Goal: Task Accomplishment & Management: Manage account settings

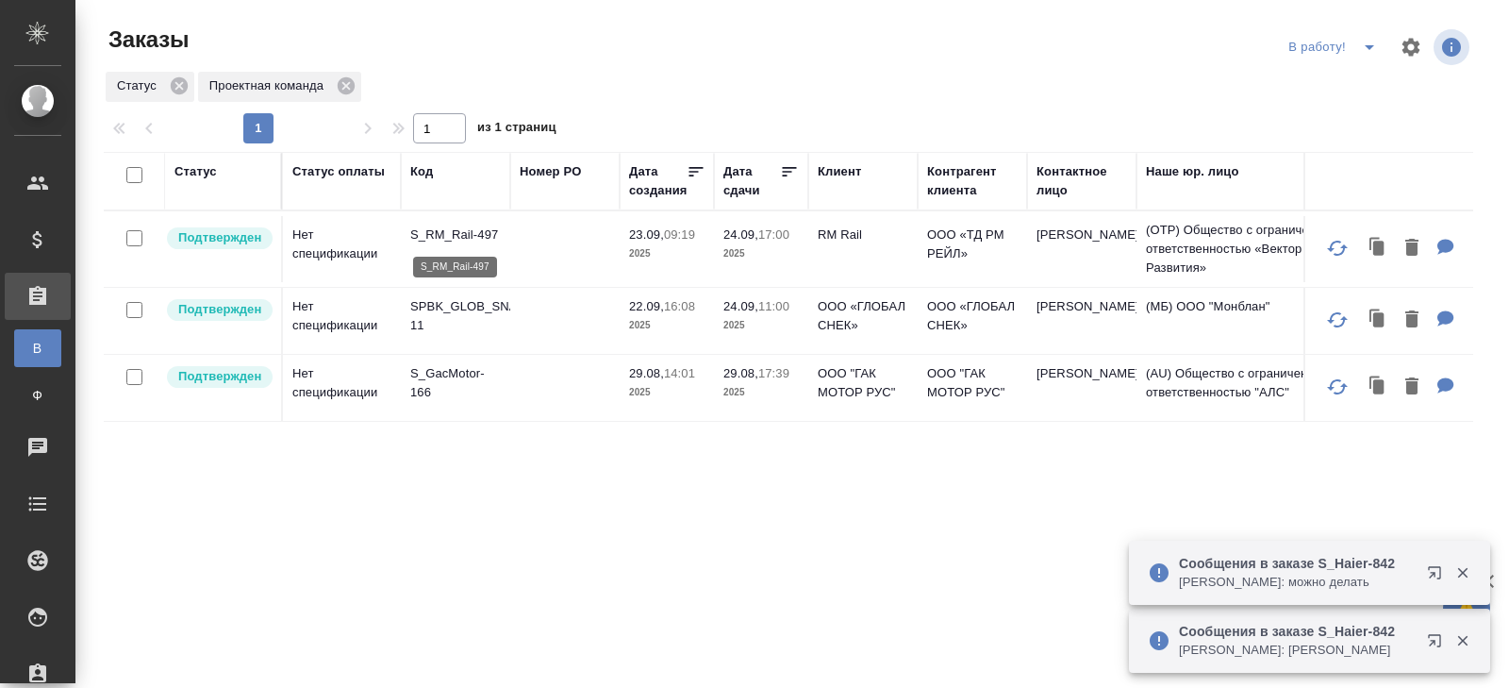
click at [439, 238] on p "S_RM_Rail-497" at bounding box center [455, 234] width 91 height 19
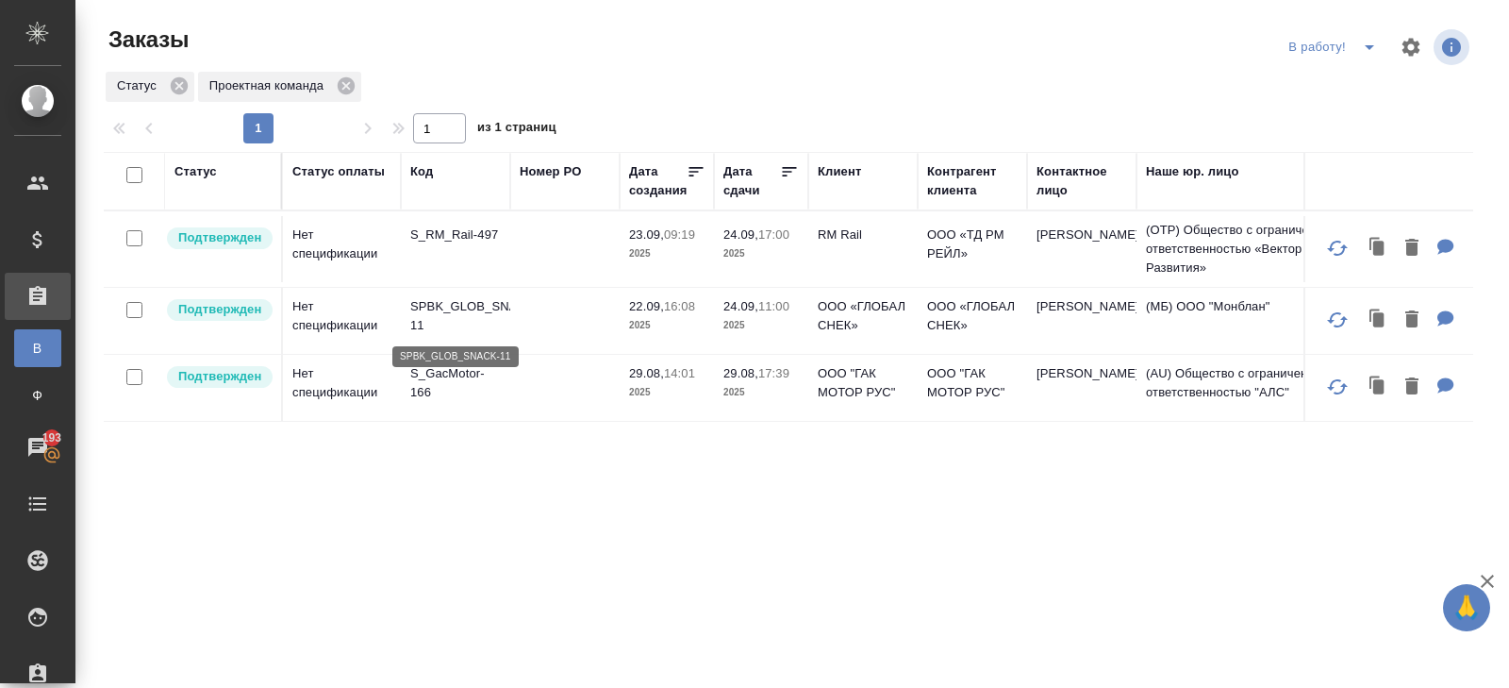
click at [439, 307] on p "SPBK_GLOB_SNACK-11" at bounding box center [455, 316] width 91 height 38
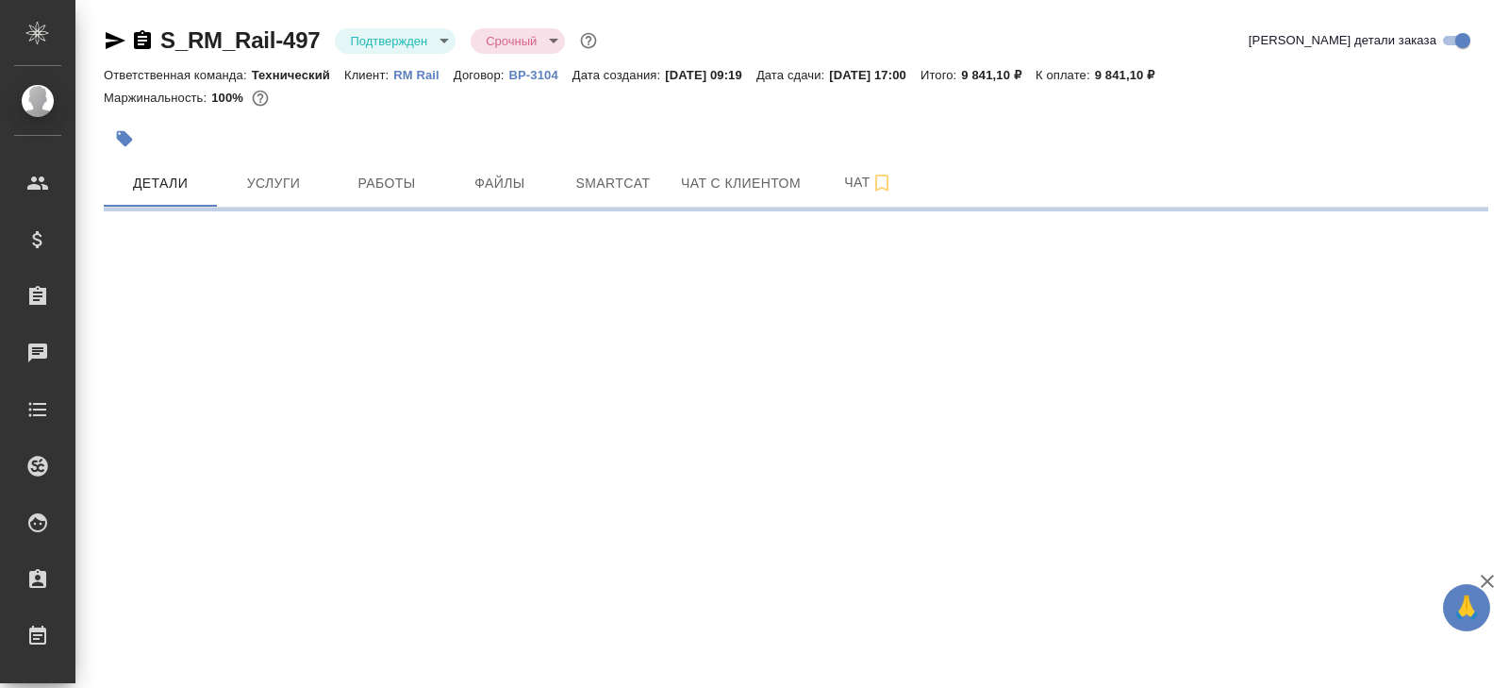
select select "RU"
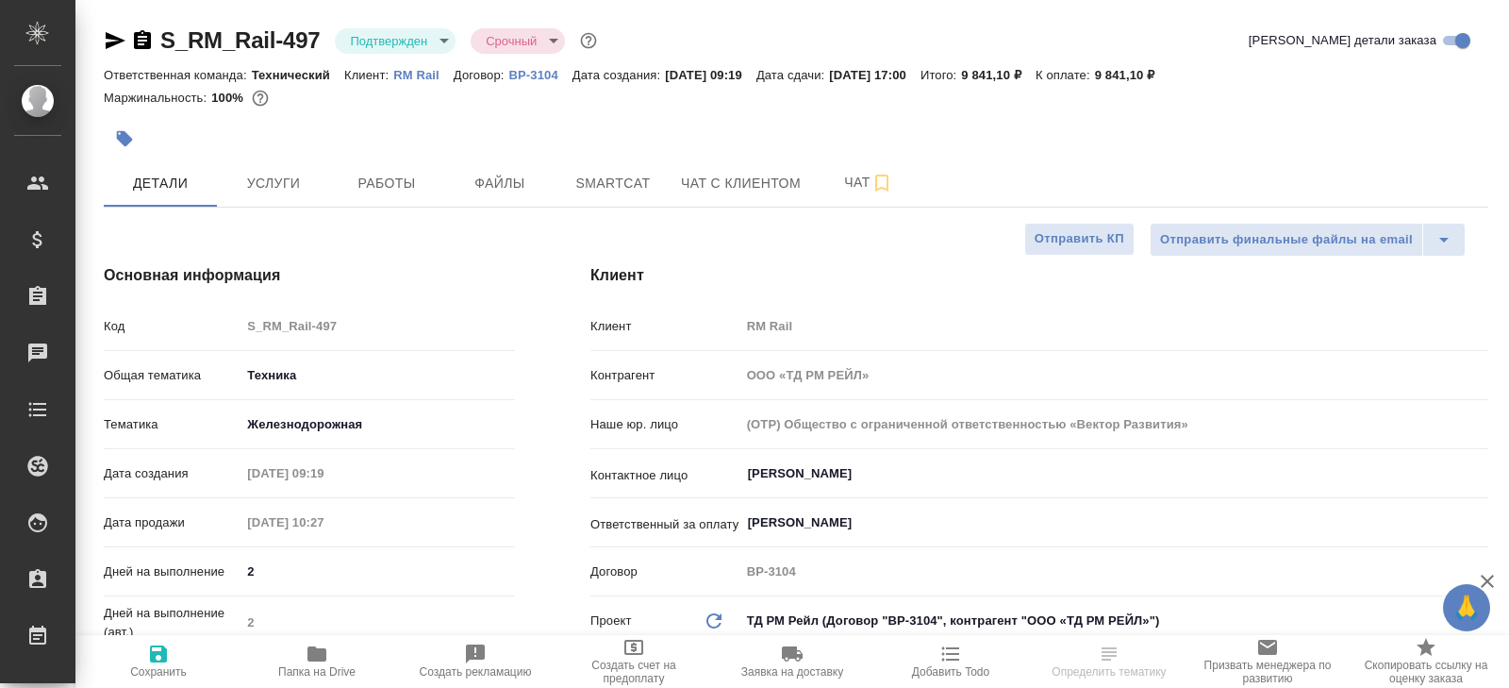
click at [386, 40] on body "🙏 .cls-1 fill:#fff; AWATERA Belyakova Yulia Клиенты Спецификации Заказы Чаты To…" at bounding box center [754, 344] width 1509 height 688
type textarea "x"
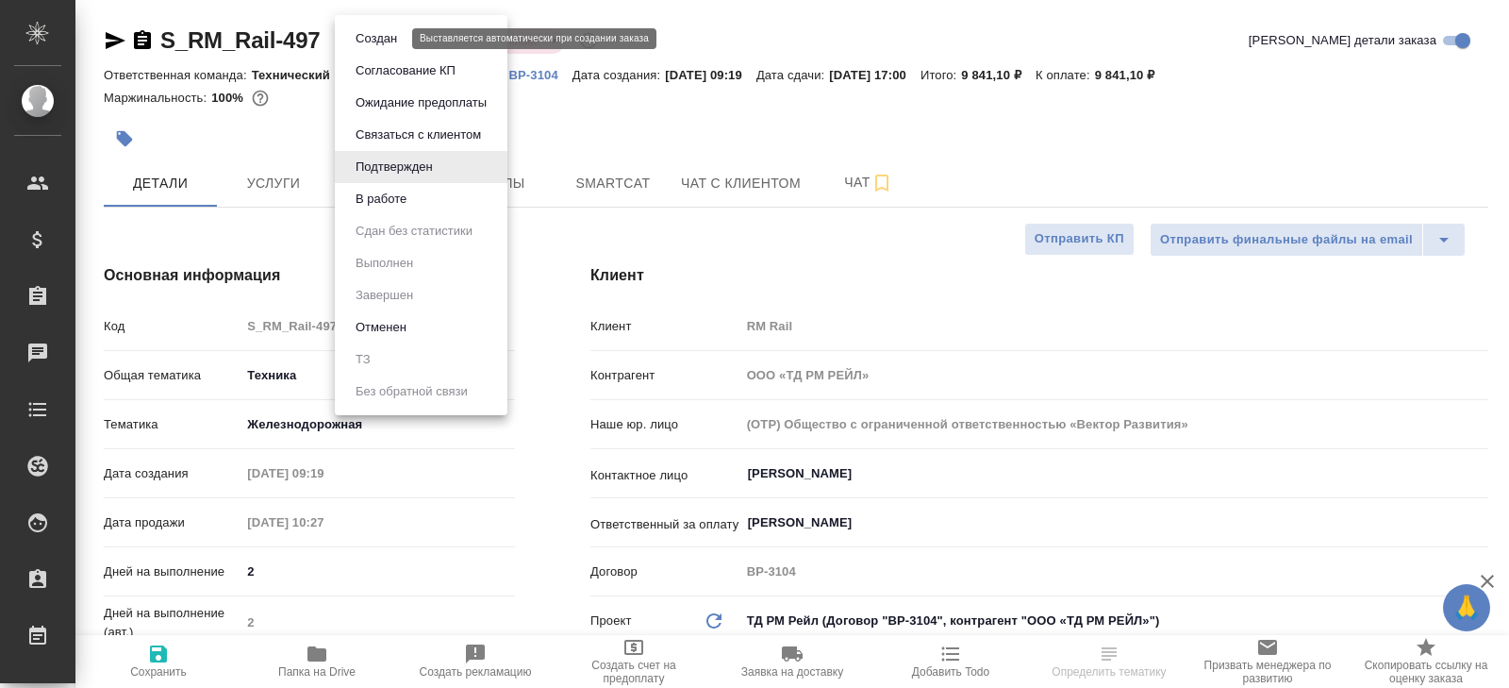
type textarea "x"
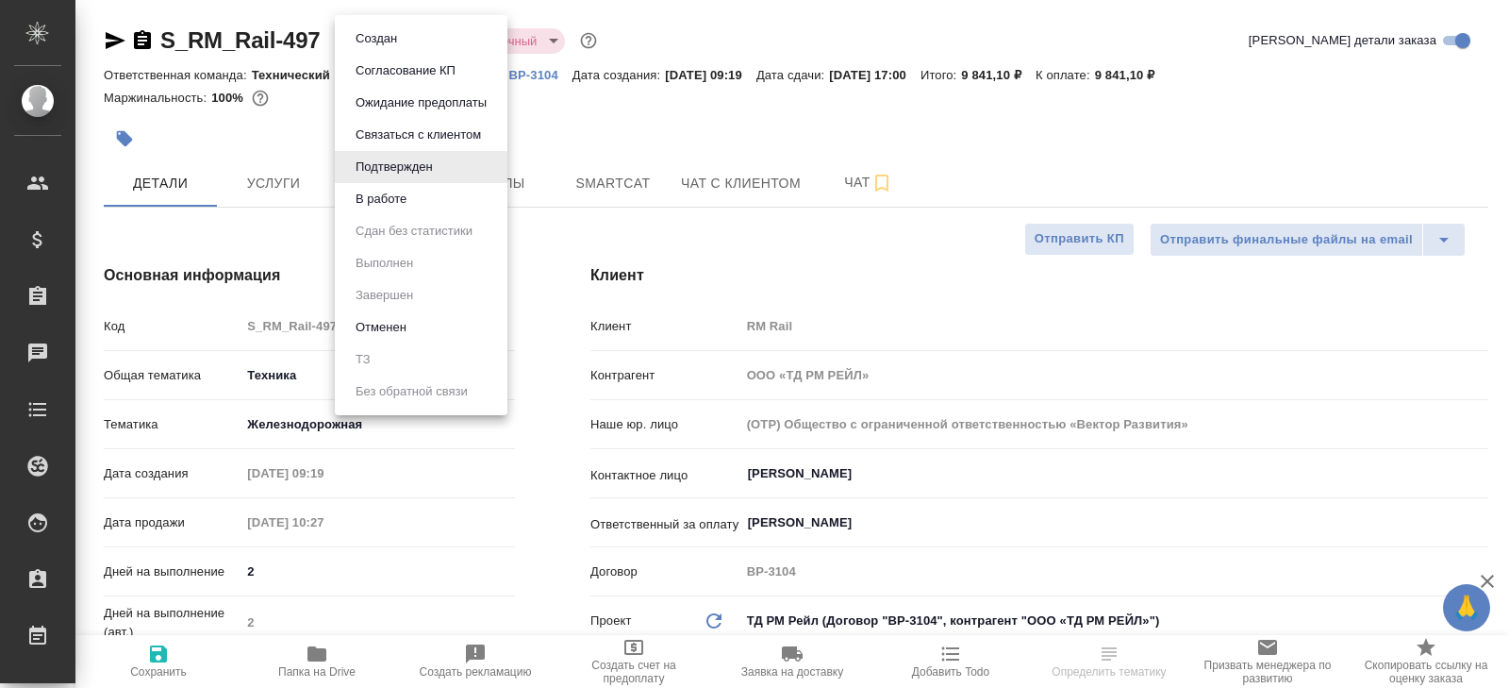
type textarea "x"
click at [365, 205] on button "В работе" at bounding box center [381, 199] width 62 height 21
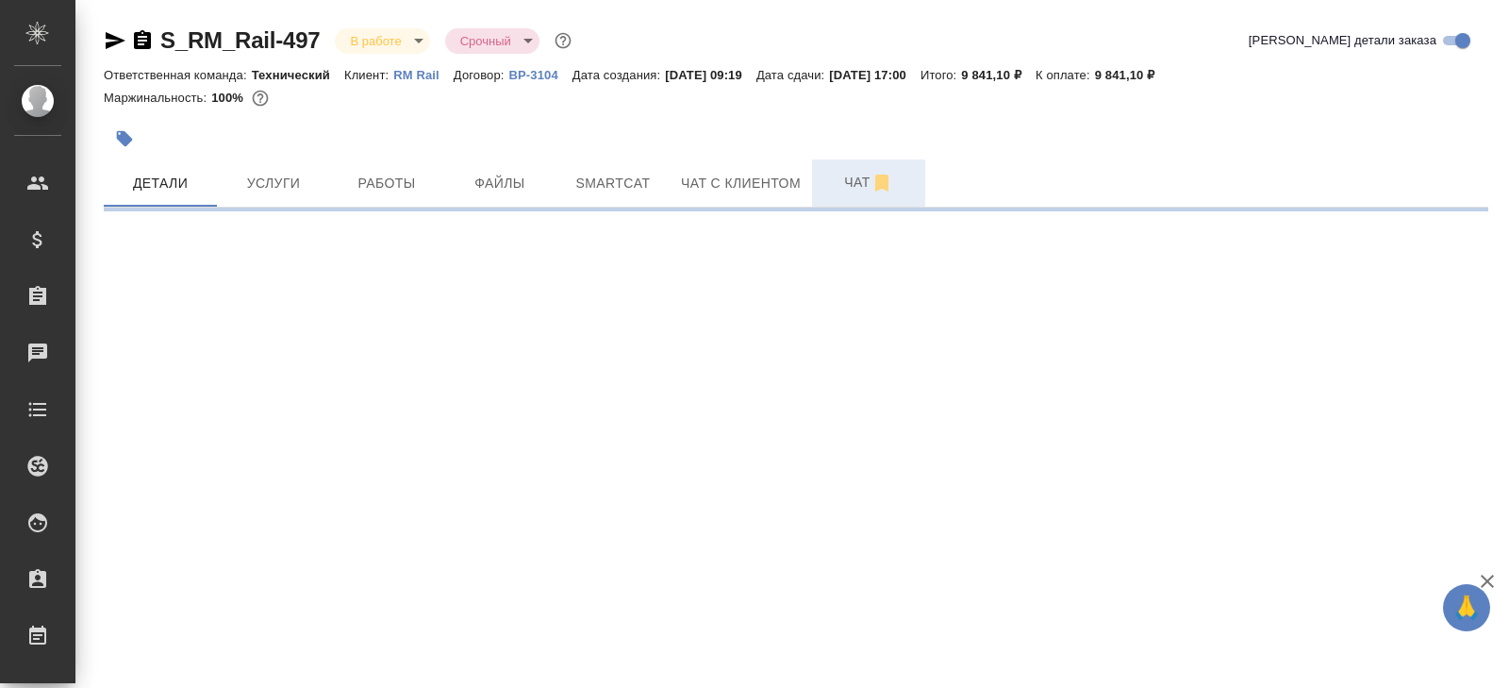
click at [876, 175] on icon "button" at bounding box center [882, 183] width 23 height 23
select select "RU"
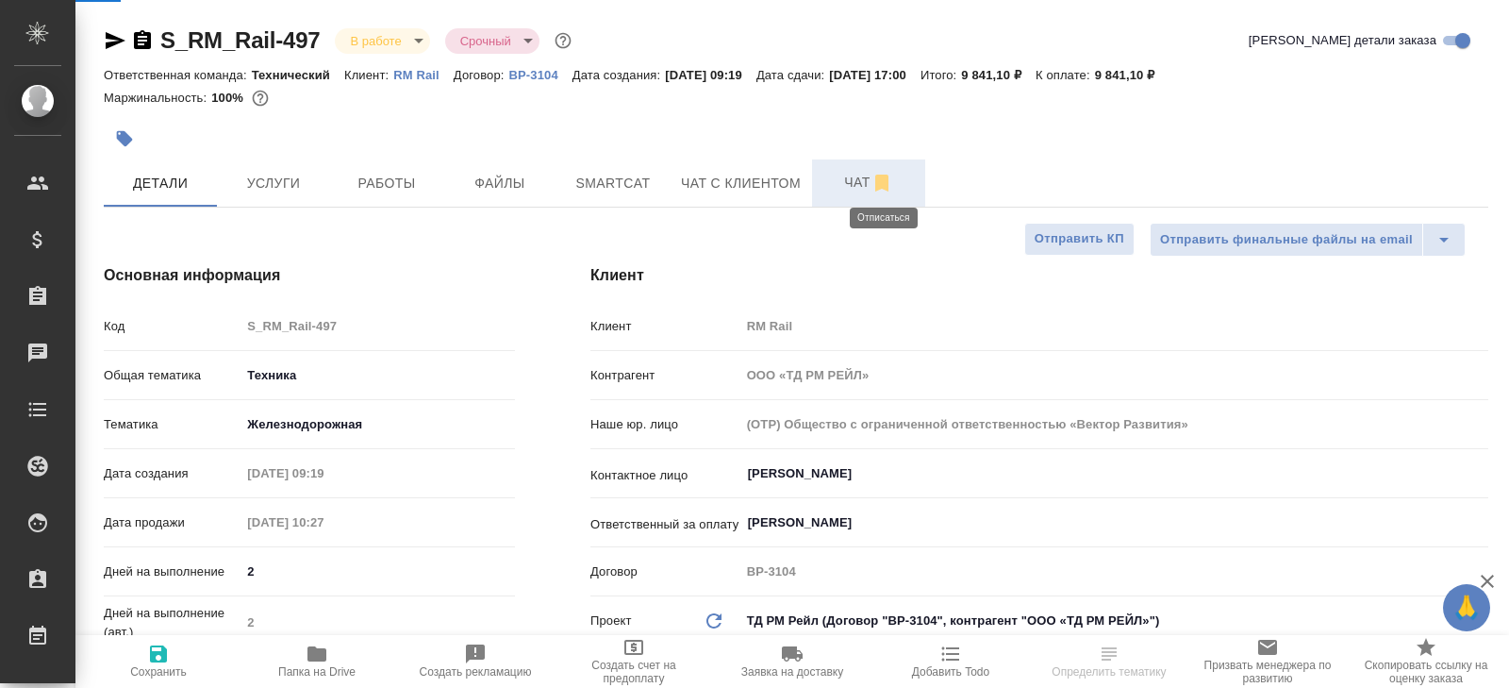
type textarea "x"
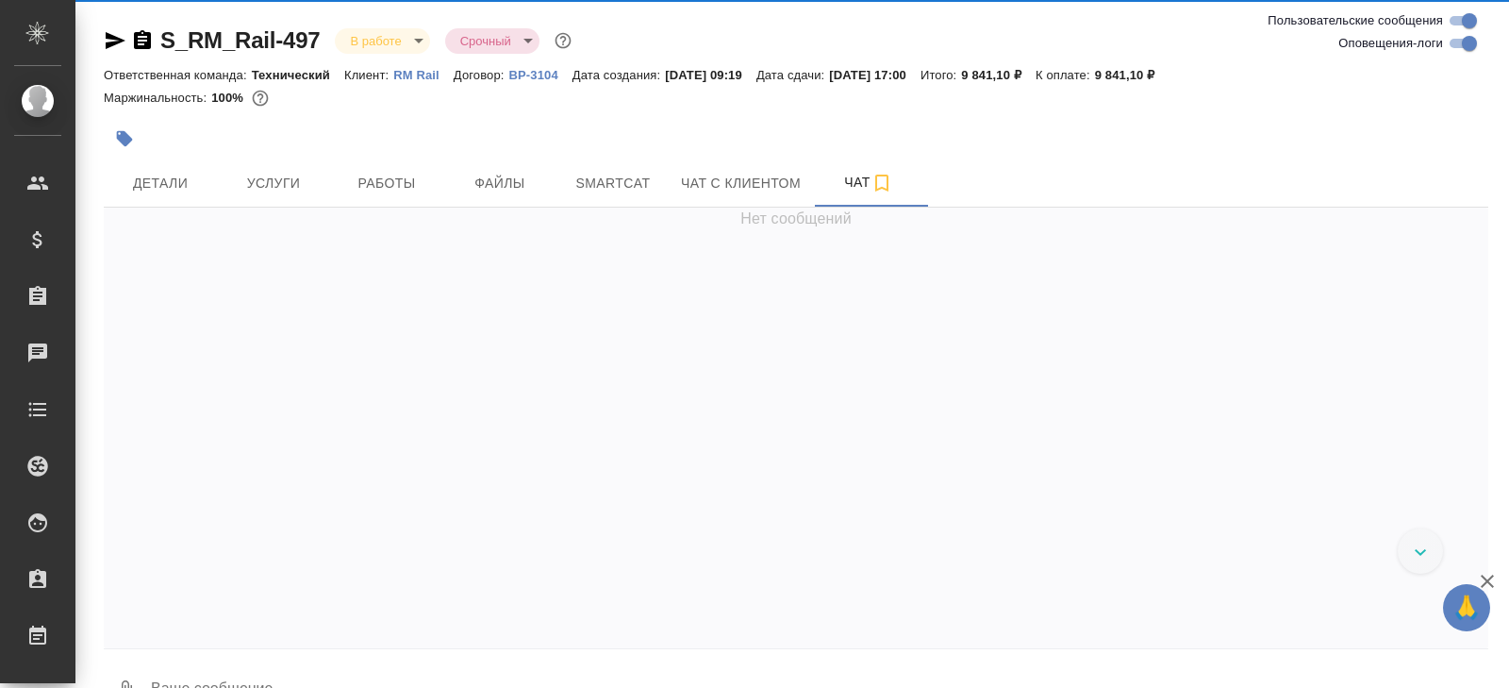
scroll to position [2417, 0]
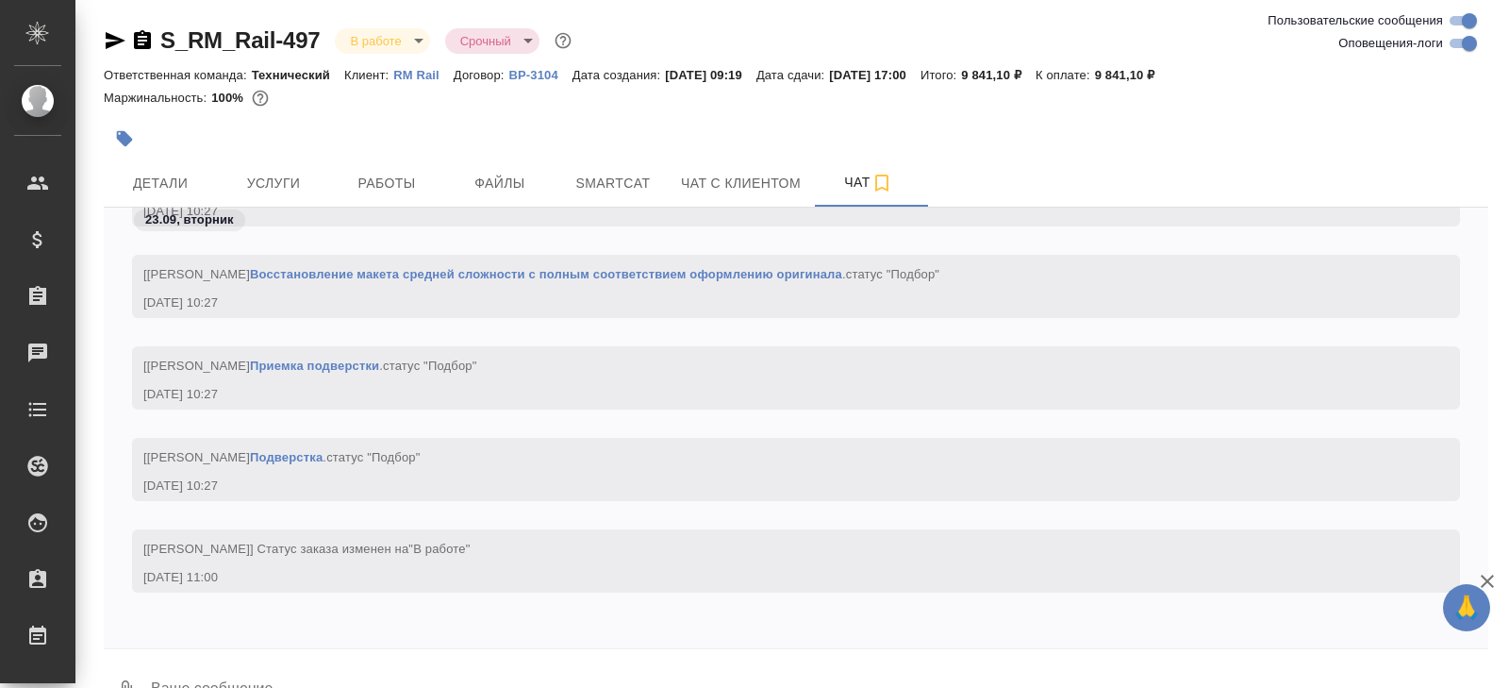
click at [1459, 42] on input "Оповещения-логи" at bounding box center [1470, 43] width 68 height 23
checkbox input "false"
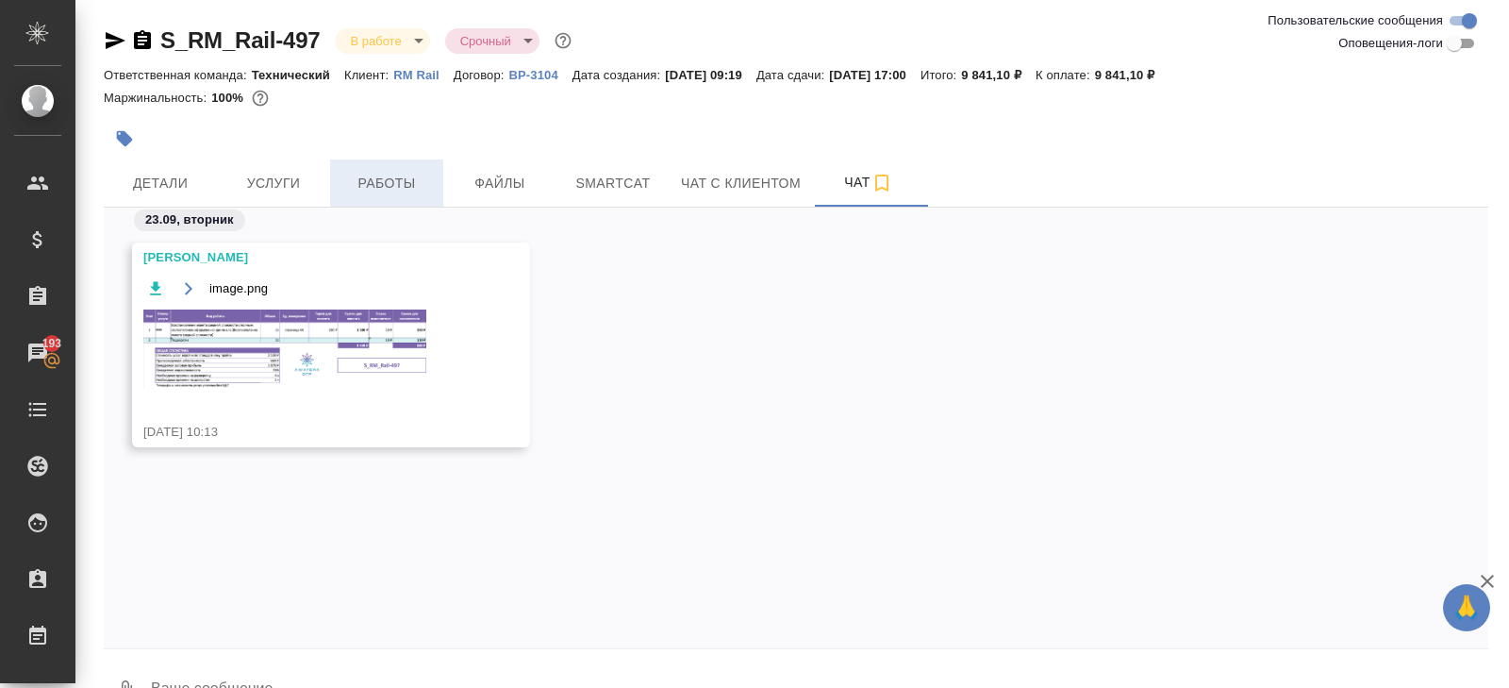
click at [404, 189] on span "Работы" at bounding box center [386, 184] width 91 height 24
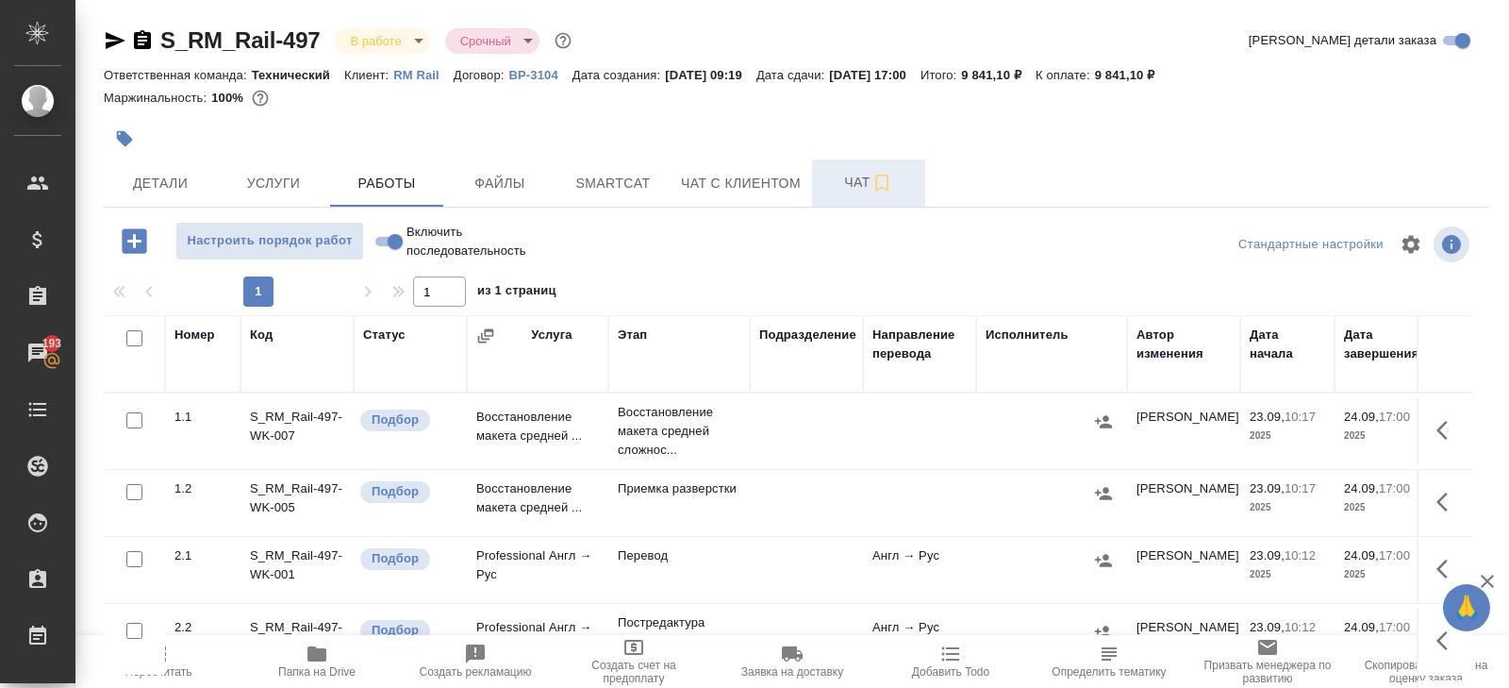
click at [842, 186] on span "Чат" at bounding box center [868, 183] width 91 height 24
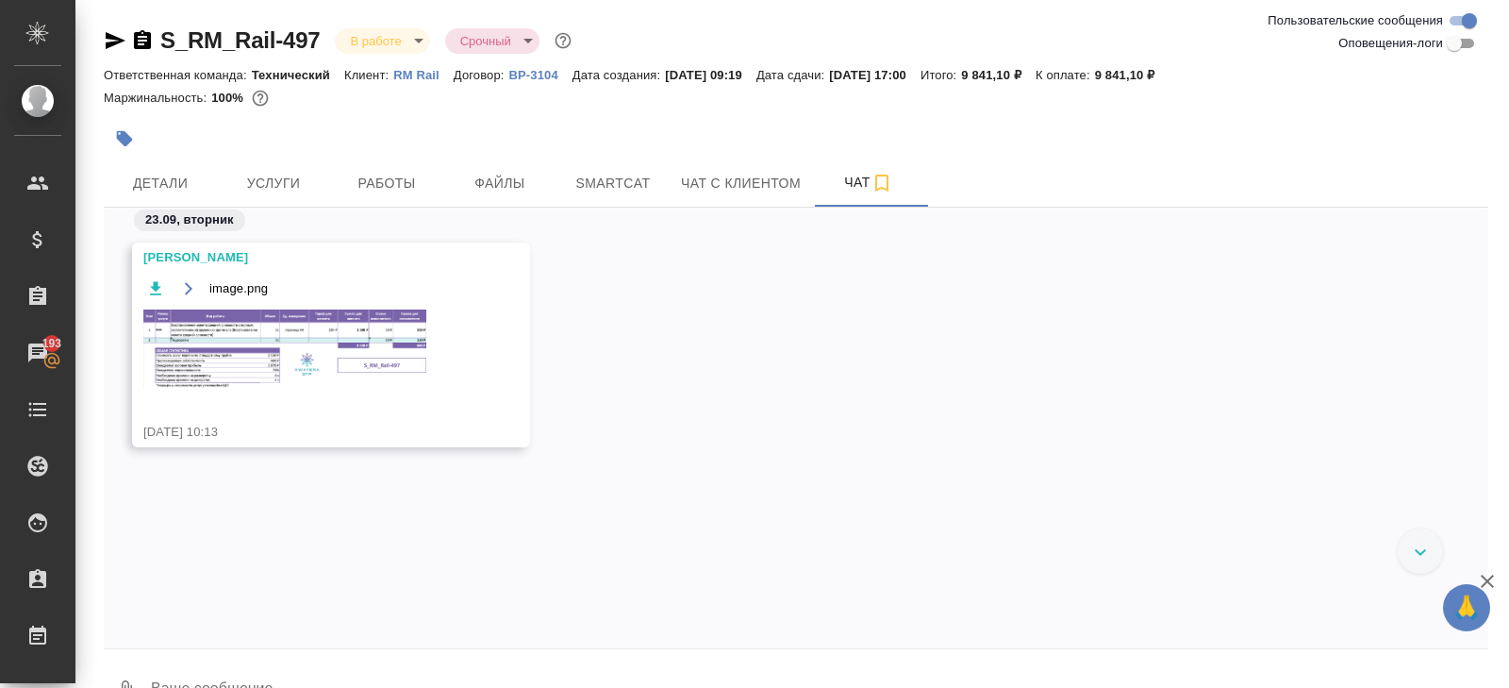
click at [371, 329] on img at bounding box center [284, 349] width 283 height 80
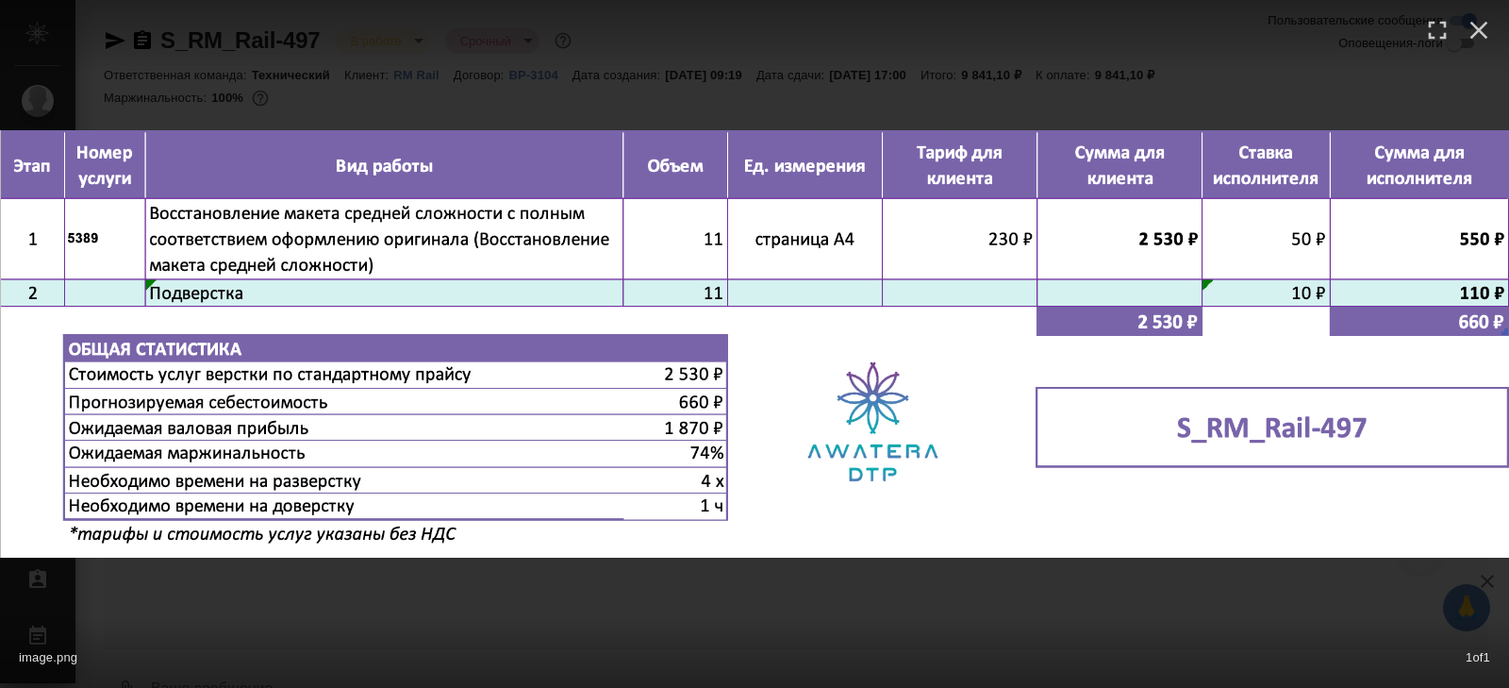
click at [413, 618] on div "image.png 1 of 1" at bounding box center [754, 653] width 1509 height 70
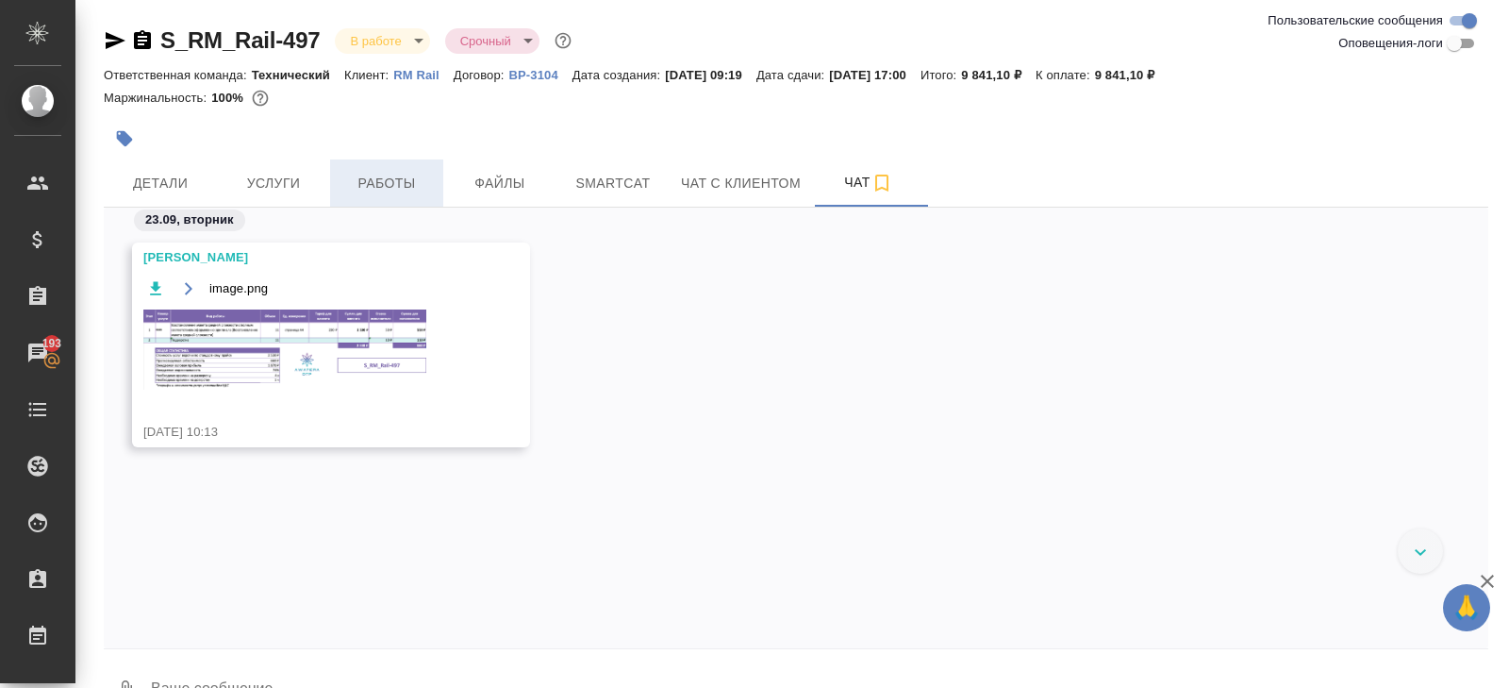
click at [387, 173] on span "Работы" at bounding box center [386, 184] width 91 height 24
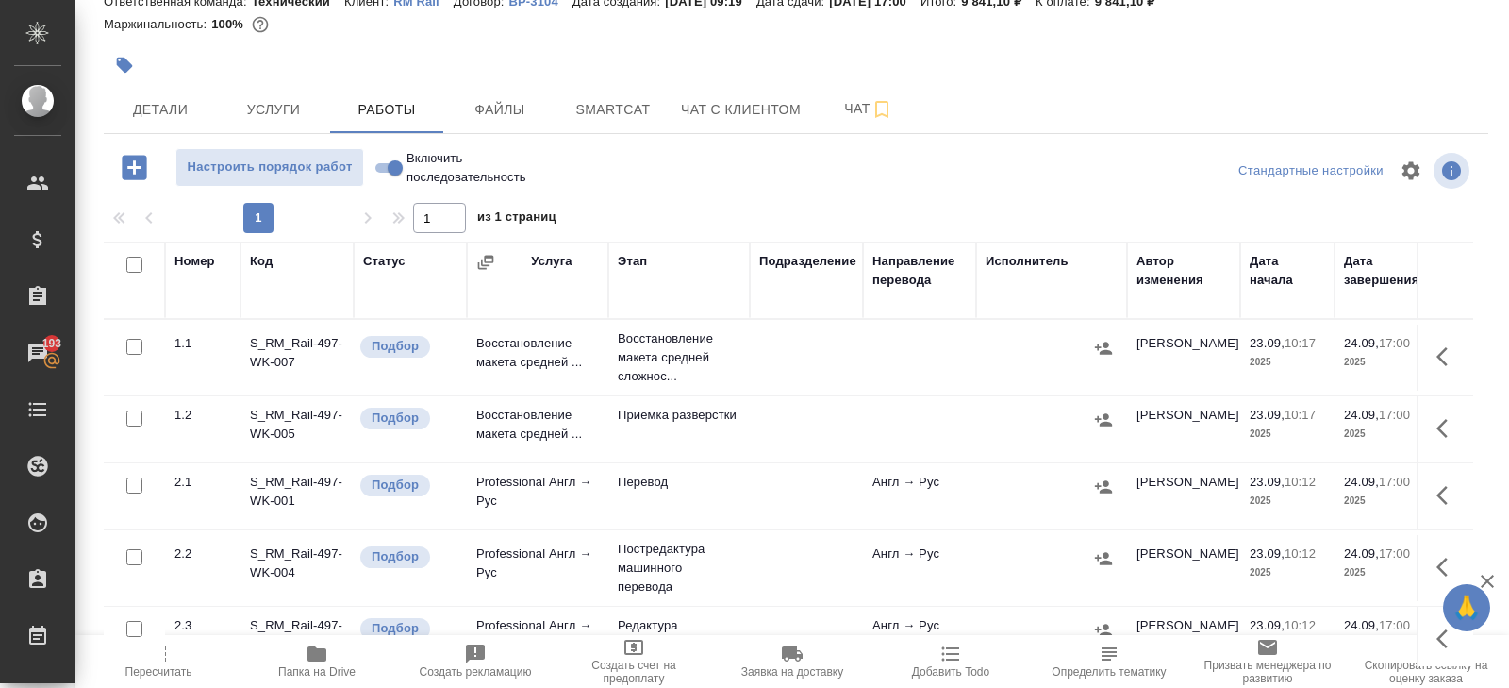
scroll to position [100, 0]
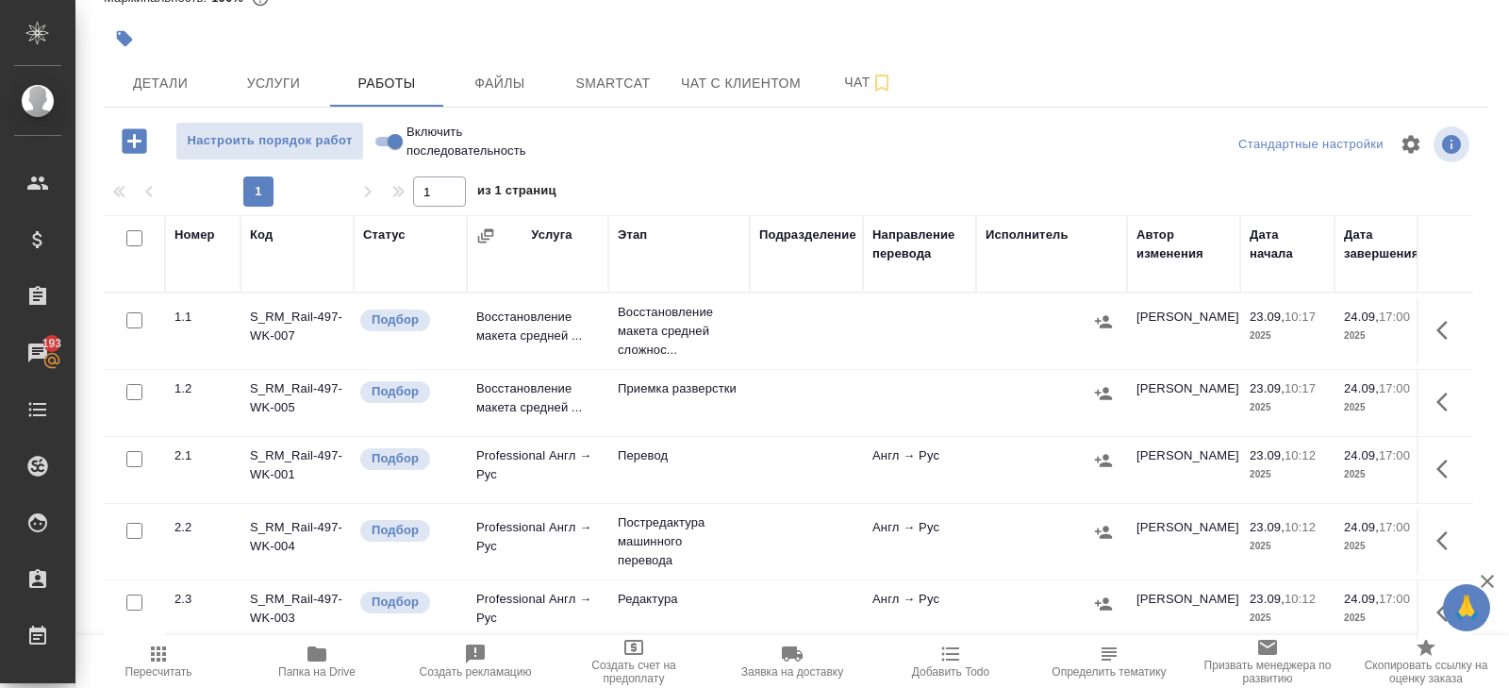
click at [1429, 341] on button "button" at bounding box center [1447, 329] width 45 height 45
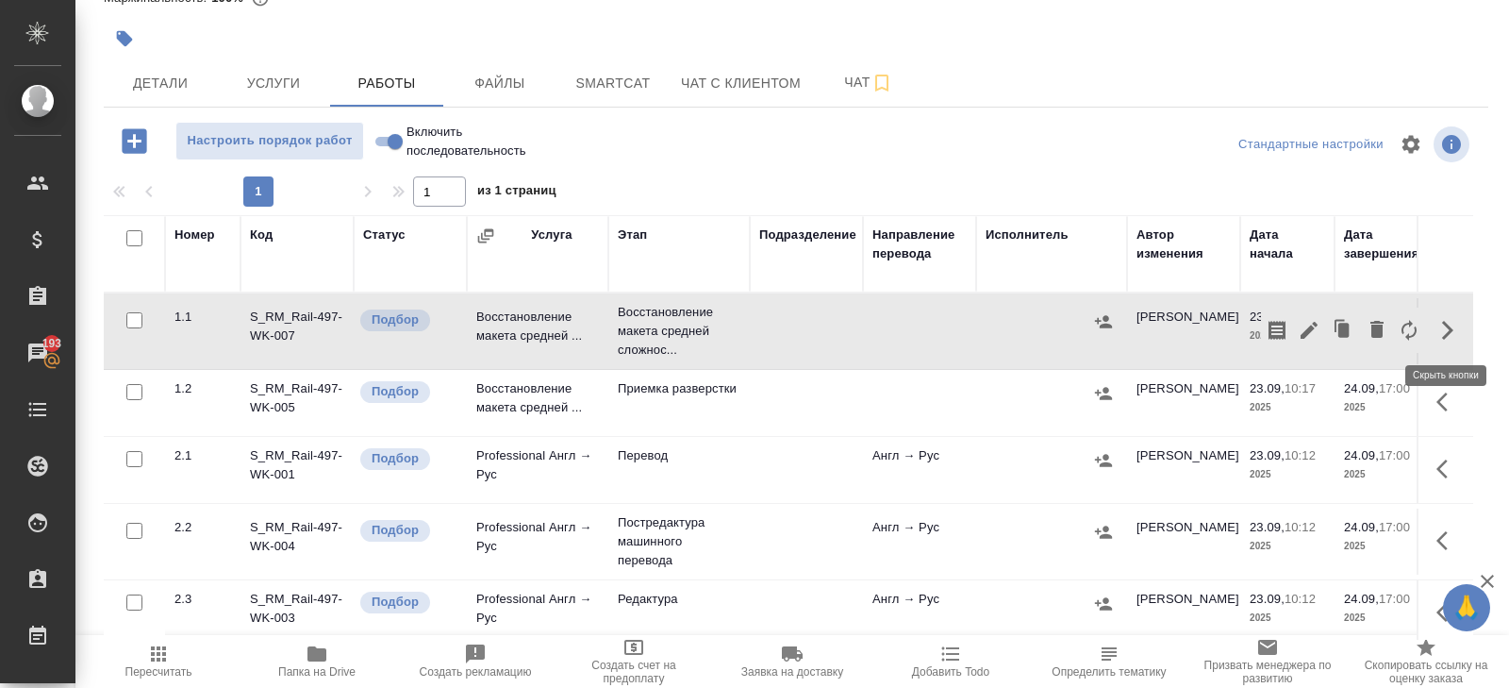
click at [1432, 336] on button "button" at bounding box center [1447, 329] width 45 height 45
click at [1438, 335] on icon "button" at bounding box center [1448, 330] width 23 height 23
click at [1310, 336] on icon "button" at bounding box center [1309, 330] width 23 height 23
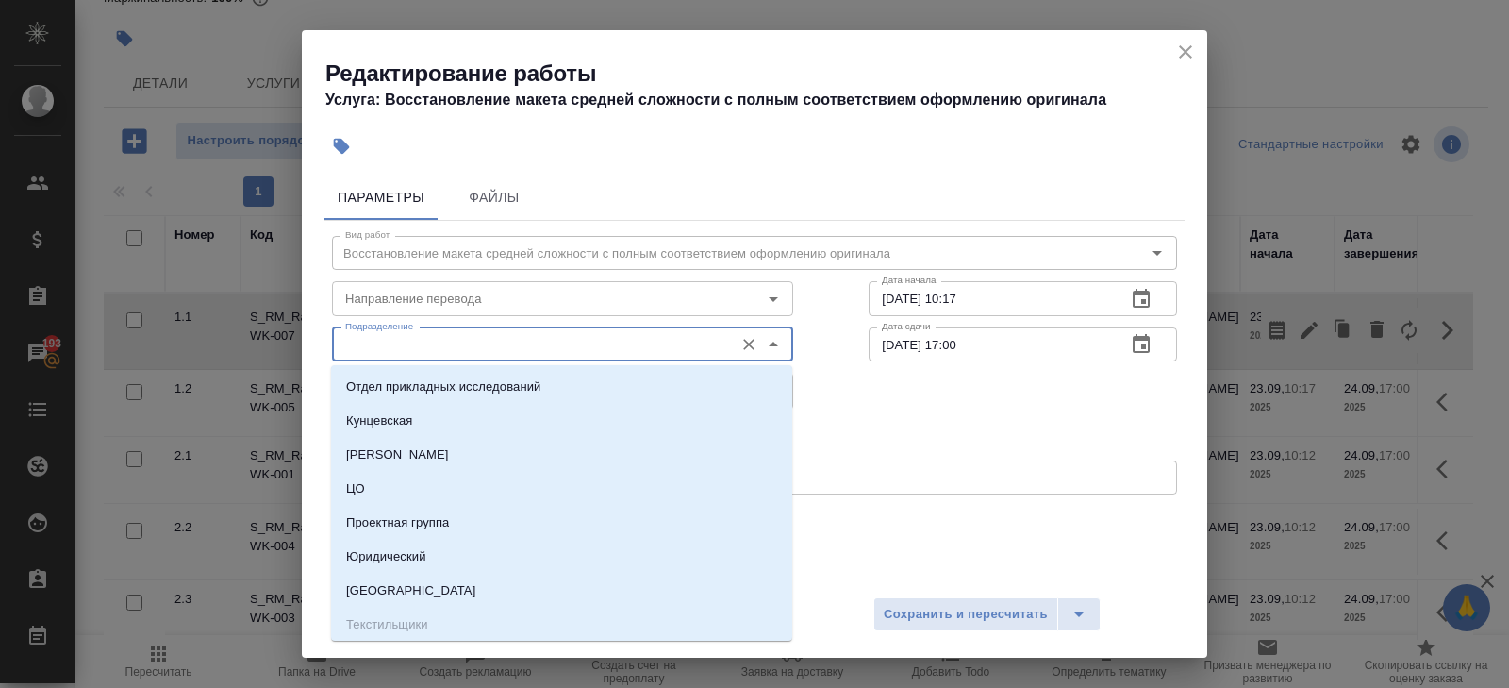
click at [474, 351] on input "Подразделение" at bounding box center [531, 344] width 387 height 23
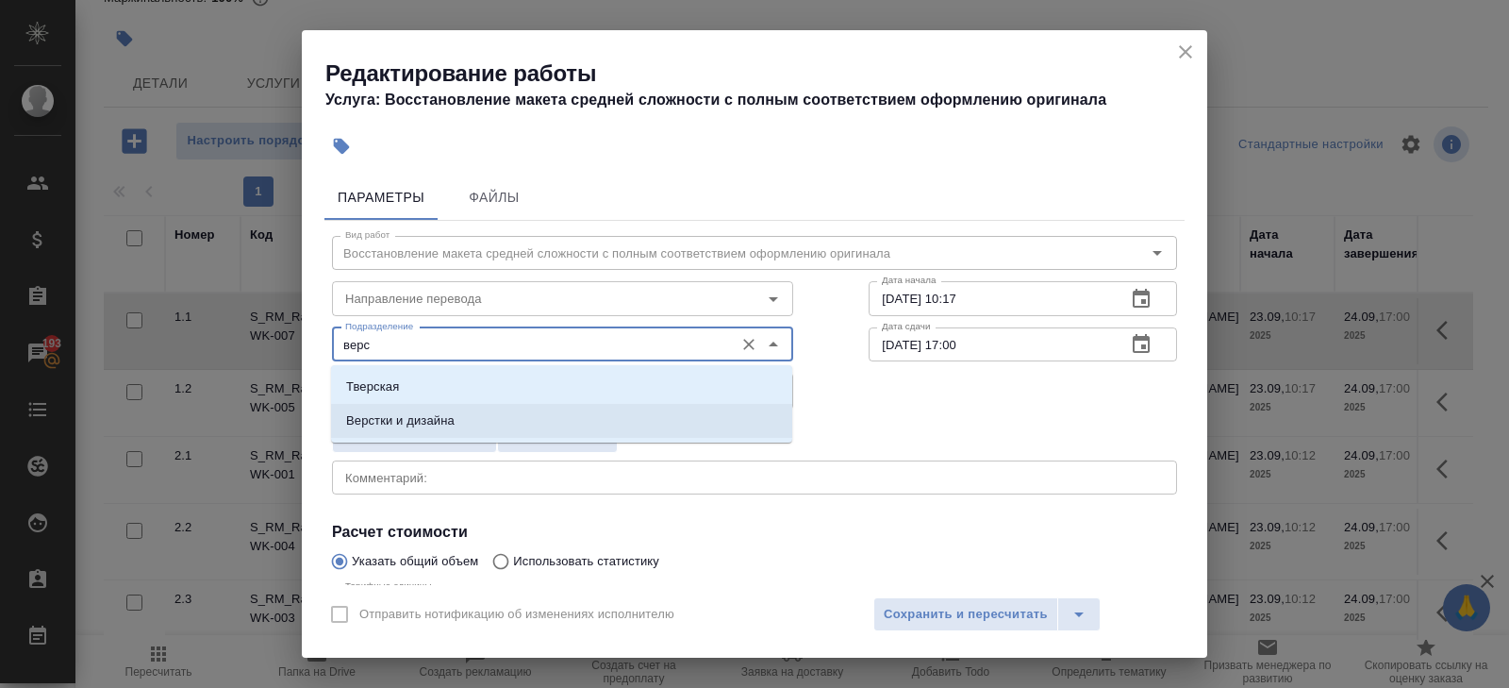
click at [412, 404] on li "Верстки и дизайна" at bounding box center [561, 421] width 461 height 34
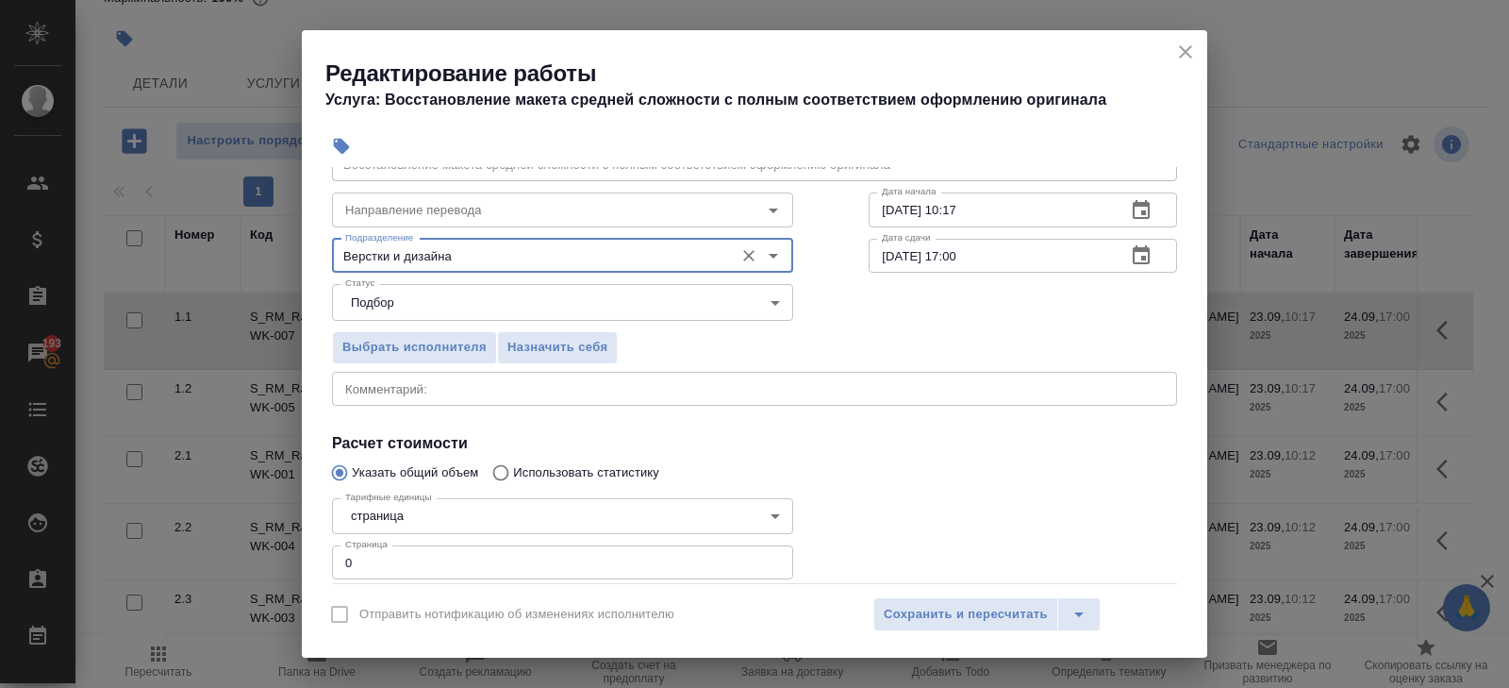
scroll to position [180, 0]
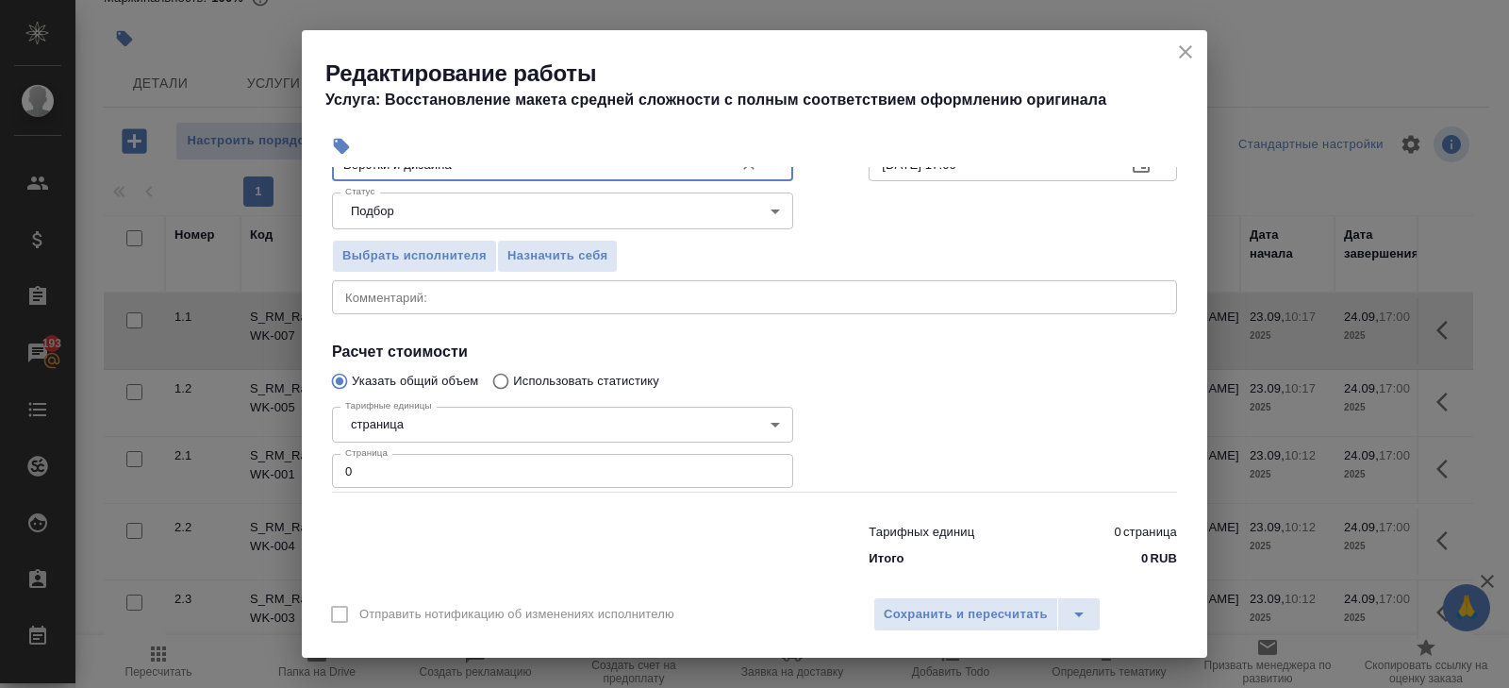
type input "Верстки и дизайна"
click at [402, 457] on input "0" at bounding box center [562, 471] width 461 height 34
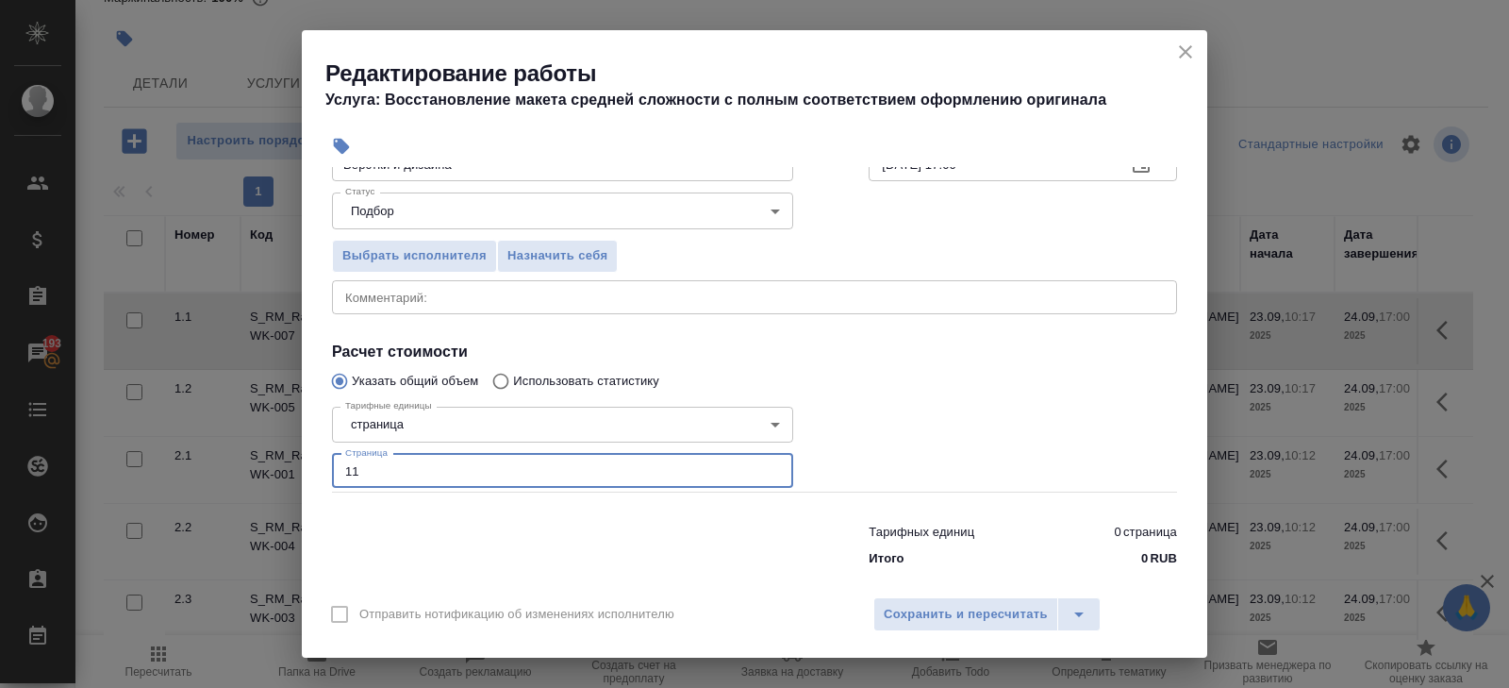
scroll to position [0, 0]
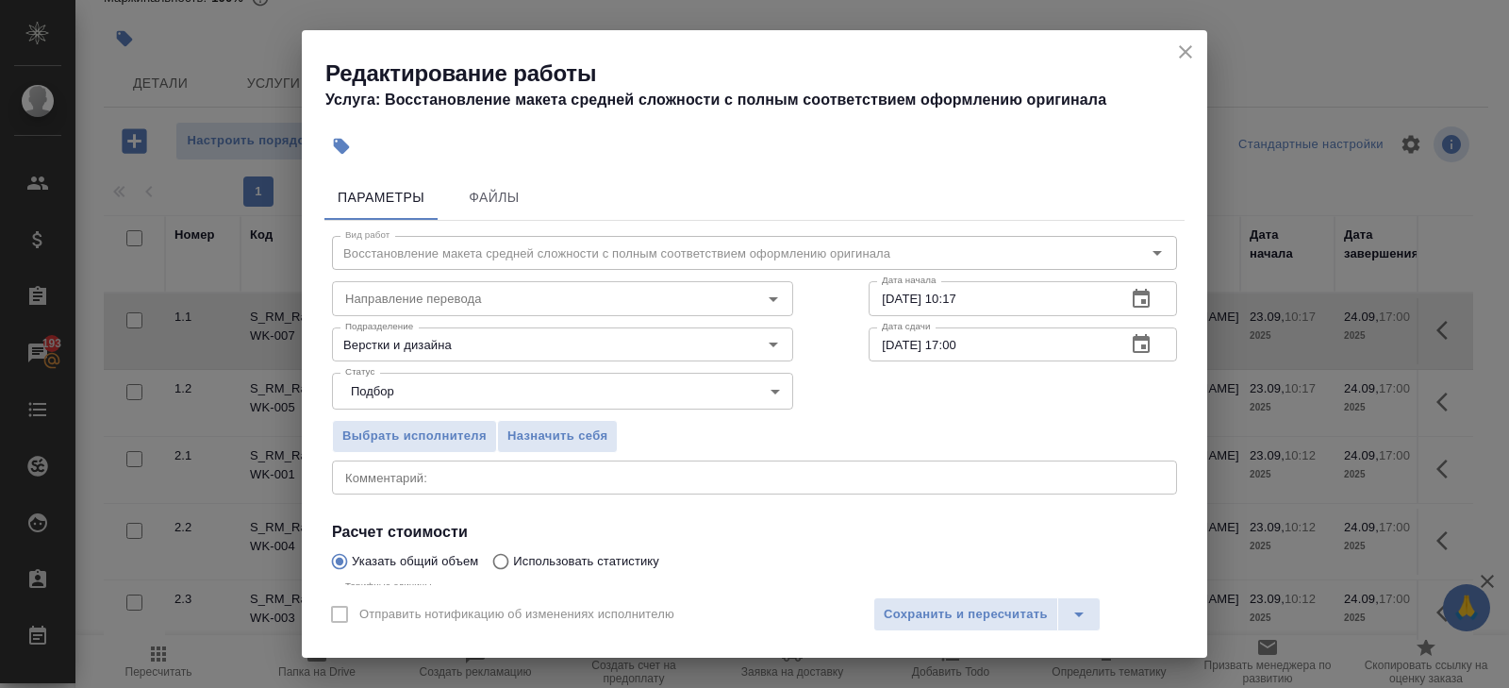
type input "11"
click at [1152, 298] on icon "button" at bounding box center [1141, 299] width 23 height 23
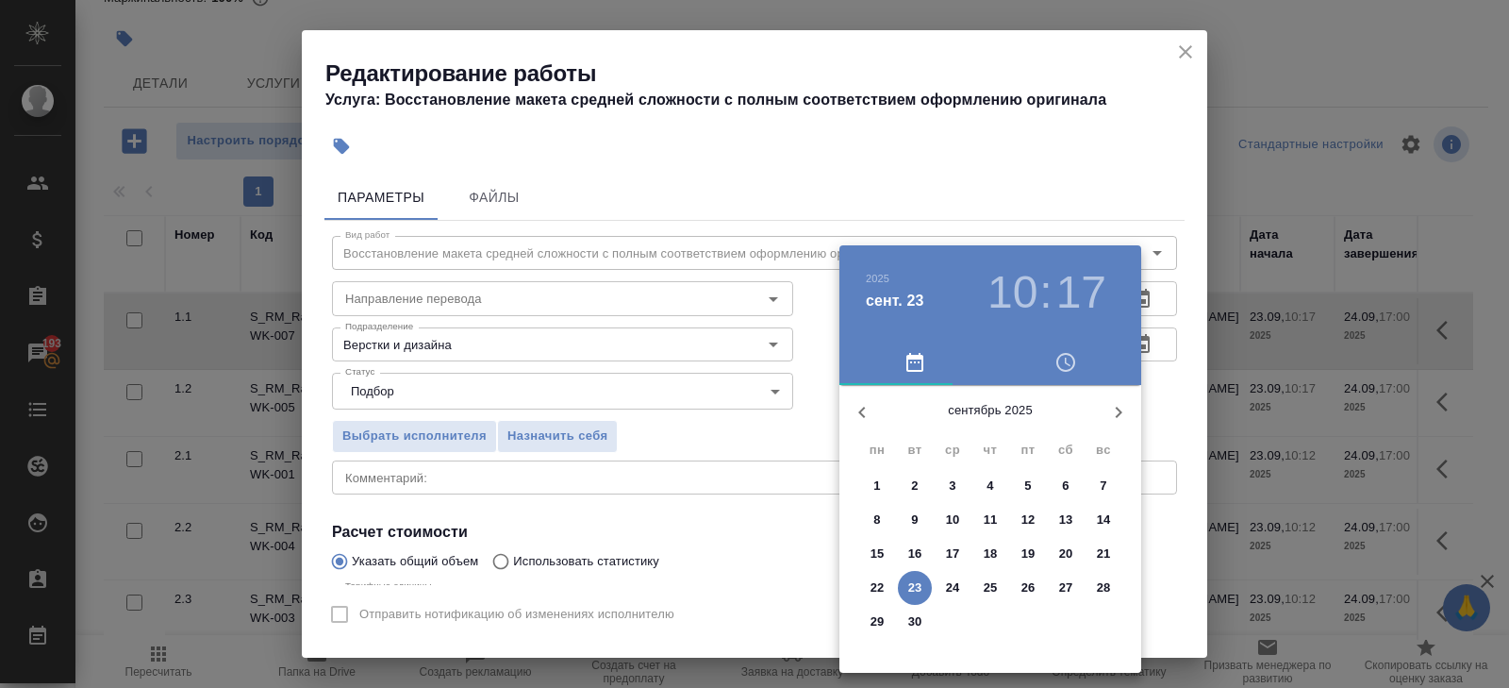
click at [916, 590] on p "23" at bounding box center [915, 587] width 14 height 19
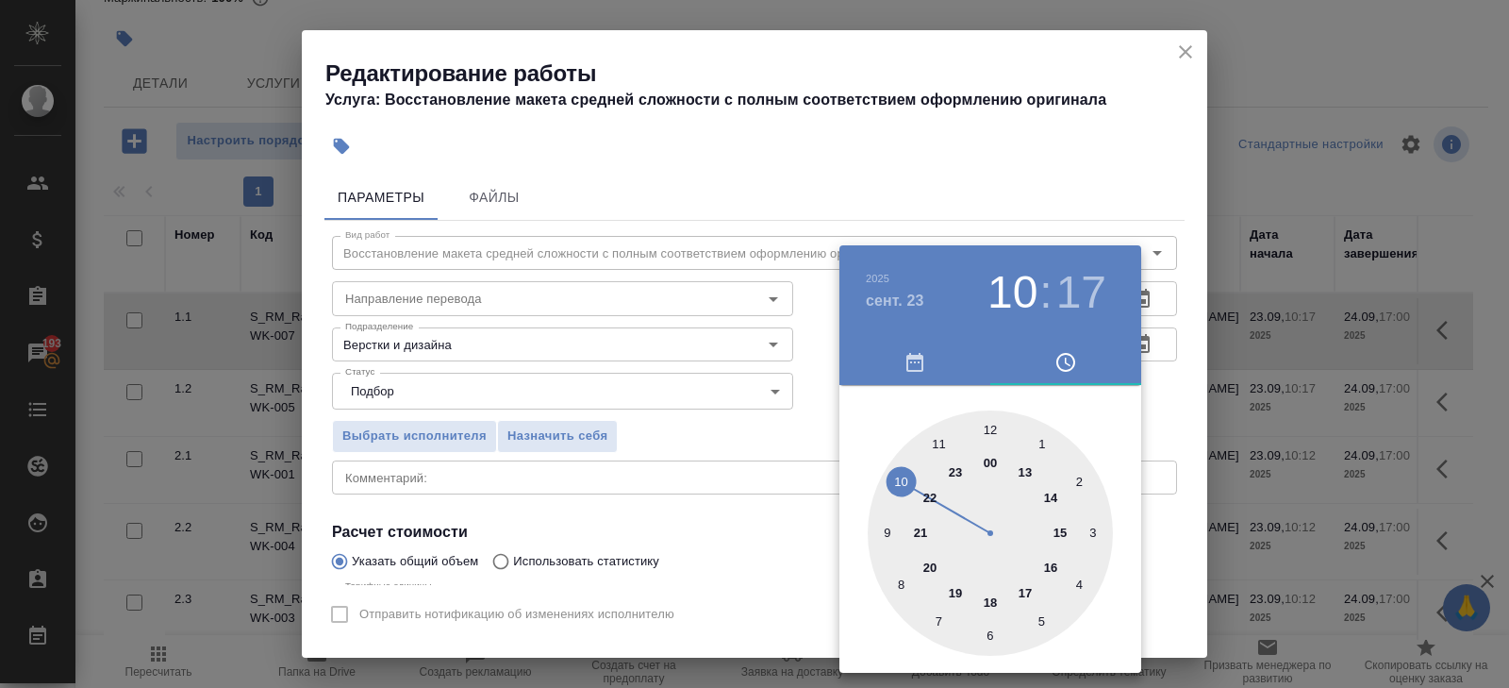
click at [936, 439] on div at bounding box center [990, 532] width 245 height 245
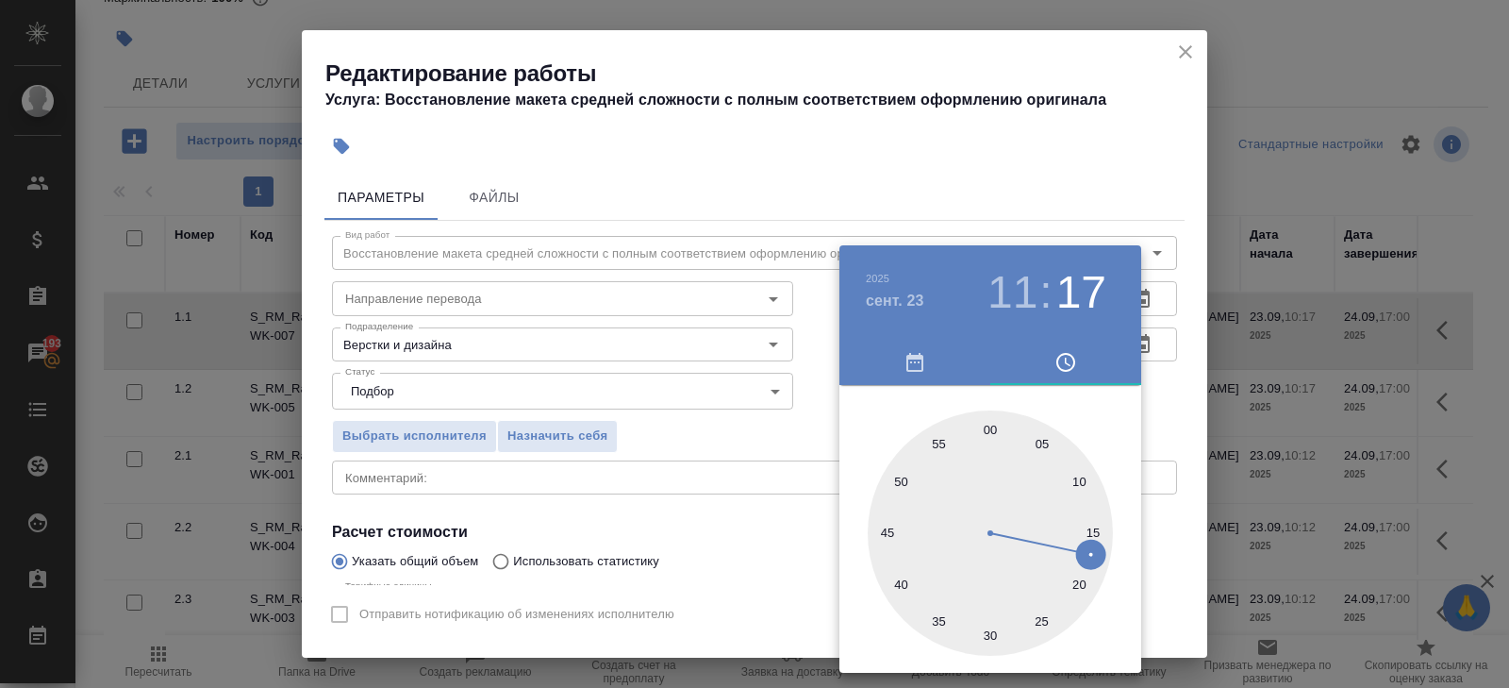
type input "23.09.2025 11:00"
click at [989, 429] on div at bounding box center [990, 532] width 245 height 245
click at [1149, 393] on div at bounding box center [754, 344] width 1509 height 688
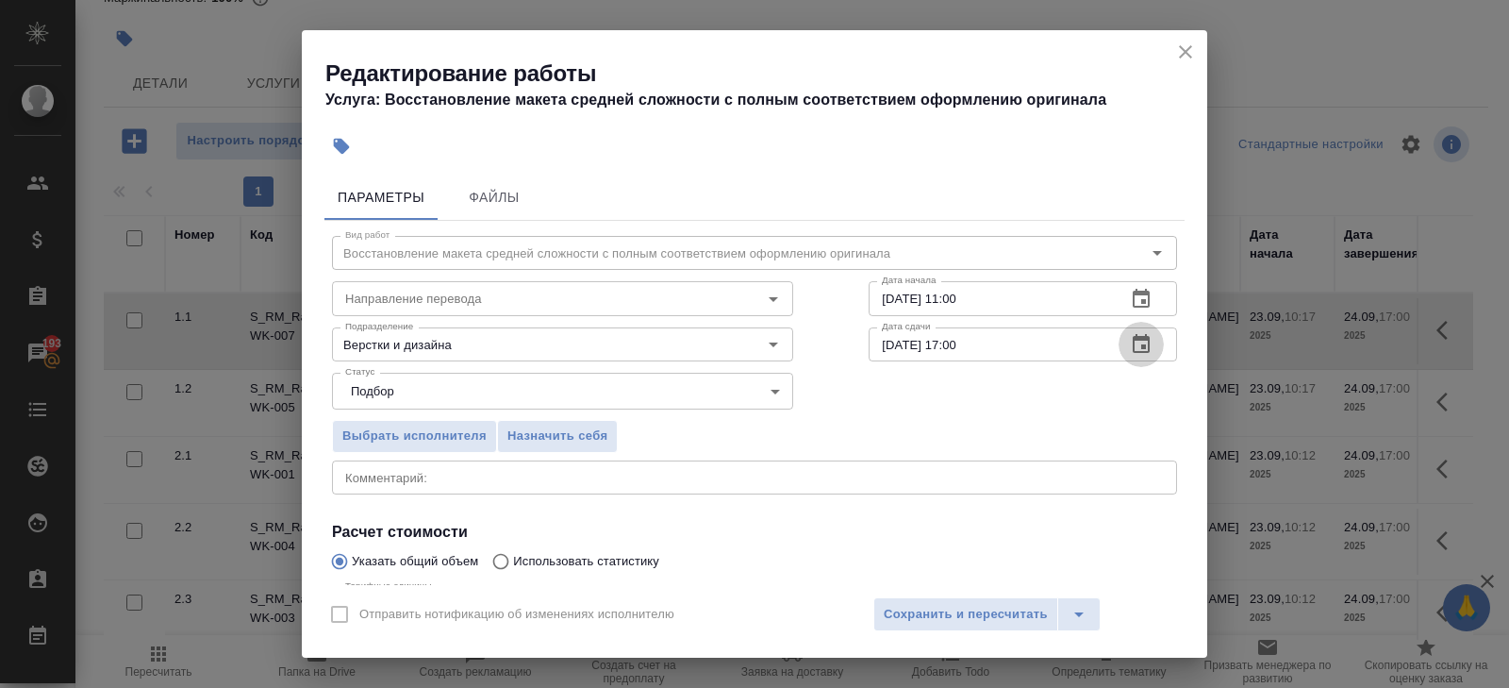
click at [1139, 341] on icon "button" at bounding box center [1141, 344] width 23 height 23
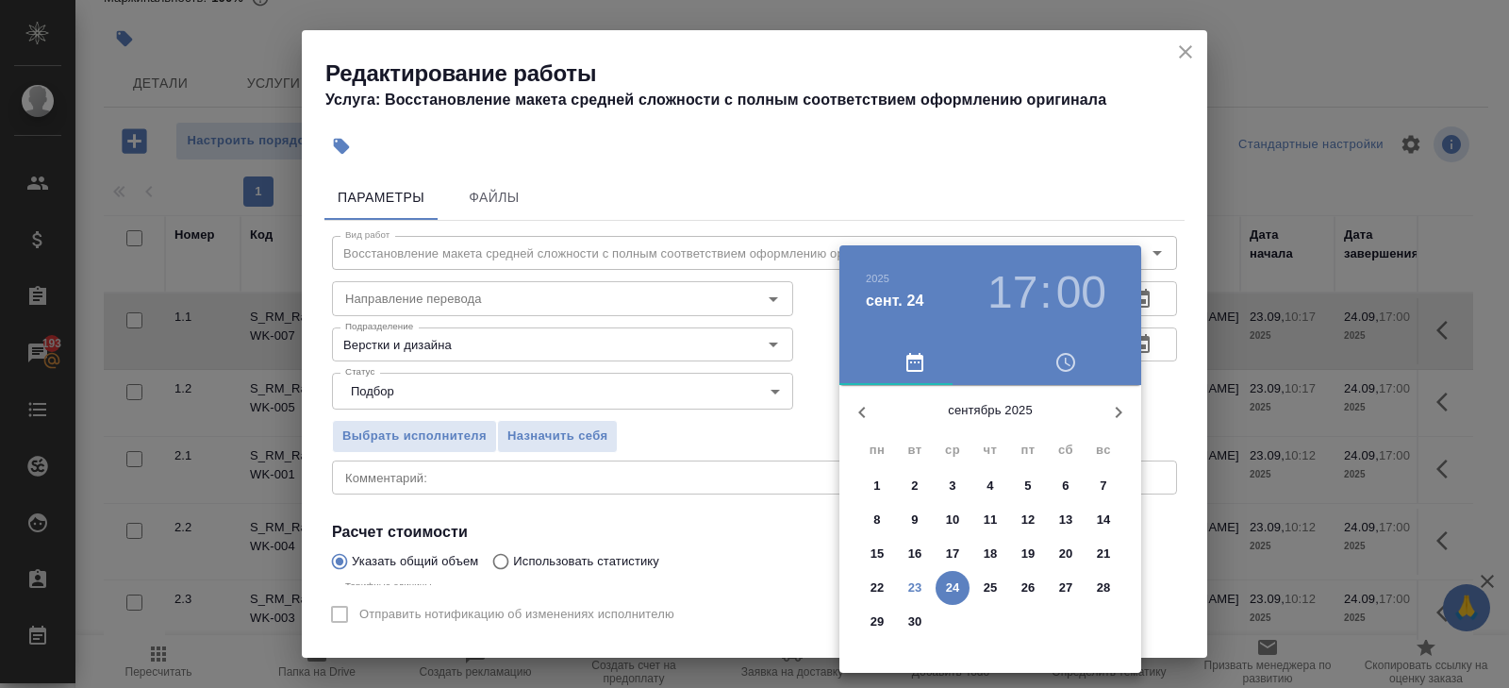
click at [915, 590] on p "23" at bounding box center [915, 587] width 14 height 19
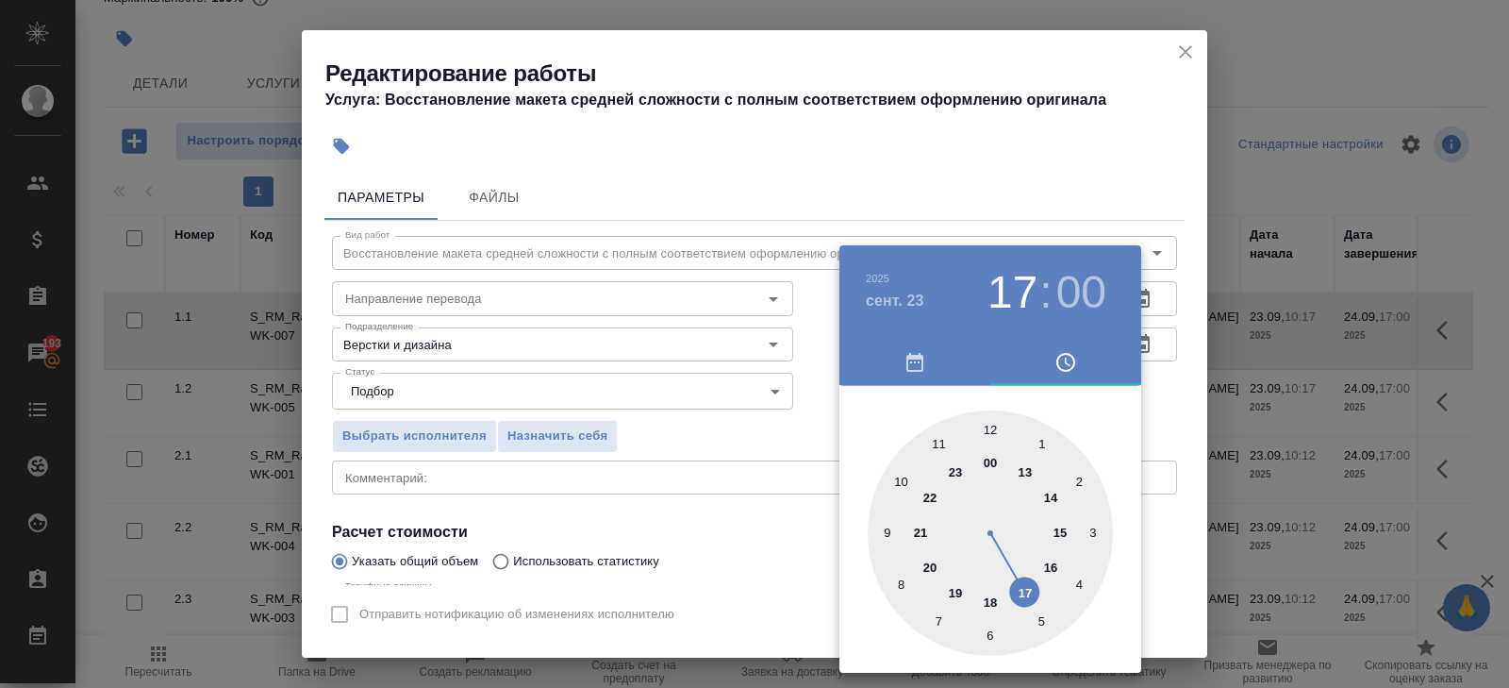
click at [1061, 537] on div at bounding box center [990, 532] width 245 height 245
type input "23.09.2025 15:00"
click at [801, 531] on div at bounding box center [754, 344] width 1509 height 688
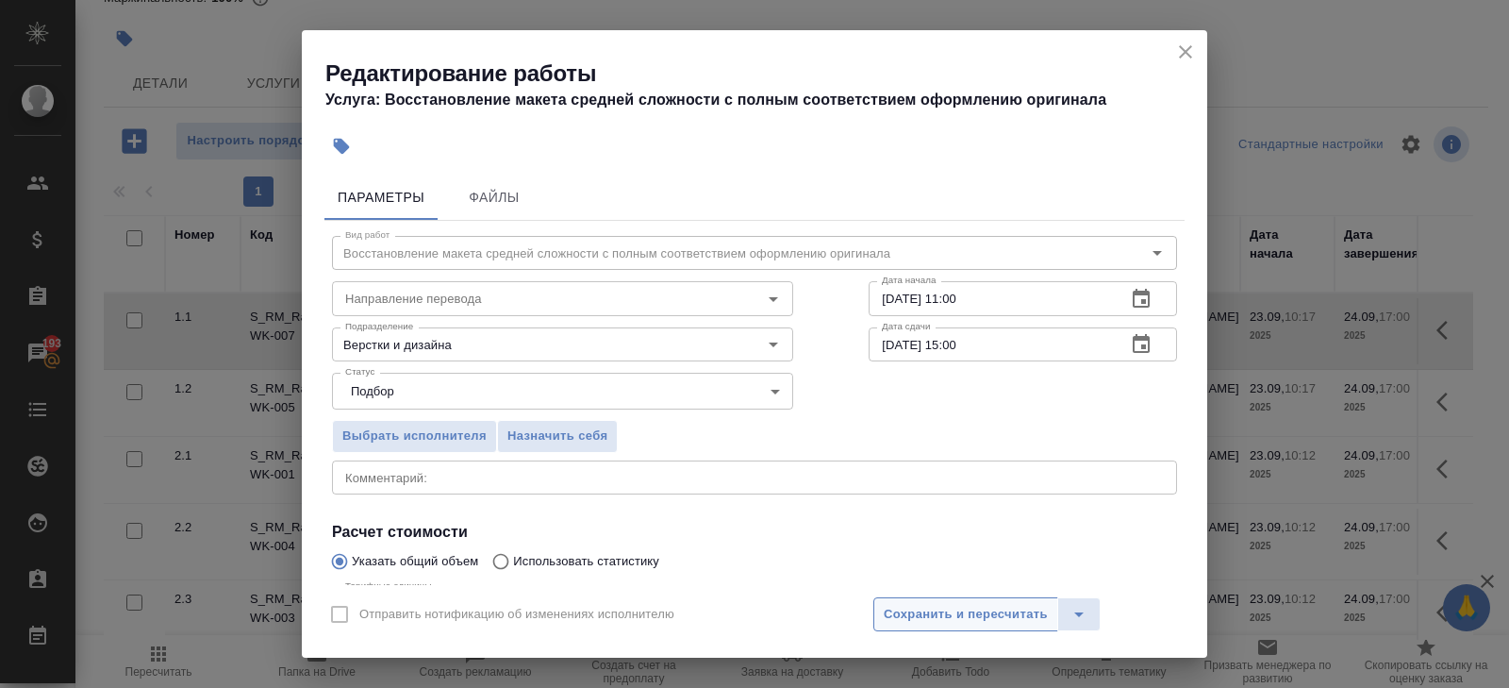
click at [899, 606] on span "Сохранить и пересчитать" at bounding box center [966, 615] width 164 height 22
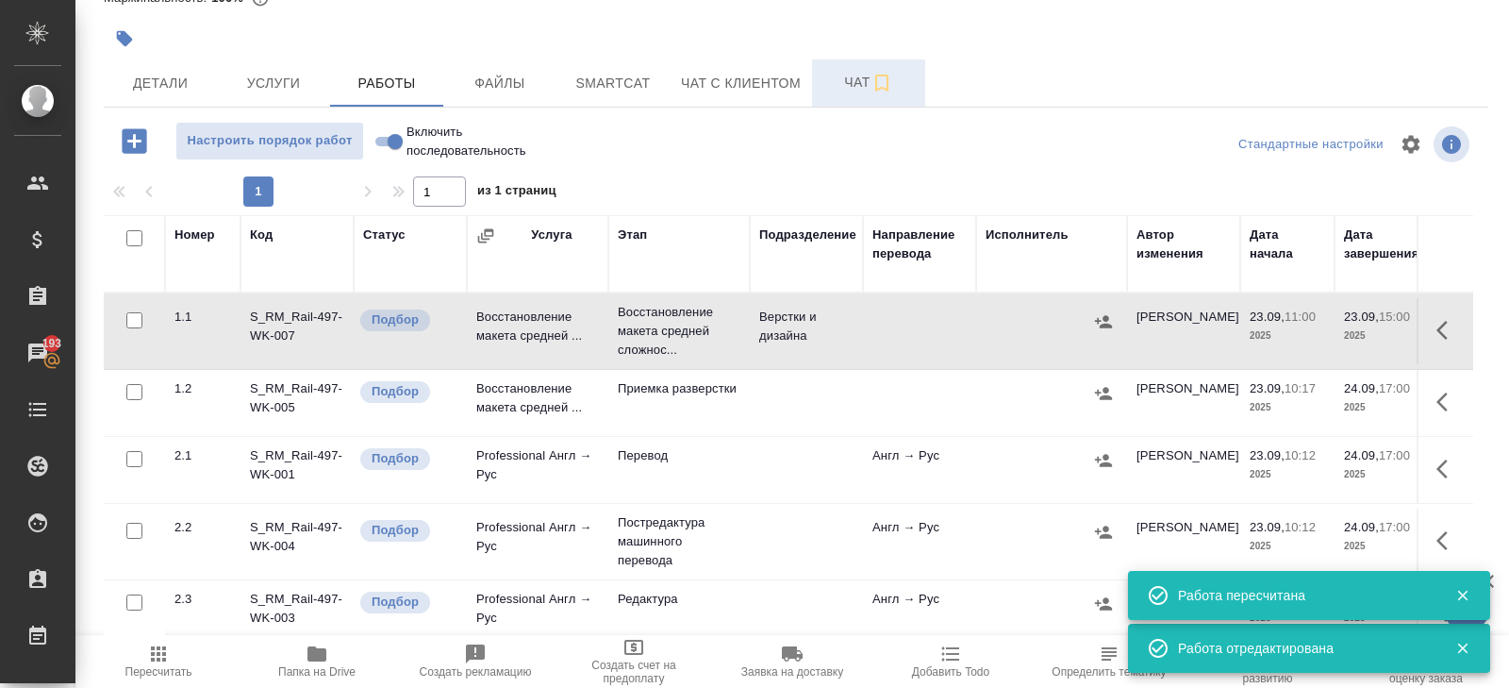
click at [848, 100] on button "Чат" at bounding box center [868, 82] width 113 height 47
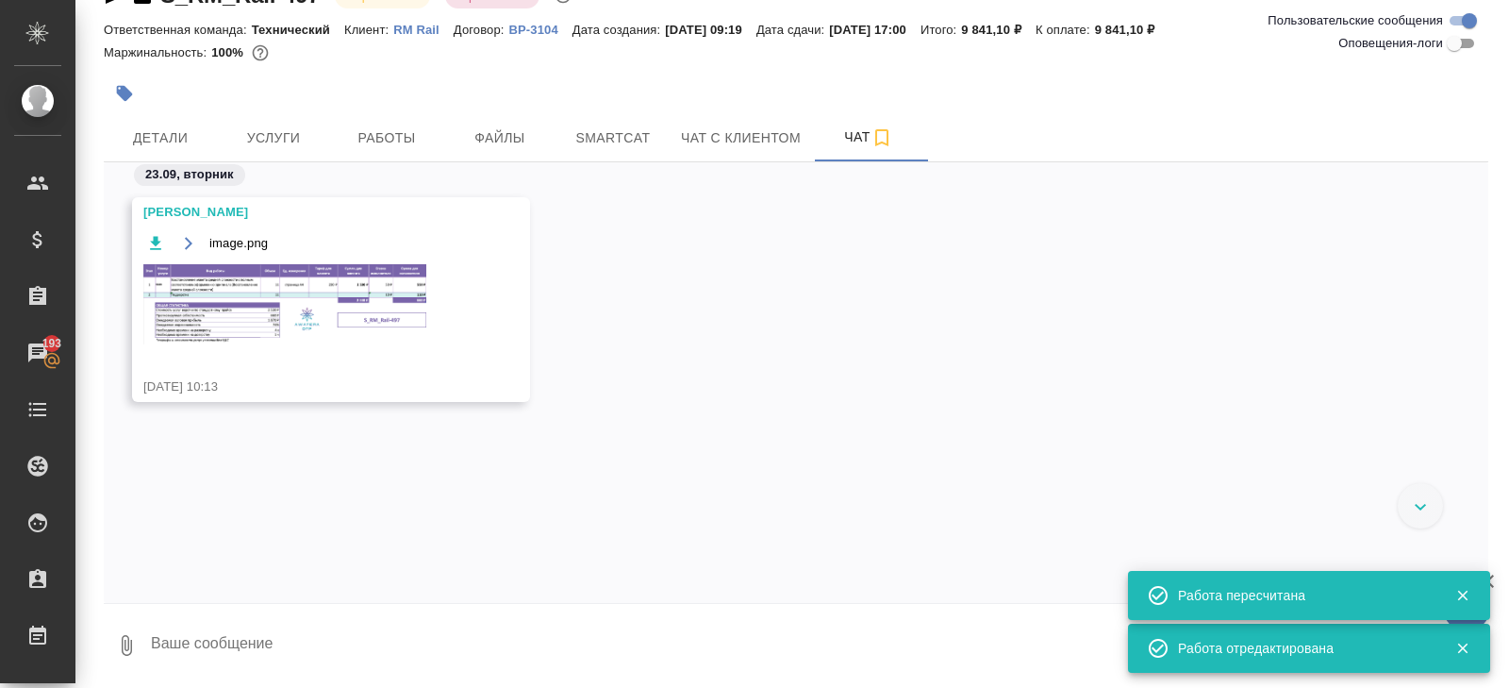
click at [321, 296] on img at bounding box center [284, 304] width 283 height 80
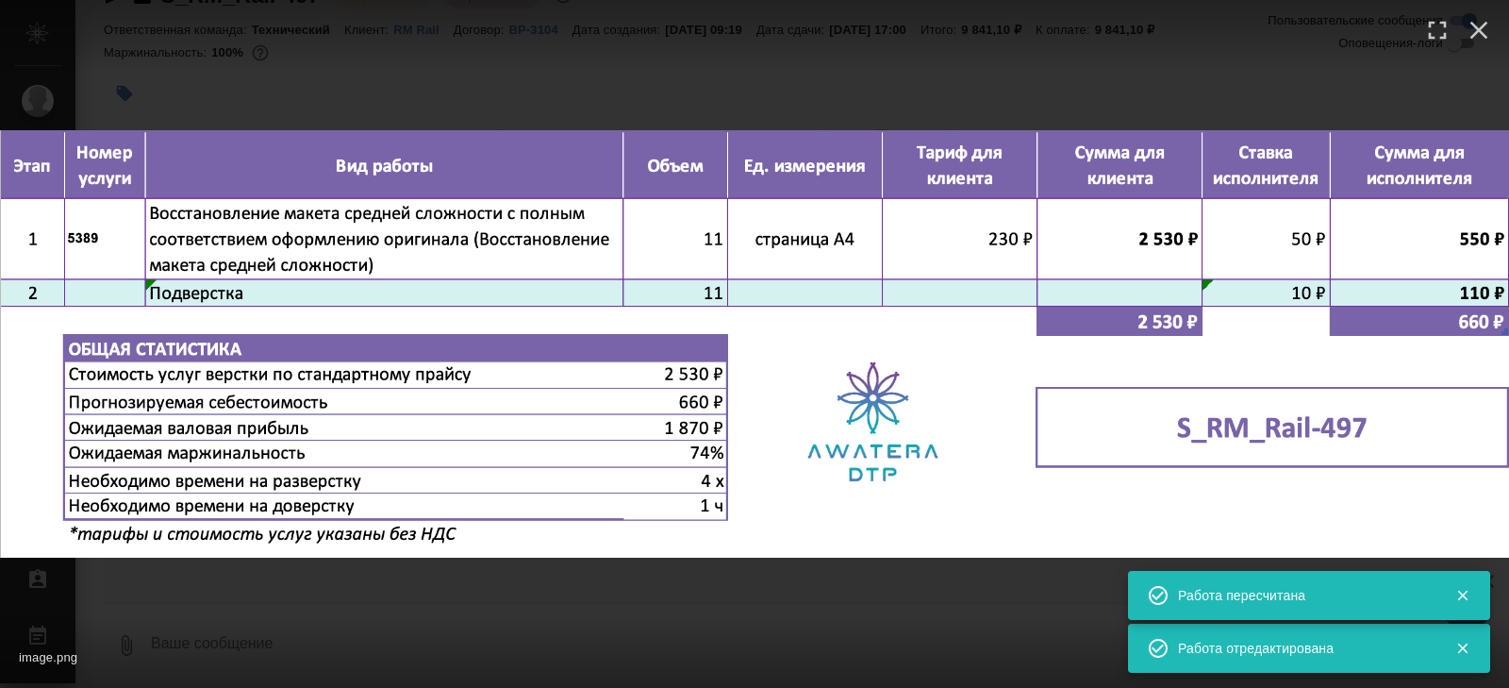
click at [401, 567] on div "image.png 1 of 1" at bounding box center [754, 344] width 1509 height 688
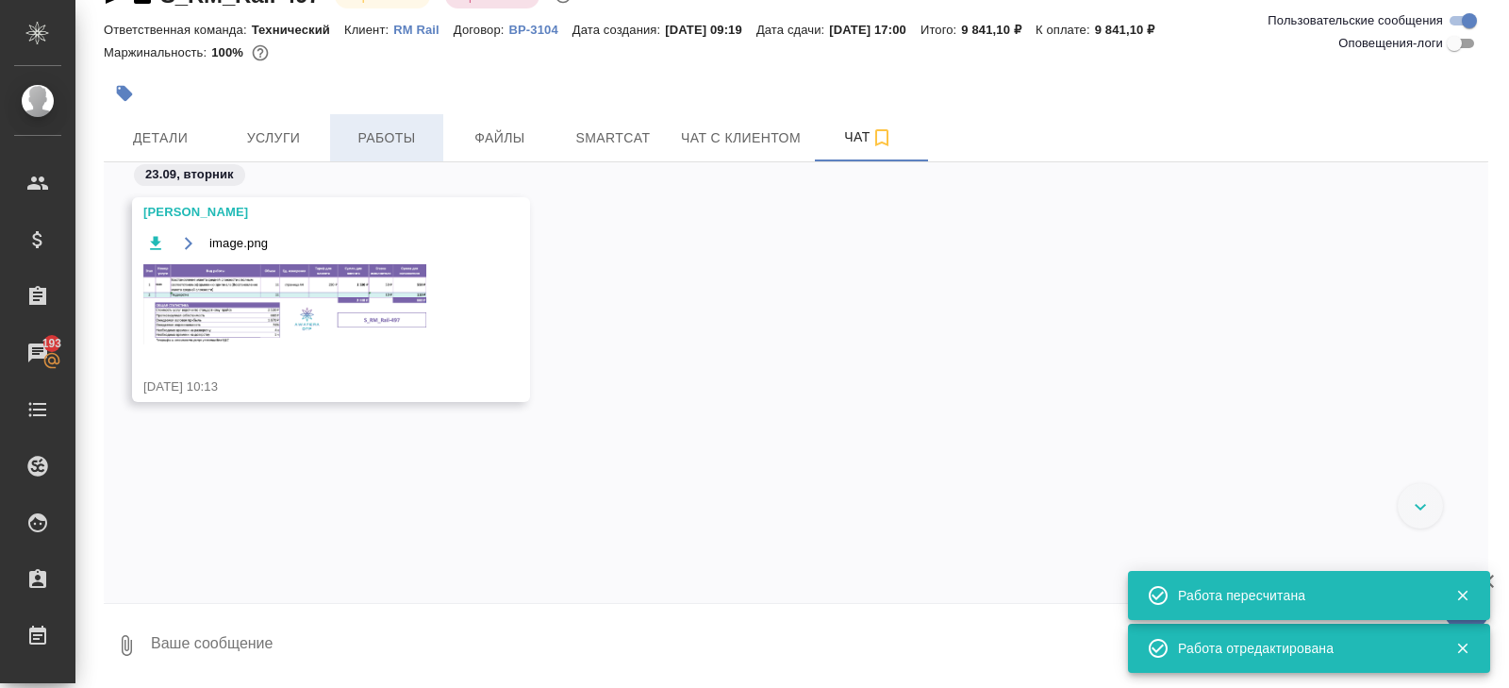
click at [396, 140] on span "Работы" at bounding box center [386, 138] width 91 height 24
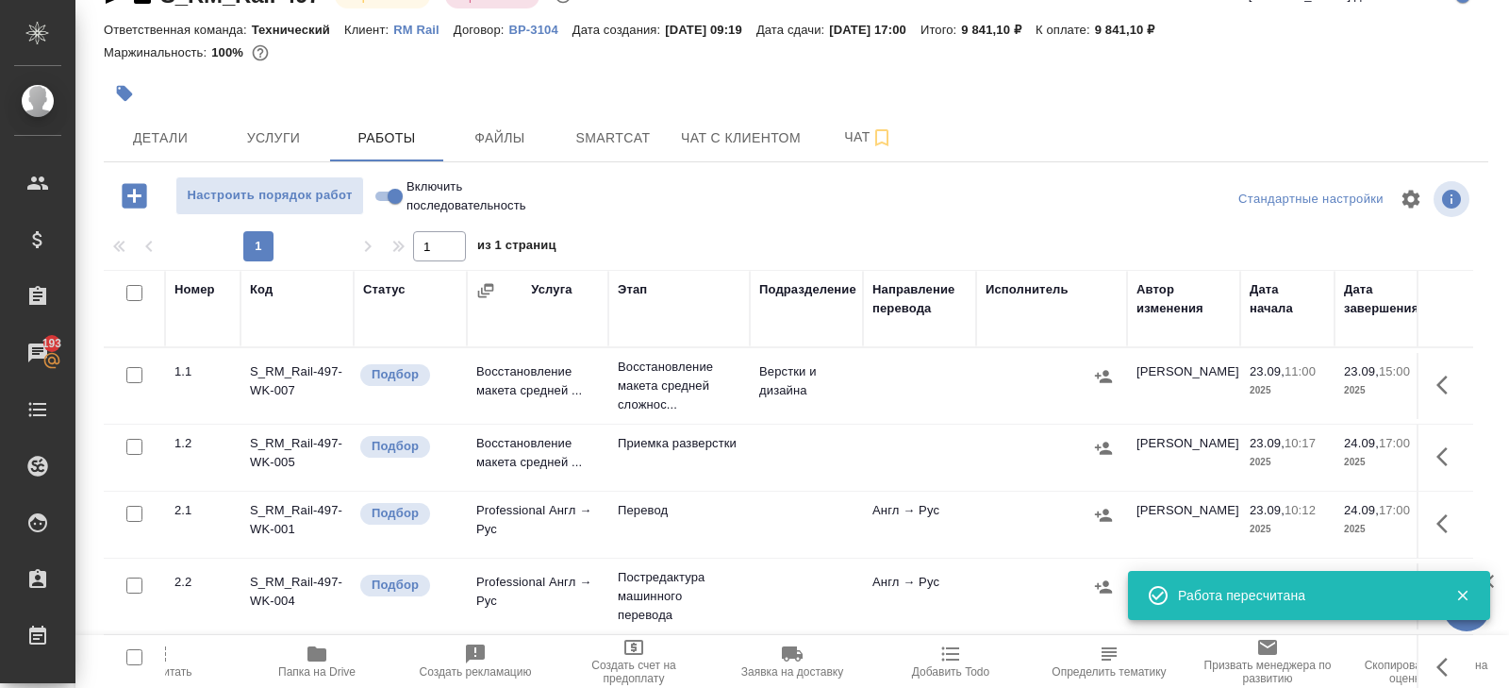
scroll to position [100, 0]
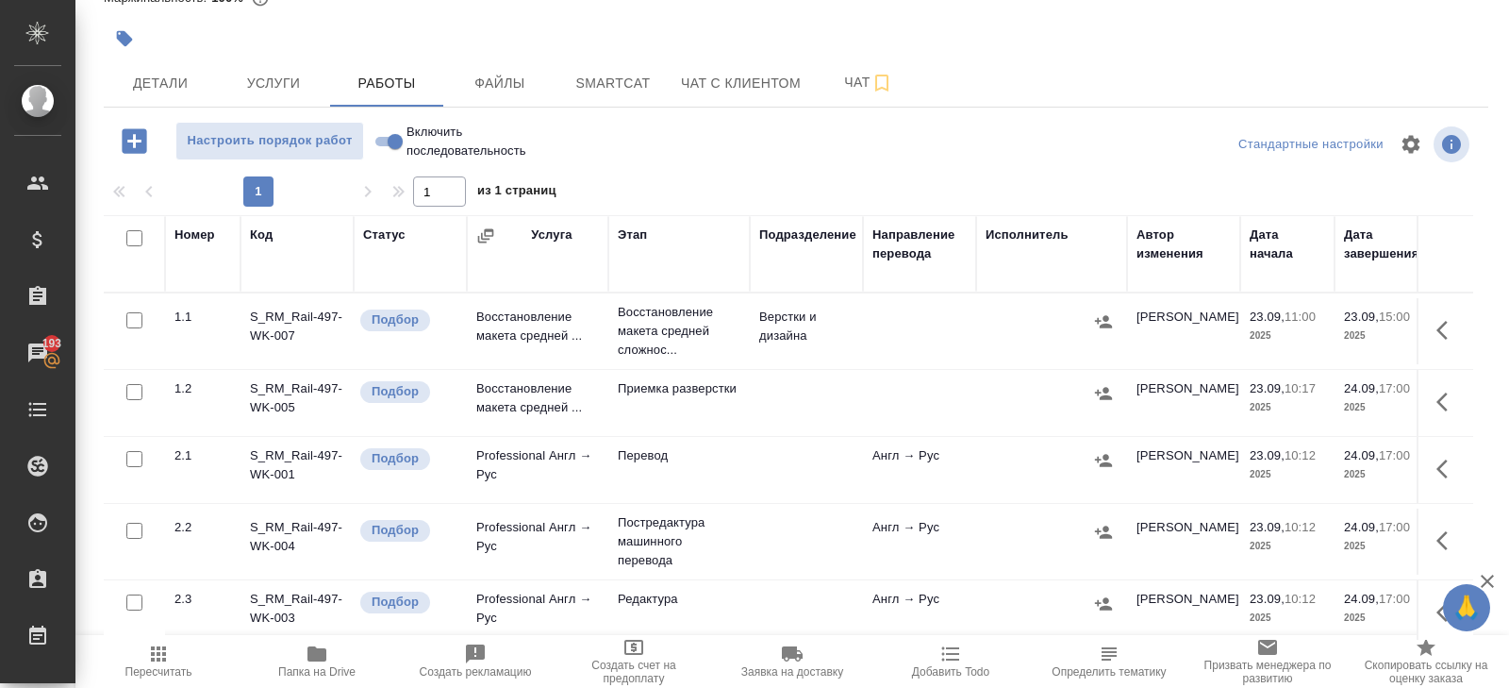
click at [134, 236] on input "checkbox" at bounding box center [134, 238] width 16 height 16
checkbox input "true"
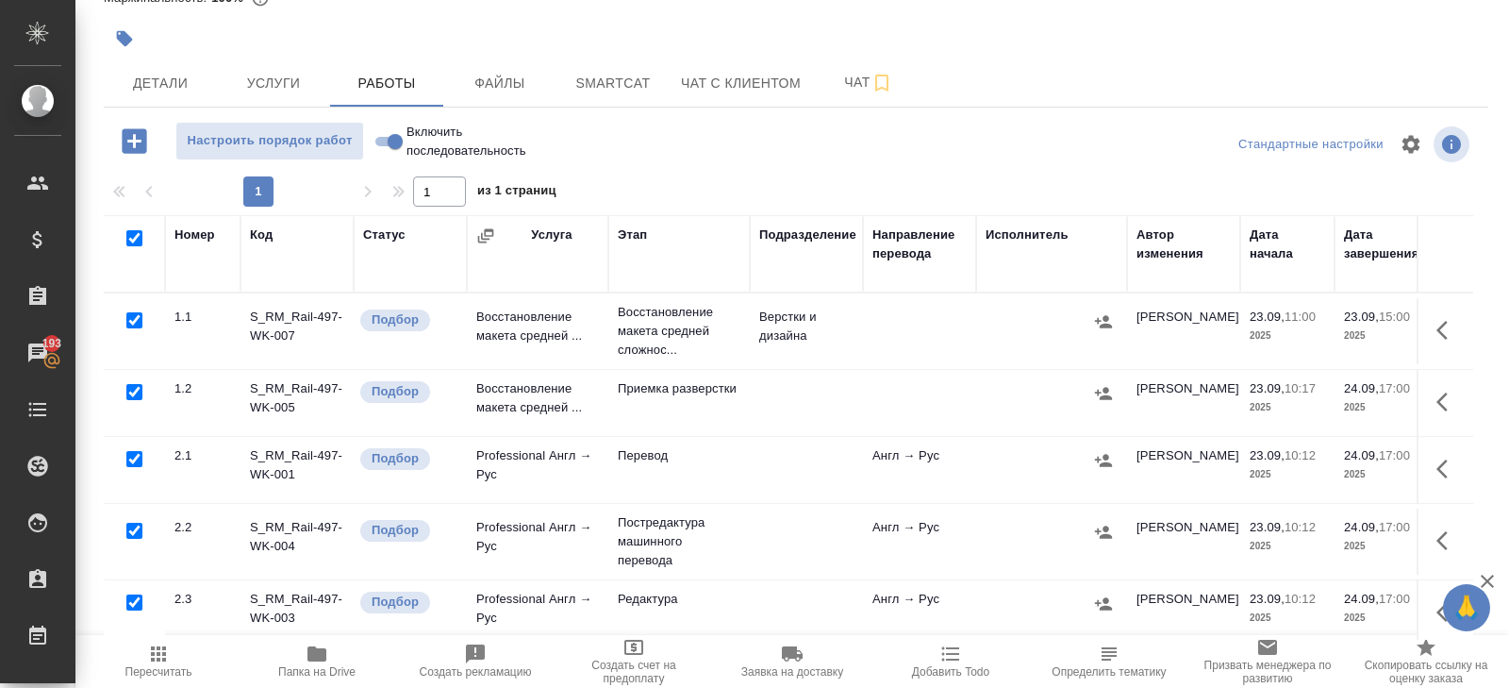
checkbox input "true"
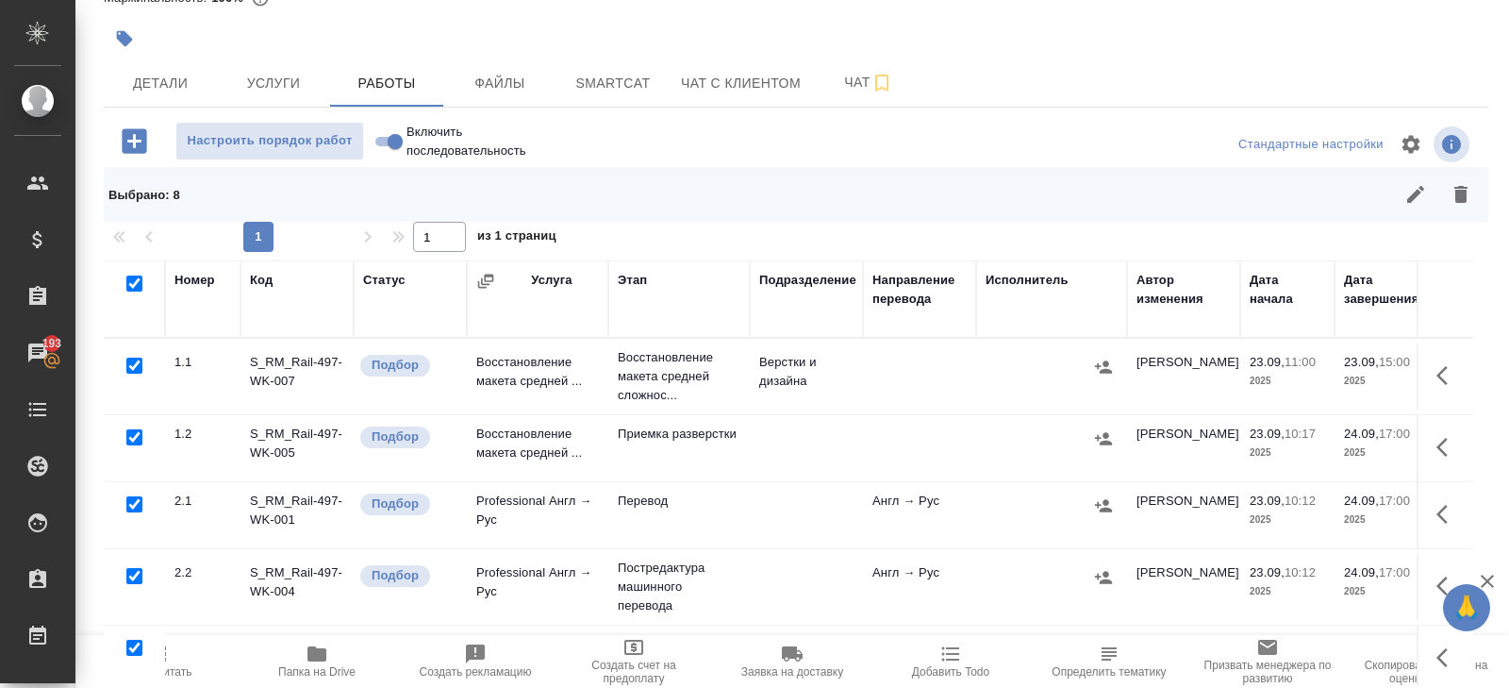
click at [133, 362] on input "checkbox" at bounding box center [134, 365] width 16 height 16
checkbox input "false"
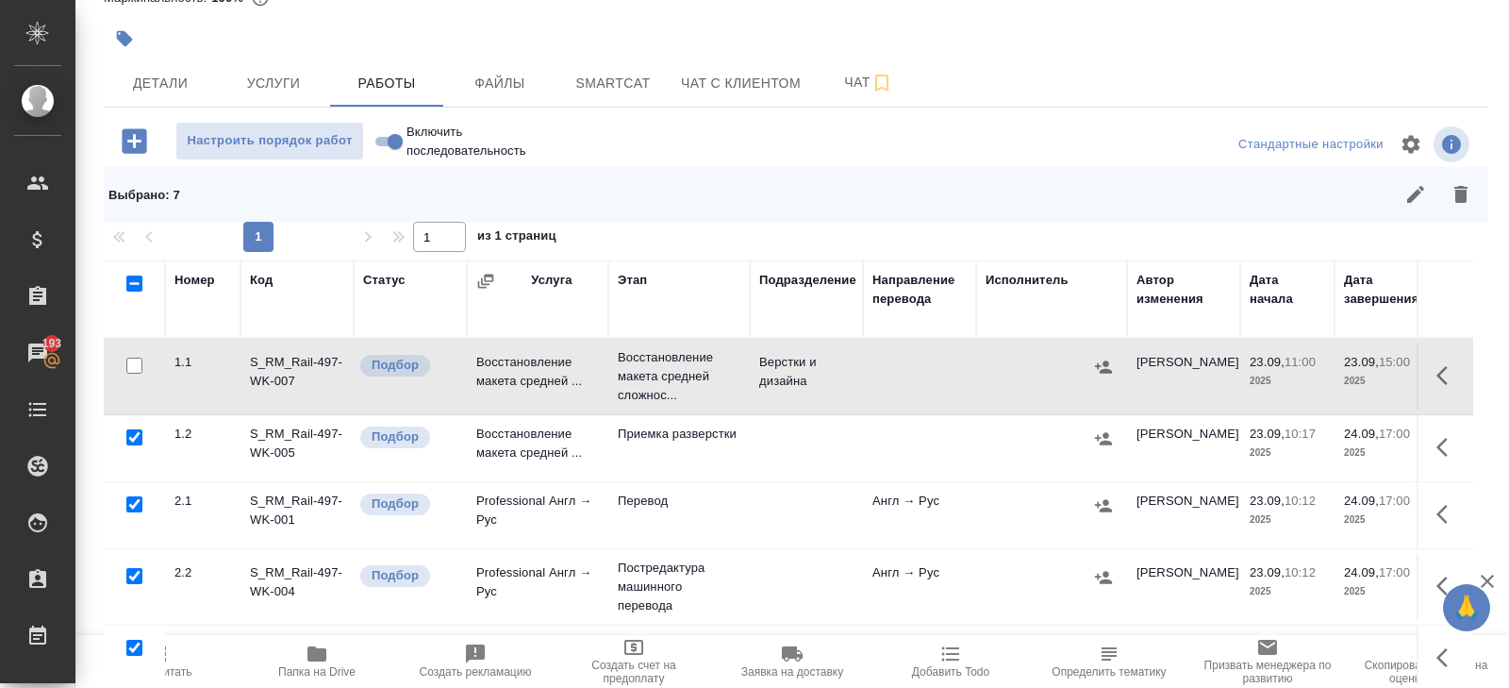
click at [132, 574] on input "checkbox" at bounding box center [134, 576] width 16 height 16
checkbox input "false"
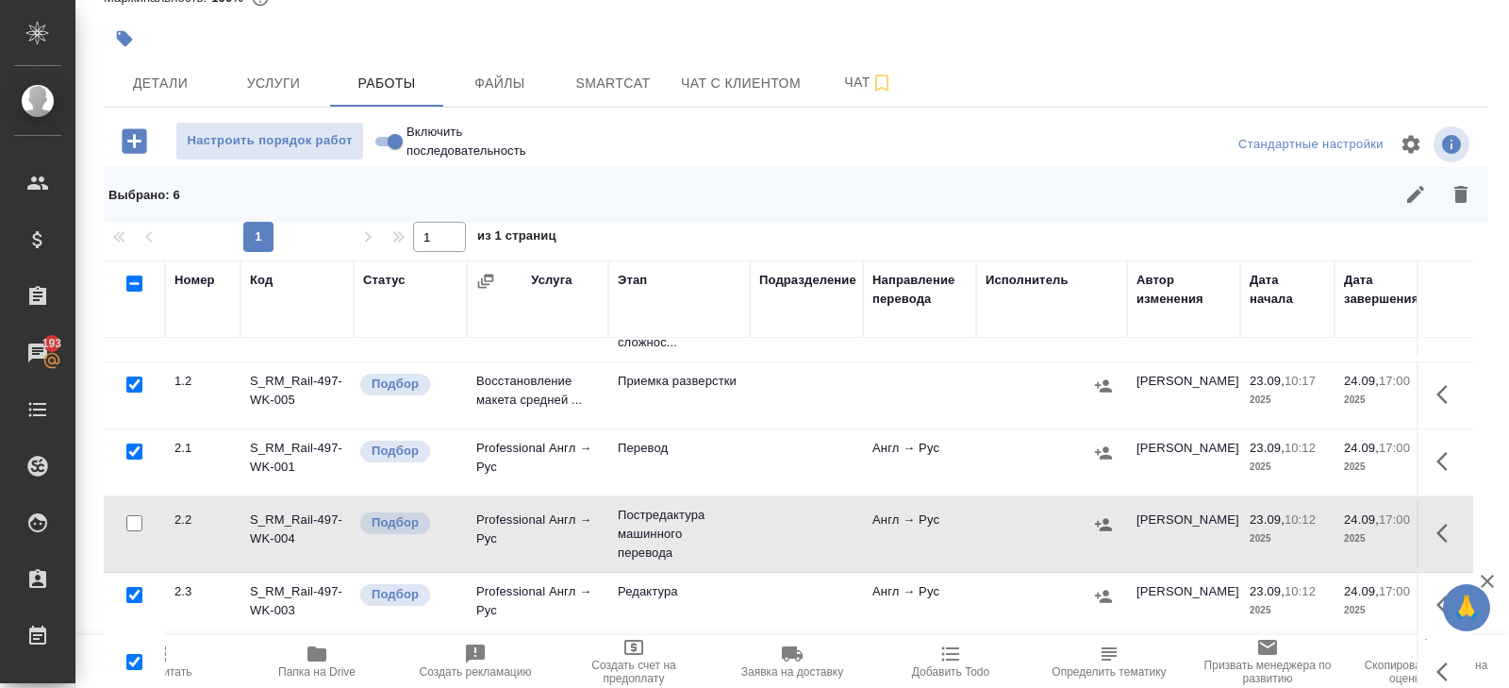
scroll to position [204, 0]
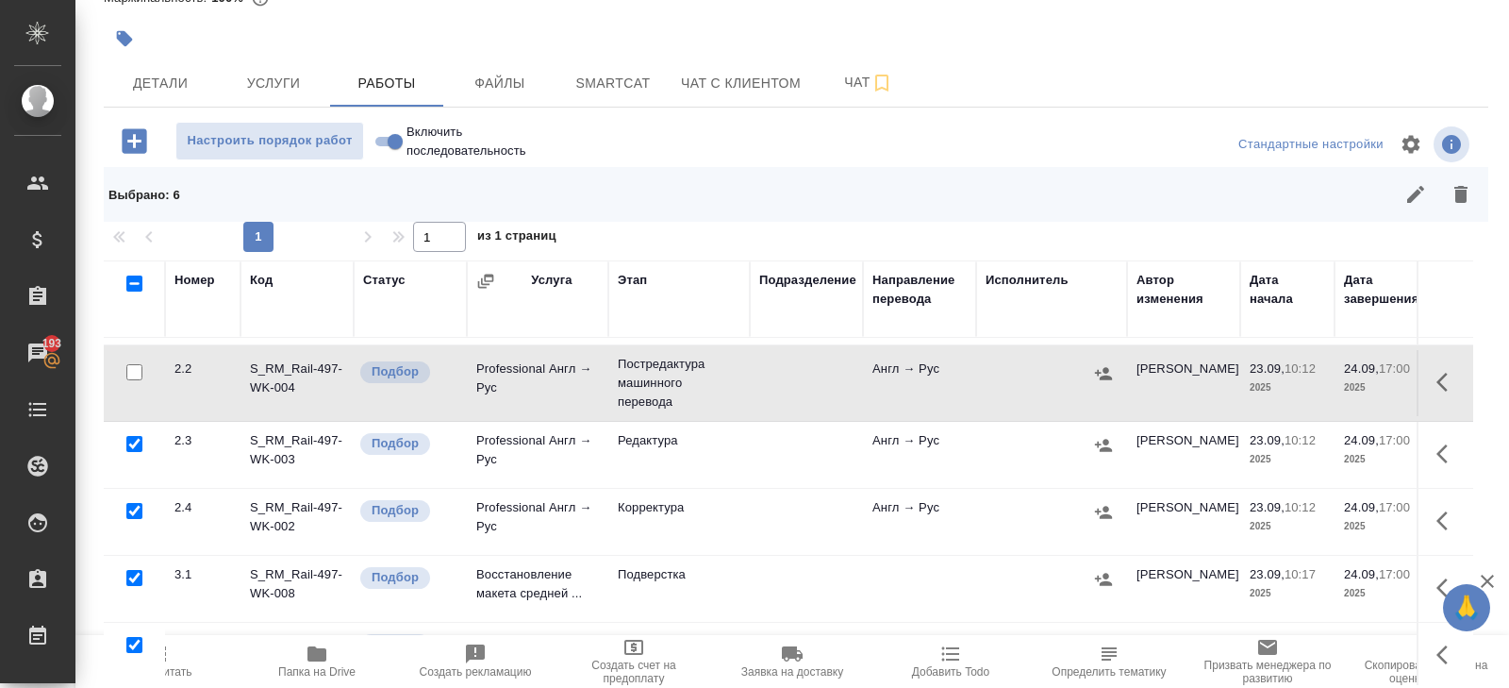
click at [132, 576] on input "checkbox" at bounding box center [134, 578] width 16 height 16
checkbox input "false"
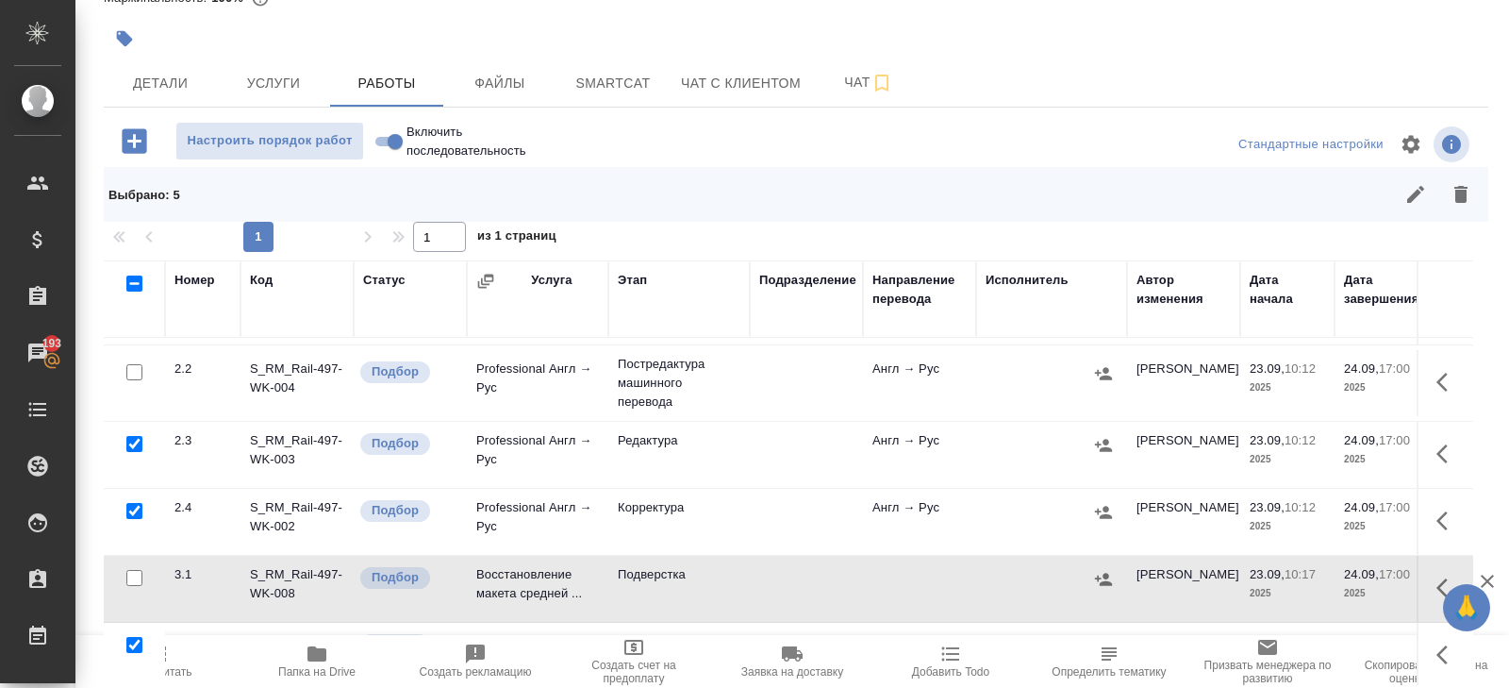
scroll to position [144, 0]
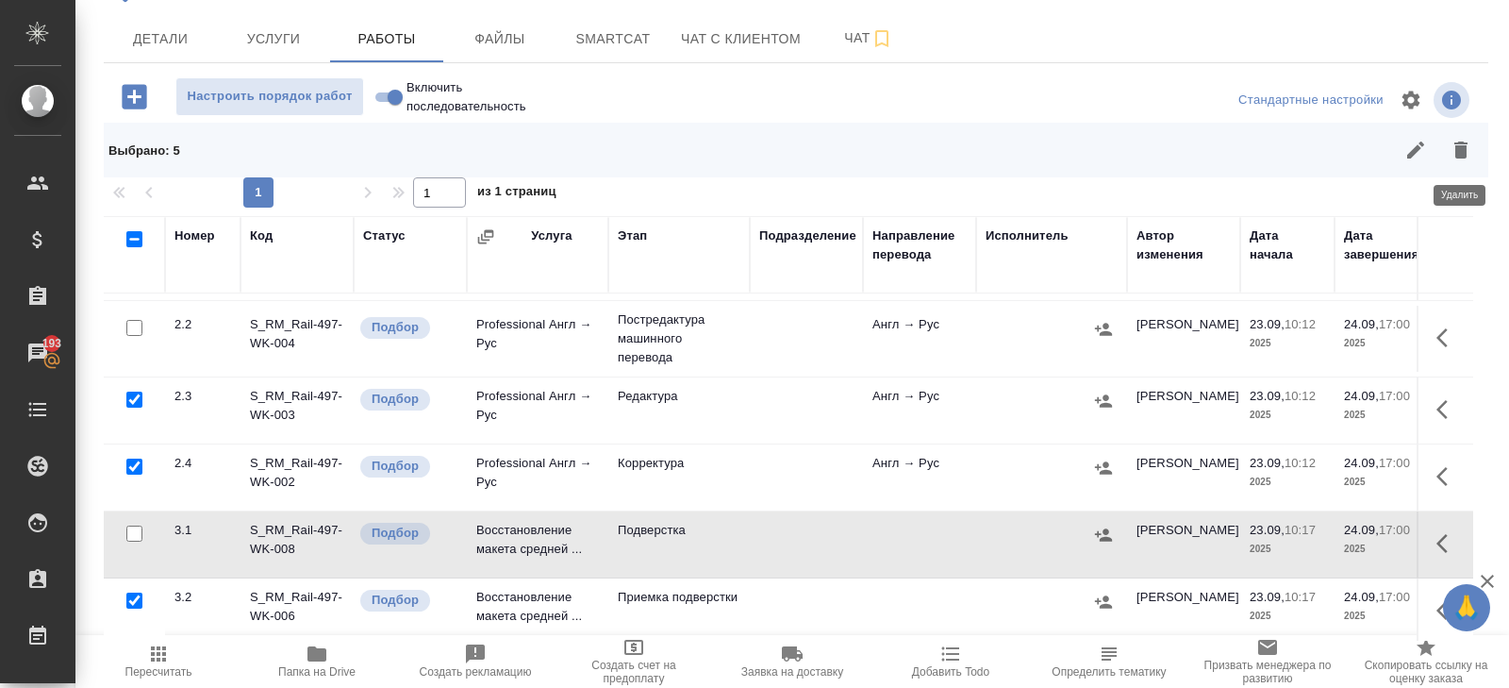
click at [1476, 142] on button "button" at bounding box center [1460, 149] width 45 height 45
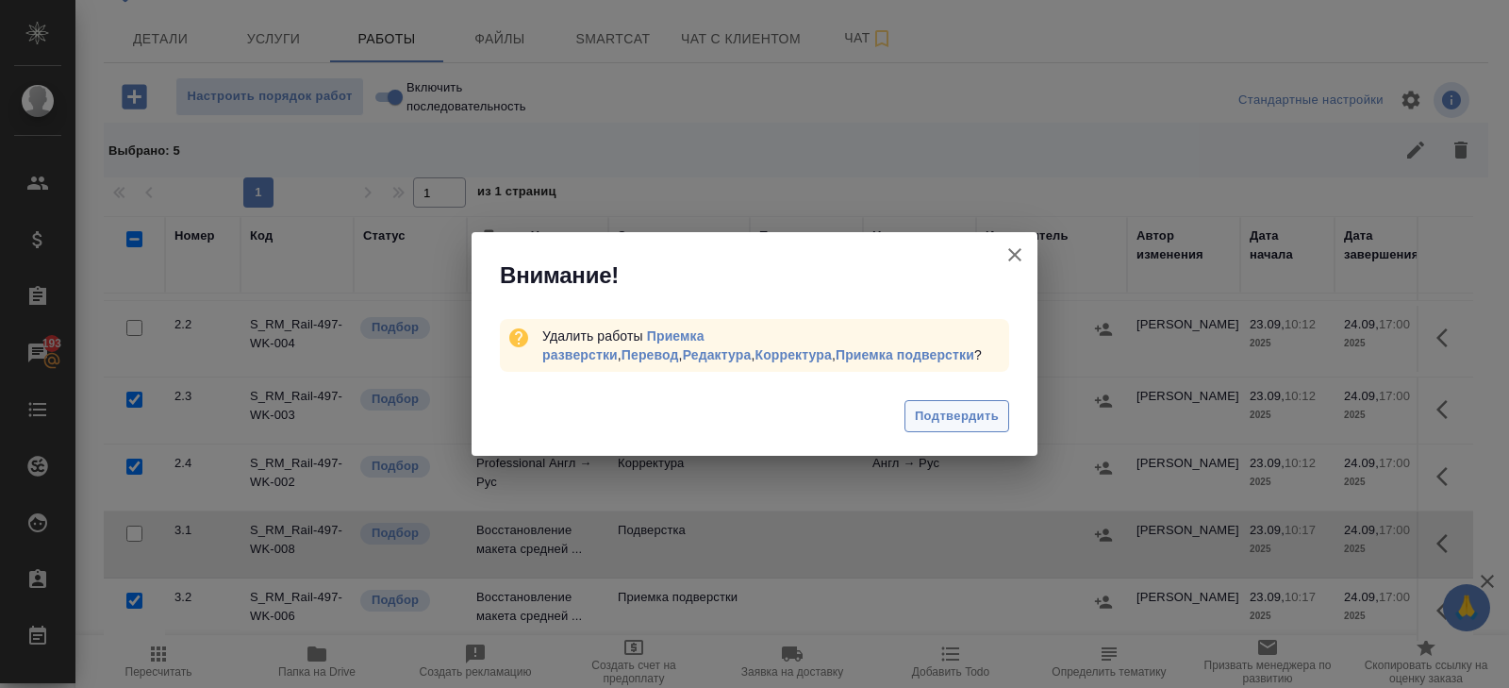
click at [992, 414] on span "Подтвердить" at bounding box center [957, 417] width 84 height 22
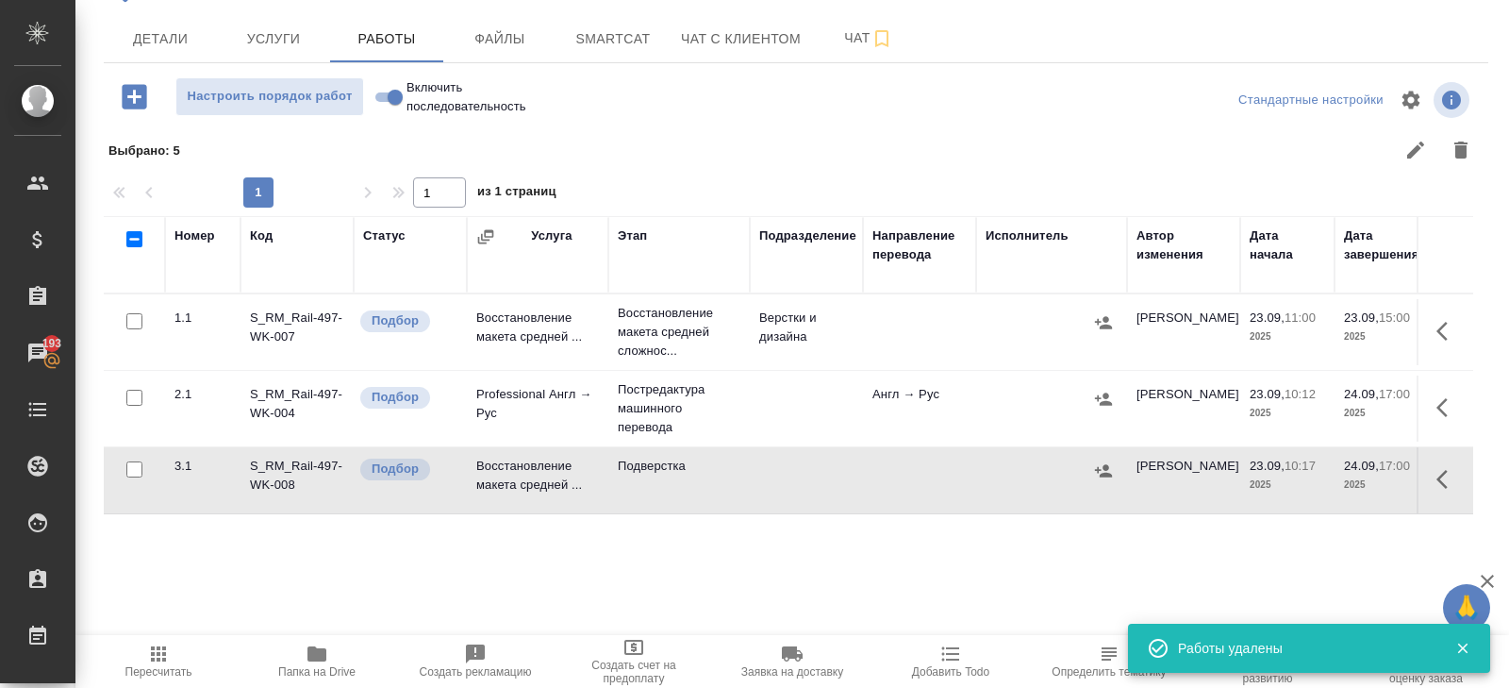
scroll to position [0, 0]
click at [856, 30] on span "Чат" at bounding box center [868, 38] width 91 height 24
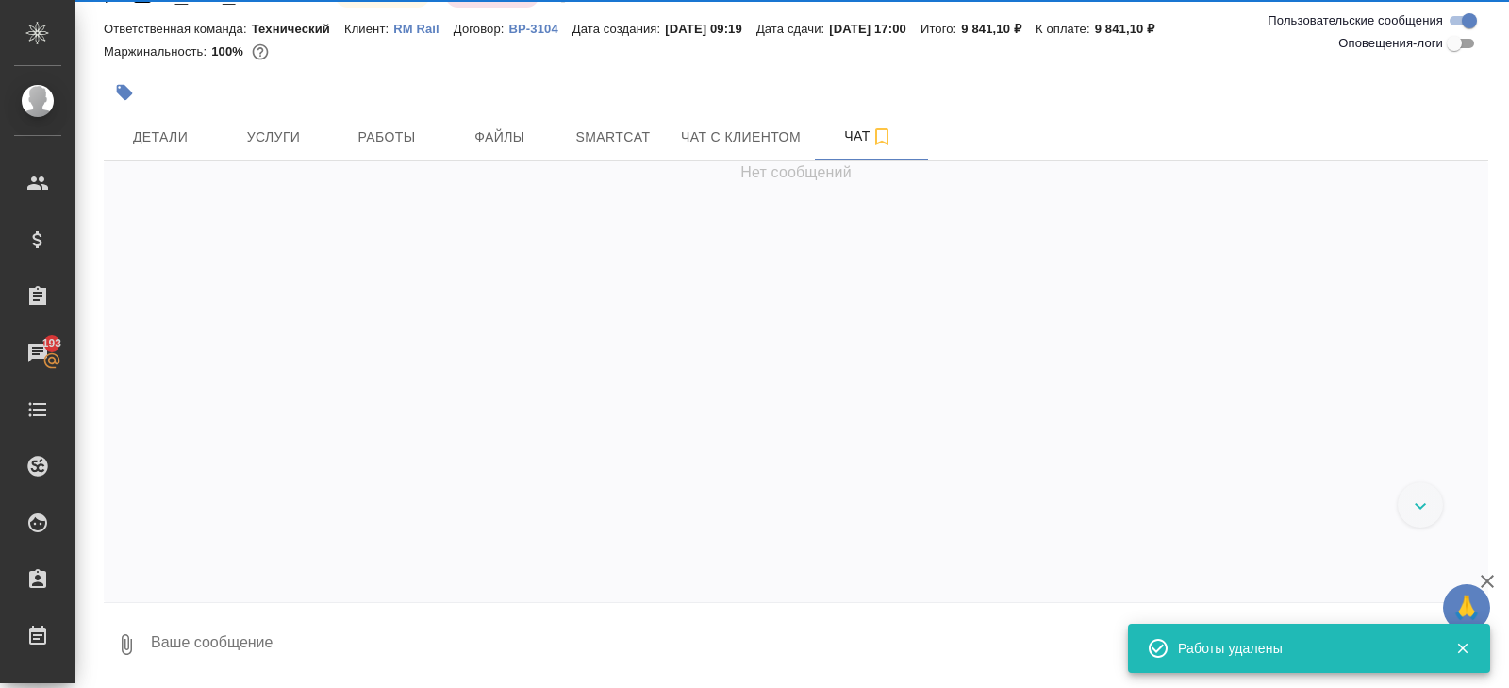
scroll to position [45, 0]
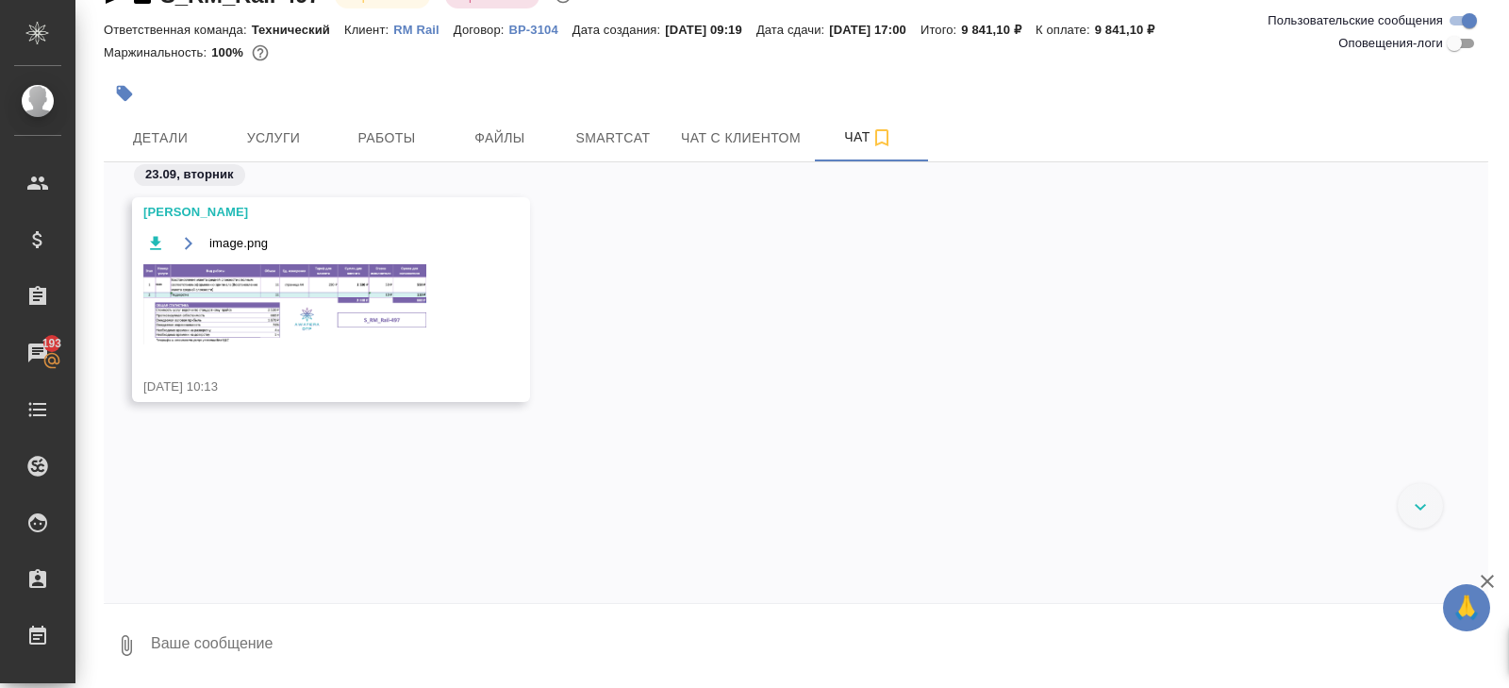
click at [376, 292] on img at bounding box center [284, 304] width 283 height 80
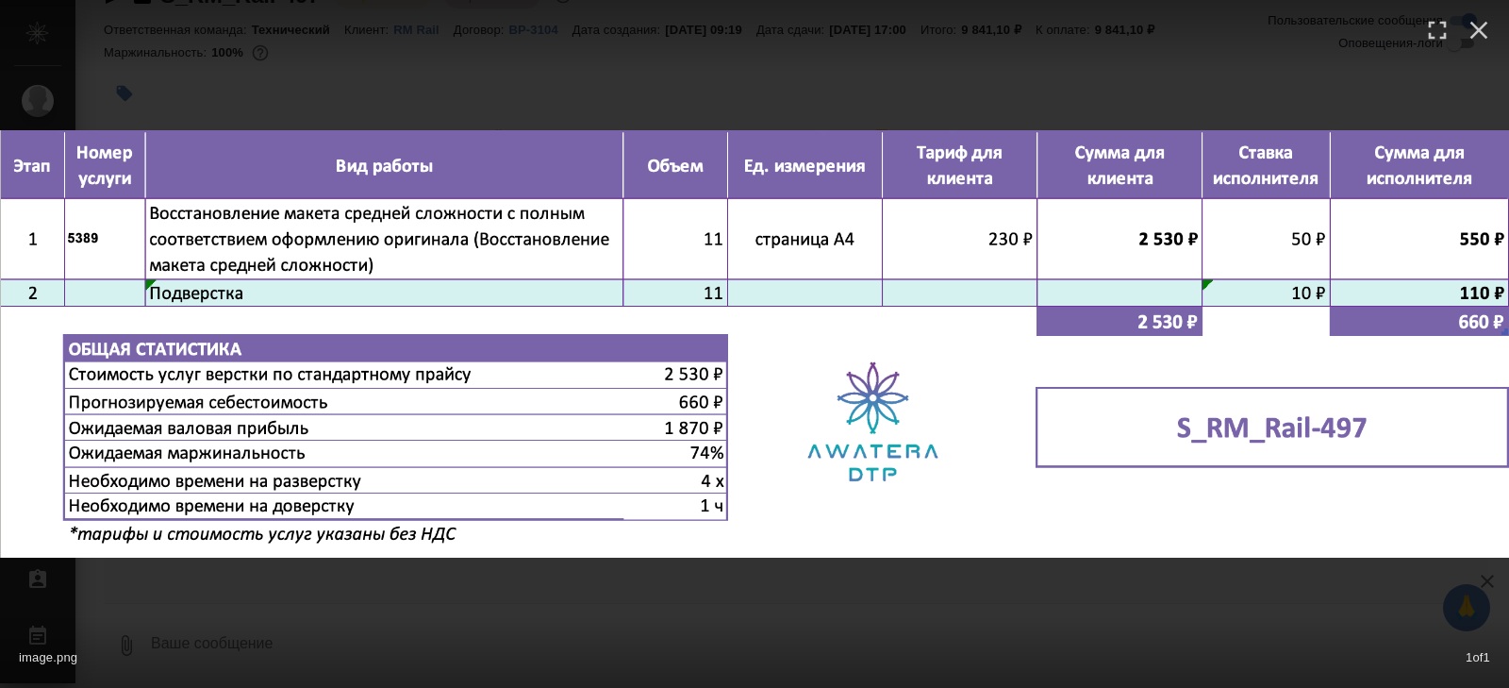
click at [387, 614] on div "image.png 1 of 1" at bounding box center [754, 344] width 1509 height 688
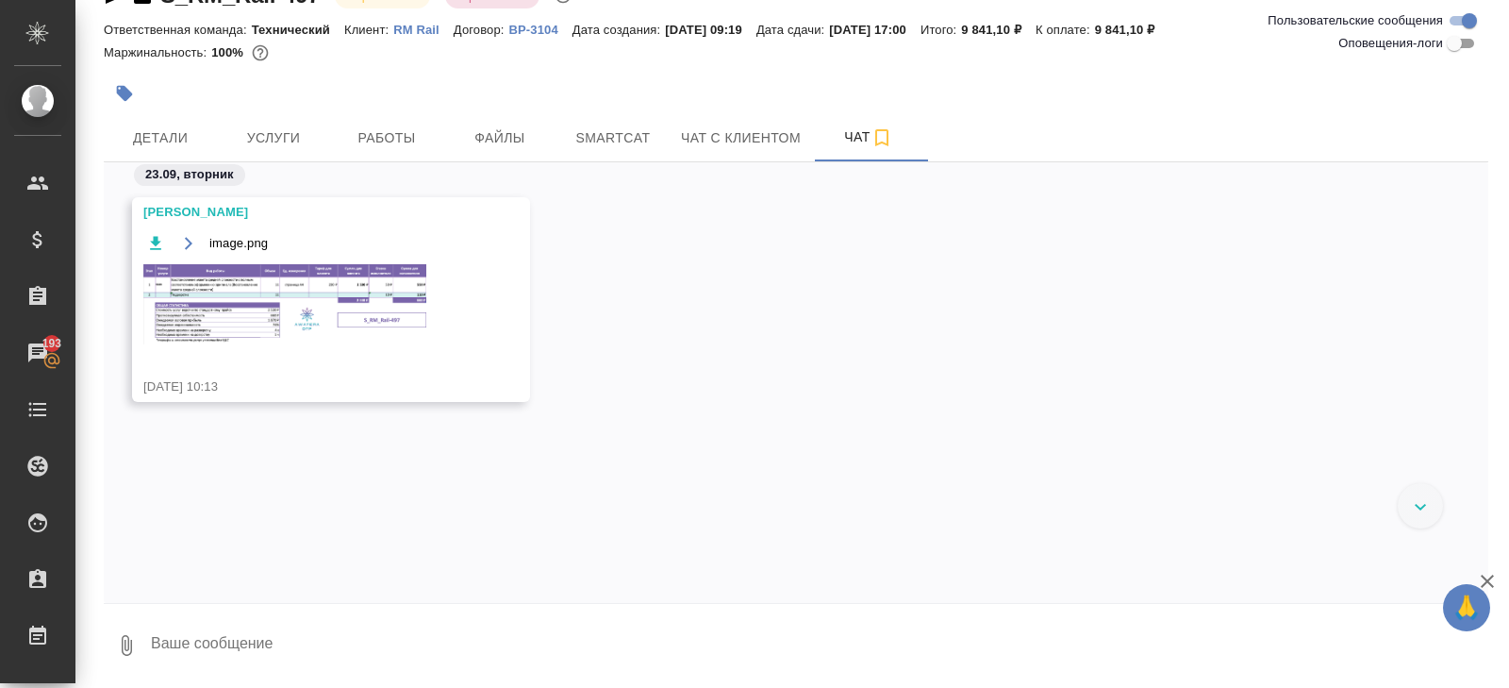
click at [368, 163] on div "23.09, вторник" at bounding box center [796, 179] width 1385 height 35
click at [374, 140] on span "Работы" at bounding box center [386, 138] width 91 height 24
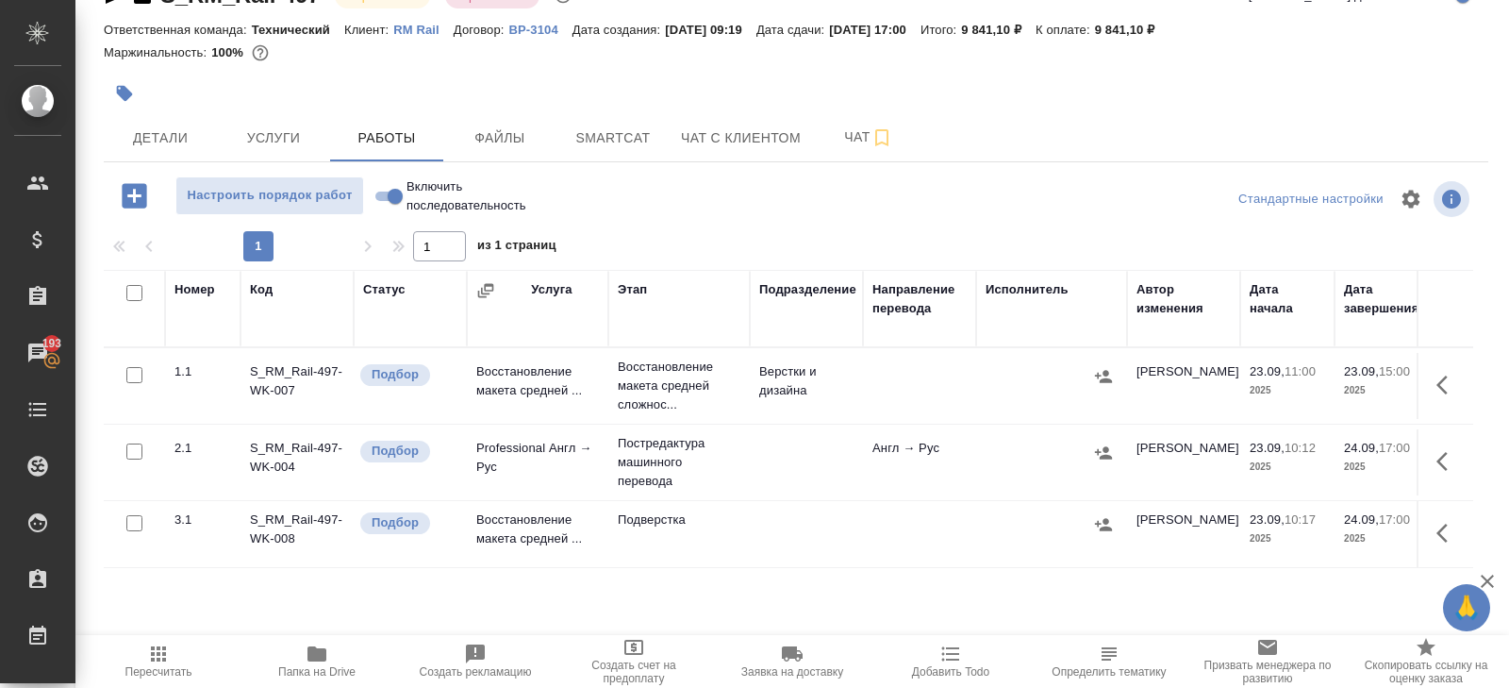
click at [1441, 522] on icon "button" at bounding box center [1448, 533] width 23 height 23
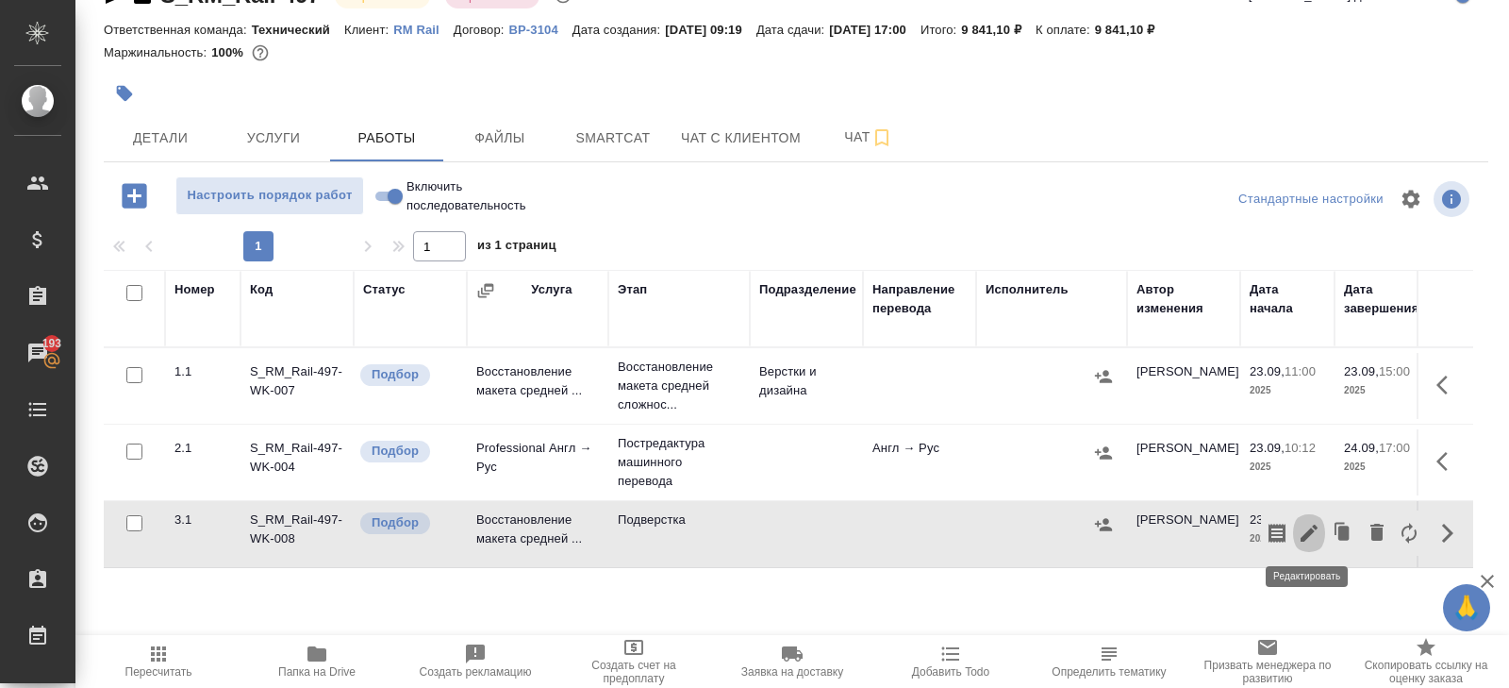
click at [1303, 539] on icon "button" at bounding box center [1309, 533] width 23 height 23
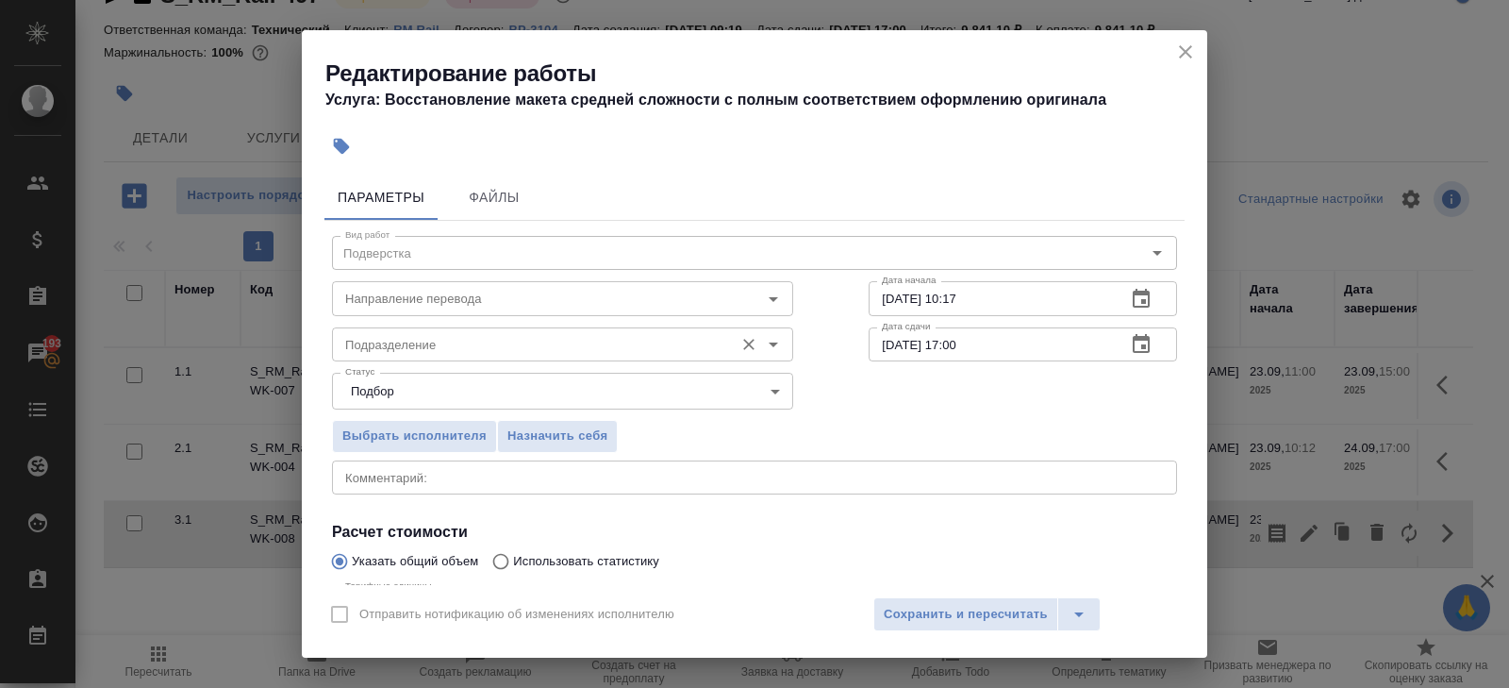
click at [464, 351] on input "Подразделение" at bounding box center [531, 344] width 387 height 23
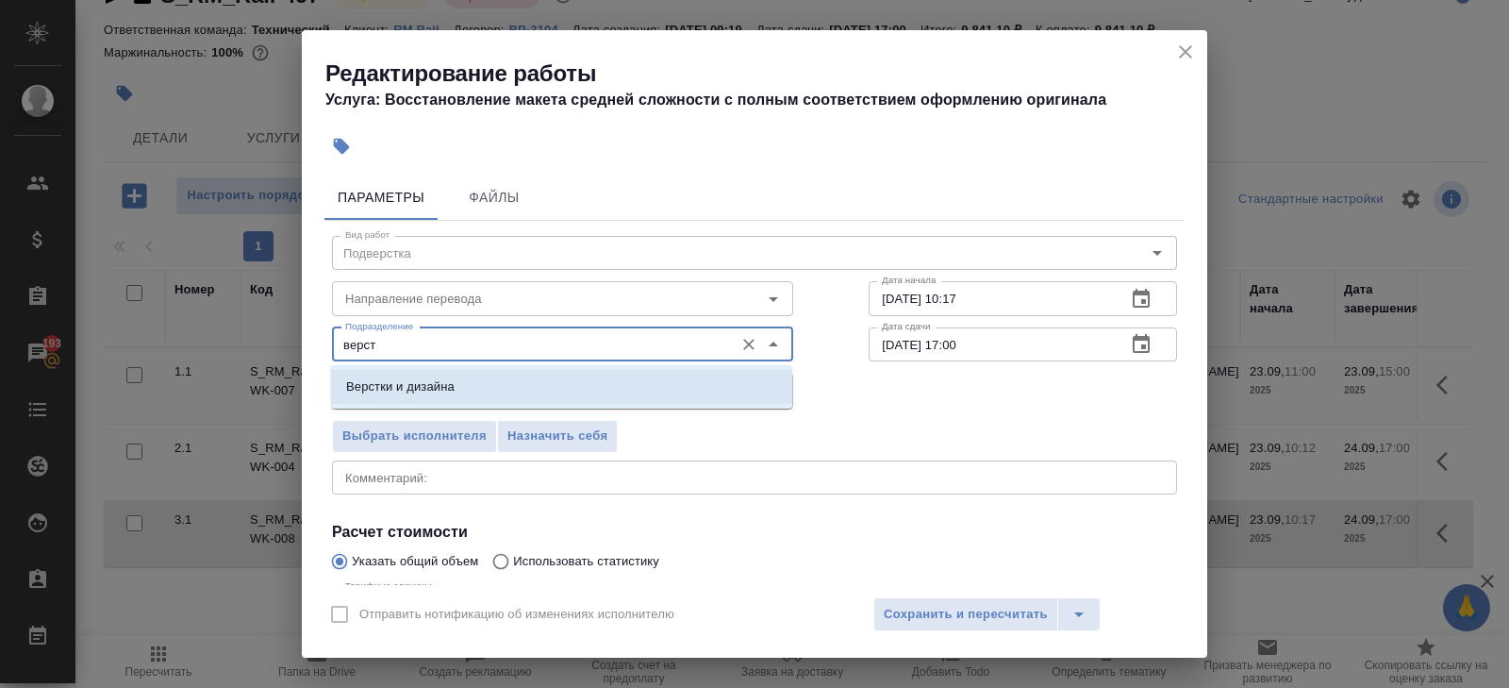
click at [421, 401] on li "Верстки и дизайна" at bounding box center [561, 387] width 461 height 34
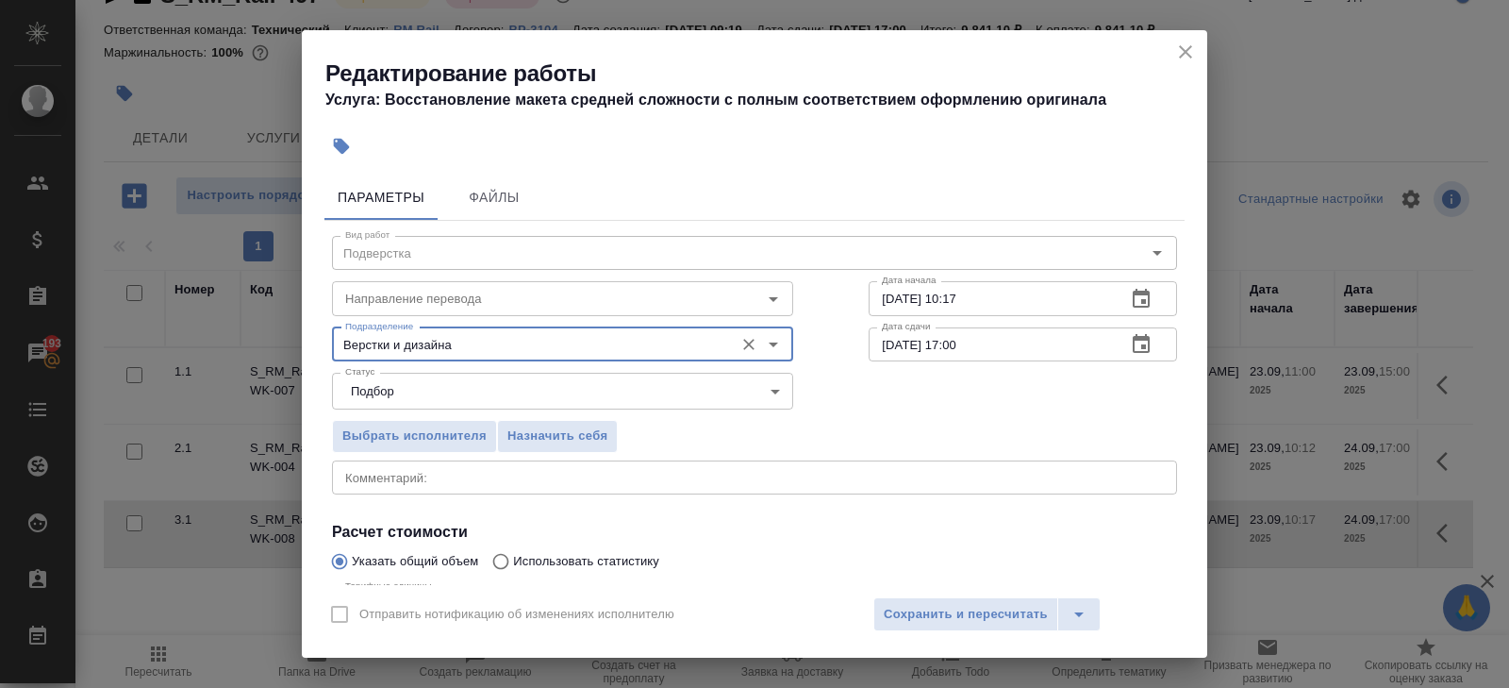
scroll to position [200, 0]
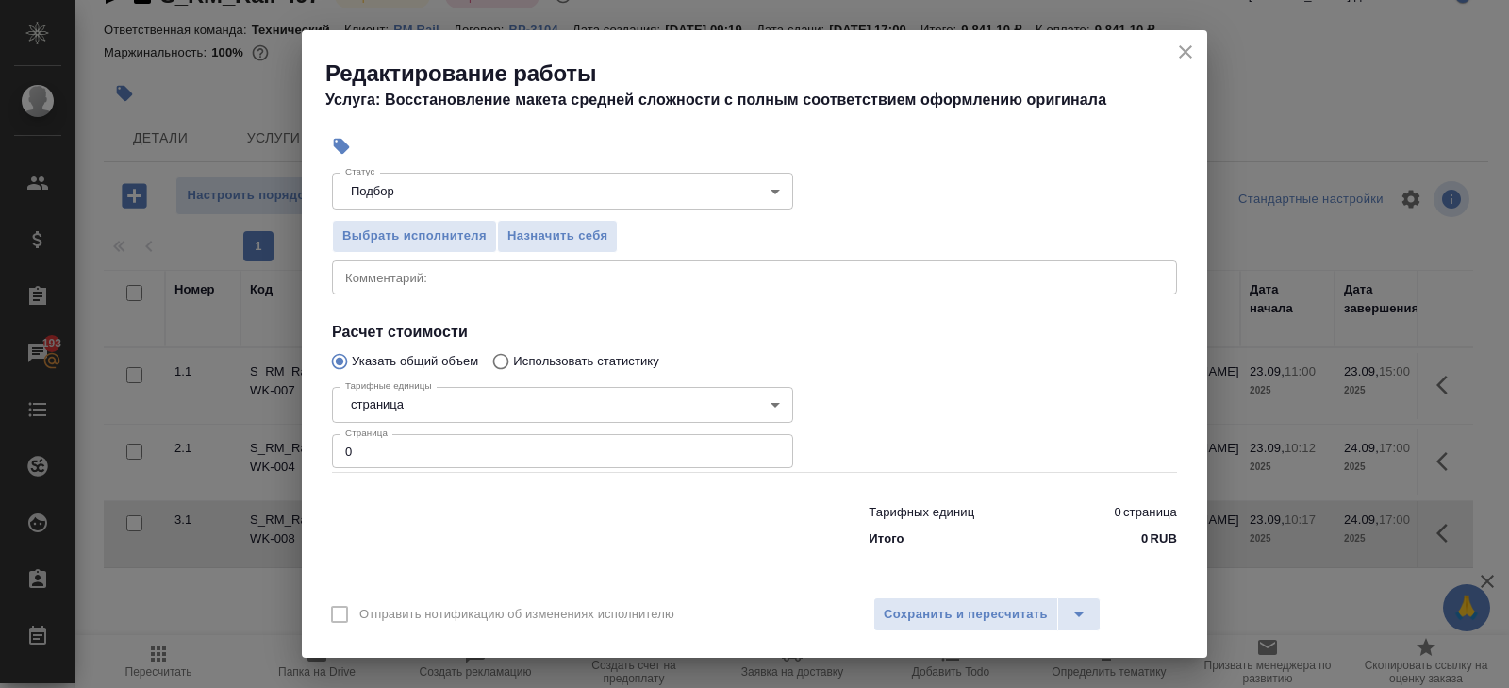
type input "Верстки и дизайна"
click at [398, 454] on input "0" at bounding box center [562, 451] width 461 height 34
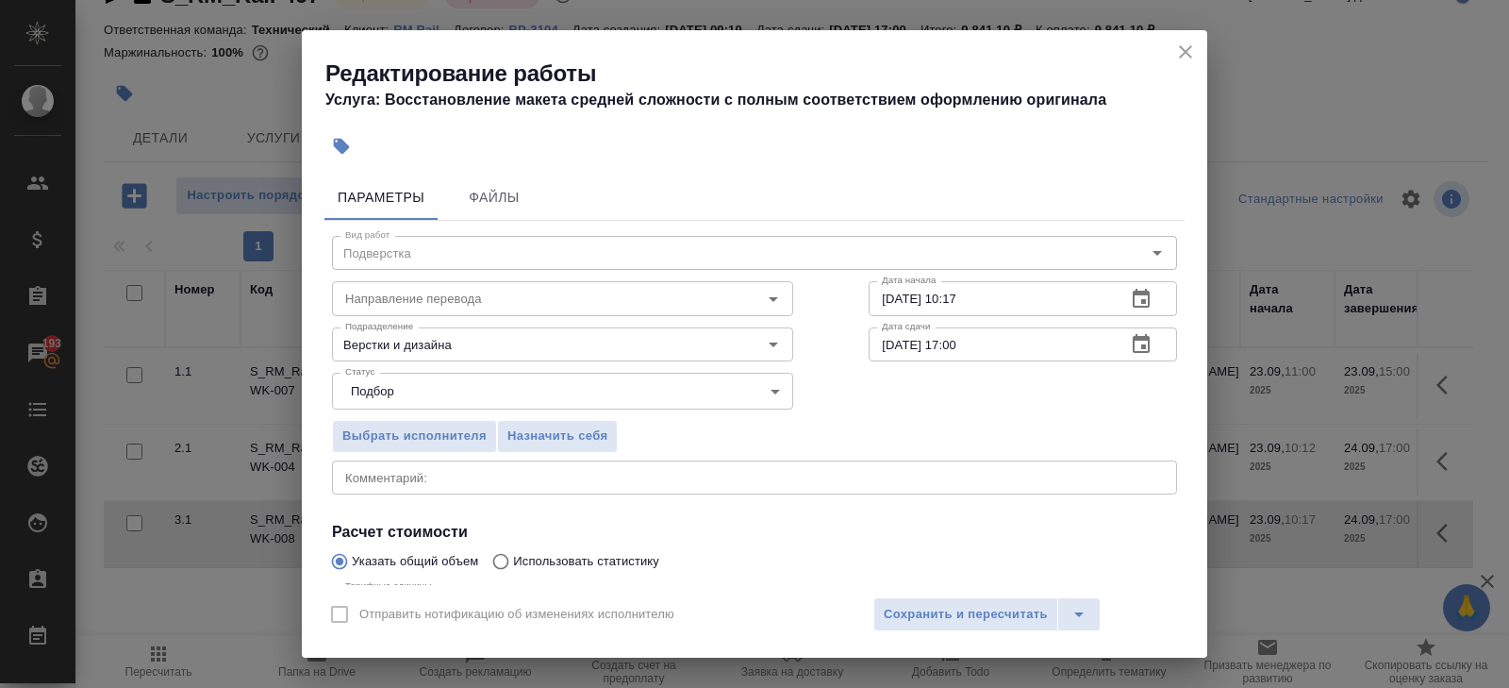
type input "11"
click at [1145, 295] on icon "button" at bounding box center [1141, 299] width 23 height 23
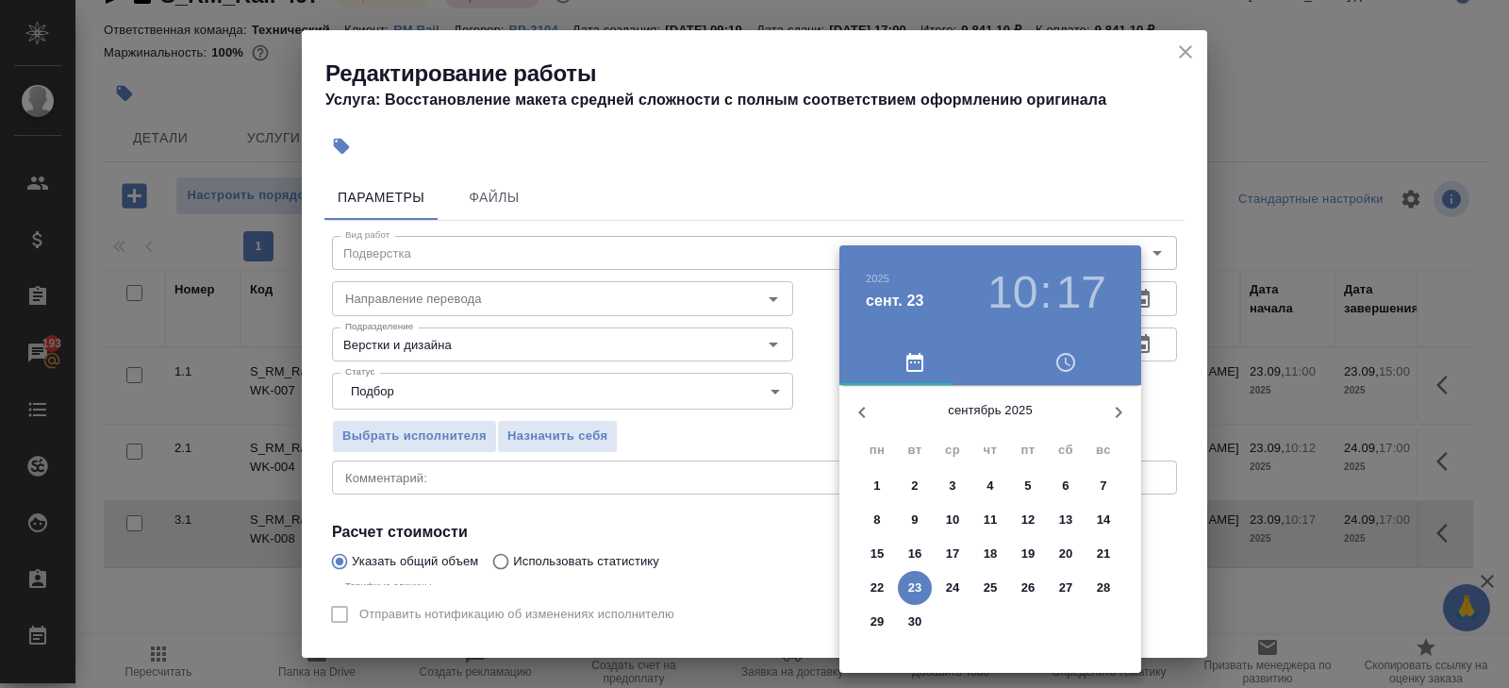
click at [948, 587] on p "24" at bounding box center [953, 587] width 14 height 19
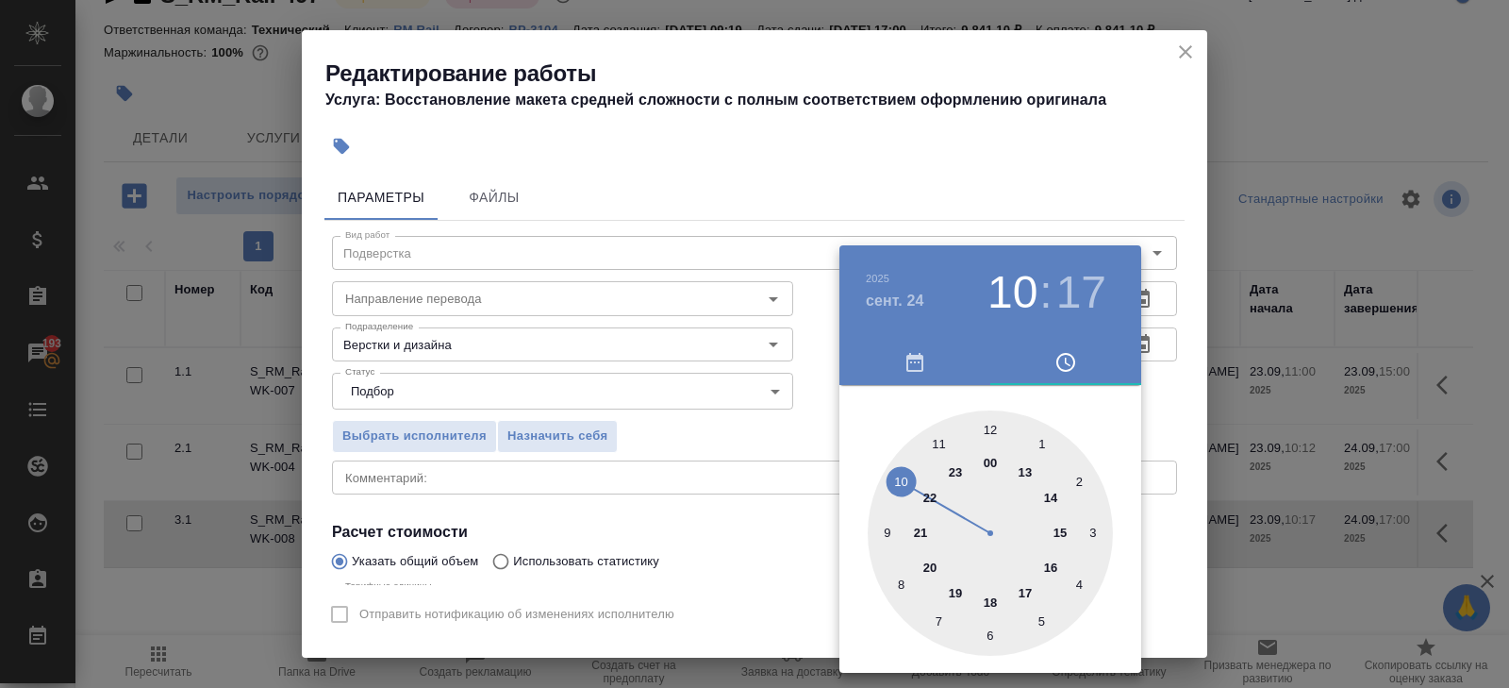
click at [1053, 564] on div at bounding box center [990, 532] width 245 height 245
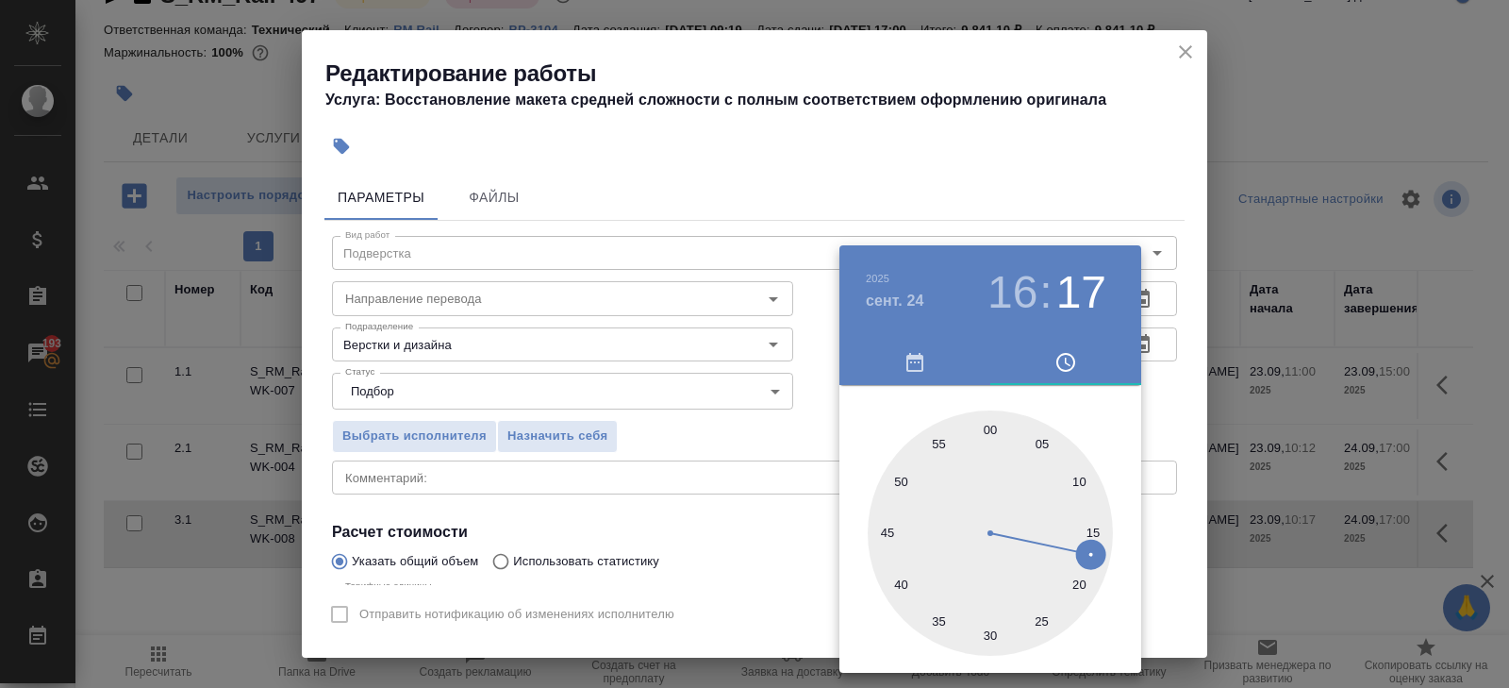
type input "24.09.2025 16:00"
click at [989, 425] on div at bounding box center [990, 532] width 245 height 245
click at [728, 514] on div at bounding box center [754, 344] width 1509 height 688
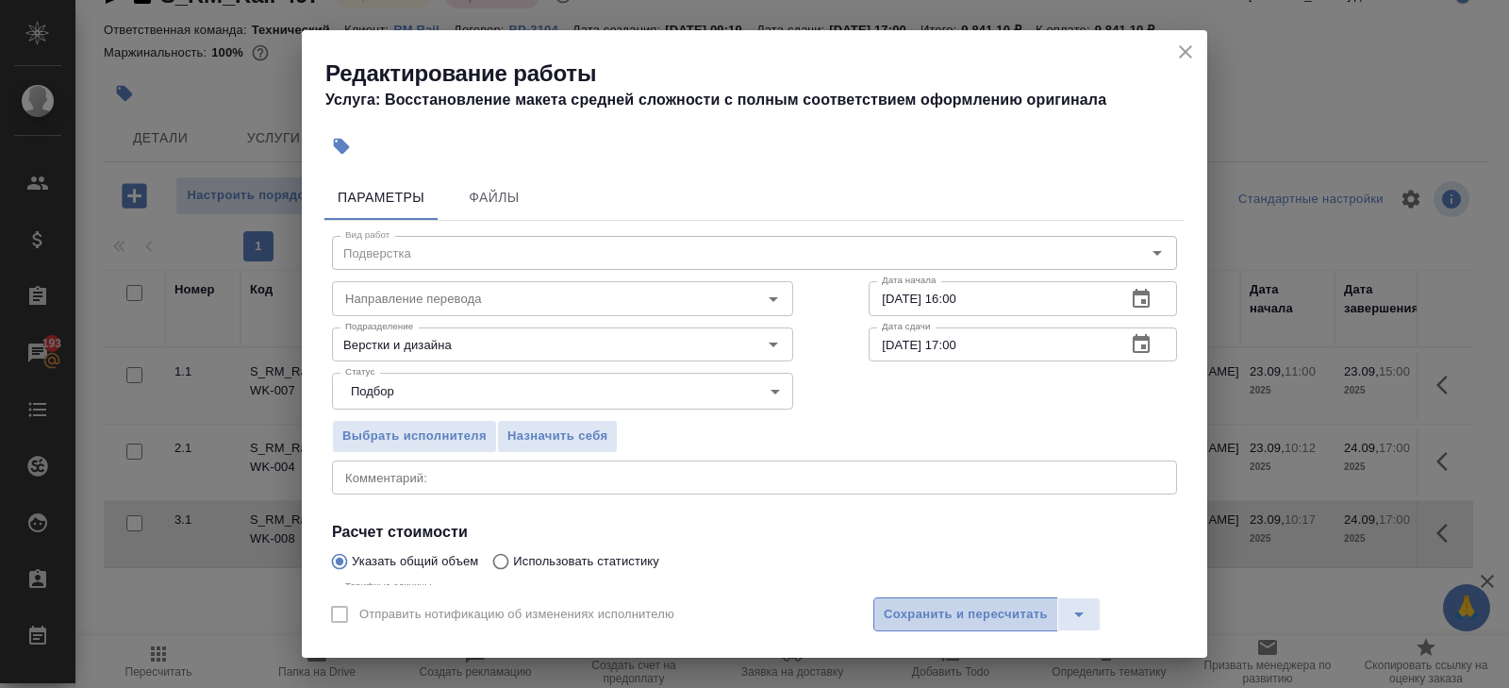
click at [904, 617] on span "Сохранить и пересчитать" at bounding box center [966, 615] width 164 height 22
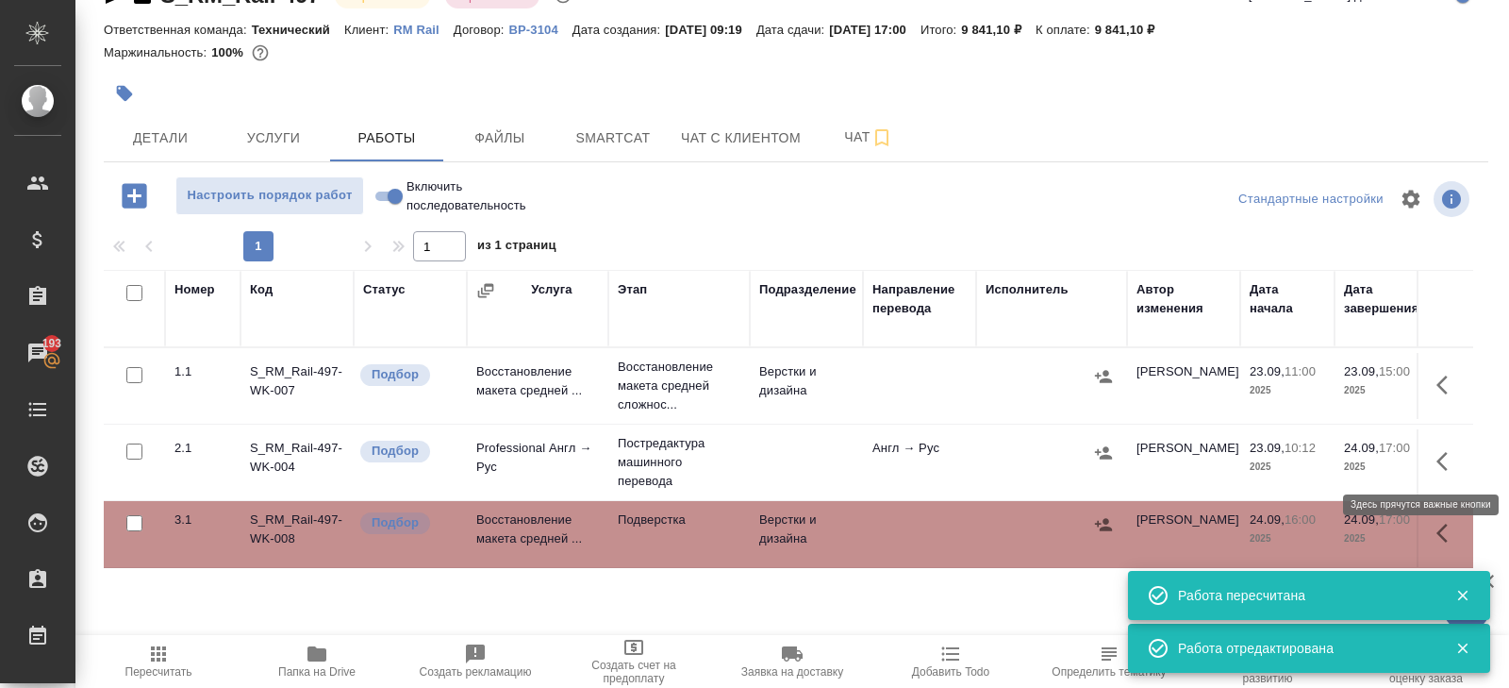
click at [1443, 461] on icon "button" at bounding box center [1448, 461] width 23 height 23
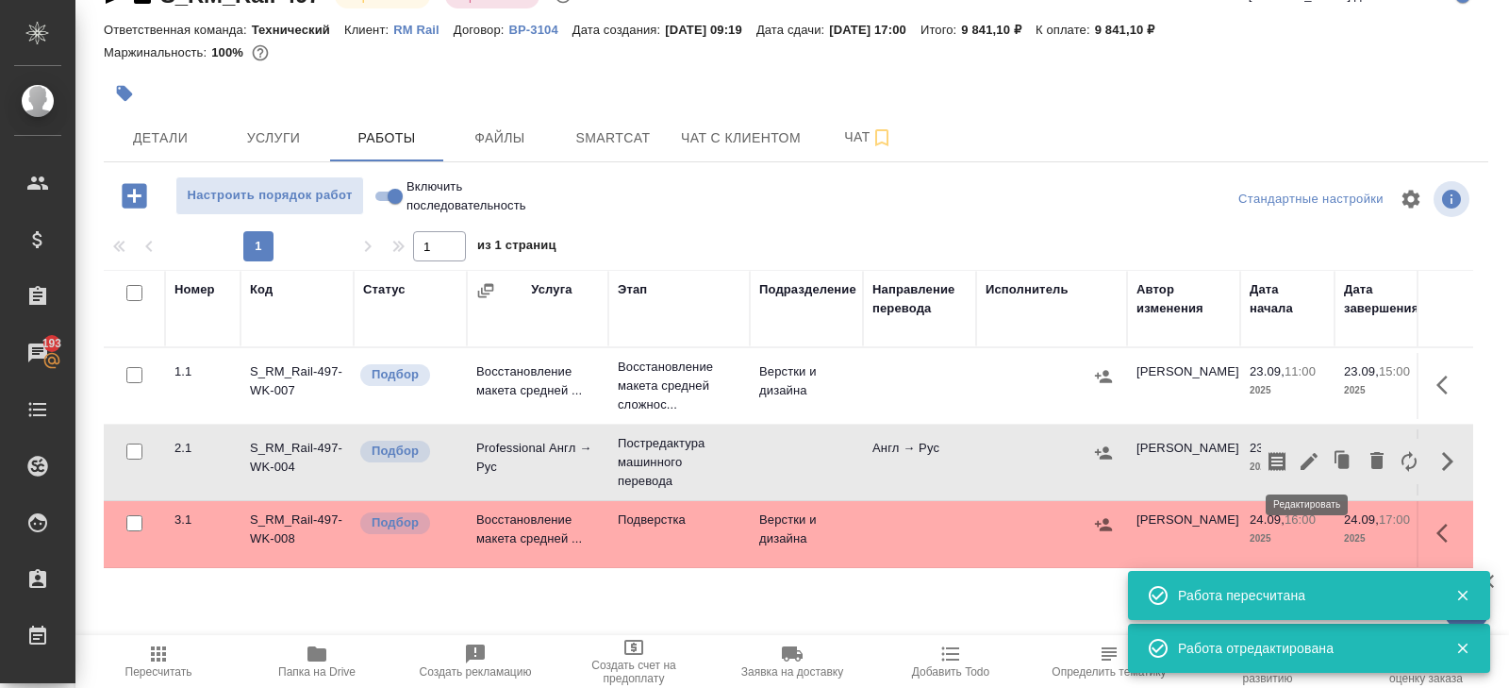
click at [1310, 460] on icon "button" at bounding box center [1309, 461] width 17 height 17
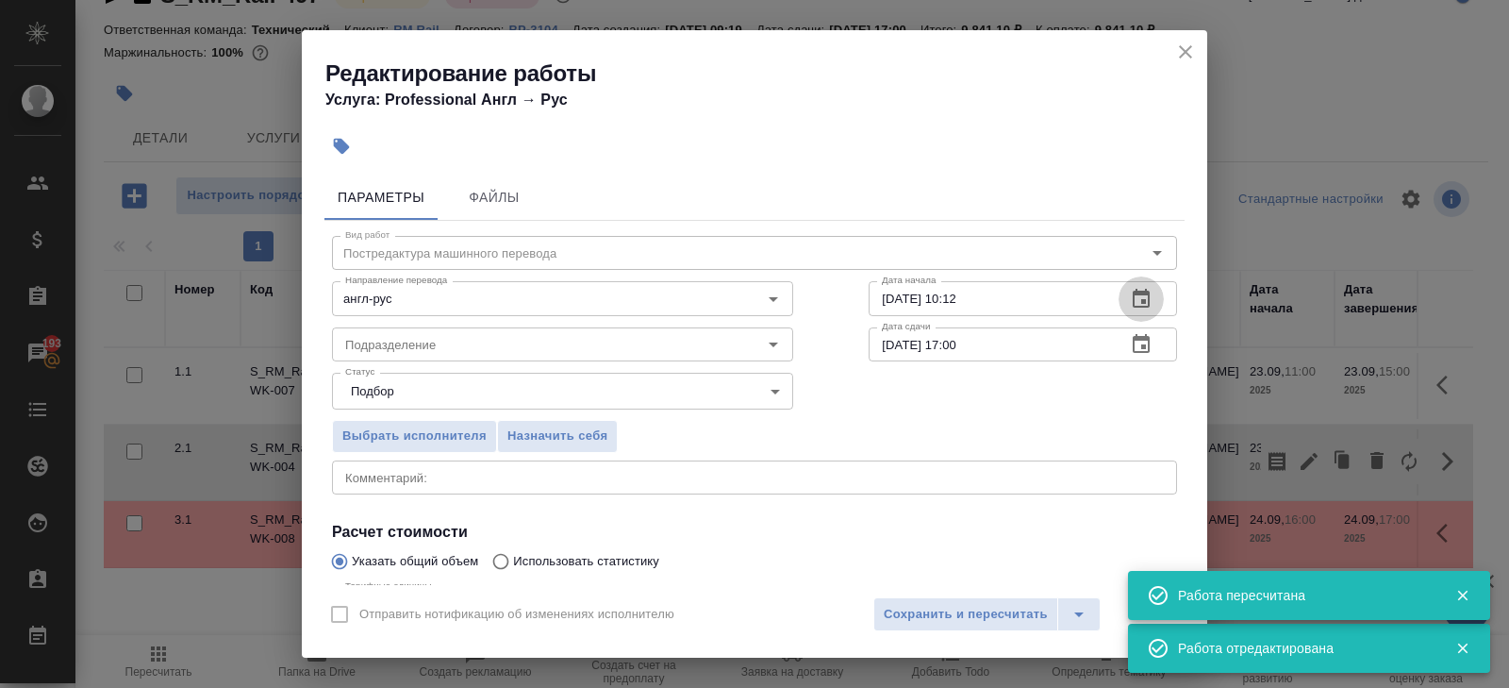
click at [1144, 296] on icon "button" at bounding box center [1141, 299] width 23 height 23
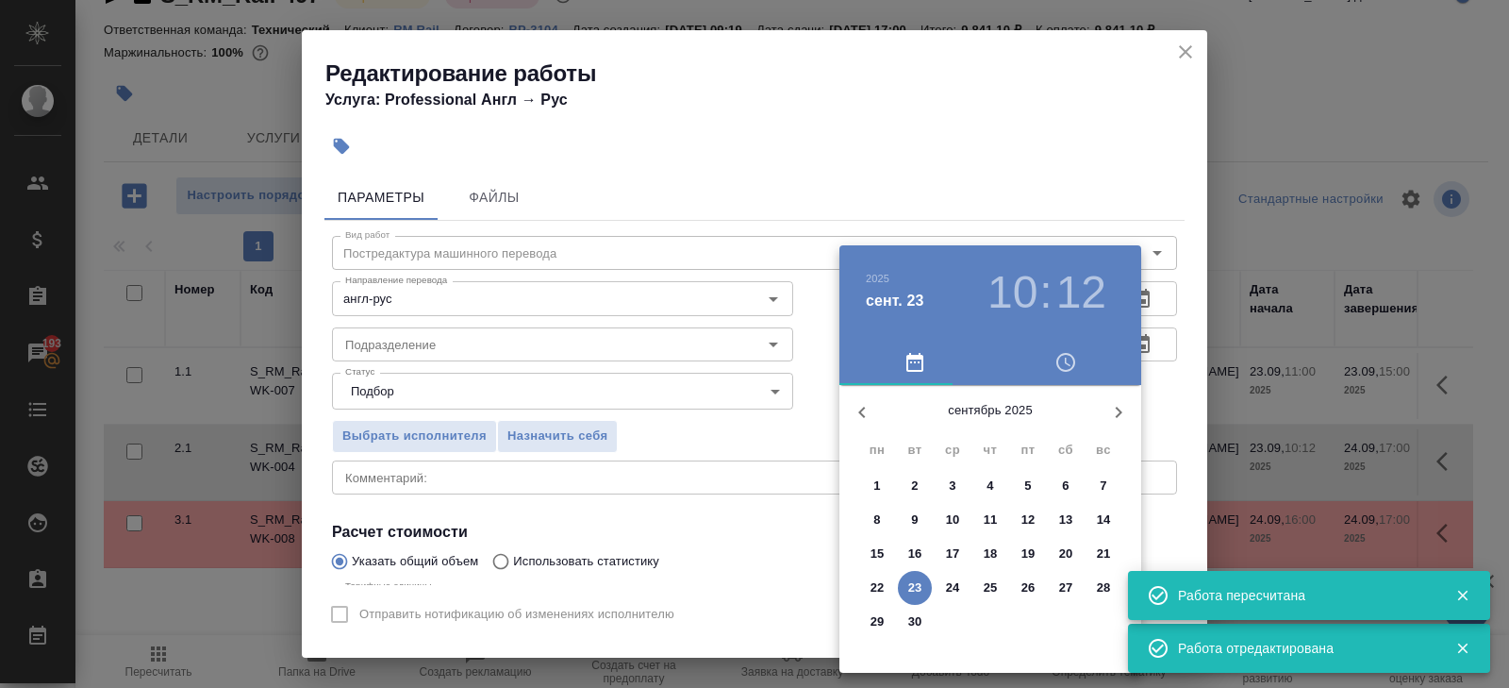
click at [913, 592] on p "23" at bounding box center [915, 587] width 14 height 19
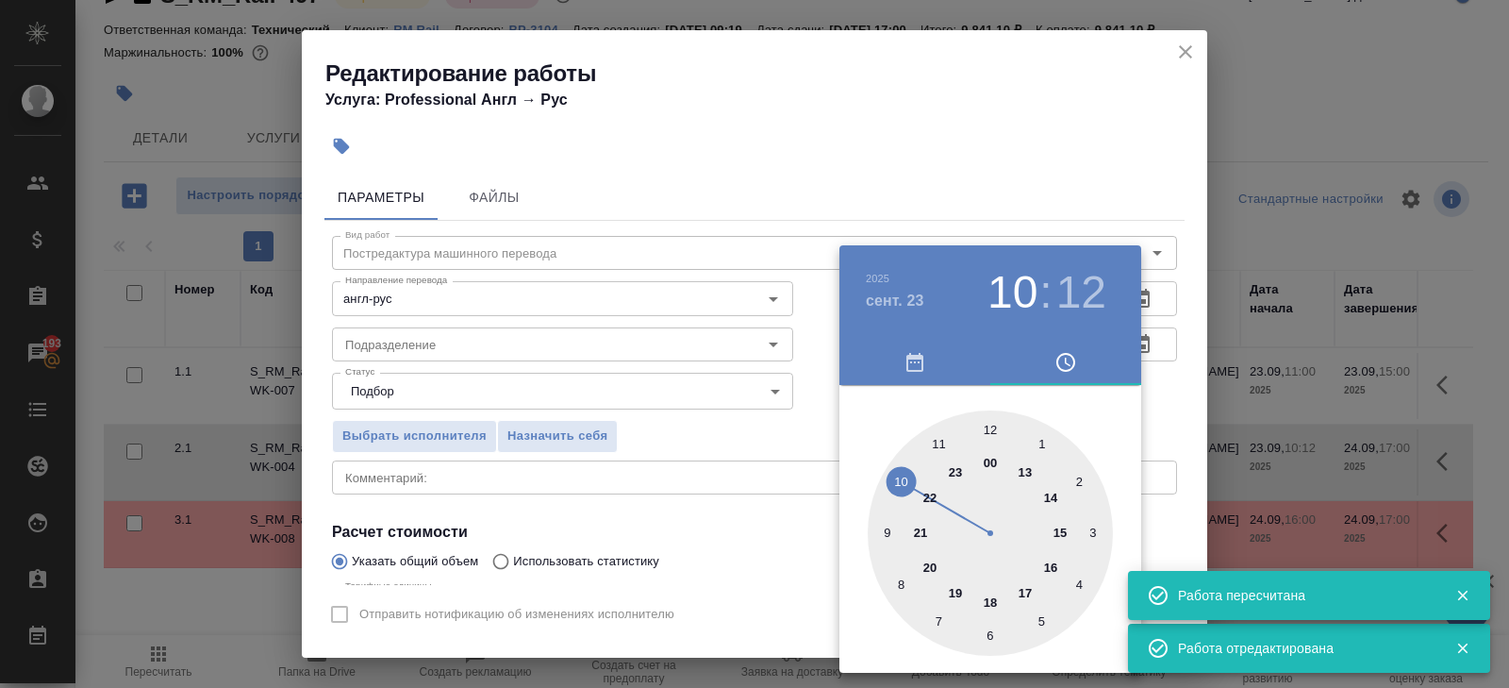
click at [1062, 533] on div at bounding box center [990, 532] width 245 height 245
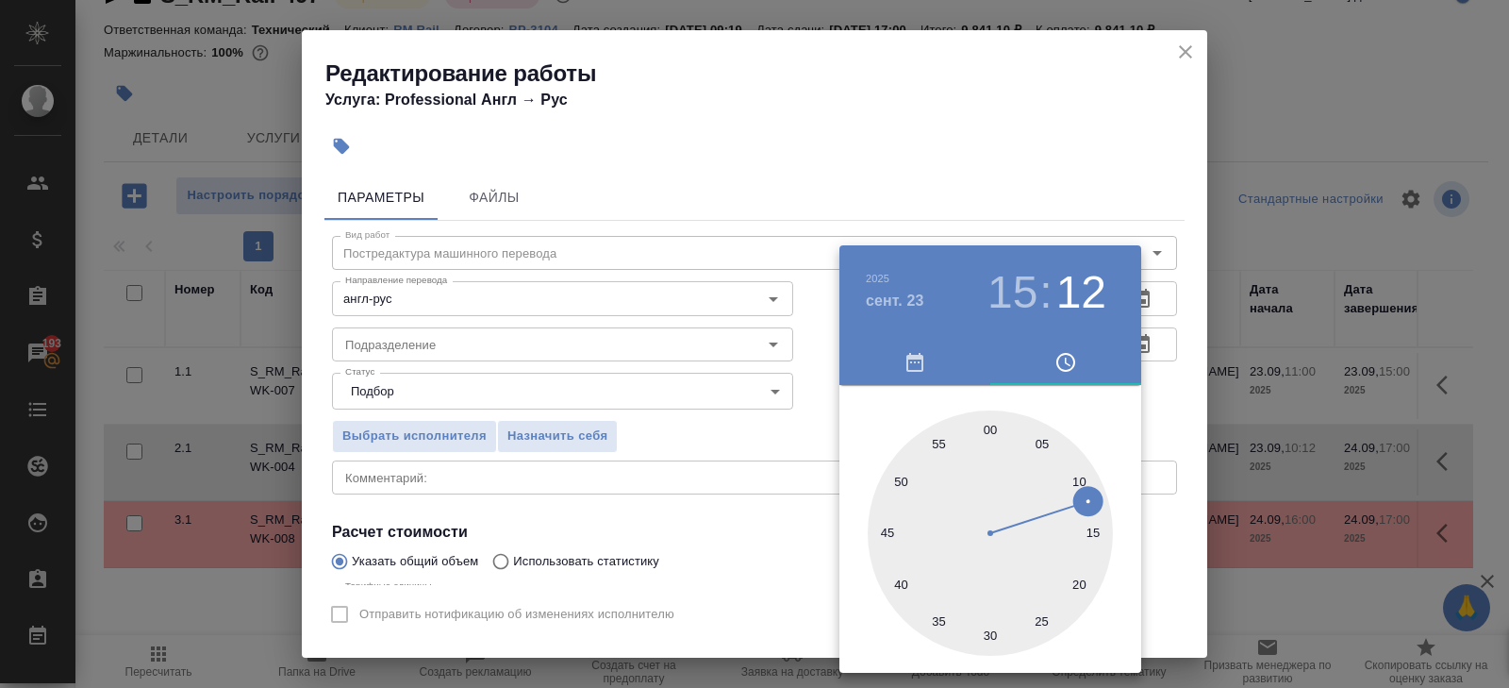
type input "23.09.2025 15:00"
click at [989, 429] on div at bounding box center [990, 532] width 245 height 245
click at [1125, 393] on div "00 05 10 15 20 25 30 35 40 45 50 55" at bounding box center [990, 529] width 302 height 288
click at [1142, 349] on div at bounding box center [754, 344] width 1509 height 688
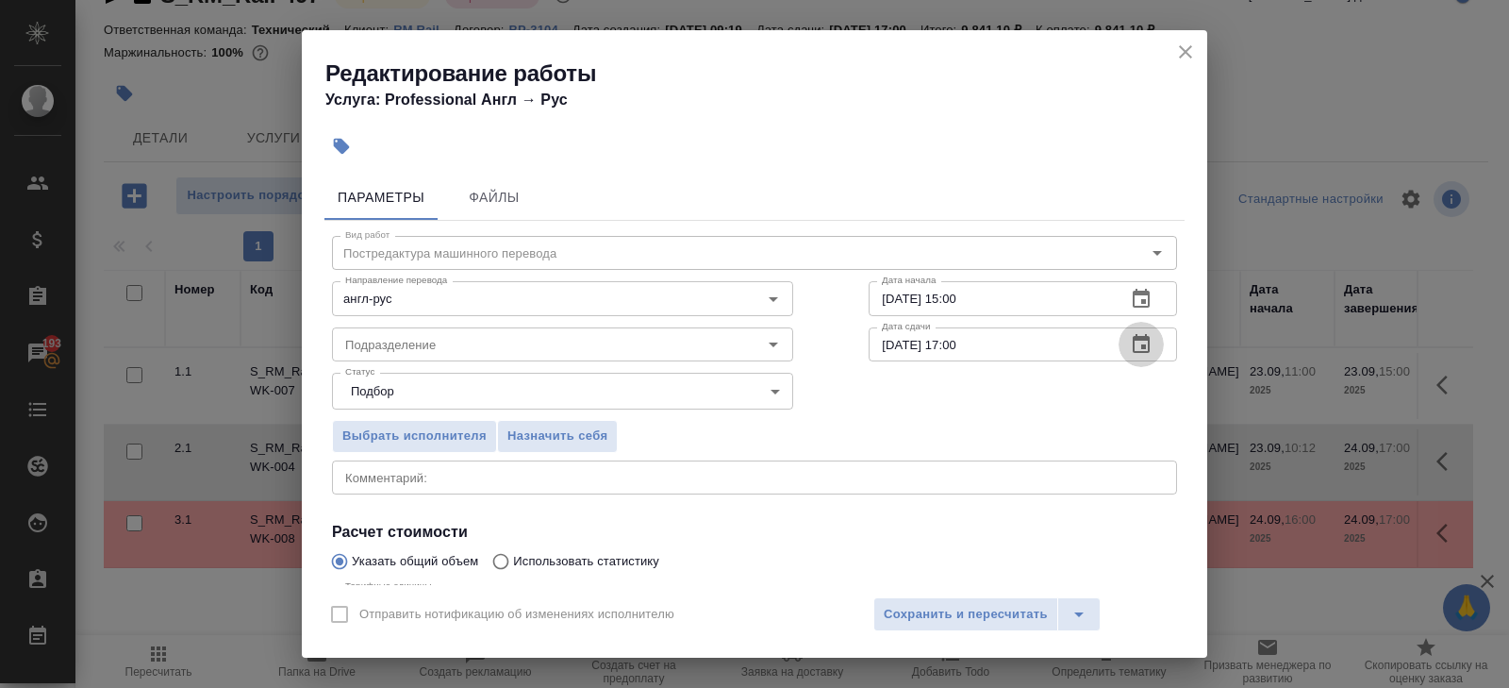
click at [1126, 350] on button "button" at bounding box center [1141, 344] width 45 height 45
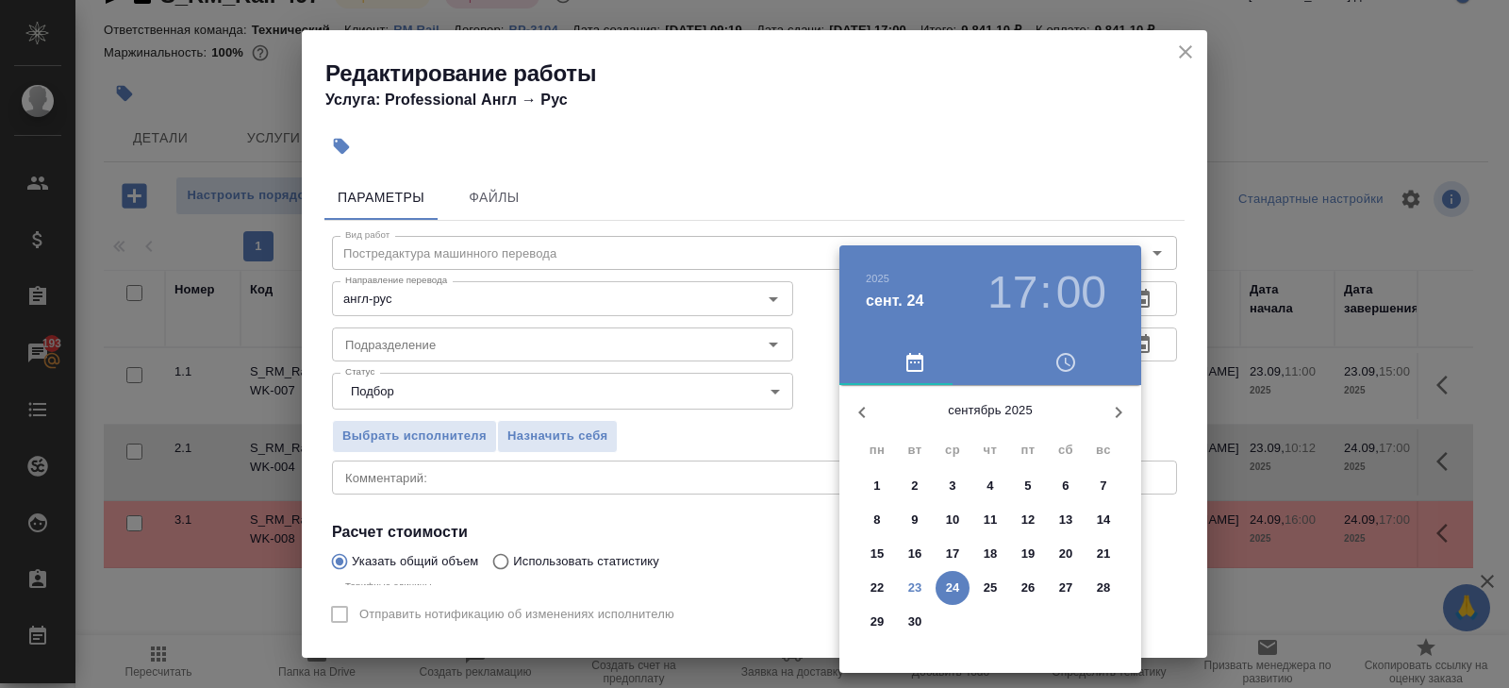
click at [946, 586] on p "24" at bounding box center [953, 587] width 14 height 19
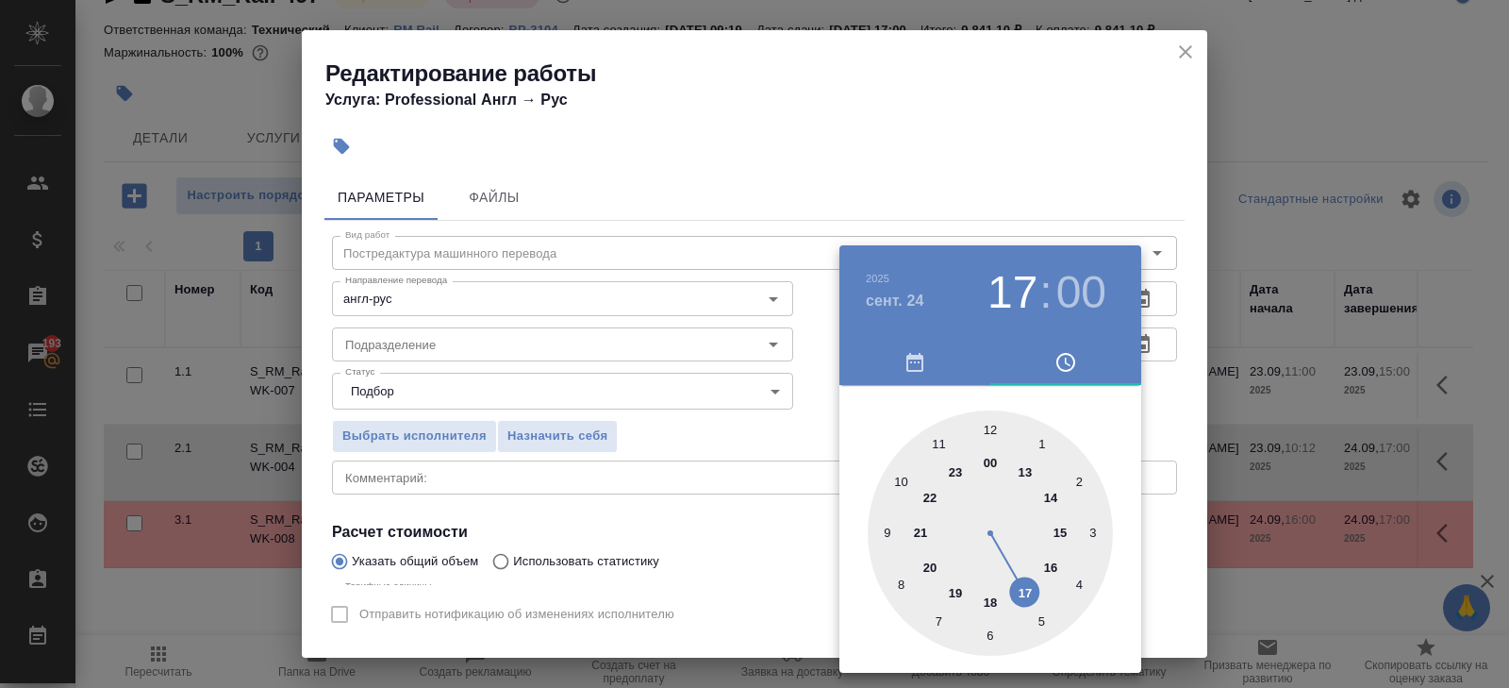
type input "24.09.2025 16:00"
click at [1050, 561] on div at bounding box center [990, 532] width 245 height 245
click at [662, 435] on div at bounding box center [754, 344] width 1509 height 688
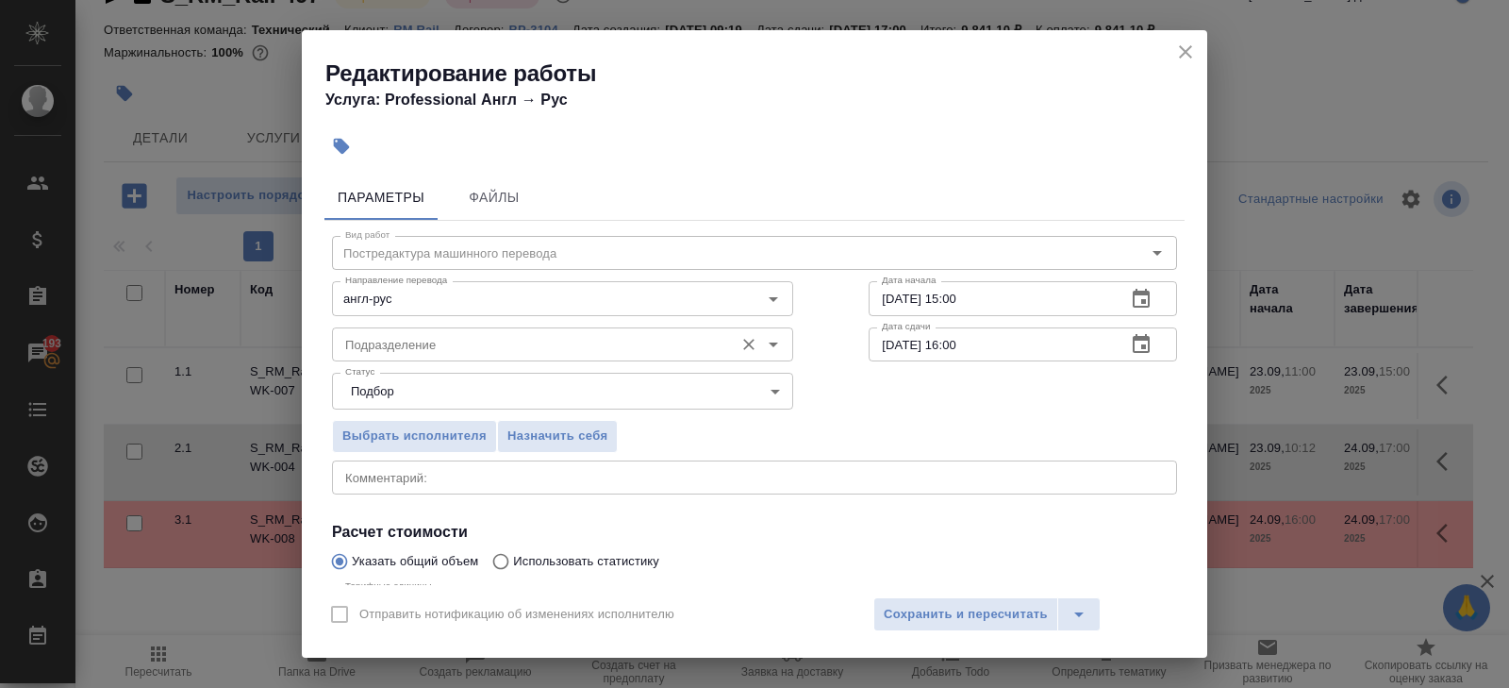
click at [410, 345] on input "Подразделение" at bounding box center [531, 344] width 387 height 23
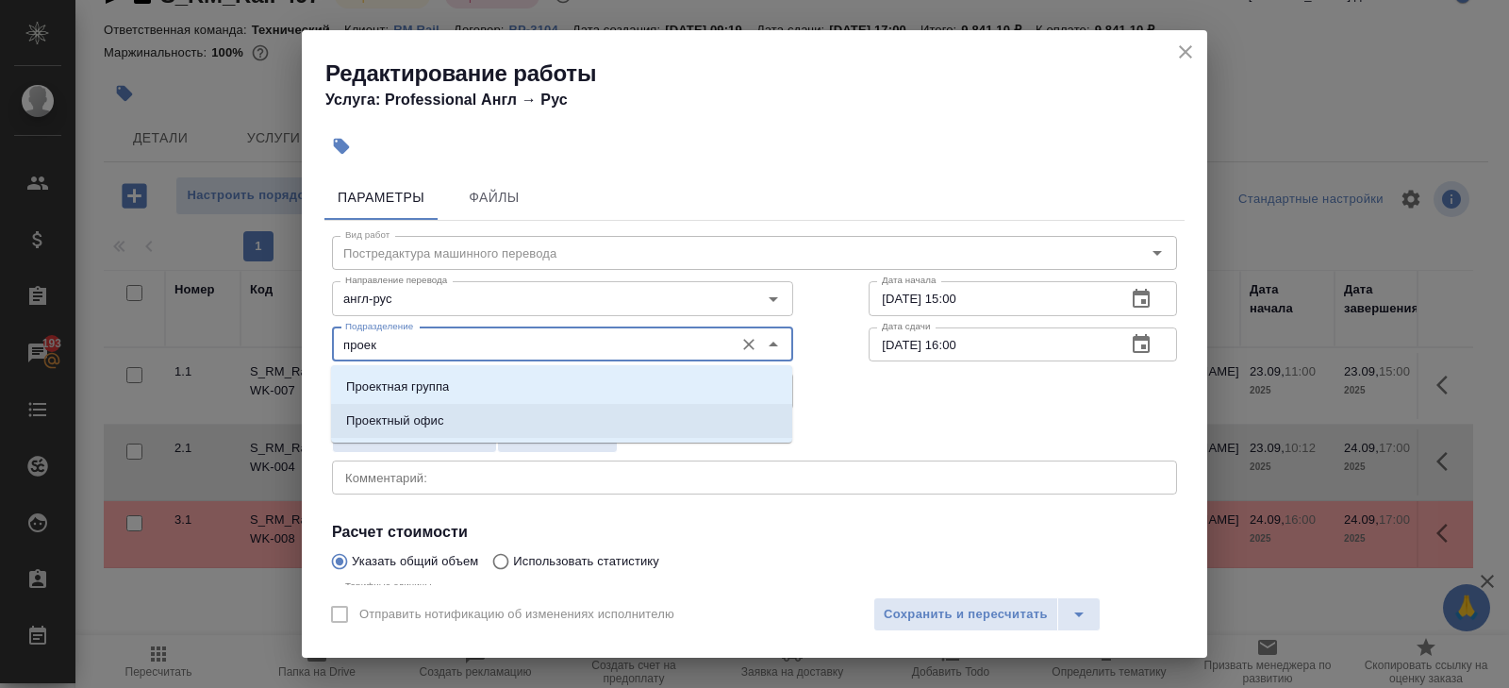
click at [342, 416] on li "Проектный офис" at bounding box center [561, 421] width 461 height 34
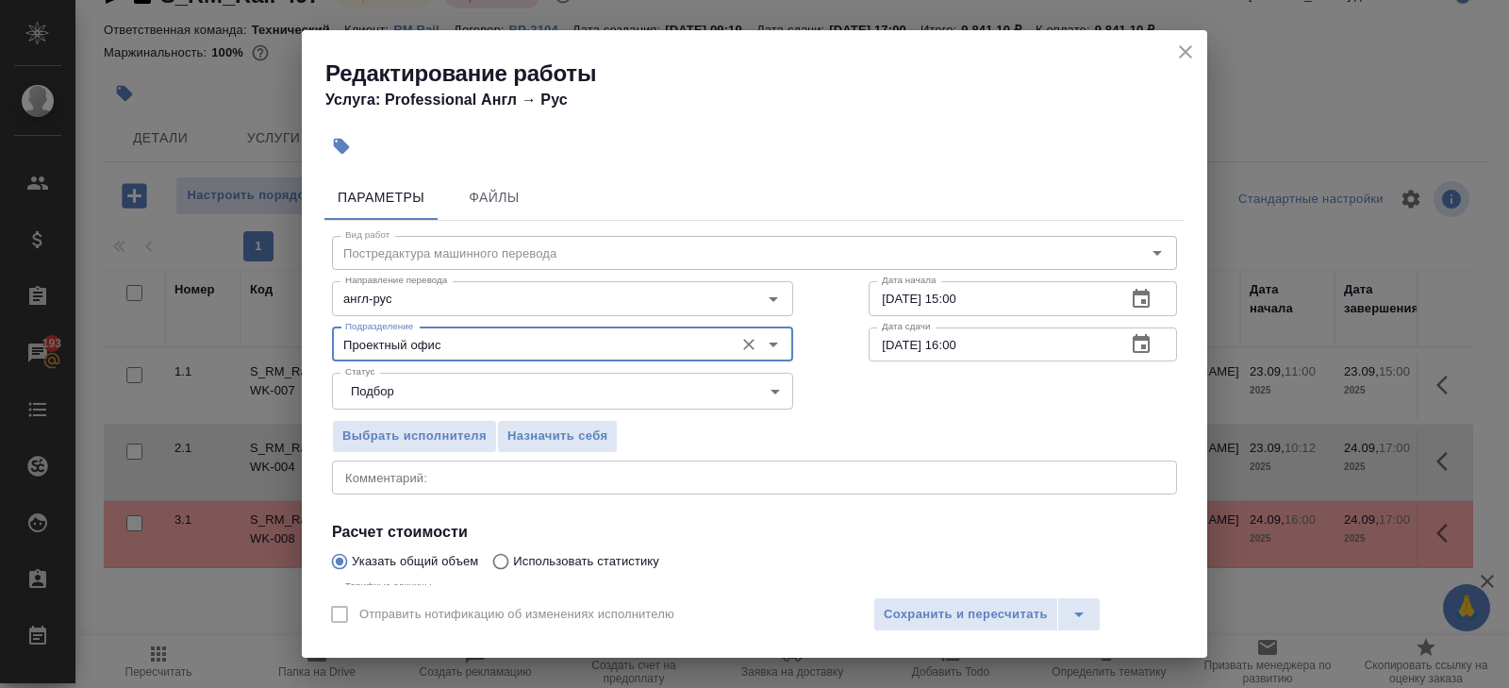
scroll to position [200, 0]
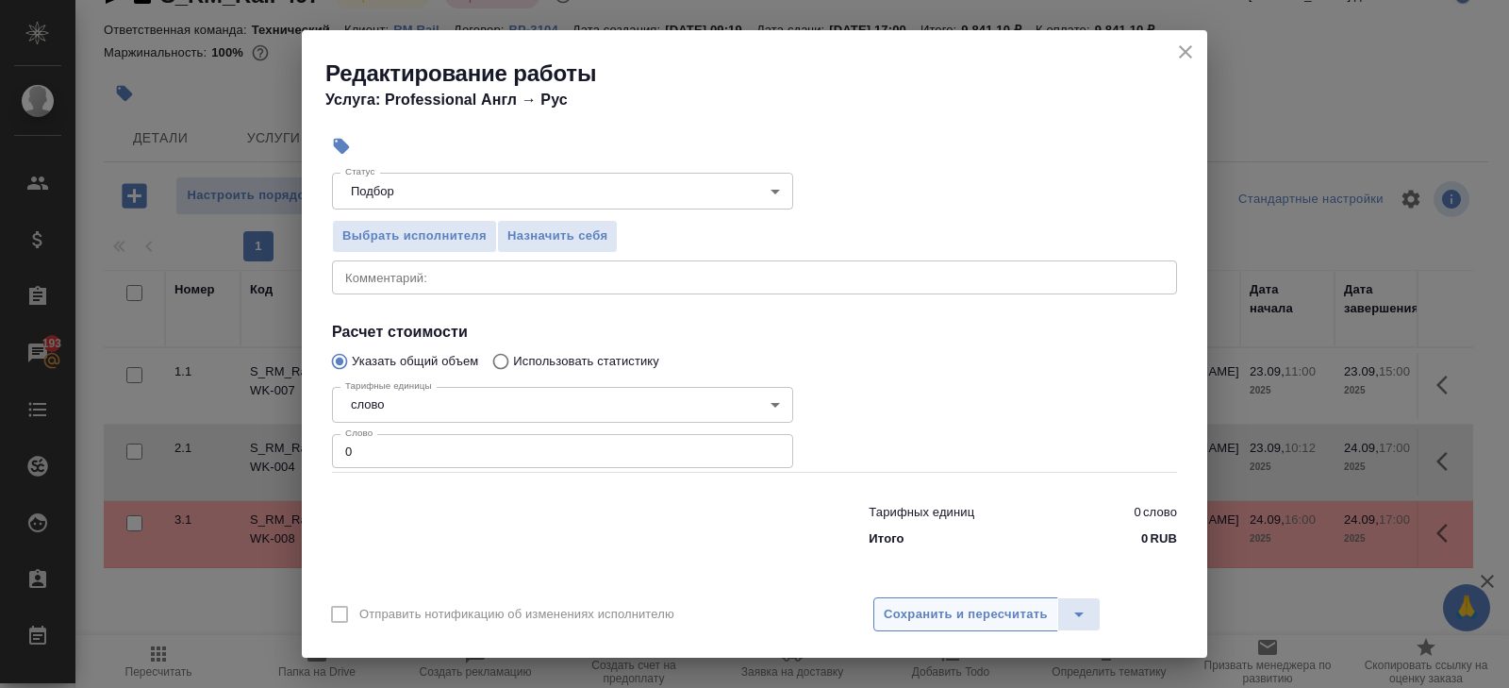
type input "Проектный офис"
click at [904, 617] on span "Сохранить и пересчитать" at bounding box center [966, 615] width 164 height 22
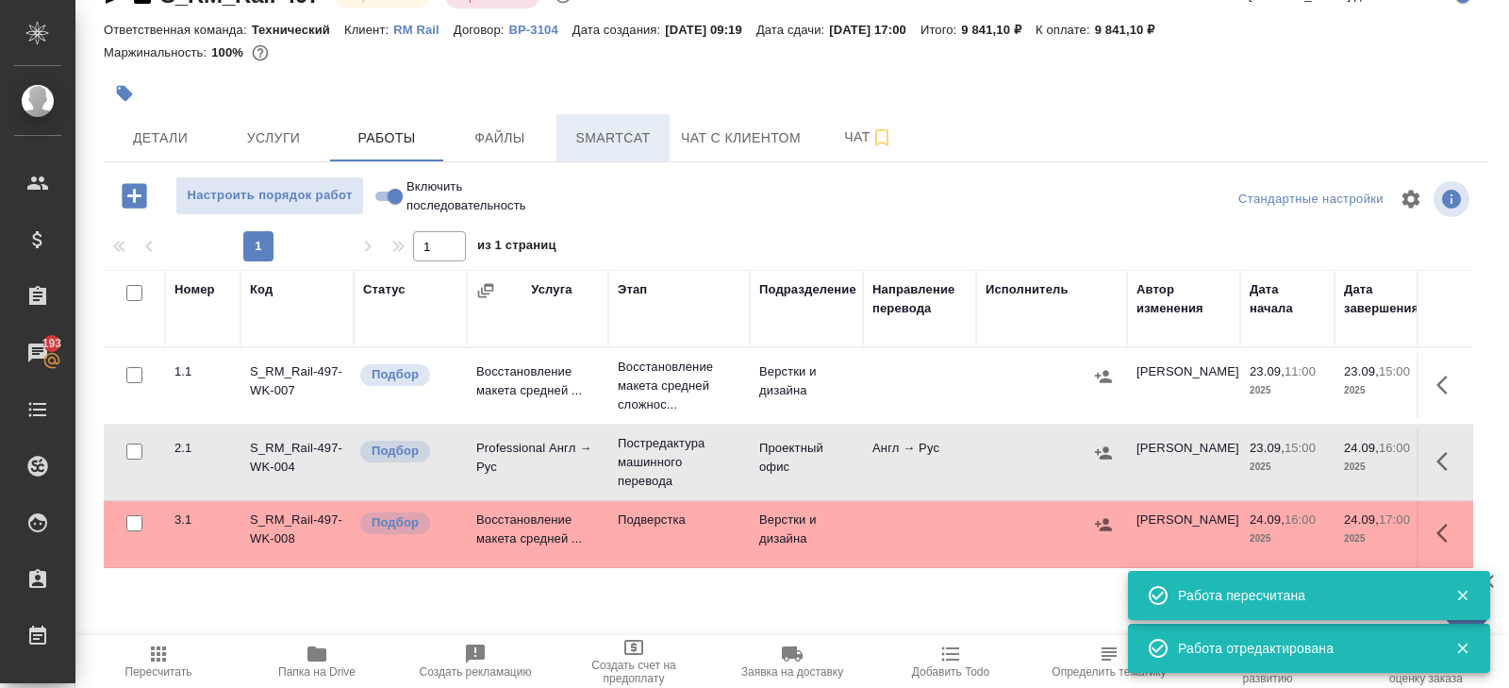
click at [627, 126] on span "Smartcat" at bounding box center [613, 138] width 91 height 24
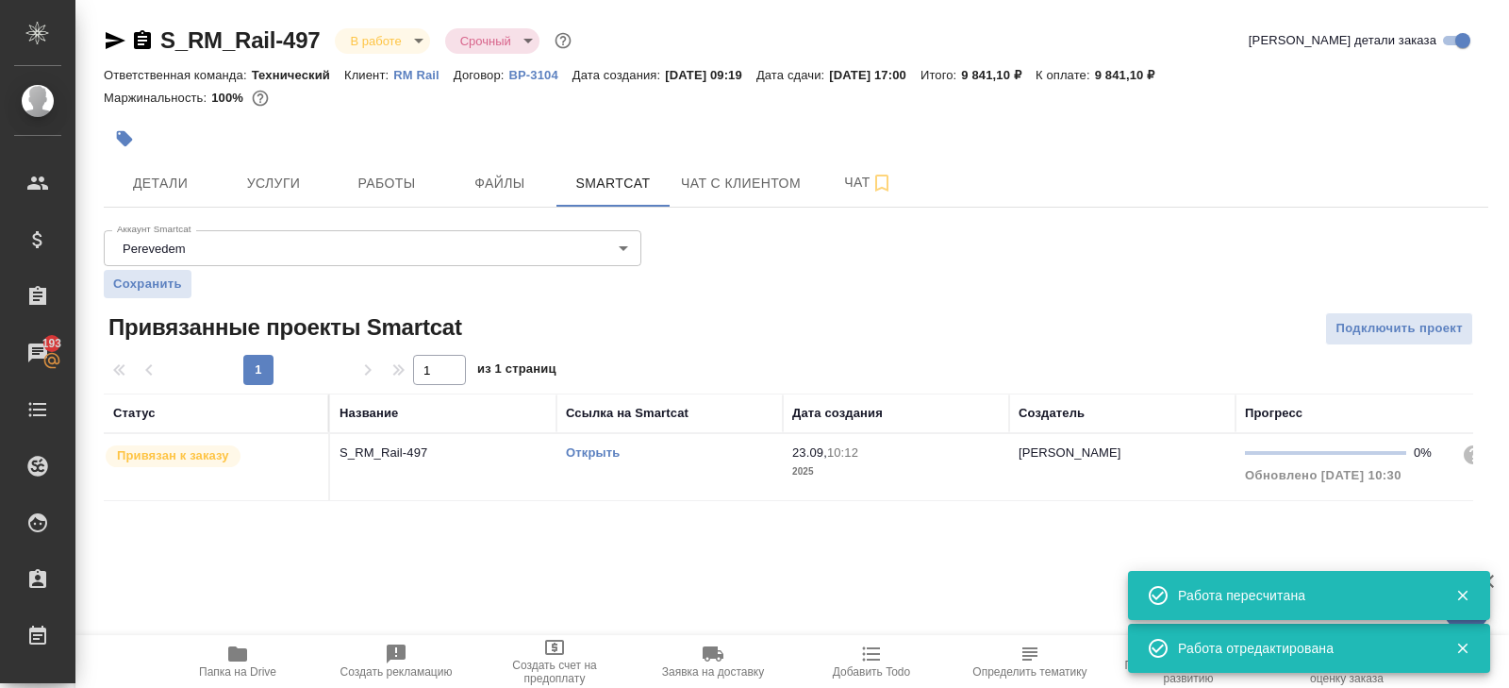
click at [584, 451] on link "Открыть" at bounding box center [593, 452] width 54 height 14
click at [404, 193] on span "Работы" at bounding box center [386, 184] width 91 height 24
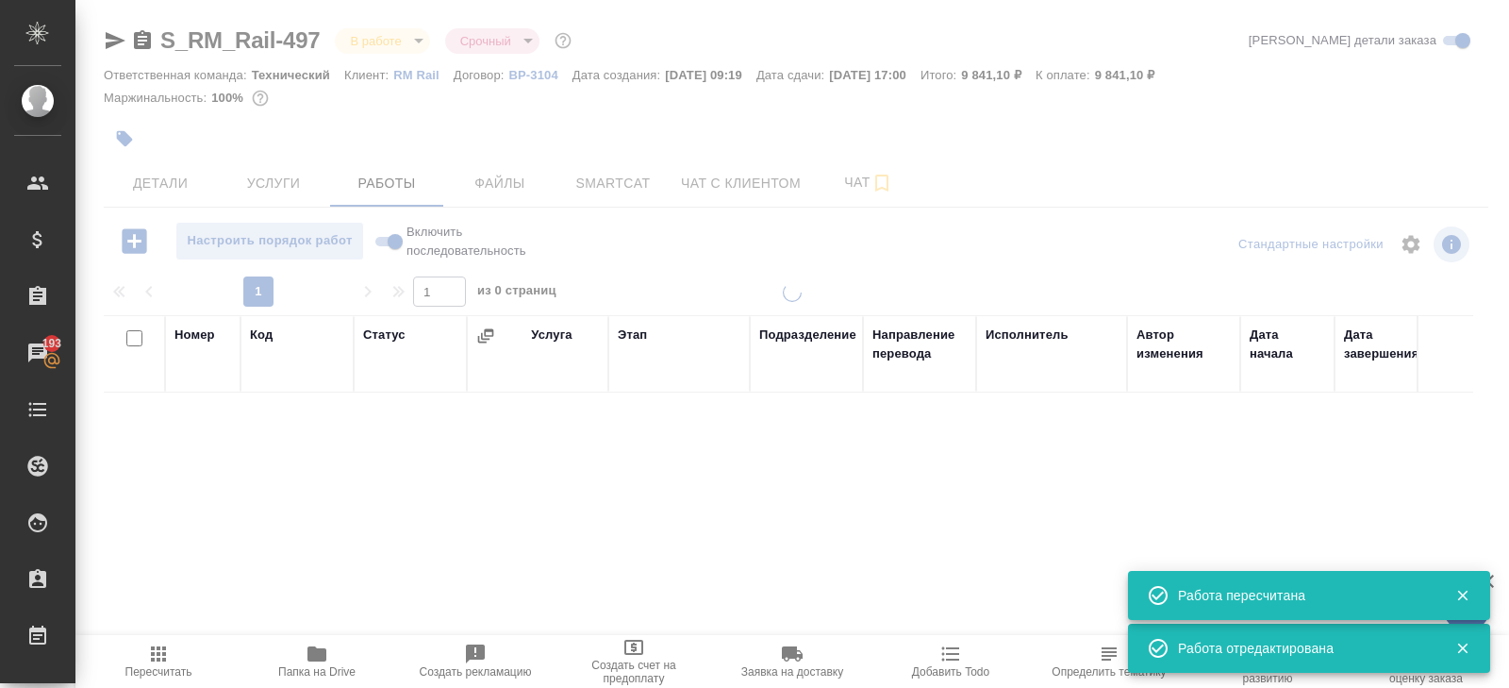
scroll to position [100, 0]
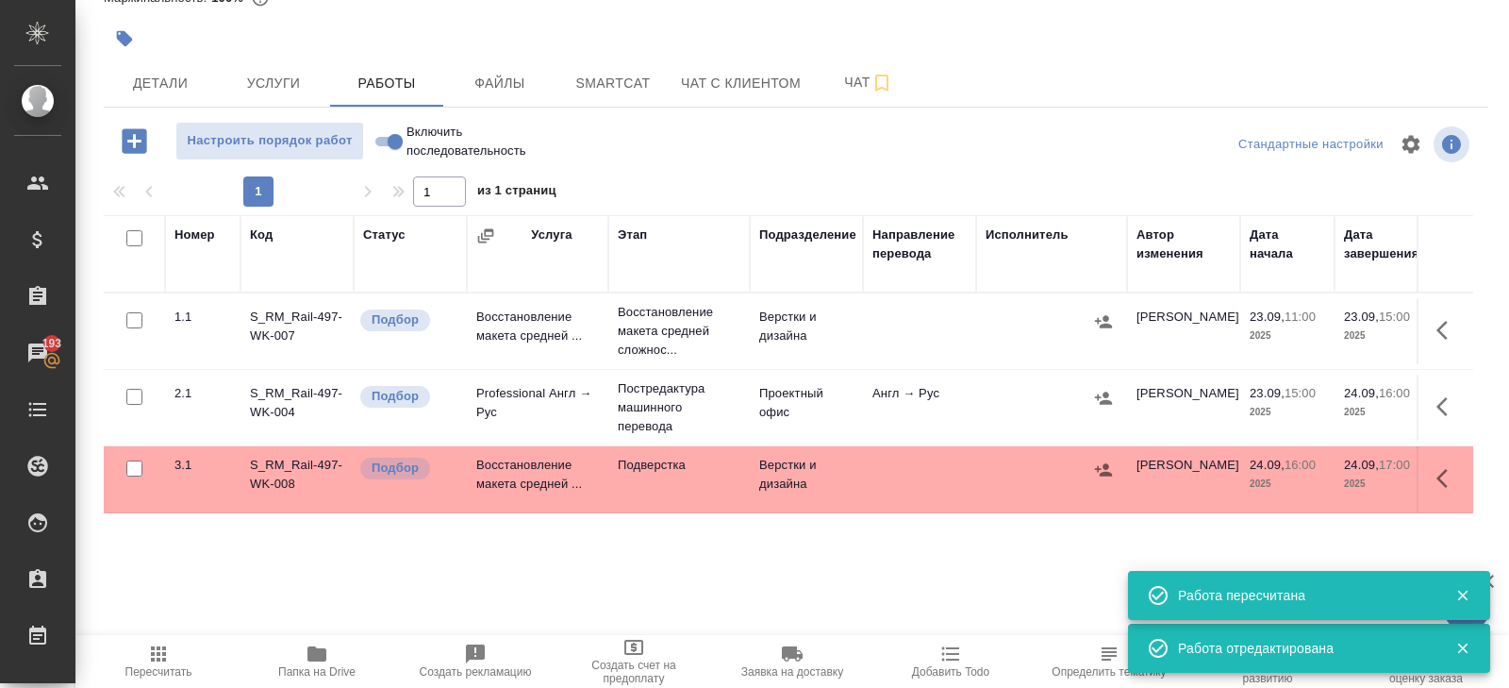
click at [1444, 396] on icon "button" at bounding box center [1448, 406] width 23 height 23
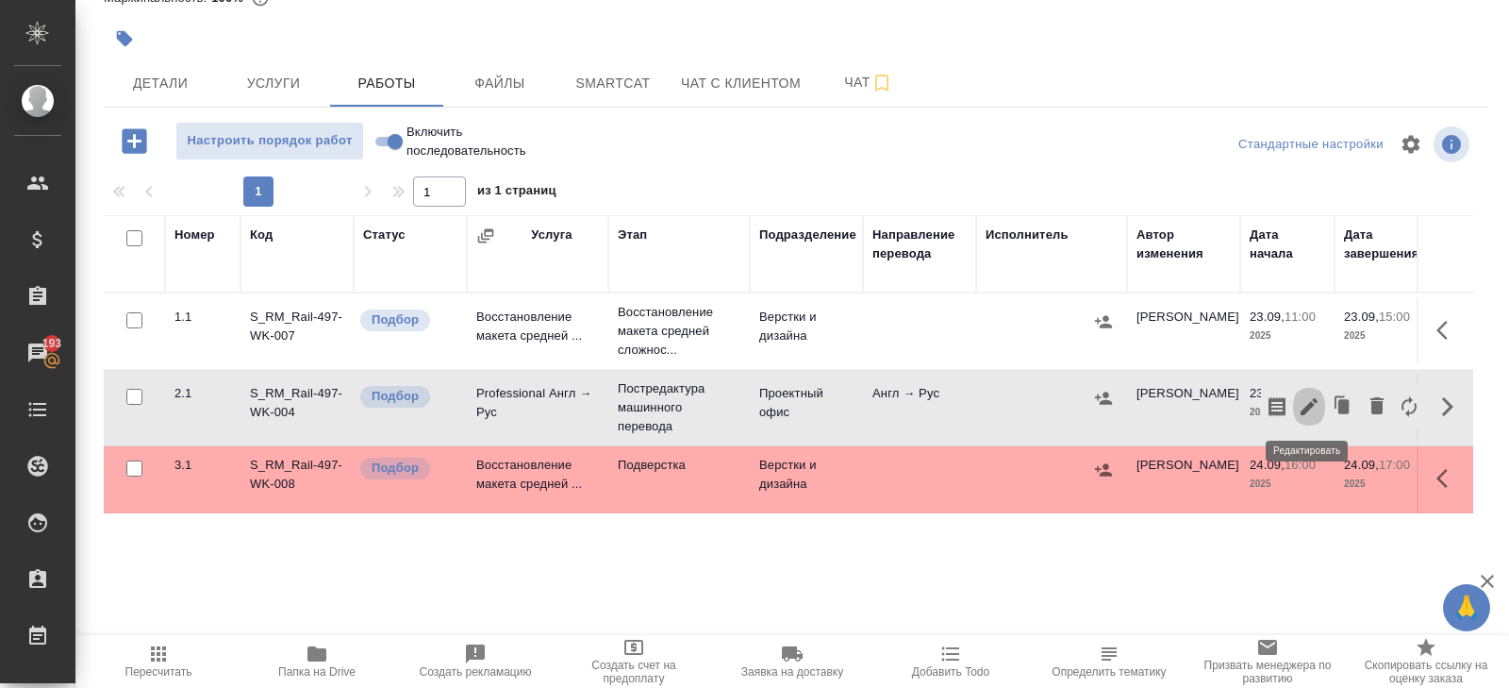
click at [1305, 403] on icon "button" at bounding box center [1309, 406] width 23 height 23
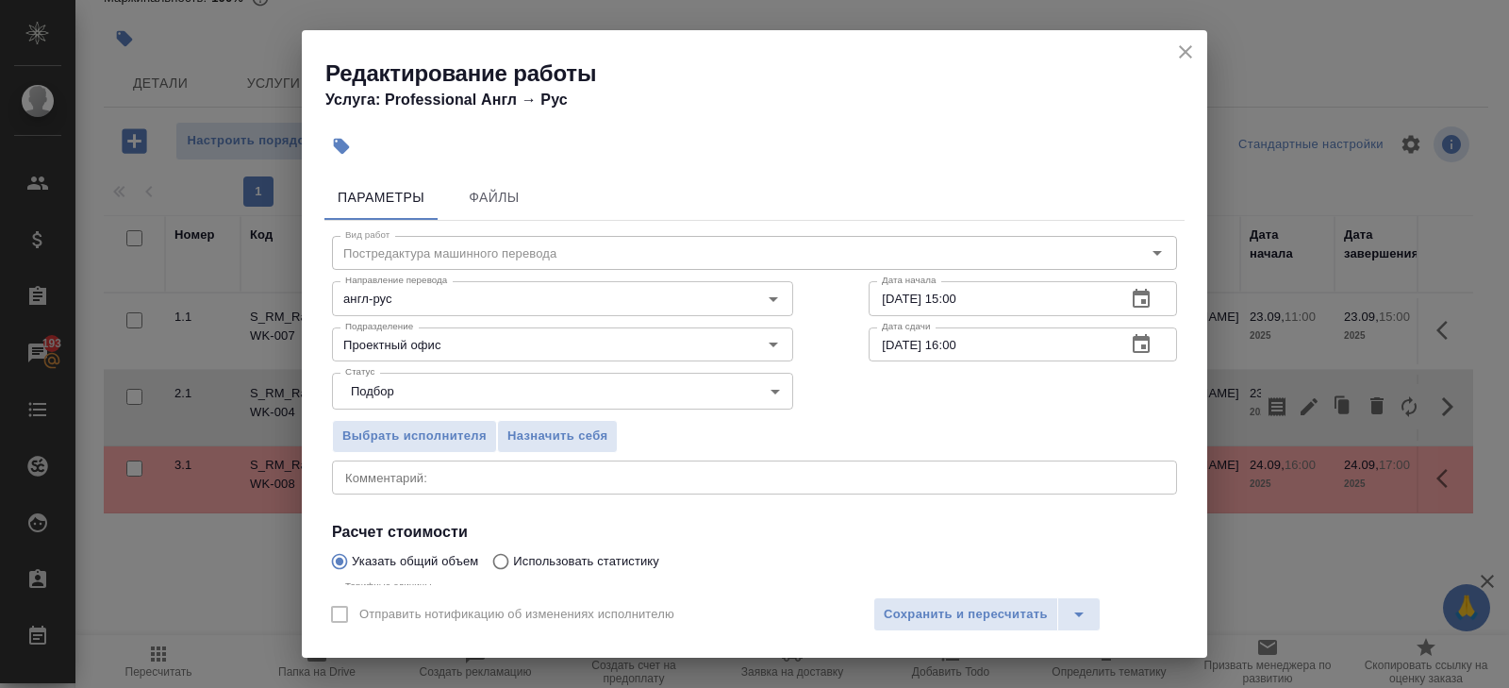
scroll to position [200, 0]
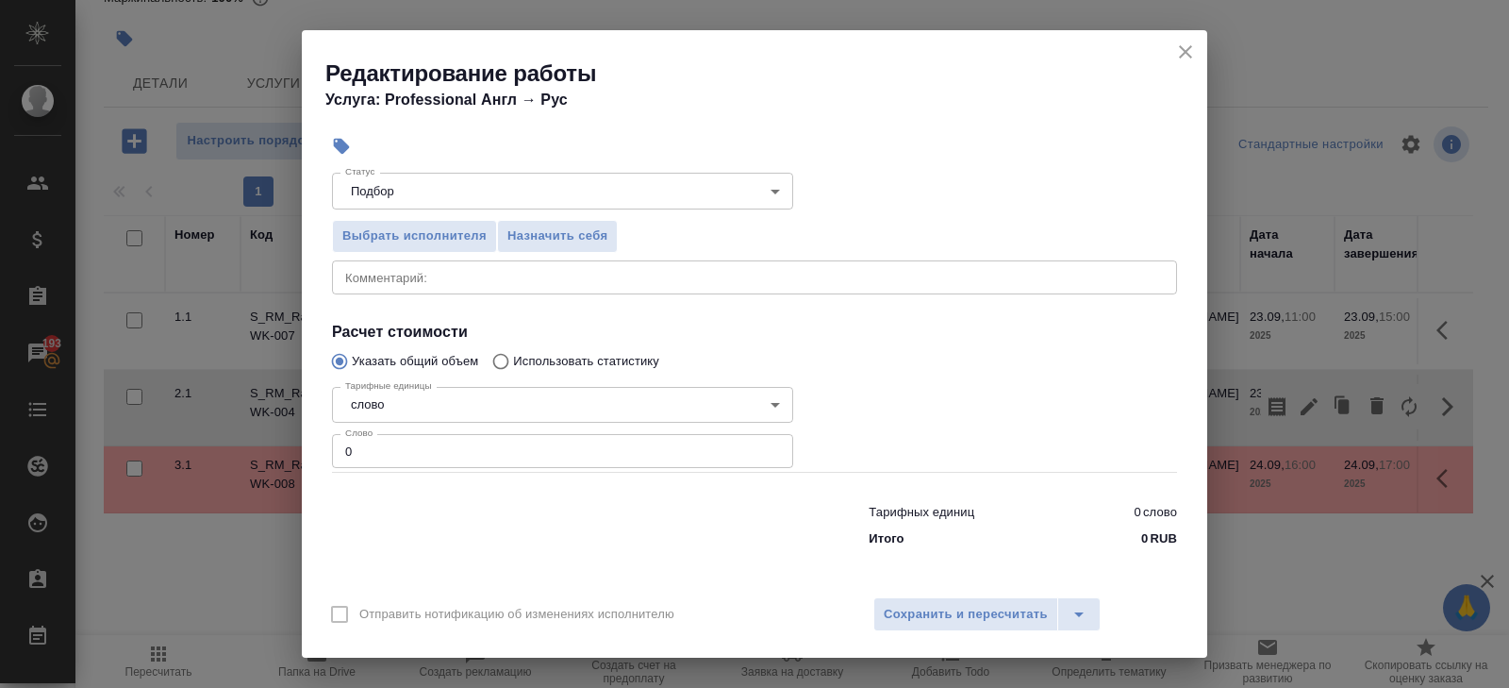
click at [382, 439] on input "0" at bounding box center [562, 451] width 461 height 34
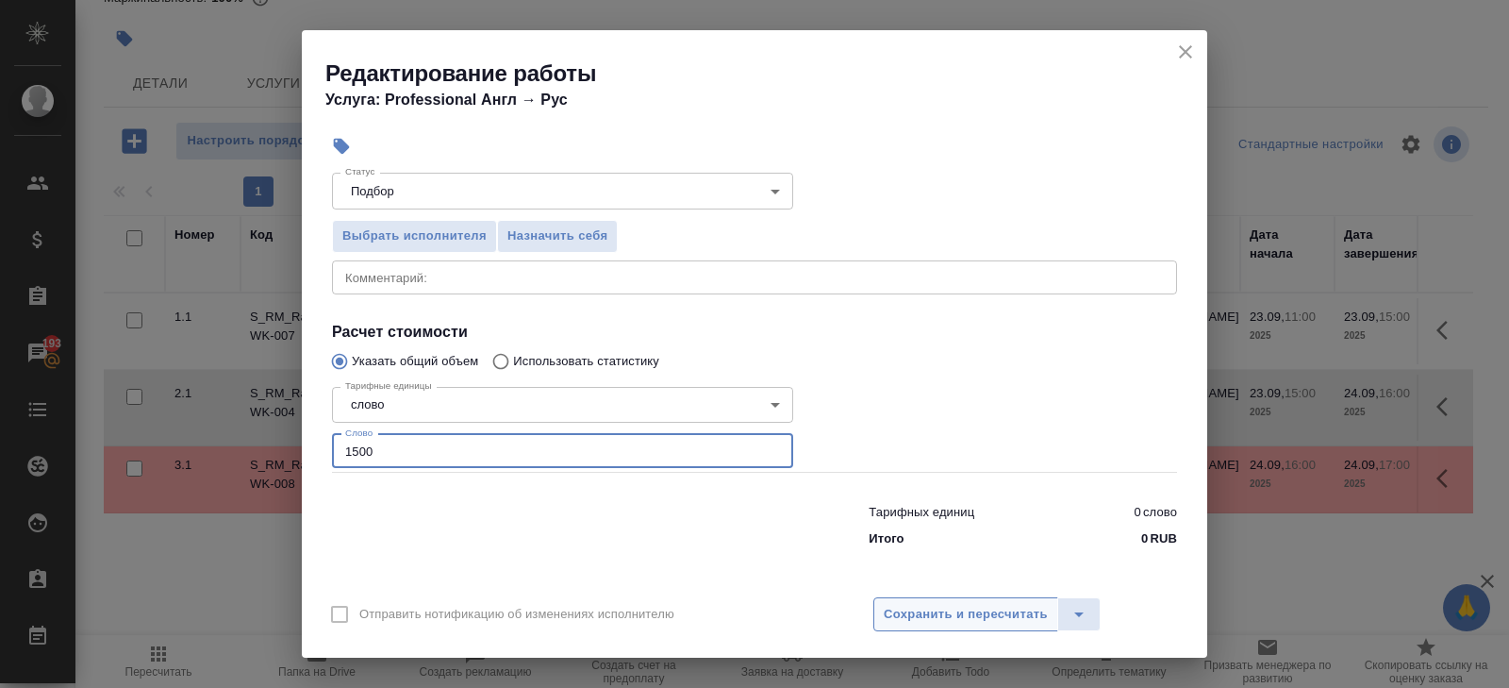
type input "1500"
click at [896, 607] on span "Сохранить и пересчитать" at bounding box center [966, 615] width 164 height 22
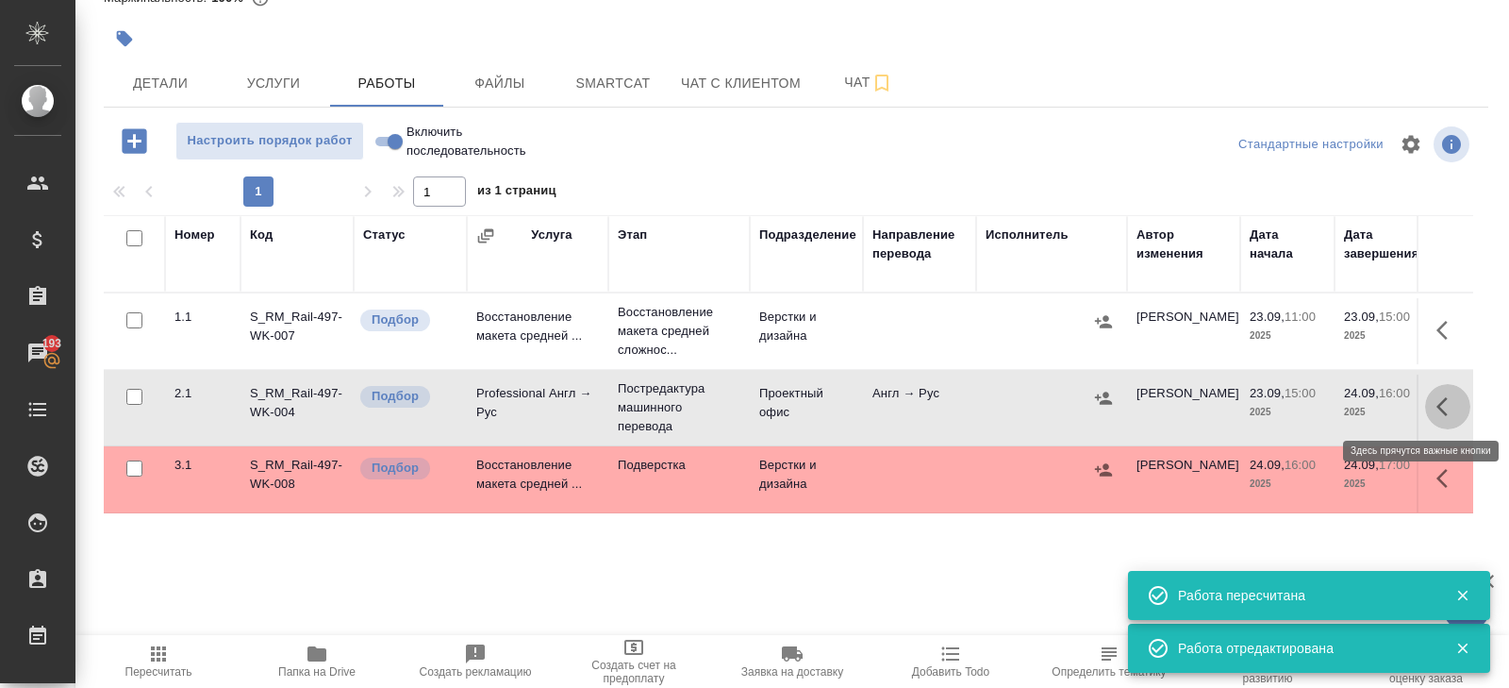
click at [1442, 407] on icon "button" at bounding box center [1448, 406] width 23 height 23
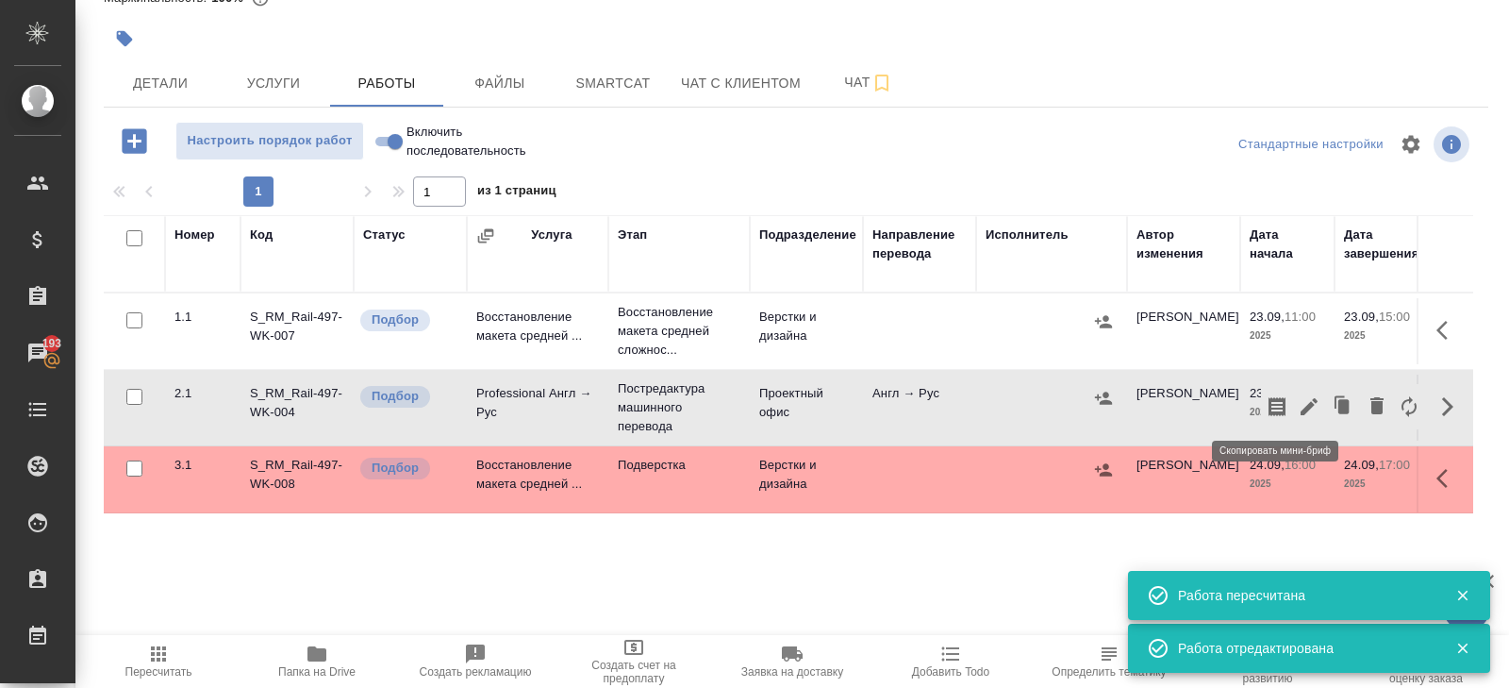
click at [1277, 404] on icon "button" at bounding box center [1277, 406] width 17 height 19
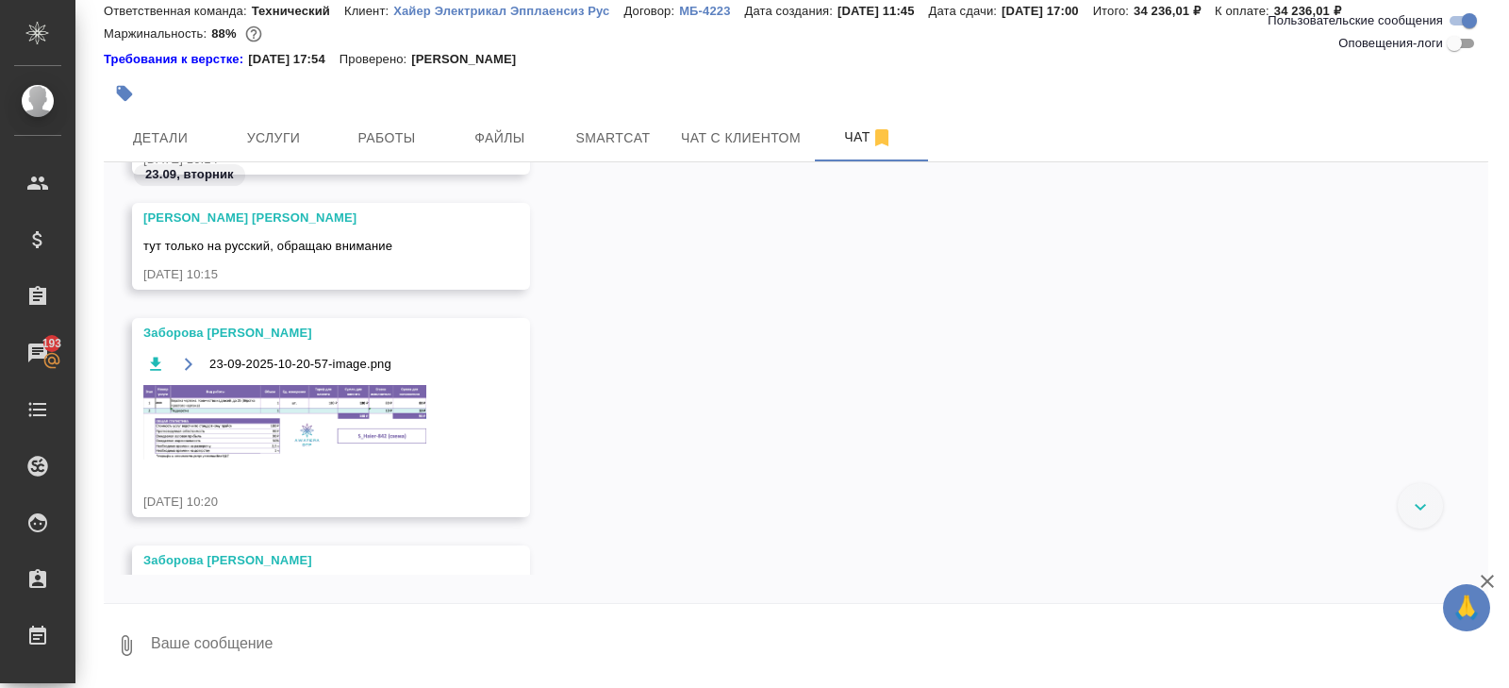
scroll to position [786, 0]
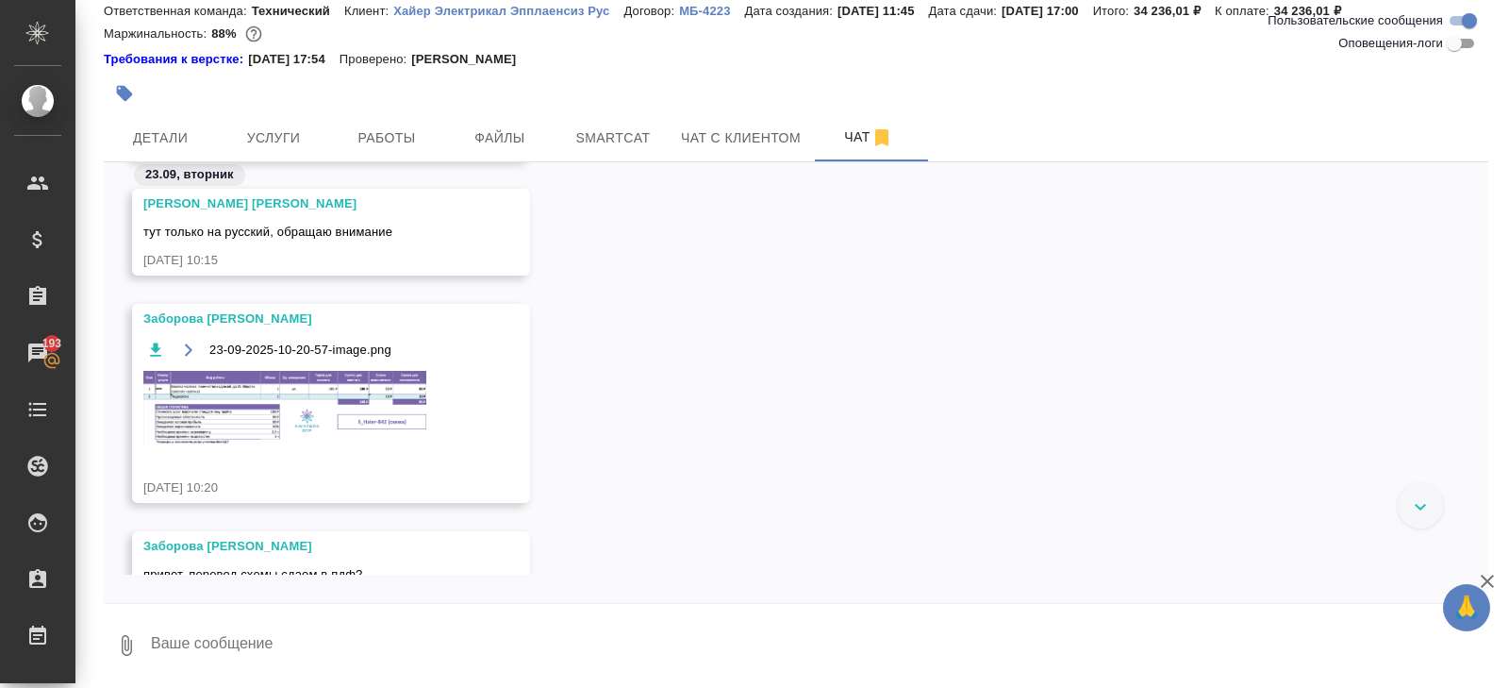
click at [358, 414] on img at bounding box center [284, 408] width 283 height 75
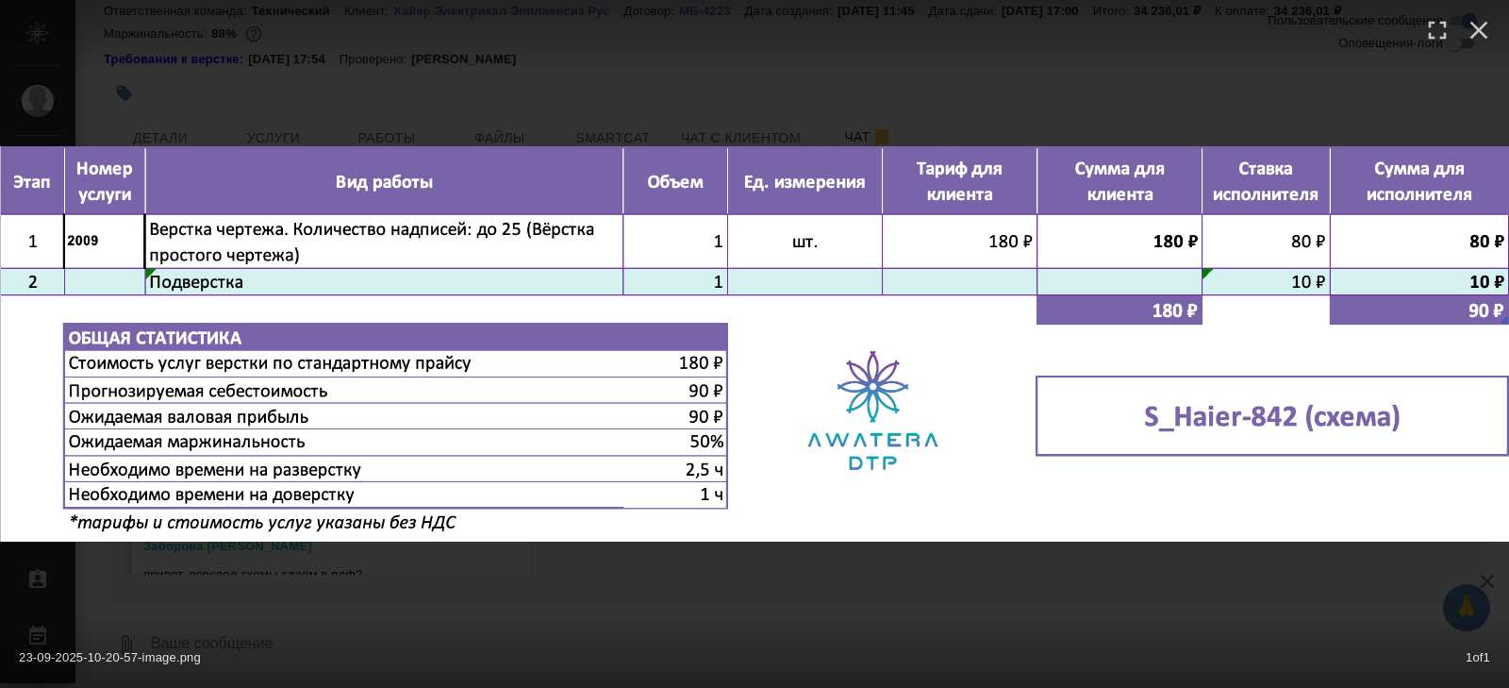
click at [410, 577] on div "23-09-2025-10-20-57-image.png 1 of 1" at bounding box center [754, 344] width 1509 height 688
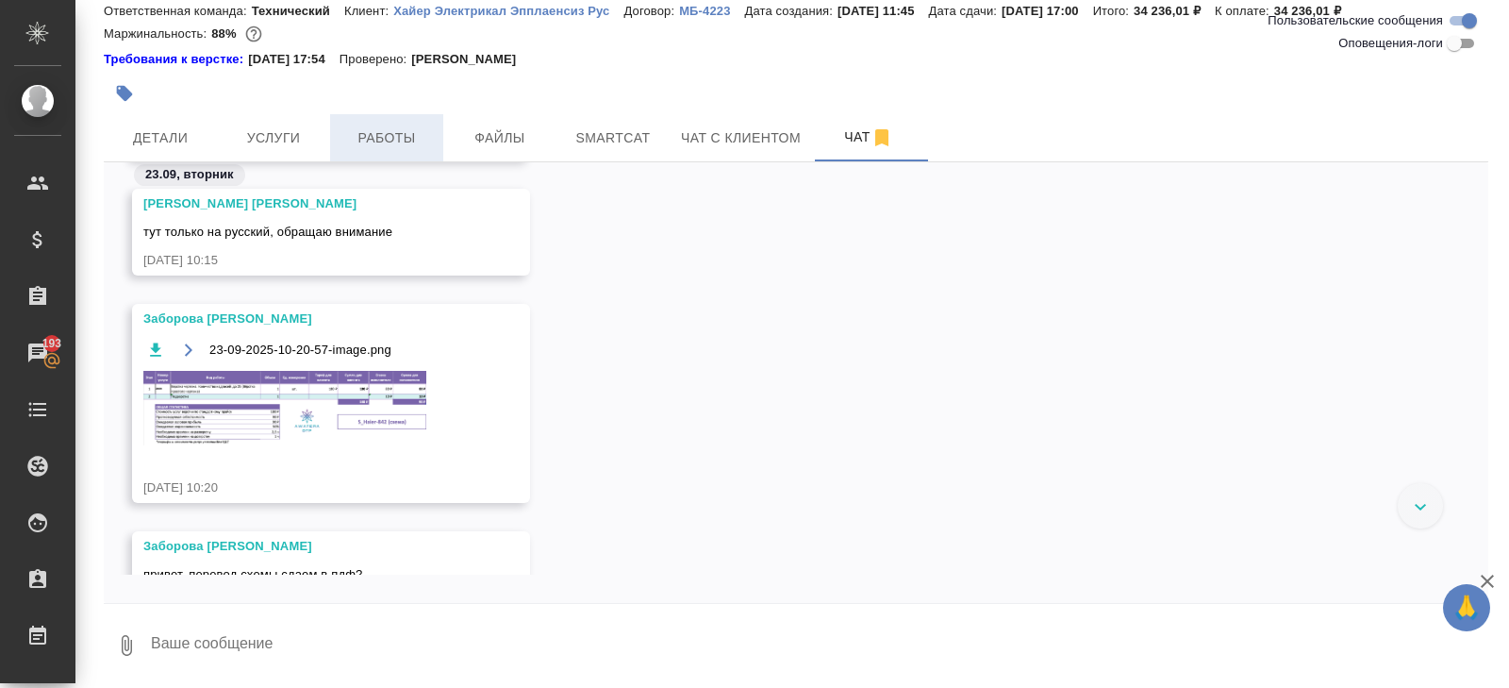
click at [396, 149] on button "Работы" at bounding box center [386, 137] width 113 height 47
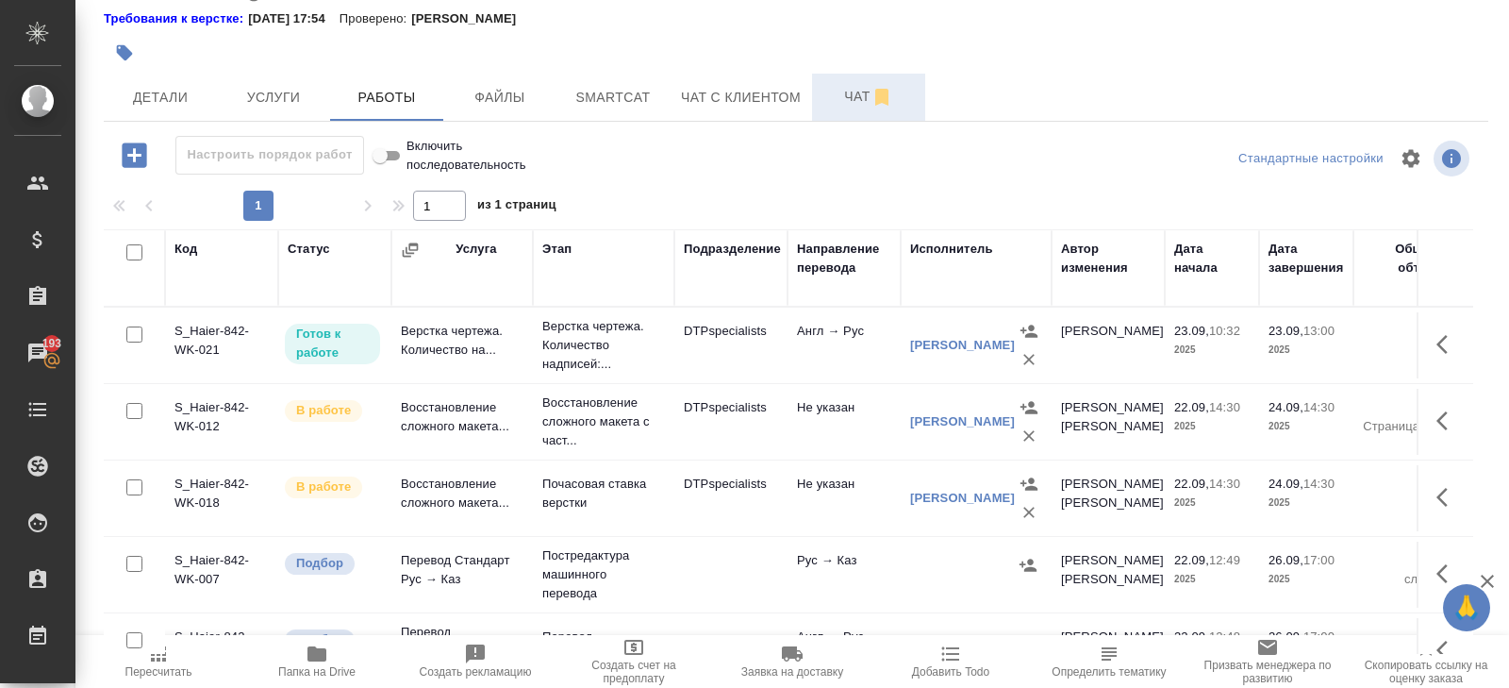
scroll to position [119, 0]
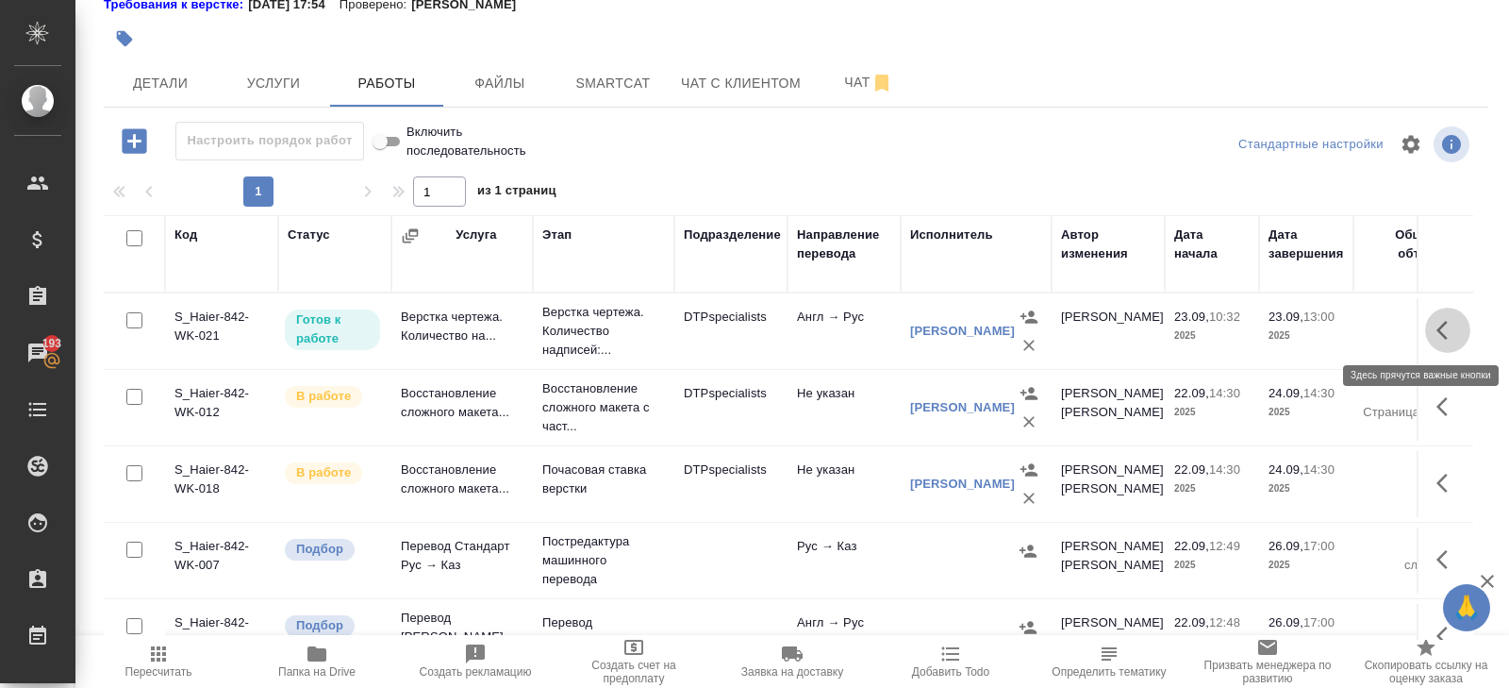
click at [1439, 329] on icon "button" at bounding box center [1442, 330] width 11 height 19
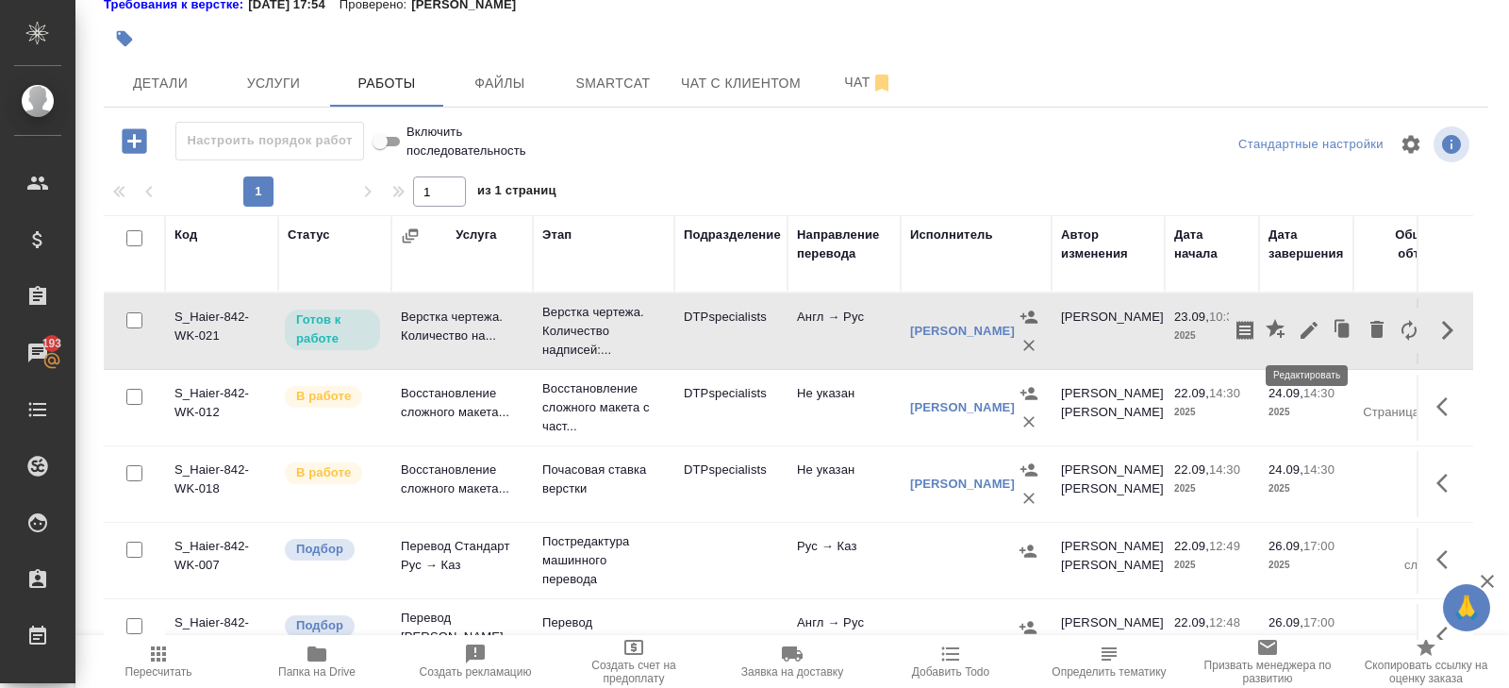
click at [1305, 334] on icon "button" at bounding box center [1309, 330] width 17 height 17
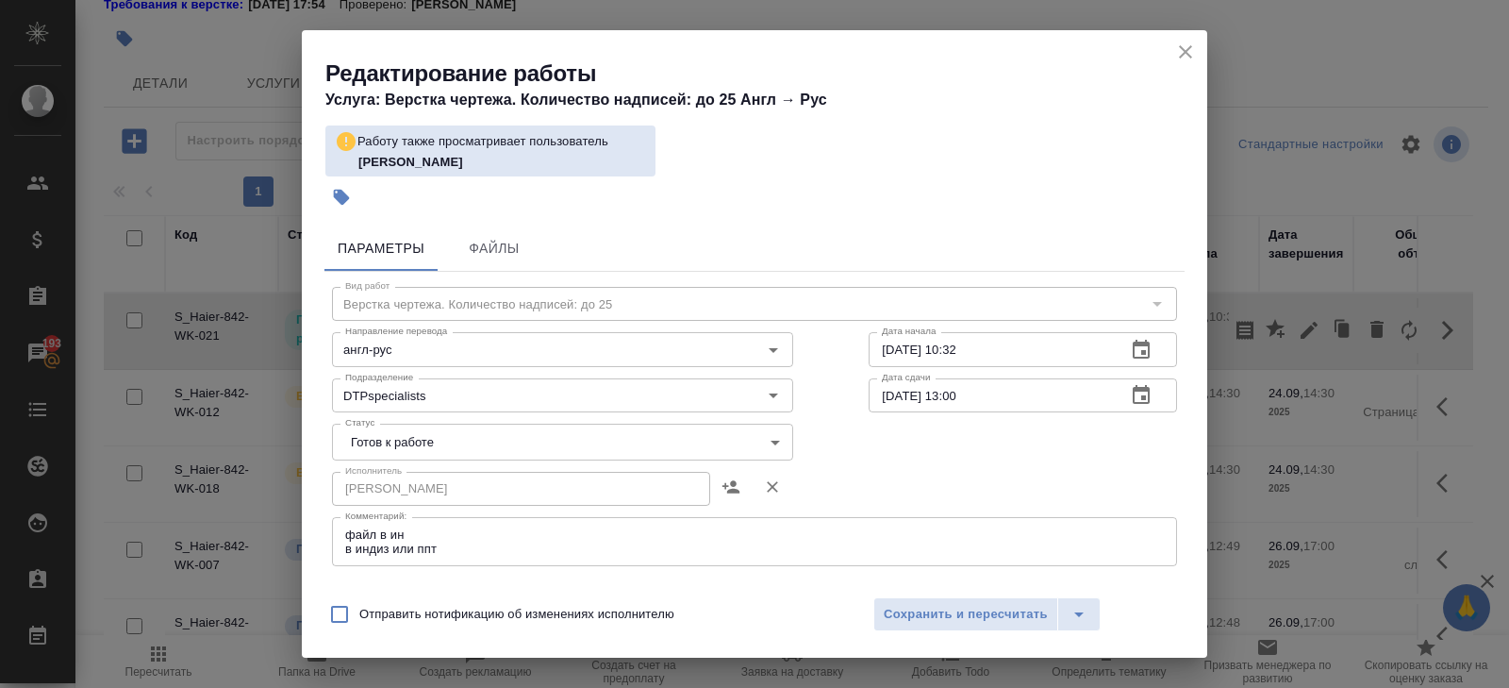
click at [1180, 54] on icon "close" at bounding box center [1185, 52] width 23 height 23
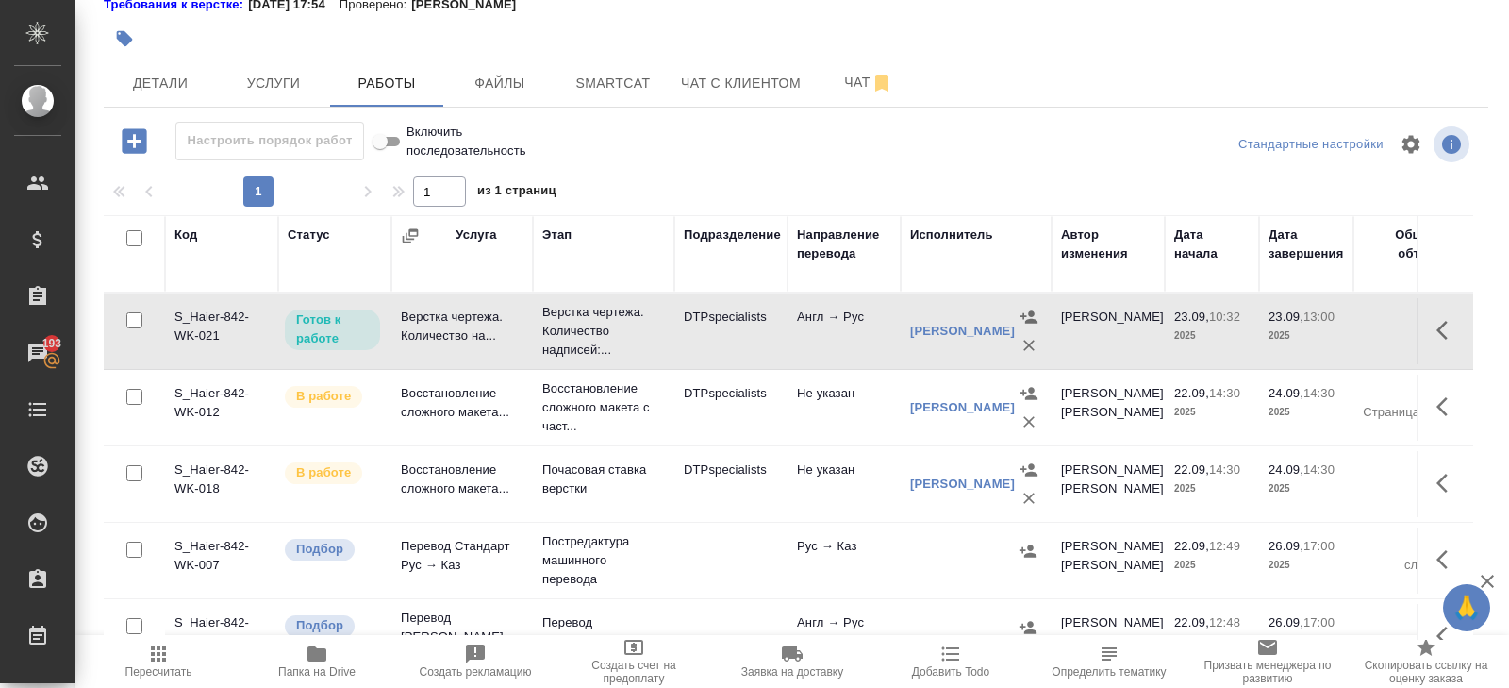
click at [163, 663] on icon "button" at bounding box center [158, 653] width 23 height 23
click at [163, 658] on icon "button" at bounding box center [158, 653] width 15 height 15
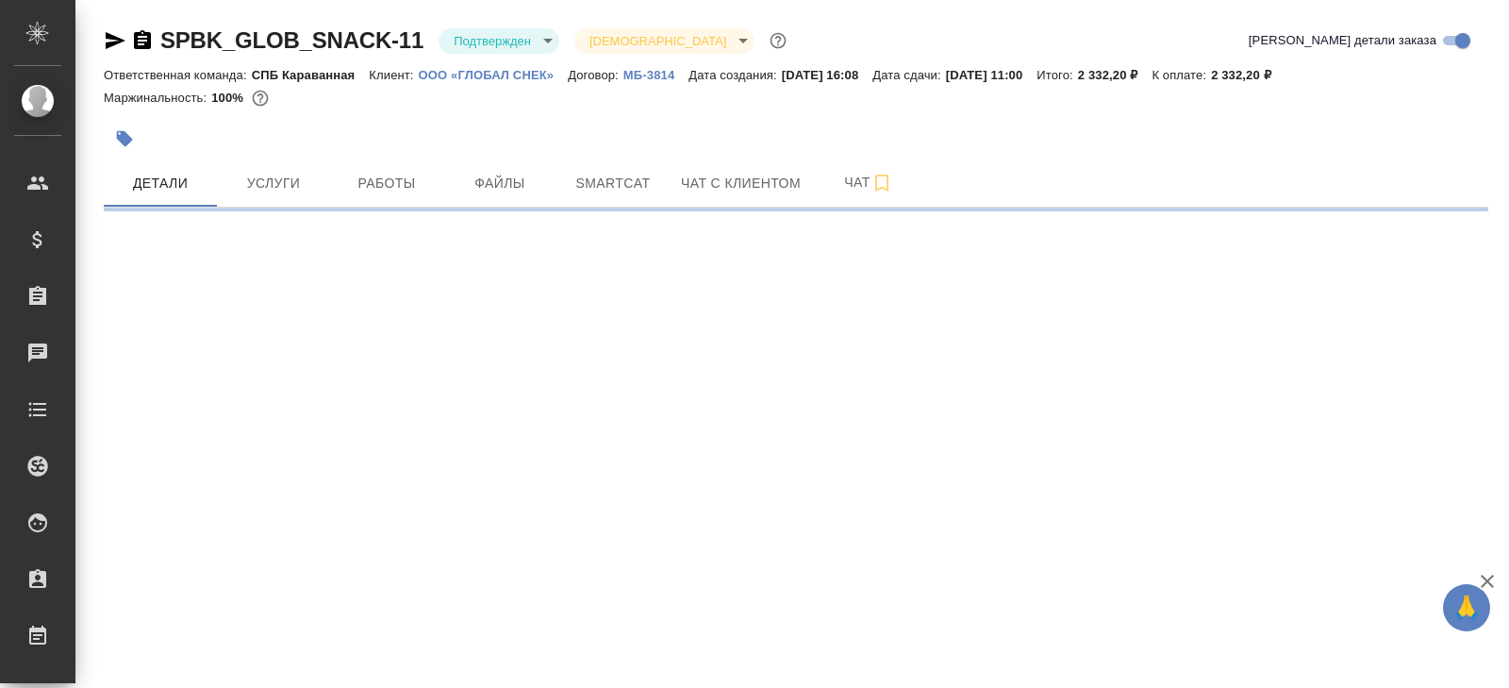
select select "RU"
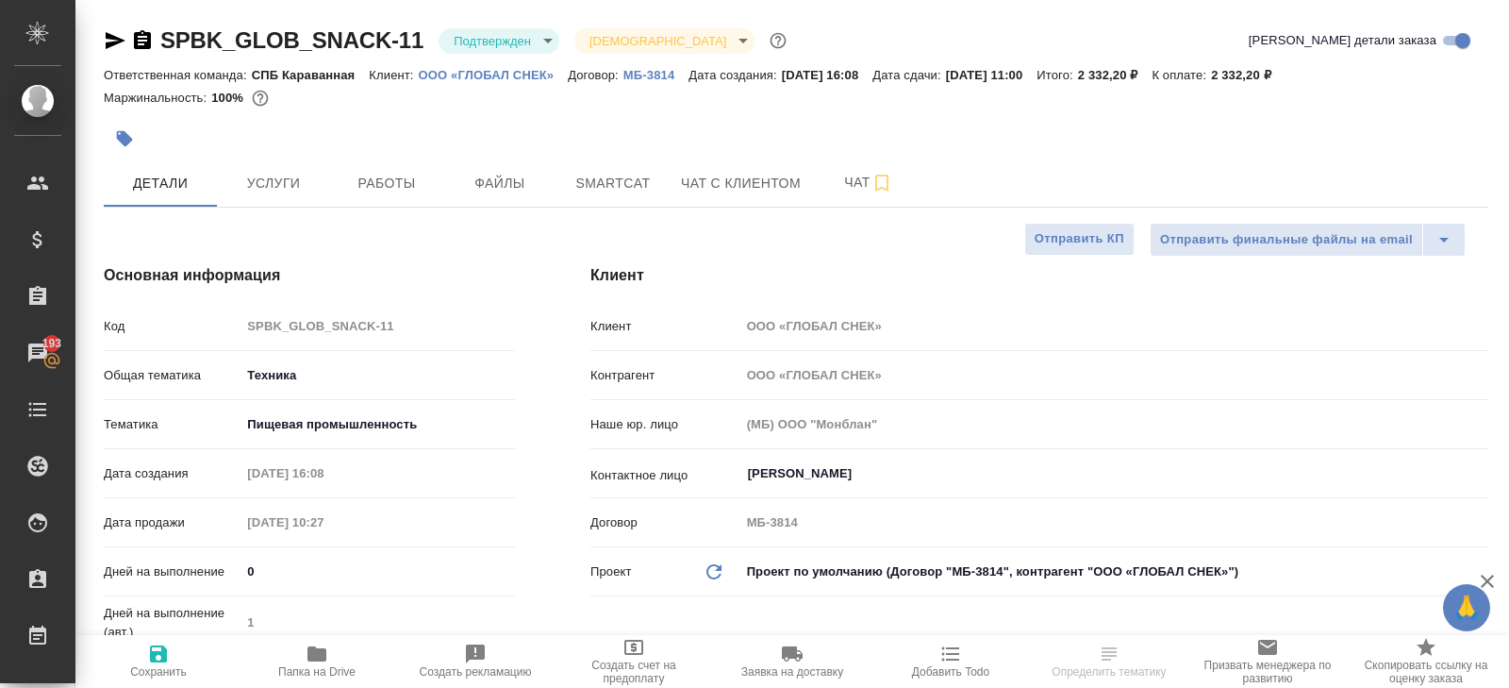
select select "RU"
type textarea "x"
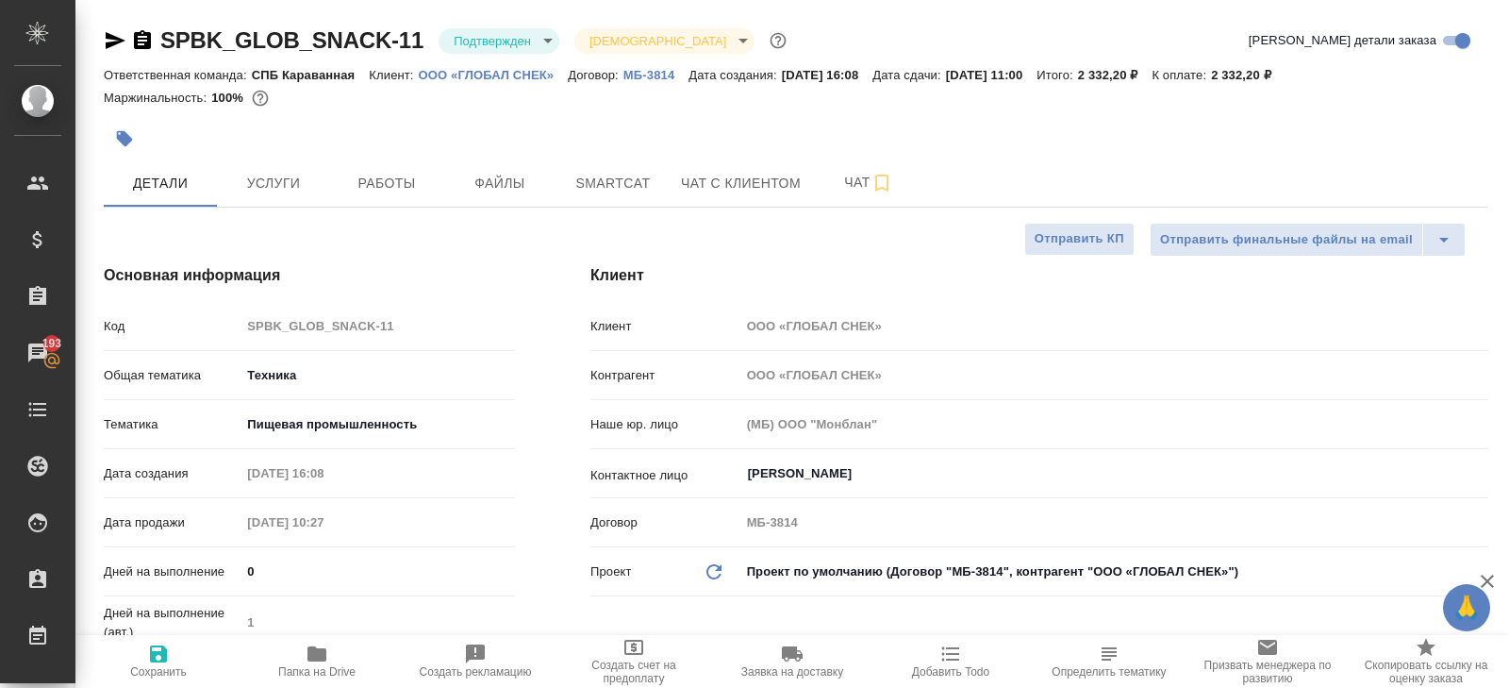
type textarea "x"
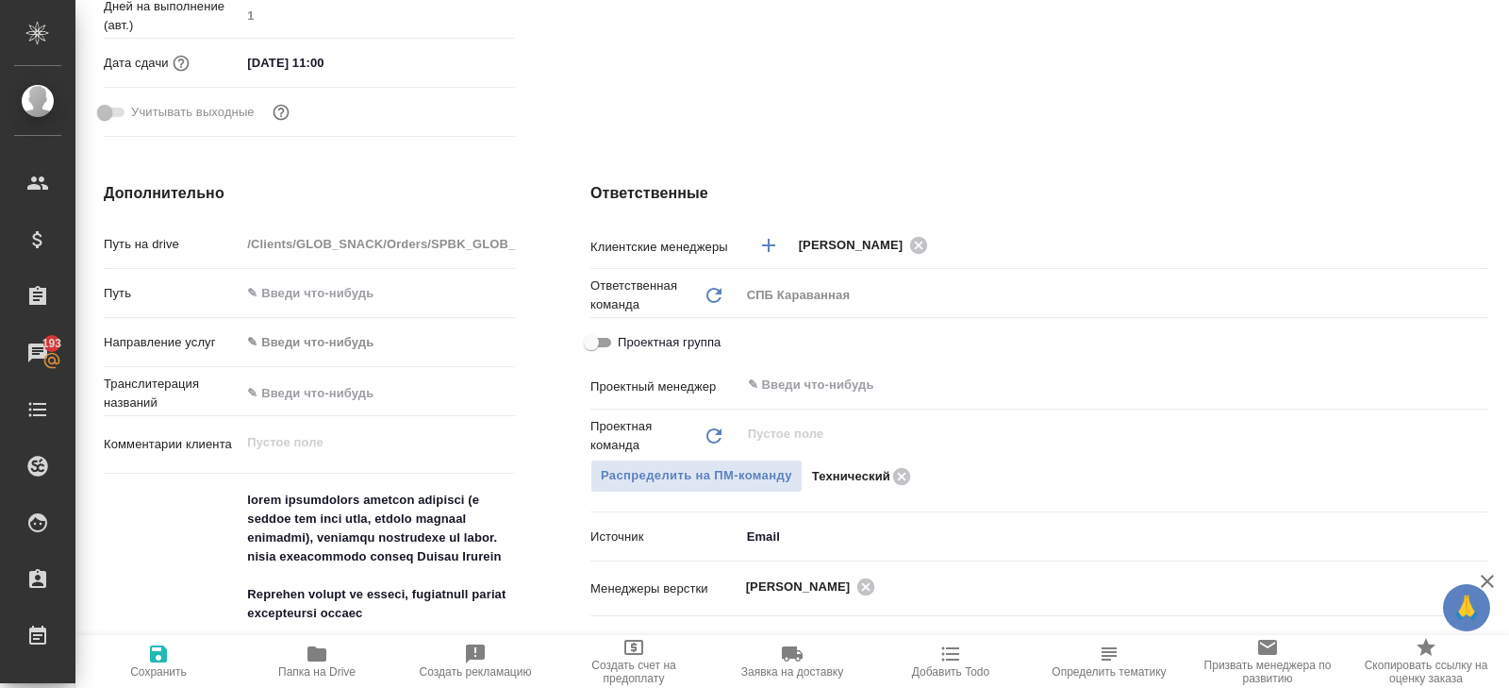
scroll to position [614, 0]
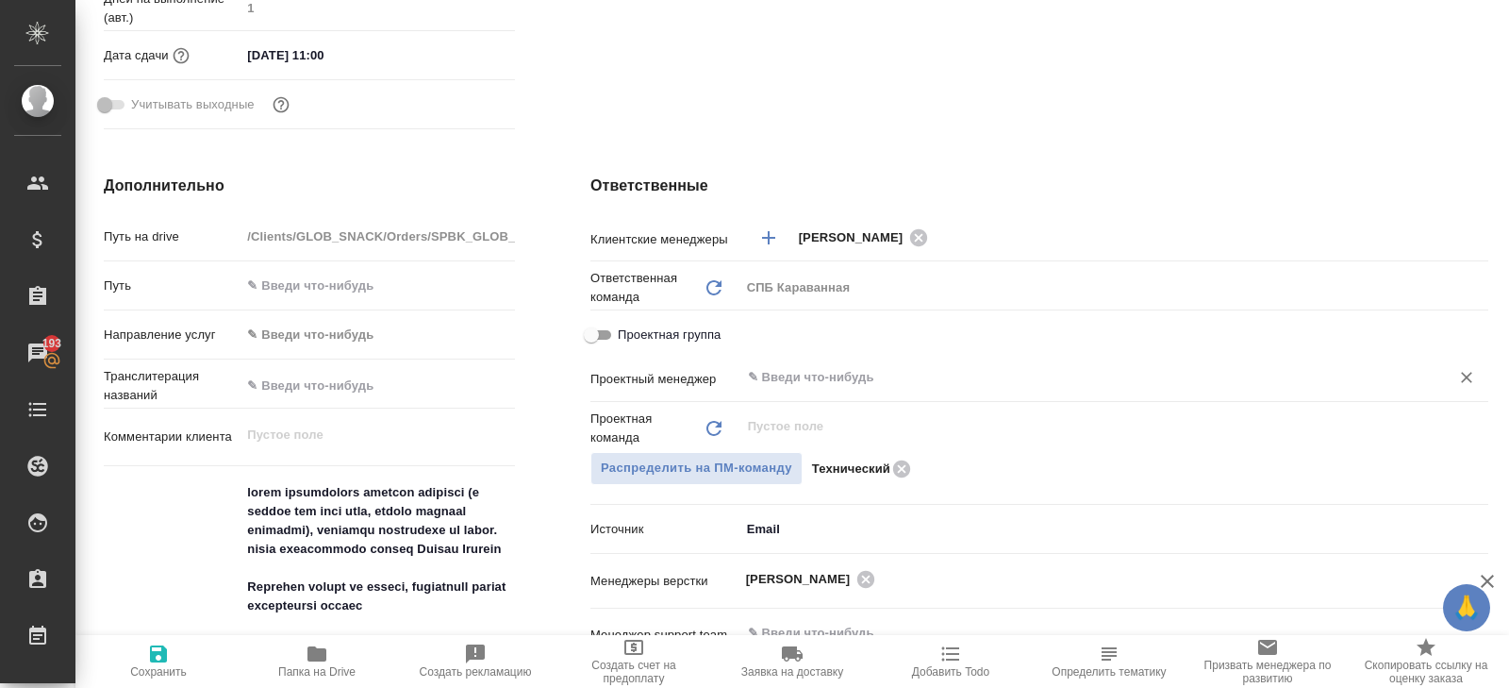
click at [811, 375] on input "text" at bounding box center [1082, 377] width 673 height 23
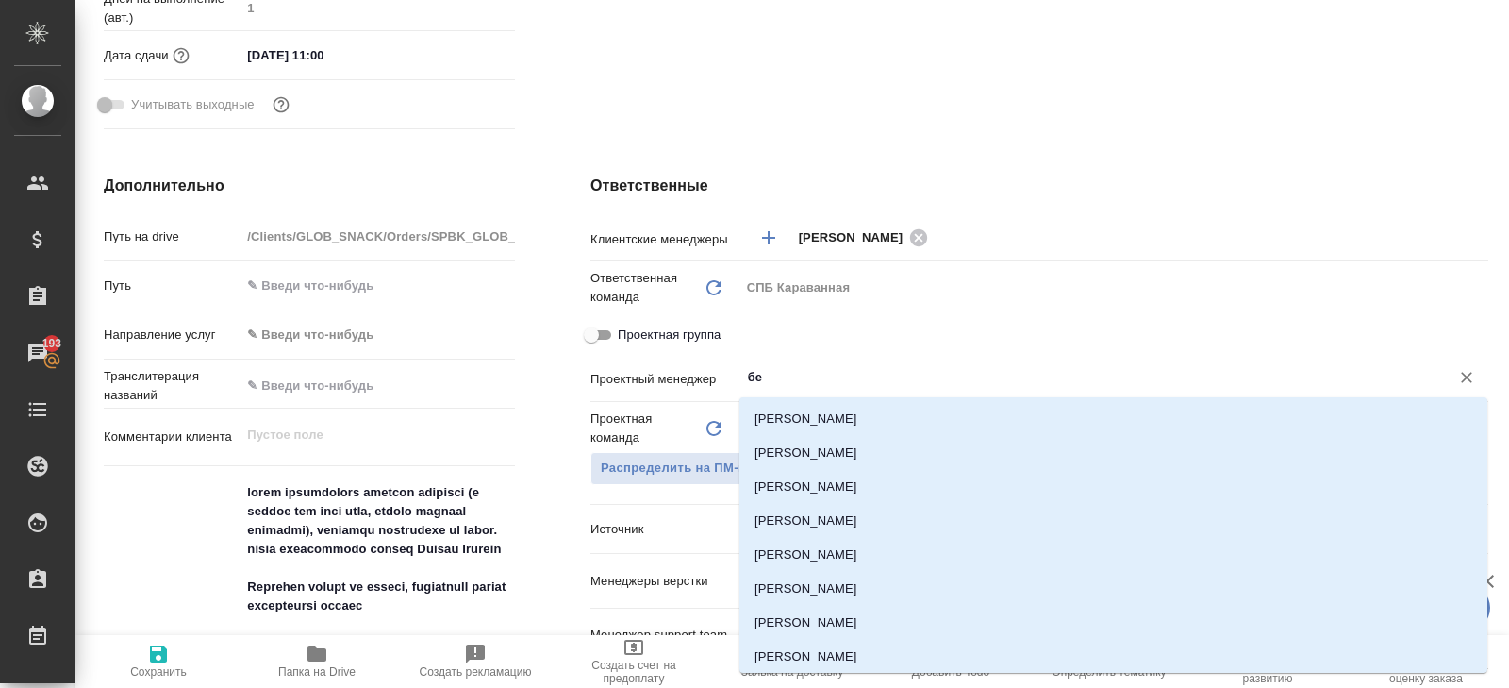
type input "бел"
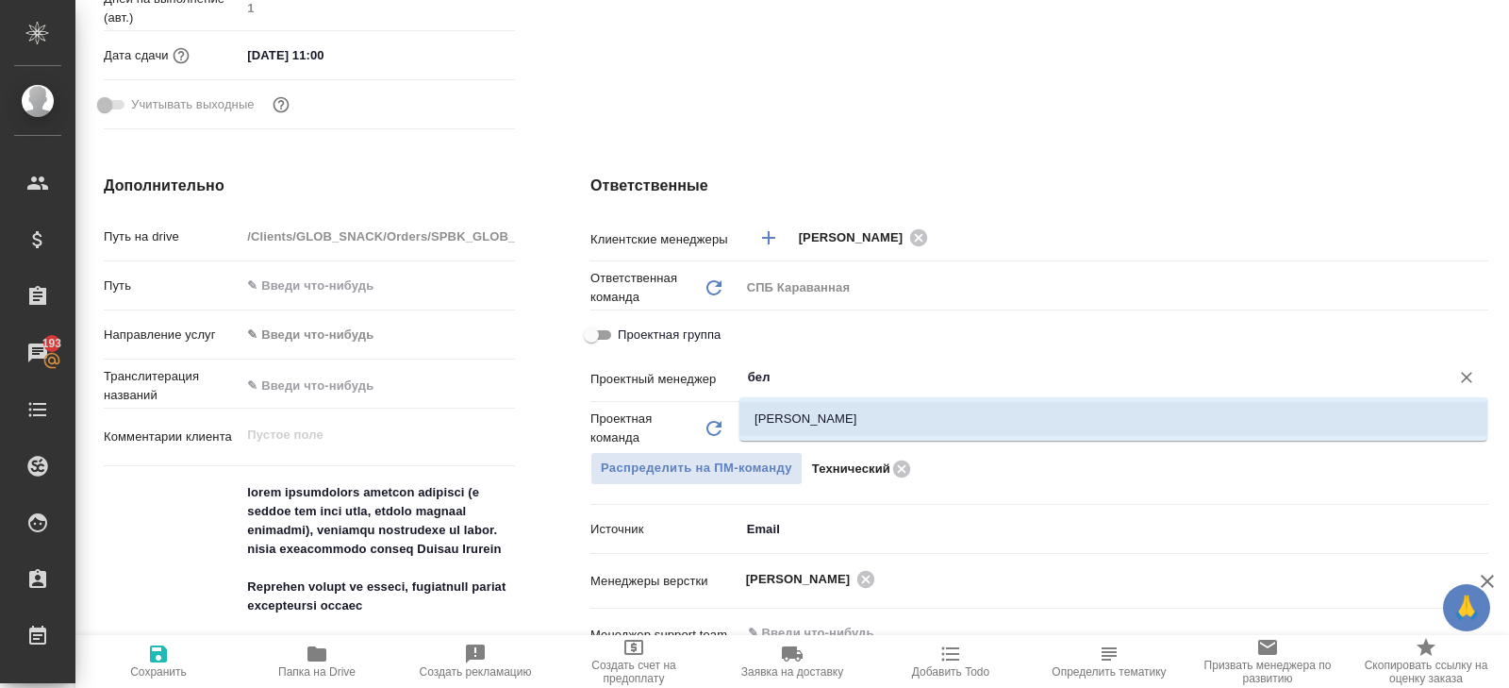
click at [783, 418] on li "[PERSON_NAME]" at bounding box center [1114, 419] width 748 height 34
type textarea "x"
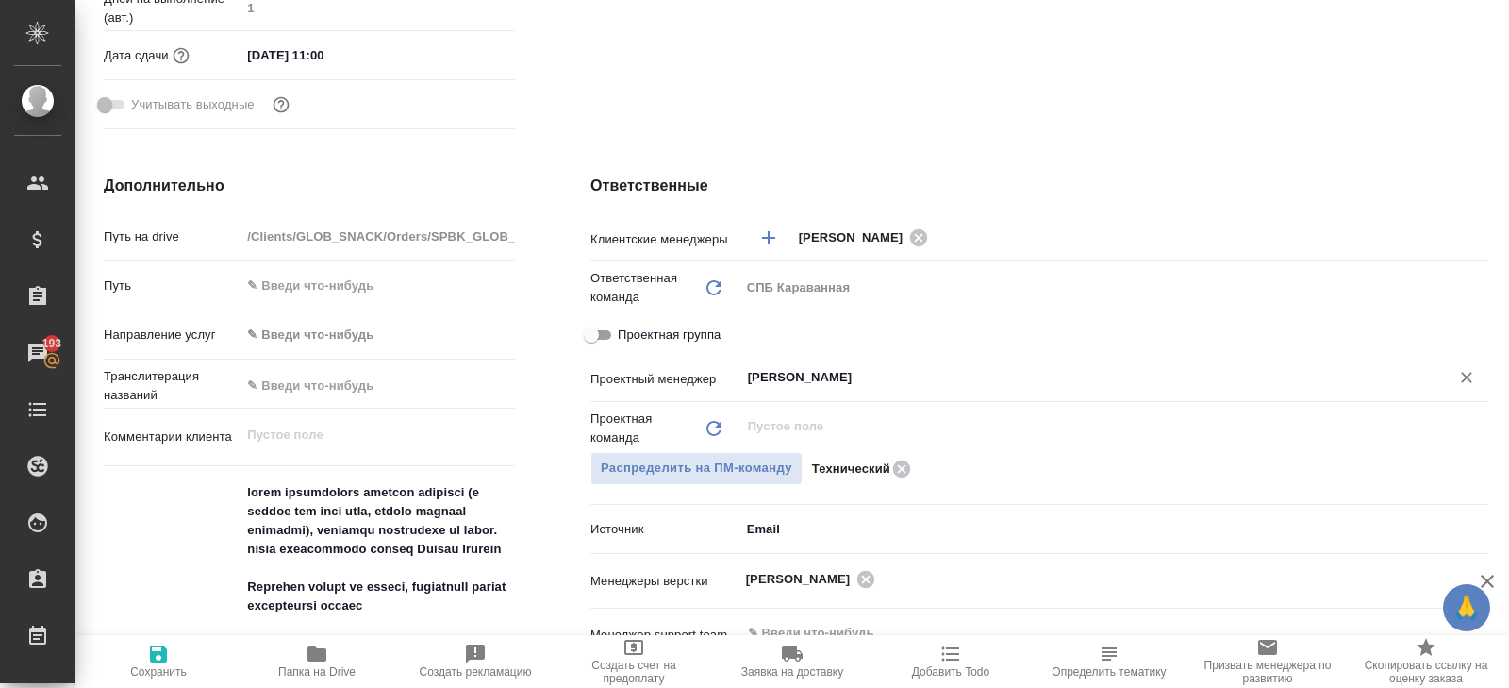
type input "[PERSON_NAME]"
click at [173, 664] on span "Сохранить" at bounding box center [159, 660] width 136 height 36
type textarea "x"
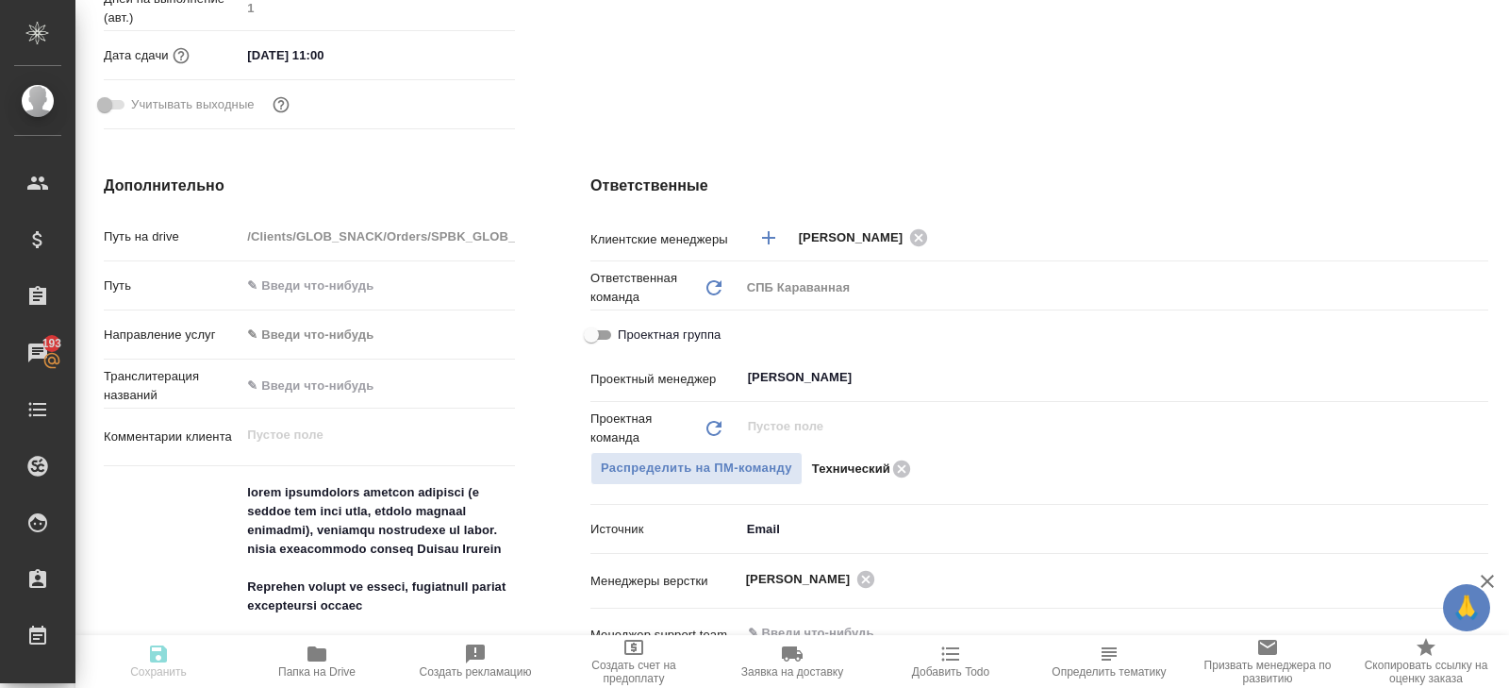
type textarea "x"
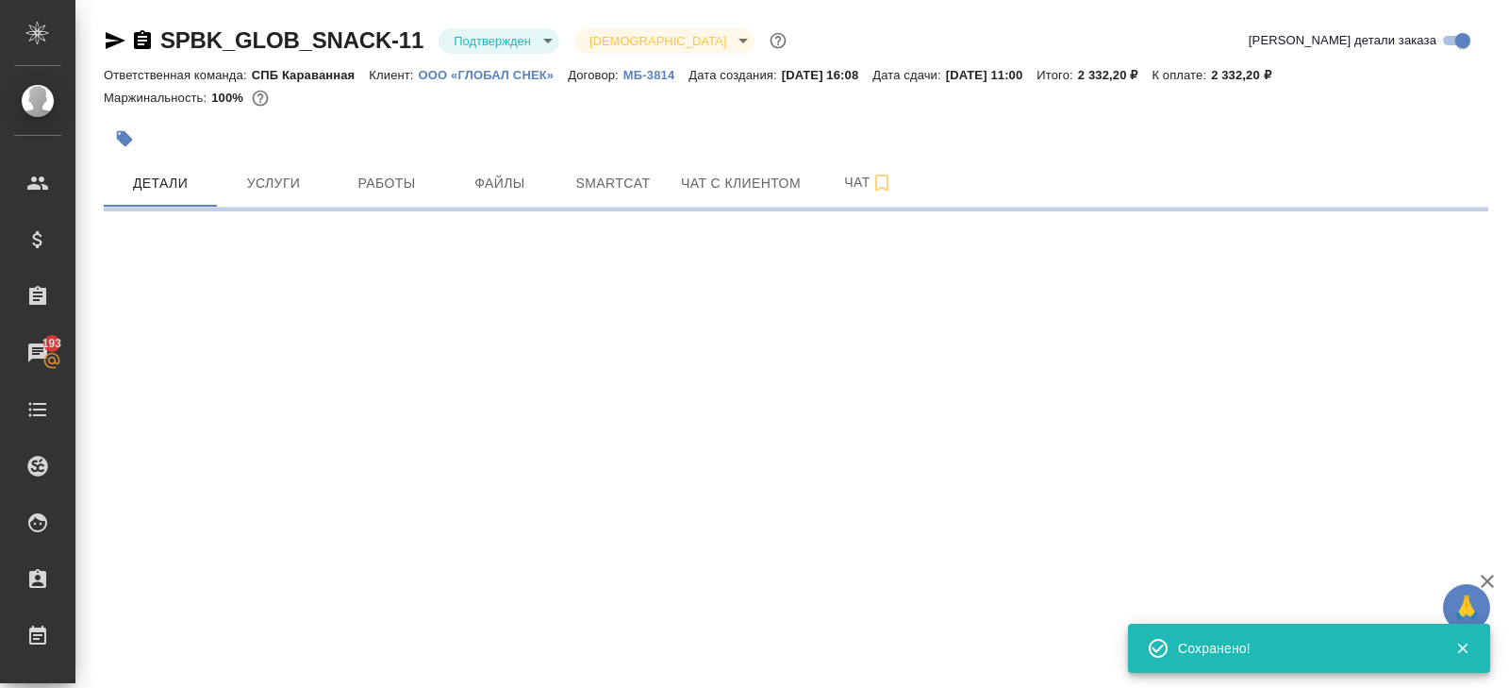
scroll to position [0, 0]
select select "RU"
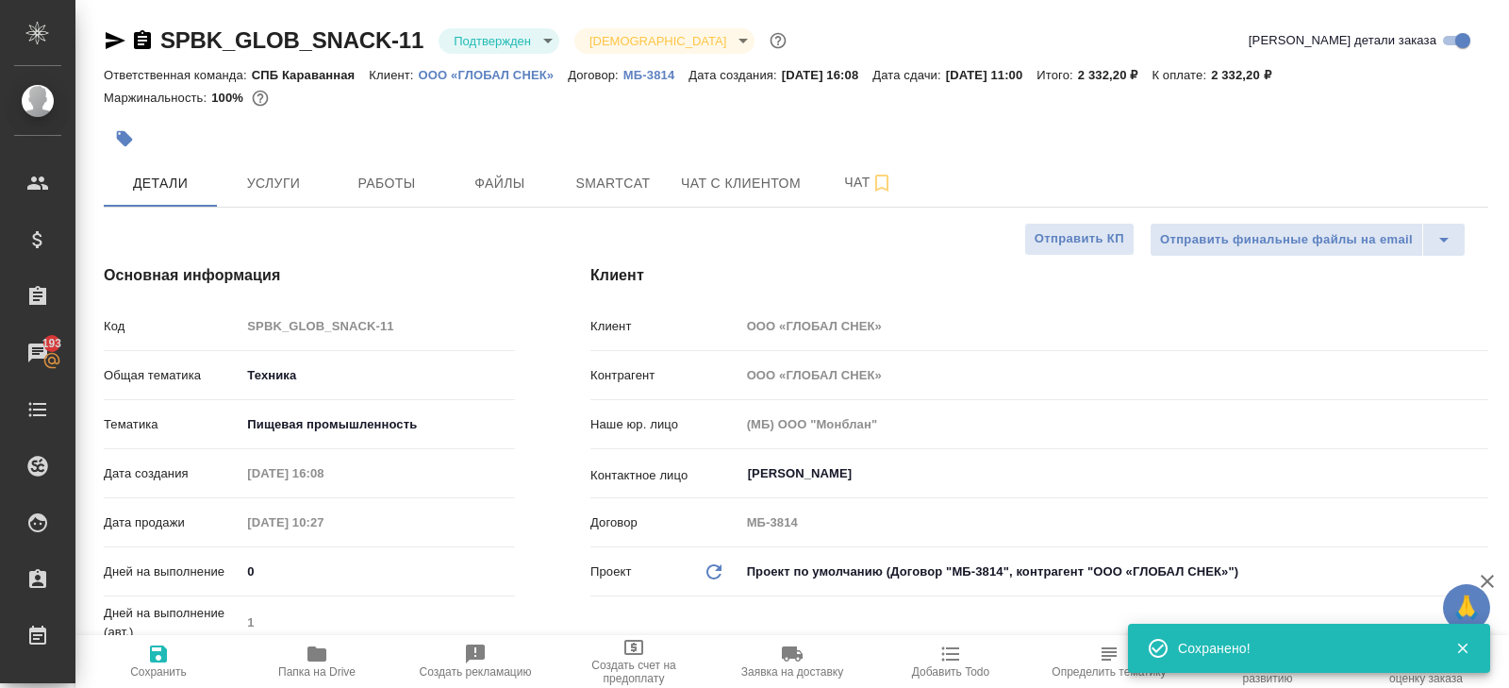
type textarea "x"
click at [468, 34] on body "🙏 .cls-1 fill:#fff; AWATERA Belyakova Yulia Клиенты Спецификации Заказы 193 Чат…" at bounding box center [754, 344] width 1509 height 688
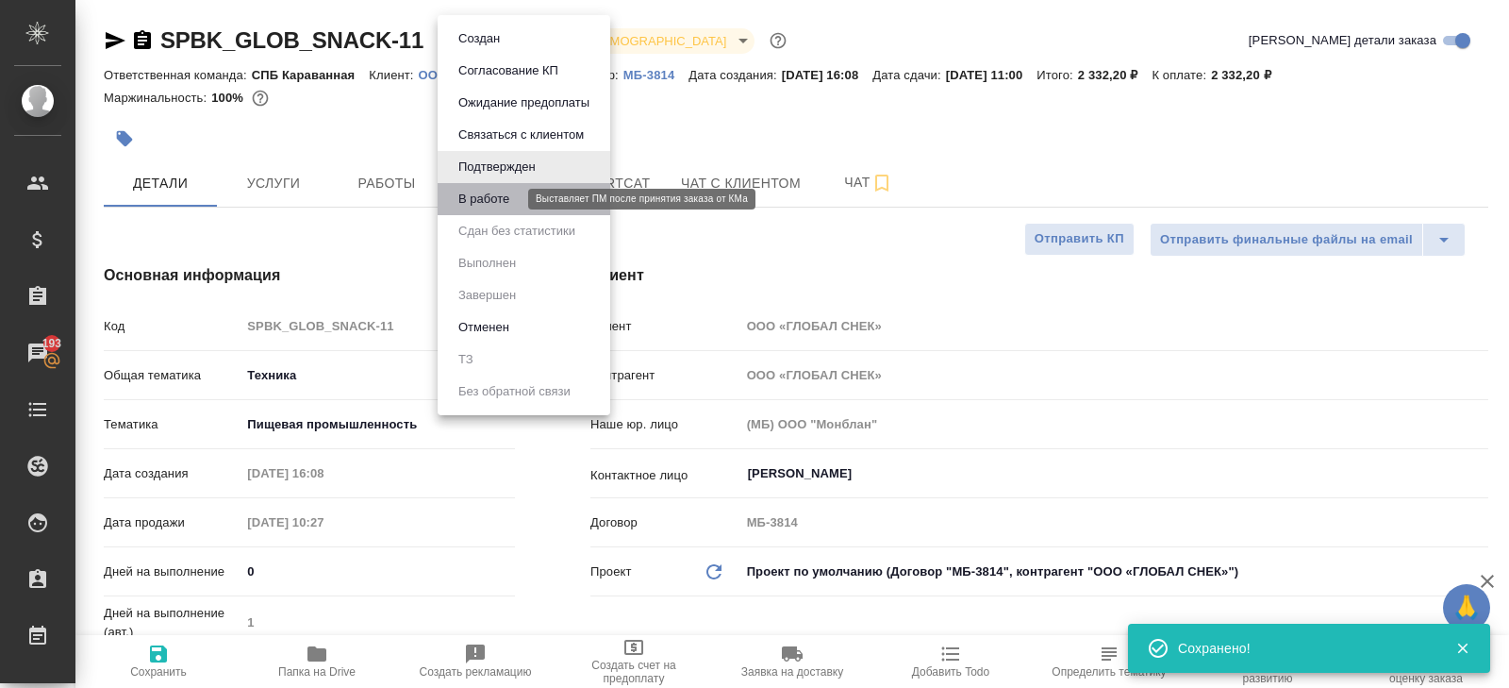
click at [469, 198] on button "В работе" at bounding box center [484, 199] width 62 height 21
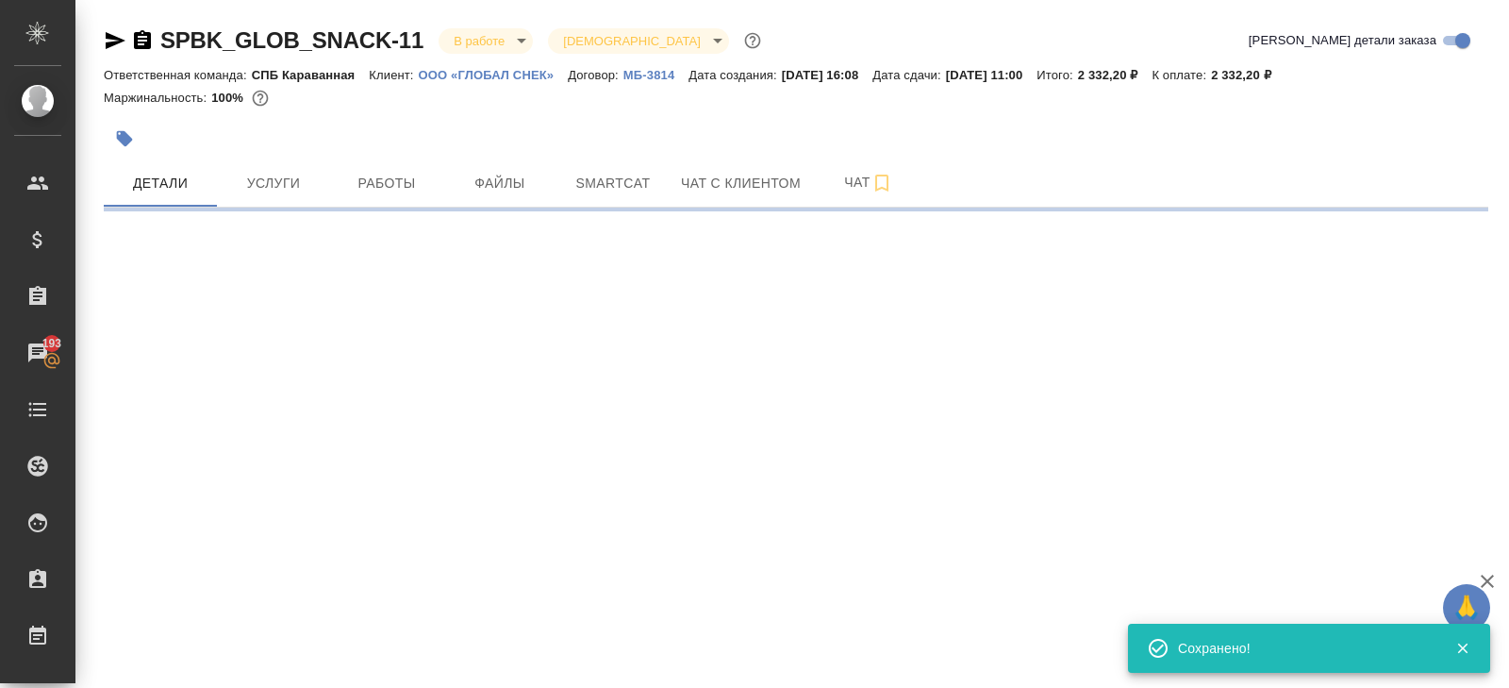
select select "RU"
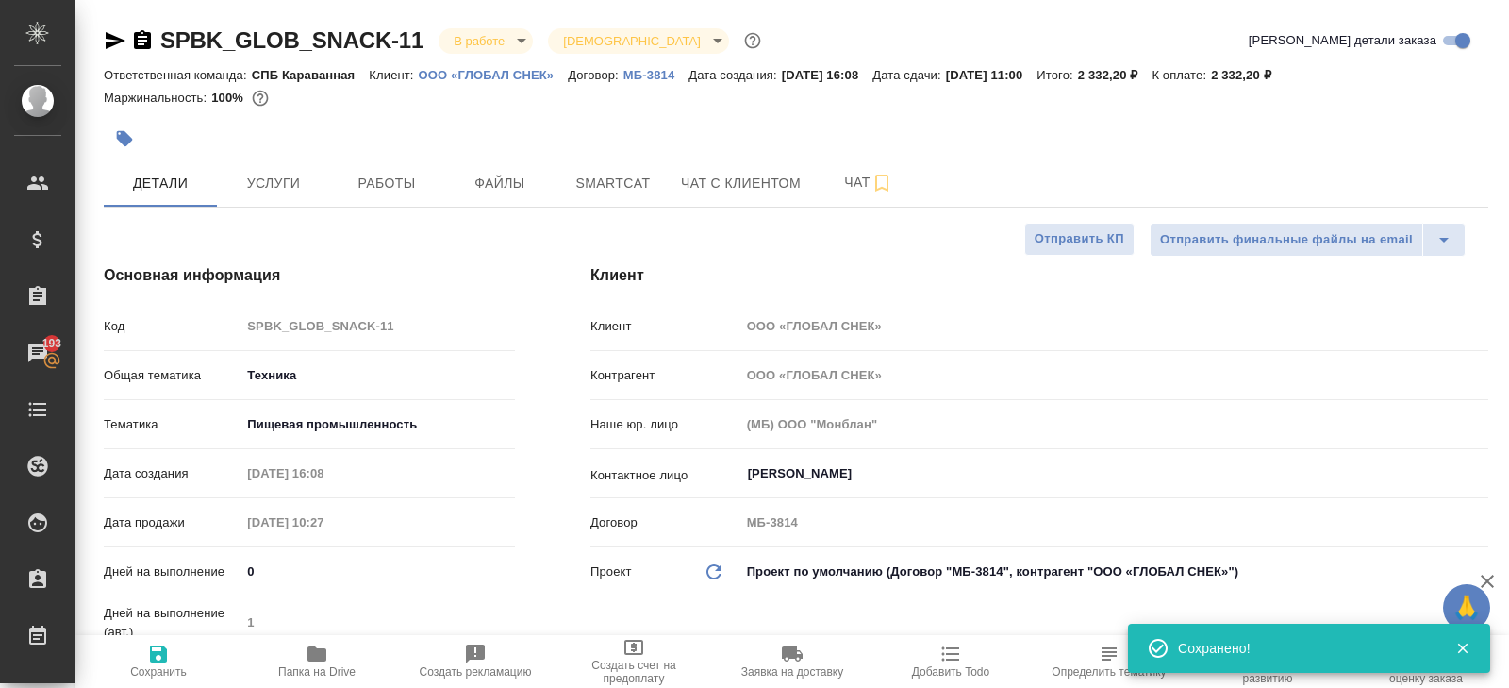
type textarea "x"
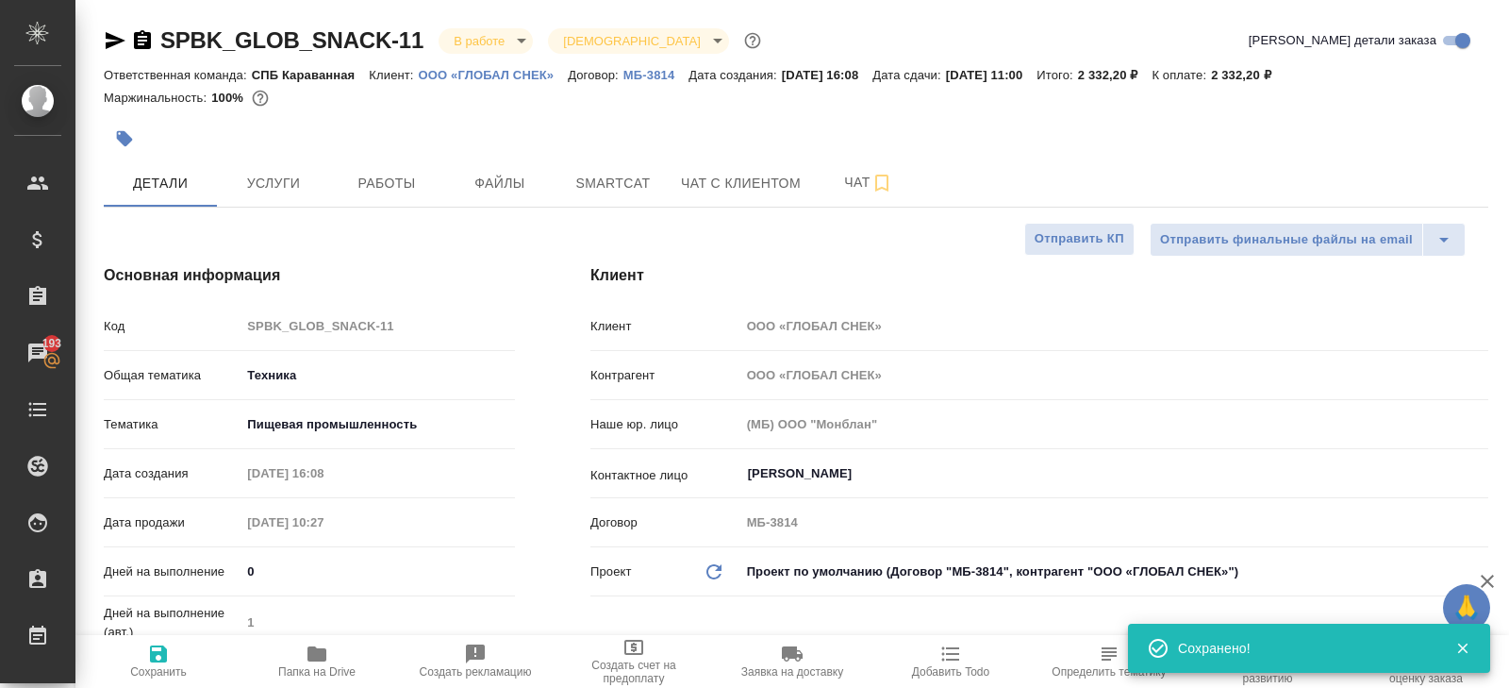
type textarea "x"
click at [854, 178] on span "Чат" at bounding box center [868, 183] width 91 height 24
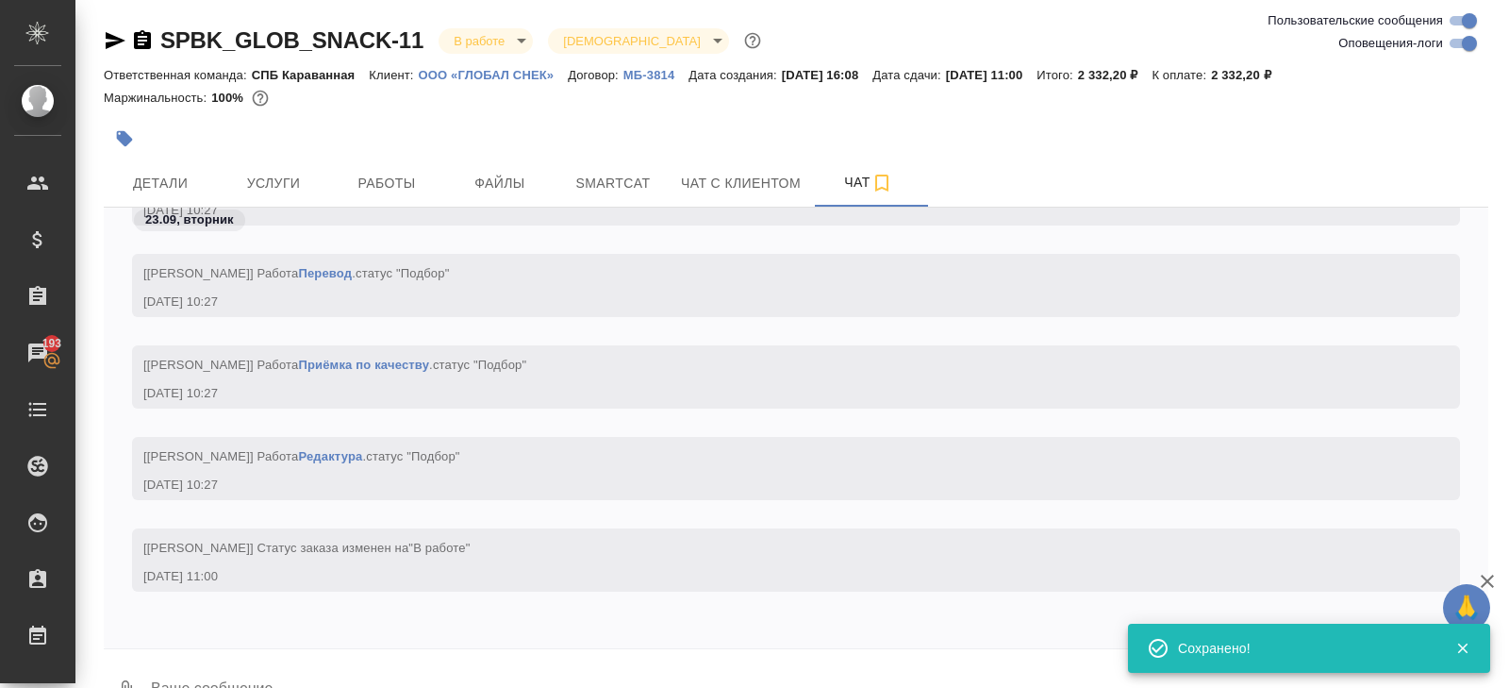
click at [1450, 41] on input "Оповещения-логи" at bounding box center [1470, 43] width 68 height 23
checkbox input "false"
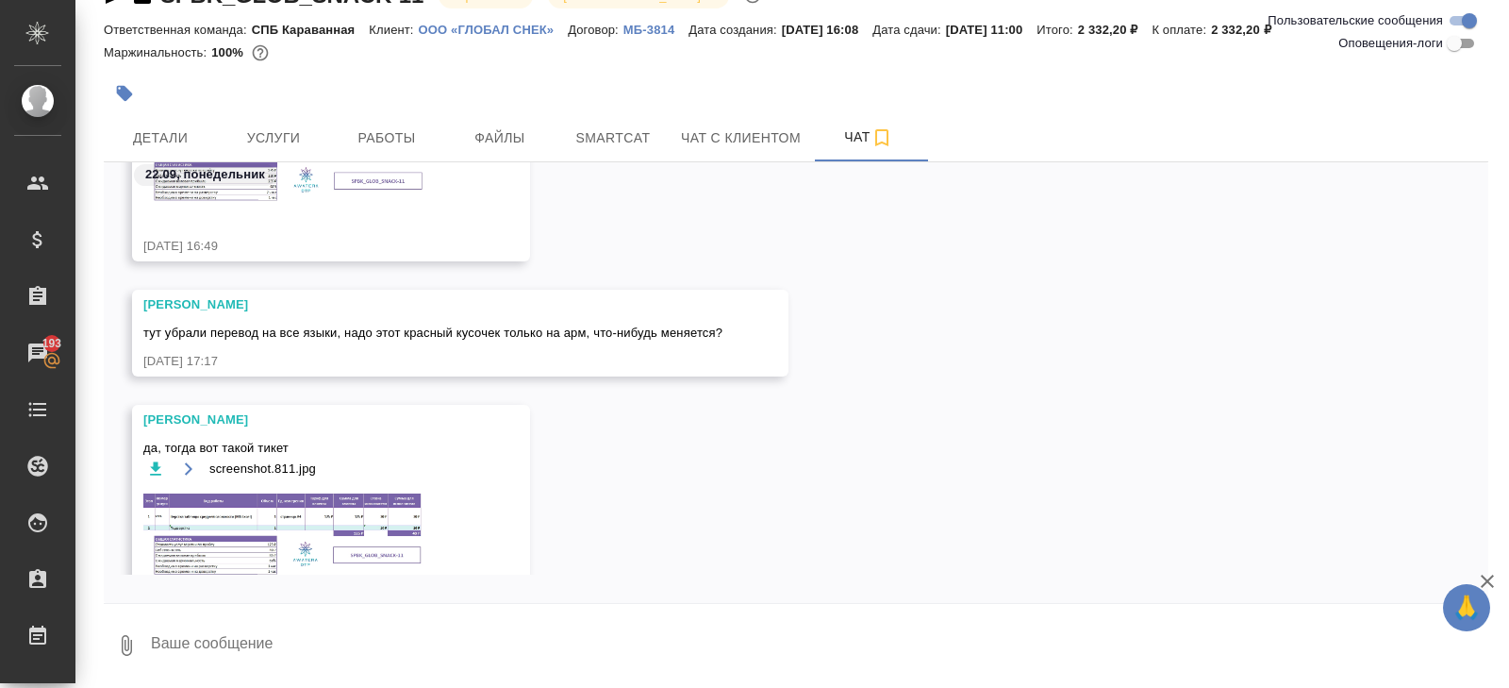
scroll to position [520, 0]
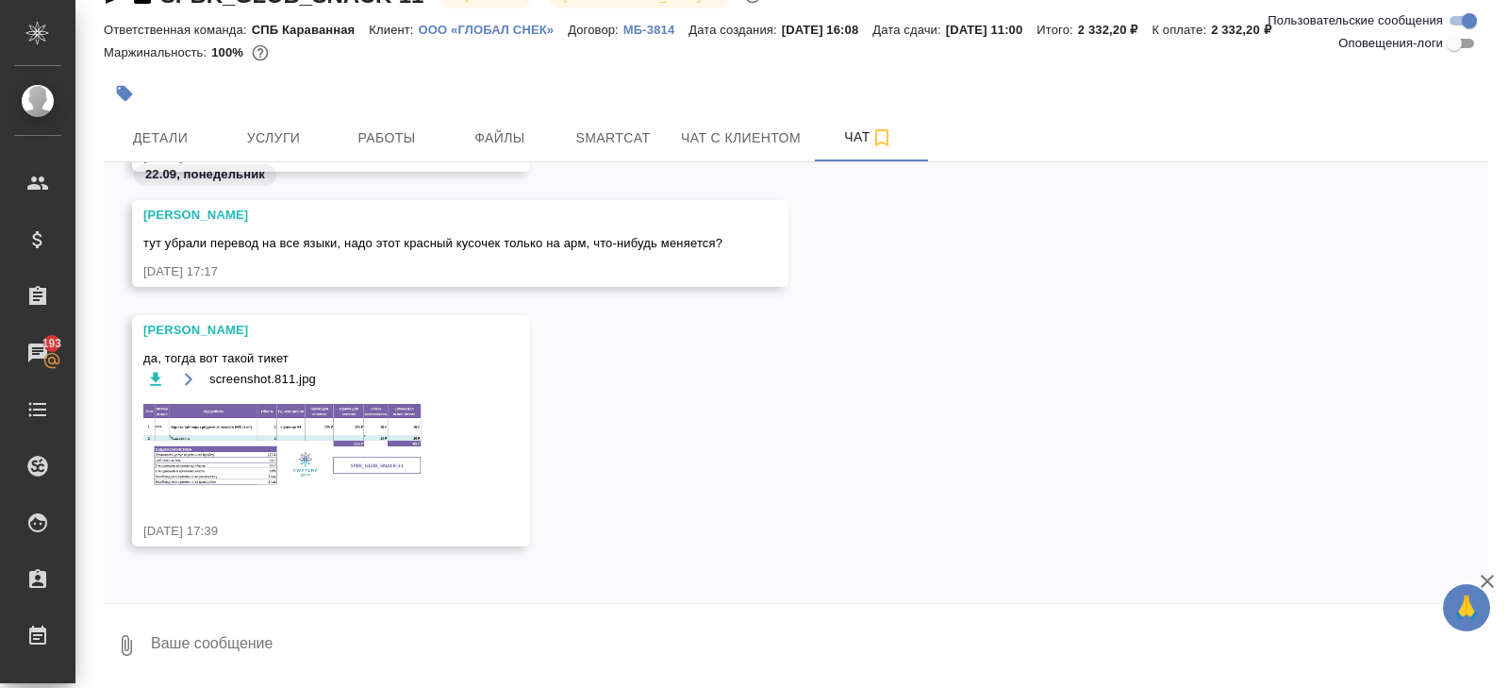
click at [321, 430] on img at bounding box center [284, 445] width 283 height 88
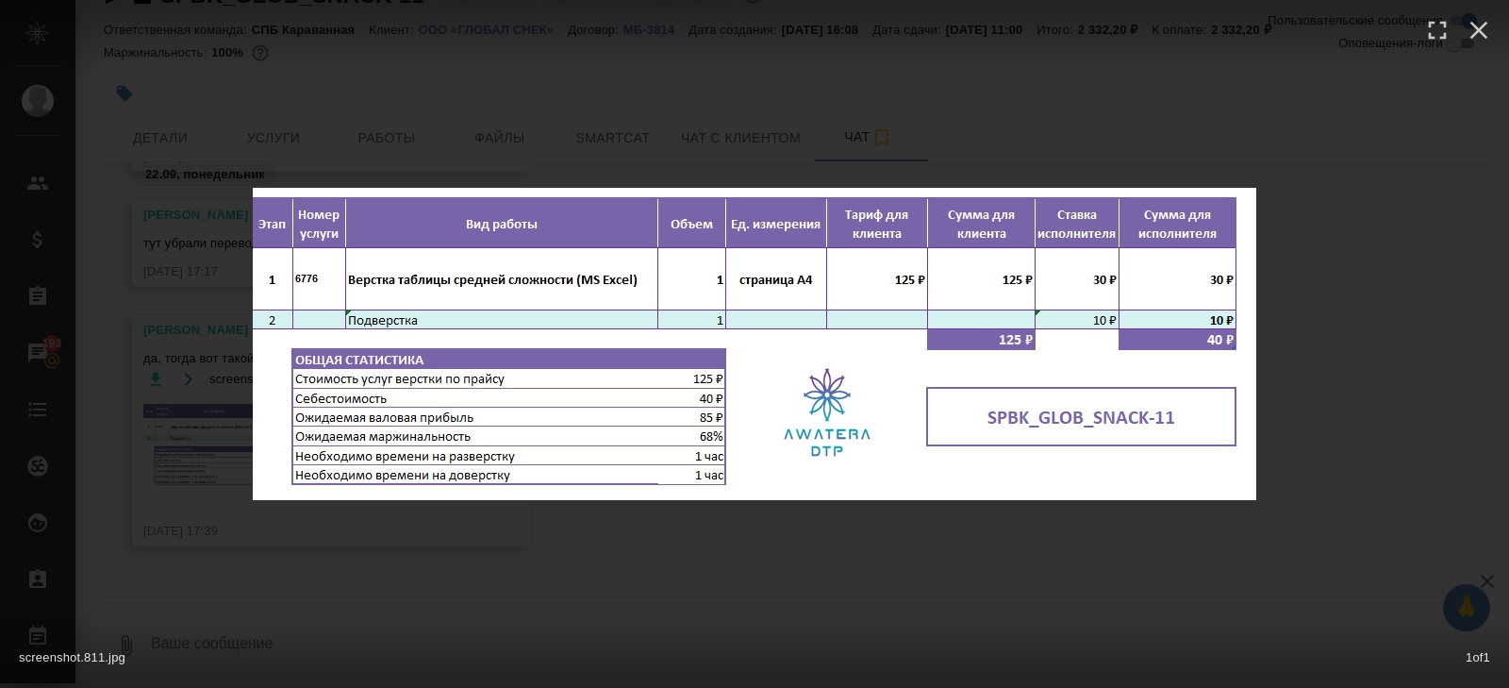
click at [374, 585] on div "screenshot.811.jpg 1 of 1" at bounding box center [754, 344] width 1509 height 688
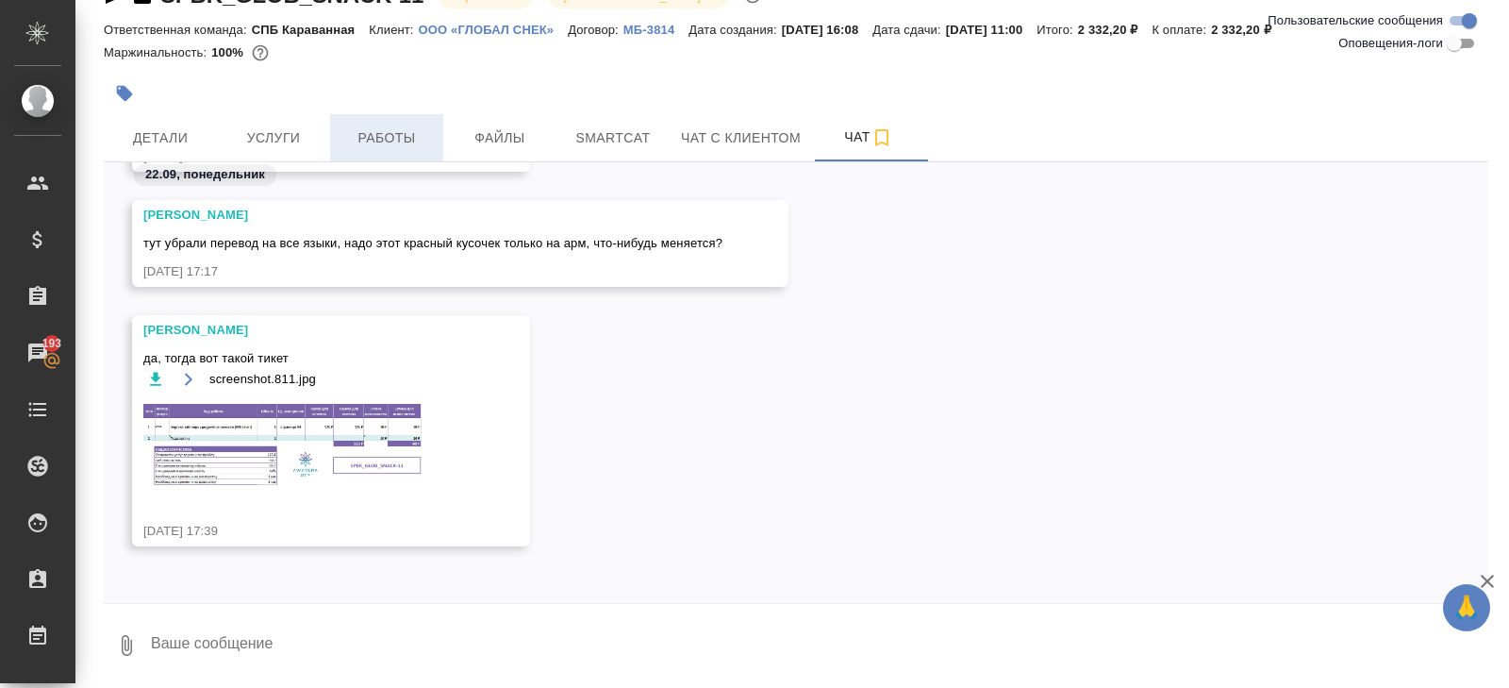
click at [385, 151] on button "Работы" at bounding box center [386, 137] width 113 height 47
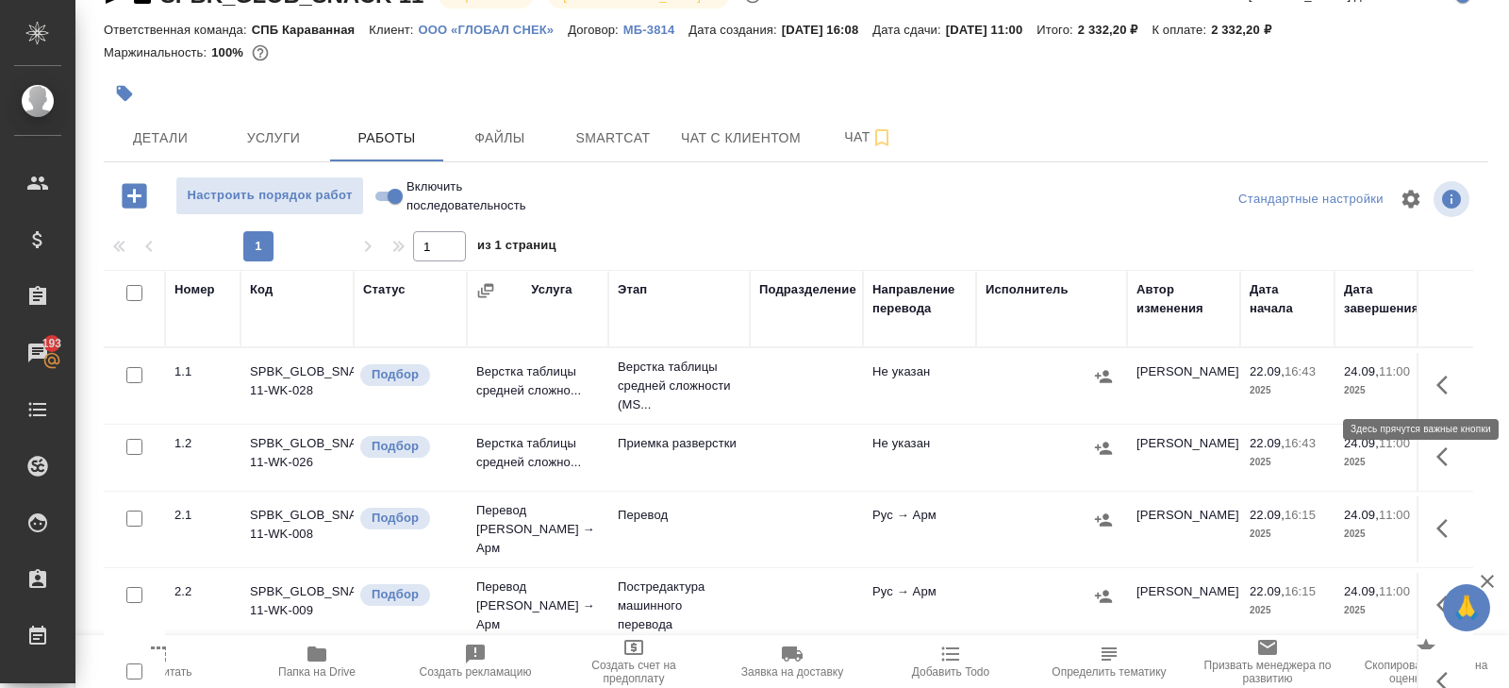
click at [1444, 388] on icon "button" at bounding box center [1442, 384] width 11 height 19
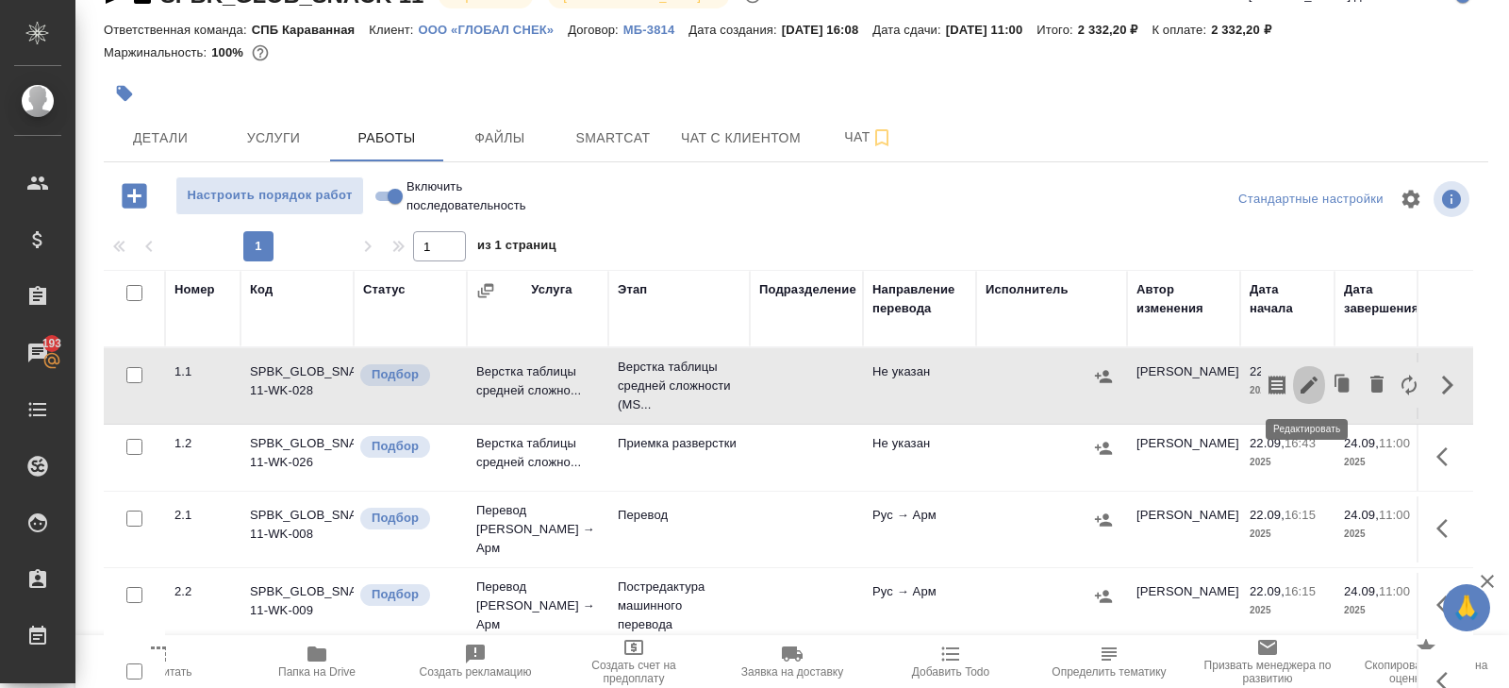
click at [1310, 381] on icon "button" at bounding box center [1309, 384] width 17 height 17
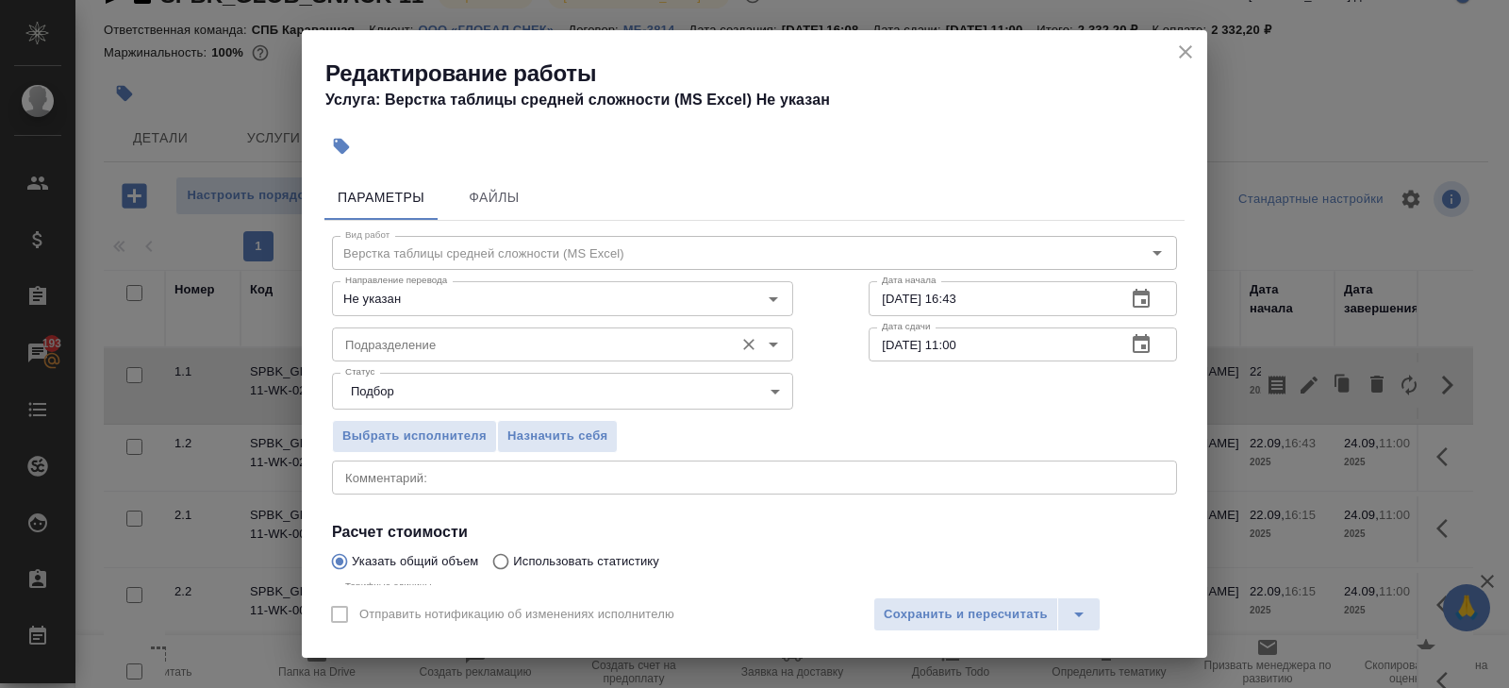
click at [555, 344] on input "Подразделение" at bounding box center [531, 344] width 387 height 23
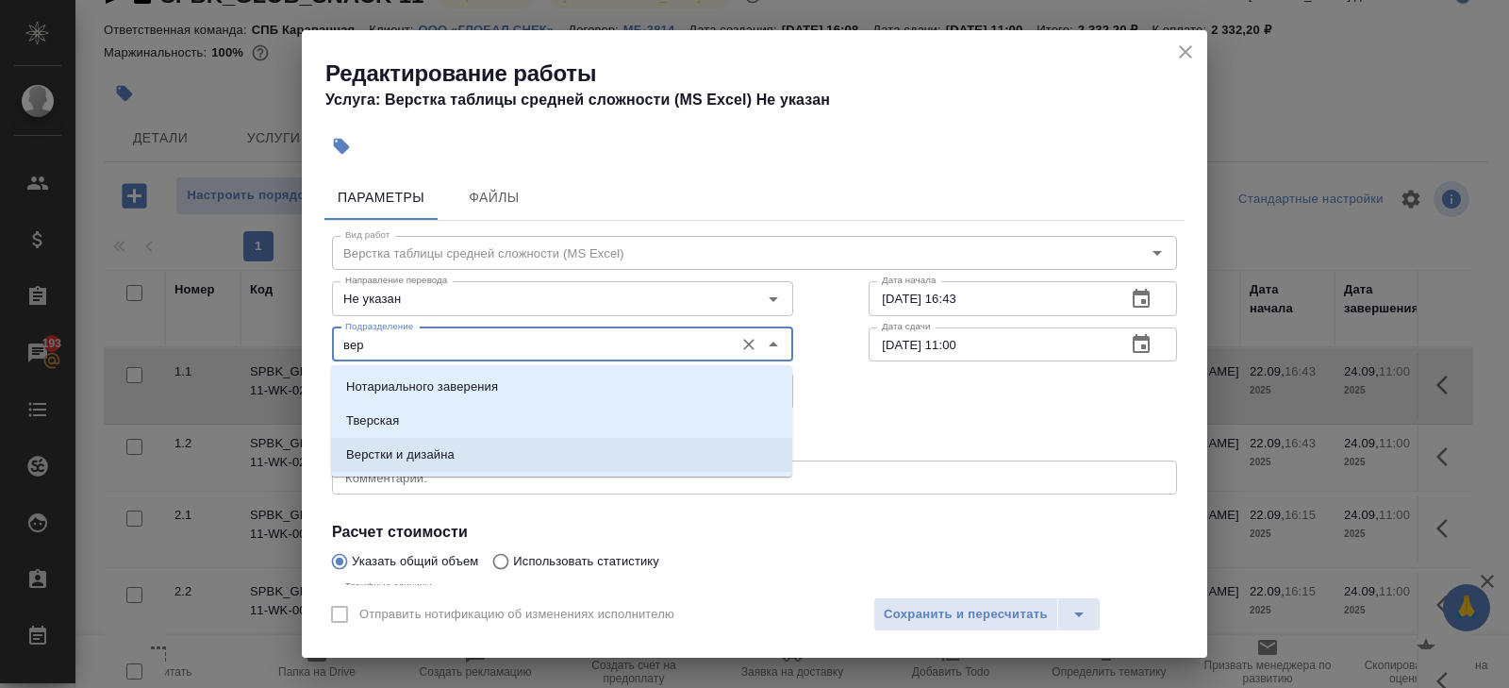
click at [461, 451] on li "Верстки и дизайна" at bounding box center [561, 455] width 461 height 34
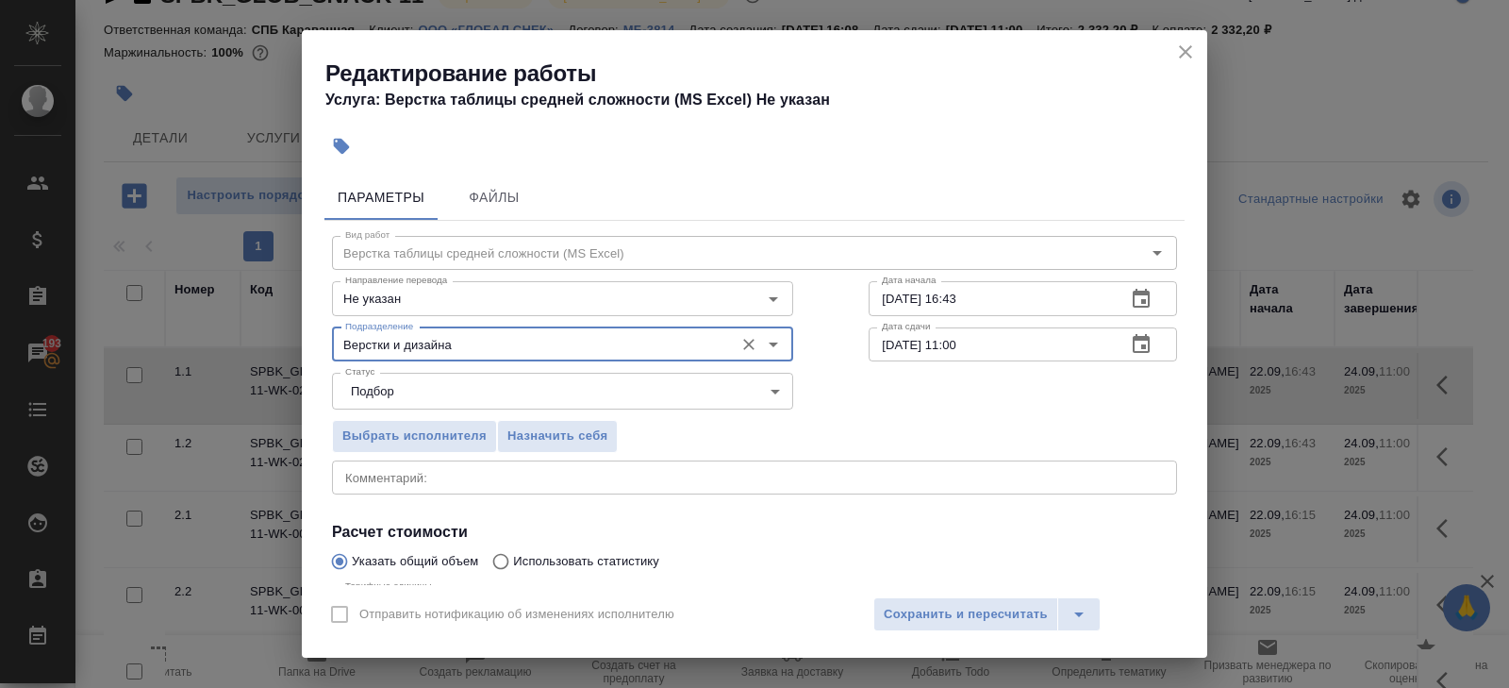
scroll to position [200, 0]
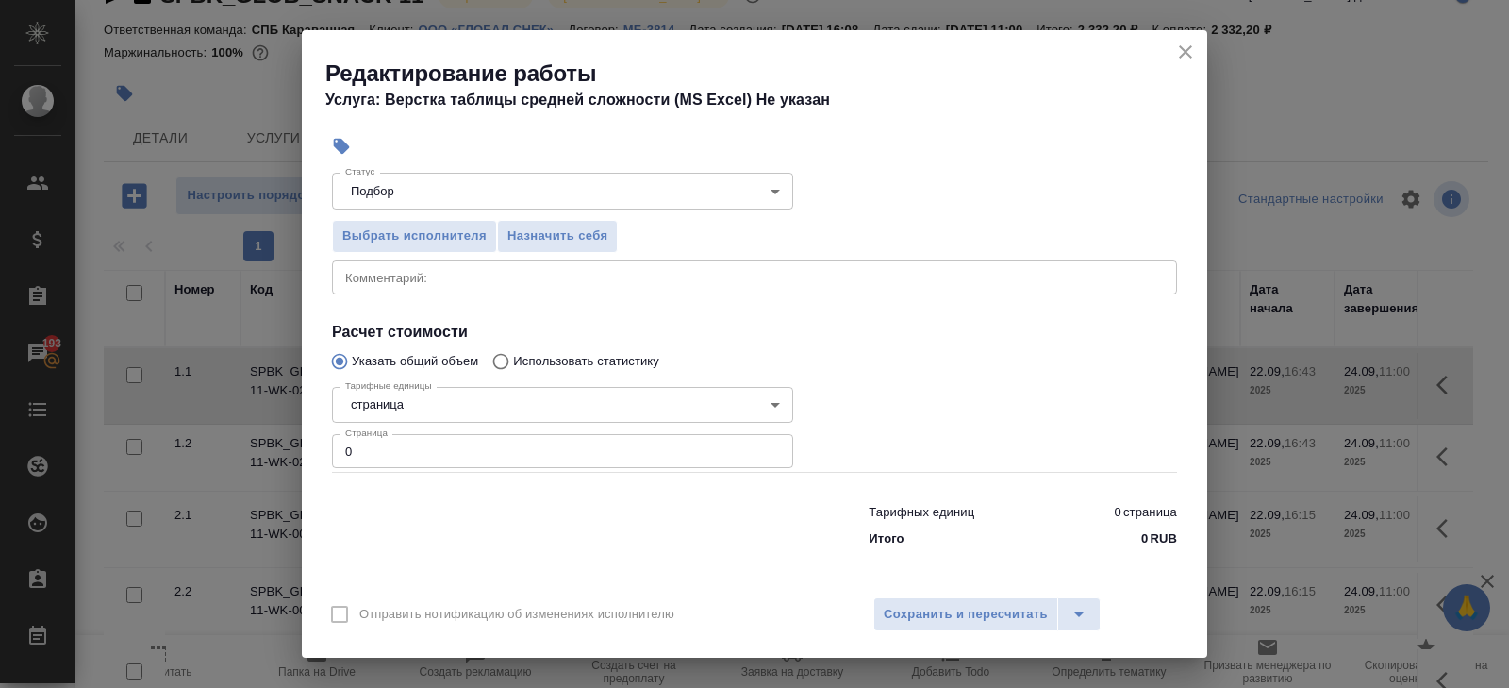
type input "Верстки и дизайна"
click at [444, 454] on input "0" at bounding box center [562, 451] width 461 height 34
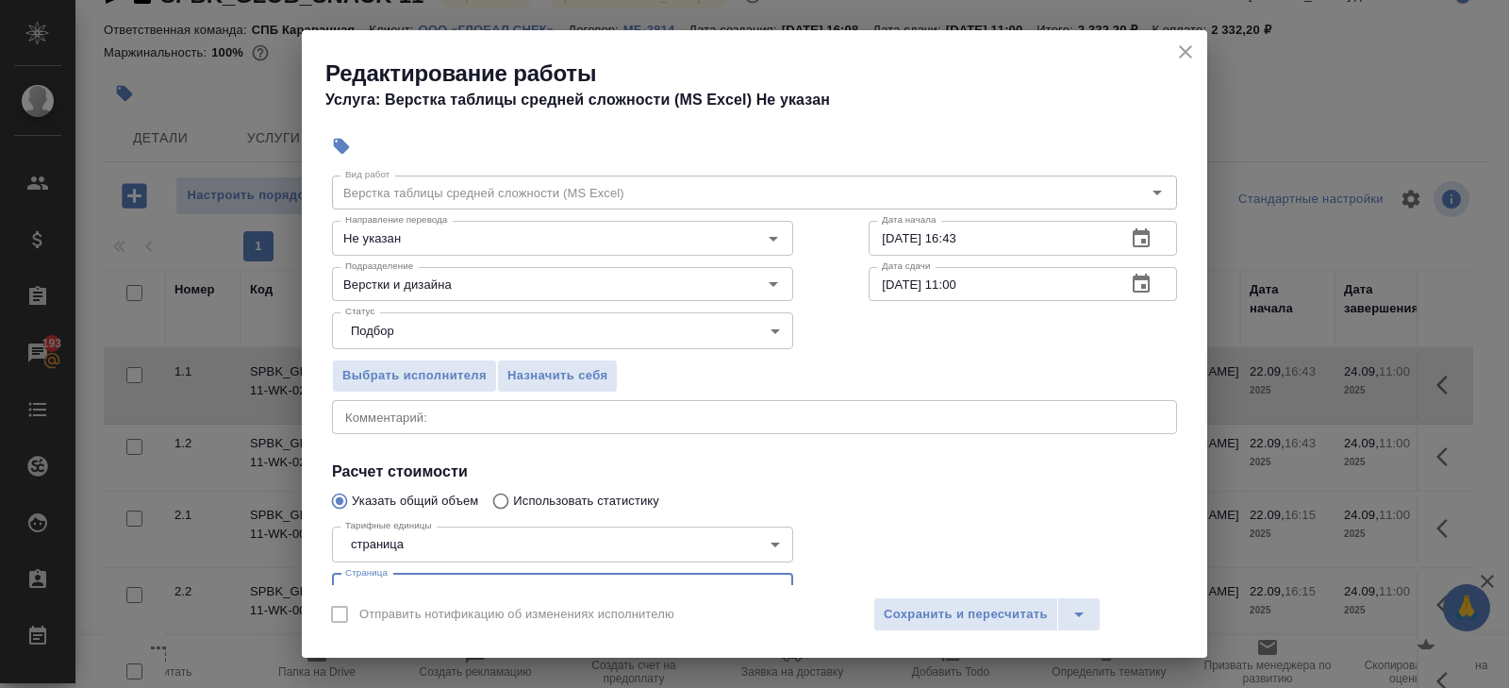
scroll to position [0, 0]
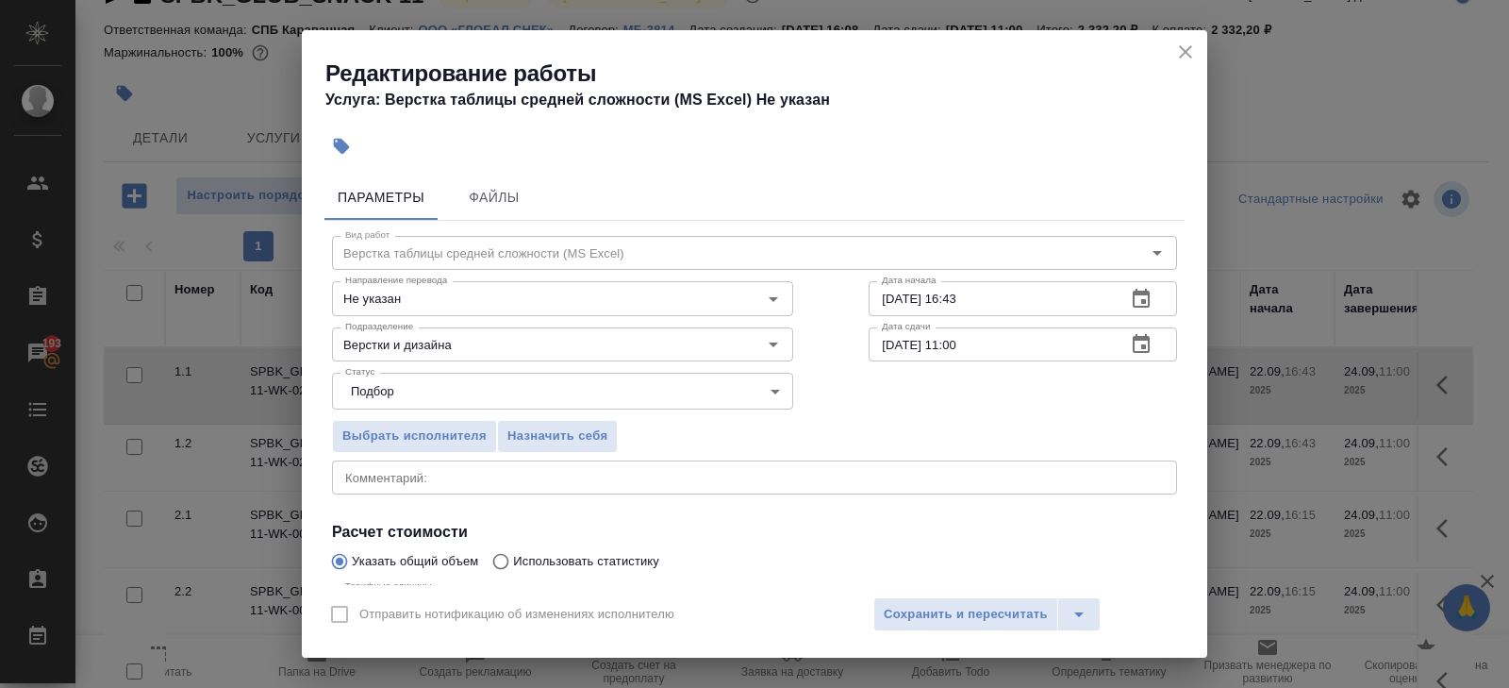
type input "1"
click at [1164, 302] on div "22.09.2025 16:43 Дата начала" at bounding box center [1023, 298] width 308 height 34
click at [1141, 300] on icon "button" at bounding box center [1141, 298] width 17 height 19
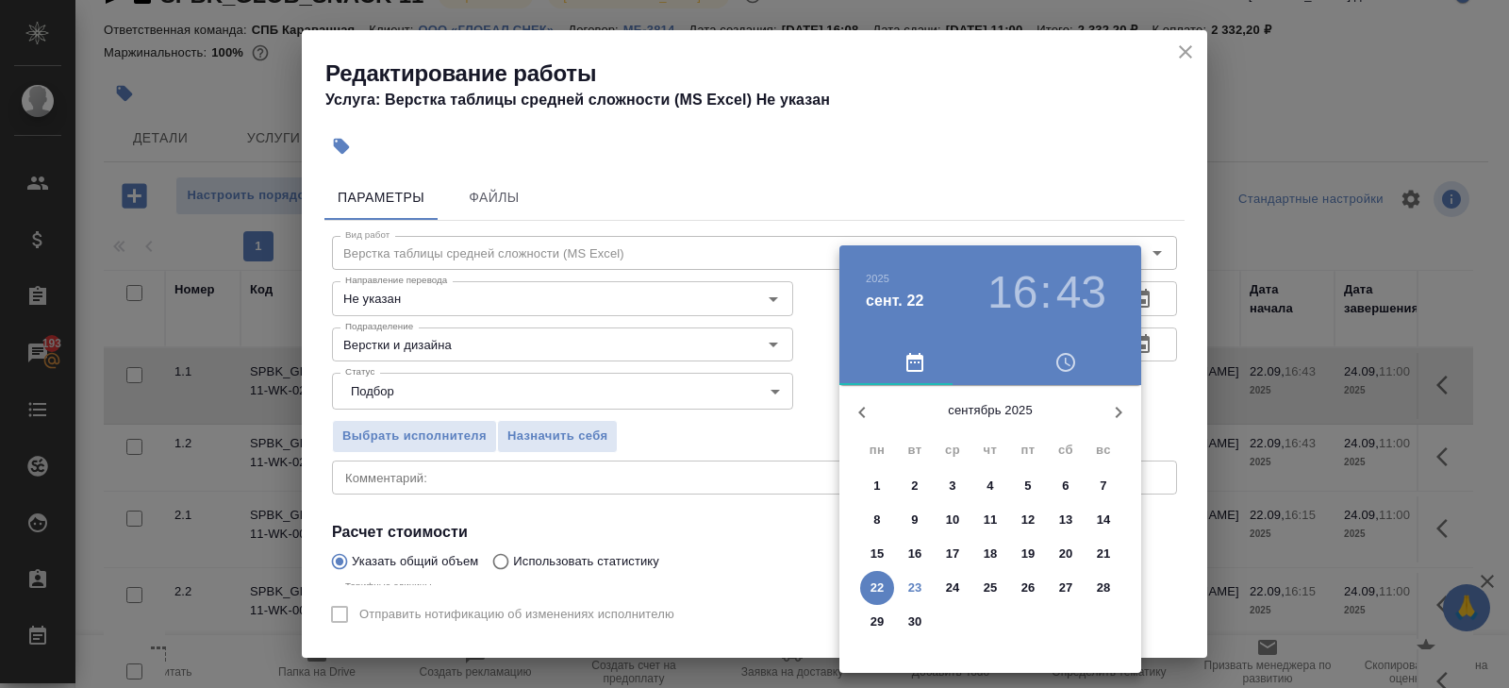
click at [914, 590] on p "23" at bounding box center [915, 587] width 14 height 19
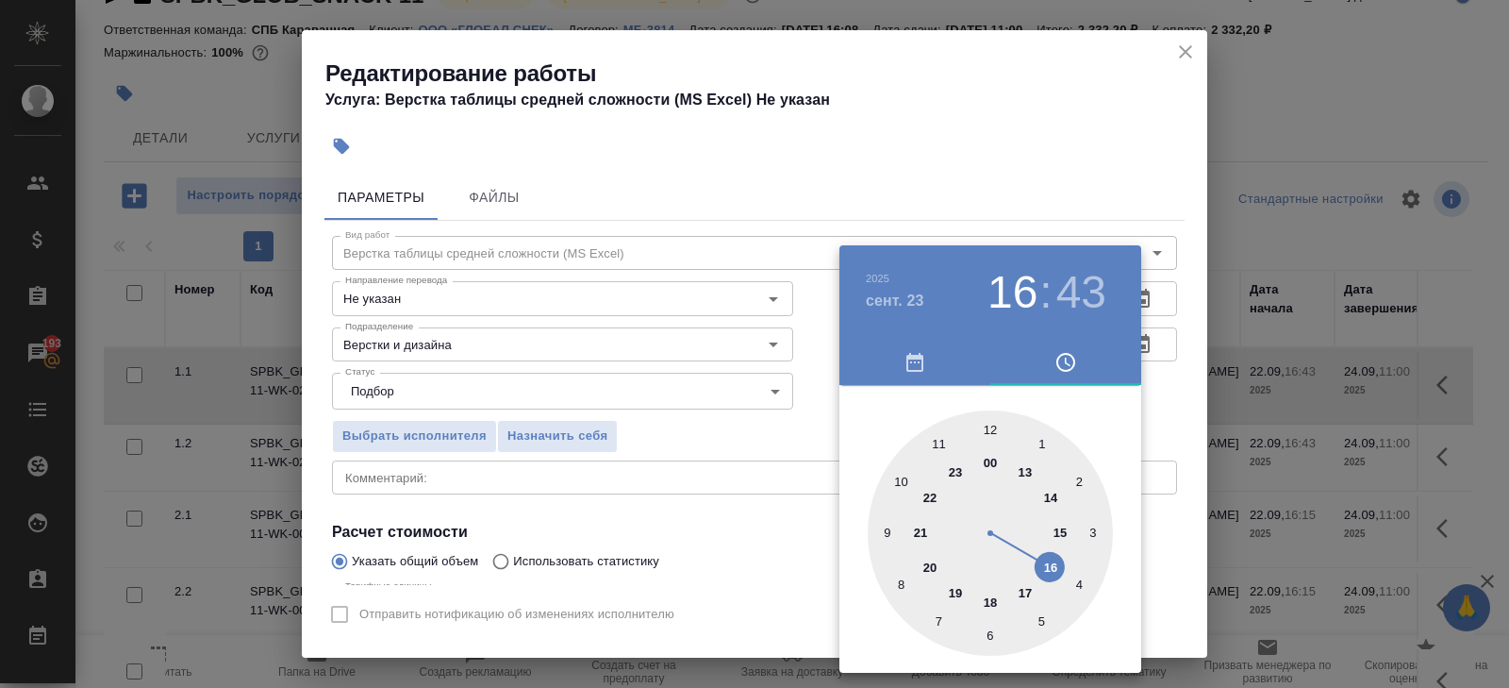
click at [943, 439] on div at bounding box center [990, 532] width 245 height 245
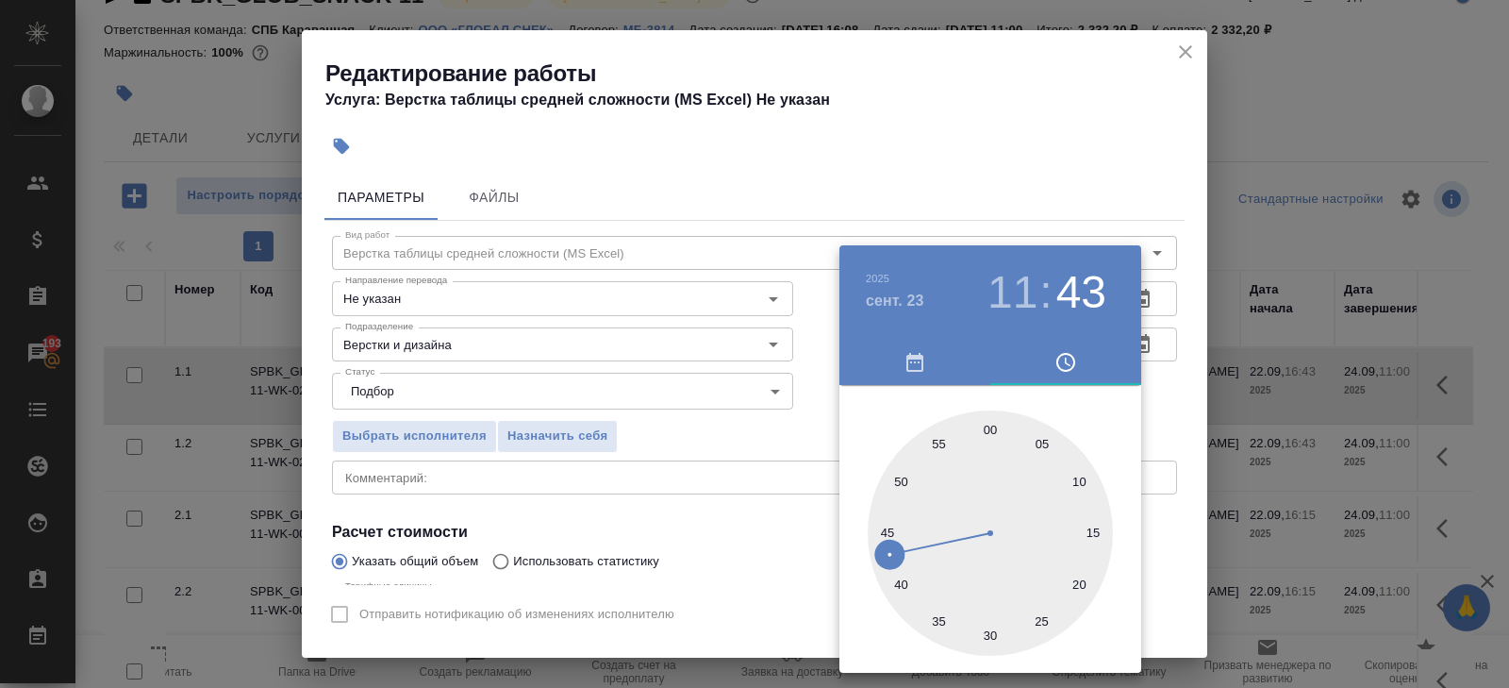
type input "23.09.2025 11:00"
click at [990, 428] on div at bounding box center [990, 532] width 245 height 245
click at [1037, 167] on div at bounding box center [754, 344] width 1509 height 688
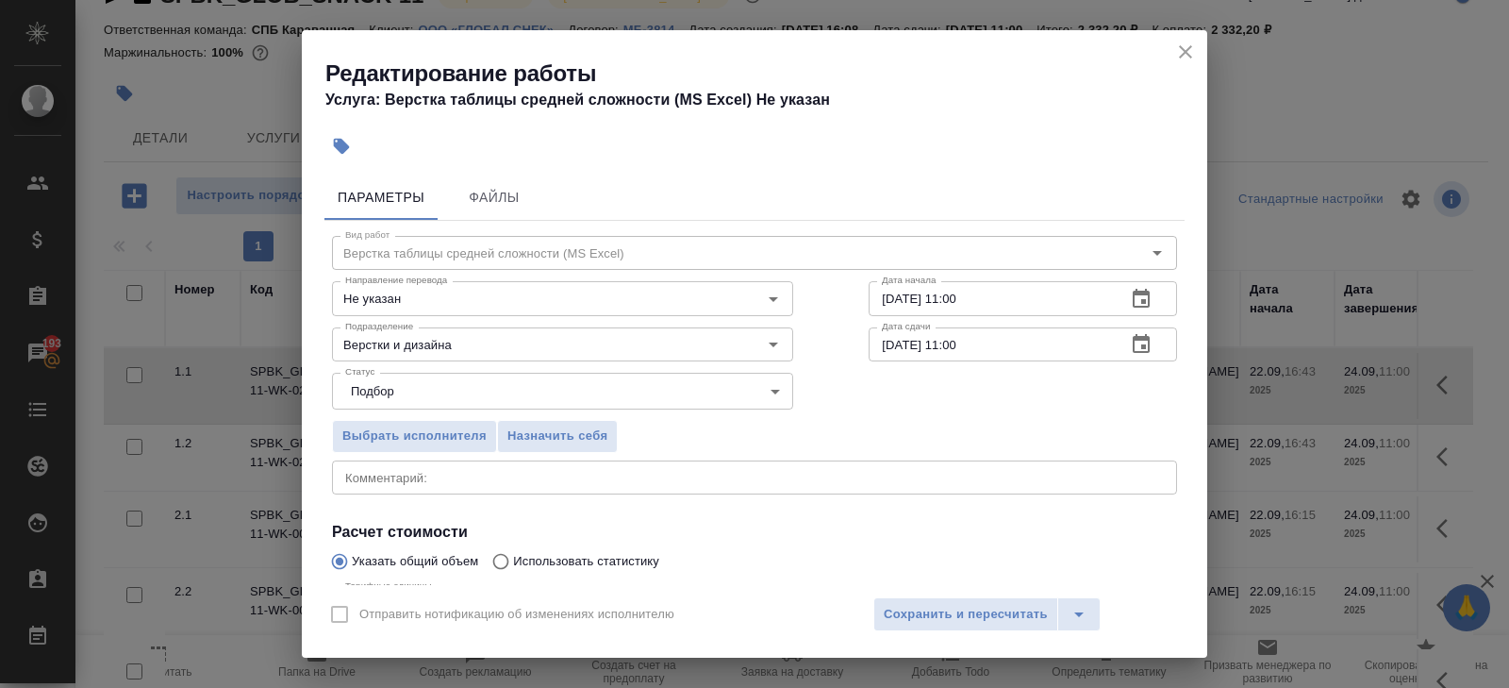
click at [1140, 338] on icon "button" at bounding box center [1141, 343] width 17 height 19
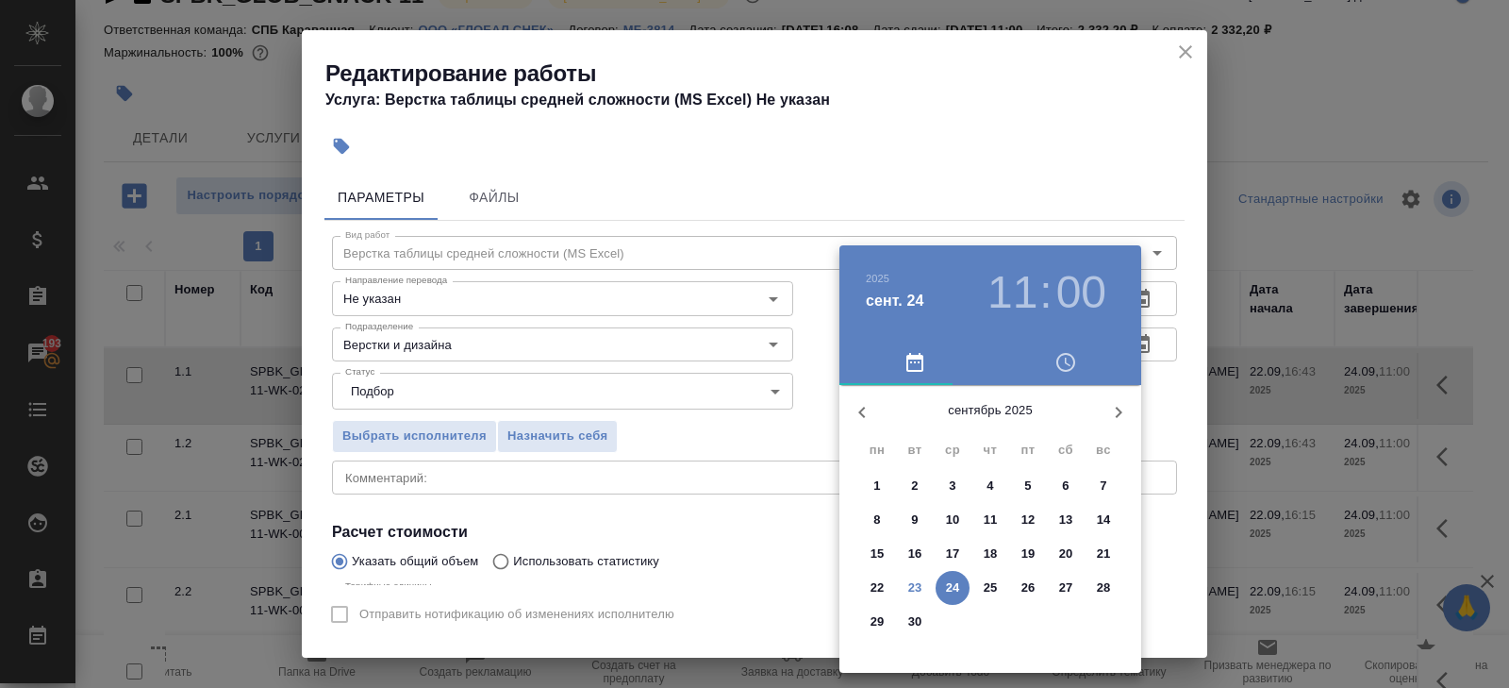
click at [916, 590] on p "23" at bounding box center [915, 587] width 14 height 19
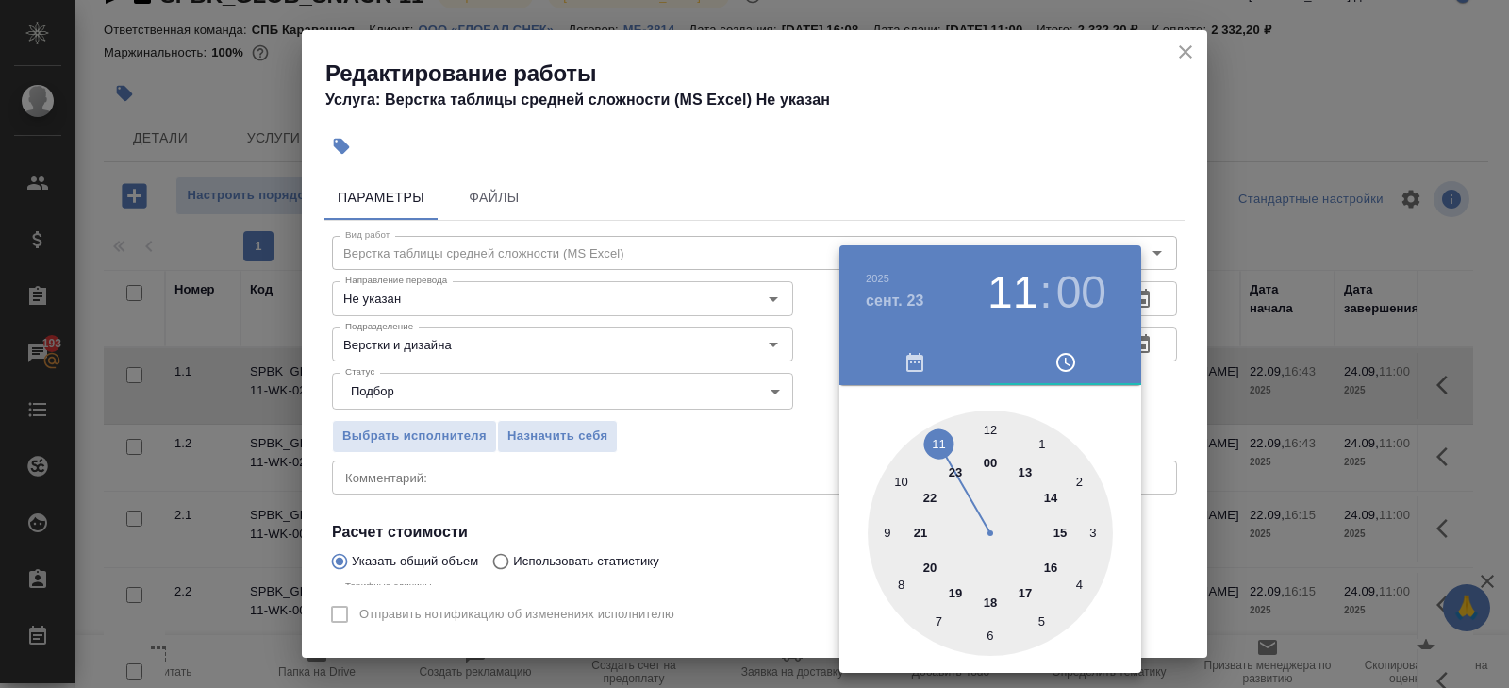
type input "23.09.2025 12:00"
click at [992, 424] on div at bounding box center [990, 532] width 245 height 245
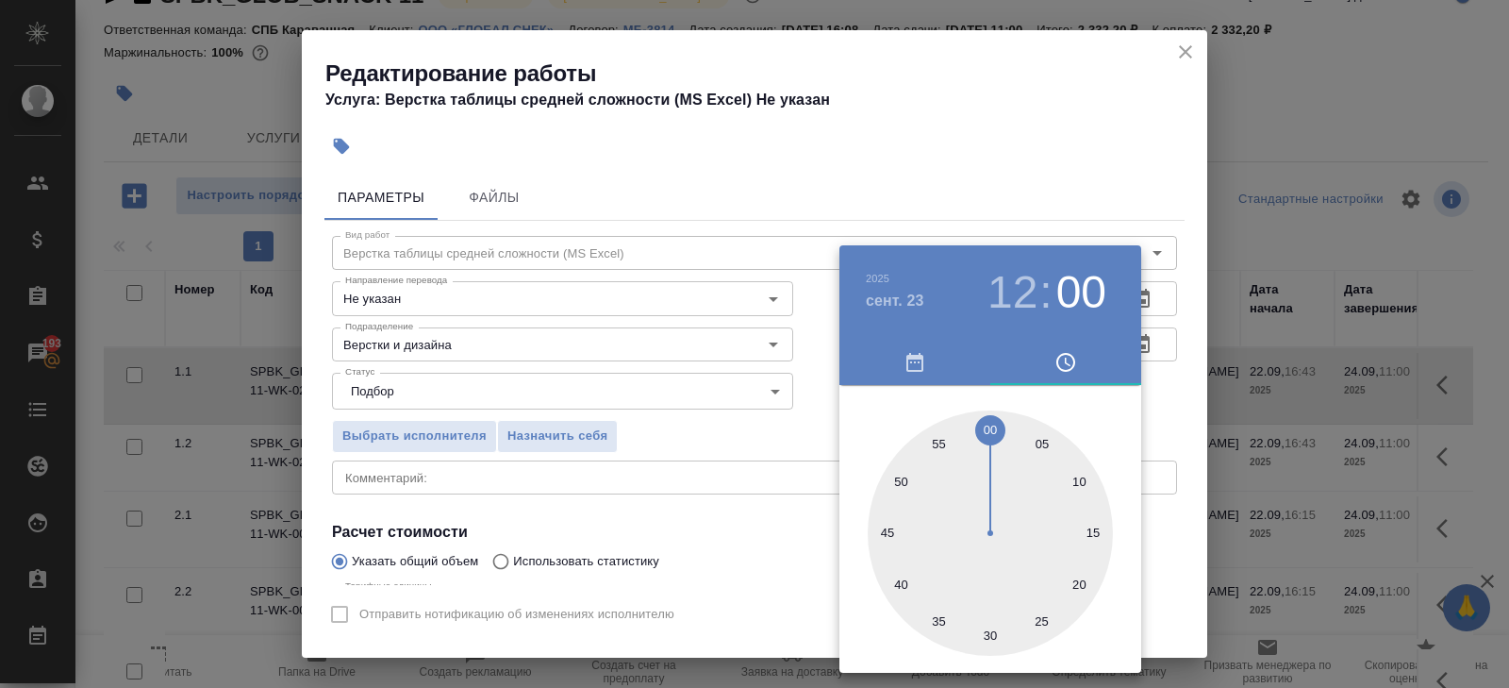
click at [809, 479] on div at bounding box center [754, 344] width 1509 height 688
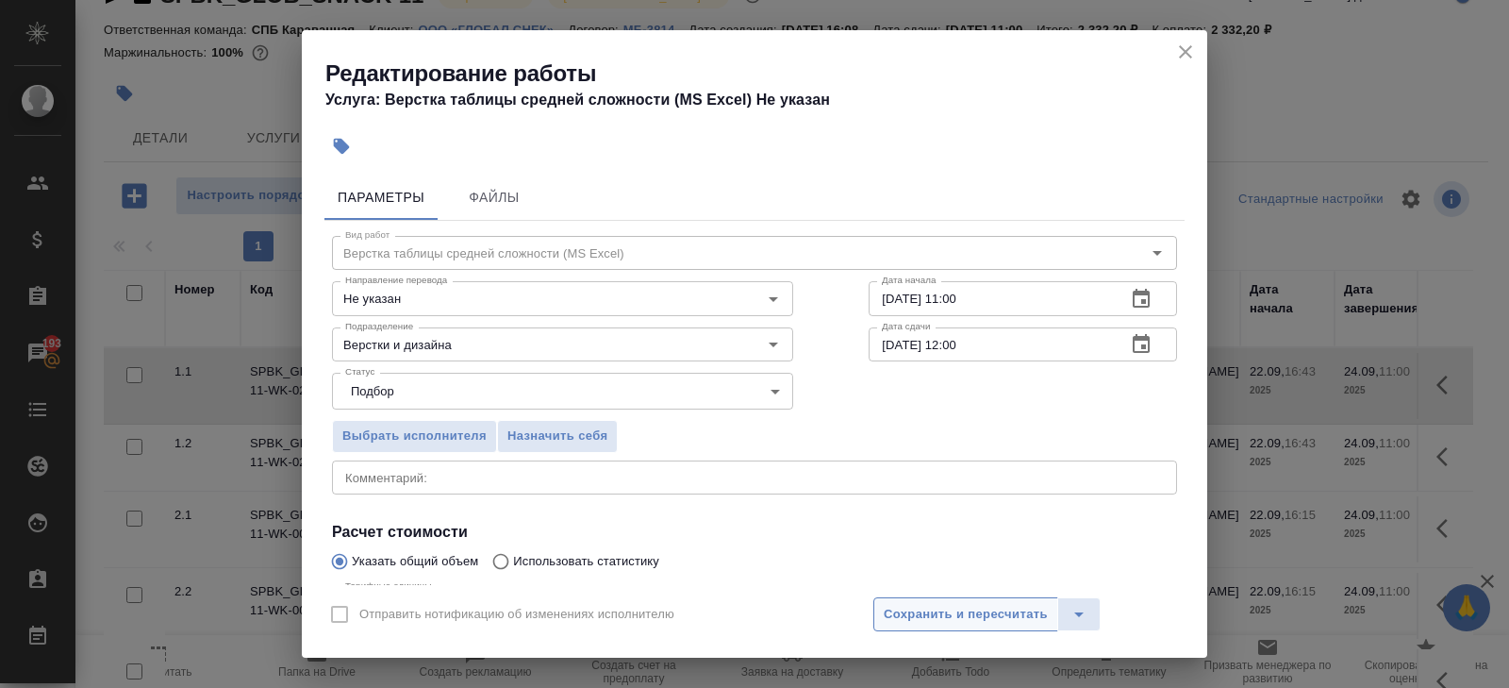
click at [890, 617] on span "Сохранить и пересчитать" at bounding box center [966, 615] width 164 height 22
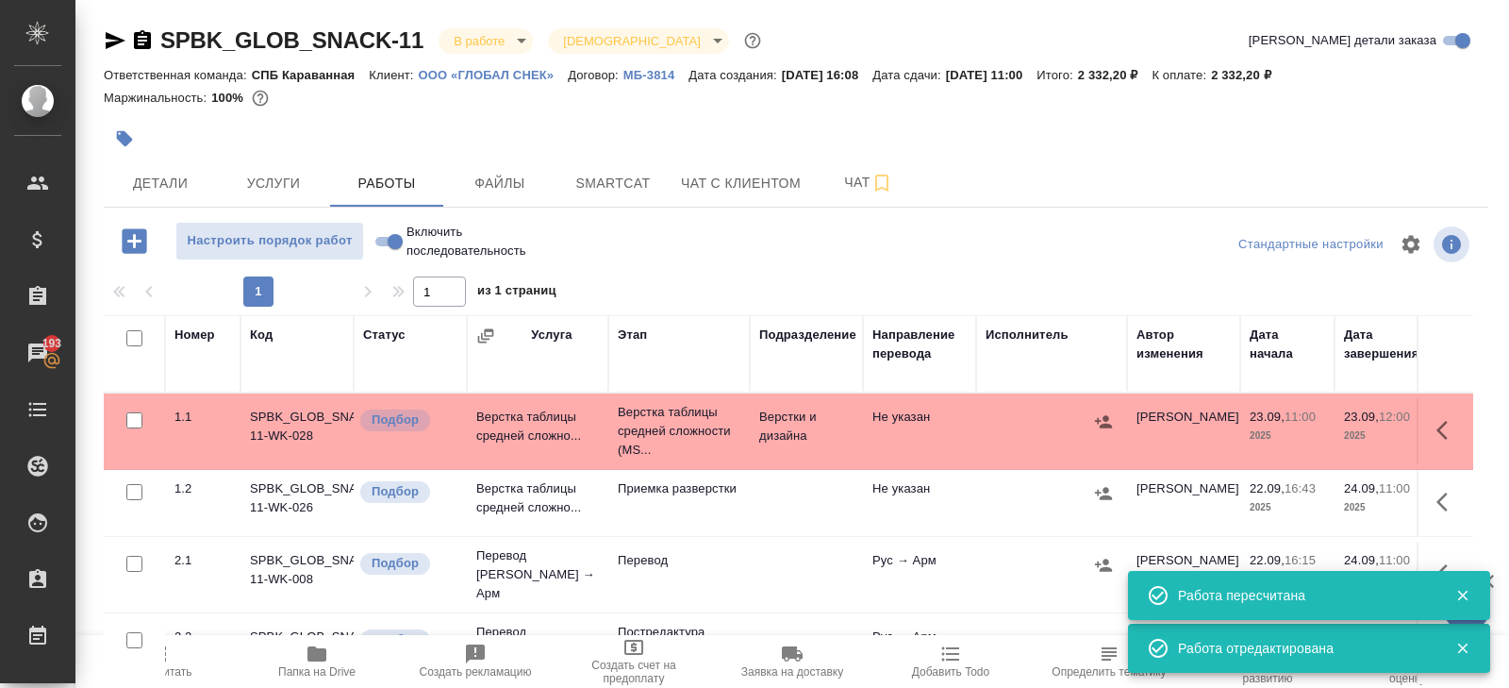
click at [177, 661] on span "Пересчитать" at bounding box center [159, 660] width 136 height 36
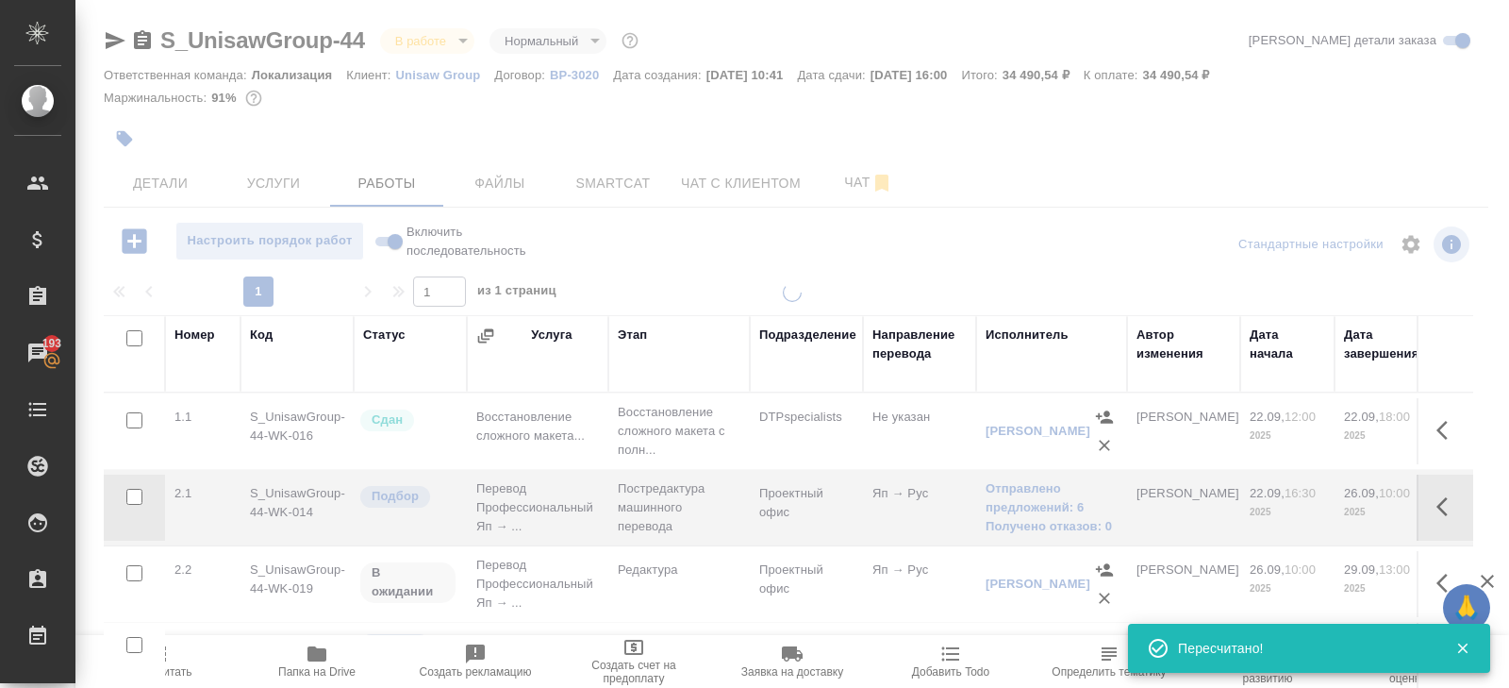
scroll to position [100, 0]
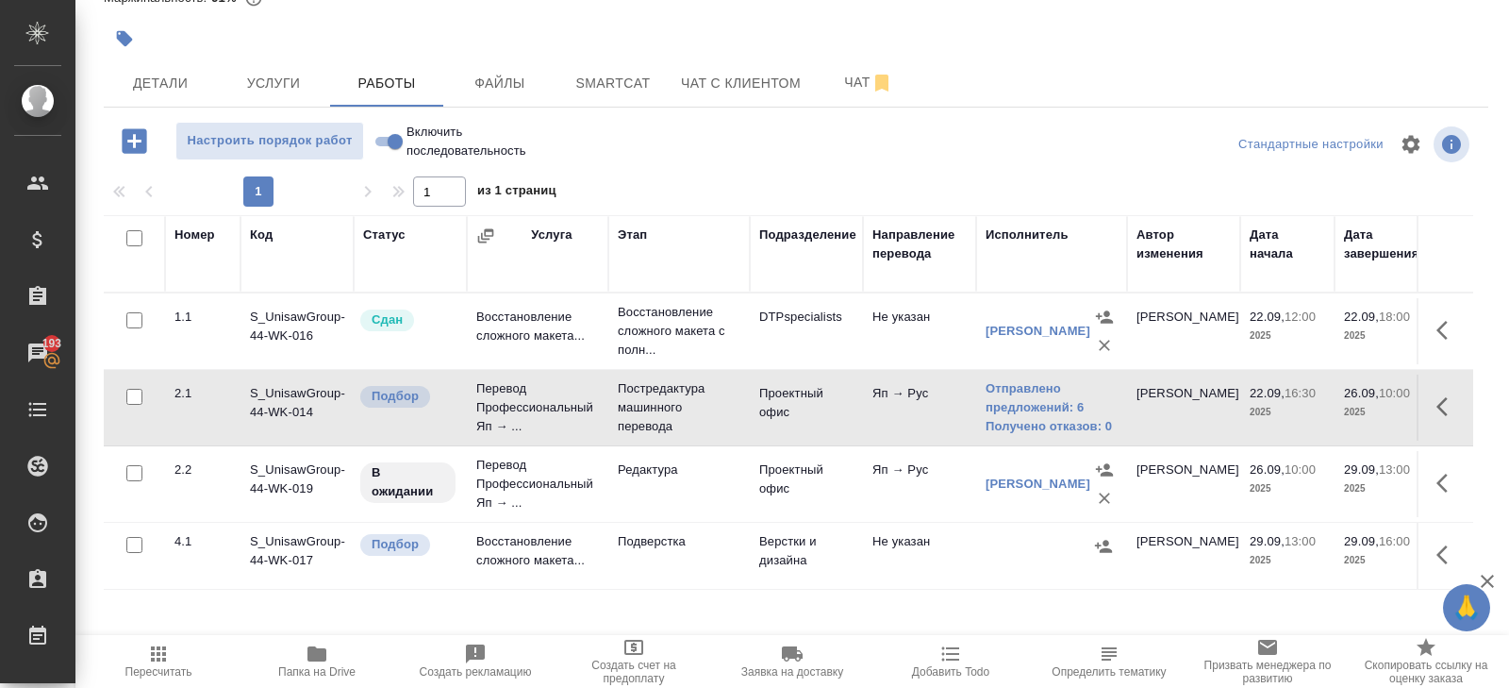
click at [173, 657] on span "Пересчитать" at bounding box center [159, 660] width 136 height 36
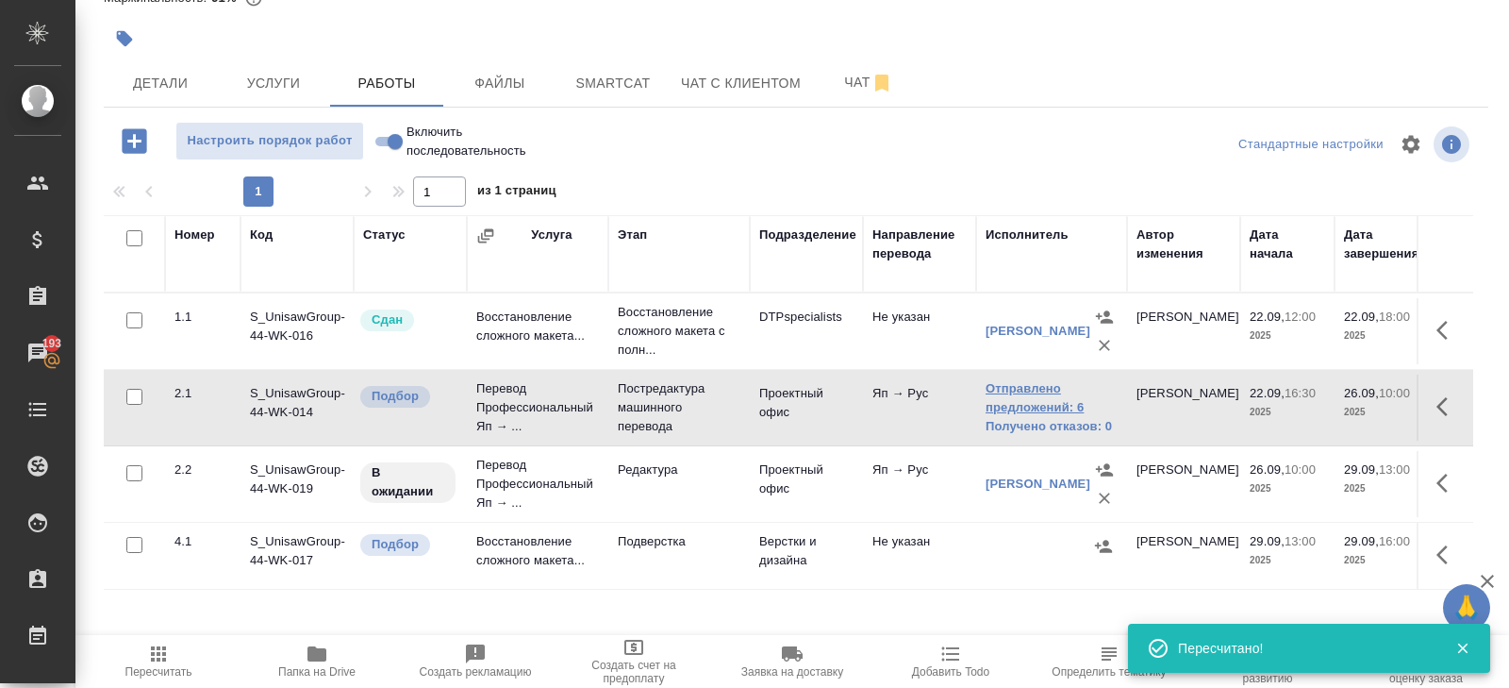
click at [1024, 397] on link "Отправлено предложений: 6" at bounding box center [1052, 398] width 132 height 38
click at [161, 636] on button "Пересчитать" at bounding box center [158, 661] width 158 height 53
click at [174, 658] on span "Пересчитать" at bounding box center [159, 660] width 136 height 36
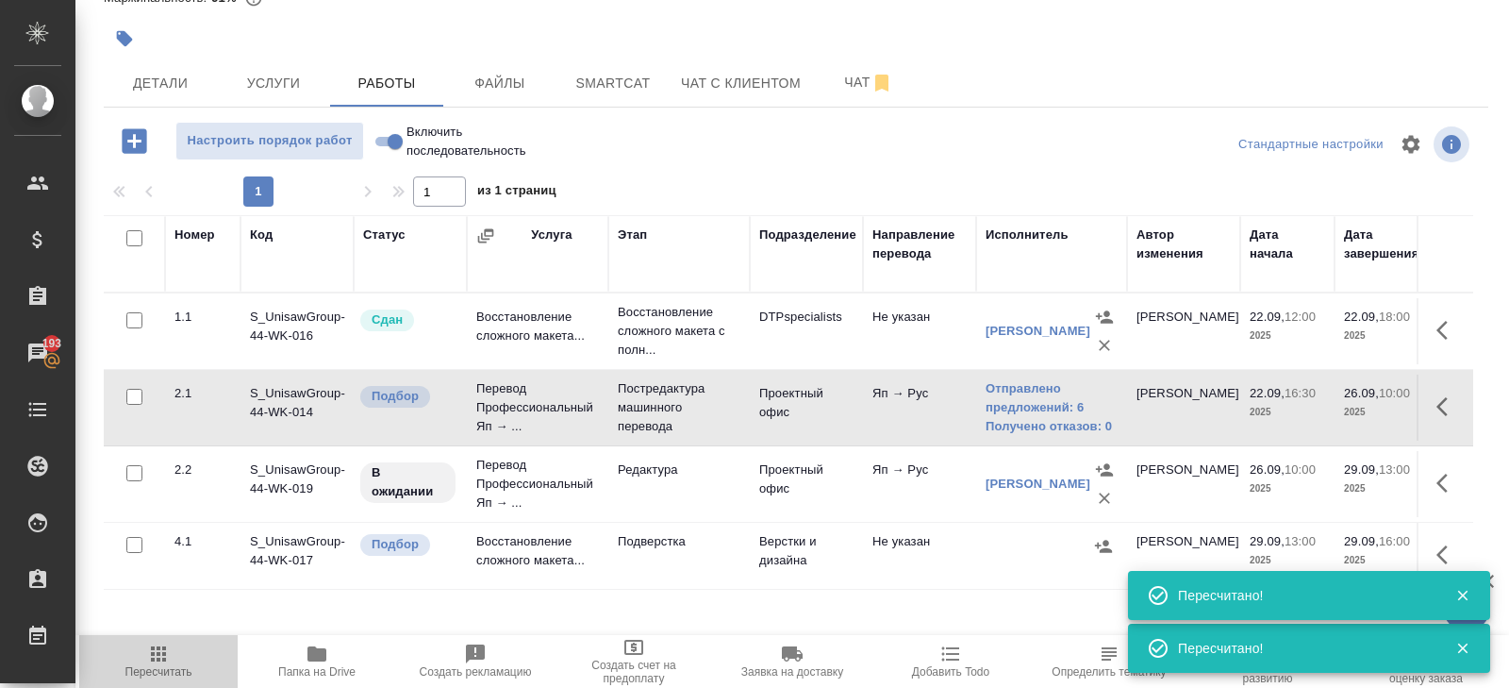
click at [149, 658] on icon "button" at bounding box center [158, 653] width 23 height 23
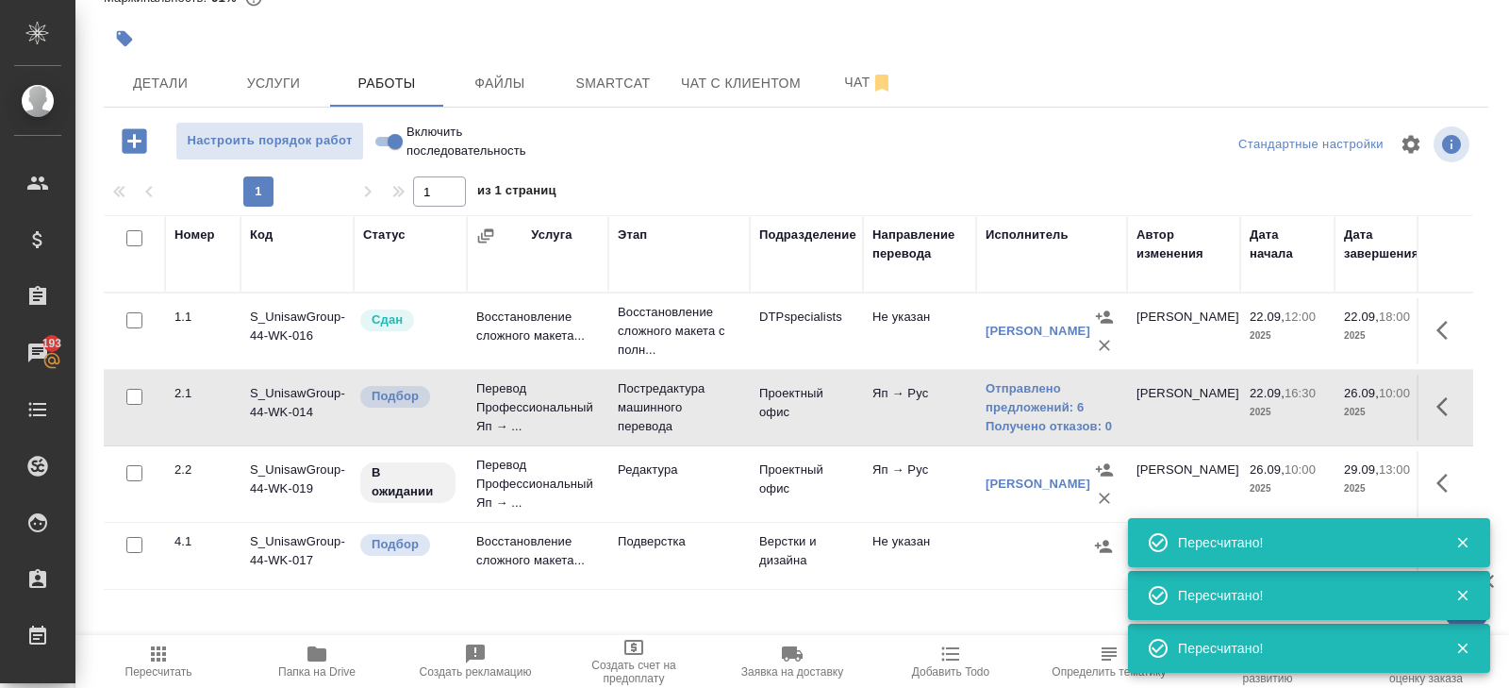
click at [160, 665] on span "Пересчитать" at bounding box center [158, 671] width 67 height 13
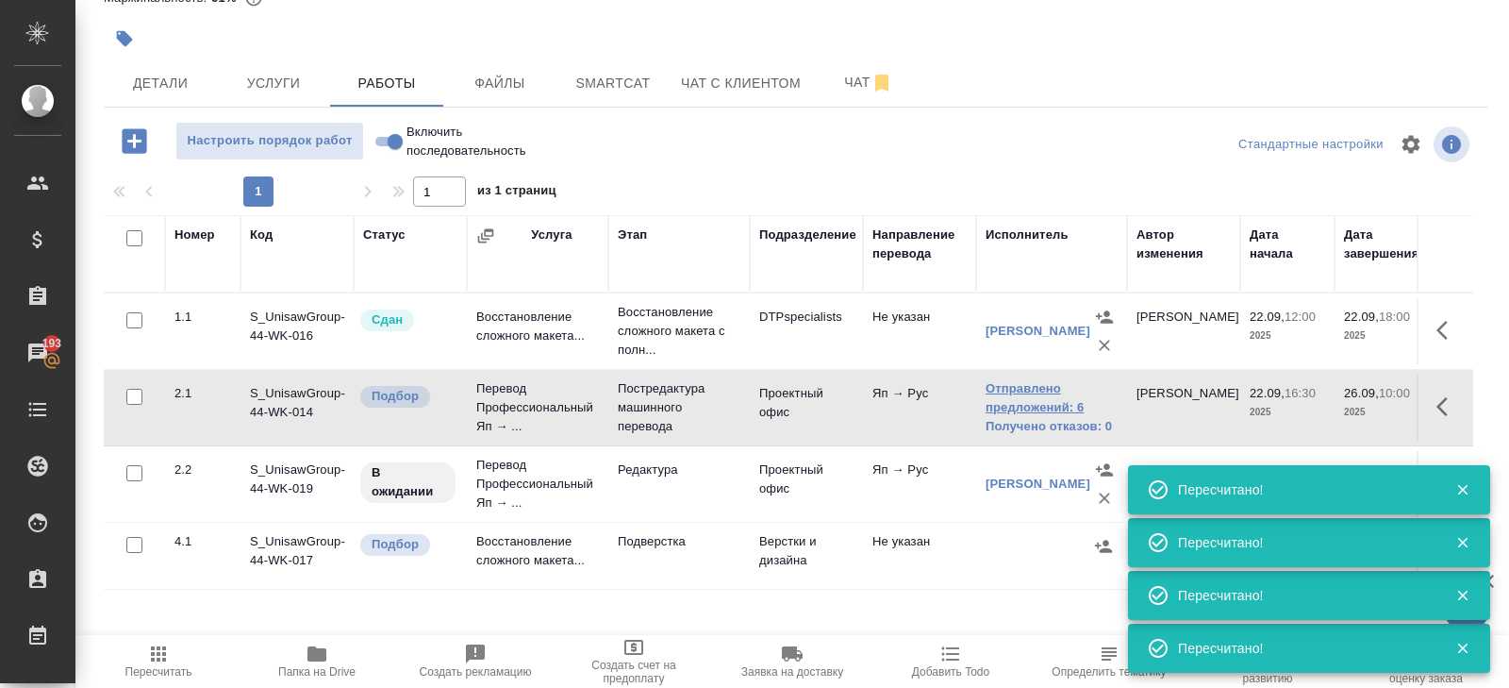
click at [1005, 404] on link "Отправлено предложений: 6" at bounding box center [1052, 398] width 132 height 38
click at [173, 644] on span "Пересчитать" at bounding box center [159, 660] width 136 height 36
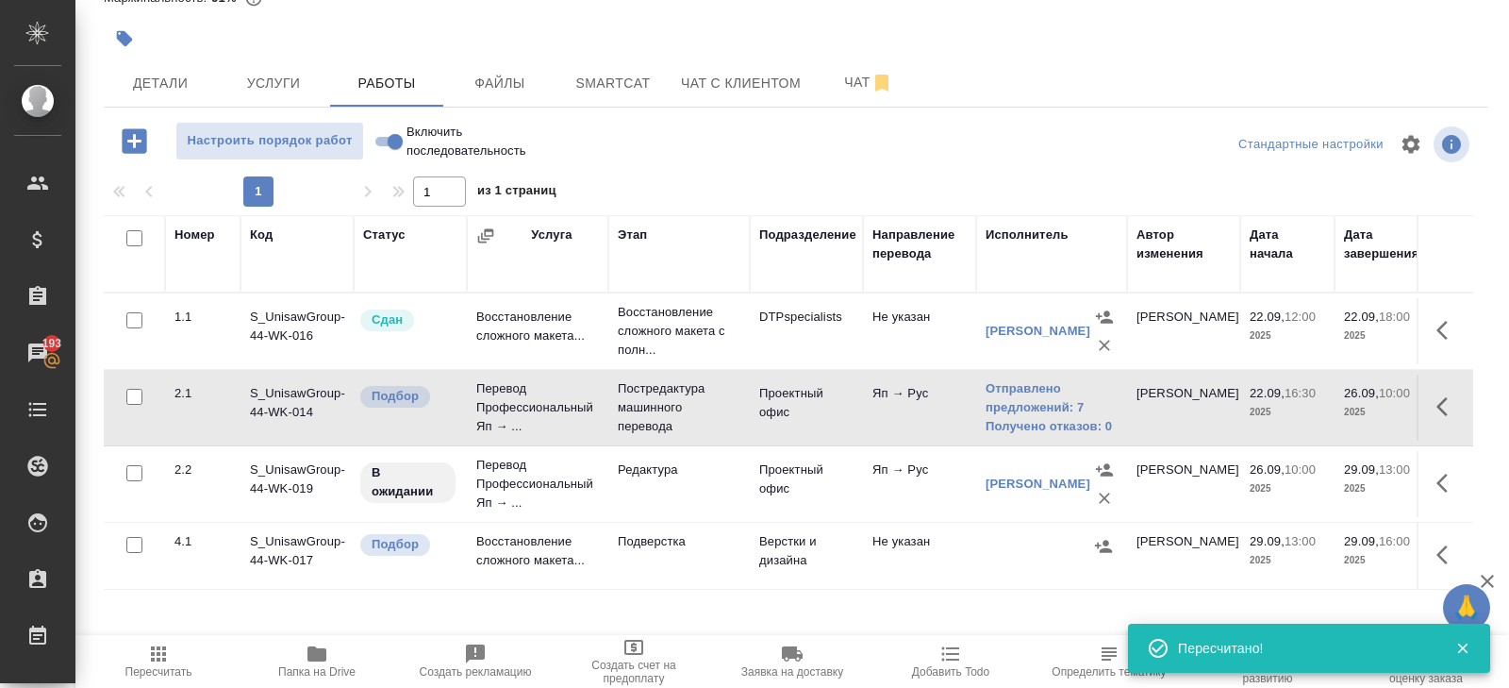
click at [171, 659] on span "Пересчитать" at bounding box center [159, 660] width 136 height 36
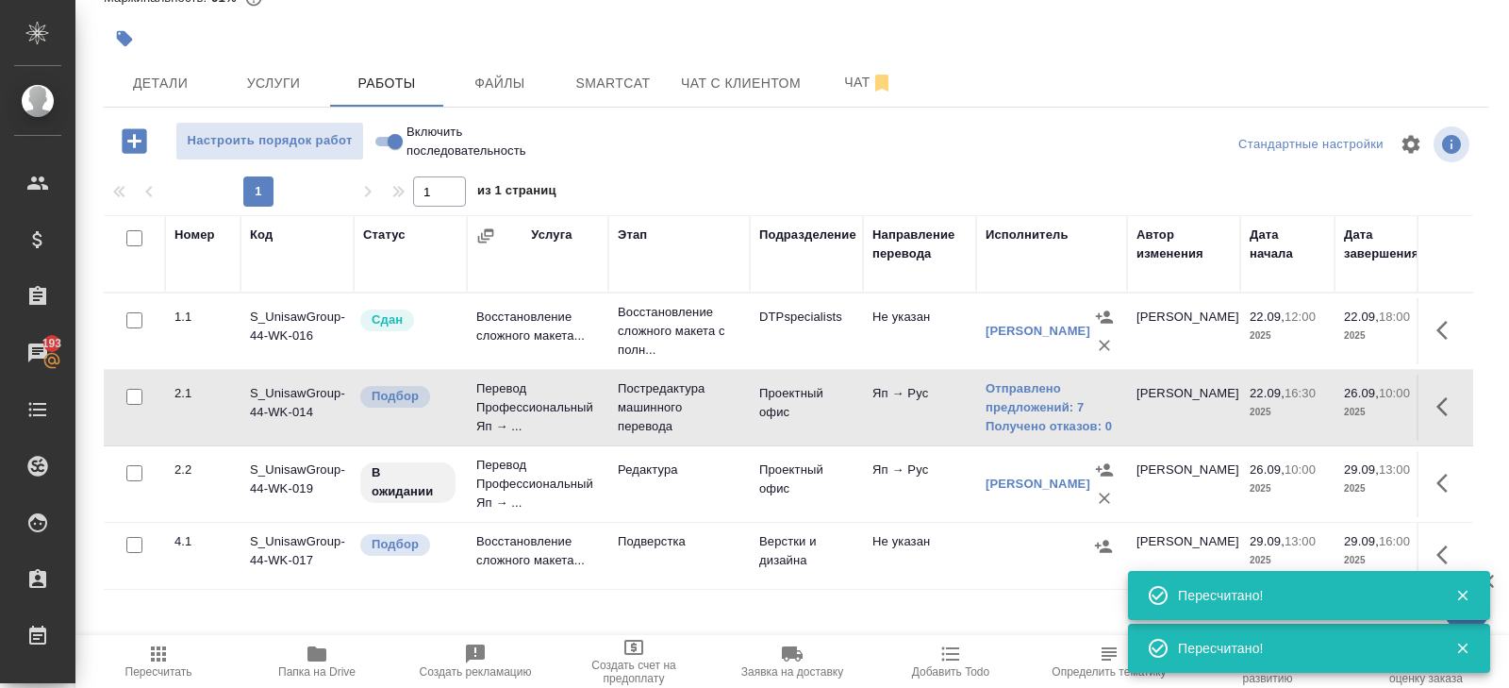
click at [157, 648] on icon "button" at bounding box center [158, 653] width 15 height 15
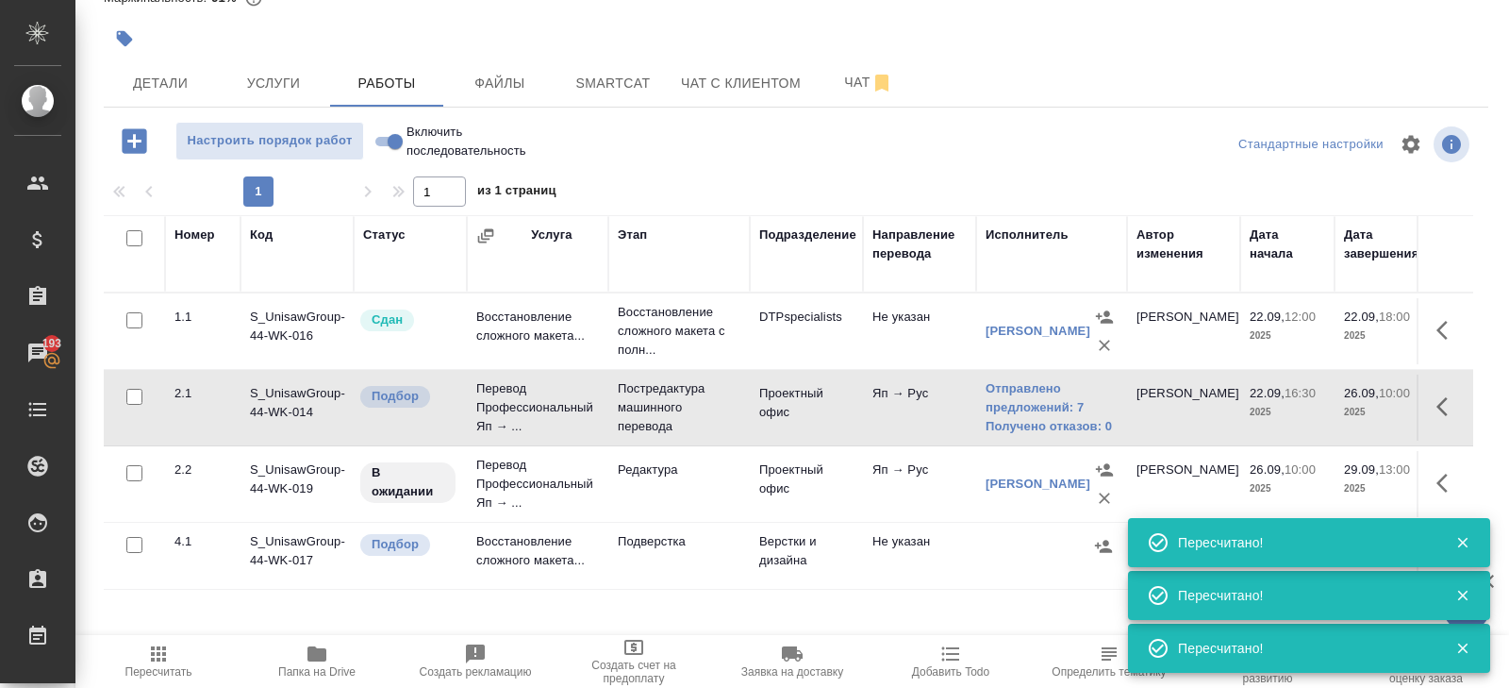
click at [151, 663] on icon "button" at bounding box center [158, 653] width 23 height 23
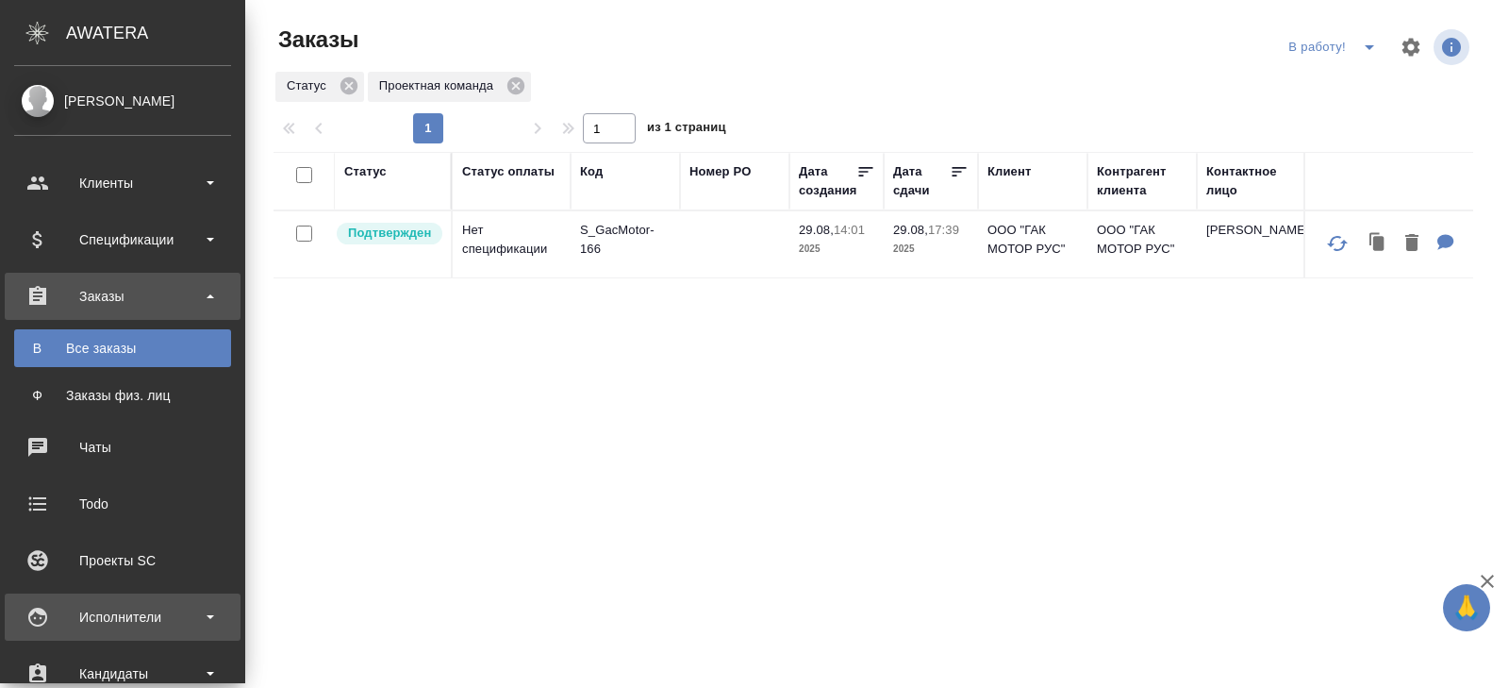
click at [109, 605] on div "Исполнители" at bounding box center [122, 617] width 217 height 28
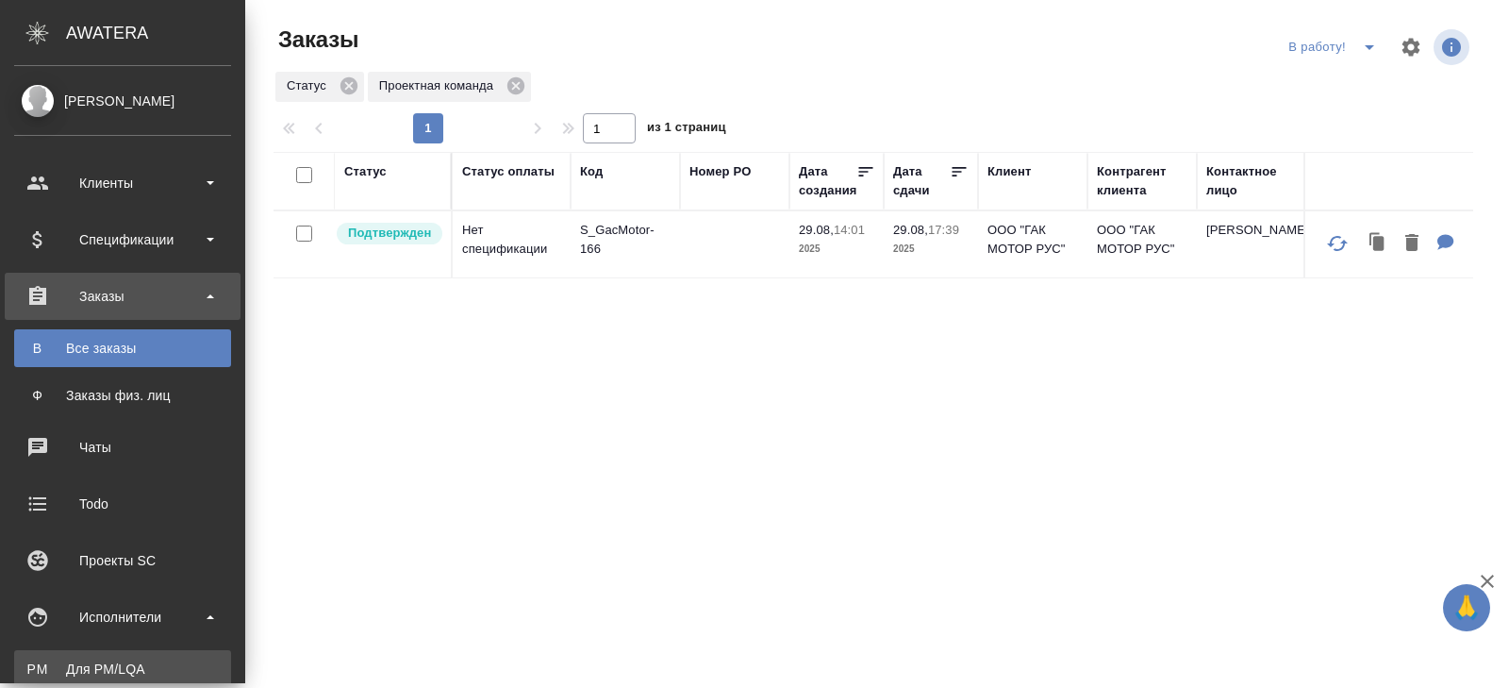
click at [117, 659] on div "Для PM/LQA" at bounding box center [123, 668] width 198 height 19
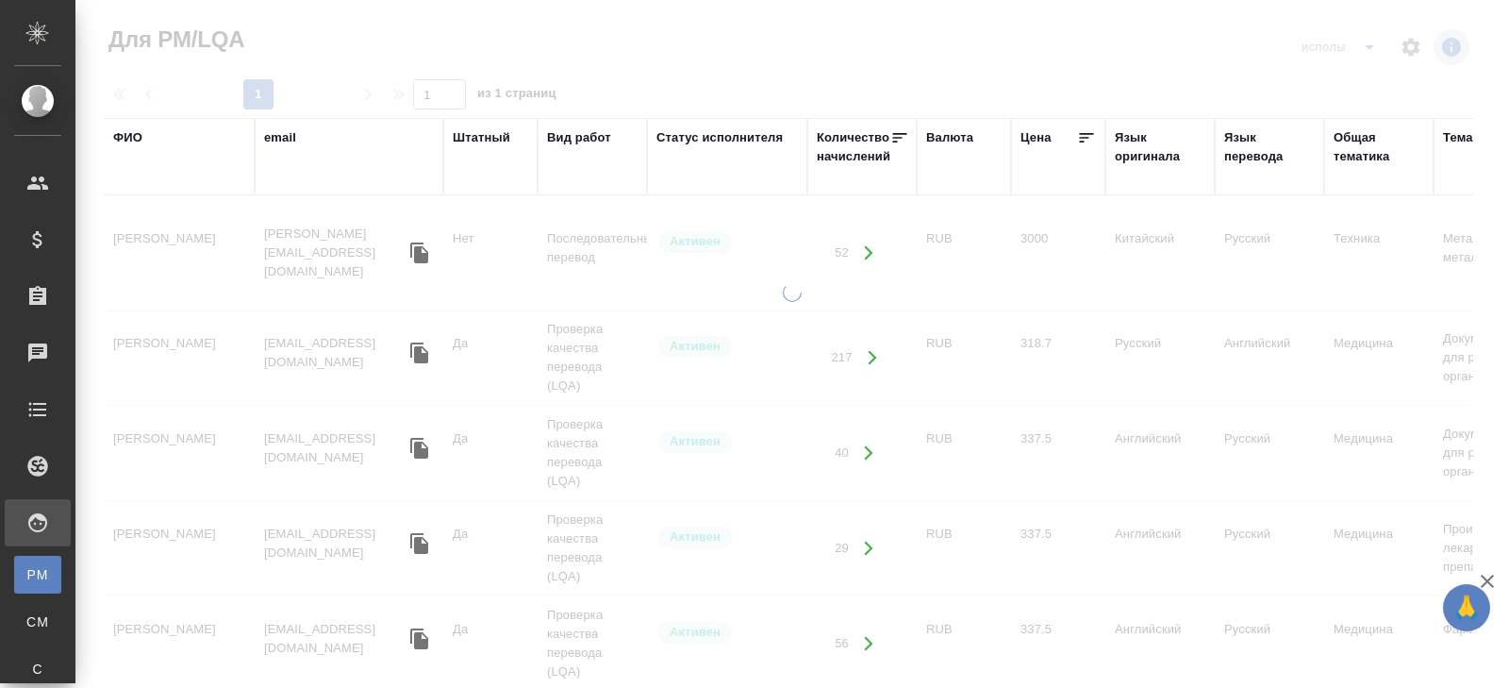
click at [478, 138] on div "Штатный" at bounding box center [482, 137] width 58 height 19
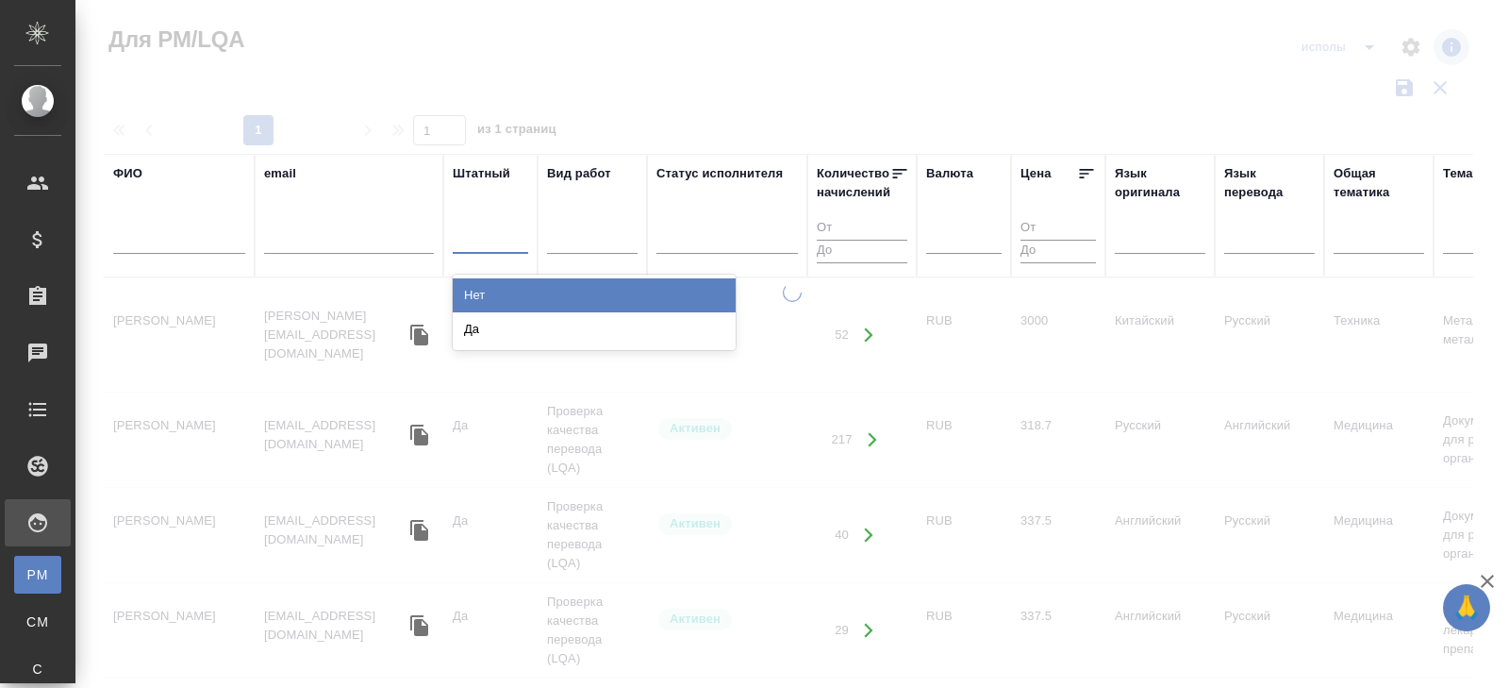
click at [477, 252] on div at bounding box center [490, 236] width 75 height 36
click at [488, 295] on div "Нет" at bounding box center [594, 295] width 283 height 34
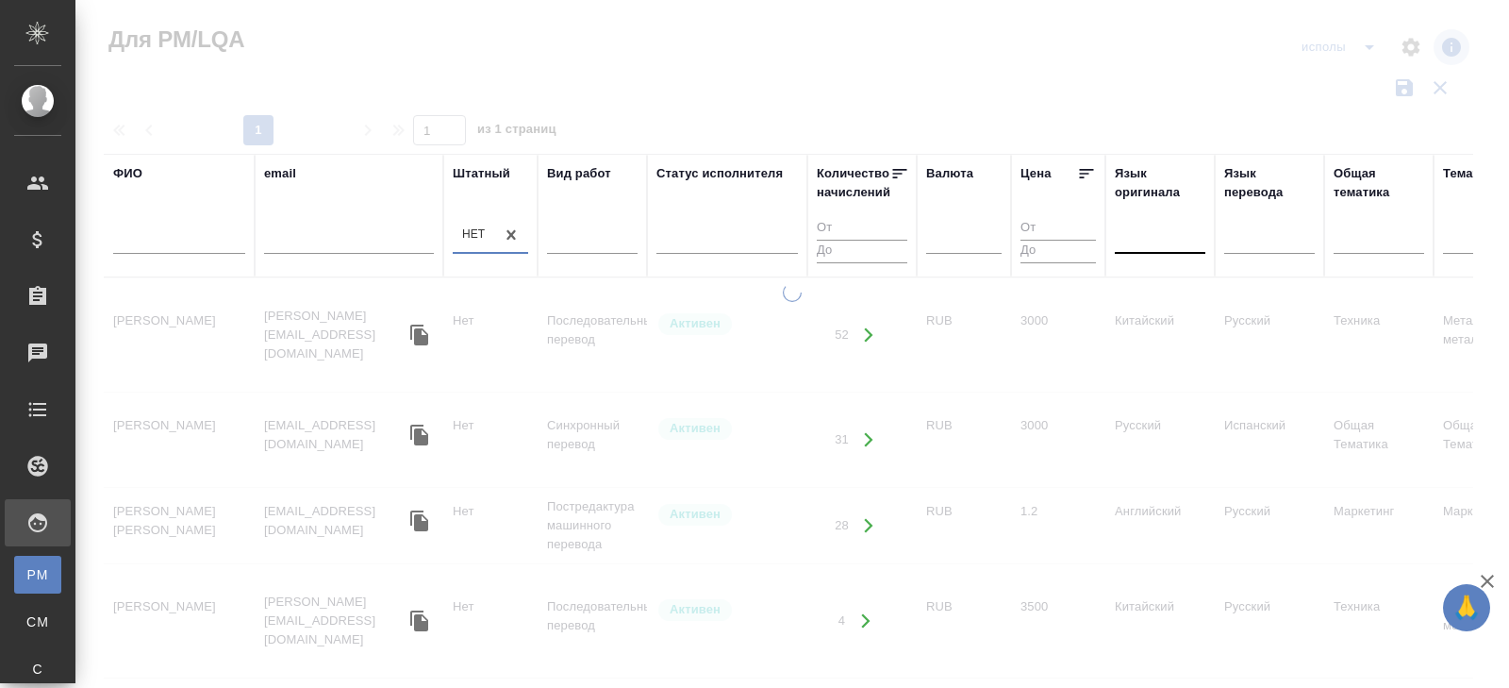
click at [1163, 245] on div at bounding box center [1160, 235] width 91 height 27
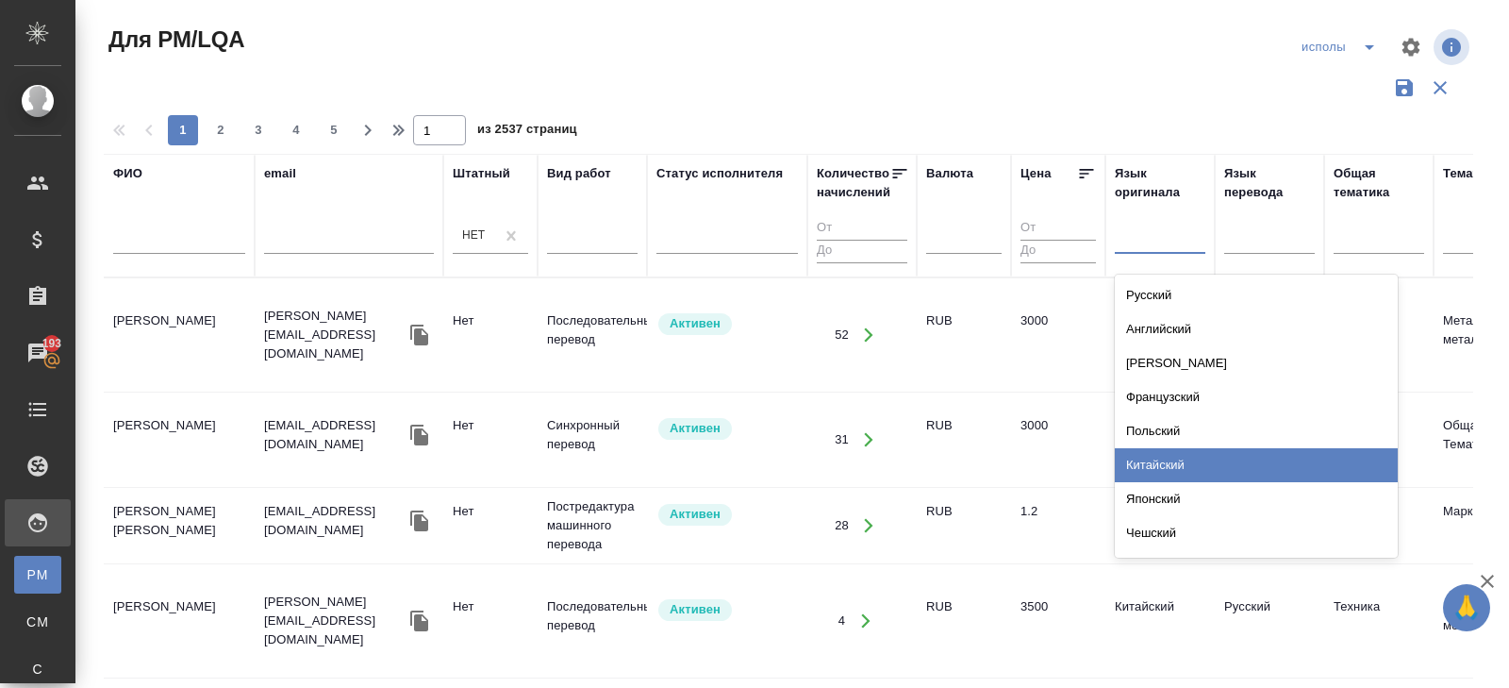
click at [1164, 458] on div "Китайский" at bounding box center [1256, 465] width 283 height 34
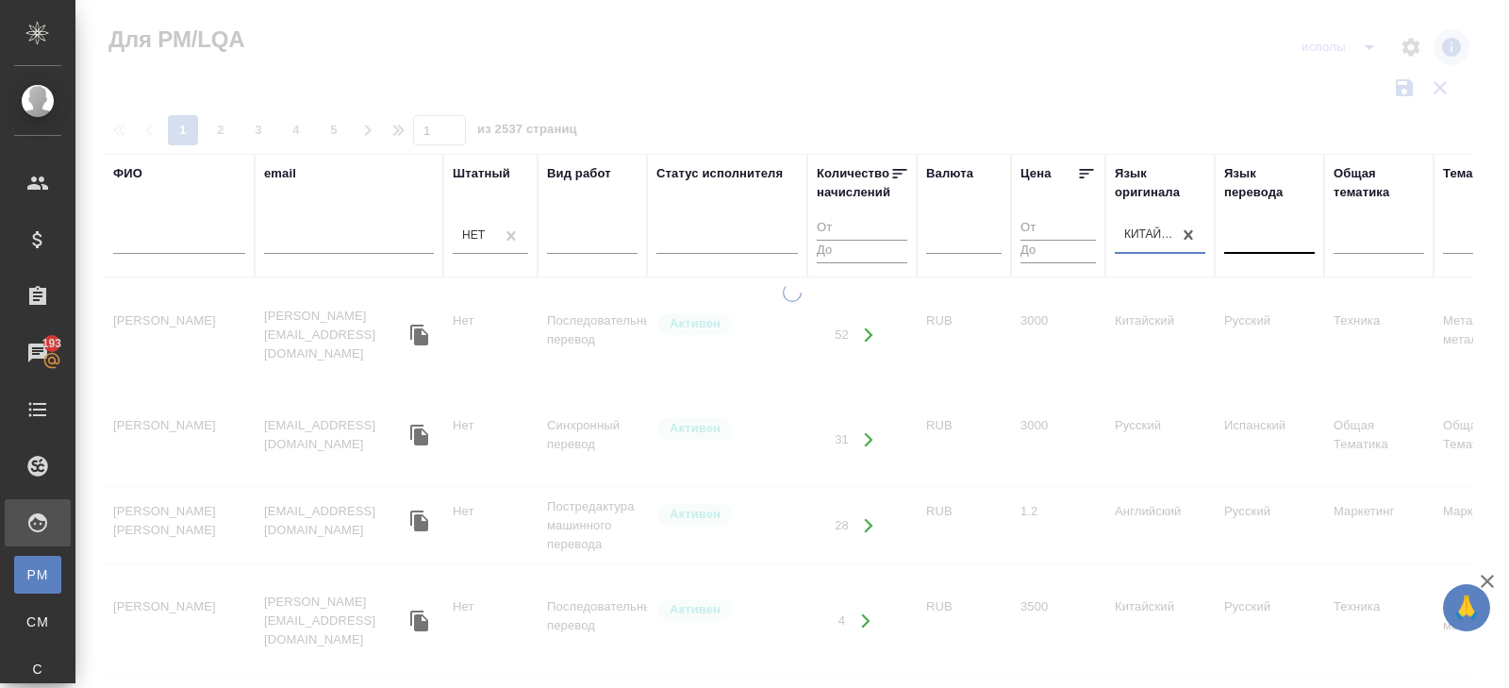
click at [1245, 247] on div at bounding box center [1269, 235] width 91 height 27
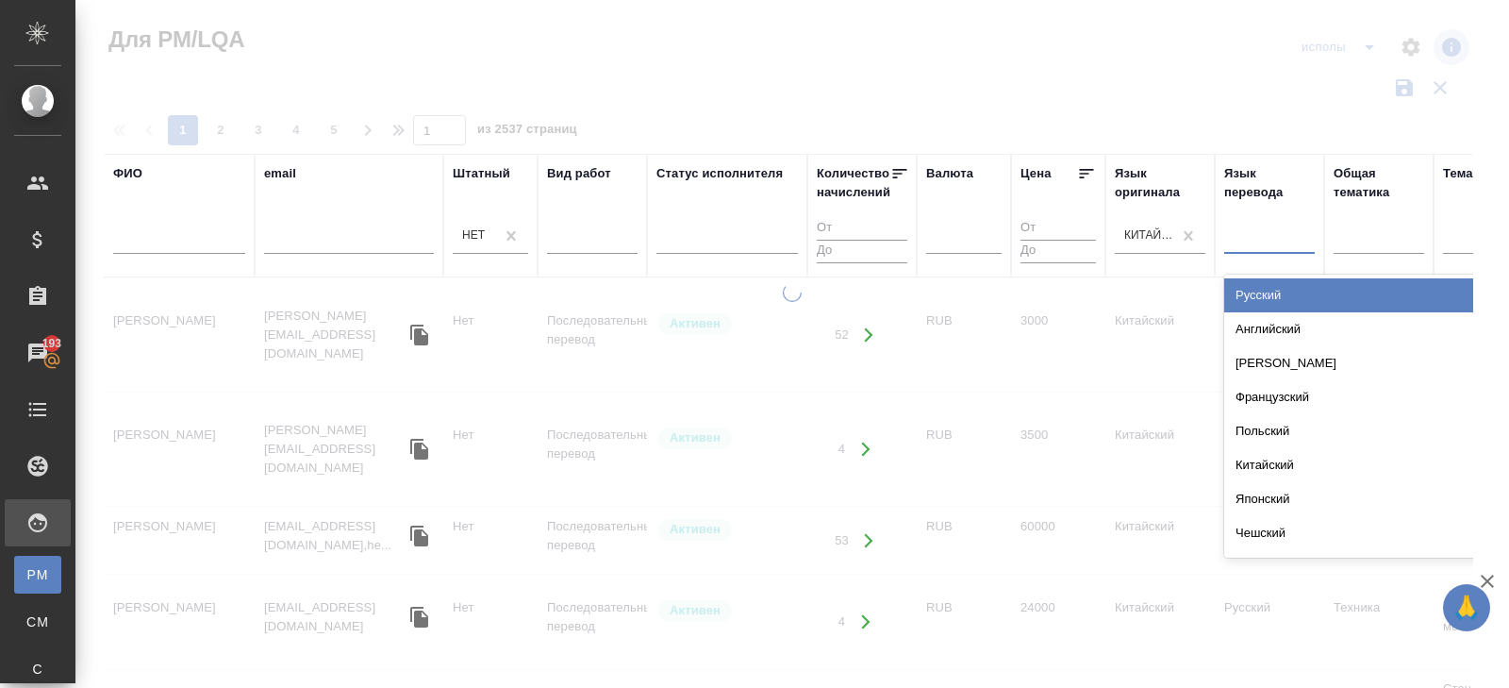
click at [1253, 291] on div "Русский" at bounding box center [1365, 295] width 283 height 34
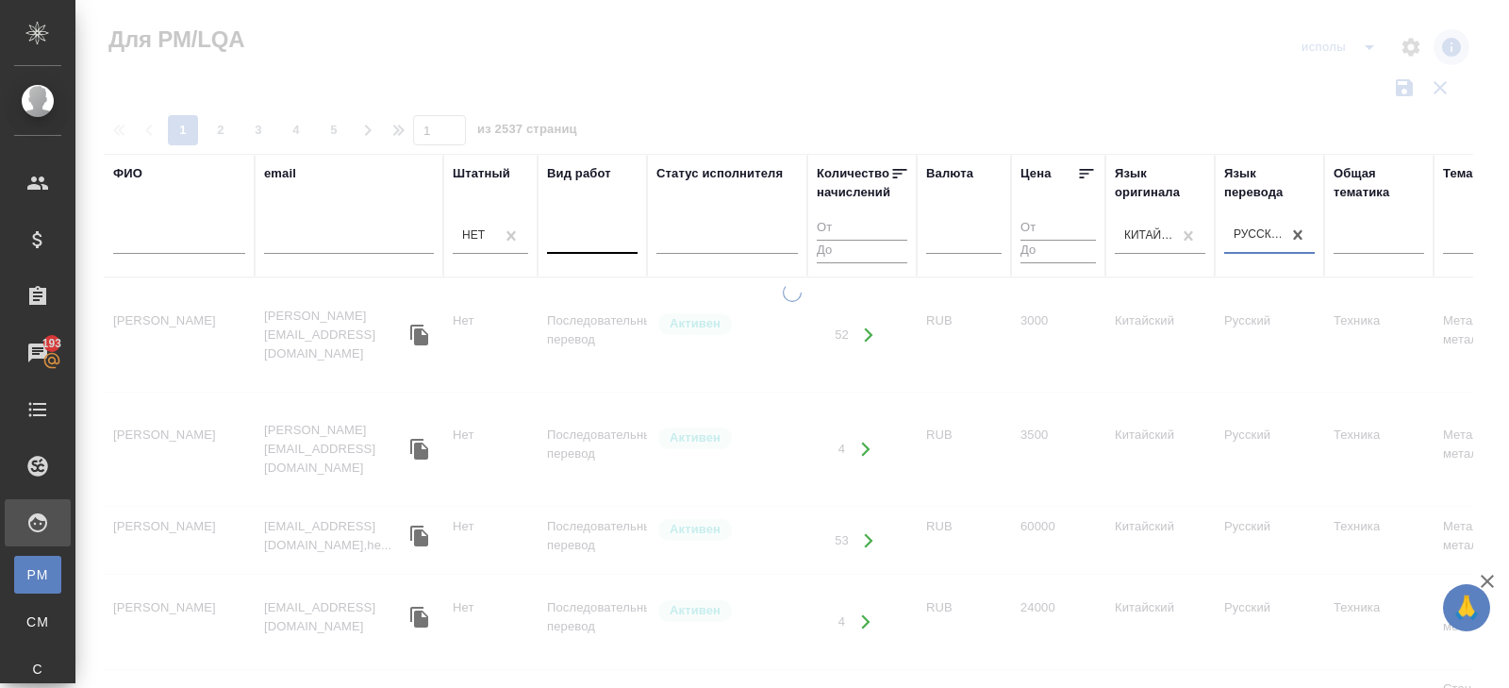
click at [596, 235] on div at bounding box center [592, 235] width 91 height 27
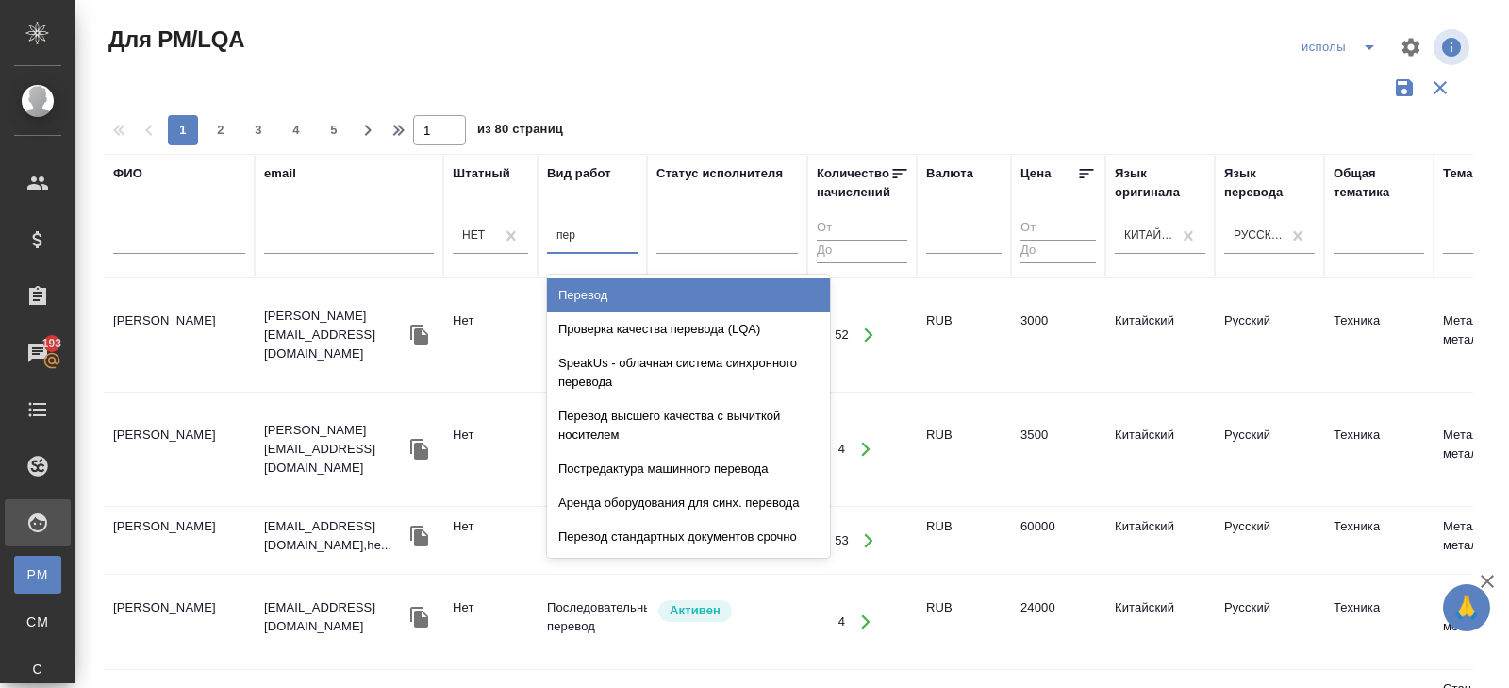
type input "пере"
click at [596, 292] on div "Перевод" at bounding box center [688, 295] width 283 height 34
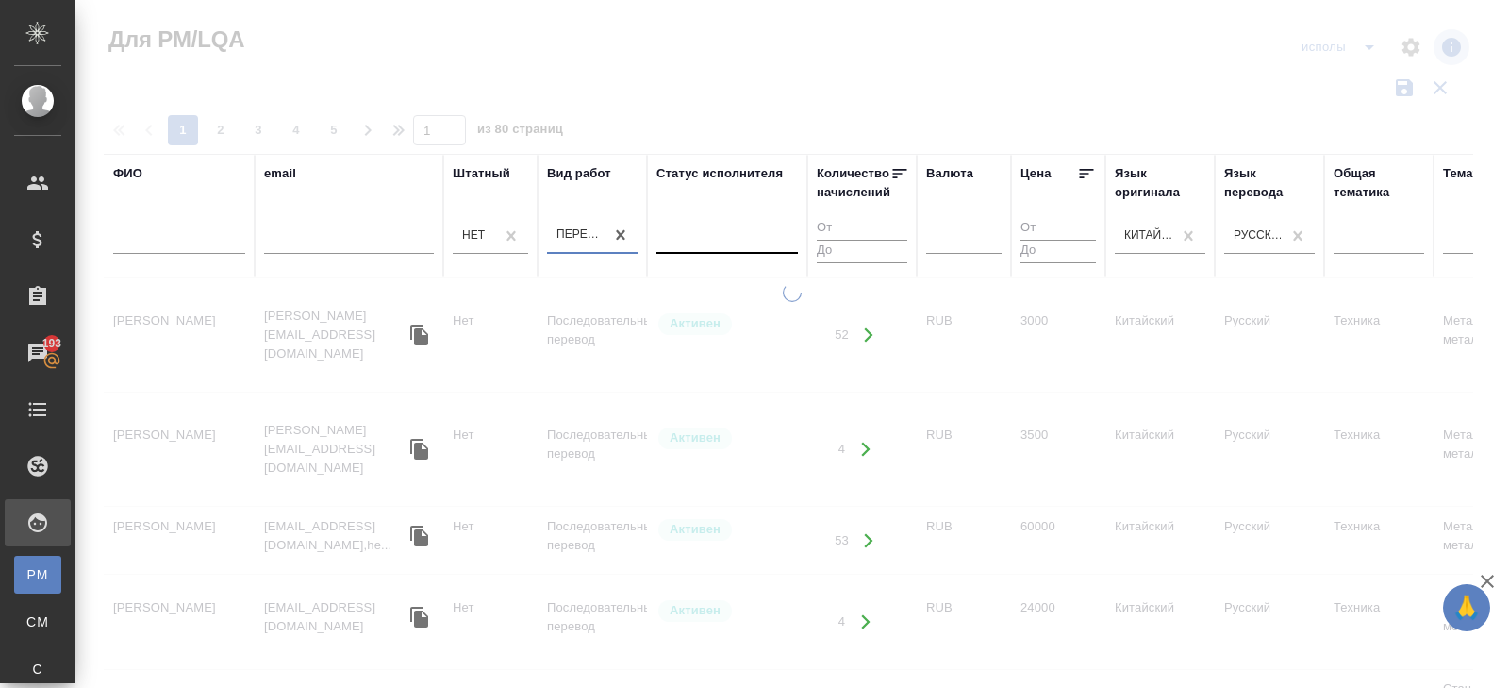
click at [702, 236] on div at bounding box center [726, 235] width 141 height 27
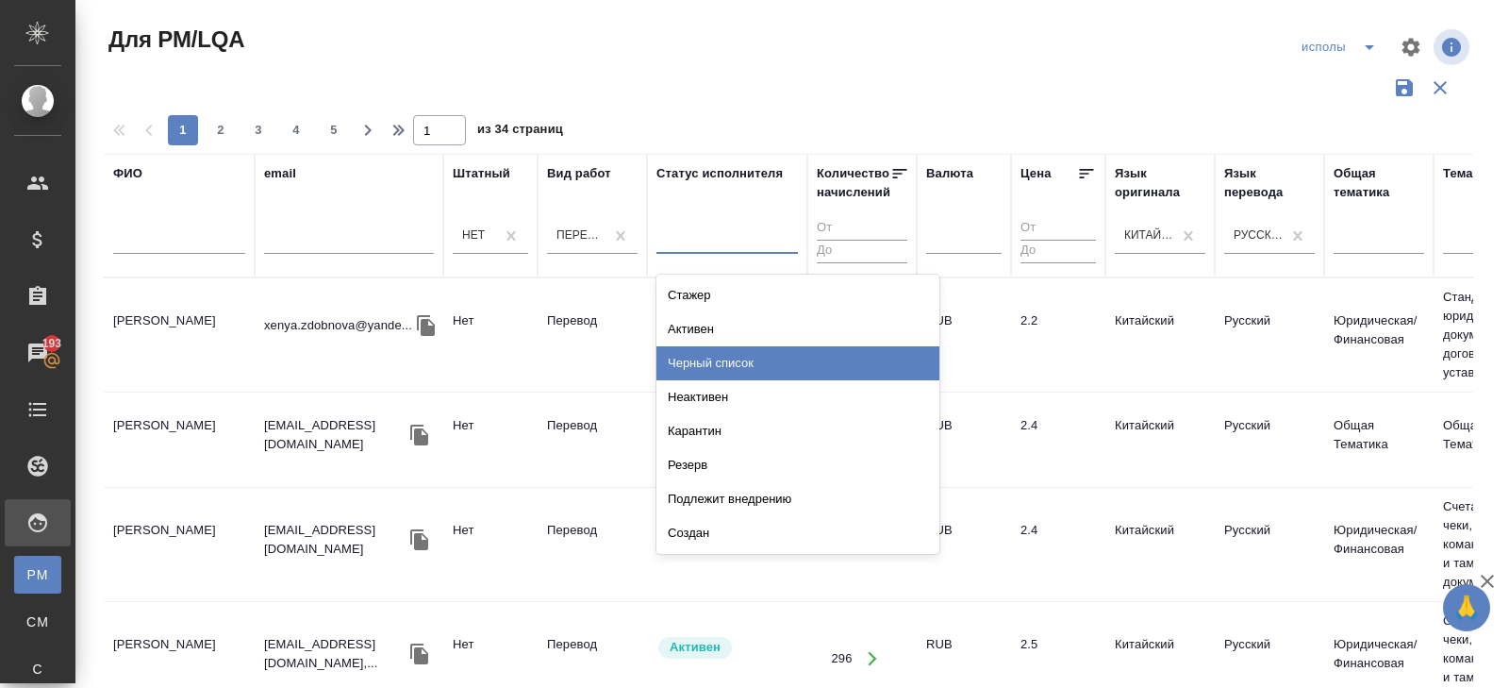
click at [702, 328] on div "Активен" at bounding box center [797, 329] width 283 height 34
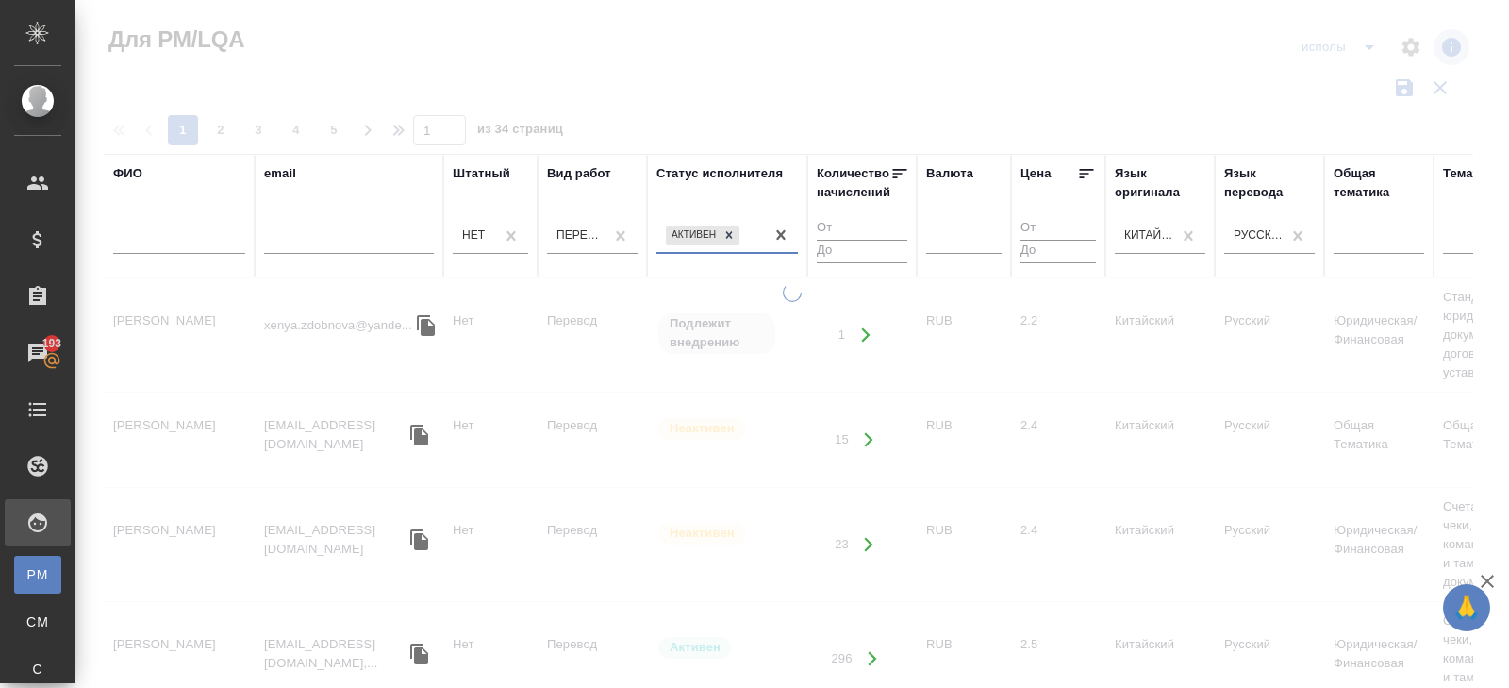
click at [756, 236] on div "Активен" at bounding box center [710, 235] width 108 height 27
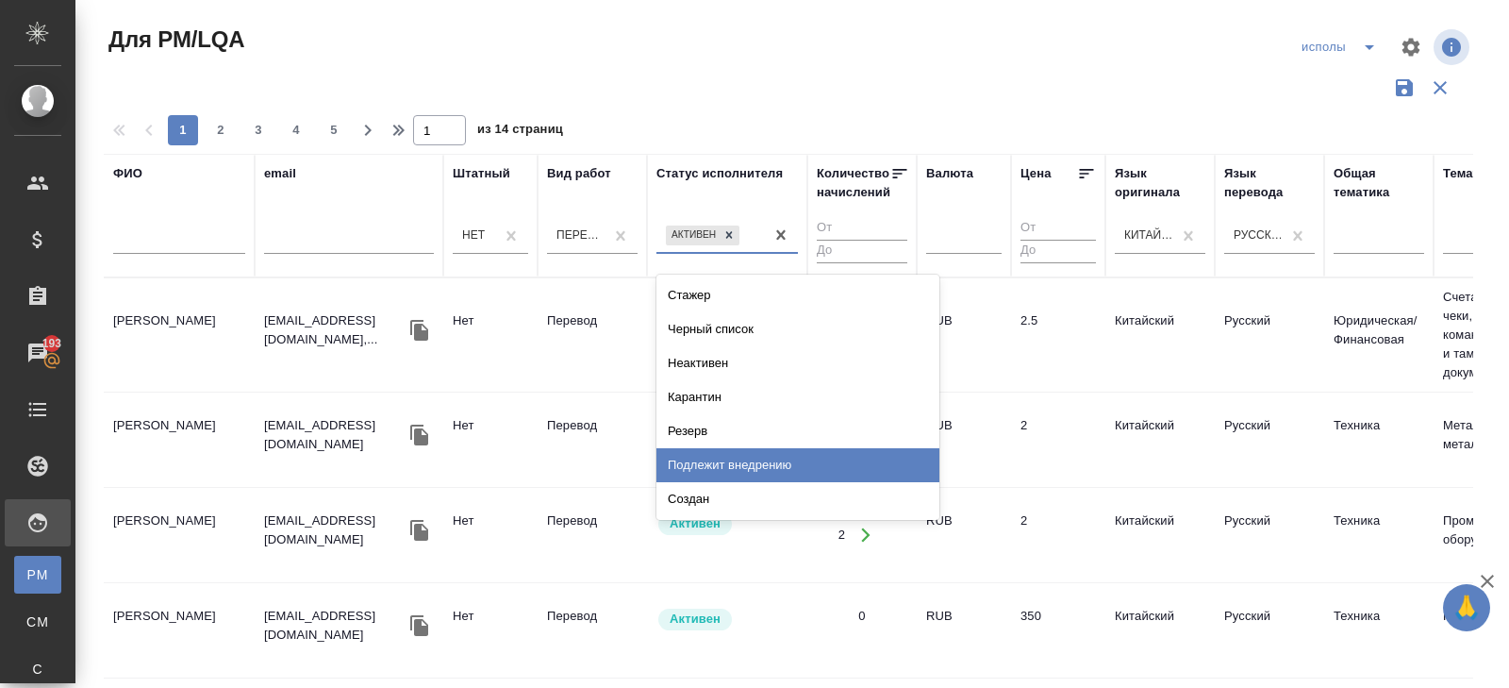
click at [714, 467] on div "Подлежит внедрению" at bounding box center [797, 465] width 283 height 34
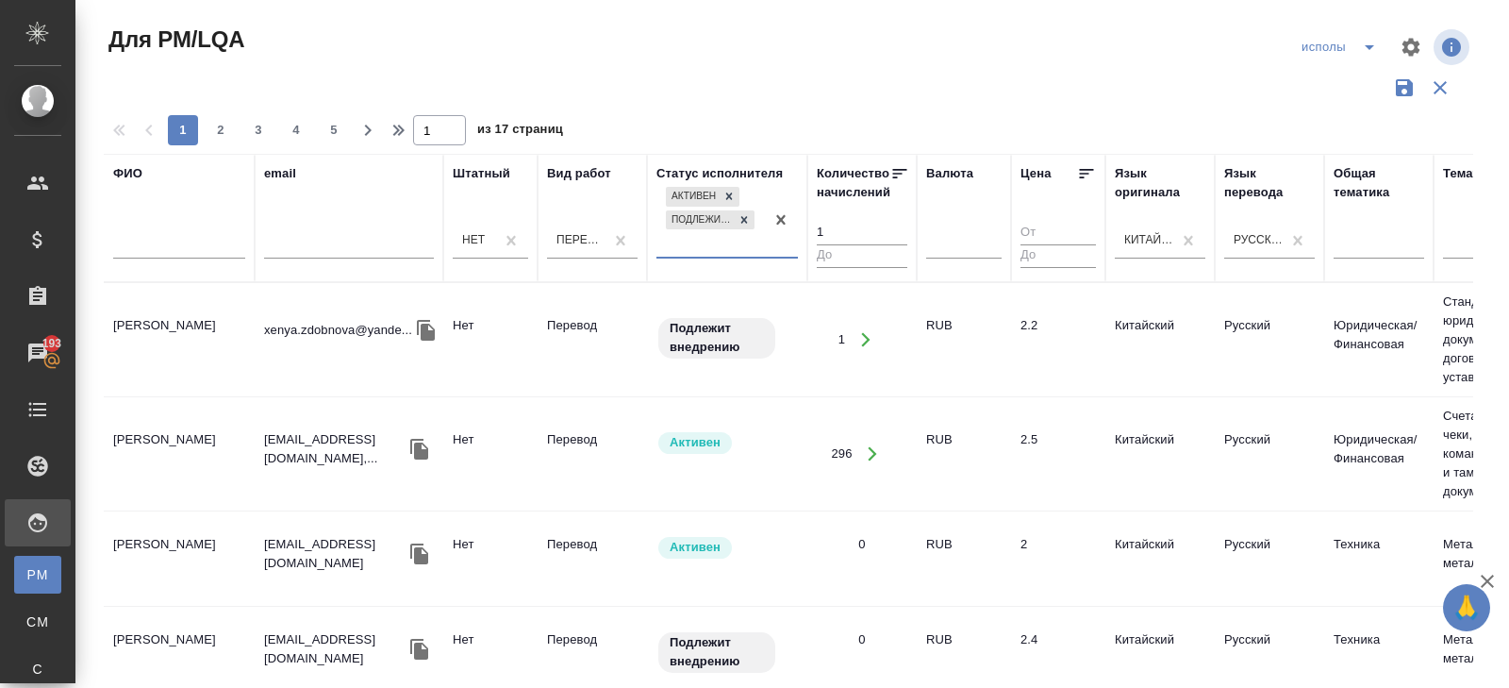
type input "1"
click at [898, 223] on input "1" at bounding box center [862, 233] width 91 height 24
click at [954, 231] on div at bounding box center [963, 238] width 75 height 27
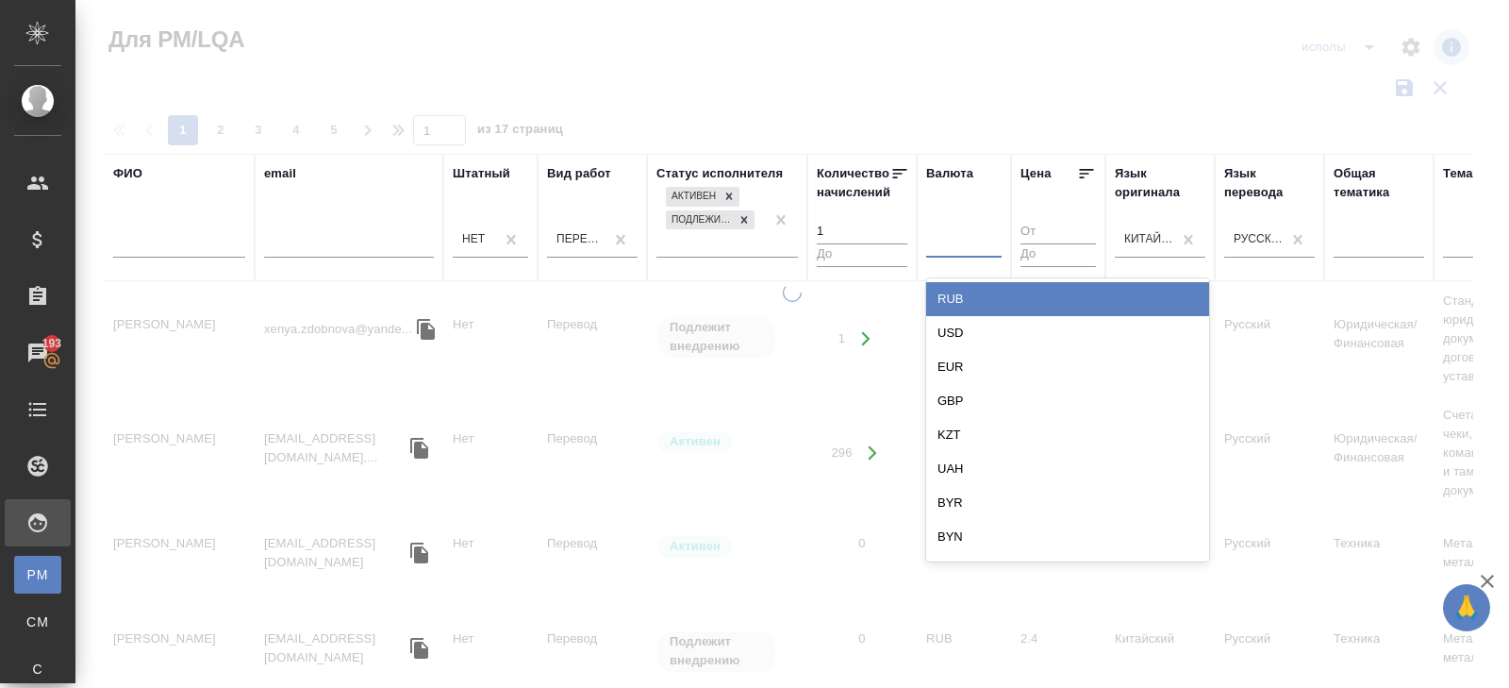
click at [955, 291] on div "RUB" at bounding box center [1067, 299] width 283 height 34
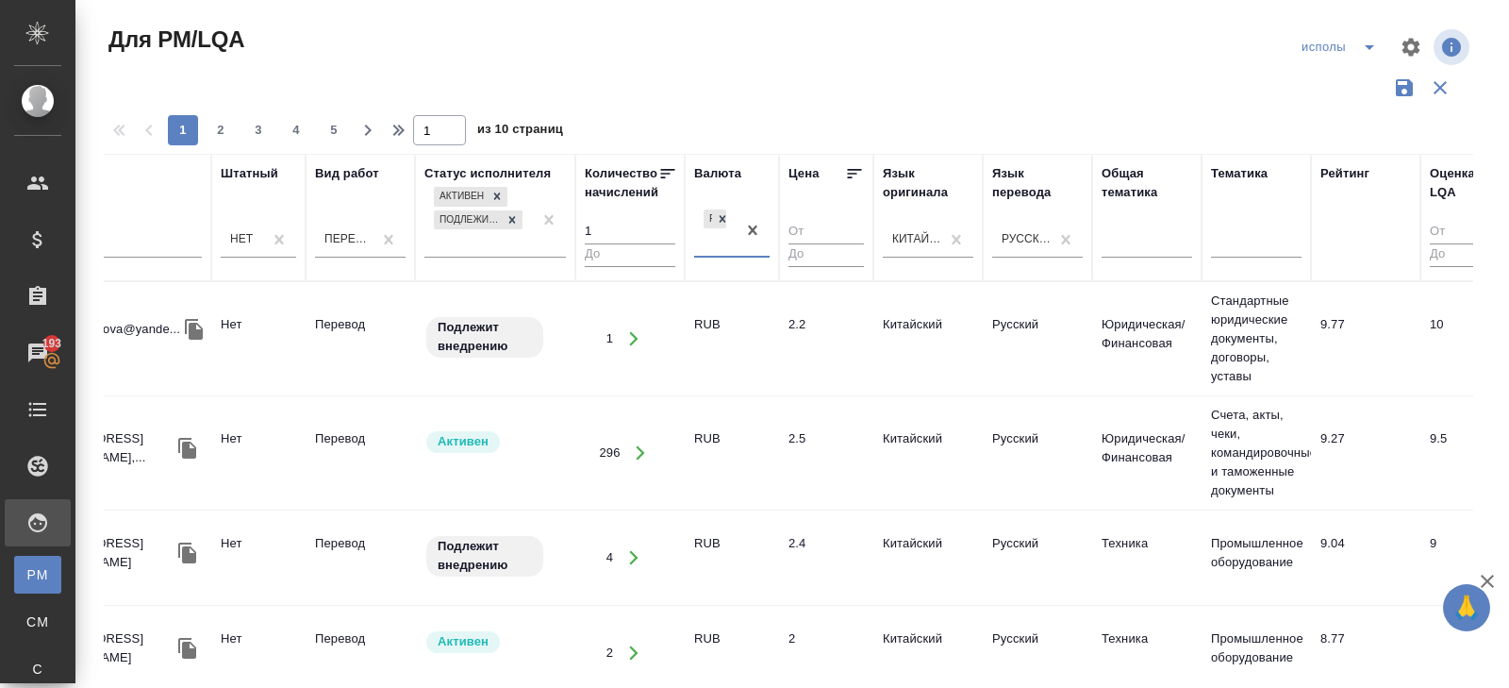
scroll to position [0, 238]
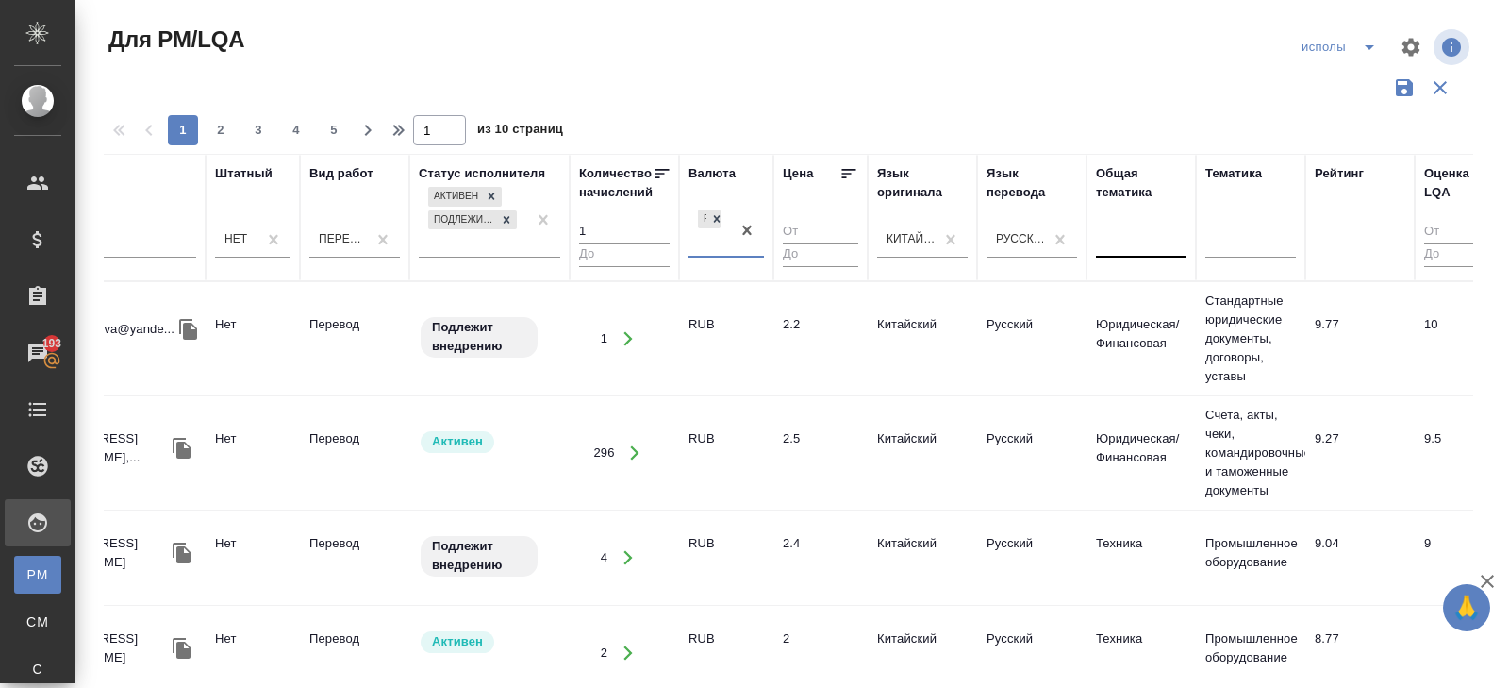
click at [1145, 242] on div at bounding box center [1141, 238] width 91 height 27
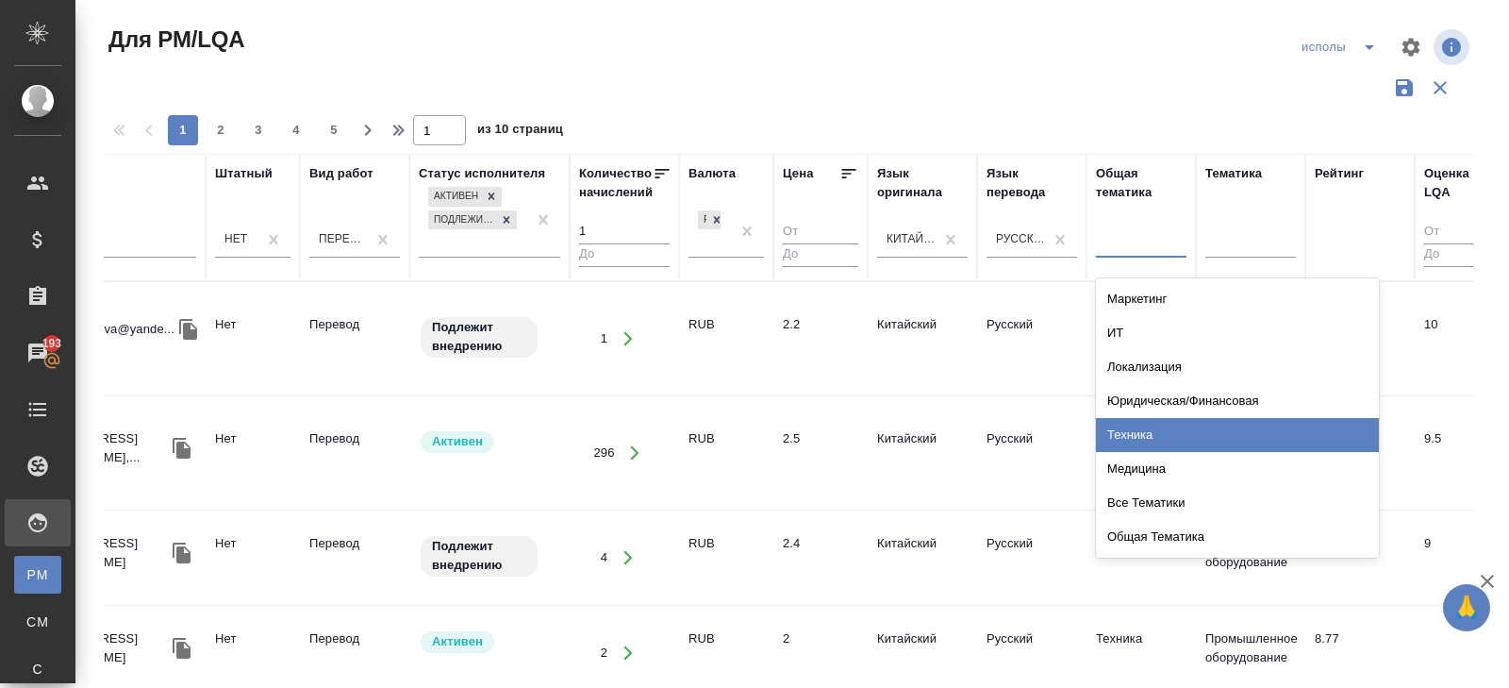
drag, startPoint x: 1121, startPoint y: 429, endPoint x: 1221, endPoint y: 275, distance: 183.4
click at [1121, 429] on div "Техника" at bounding box center [1237, 435] width 283 height 34
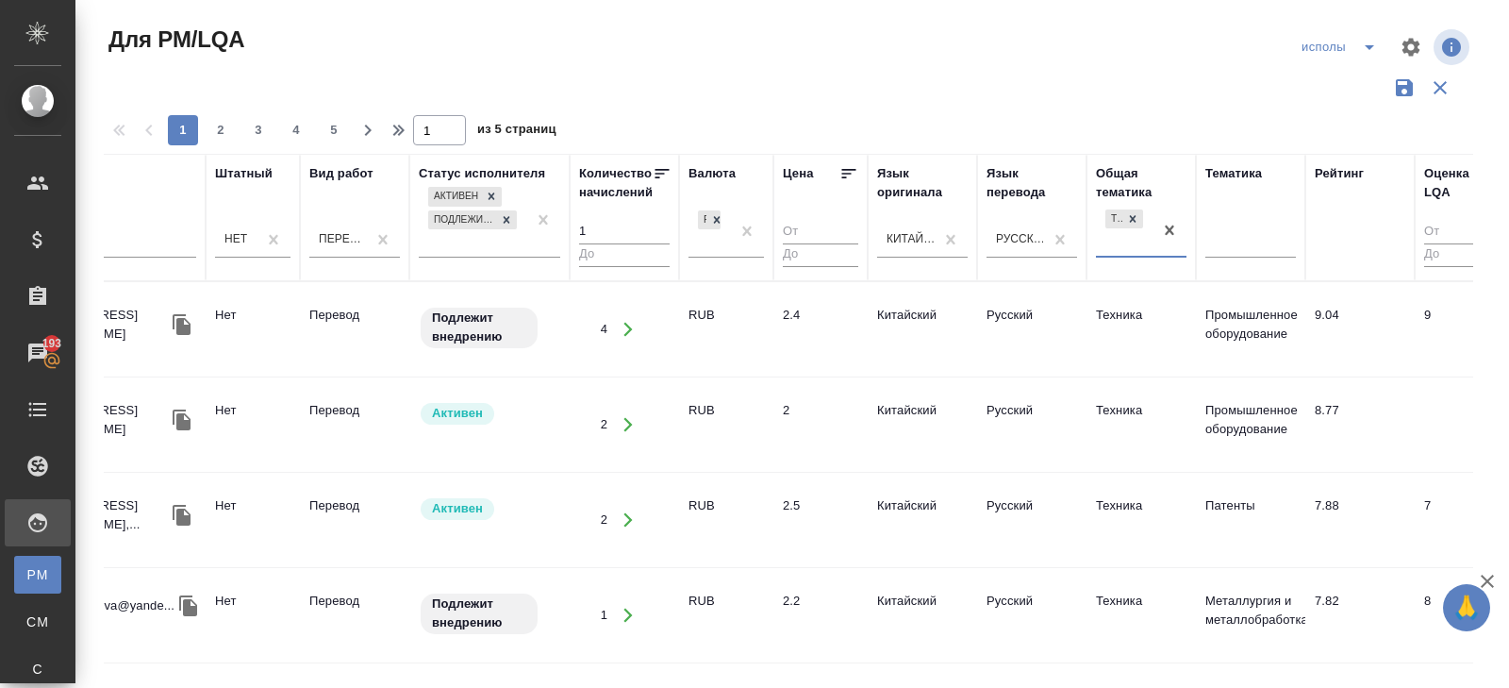
scroll to position [0, 0]
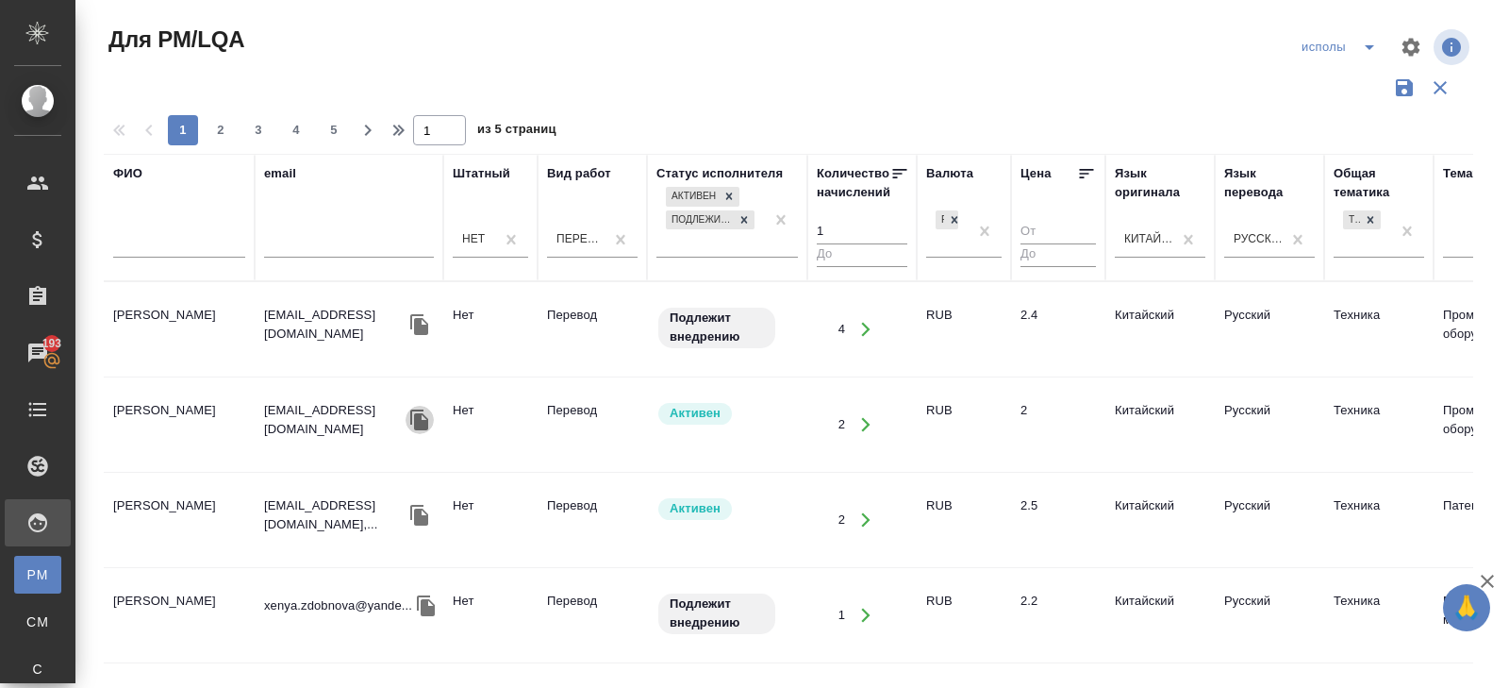
click at [415, 411] on icon "button" at bounding box center [419, 419] width 18 height 21
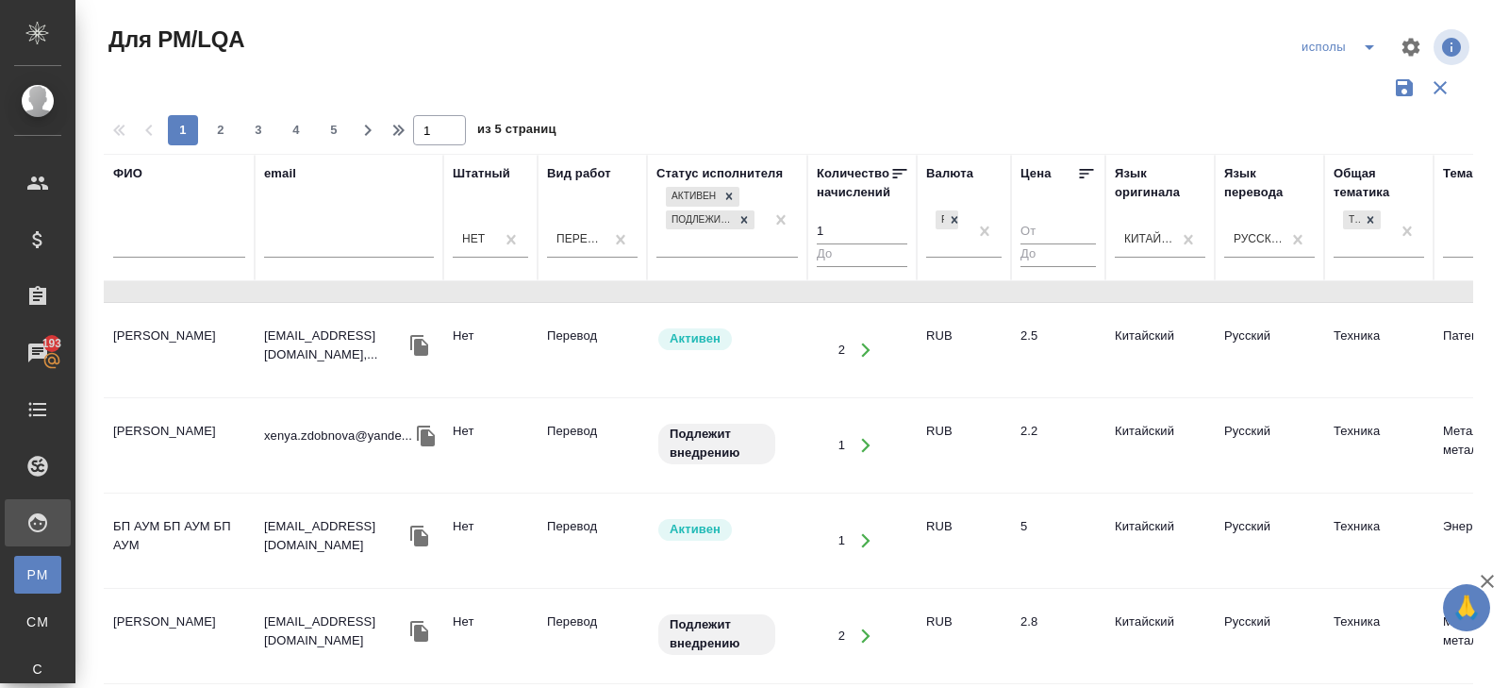
scroll to position [179, 0]
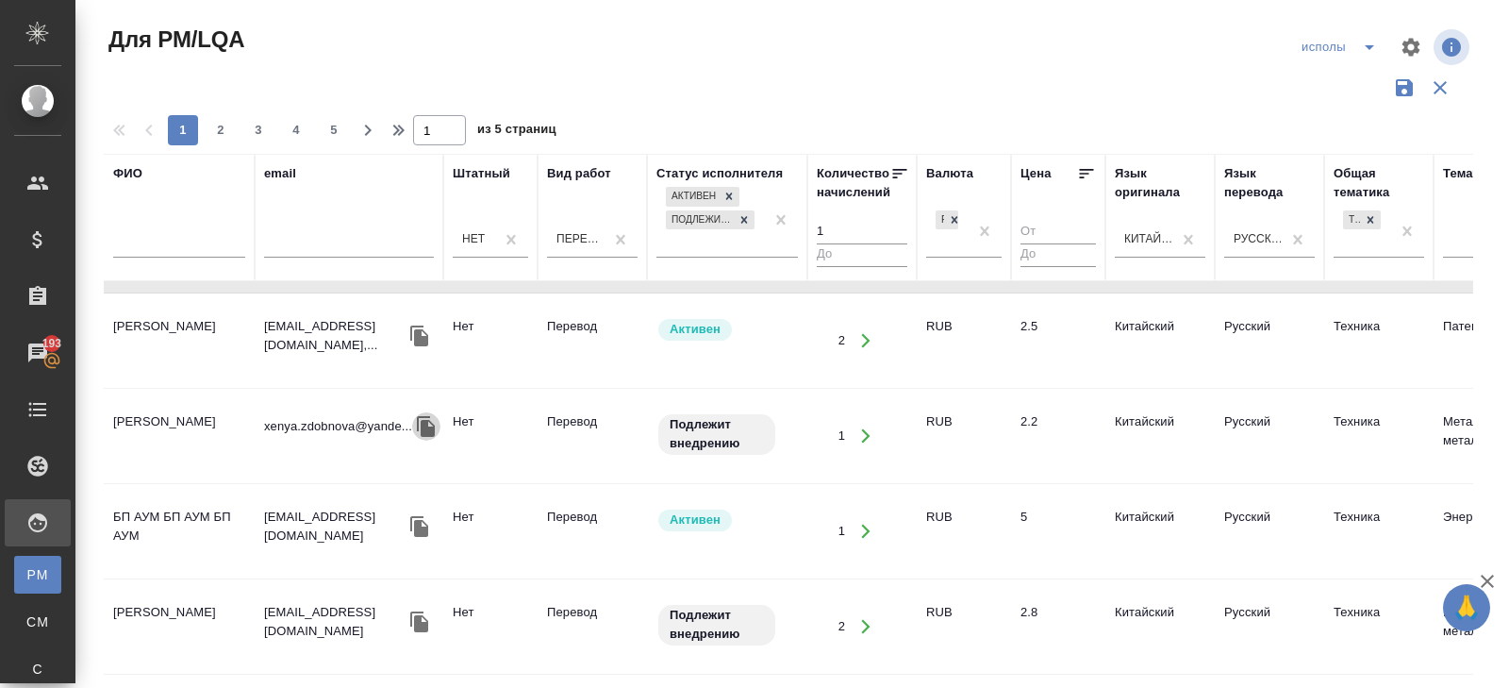
click at [424, 428] on icon "button" at bounding box center [426, 426] width 18 height 21
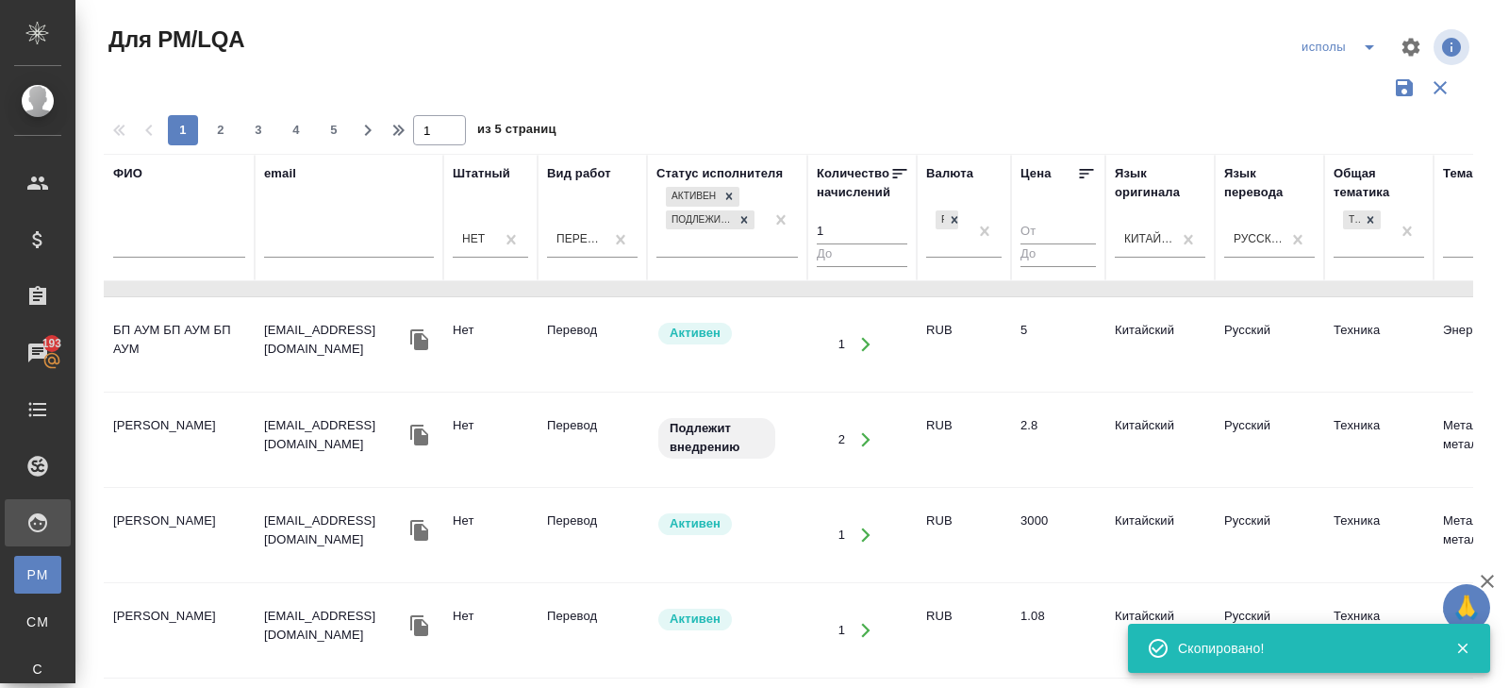
scroll to position [399, 0]
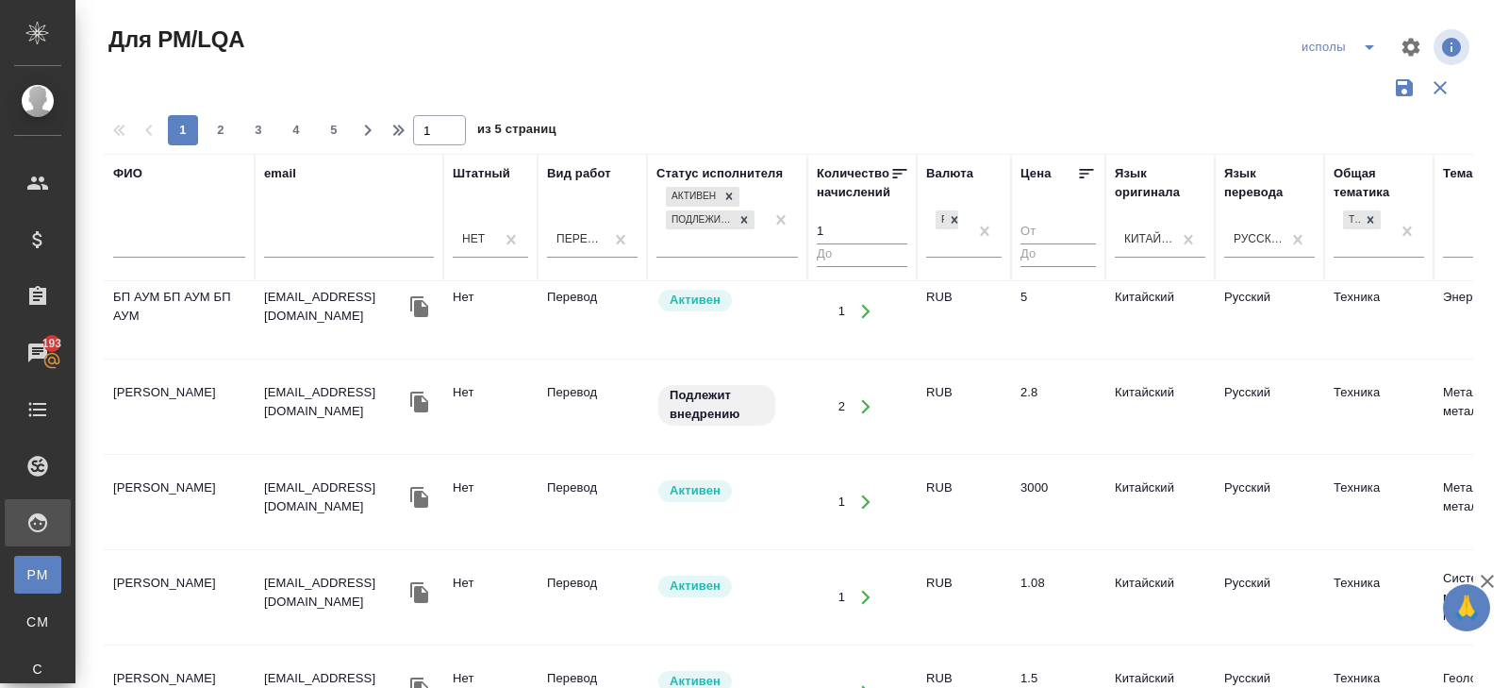
click at [415, 391] on icon "button" at bounding box center [419, 401] width 18 height 21
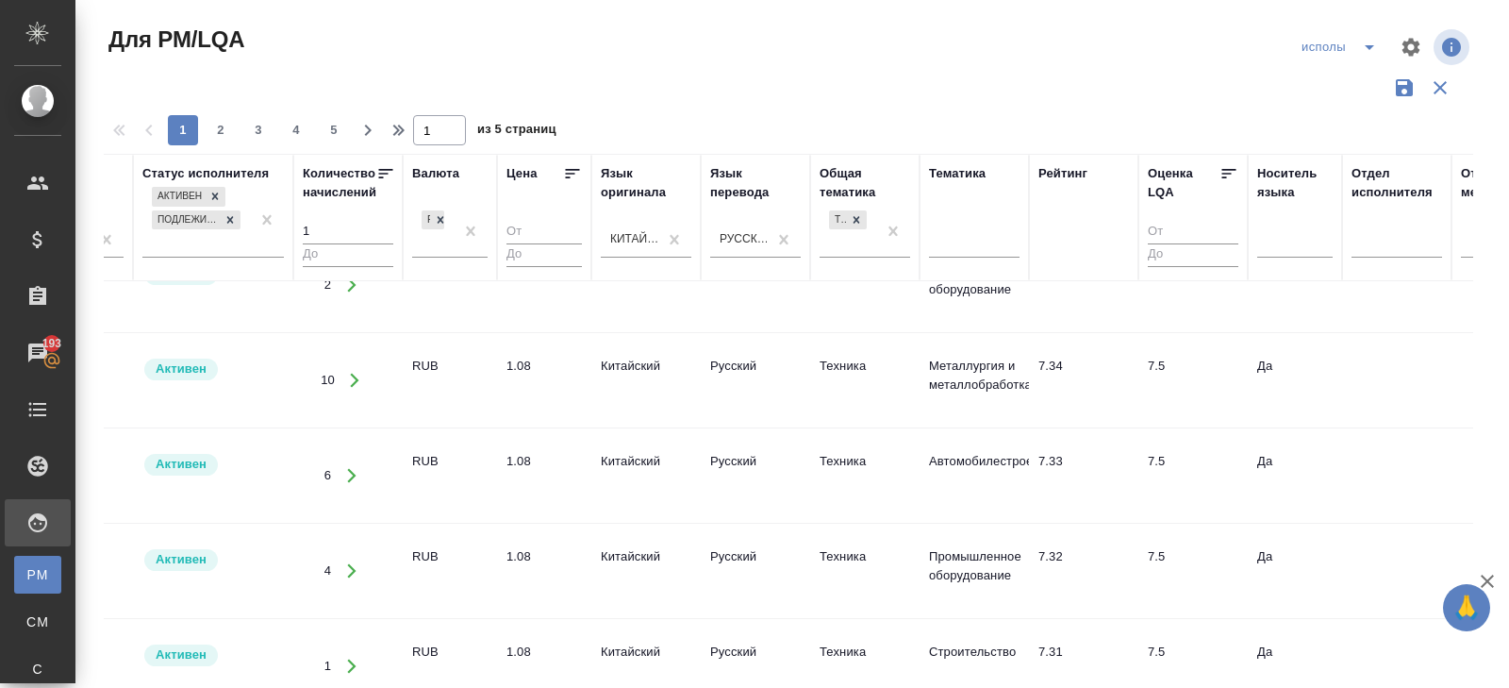
scroll to position [1111, 771]
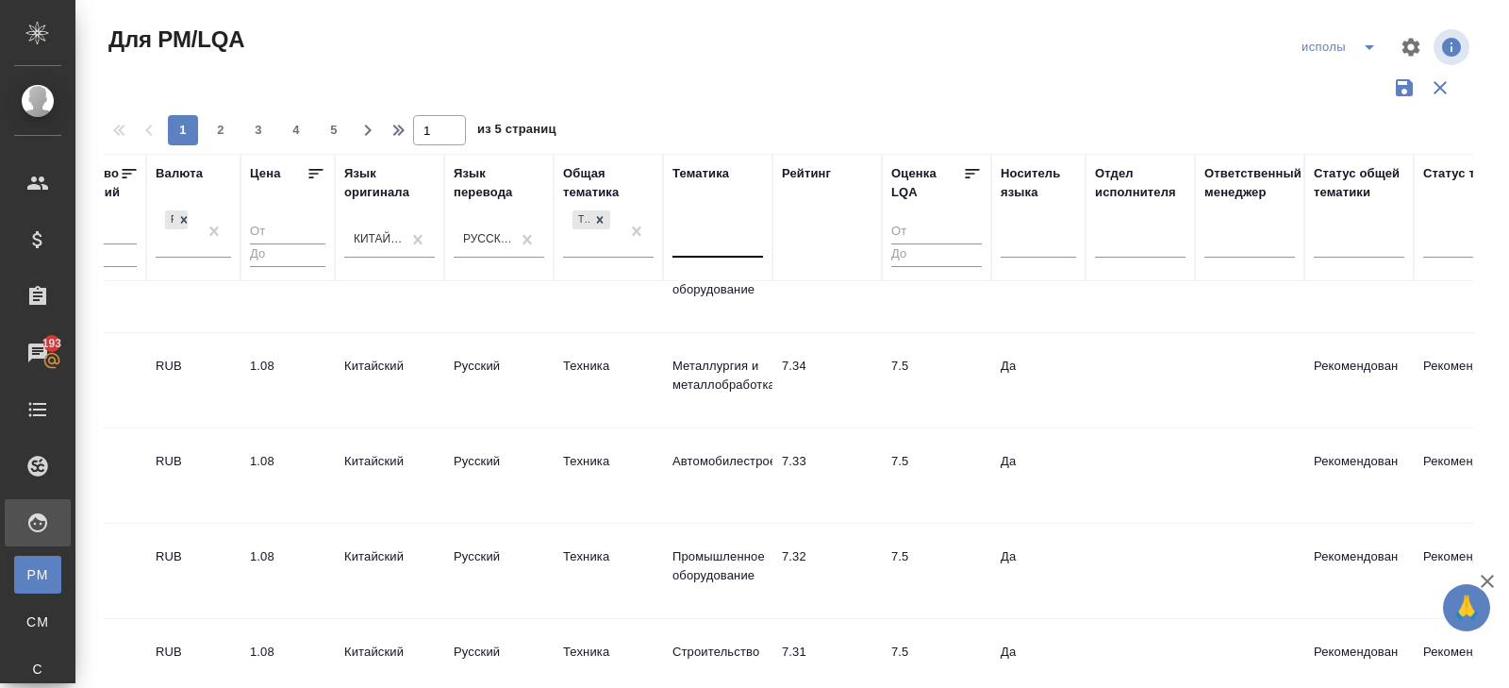
click at [695, 244] on div at bounding box center [718, 238] width 91 height 27
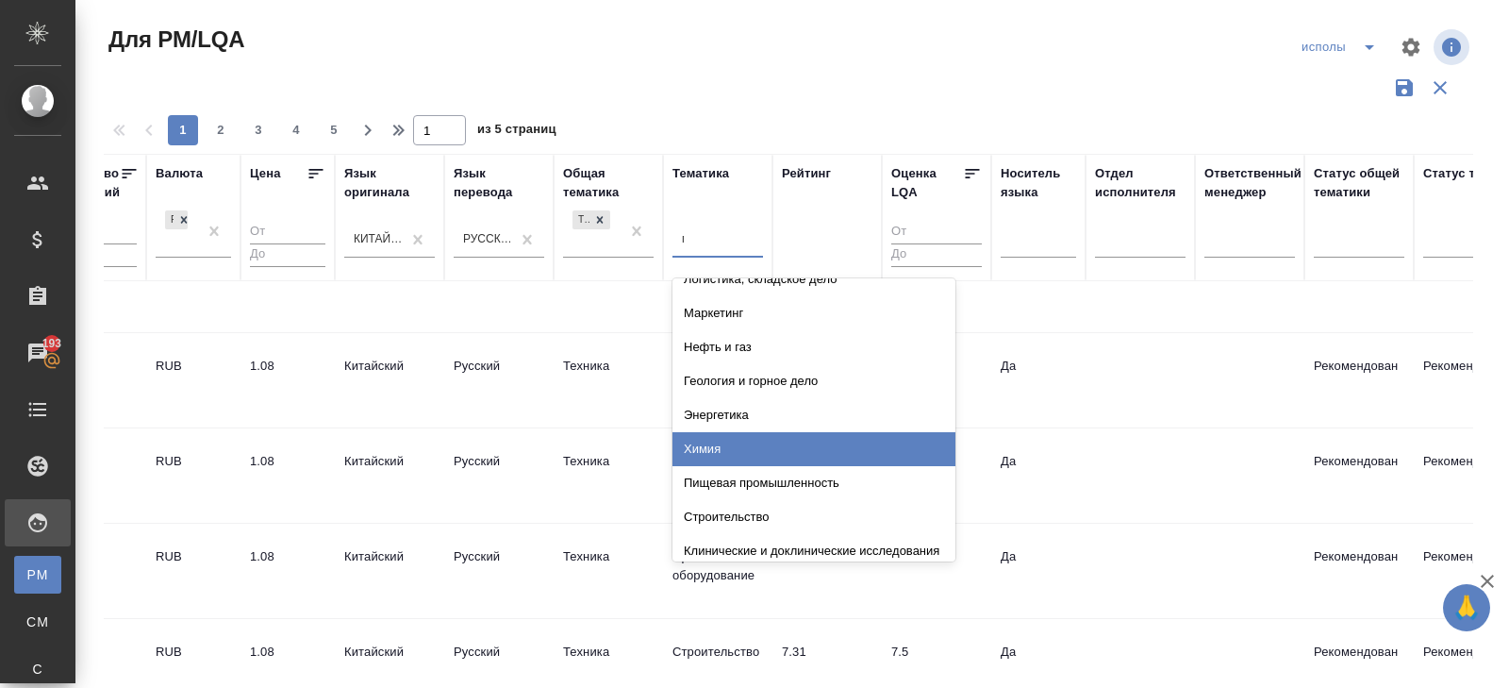
scroll to position [0, 0]
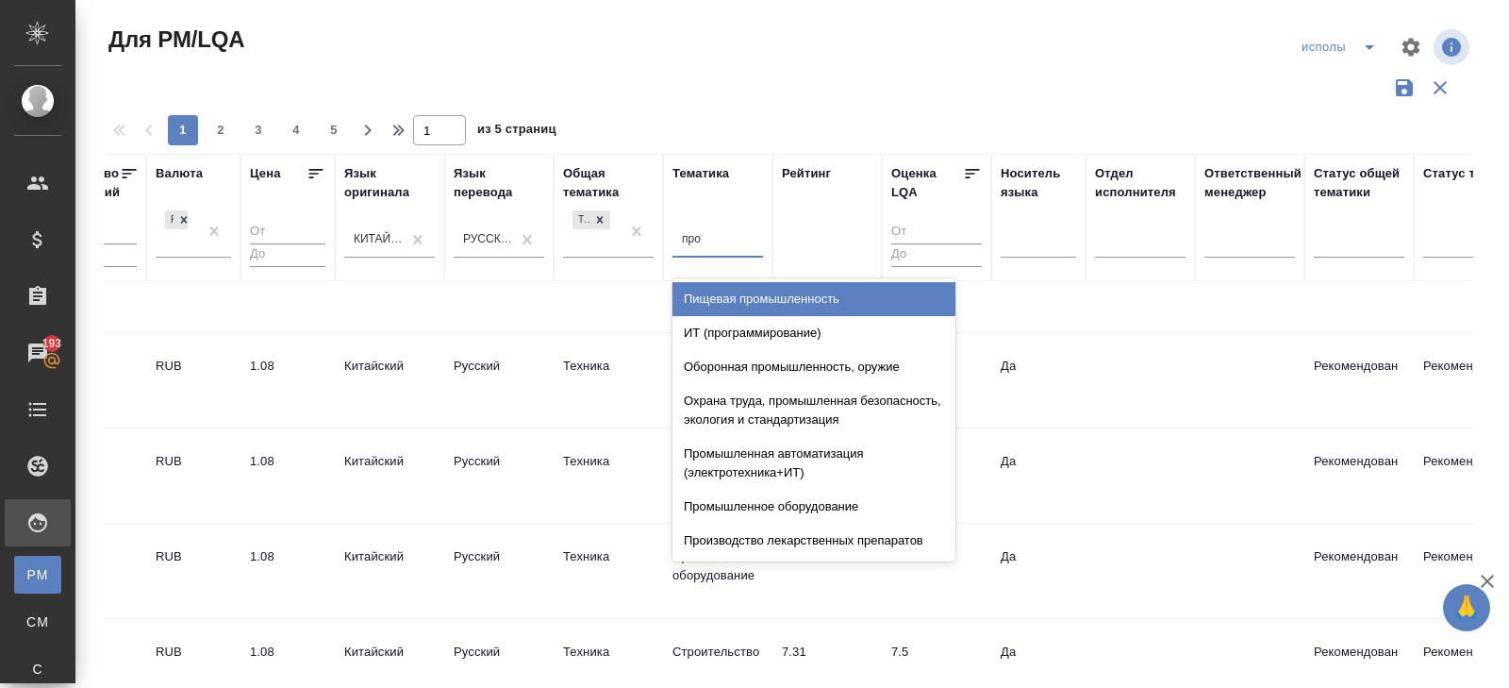
type input "пром"
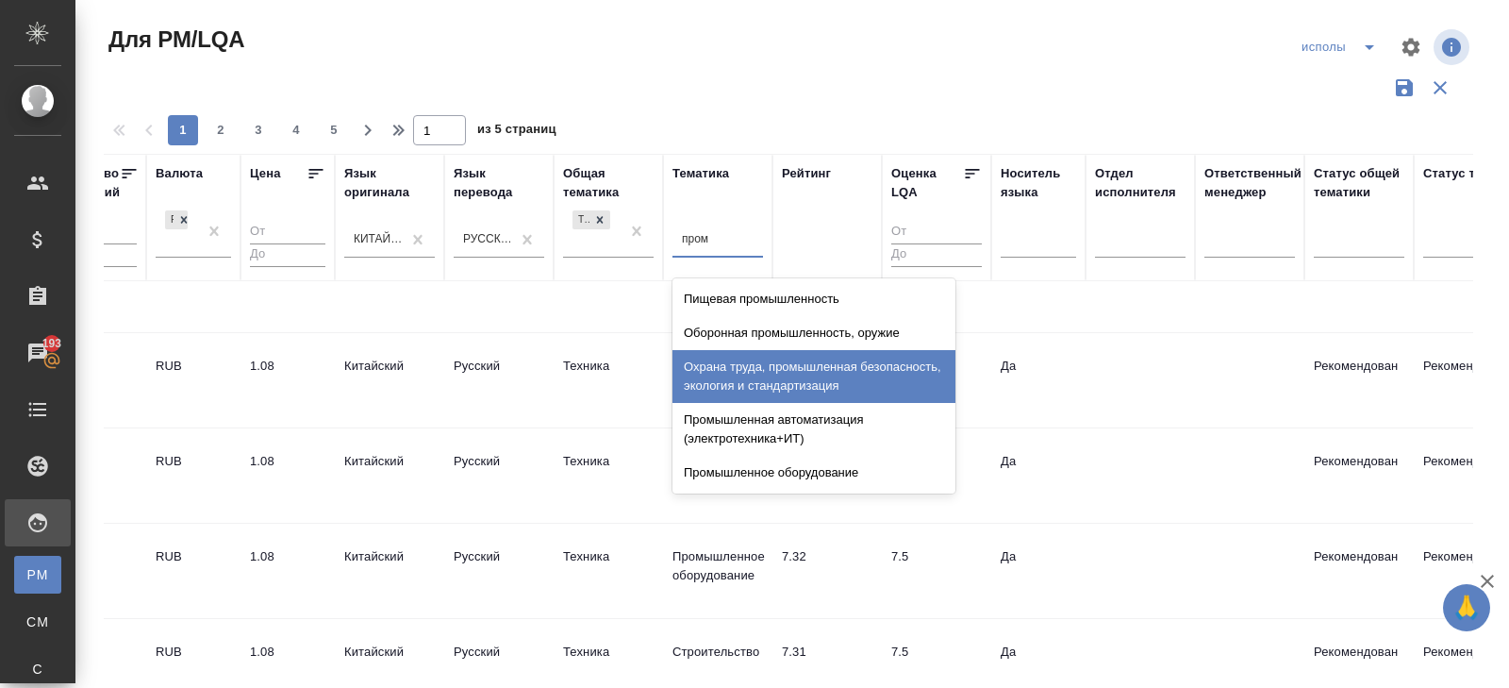
click at [725, 374] on div "Охрана труда, промышленная безопасность, экология и стандартизация" at bounding box center [814, 376] width 283 height 53
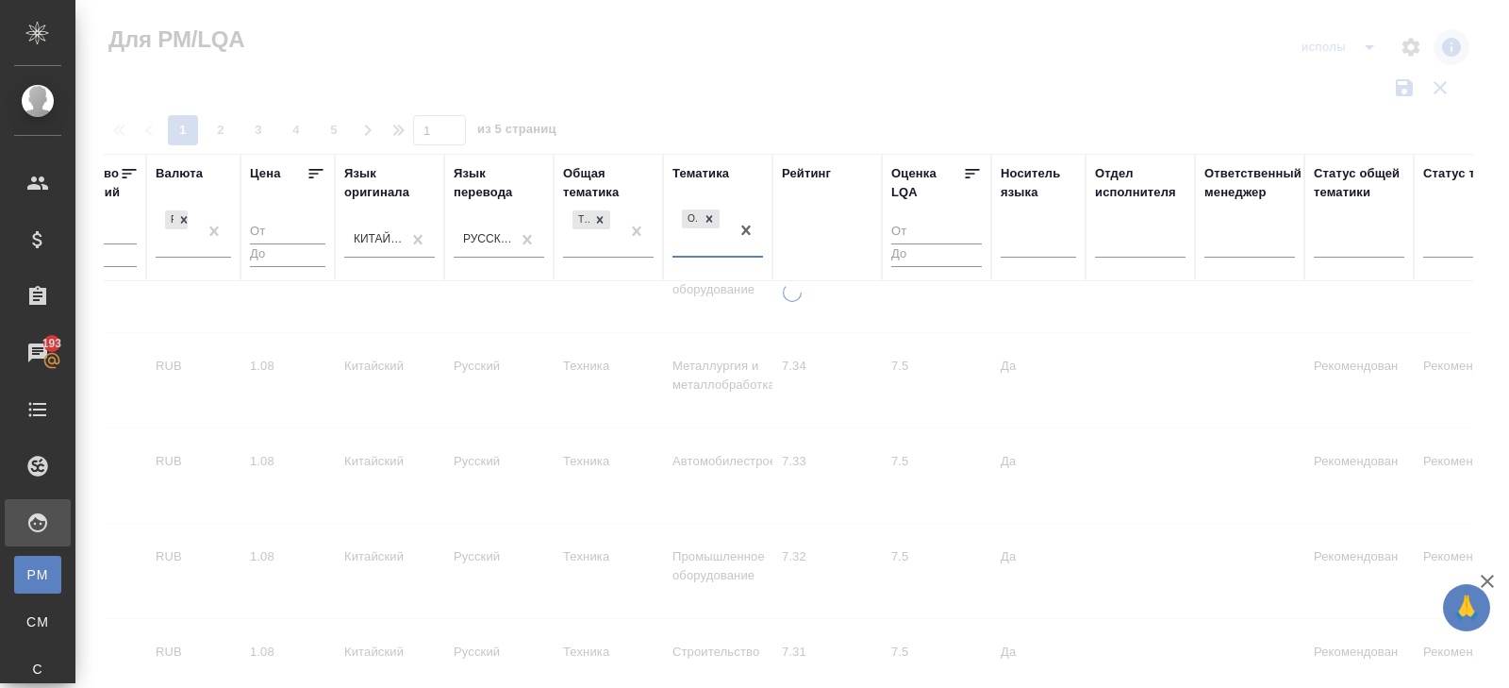
click at [712, 239] on div "Охрана труда, промышленная безопасность, экология и стандартизация" at bounding box center [701, 231] width 57 height 51
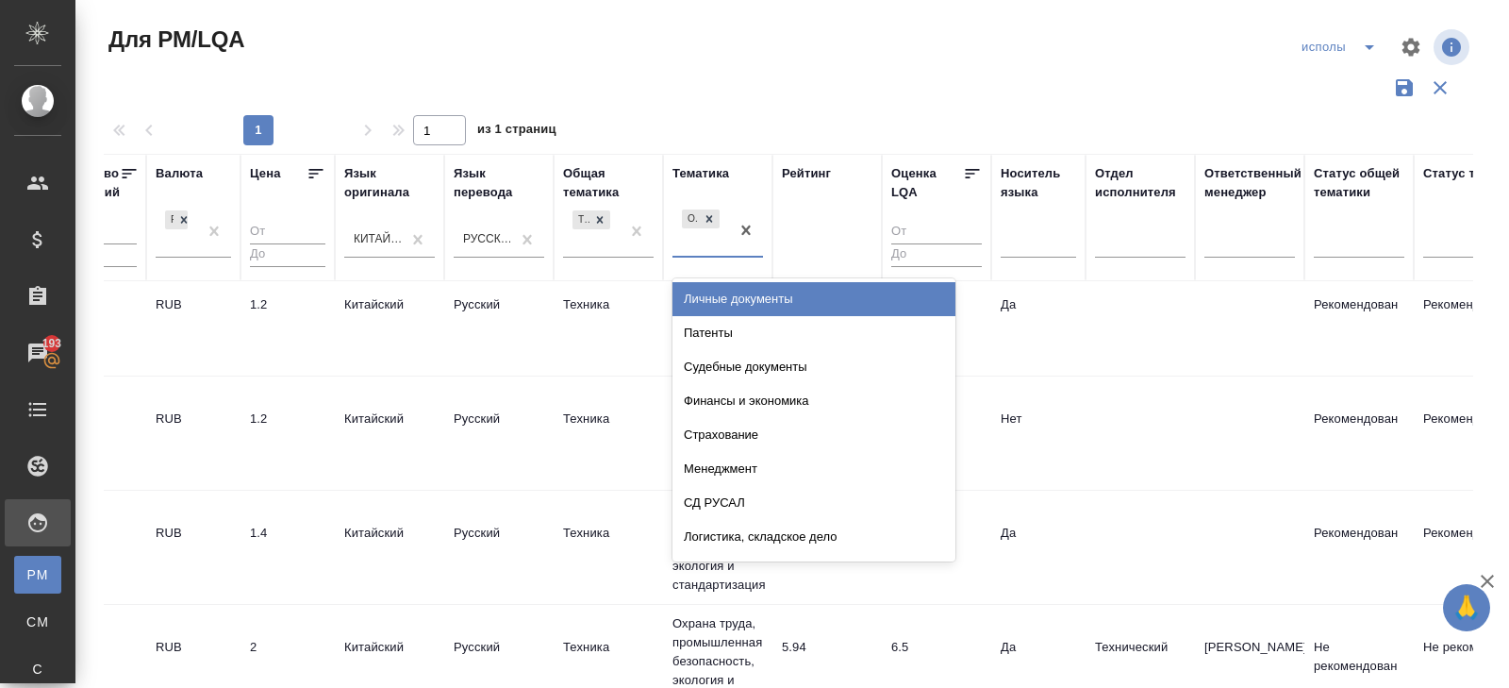
scroll to position [148, 771]
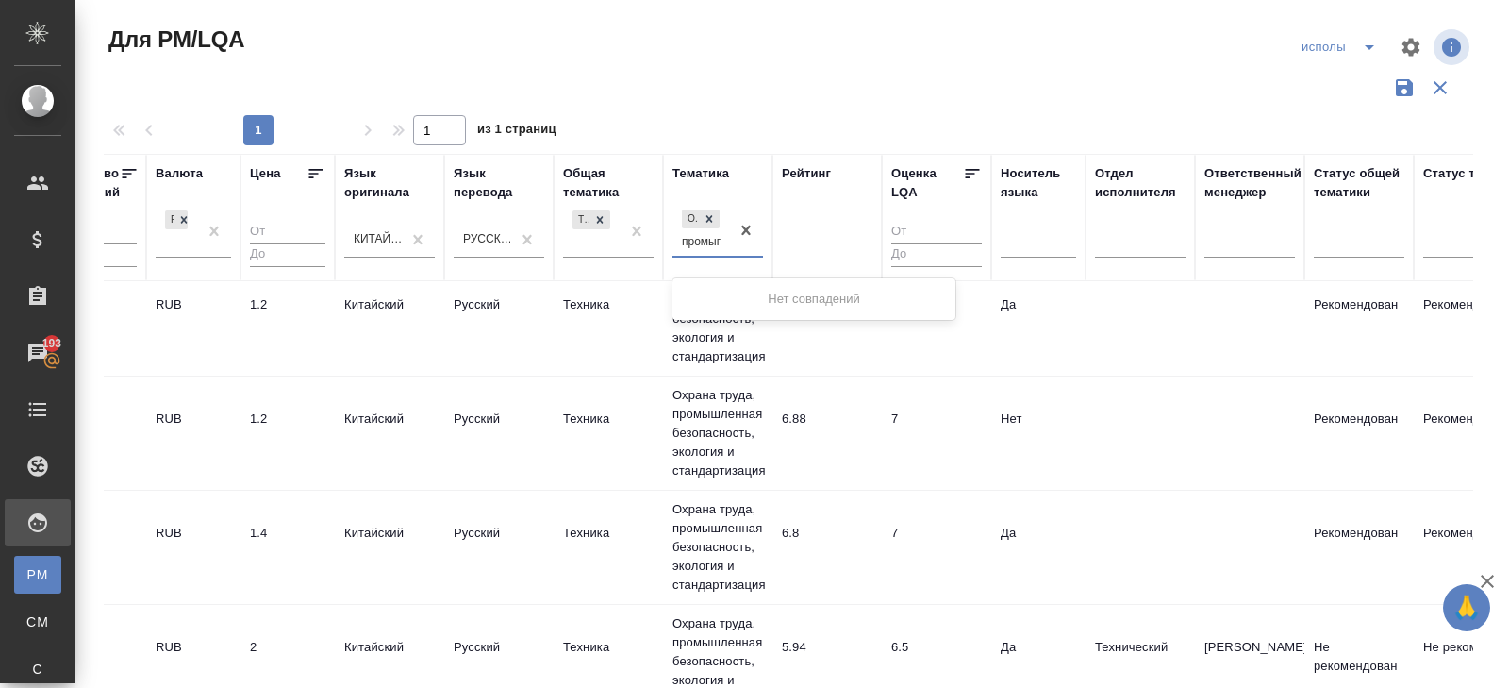
type input "промы"
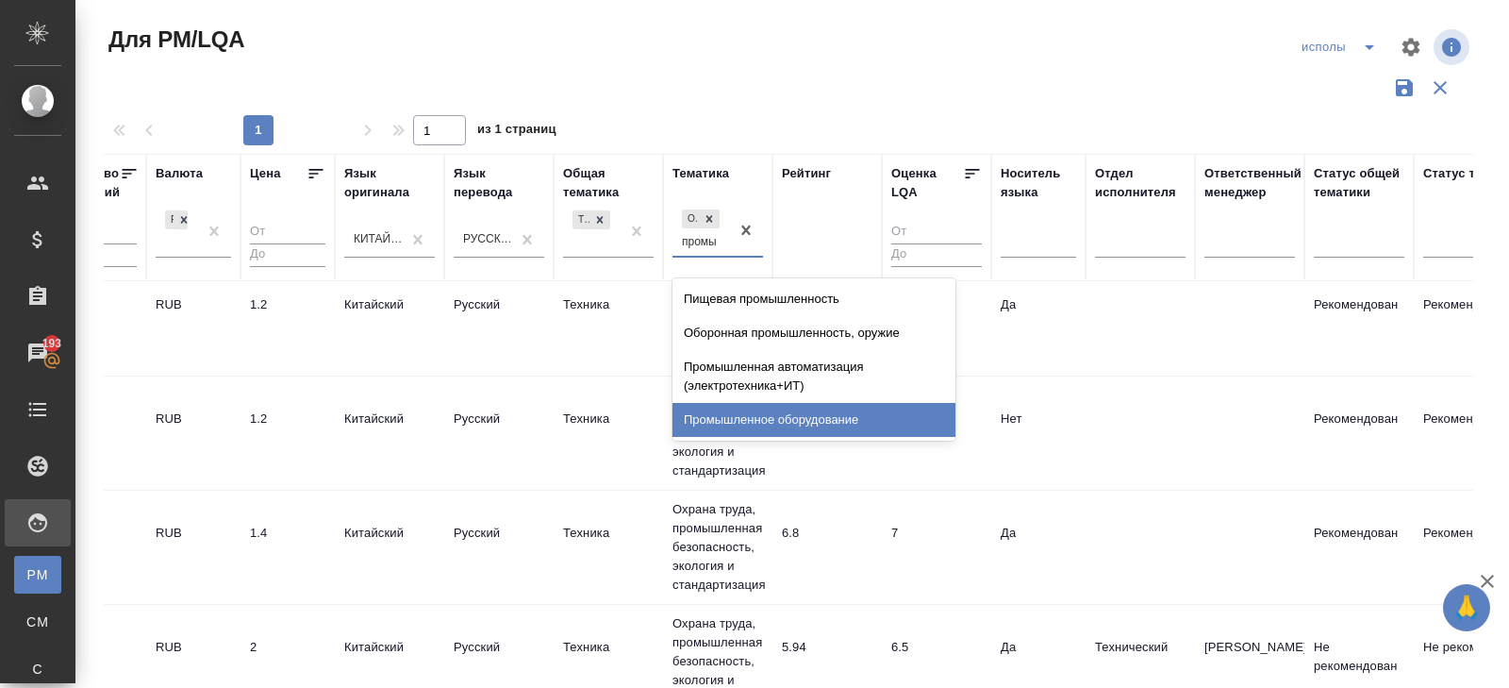
click at [740, 412] on div "Промышленное оборудование" at bounding box center [814, 420] width 283 height 34
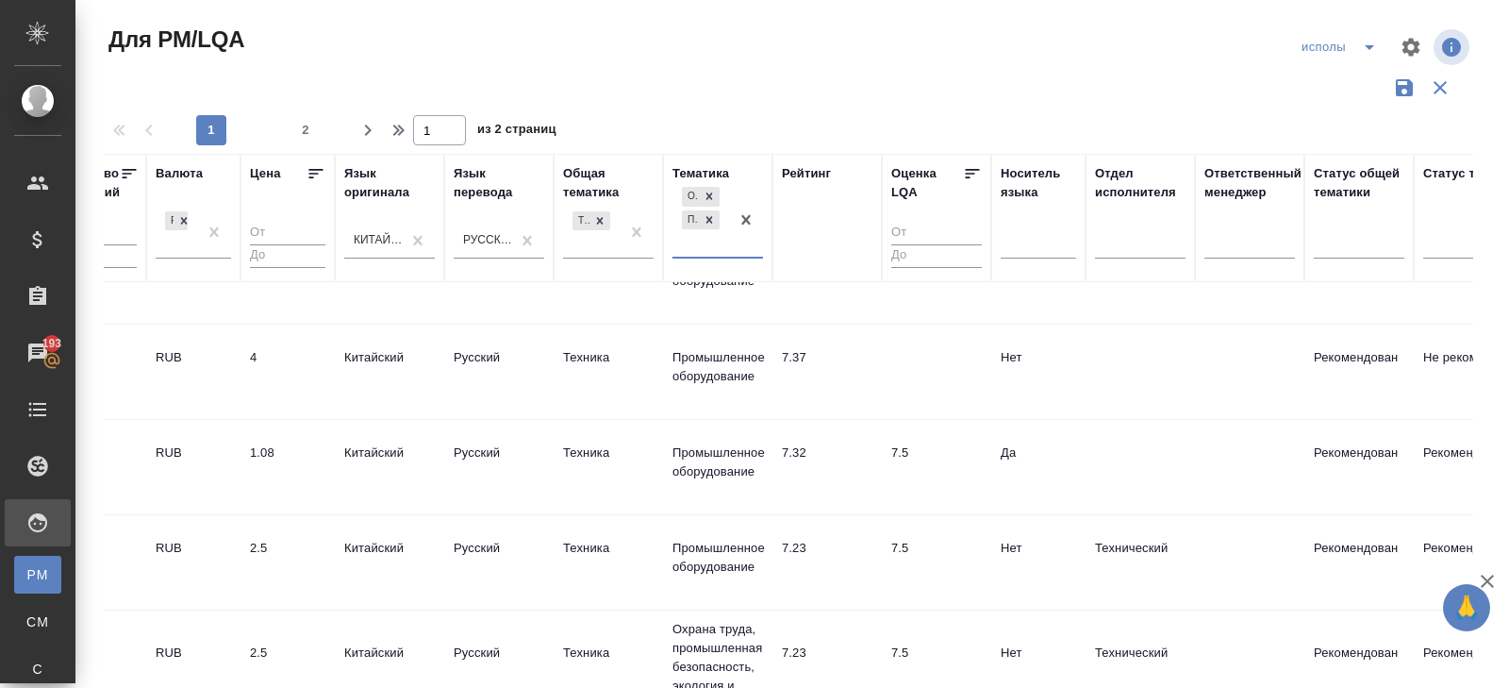
scroll to position [1111, 771]
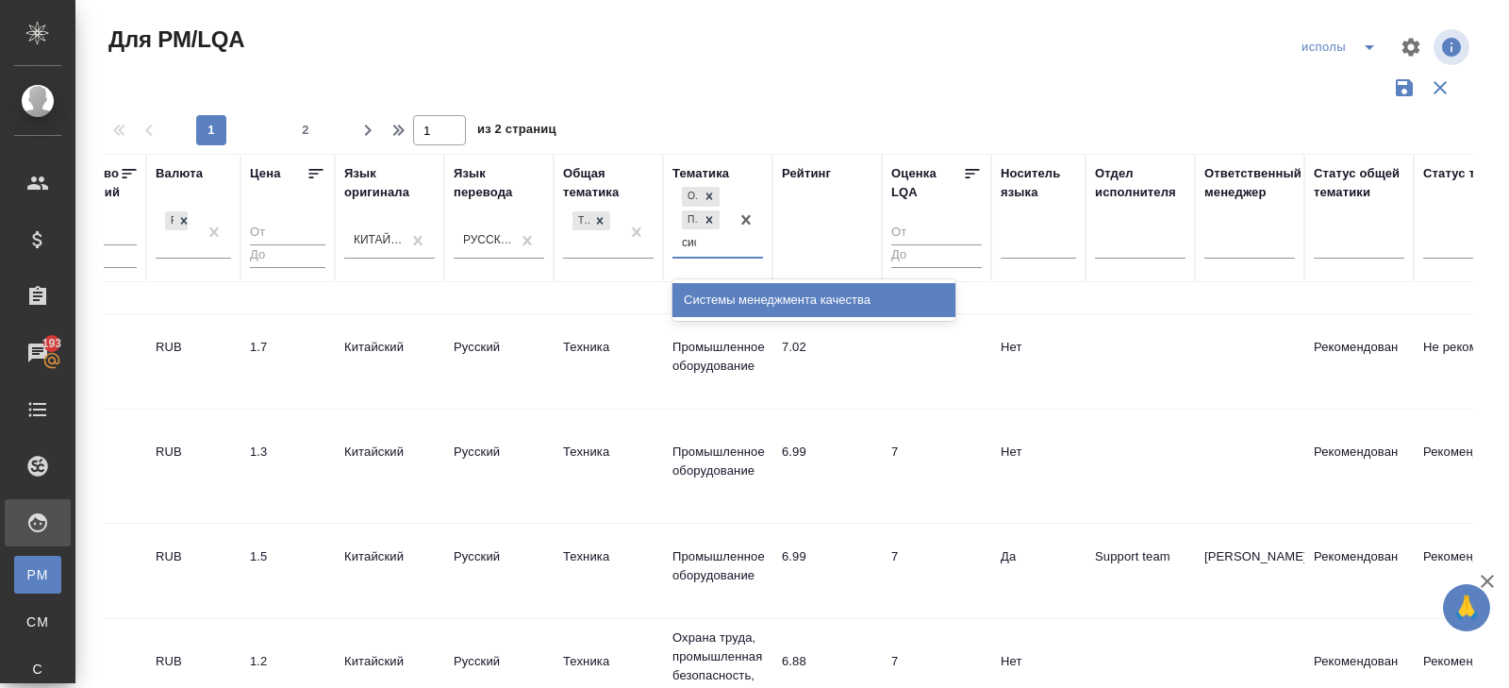
type input "сист"
click at [717, 287] on div "Системы менеджмента качества" at bounding box center [814, 300] width 283 height 34
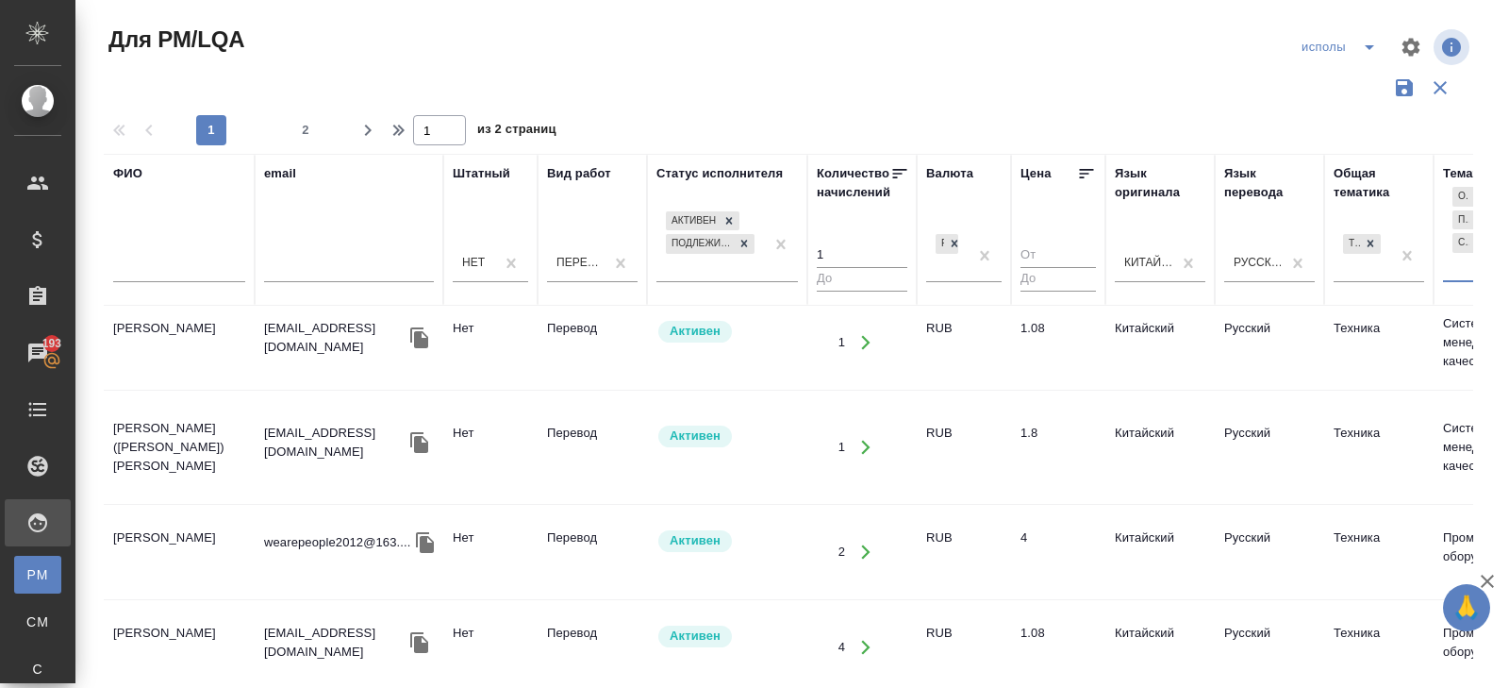
scroll to position [196, 0]
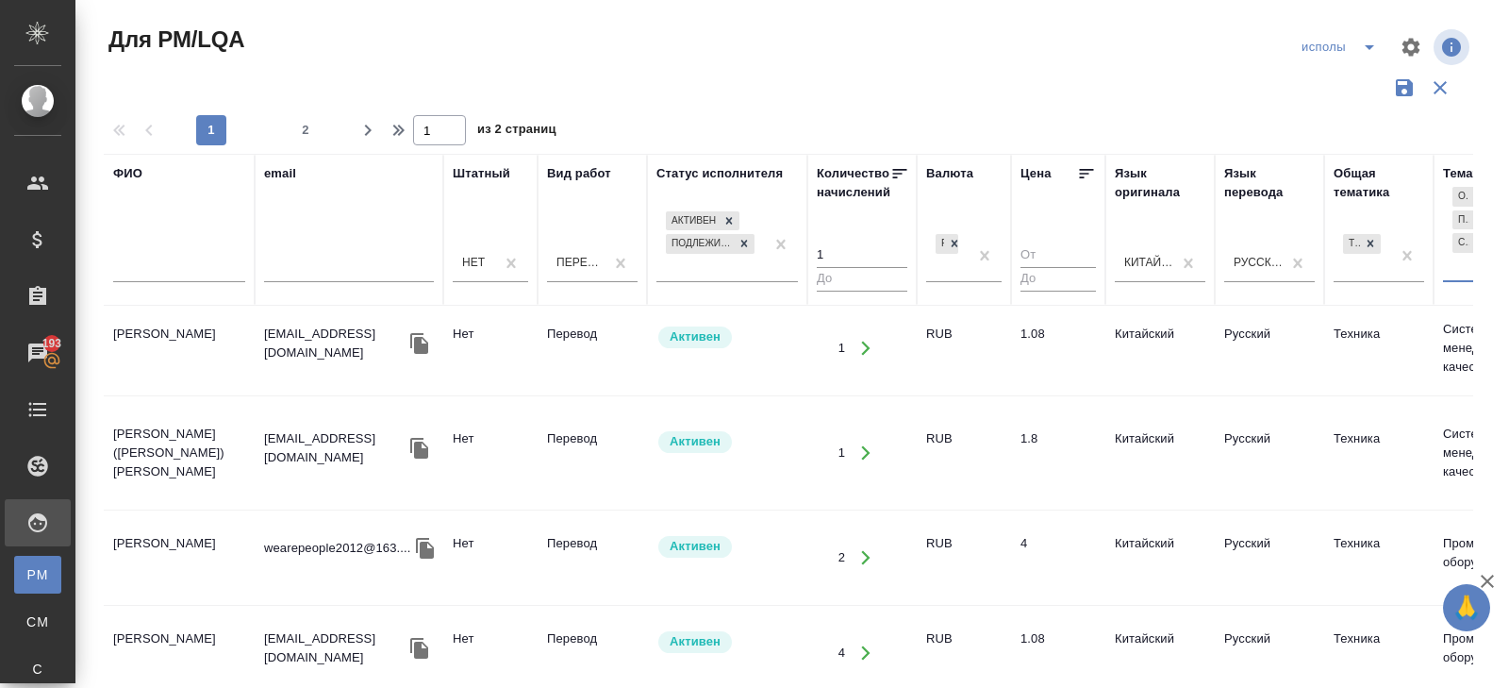
click at [421, 443] on icon "button" at bounding box center [419, 448] width 18 height 21
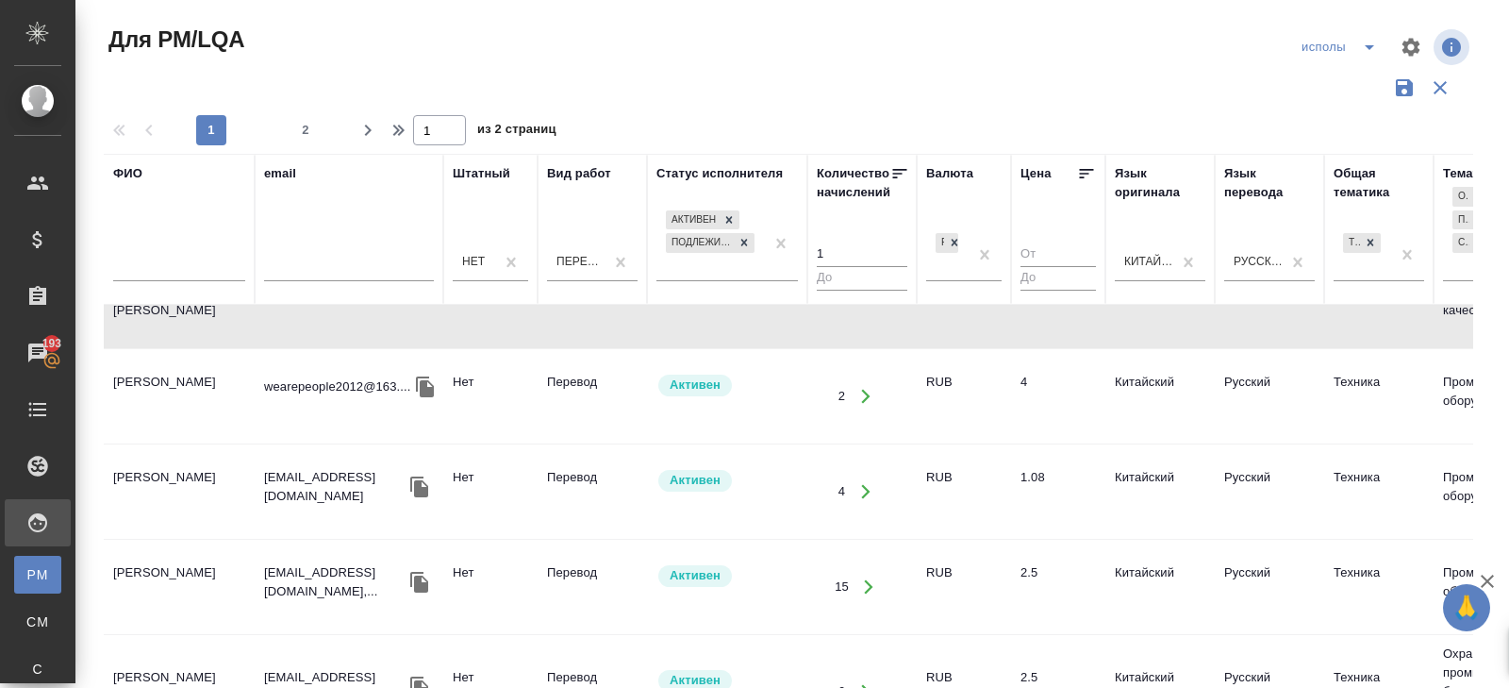
scroll to position [375, 0]
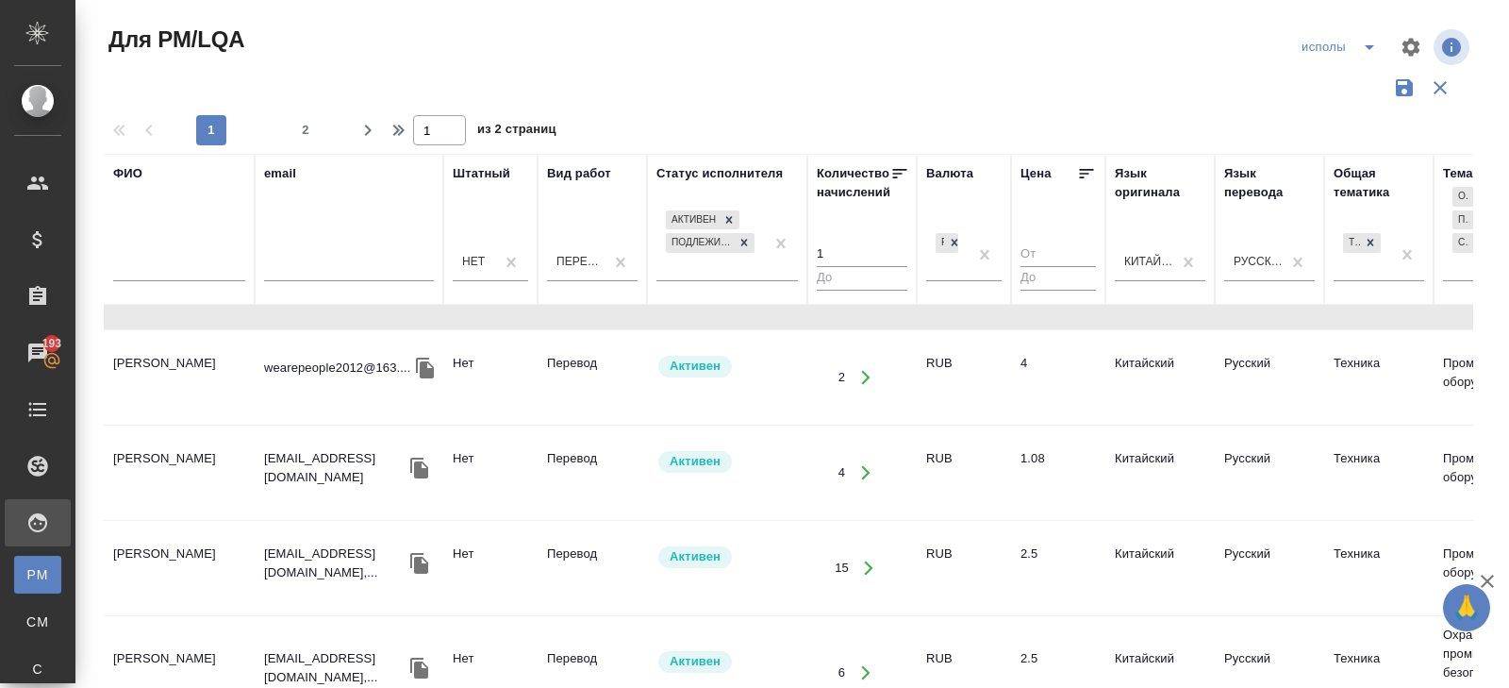
click at [420, 378] on icon "button" at bounding box center [425, 367] width 18 height 21
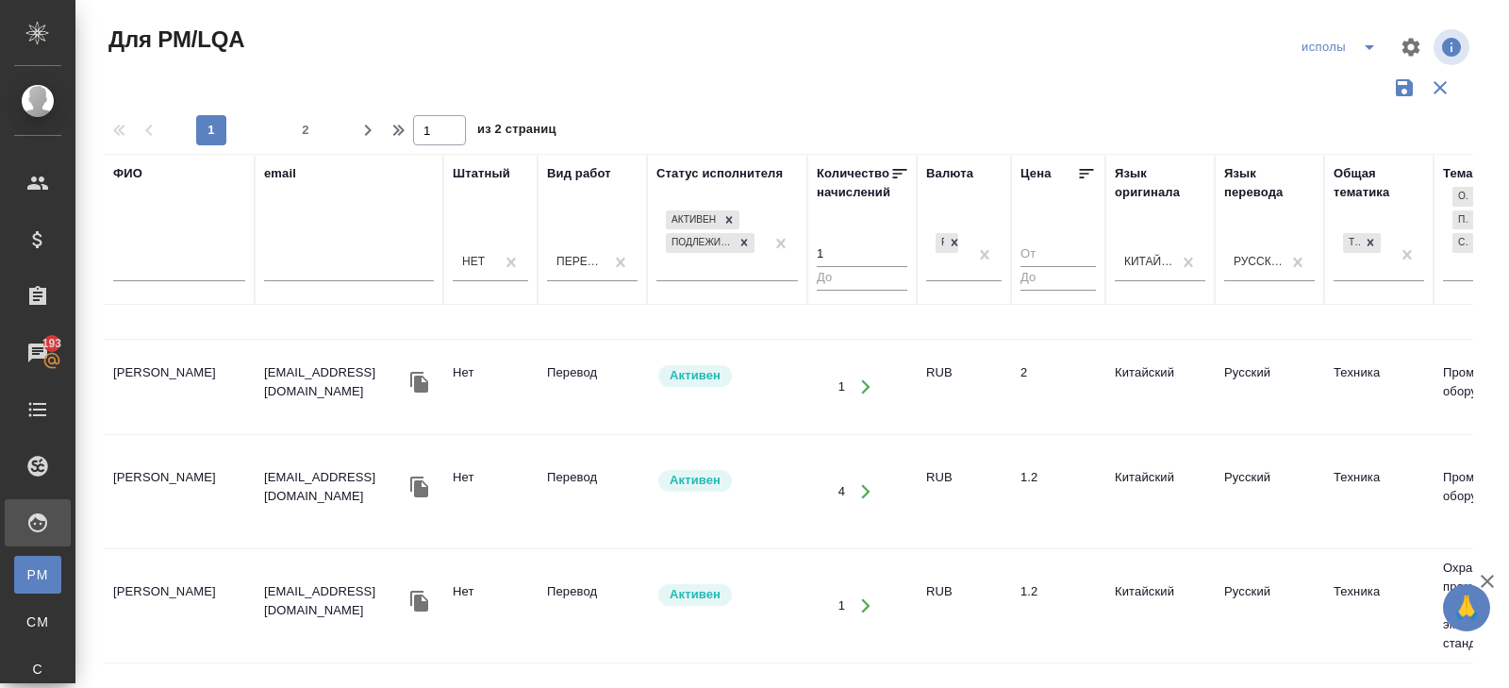
scroll to position [1017, 0]
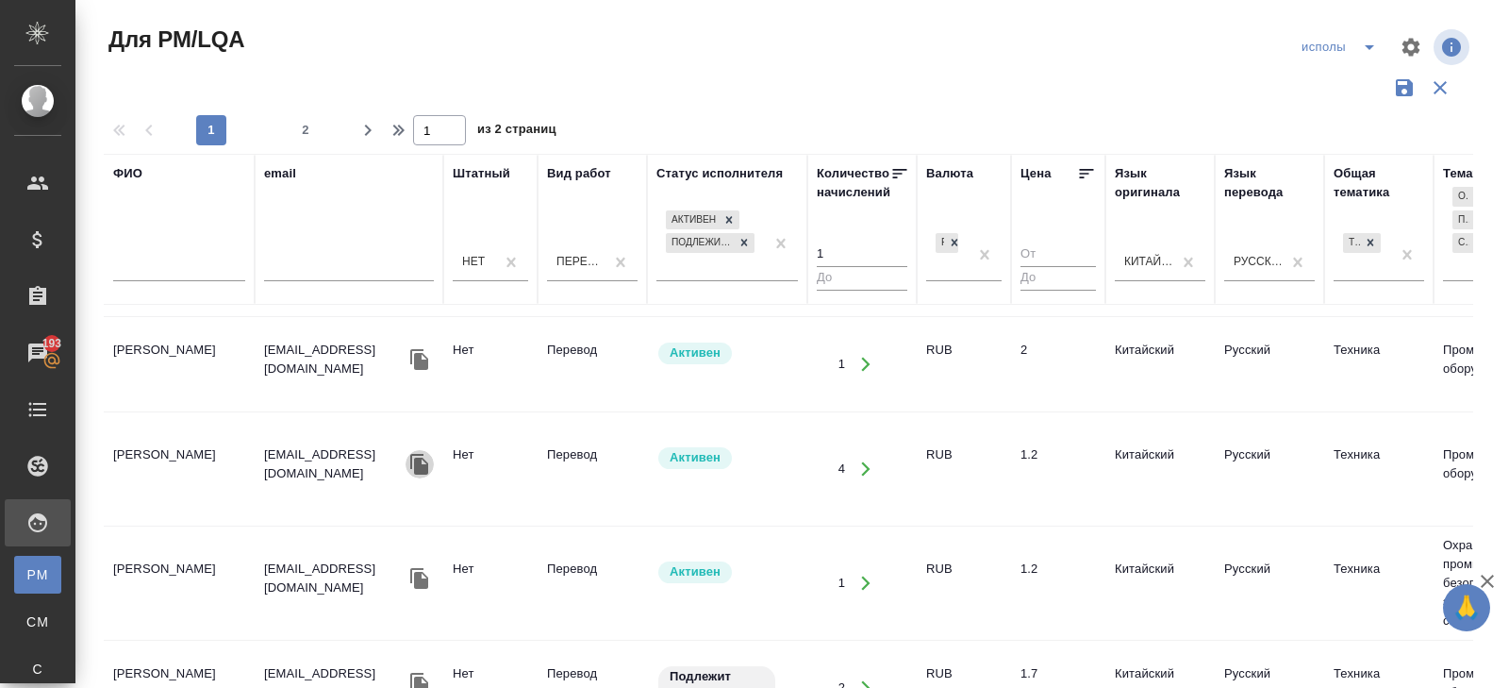
click at [412, 475] on icon "button" at bounding box center [419, 464] width 23 height 23
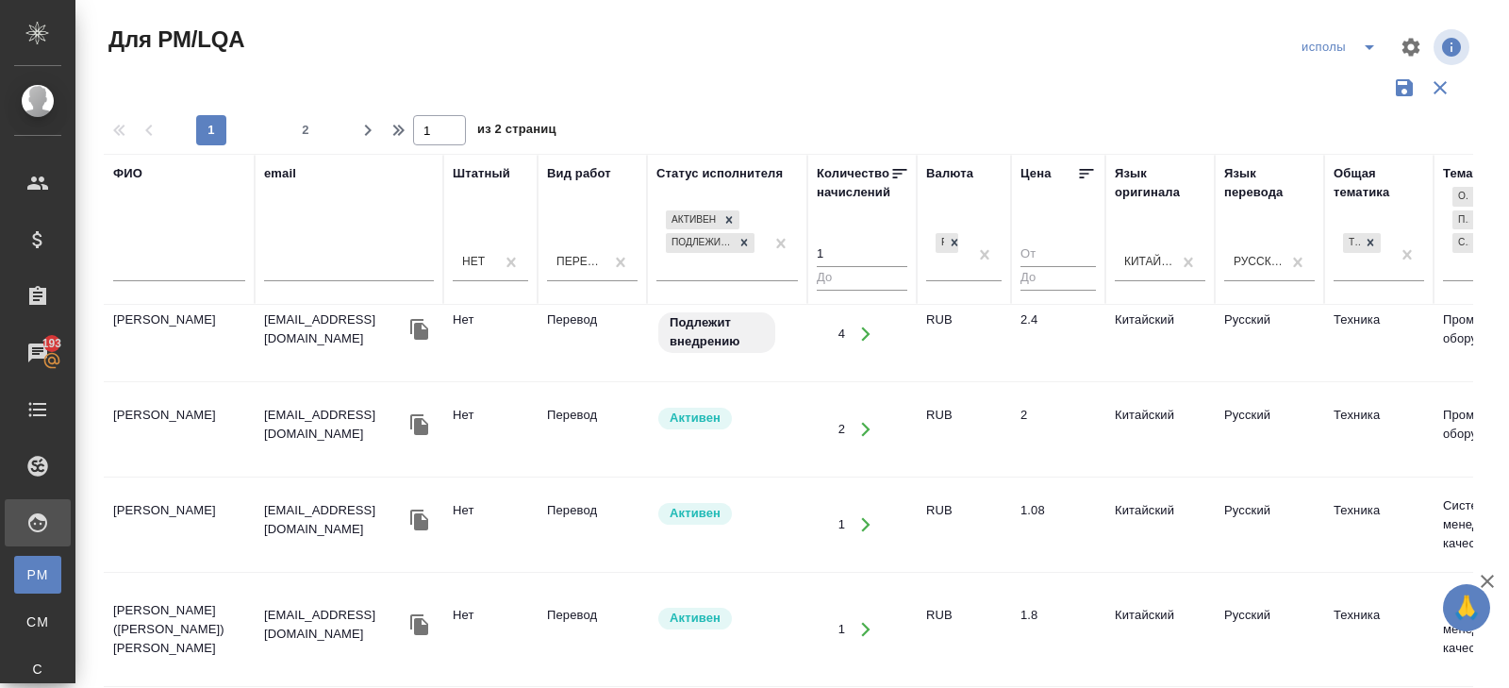
scroll to position [0, 0]
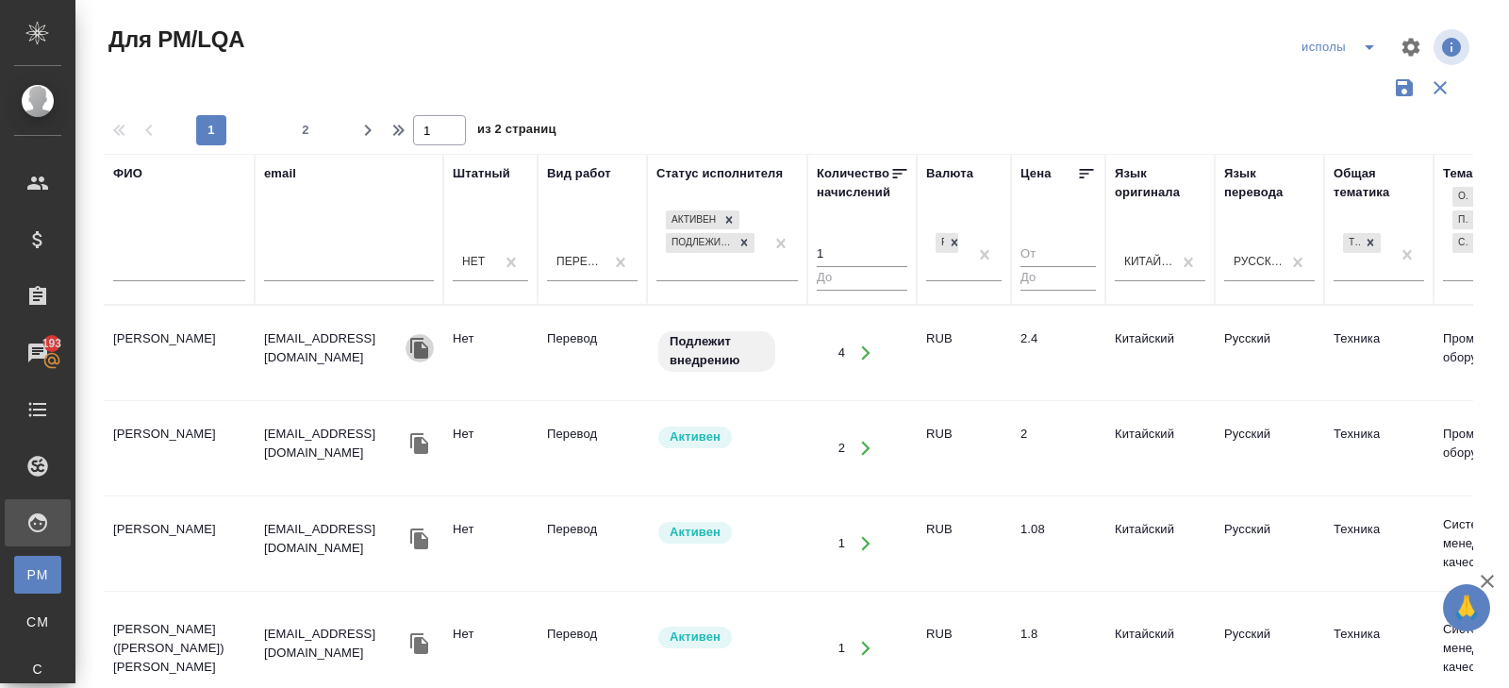
click at [420, 341] on icon "button" at bounding box center [419, 348] width 18 height 21
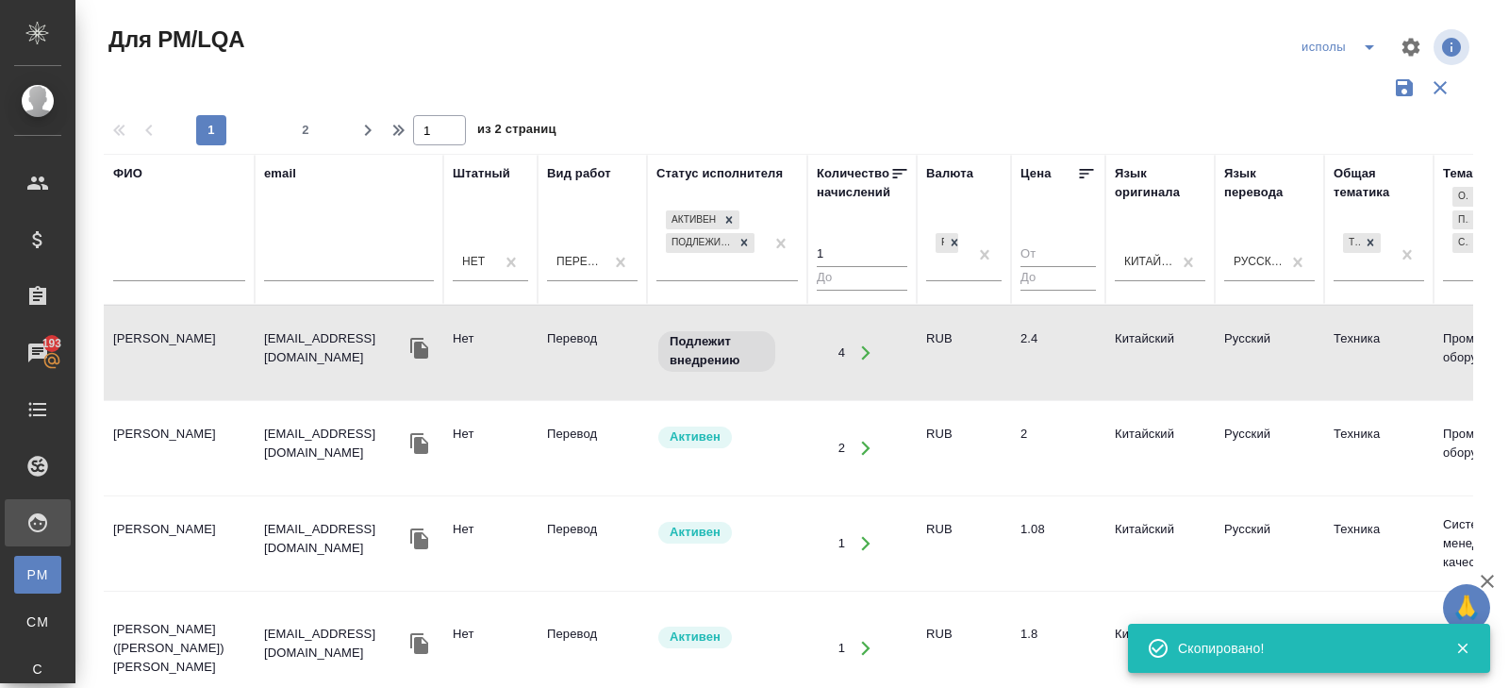
click at [421, 438] on icon "button" at bounding box center [419, 443] width 18 height 21
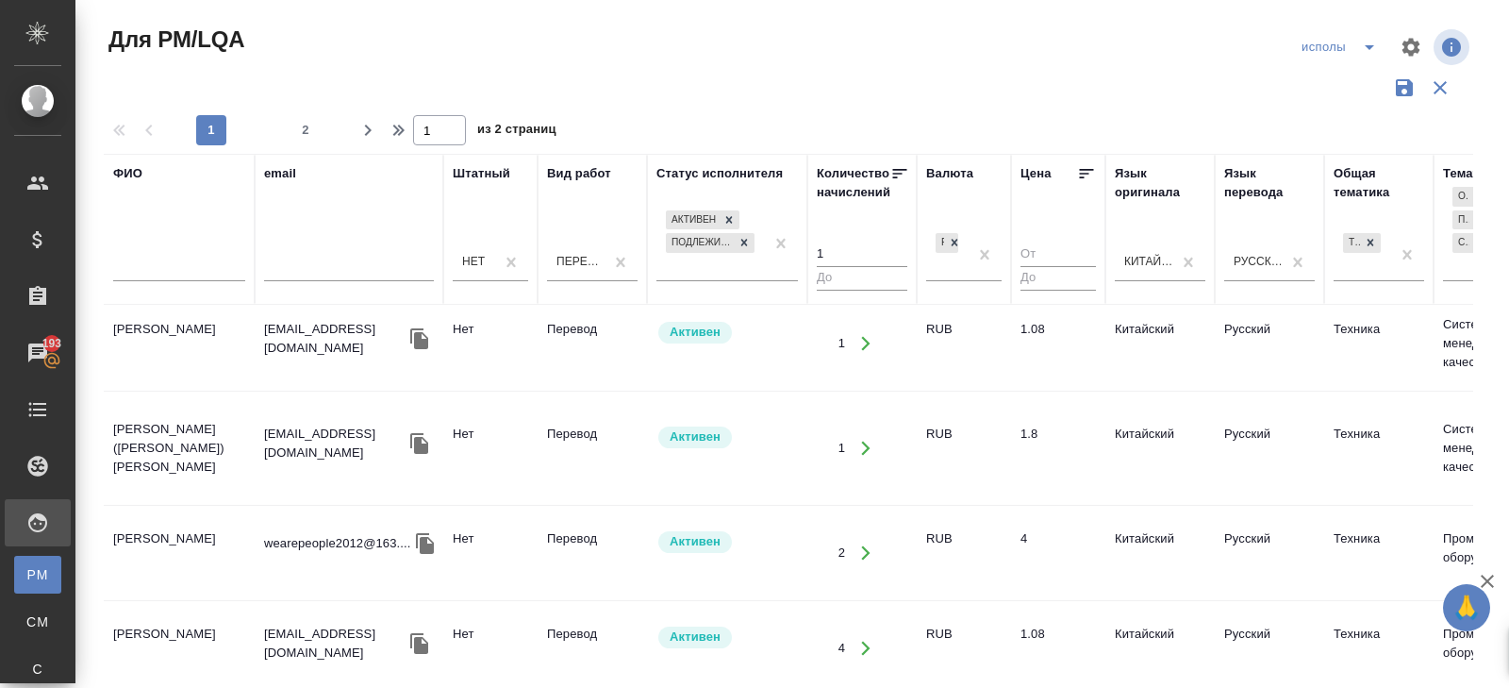
scroll to position [221, 0]
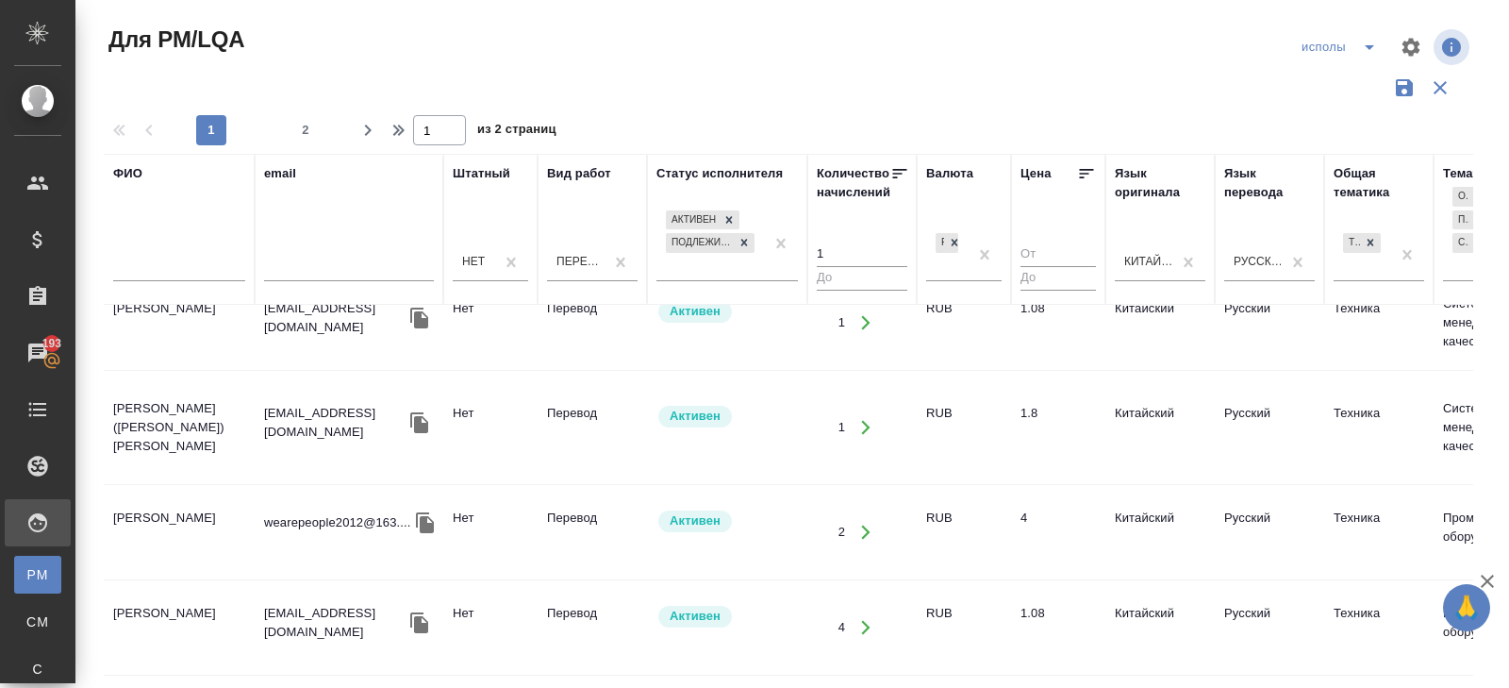
click at [418, 412] on icon "button" at bounding box center [419, 422] width 18 height 21
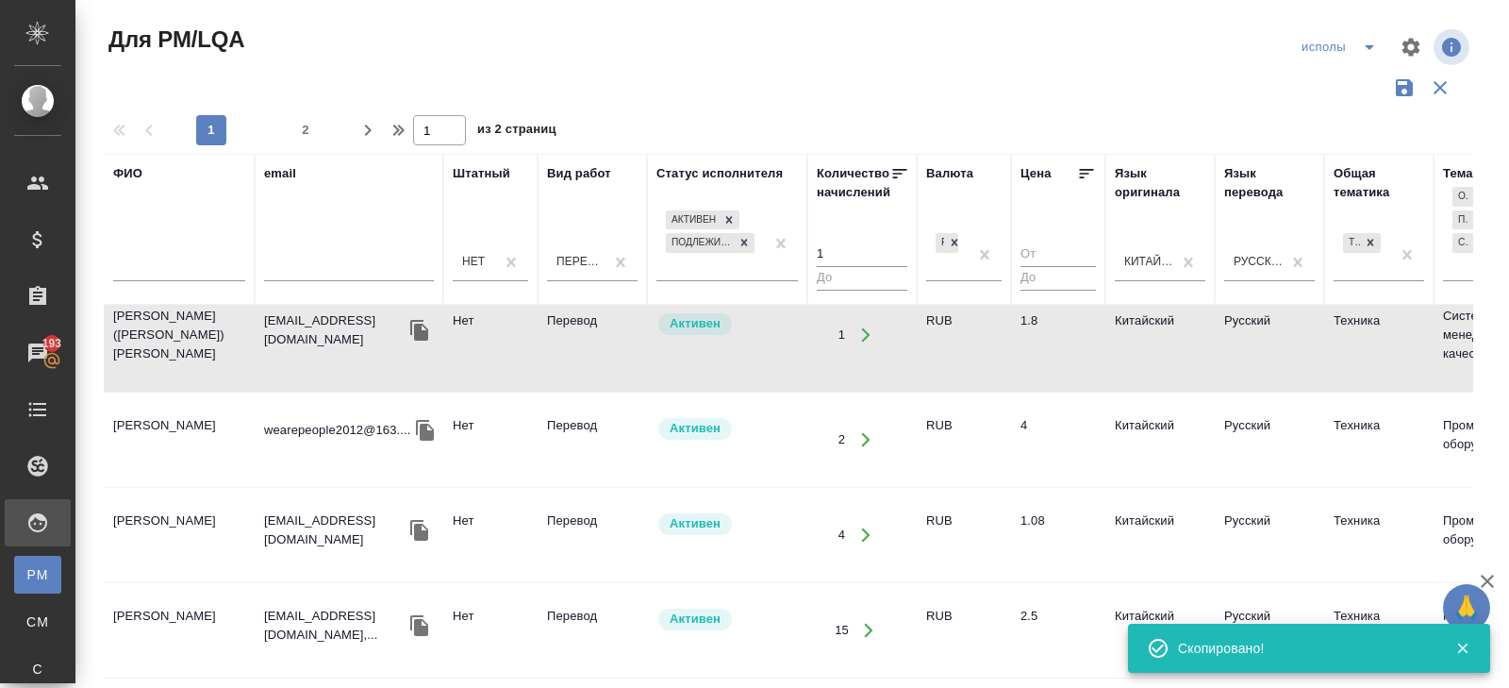
scroll to position [357, 0]
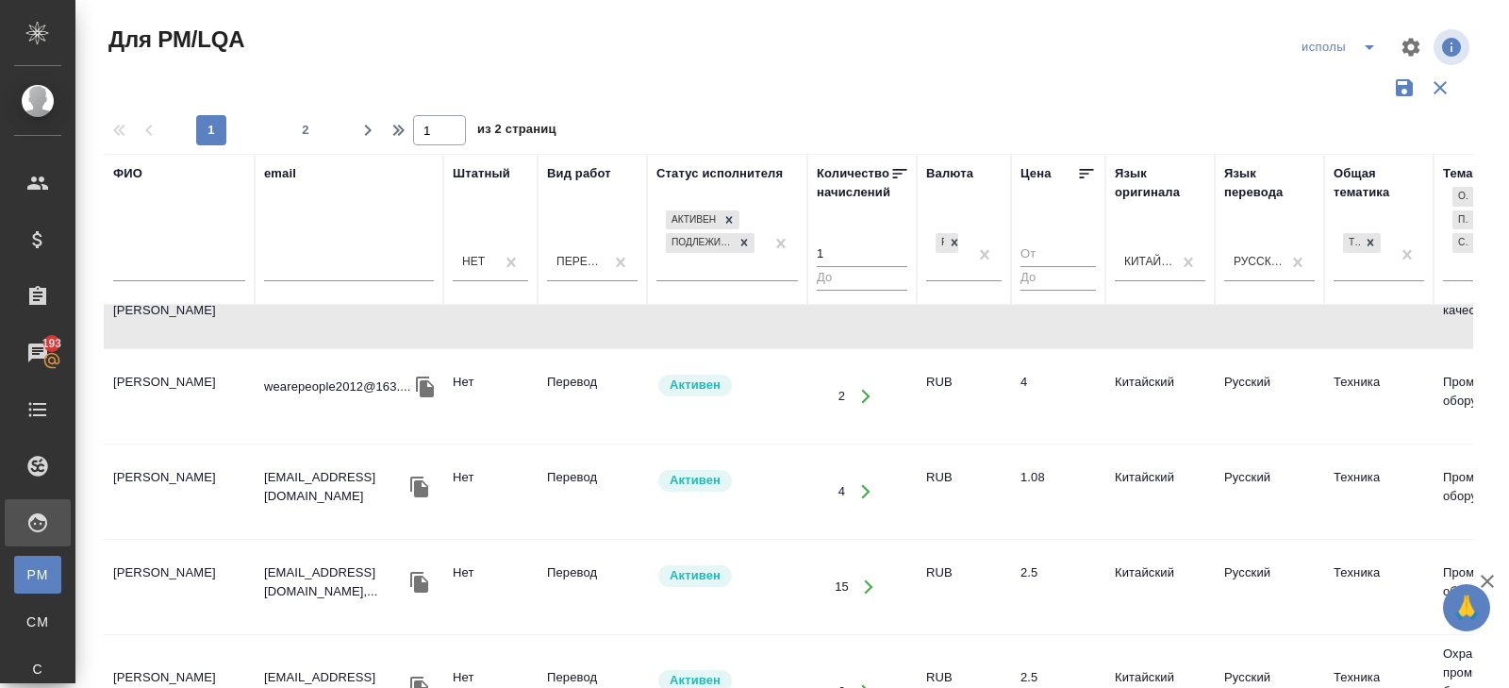
click at [422, 388] on icon "button" at bounding box center [425, 386] width 18 height 21
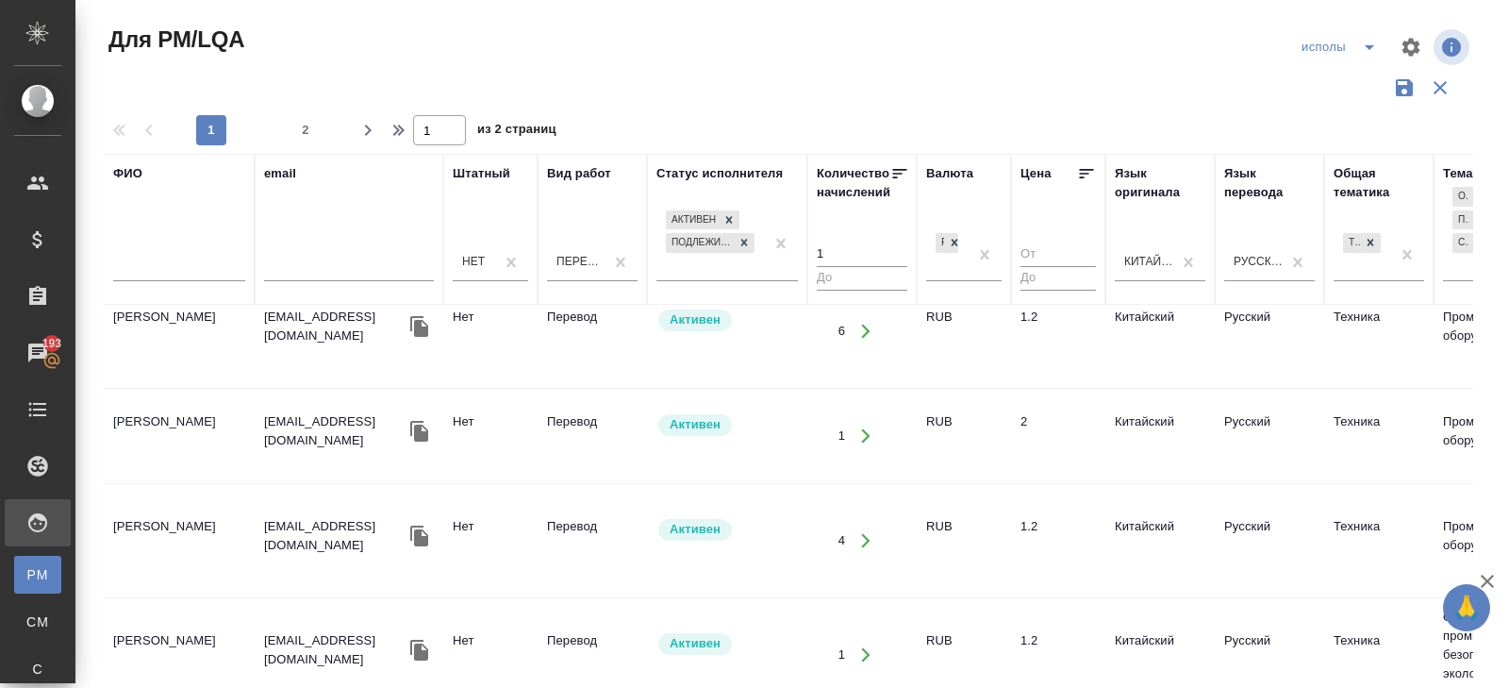
scroll to position [1025, 0]
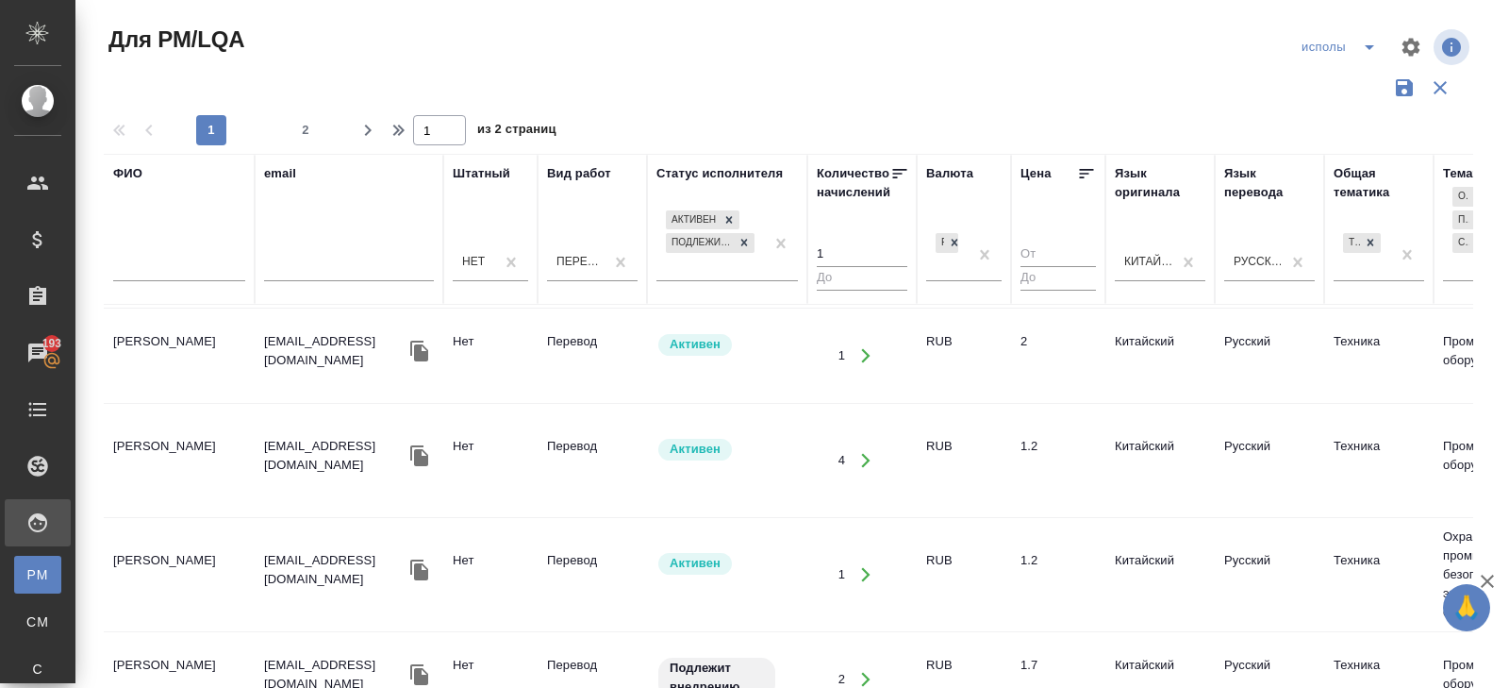
click at [416, 466] on icon "button" at bounding box center [419, 455] width 18 height 21
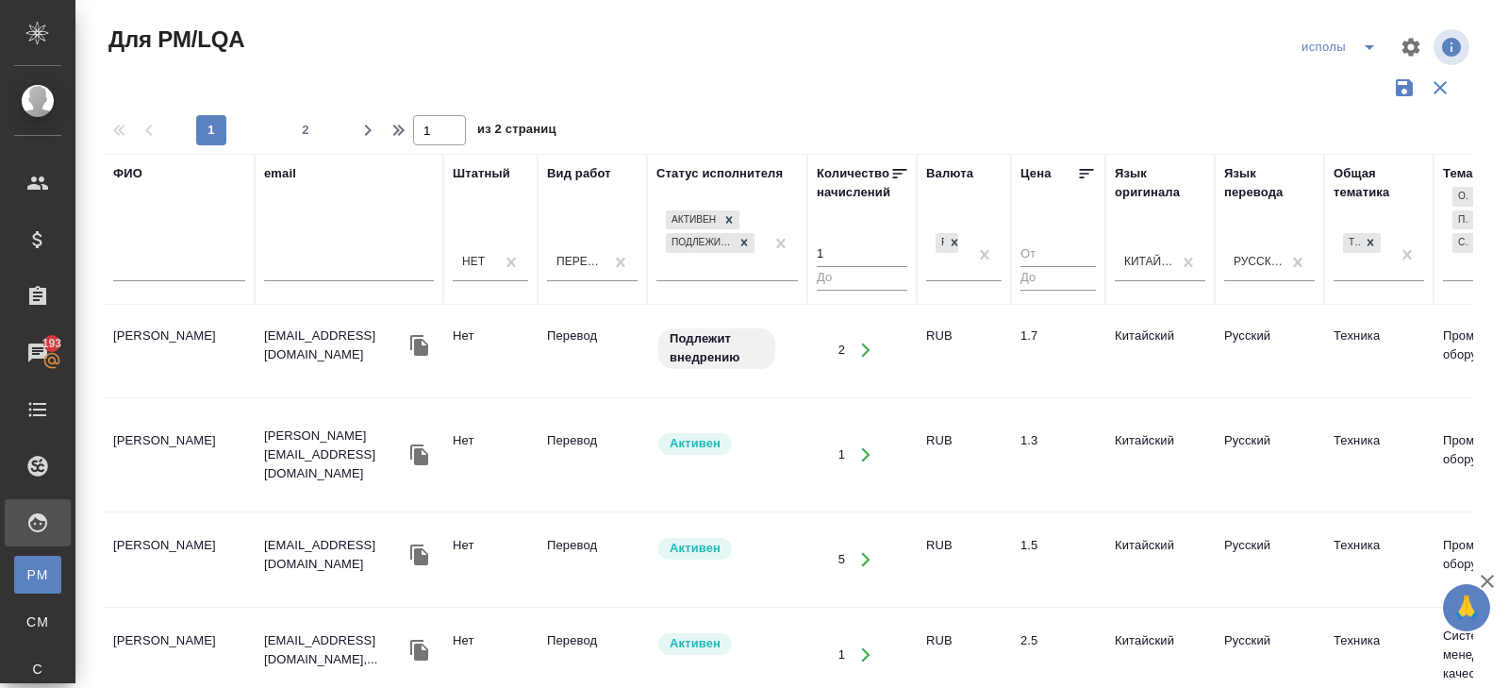
scroll to position [1355, 0]
click at [416, 355] on icon "button" at bounding box center [419, 344] width 18 height 21
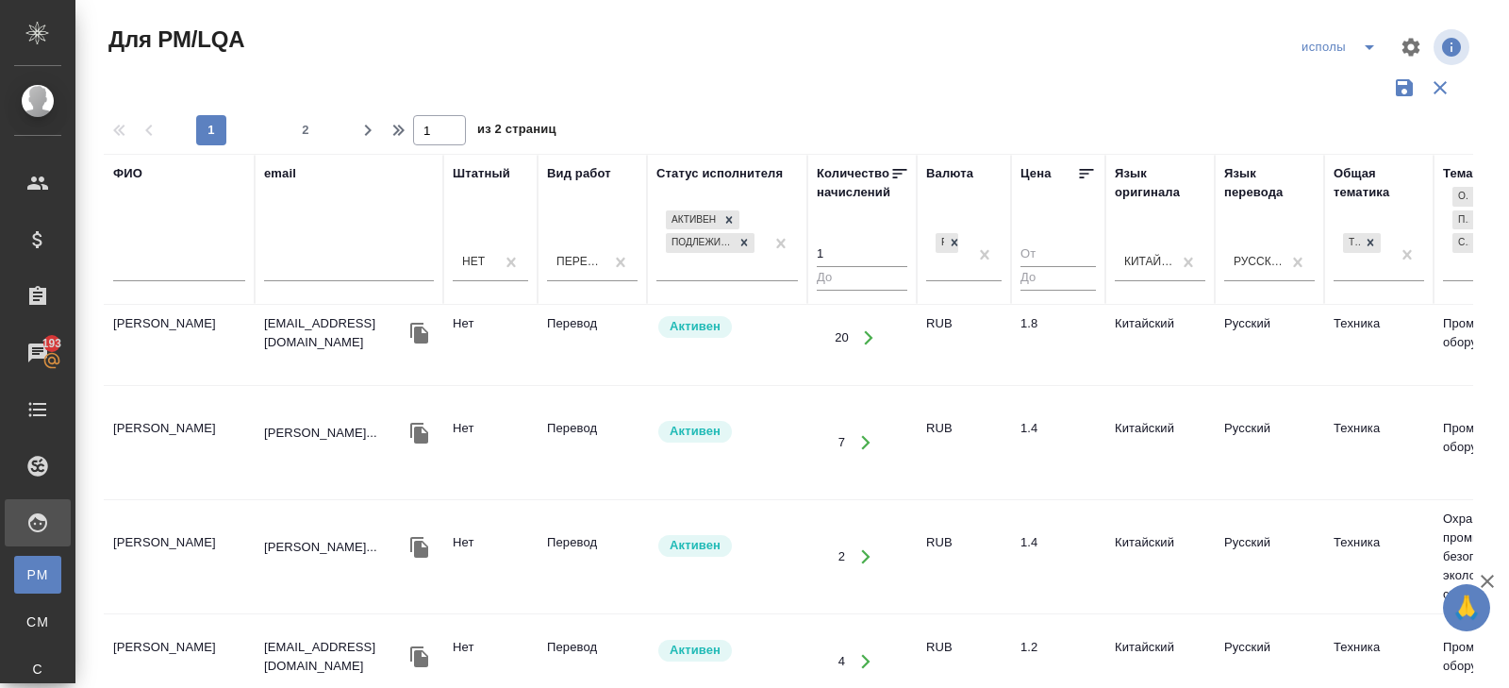
scroll to position [1989, 0]
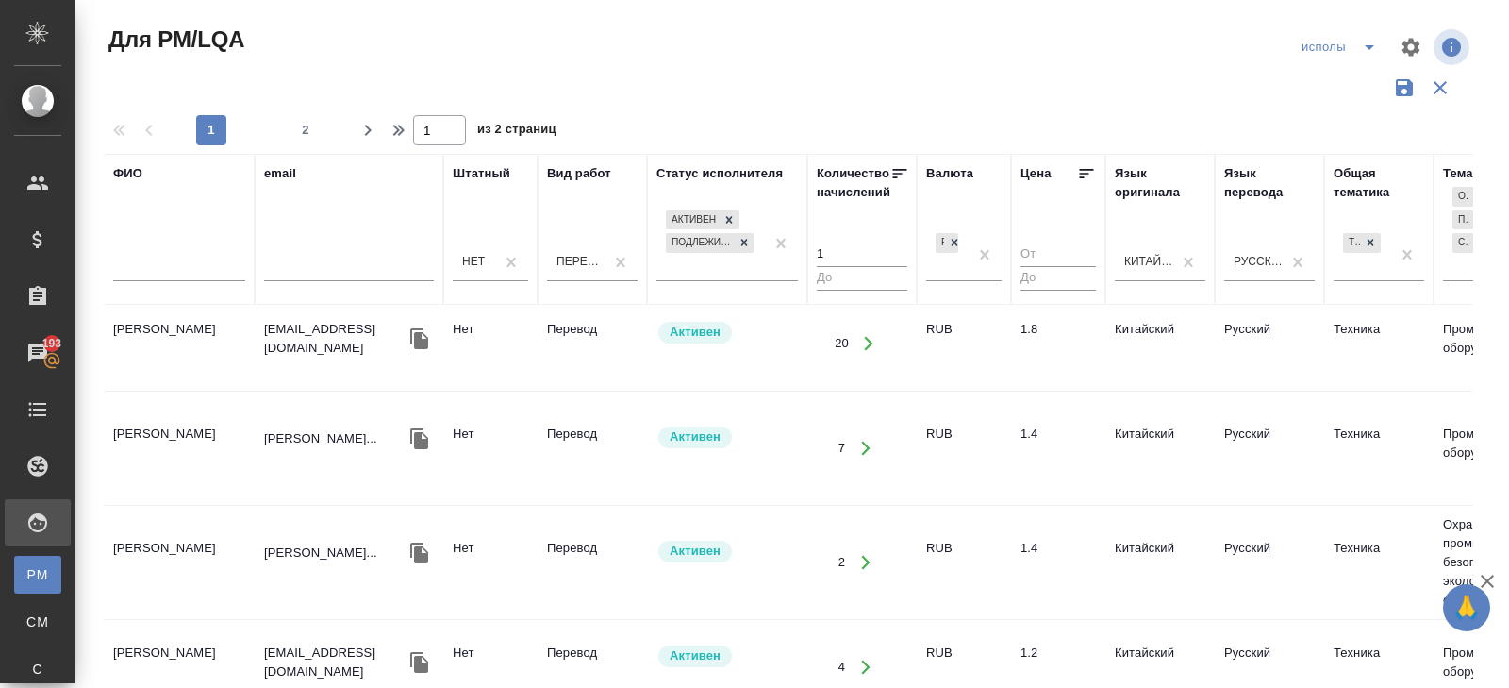
click at [417, 349] on icon "button" at bounding box center [419, 338] width 18 height 21
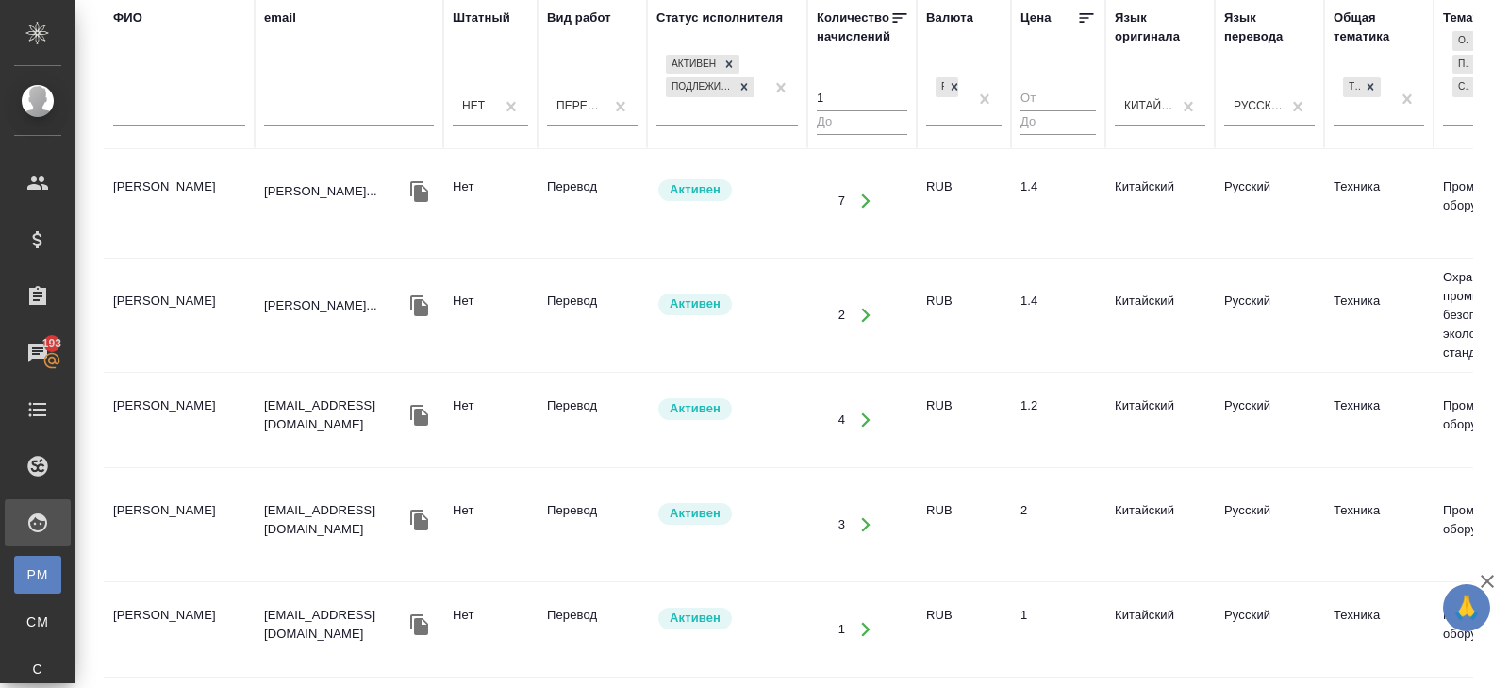
scroll to position [153, 0]
click at [415, 522] on icon "button" at bounding box center [419, 522] width 18 height 21
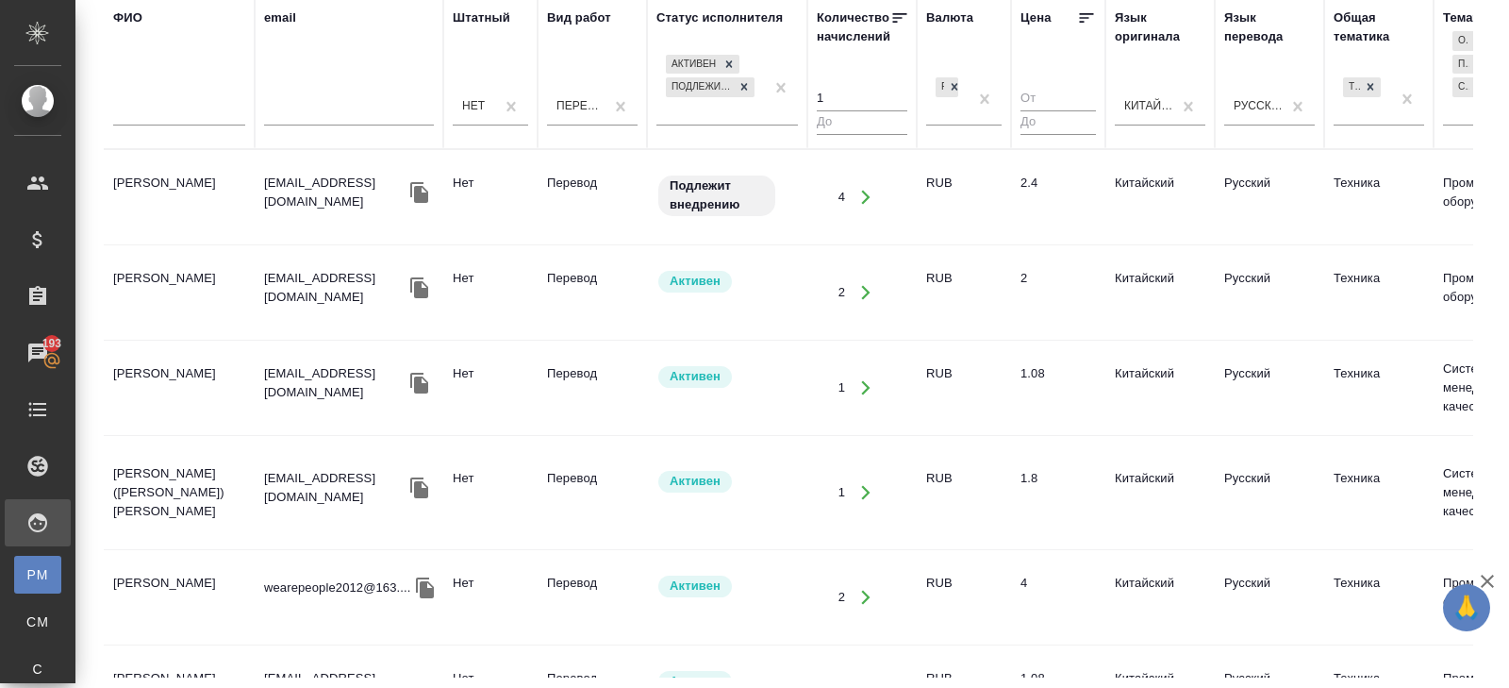
scroll to position [0, 0]
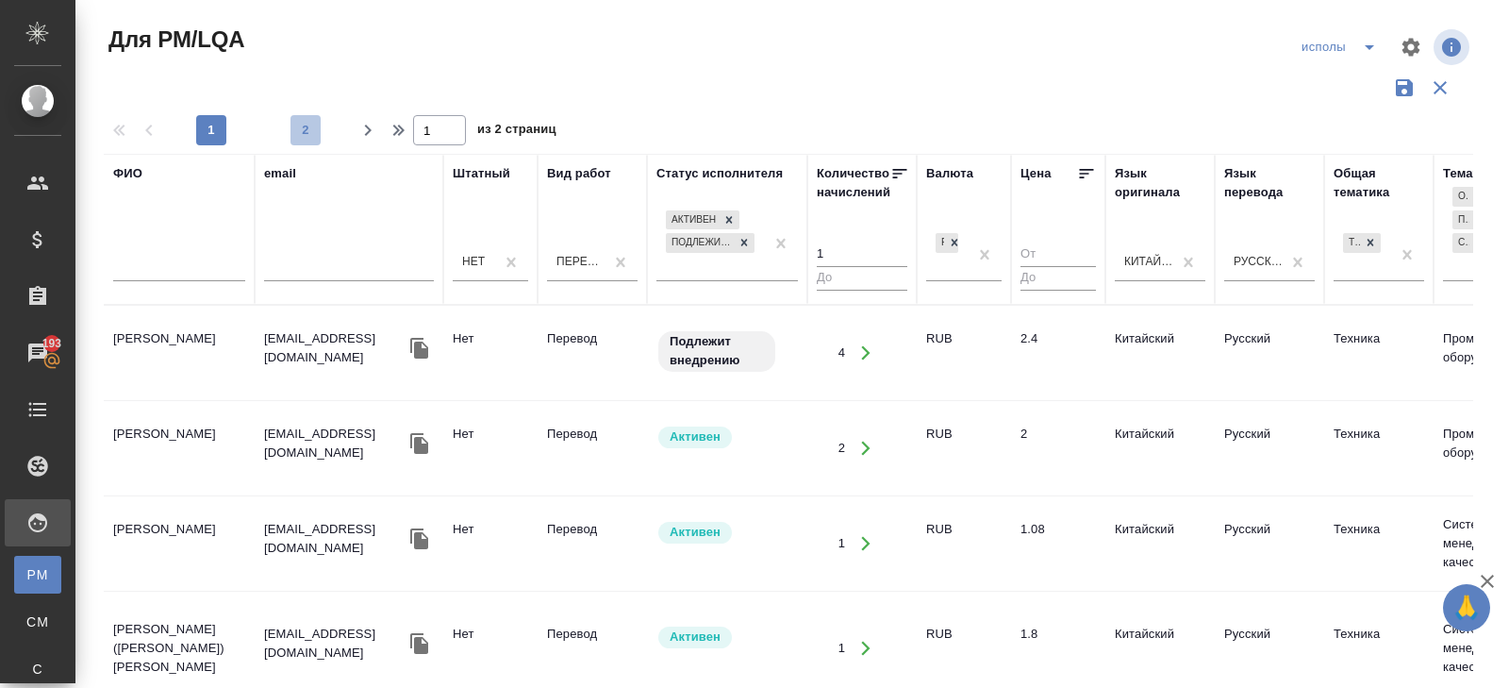
click at [301, 136] on span "2" at bounding box center [306, 130] width 30 height 19
type input "2"
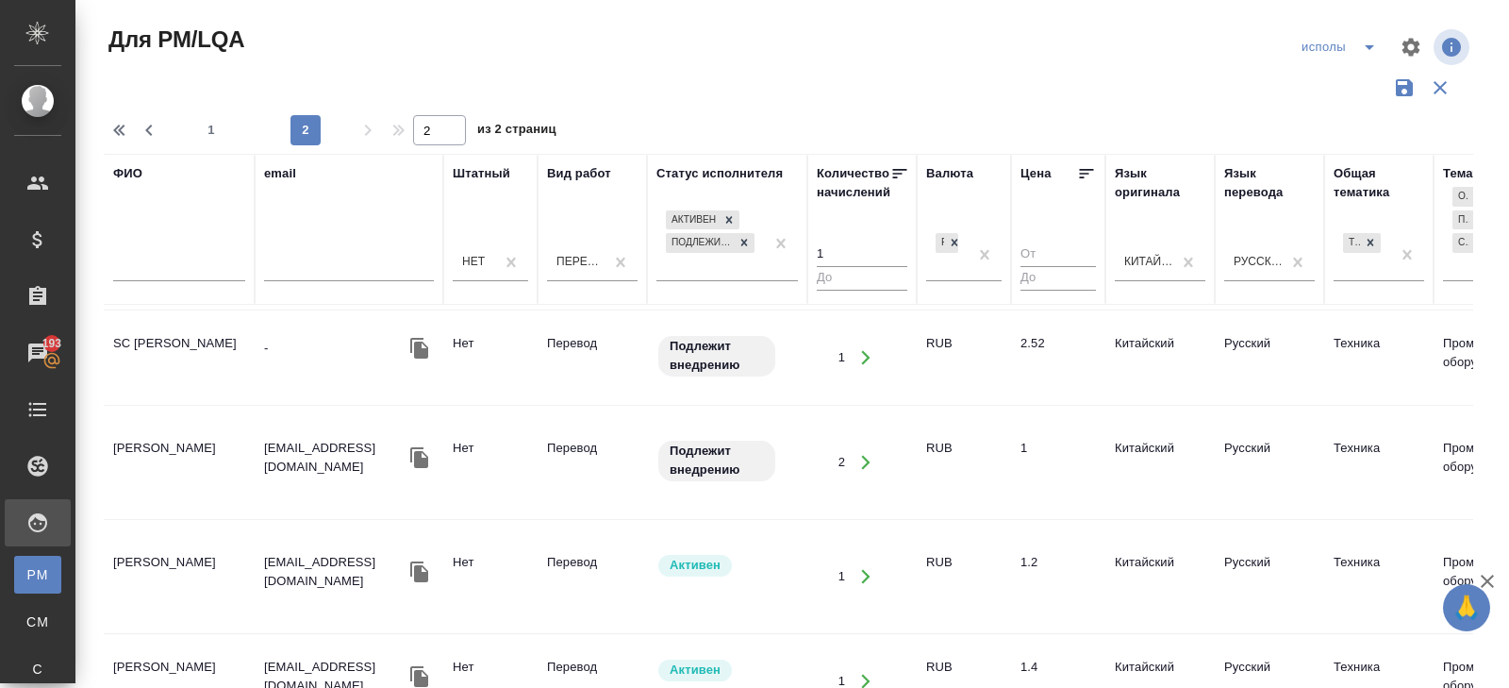
scroll to position [102, 0]
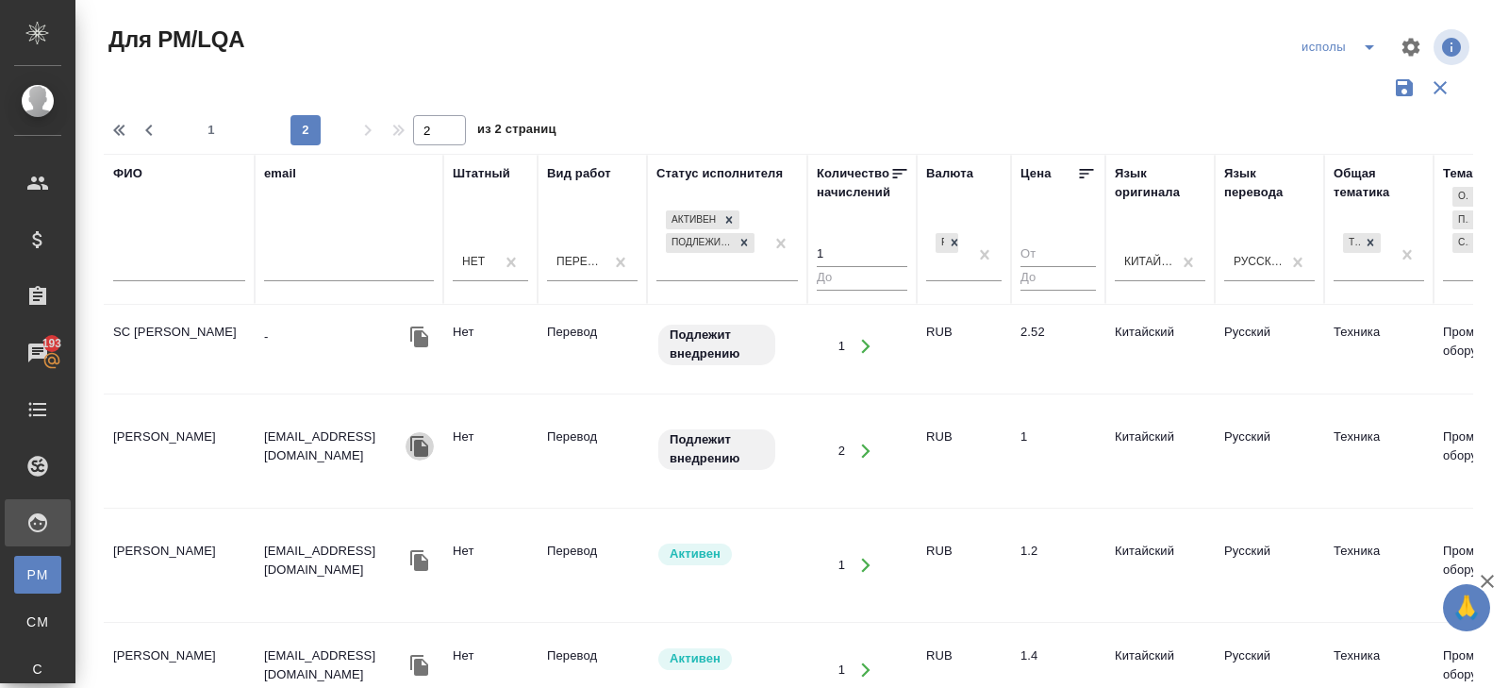
click at [425, 443] on icon "button" at bounding box center [419, 446] width 18 height 21
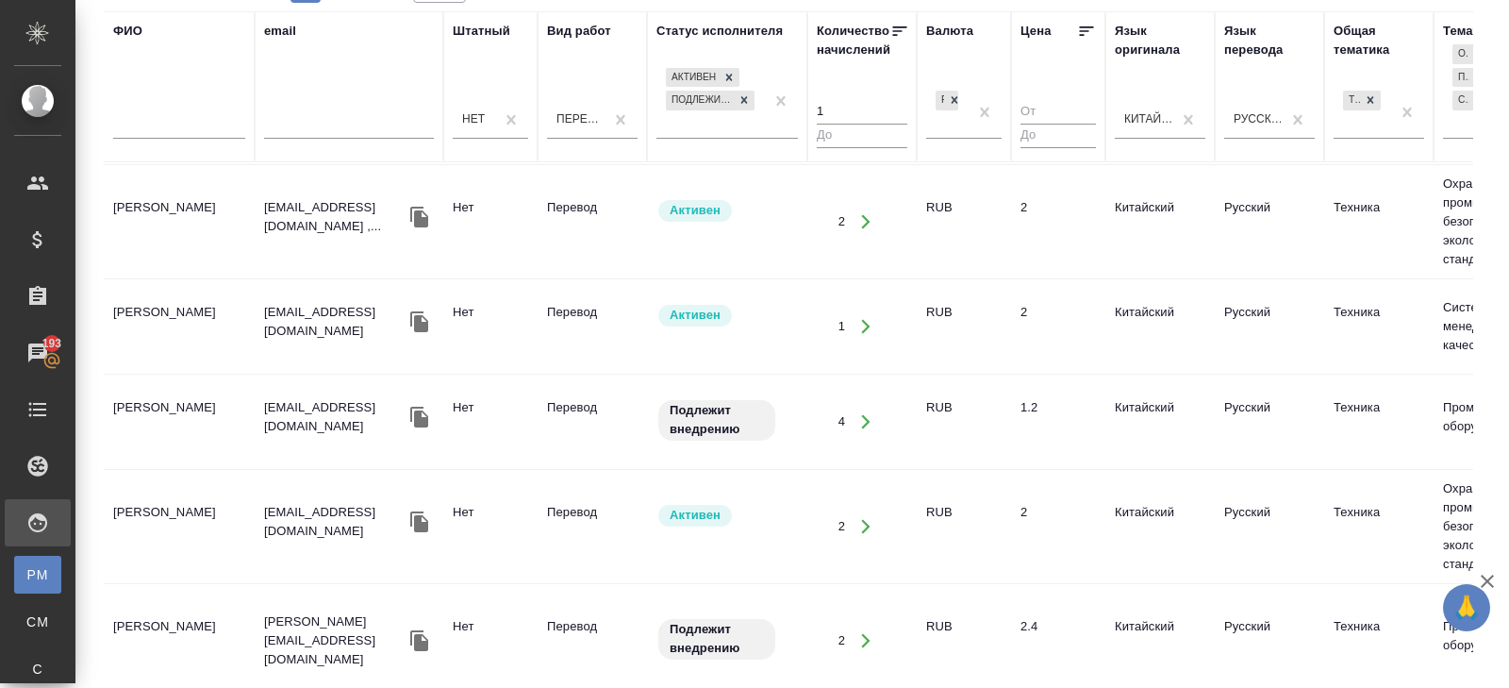
scroll to position [156, 0]
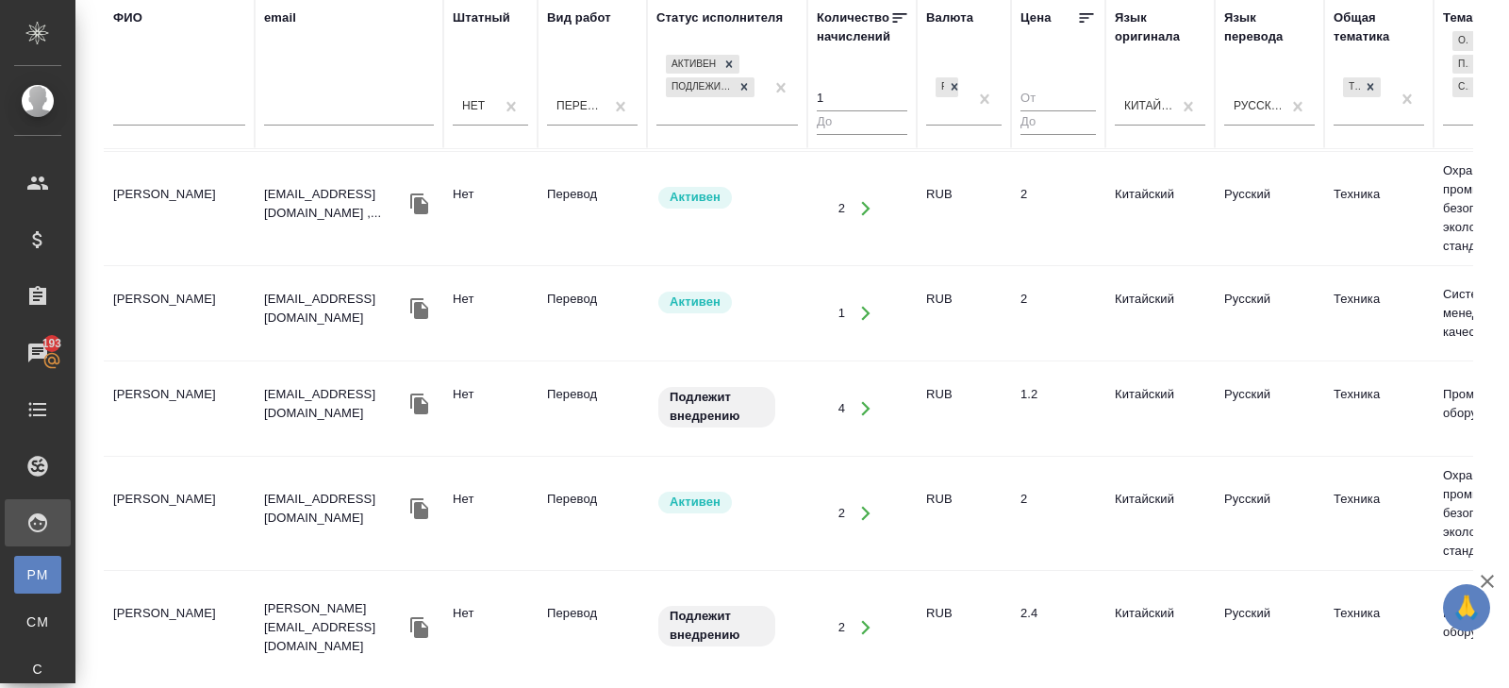
click at [424, 392] on icon "button" at bounding box center [419, 403] width 23 height 23
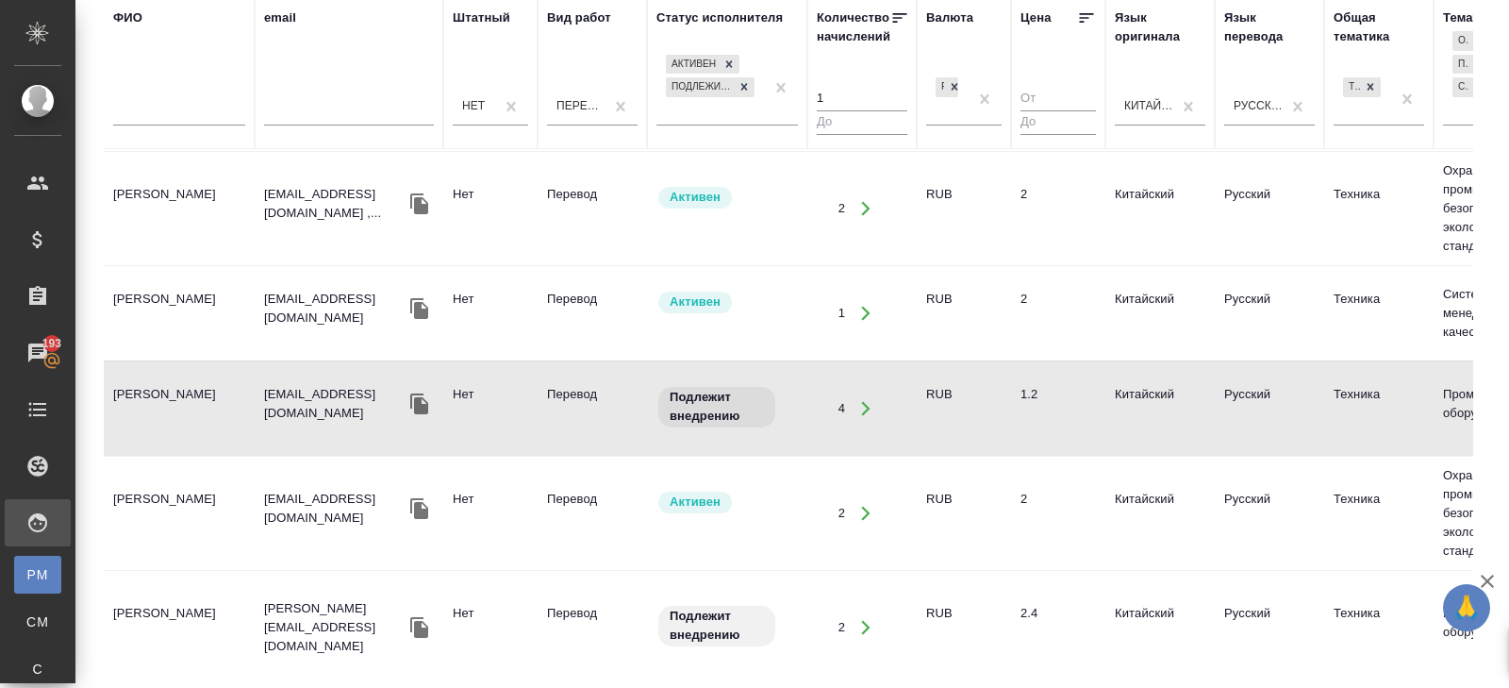
click at [416, 617] on icon "button" at bounding box center [419, 627] width 18 height 21
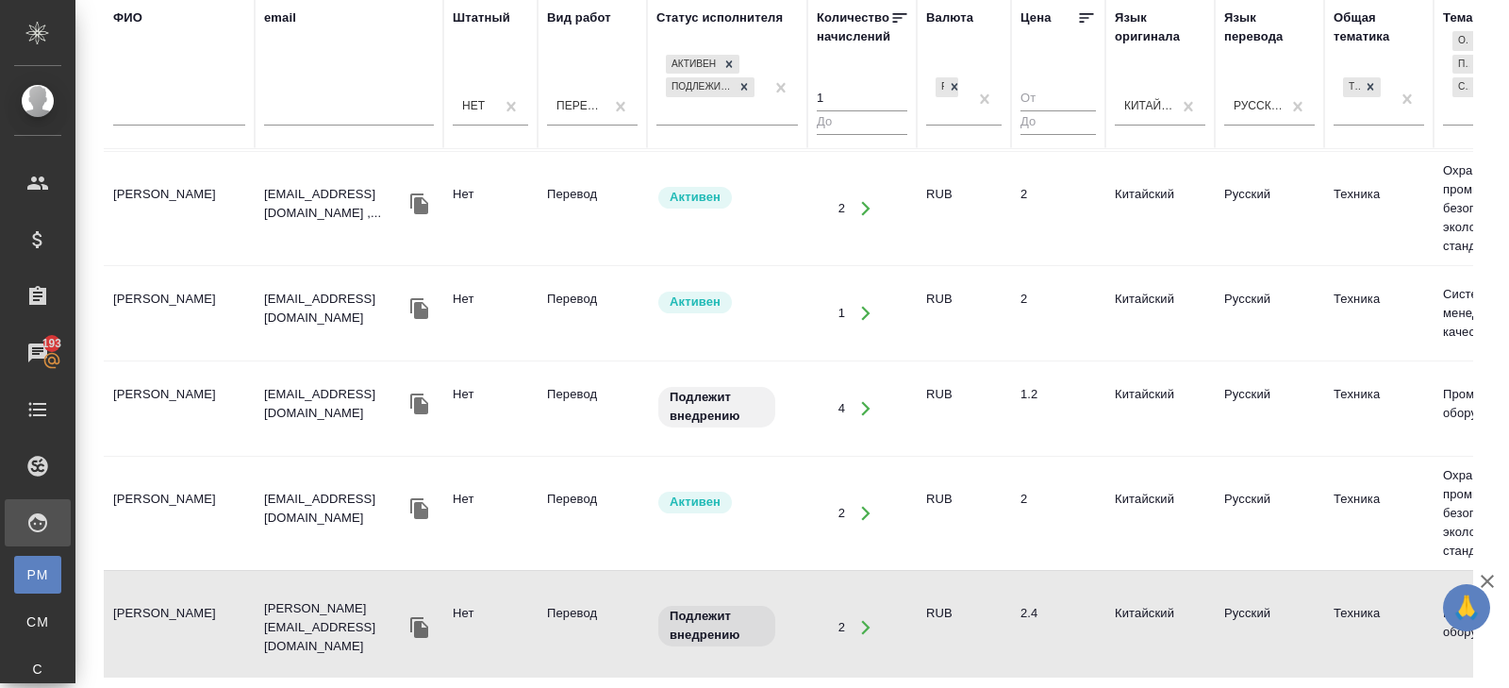
click at [188, 607] on td "Босенко Анна Андреевна" at bounding box center [179, 627] width 151 height 66
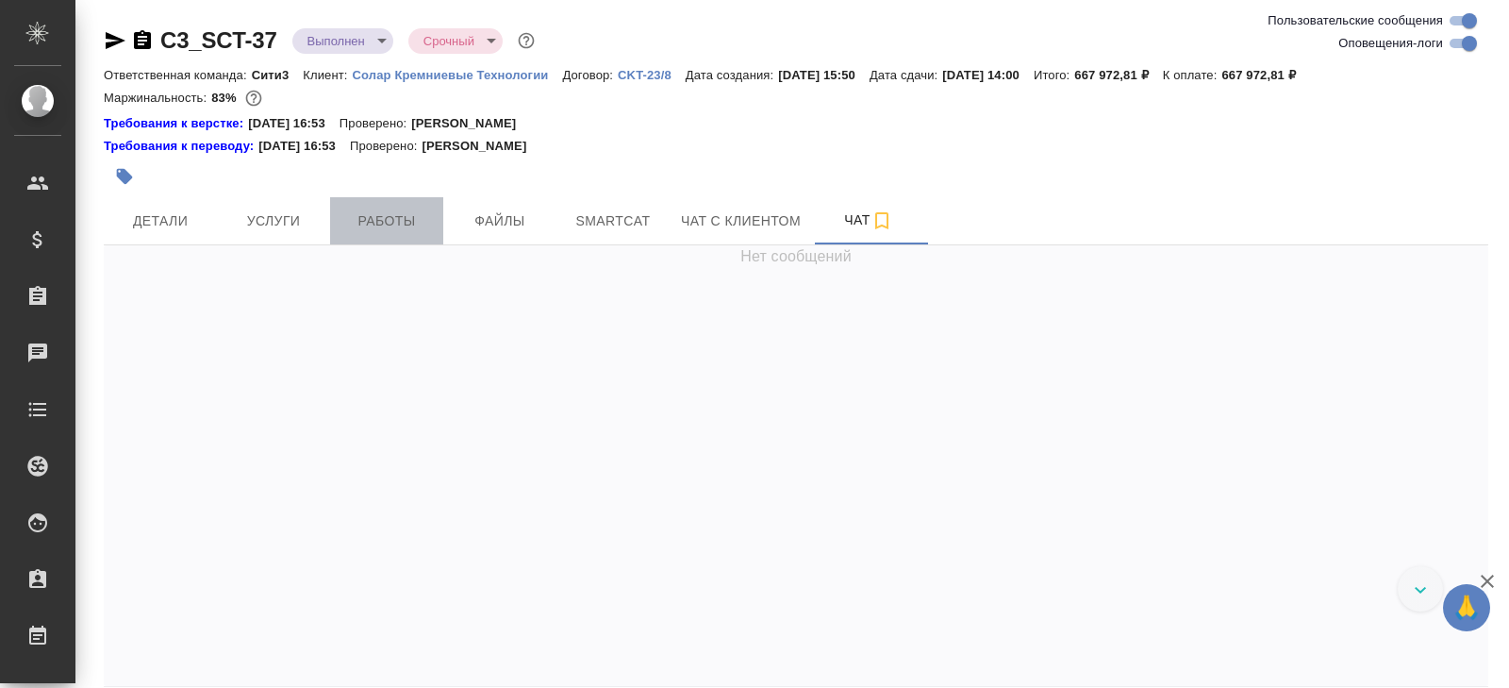
click at [387, 216] on span "Работы" at bounding box center [386, 221] width 91 height 24
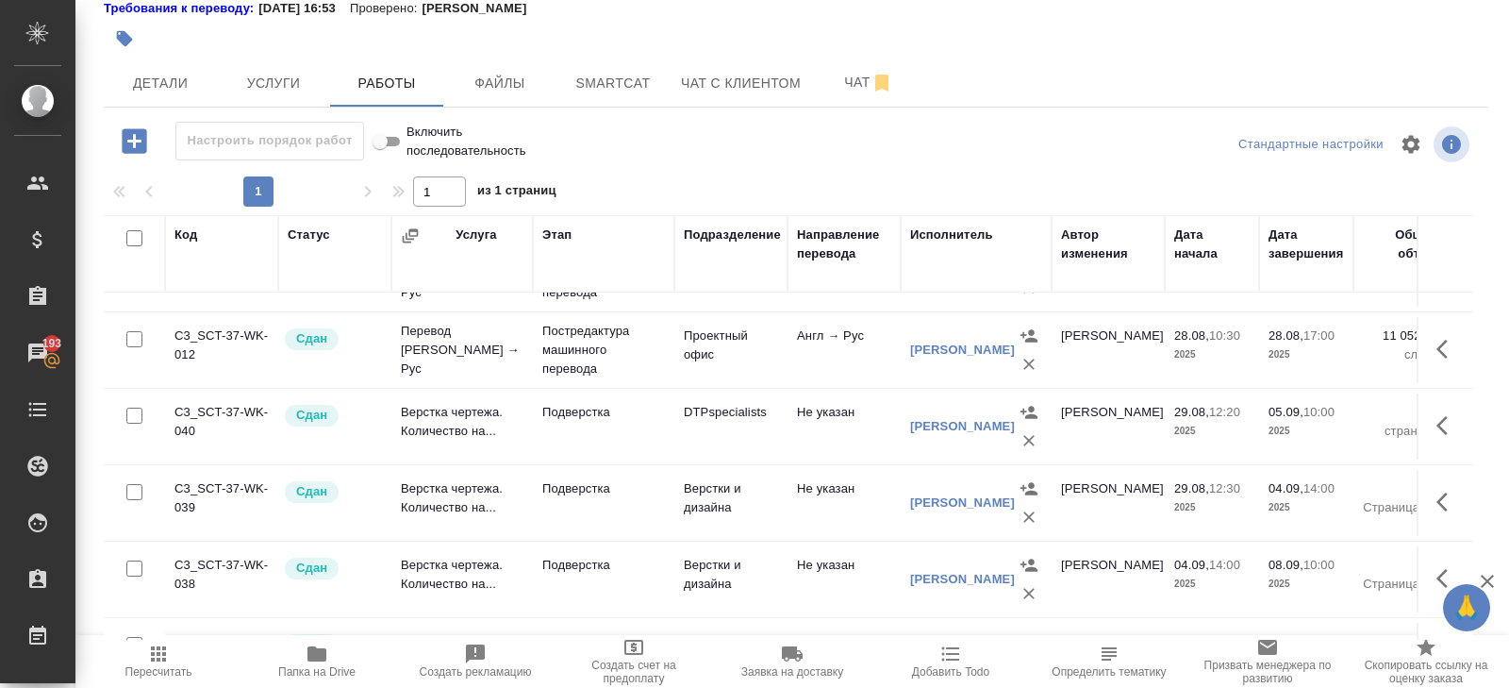
scroll to position [1101, 0]
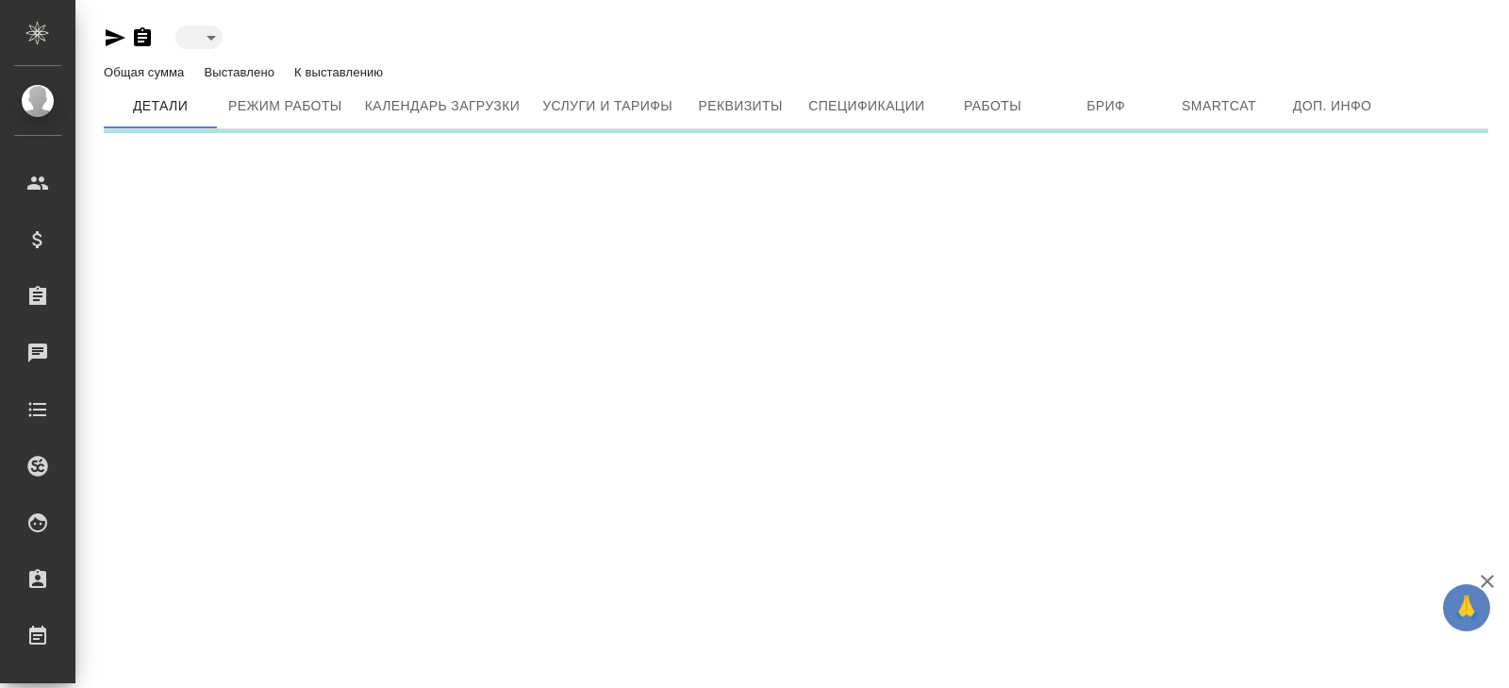
type input "toBeImplemented"
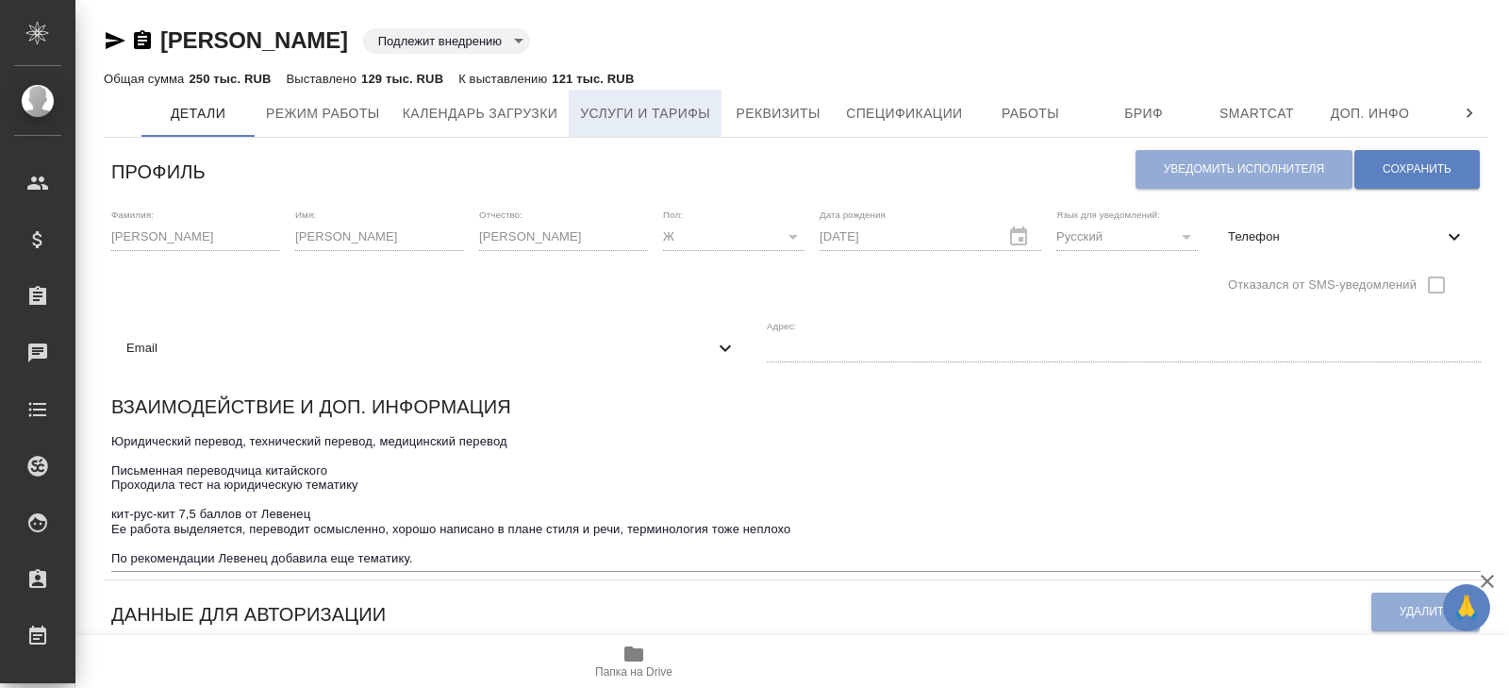
click at [666, 121] on span "Услуги и тарифы" at bounding box center [645, 114] width 130 height 24
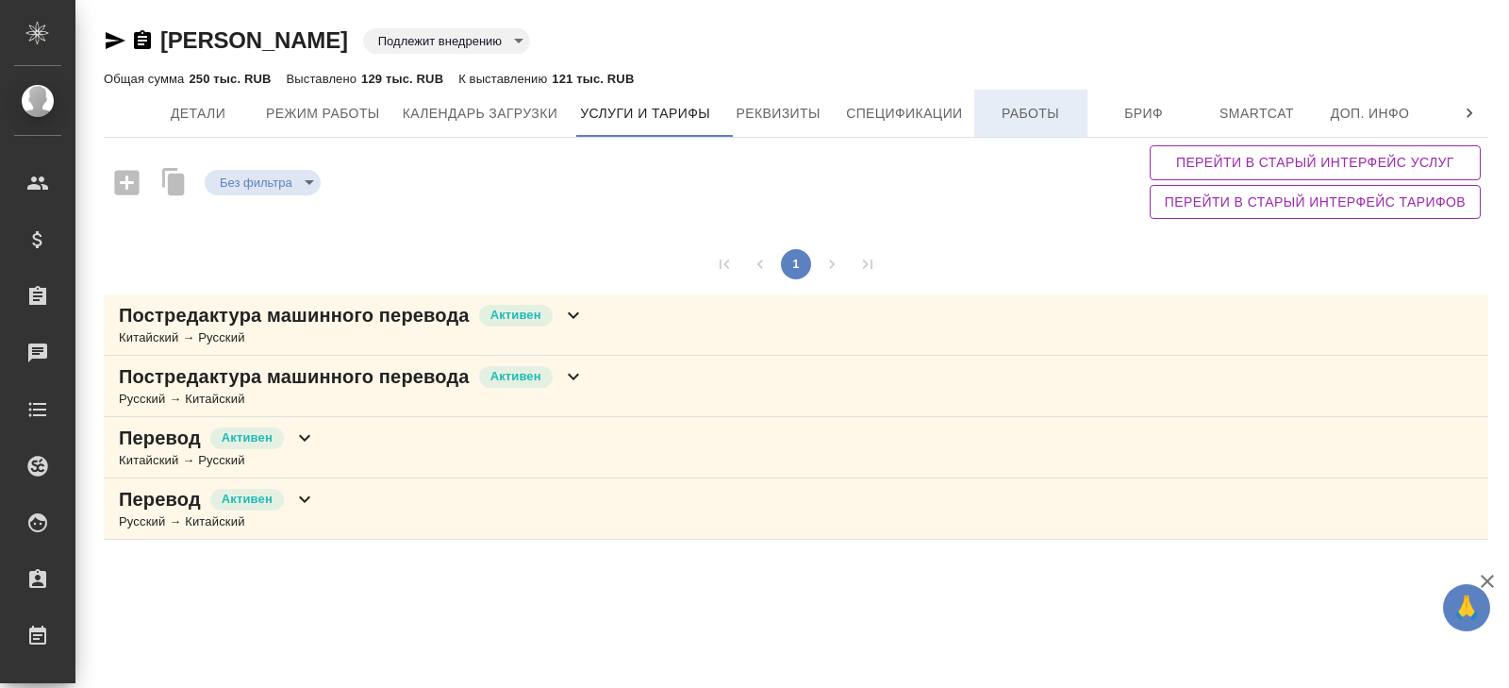
click at [1052, 118] on span "Работы" at bounding box center [1031, 114] width 91 height 24
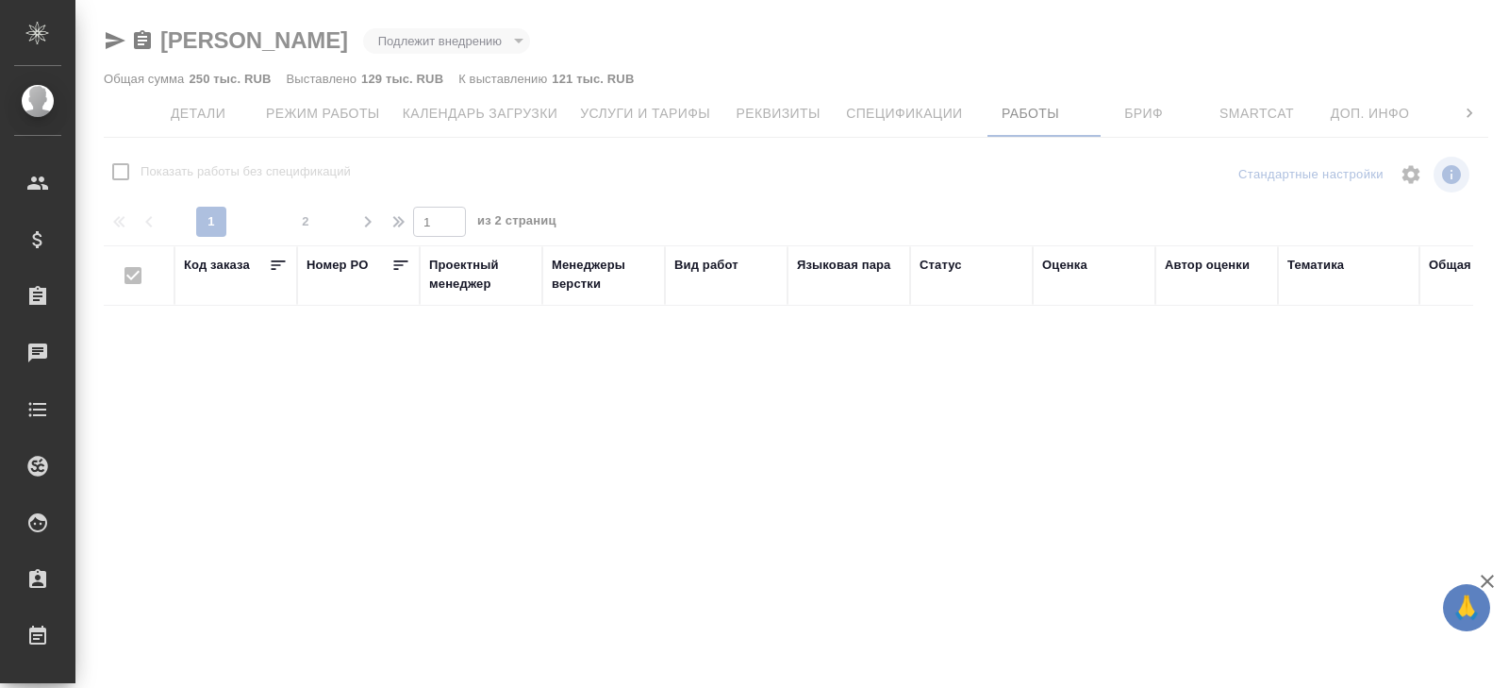
checkbox input "false"
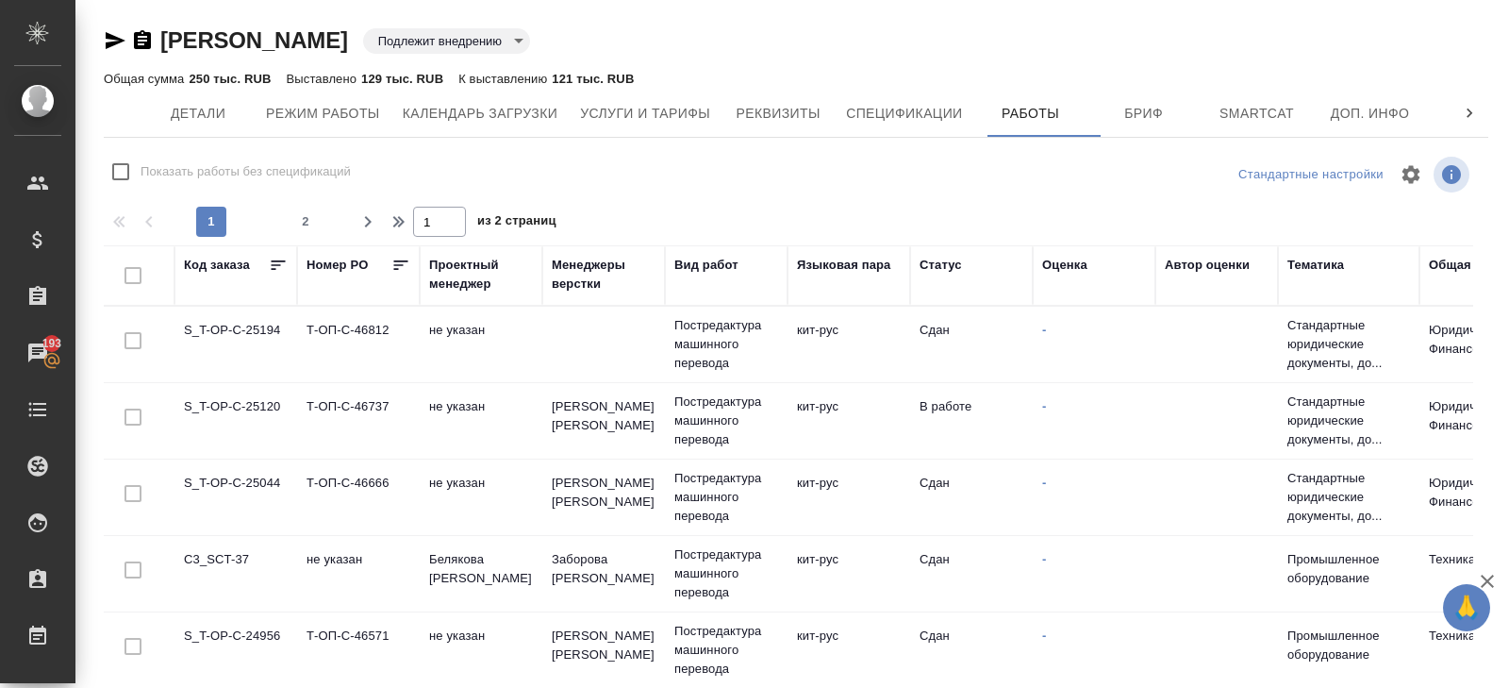
scroll to position [30, 0]
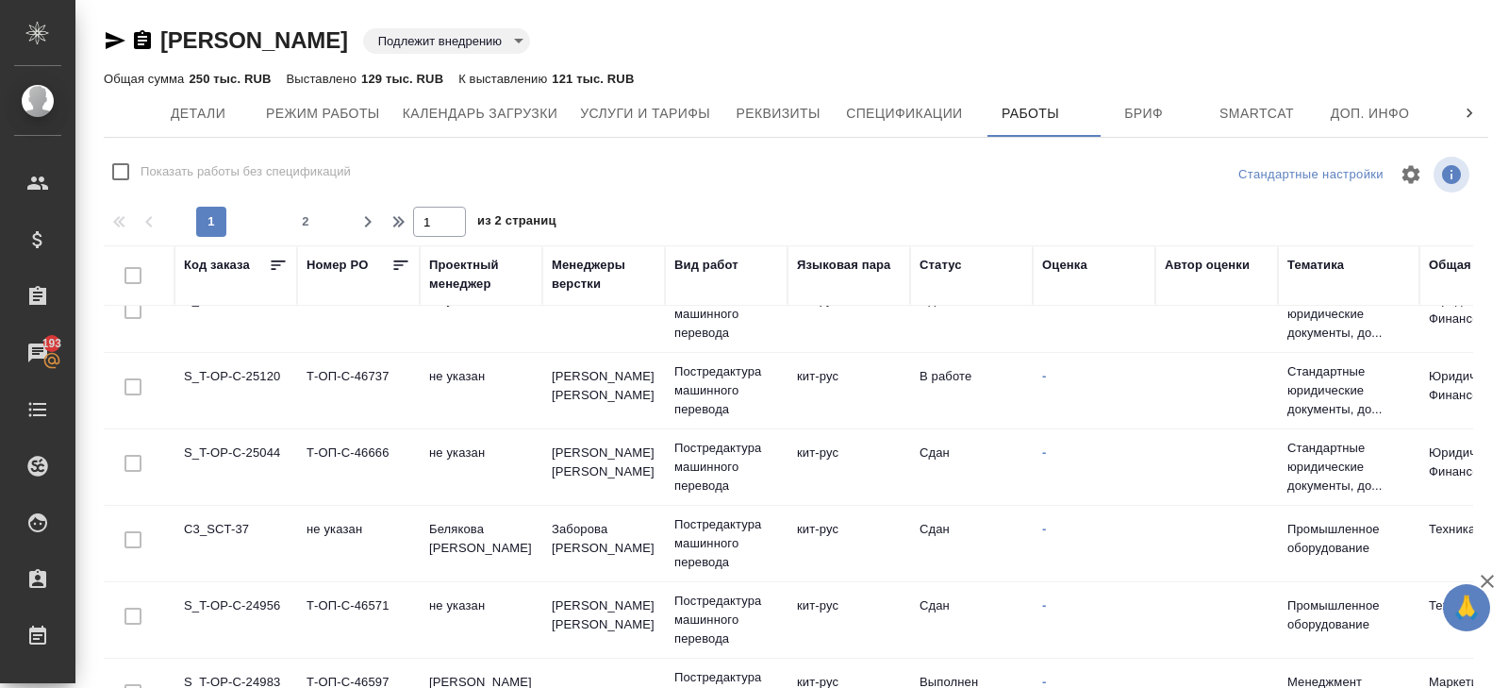
click at [247, 532] on td "C3_SCT-37" at bounding box center [235, 543] width 123 height 66
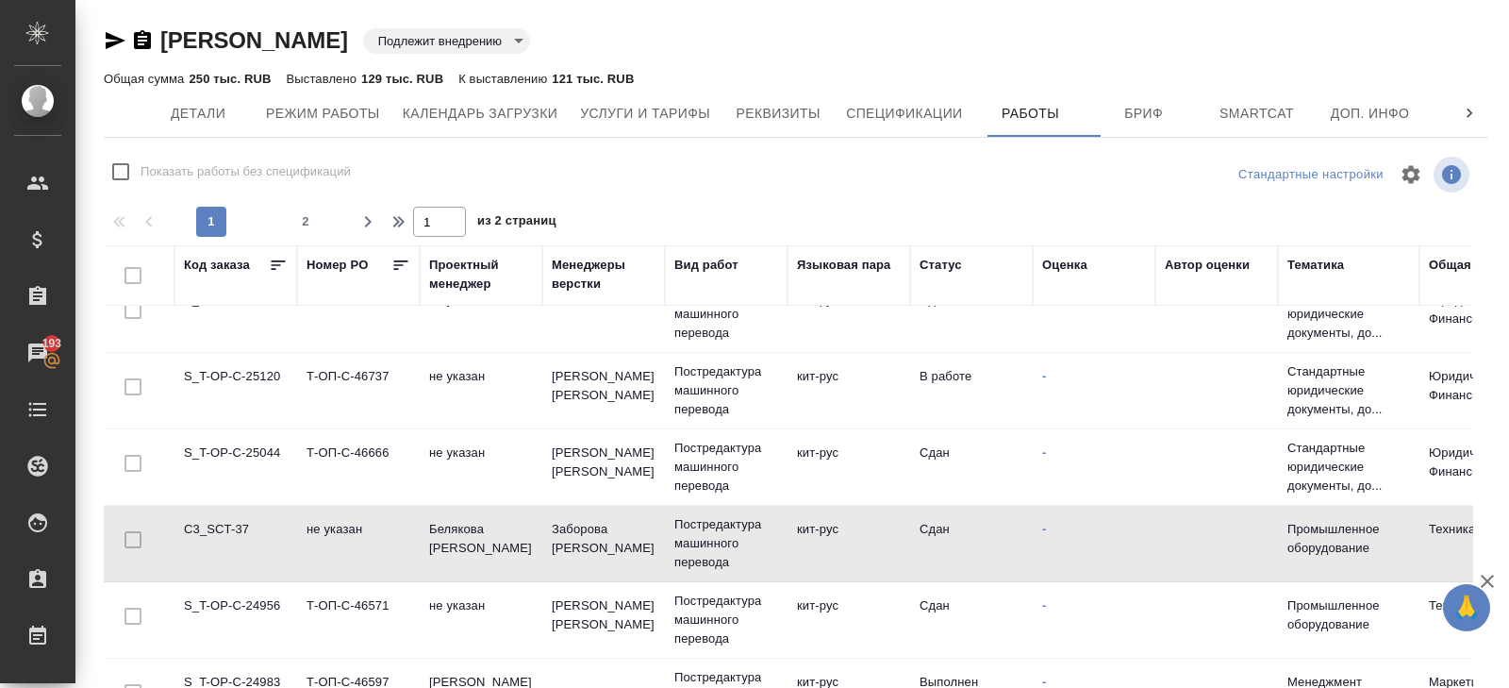
click at [247, 532] on td "C3_SCT-37" at bounding box center [235, 543] width 123 height 66
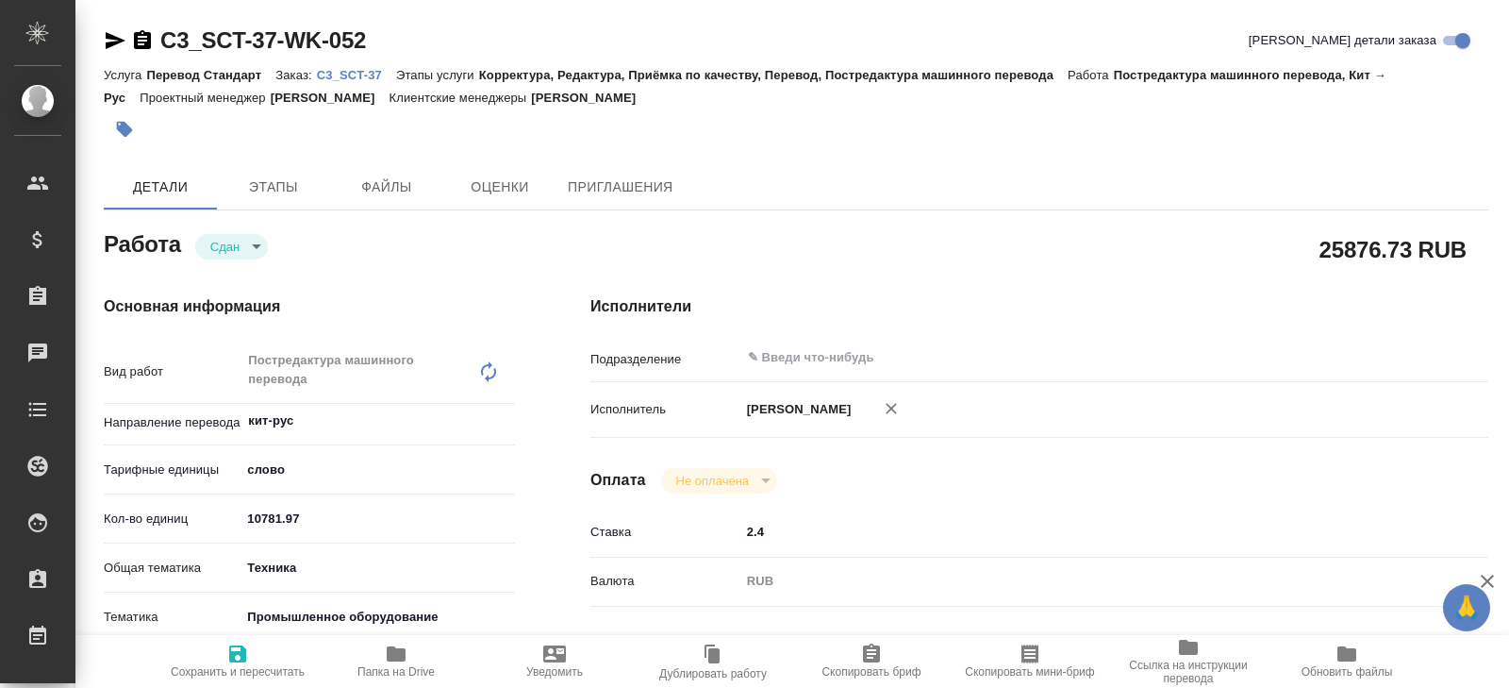
type textarea "x"
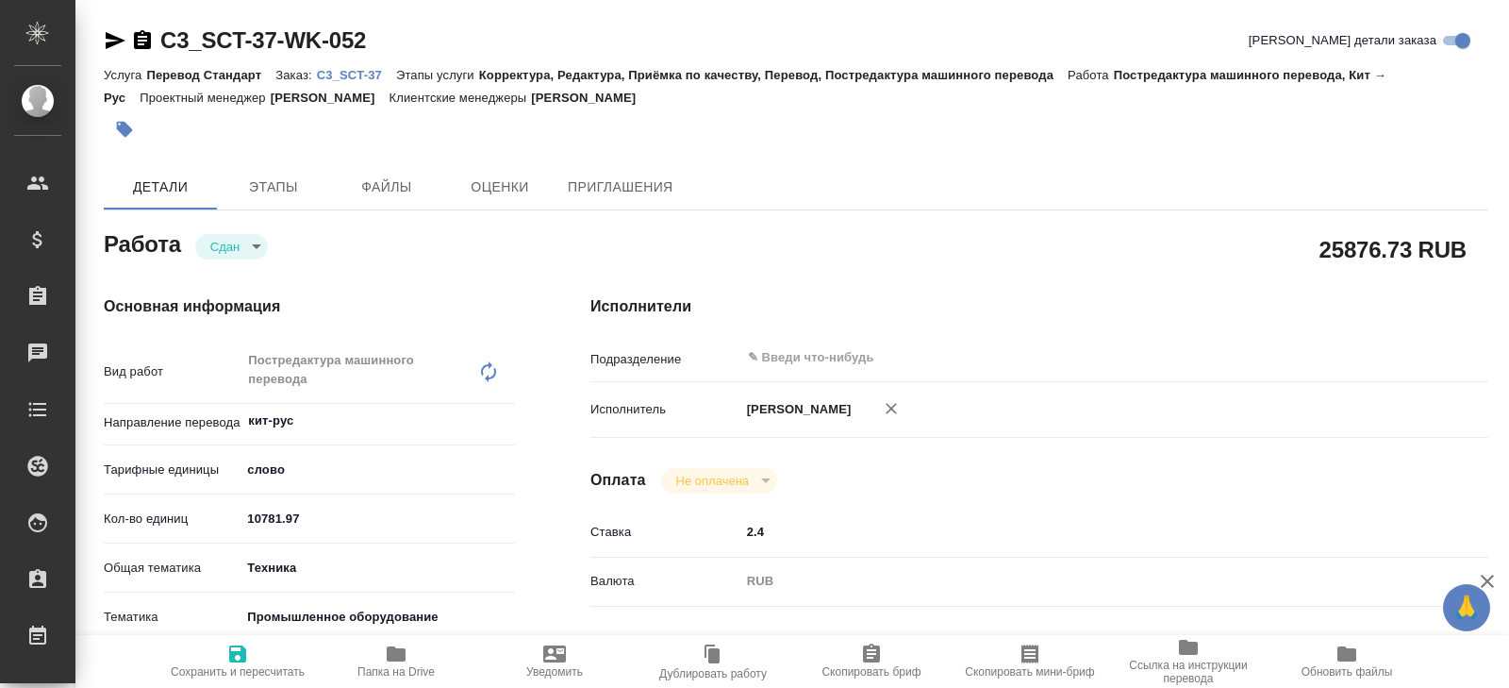
type textarea "x"
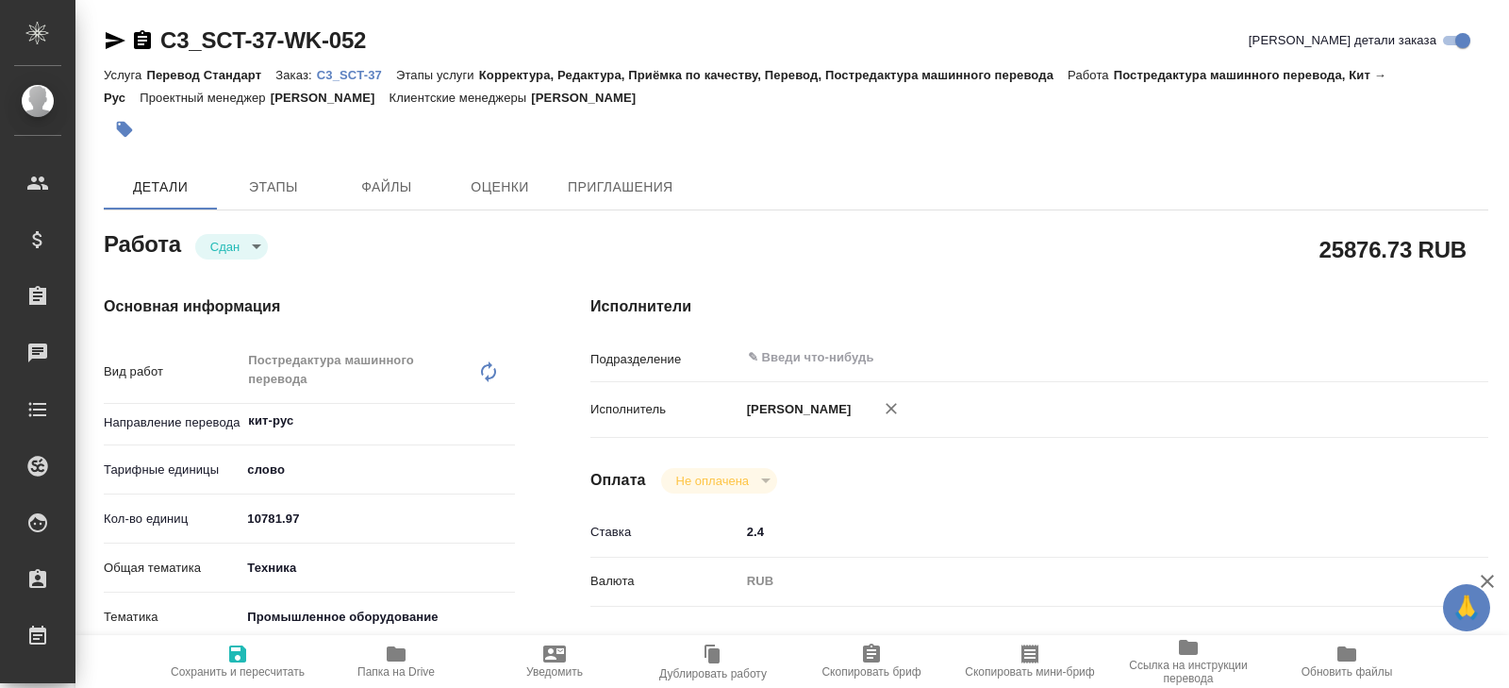
type textarea "x"
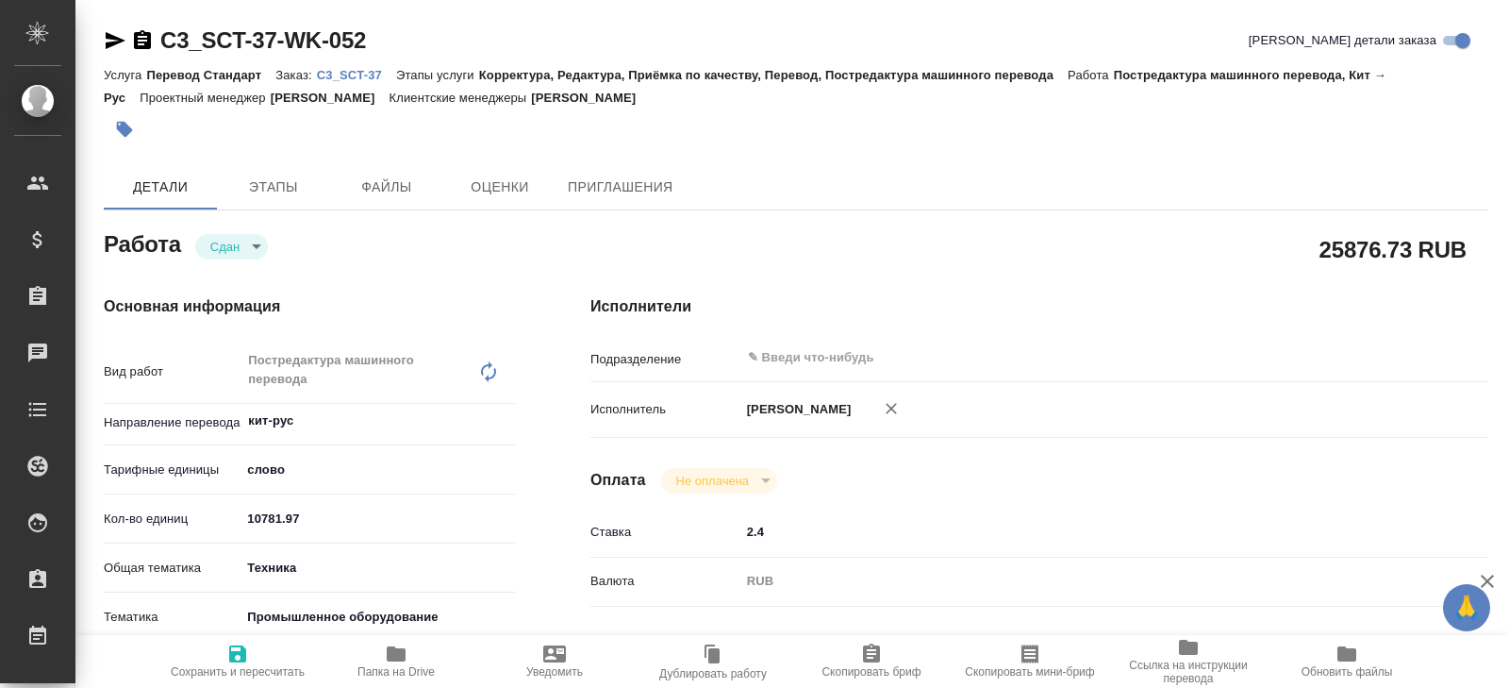
click at [358, 76] on p "C3_SCT-37" at bounding box center [356, 75] width 79 height 14
type textarea "x"
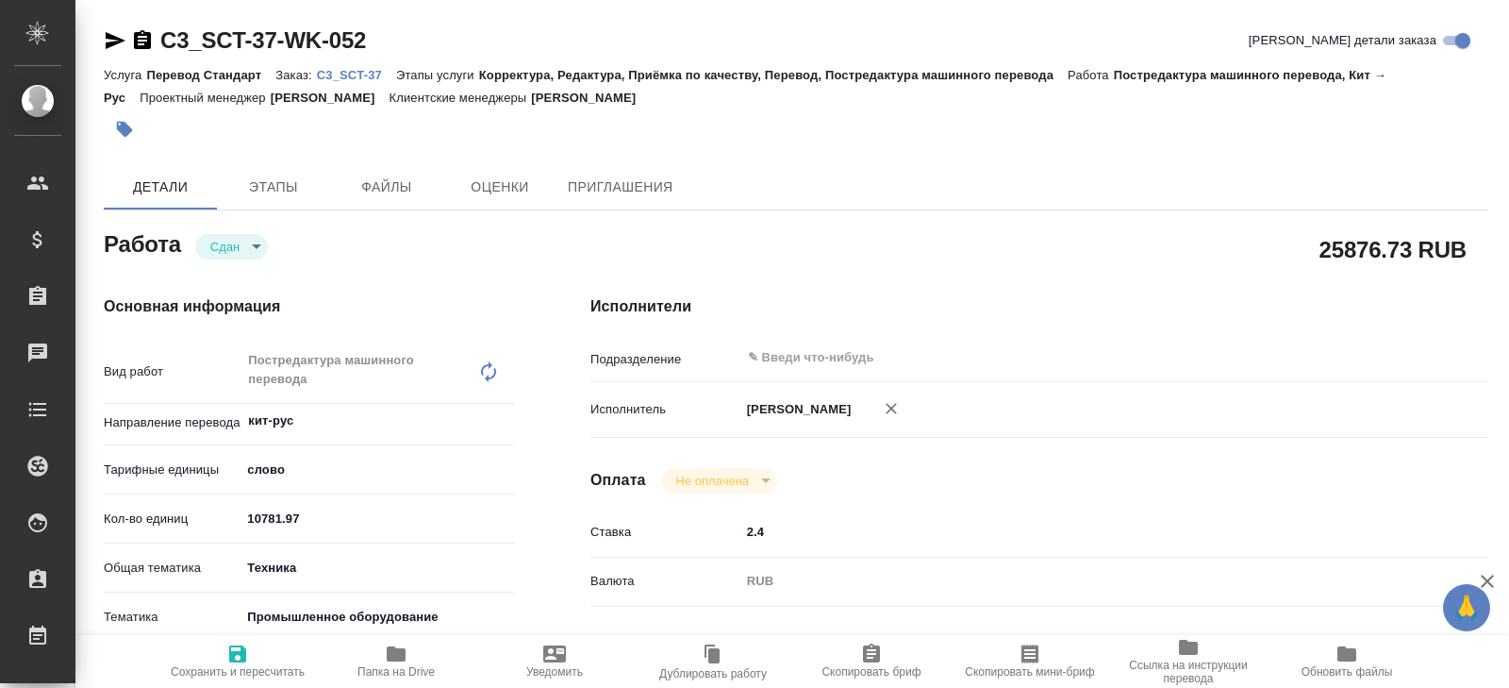
type textarea "x"
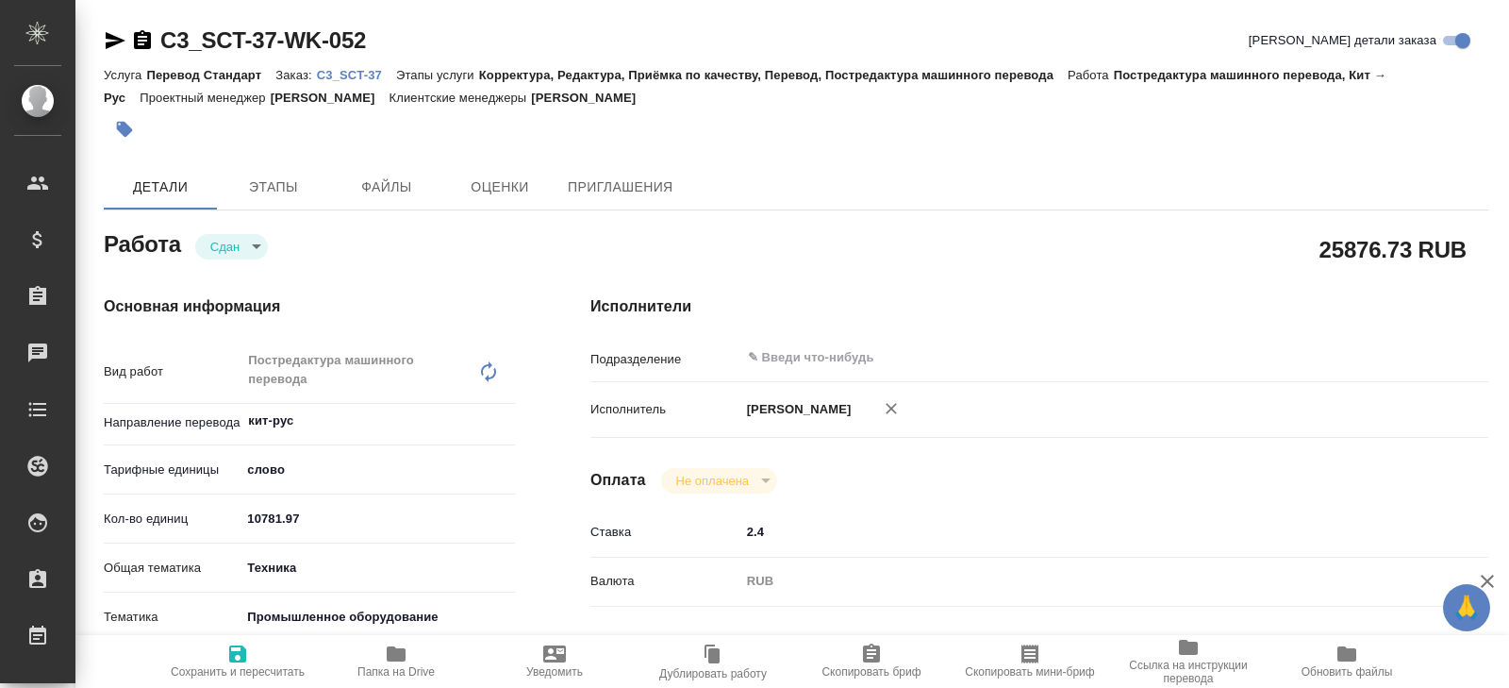
type textarea "x"
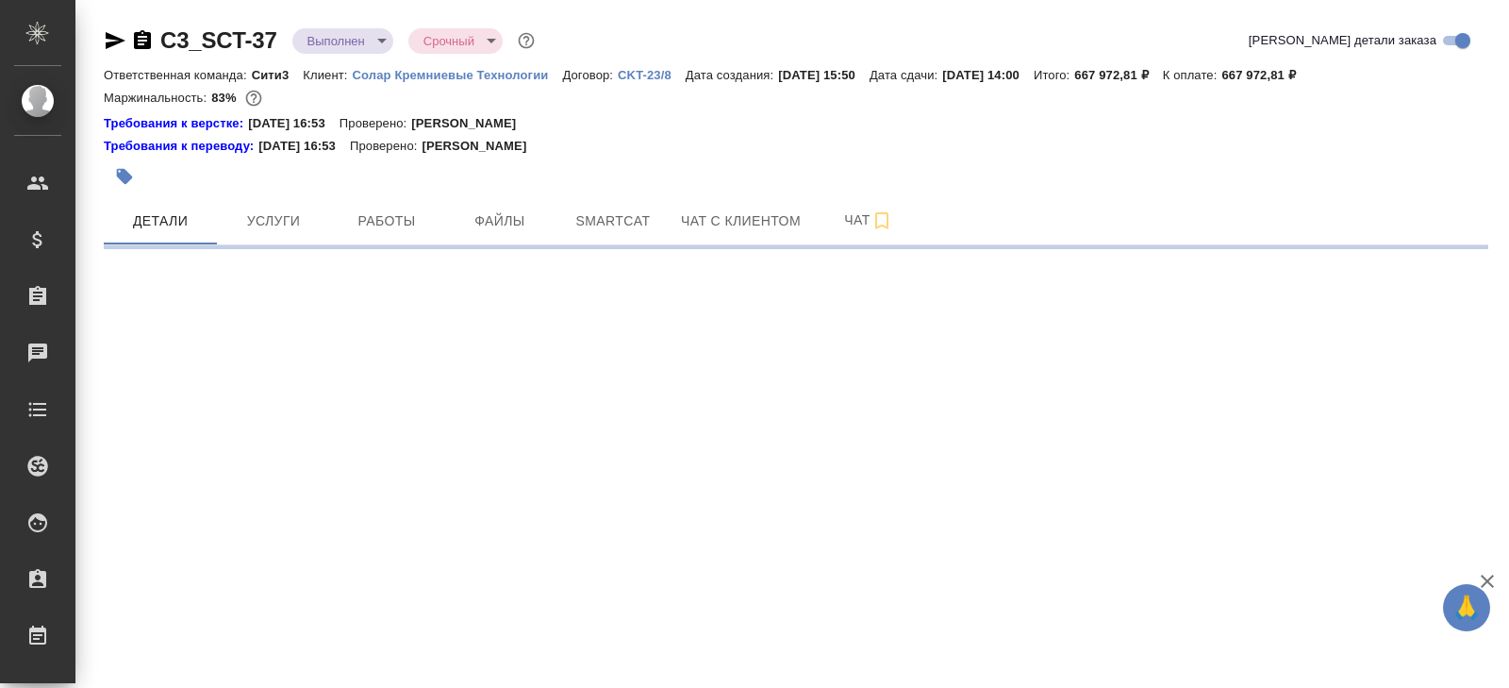
select select "RU"
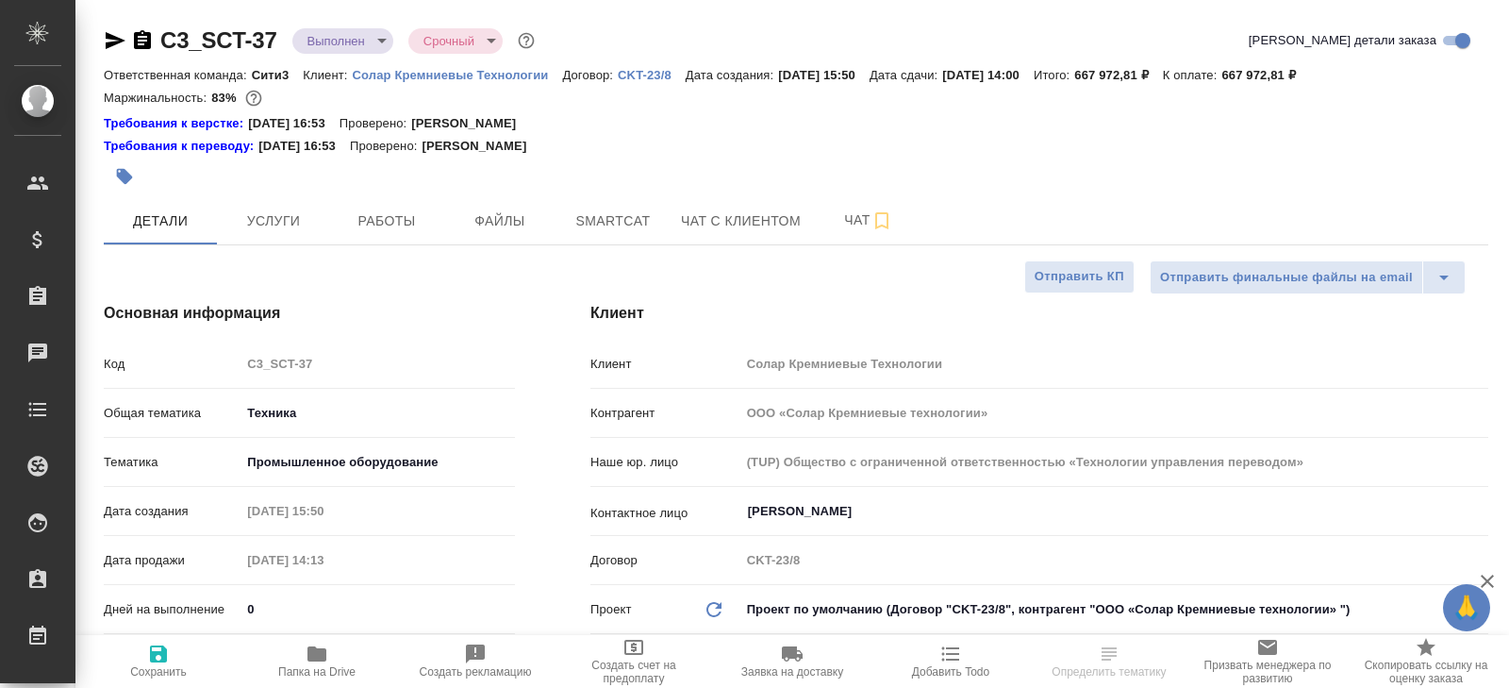
type textarea "x"
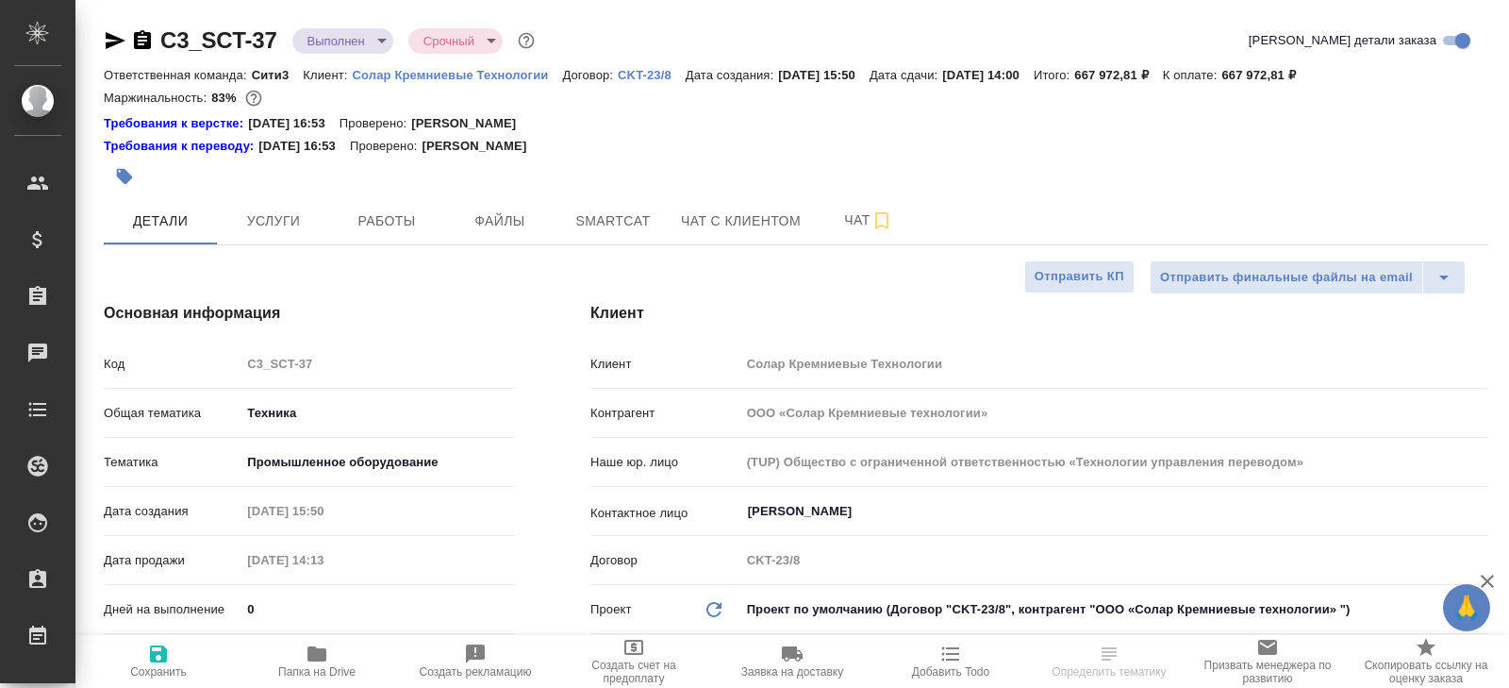
type textarea "x"
click at [140, 42] on icon "button" at bounding box center [142, 39] width 17 height 19
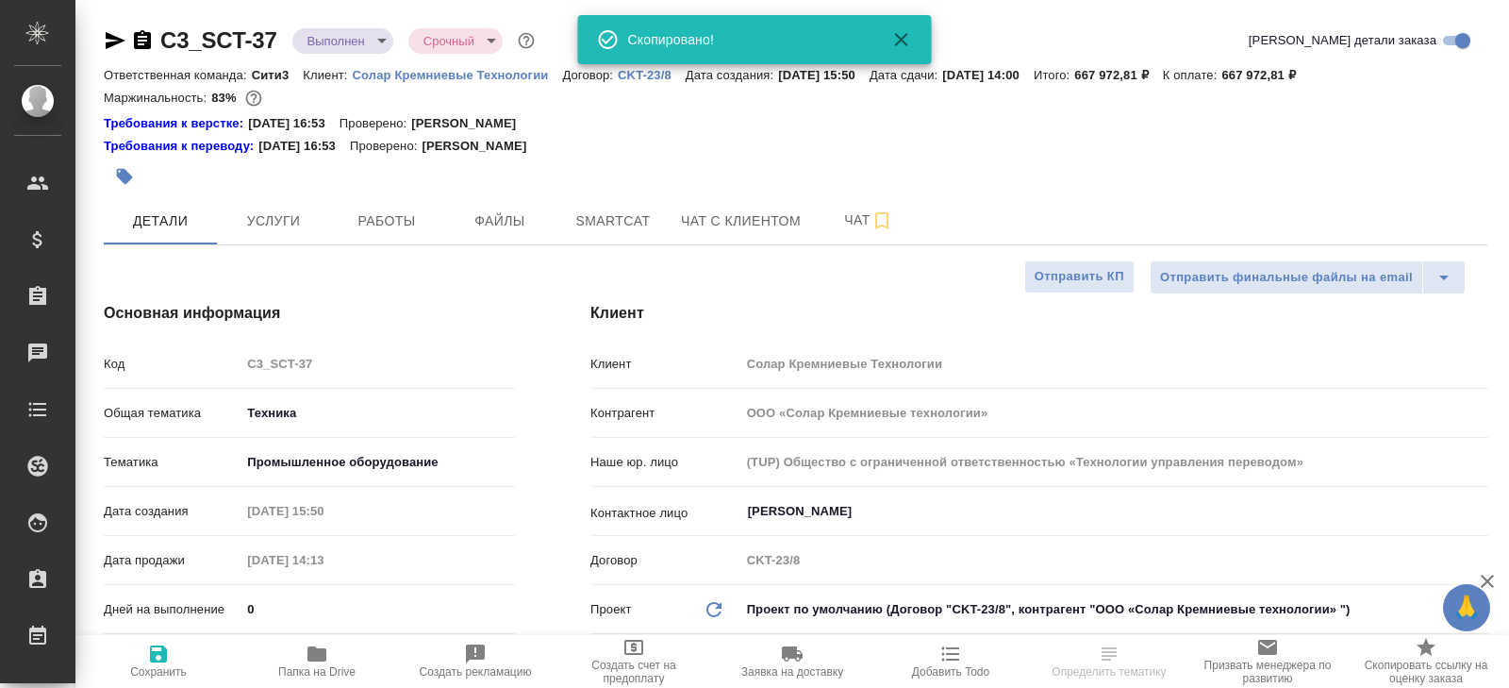
type textarea "x"
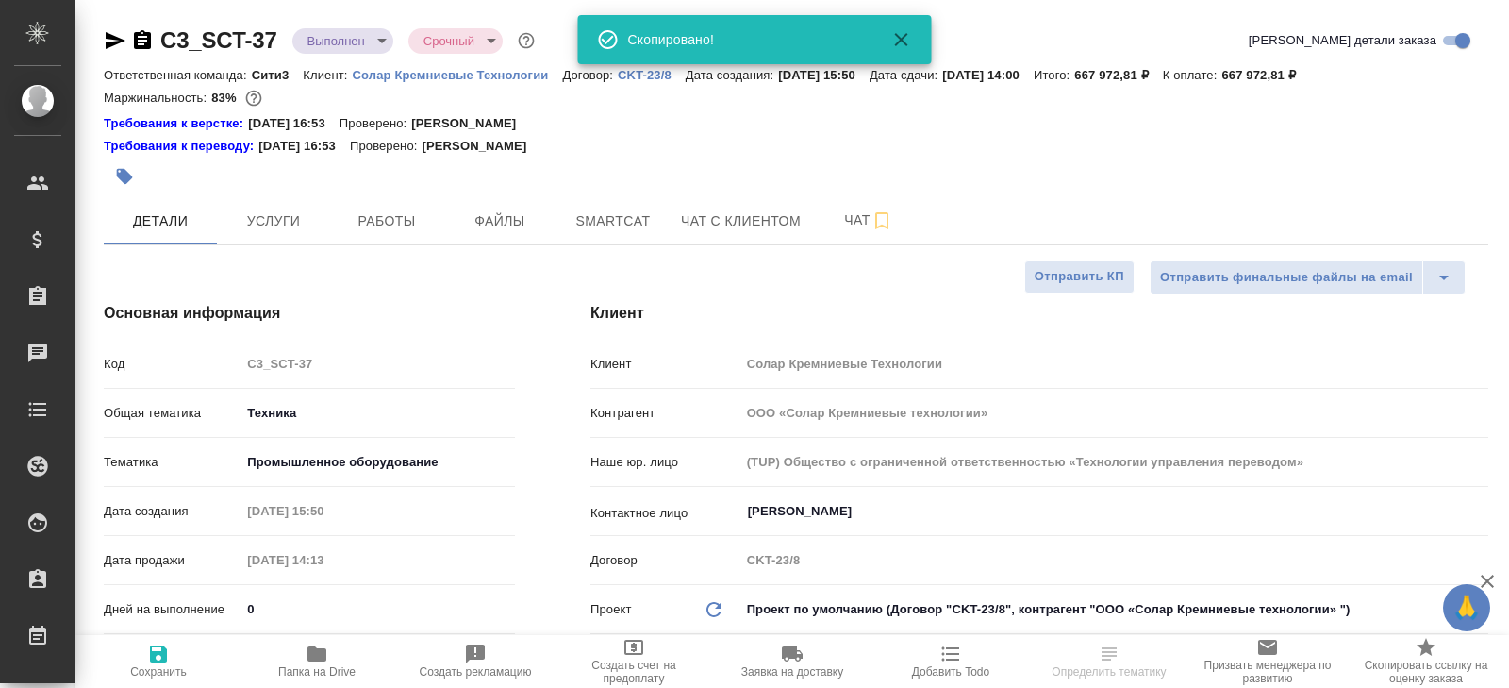
type textarea "x"
select select "RU"
type textarea "x"
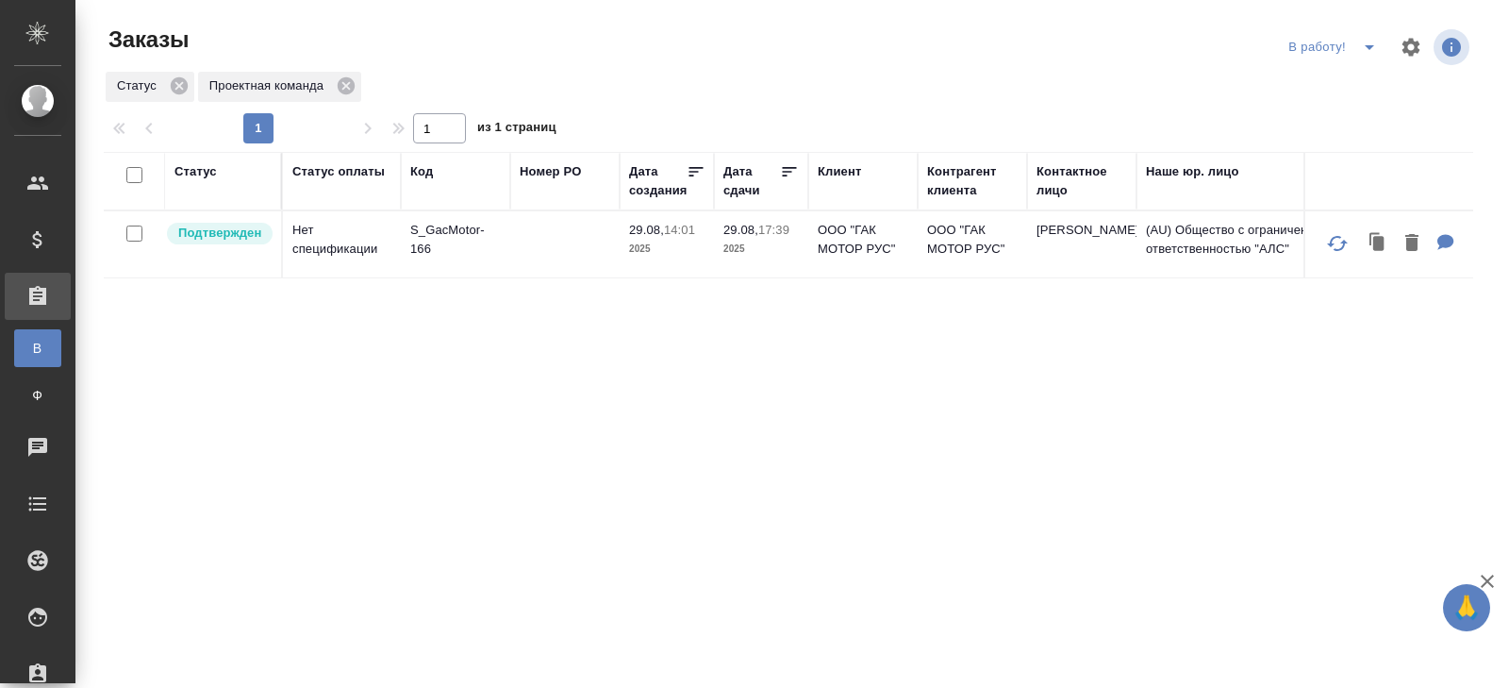
click at [1369, 52] on icon "split button" at bounding box center [1369, 47] width 23 height 23
click at [1334, 76] on li "ПМ" at bounding box center [1335, 85] width 105 height 30
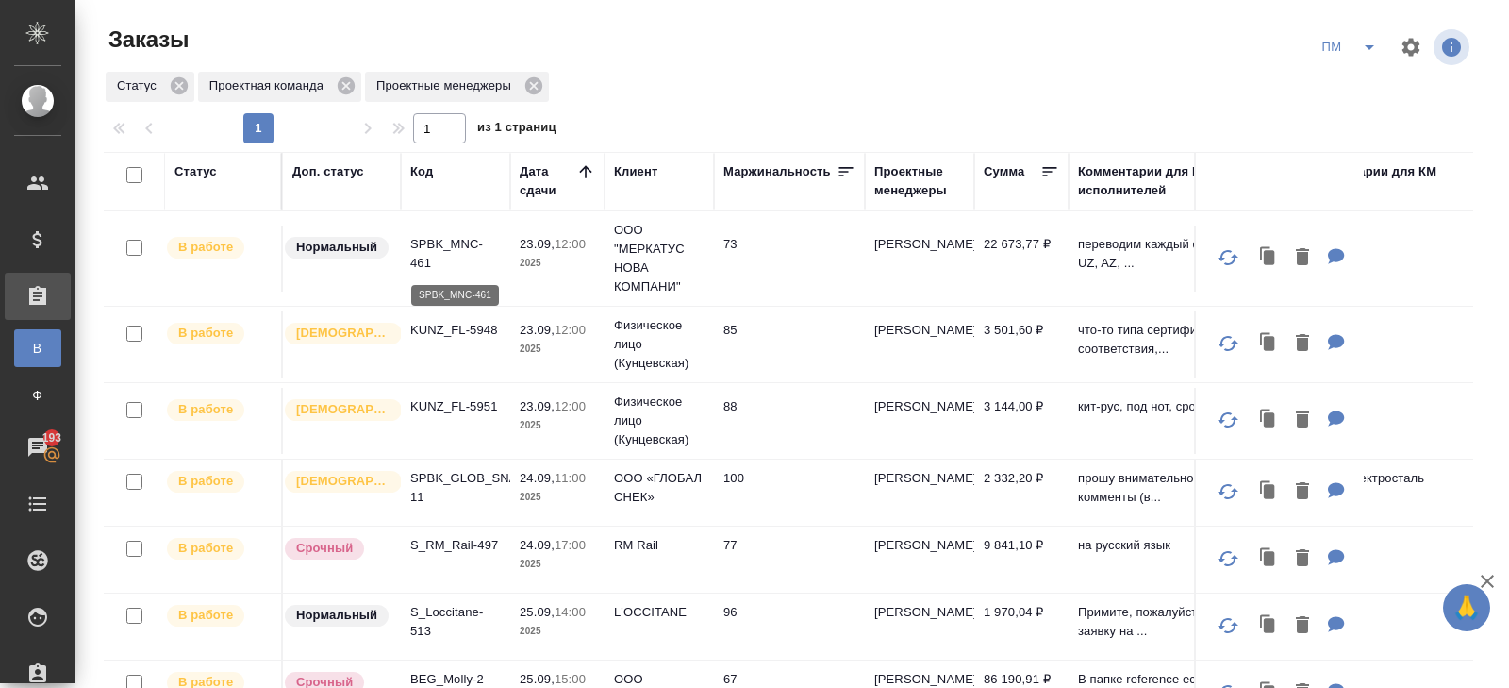
click at [421, 258] on p "SPBK_MNC-461" at bounding box center [455, 254] width 91 height 38
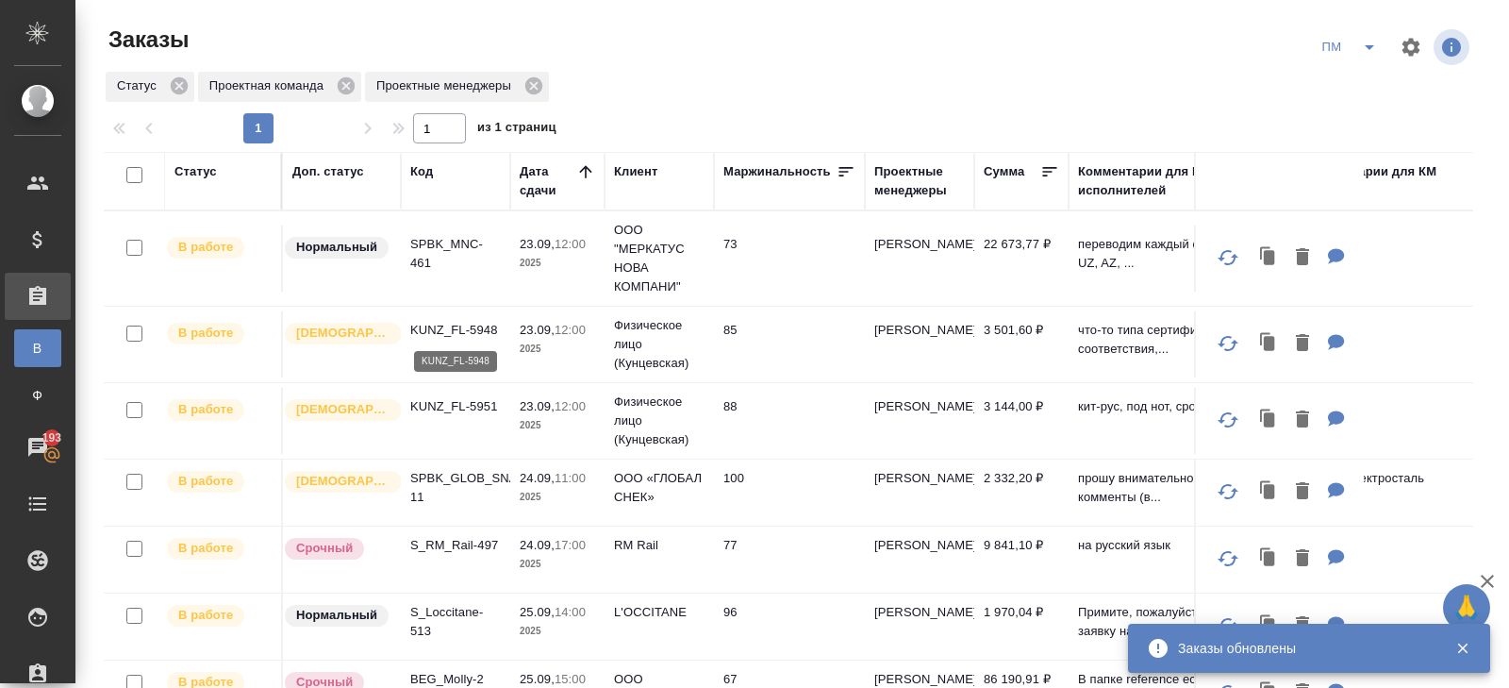
click at [446, 327] on p "KUNZ_FL-5948" at bounding box center [455, 330] width 91 height 19
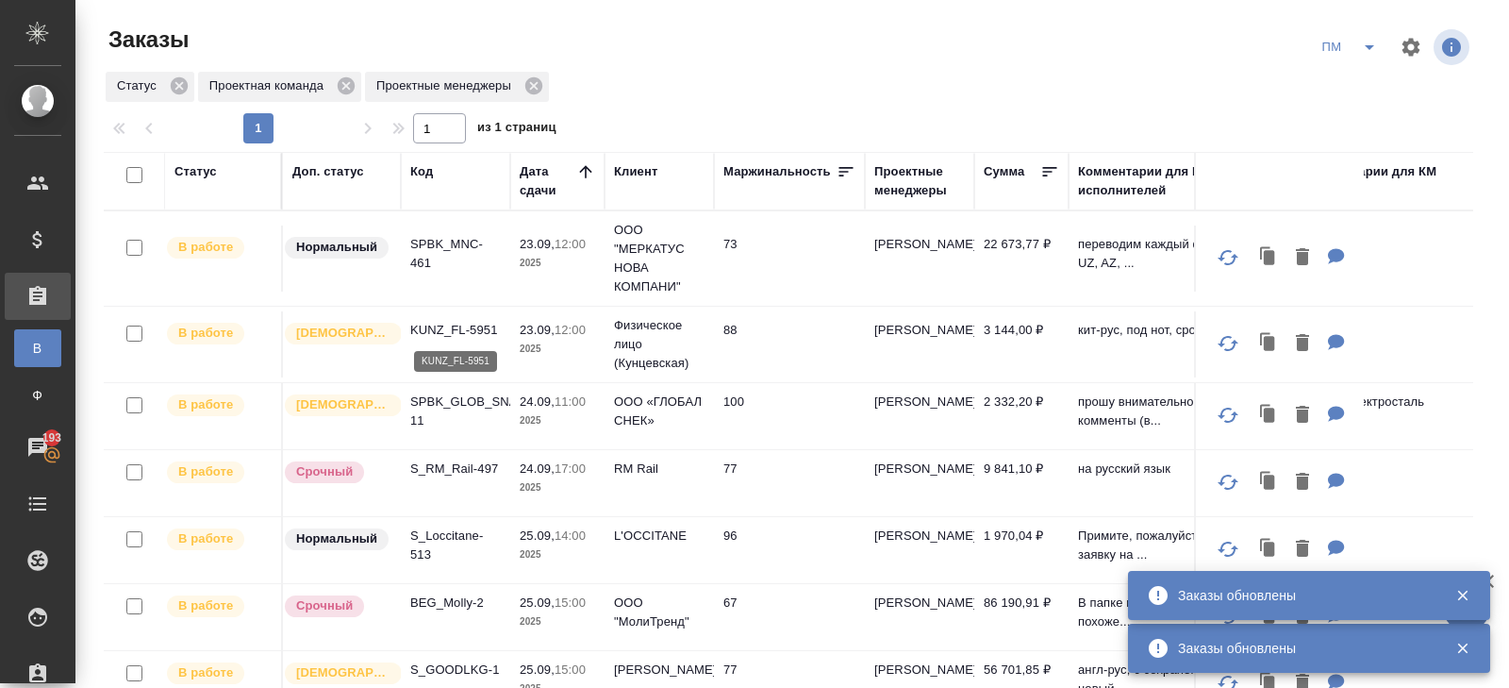
click at [446, 321] on p "KUNZ_FL-5951" at bounding box center [455, 330] width 91 height 19
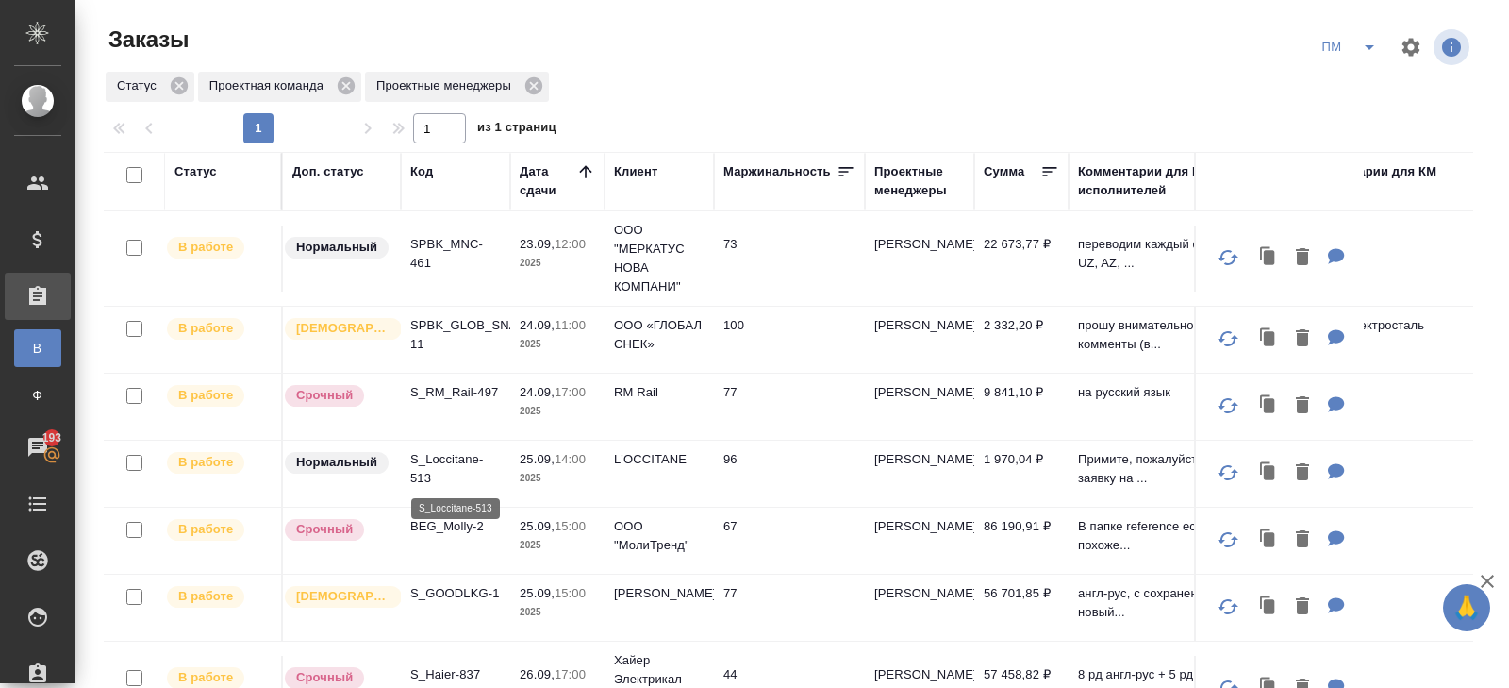
click at [447, 456] on p "S_Loccitane-513" at bounding box center [455, 469] width 91 height 38
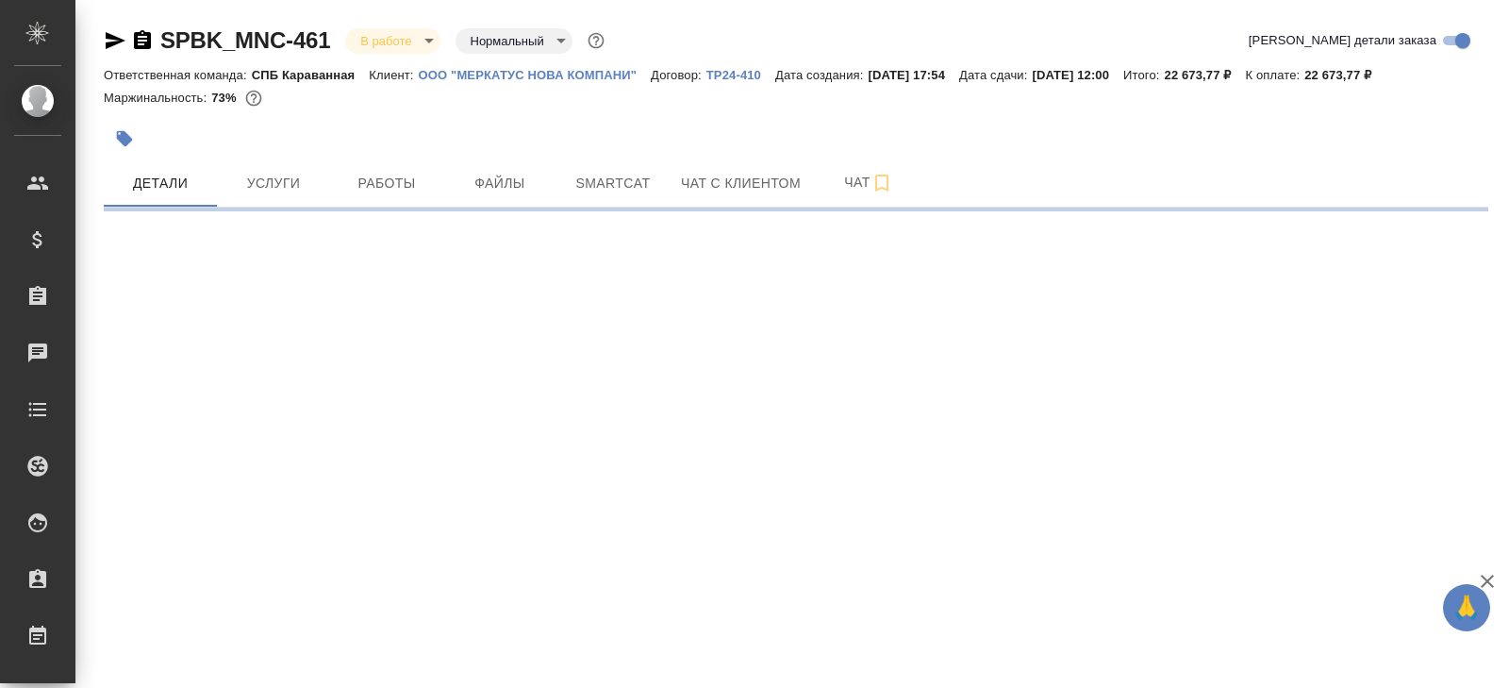
select select "RU"
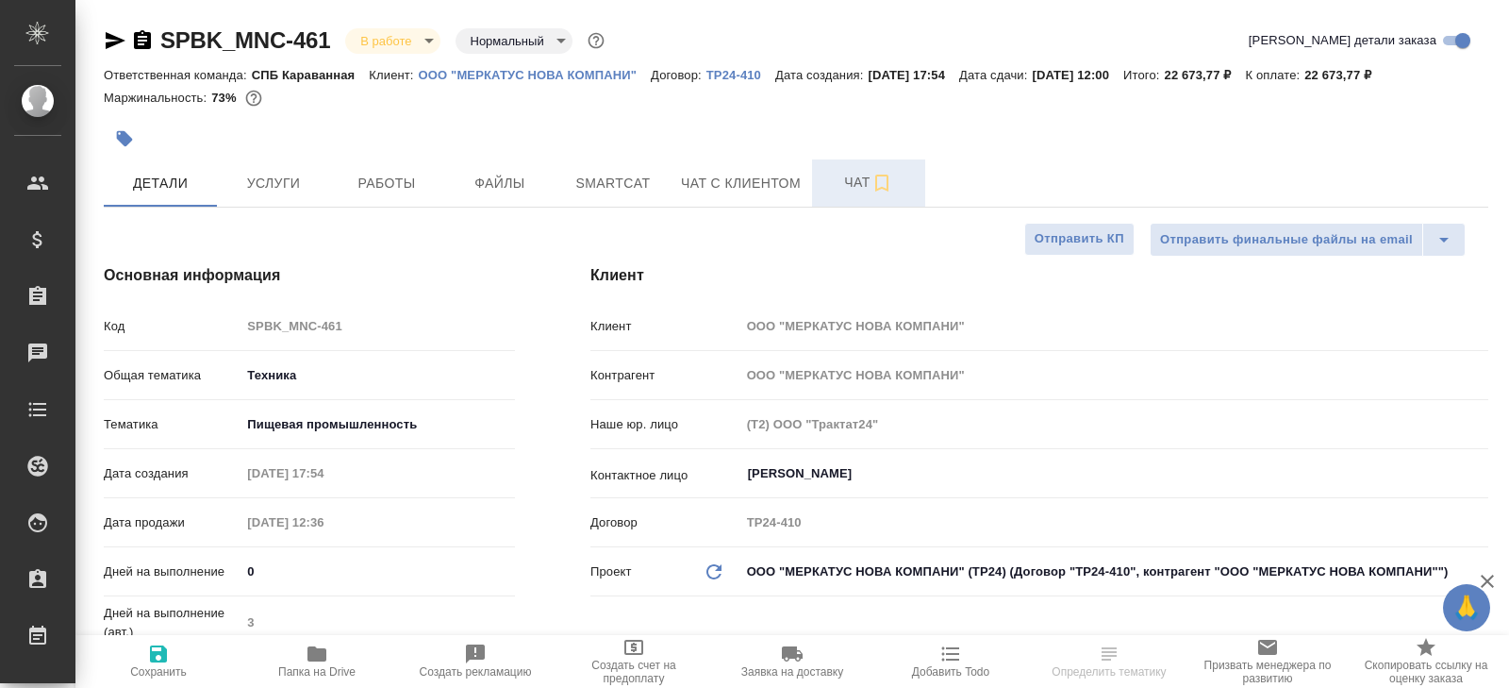
type textarea "x"
click at [863, 200] on button "Чат" at bounding box center [868, 182] width 113 height 47
type textarea "x"
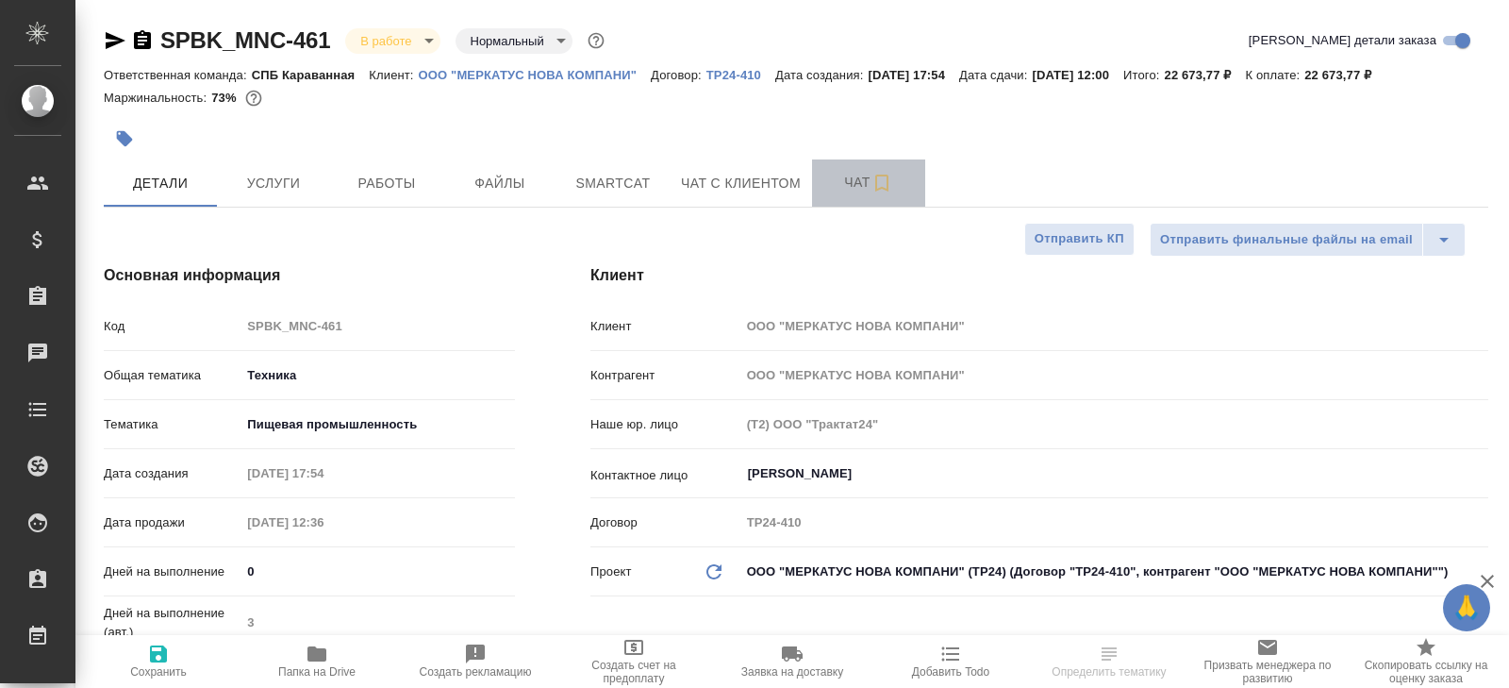
type textarea "x"
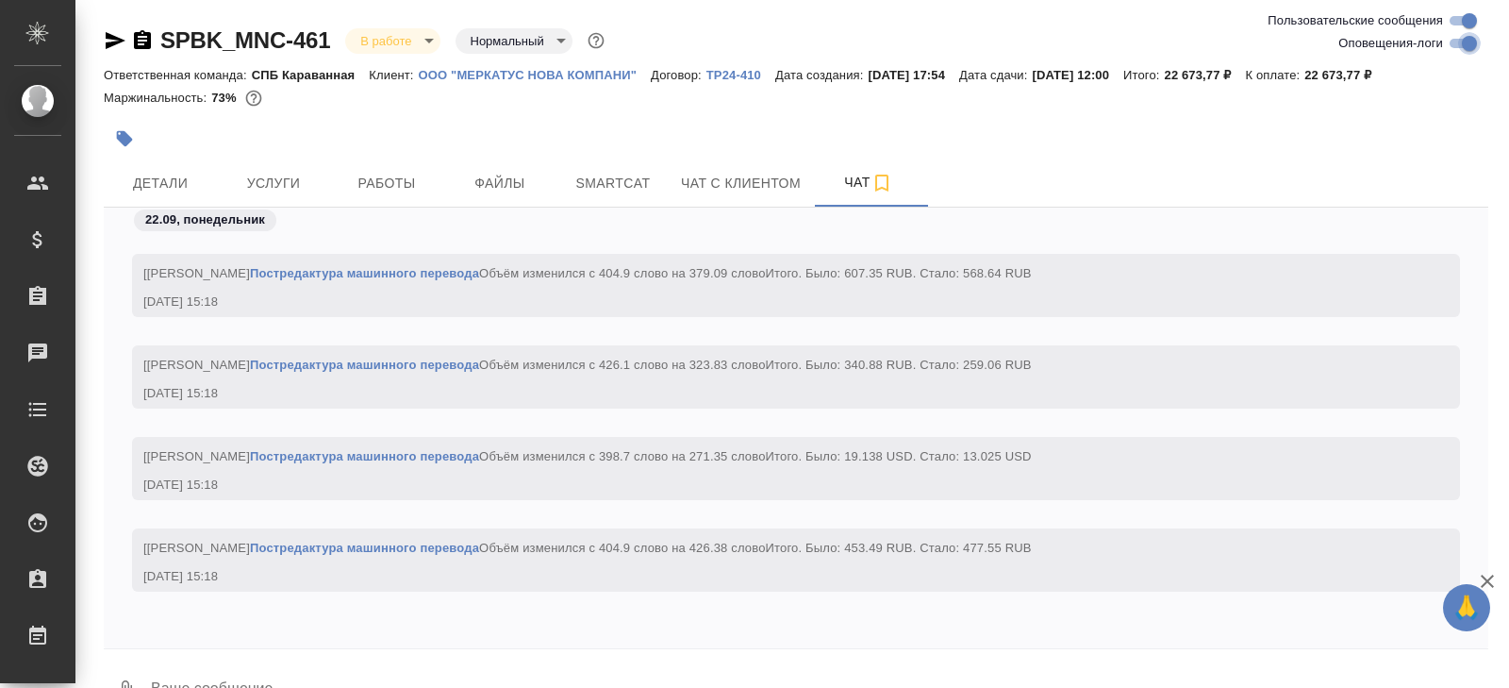
click at [1461, 49] on input "Оповещения-логи" at bounding box center [1470, 43] width 68 height 23
checkbox input "false"
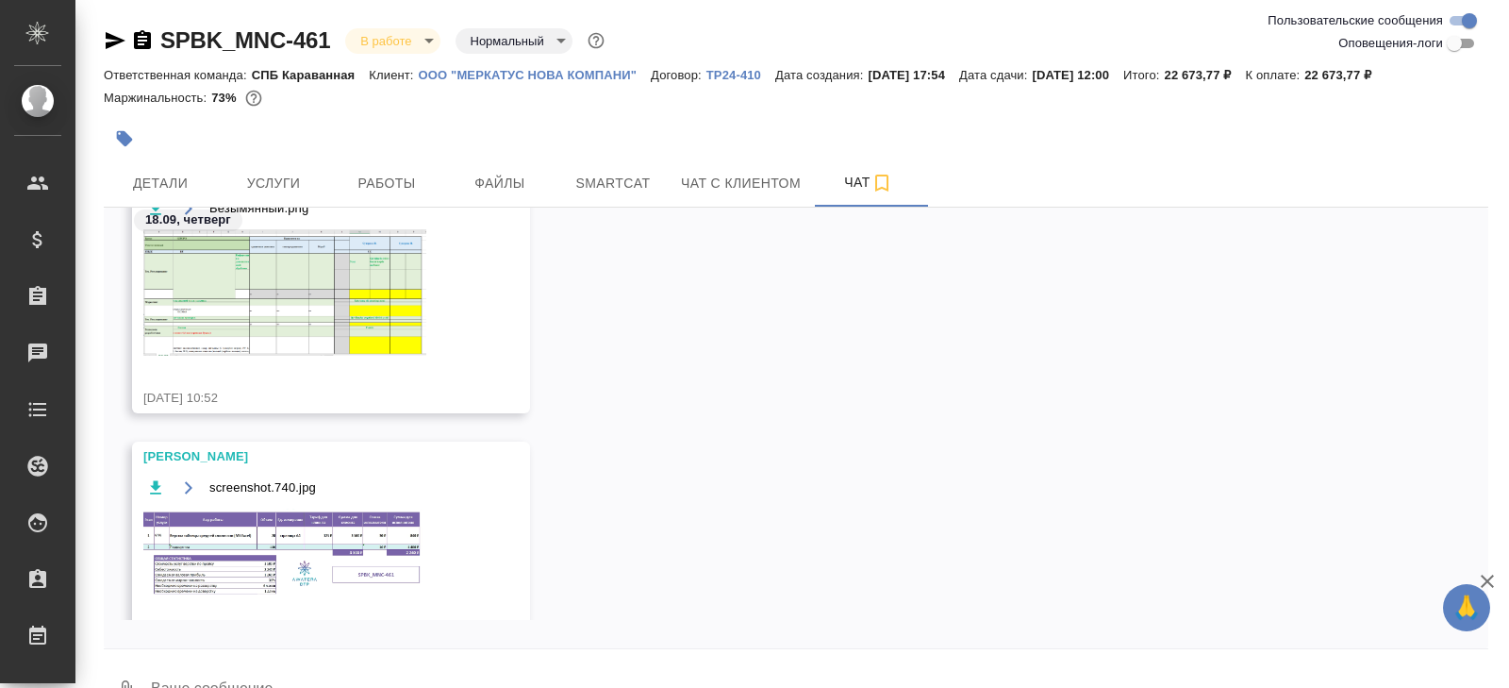
scroll to position [589, 0]
click at [398, 182] on span "Работы" at bounding box center [386, 184] width 91 height 24
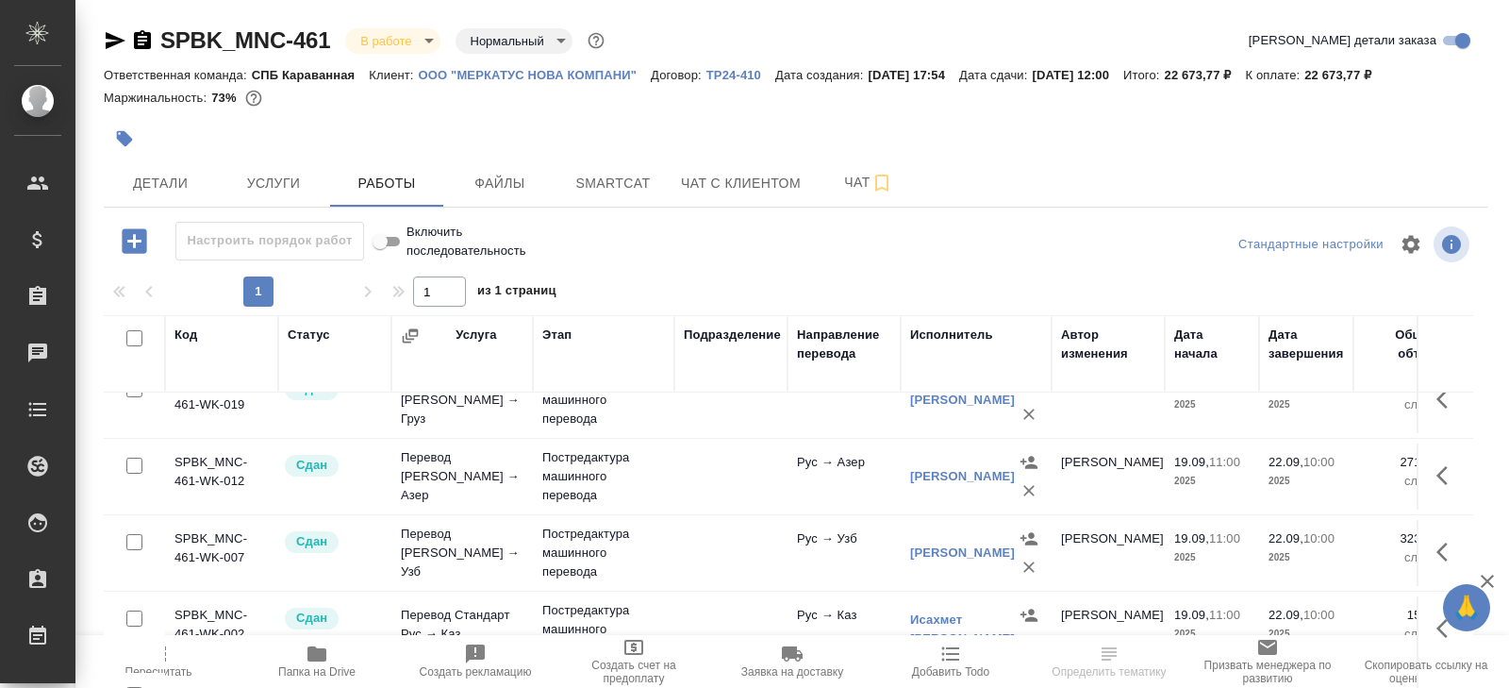
scroll to position [100, 0]
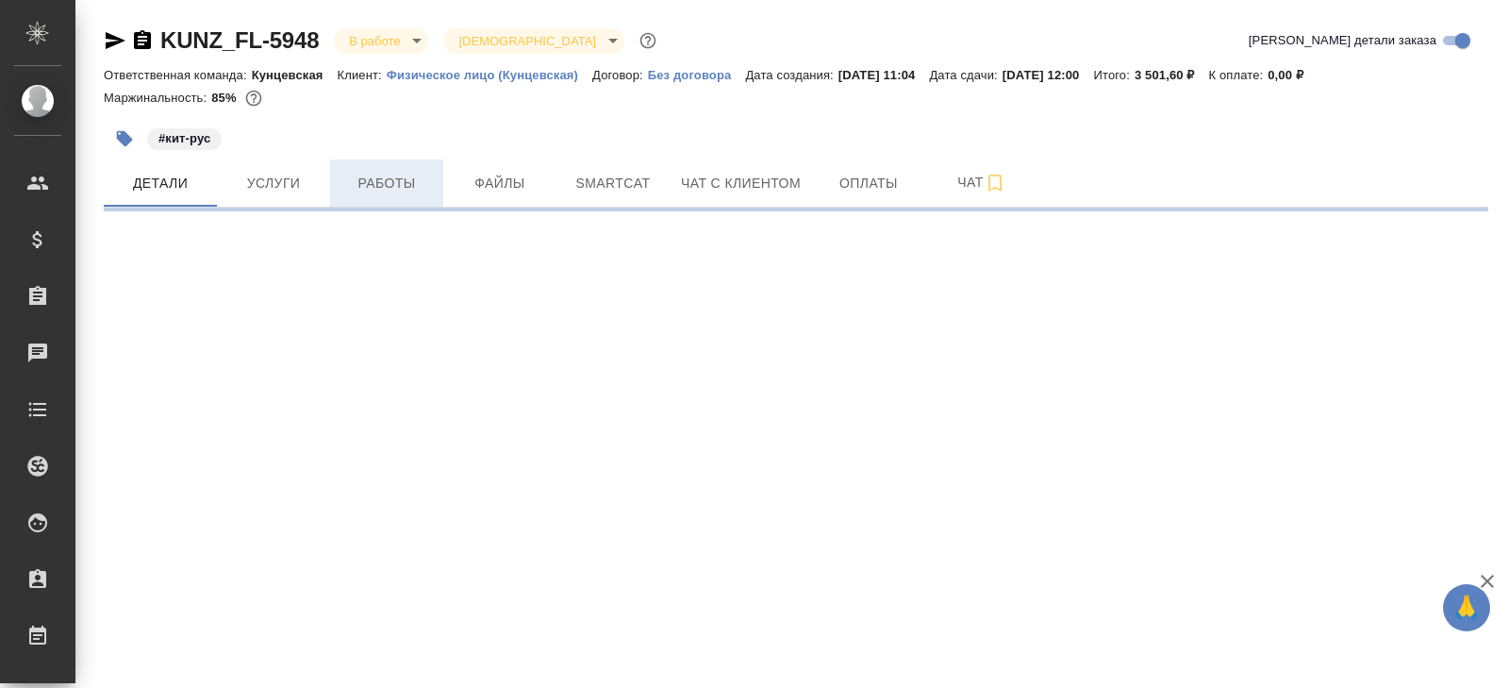
click at [350, 195] on button "Работы" at bounding box center [386, 182] width 113 height 47
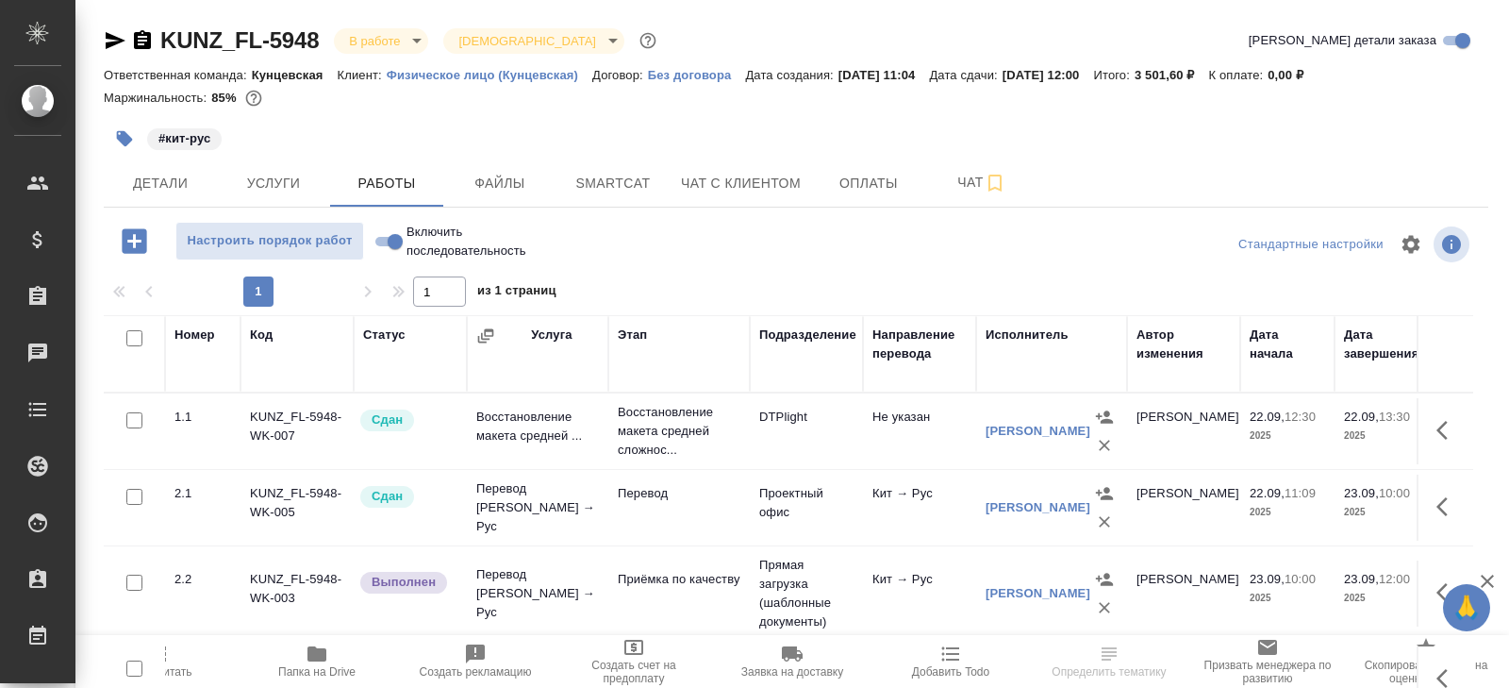
scroll to position [100, 0]
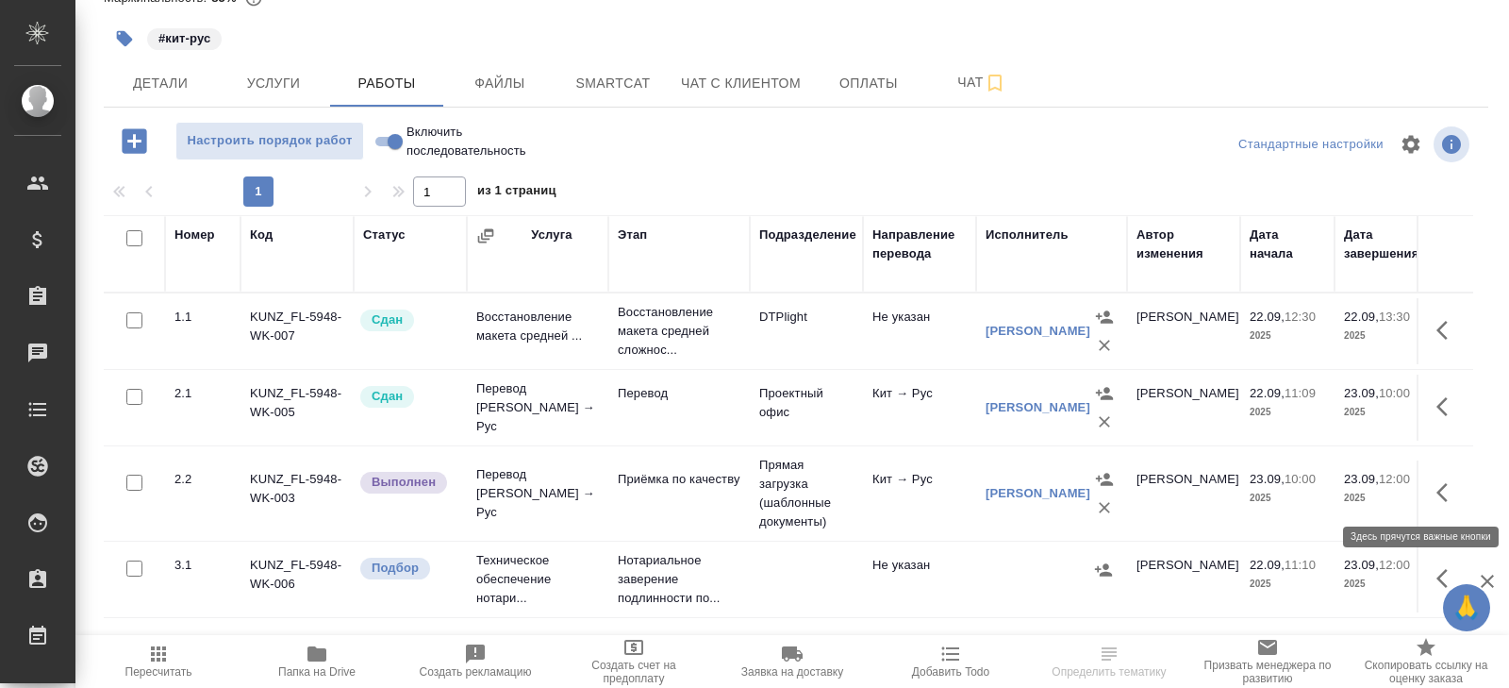
click at [1443, 490] on icon "button" at bounding box center [1448, 492] width 23 height 23
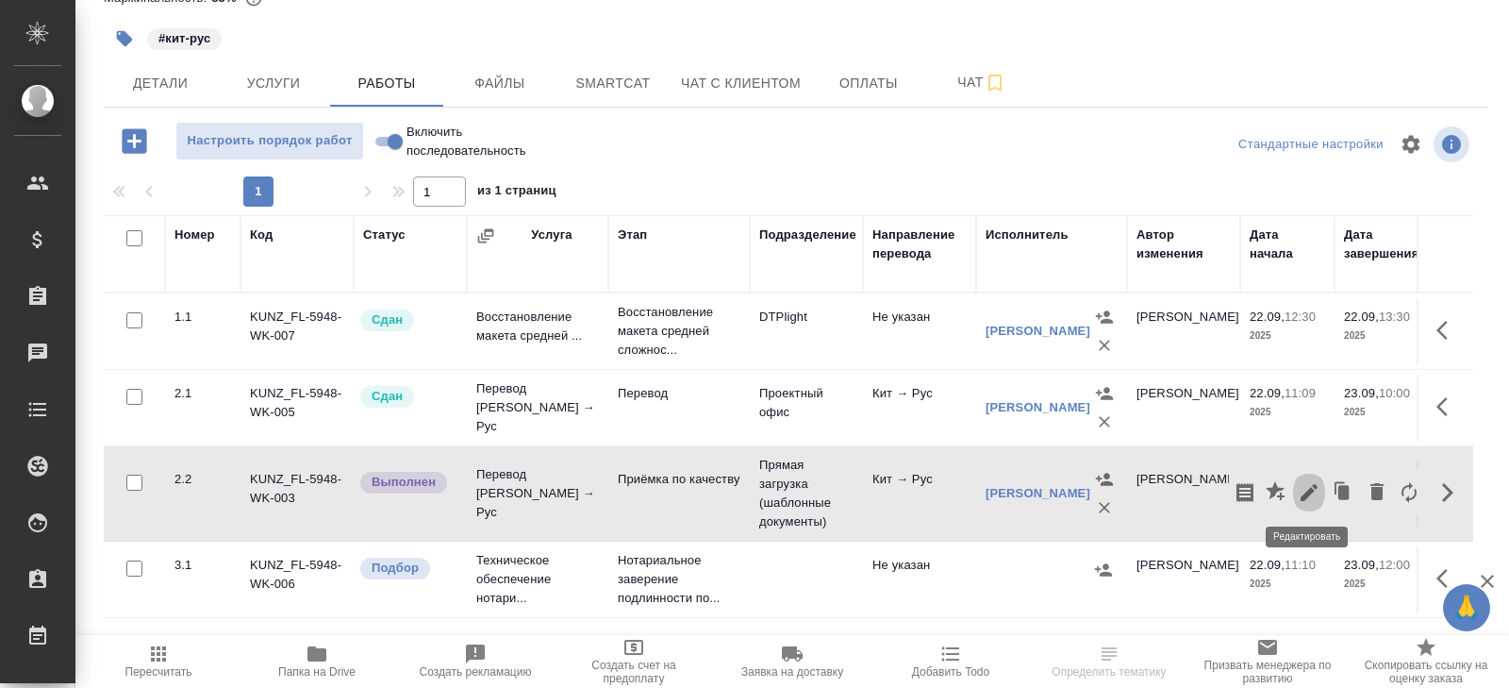
click at [1319, 487] on icon "button" at bounding box center [1309, 492] width 23 height 23
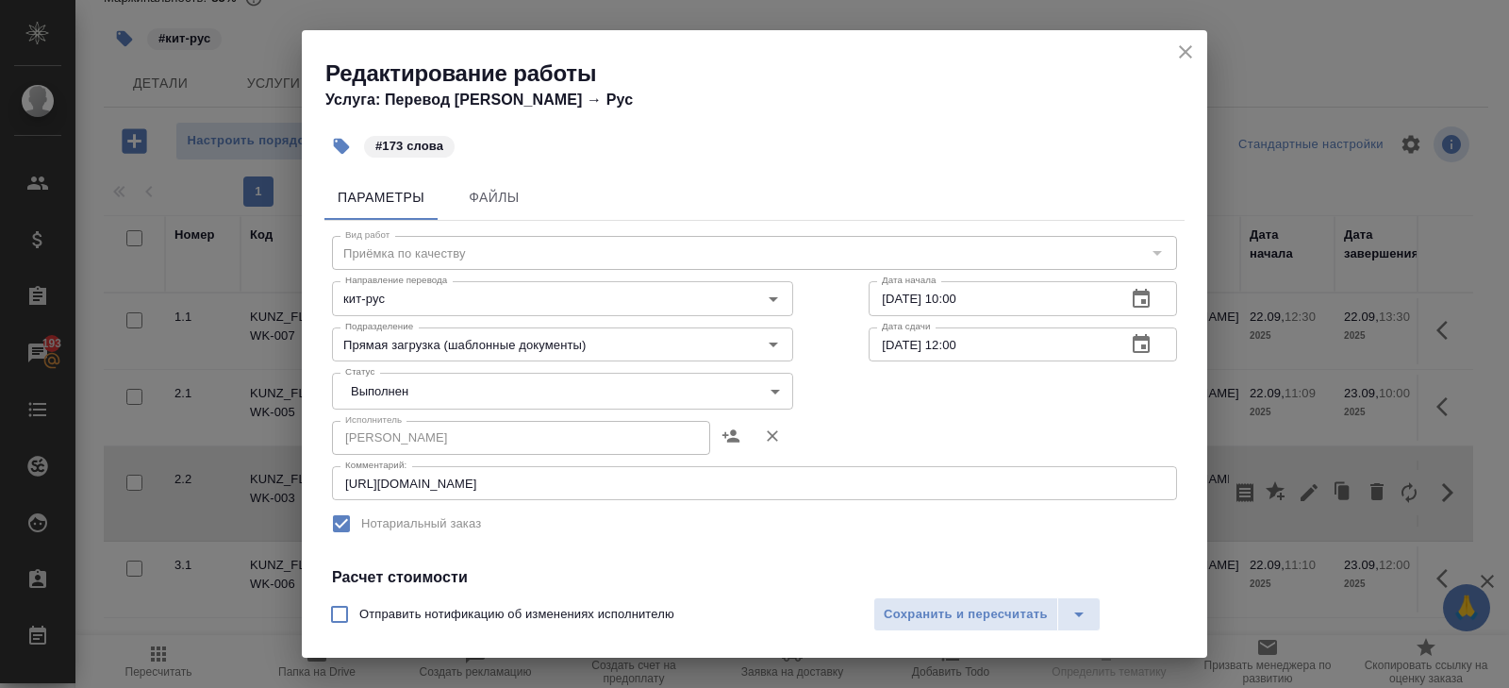
scroll to position [358, 0]
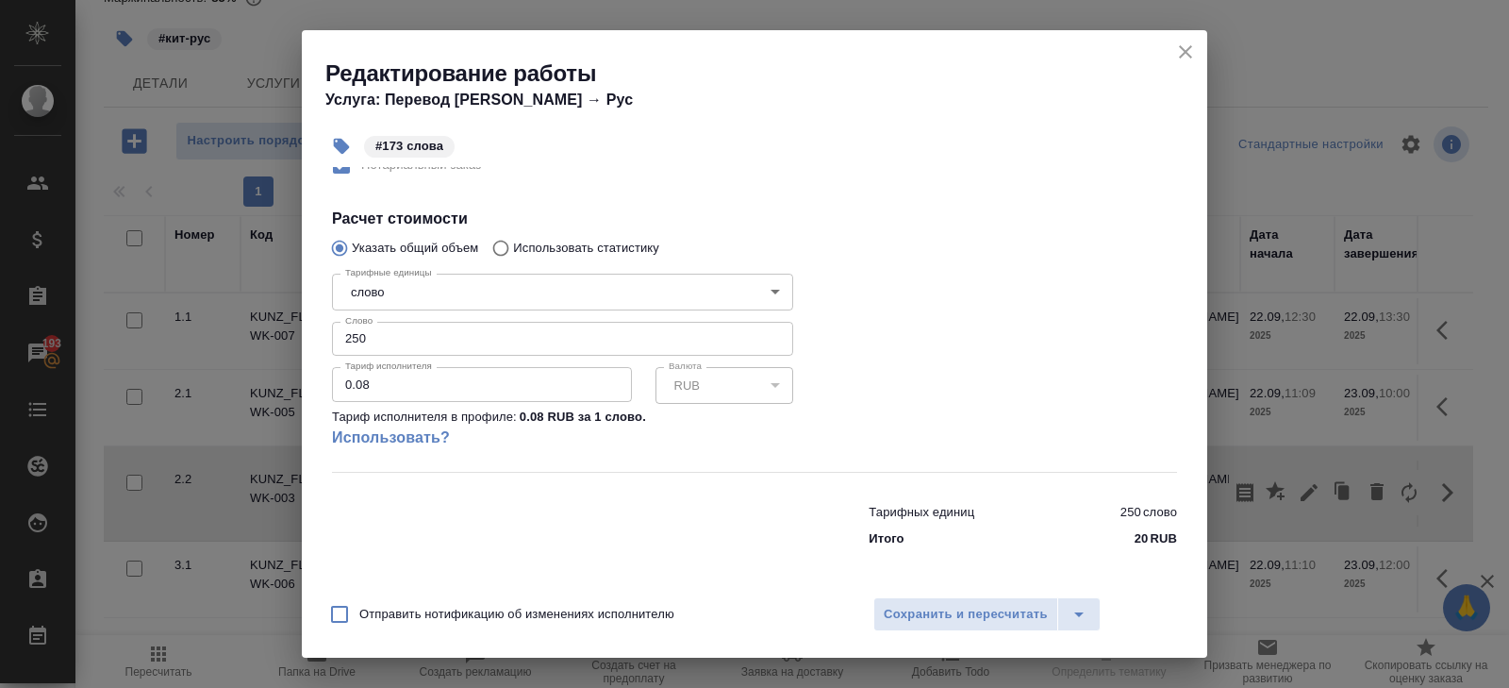
drag, startPoint x: 392, startPoint y: 338, endPoint x: 262, endPoint y: 330, distance: 130.4
click at [262, 330] on div "Редактирование работы Услуга: Перевод [PERSON_NAME] → Рус #173 слова Параметры …" at bounding box center [754, 344] width 1509 height 688
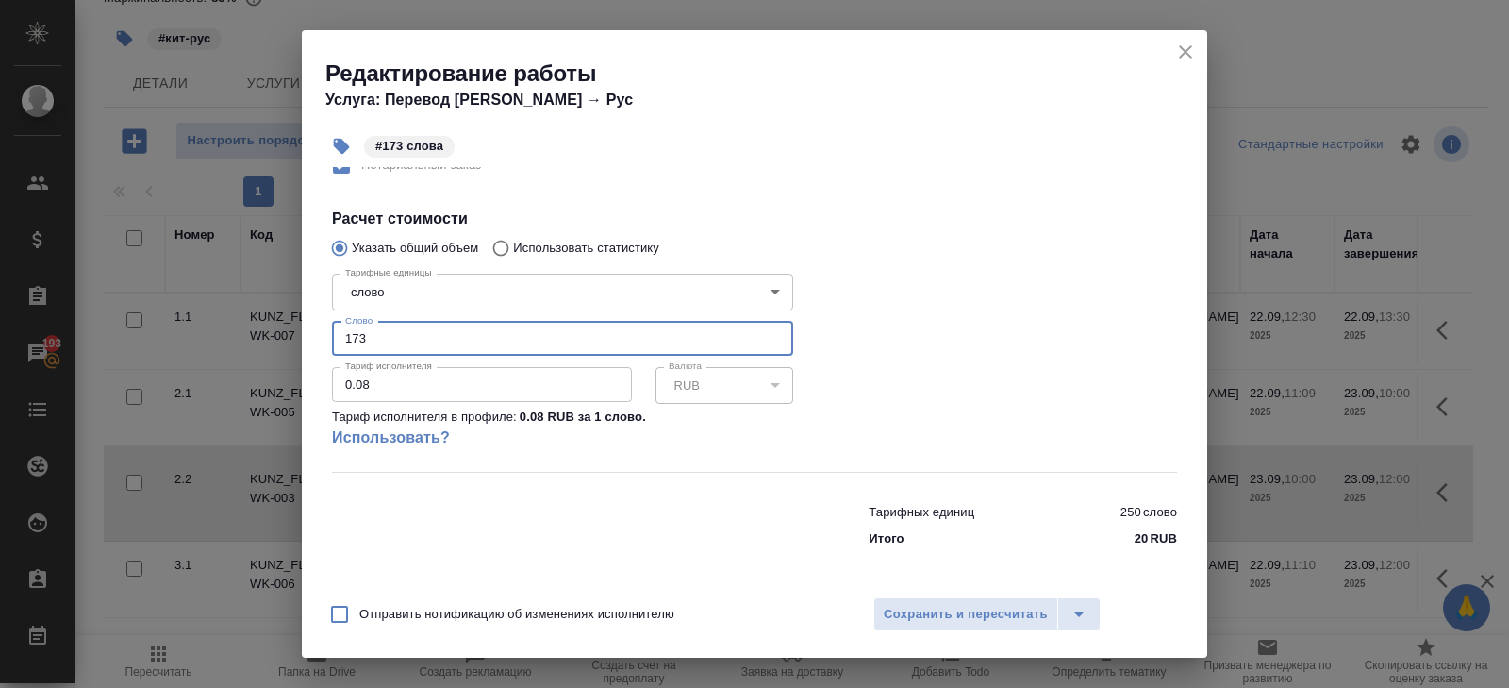
scroll to position [0, 0]
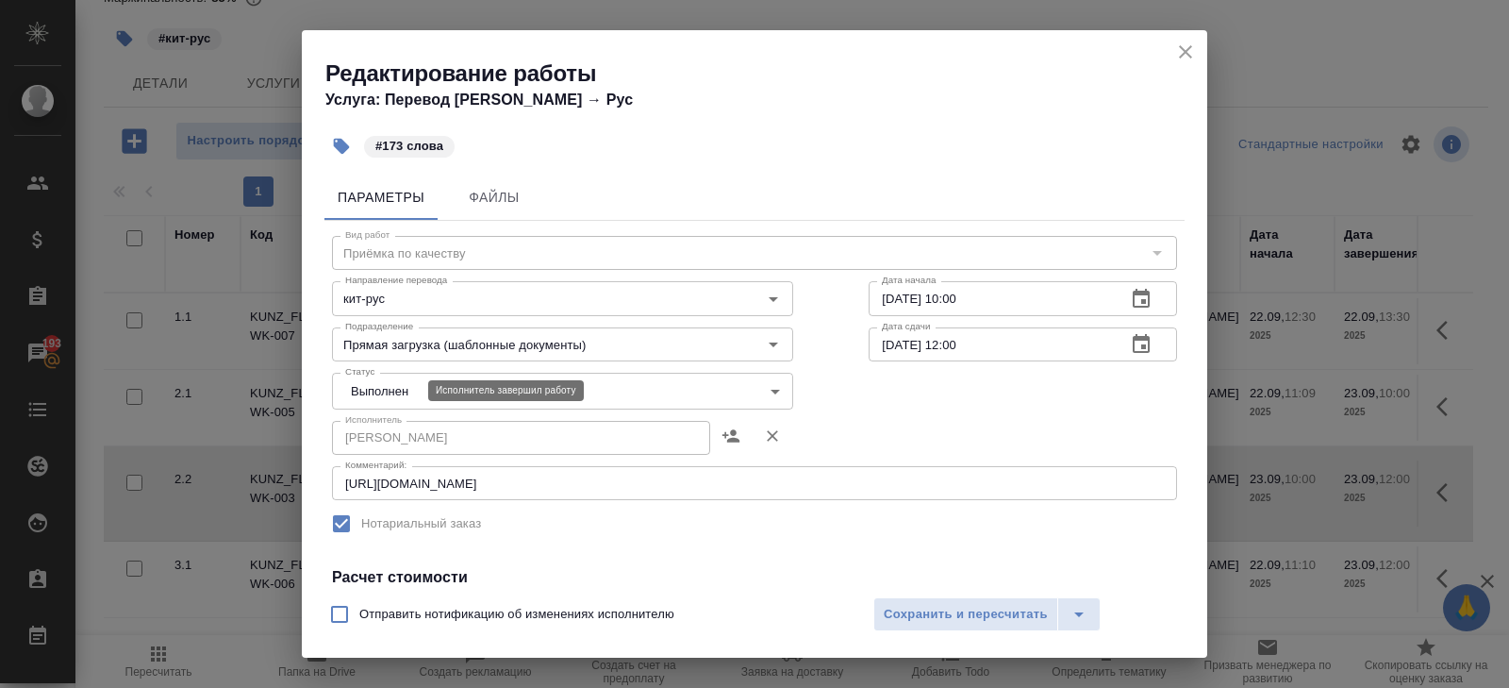
type input "173"
click at [386, 390] on body "🙏 .cls-1 fill:#fff; AWATERA Belyakova Yulia Клиенты Спецификации Заказы 193 Чат…" at bounding box center [754, 344] width 1509 height 688
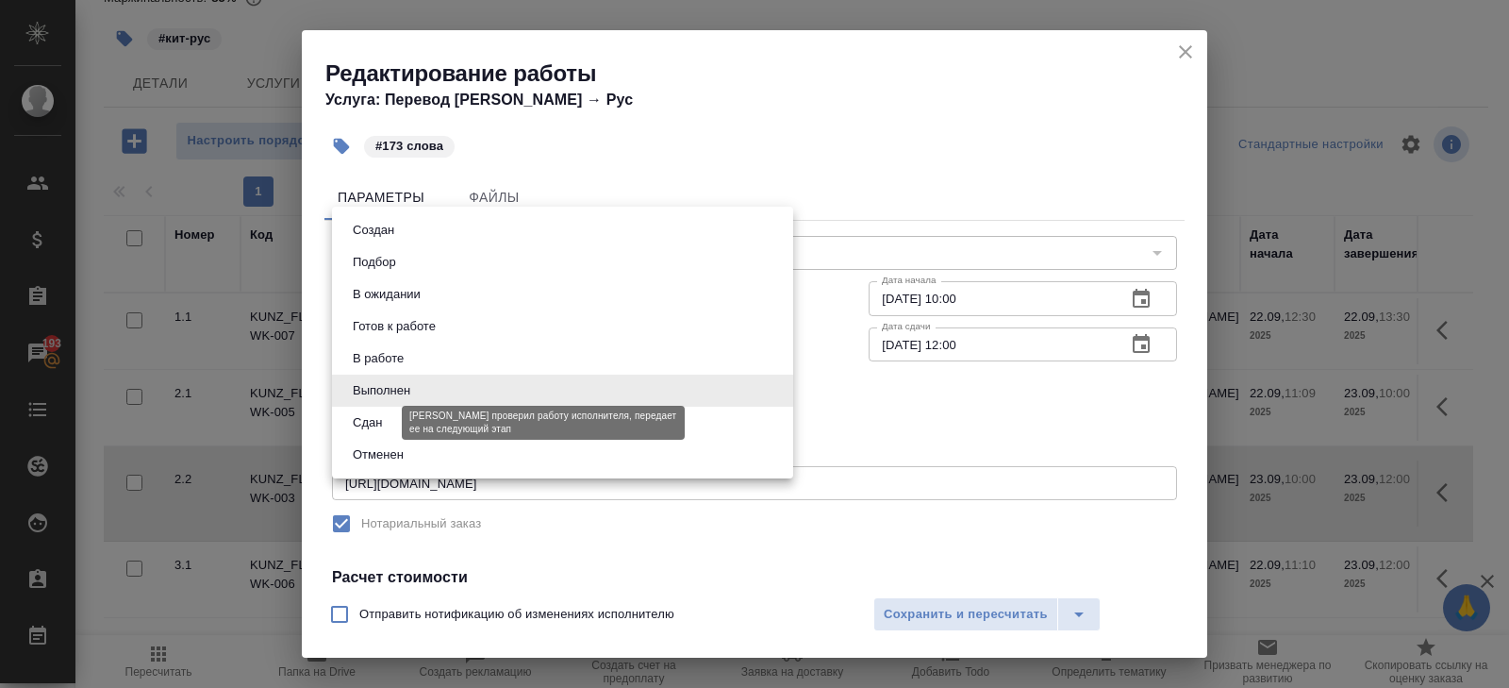
click at [385, 421] on button "Сдан" at bounding box center [367, 422] width 41 height 21
type input "closed"
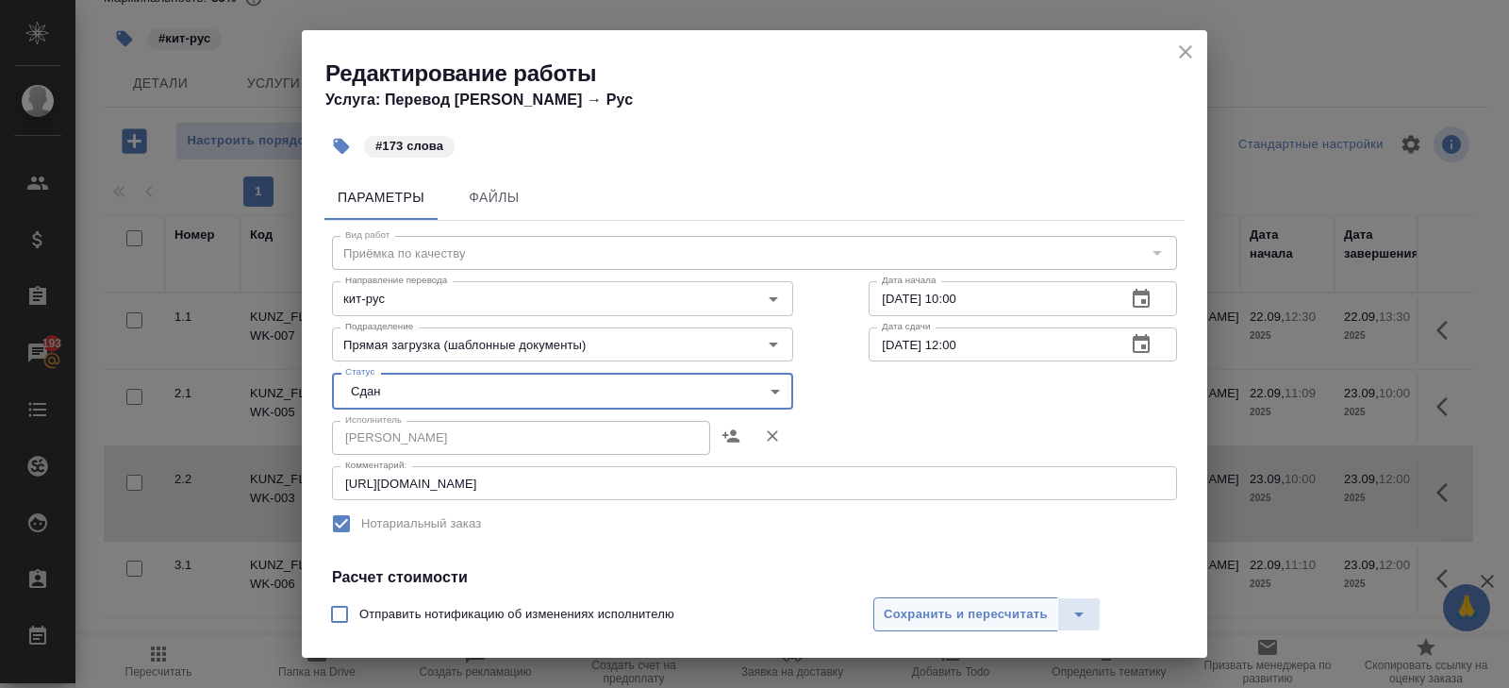
click at [906, 618] on span "Сохранить и пересчитать" at bounding box center [966, 615] width 164 height 22
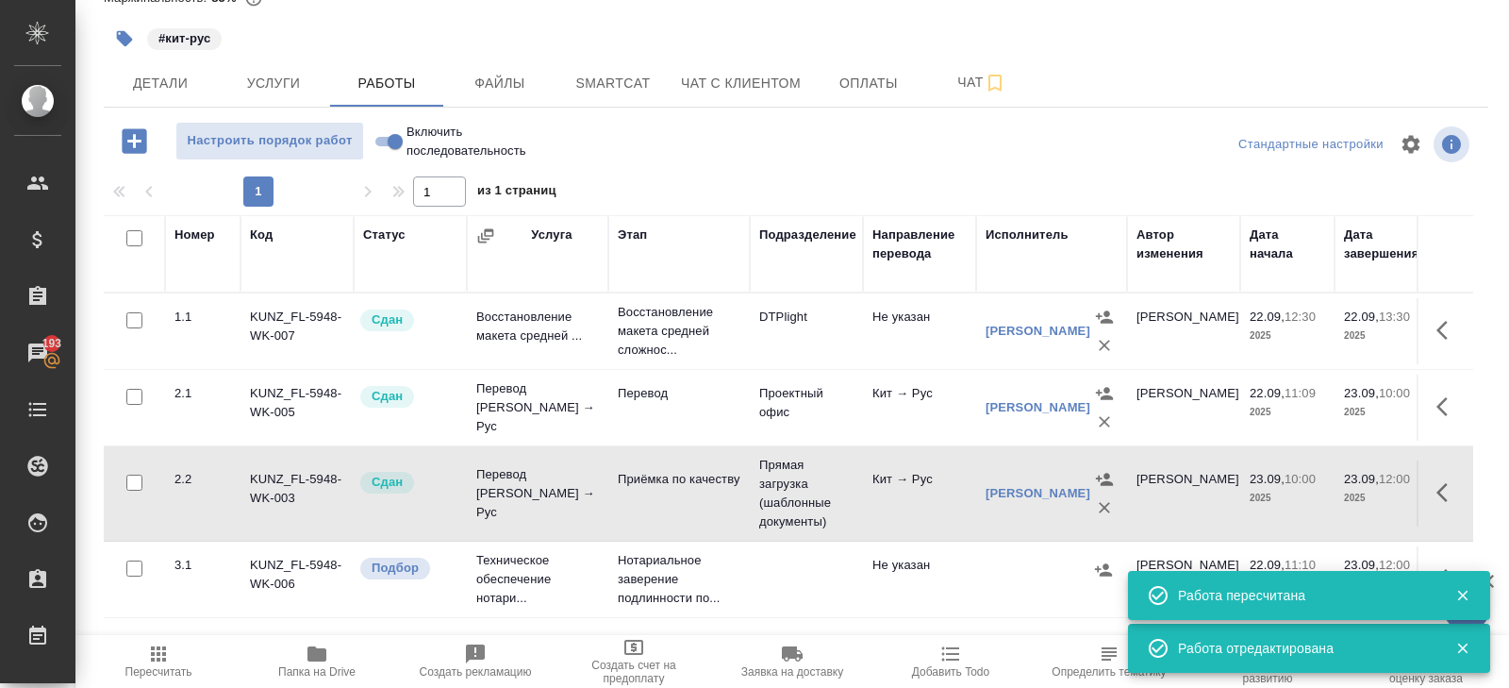
click at [528, 490] on td "Перевод Стандарт Кит → Рус" at bounding box center [537, 493] width 141 height 75
click at [147, 645] on icon "button" at bounding box center [158, 653] width 23 height 23
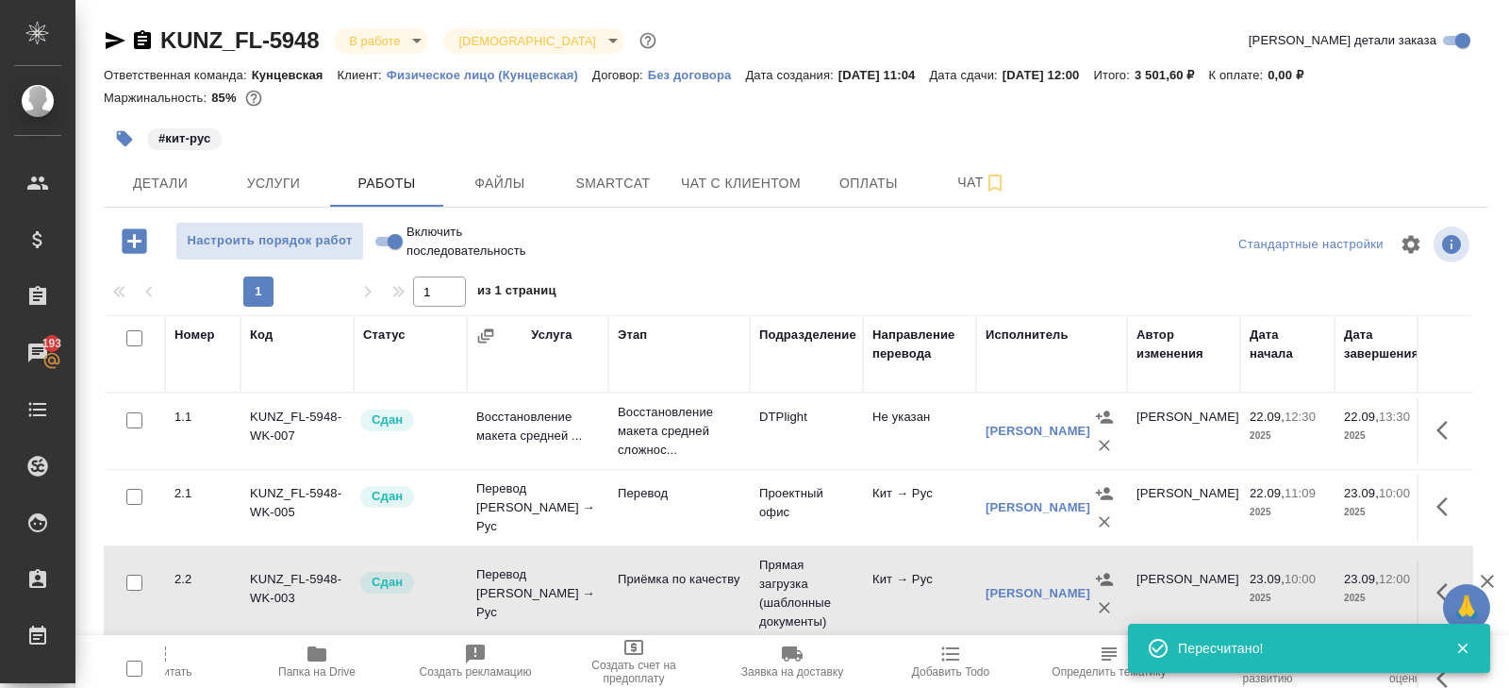
click at [387, 26] on div "KUNZ_FL-5948 В работе inProgress Святая троица holyTrinity" at bounding box center [382, 40] width 557 height 30
click at [375, 54] on div "KUNZ_FL-5948 В работе inProgress Святая троица holyTrinity" at bounding box center [382, 40] width 557 height 30
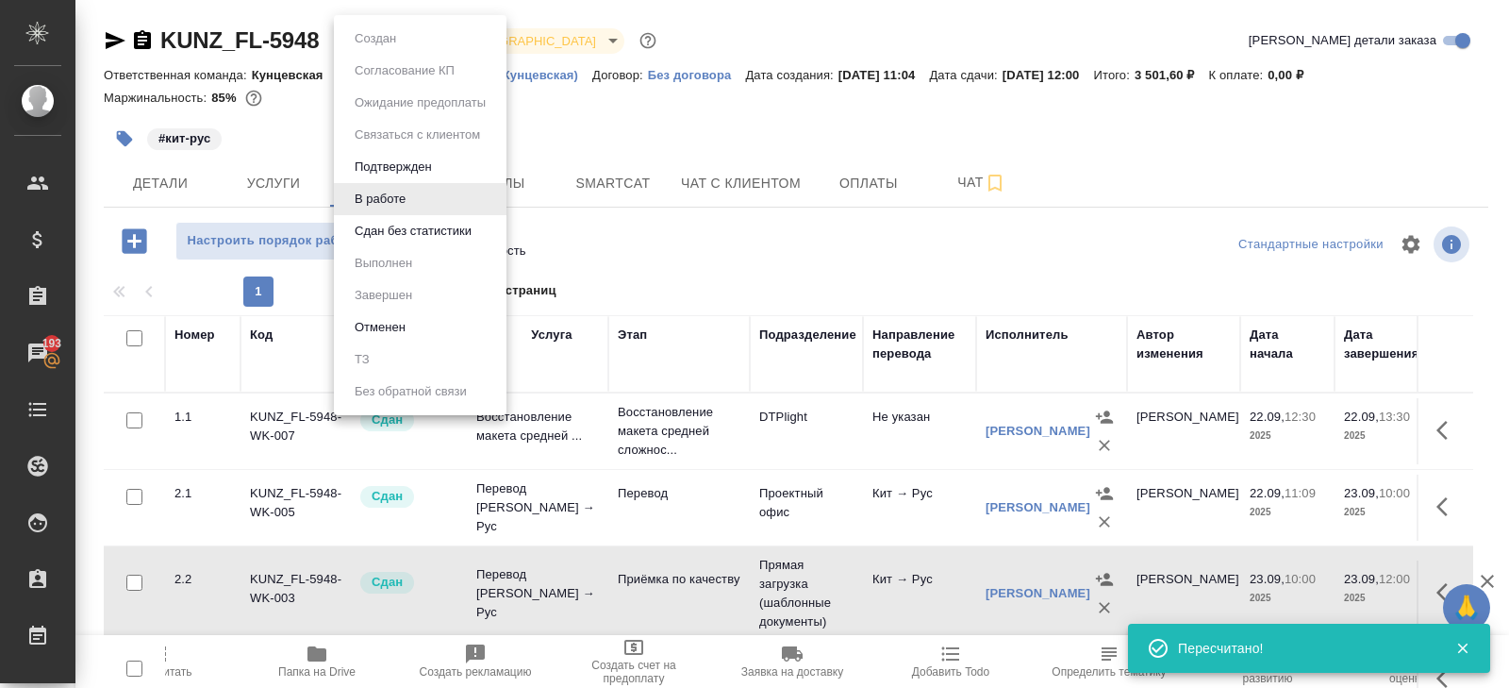
click at [375, 47] on body "🙏 .cls-1 fill:#fff; AWATERA Belyakova Yulia Клиенты Спецификации Заказы 193 Чат…" at bounding box center [754, 344] width 1509 height 688
click at [376, 252] on ul "Создан Согласование КП Ожидание предоплаты Связаться с клиентом Подтвержден В р…" at bounding box center [420, 215] width 173 height 400
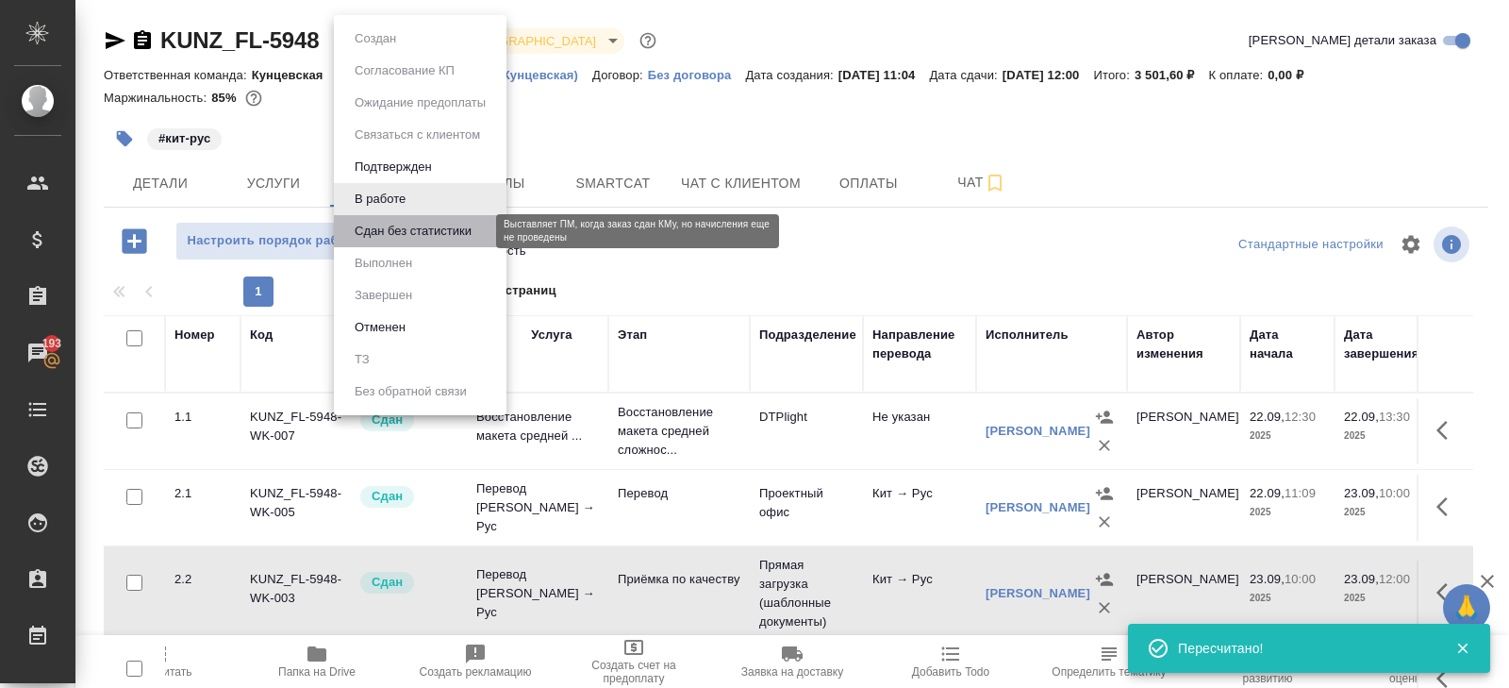
click at [376, 238] on button "Сдан без статистики" at bounding box center [413, 231] width 128 height 21
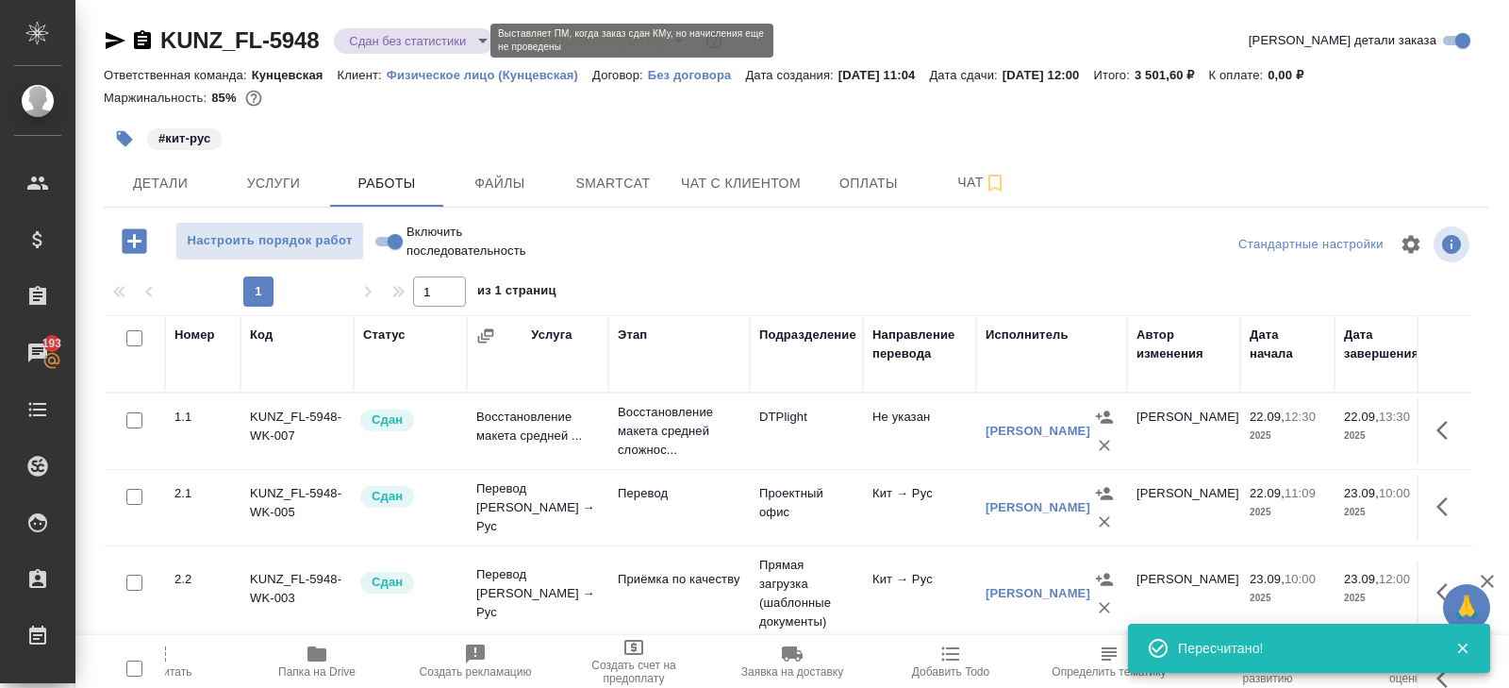
click at [371, 42] on body "🙏 .cls-1 fill:#fff; AWATERA Belyakova Yulia Клиенты Спецификации Заказы 193 Чат…" at bounding box center [754, 344] width 1509 height 688
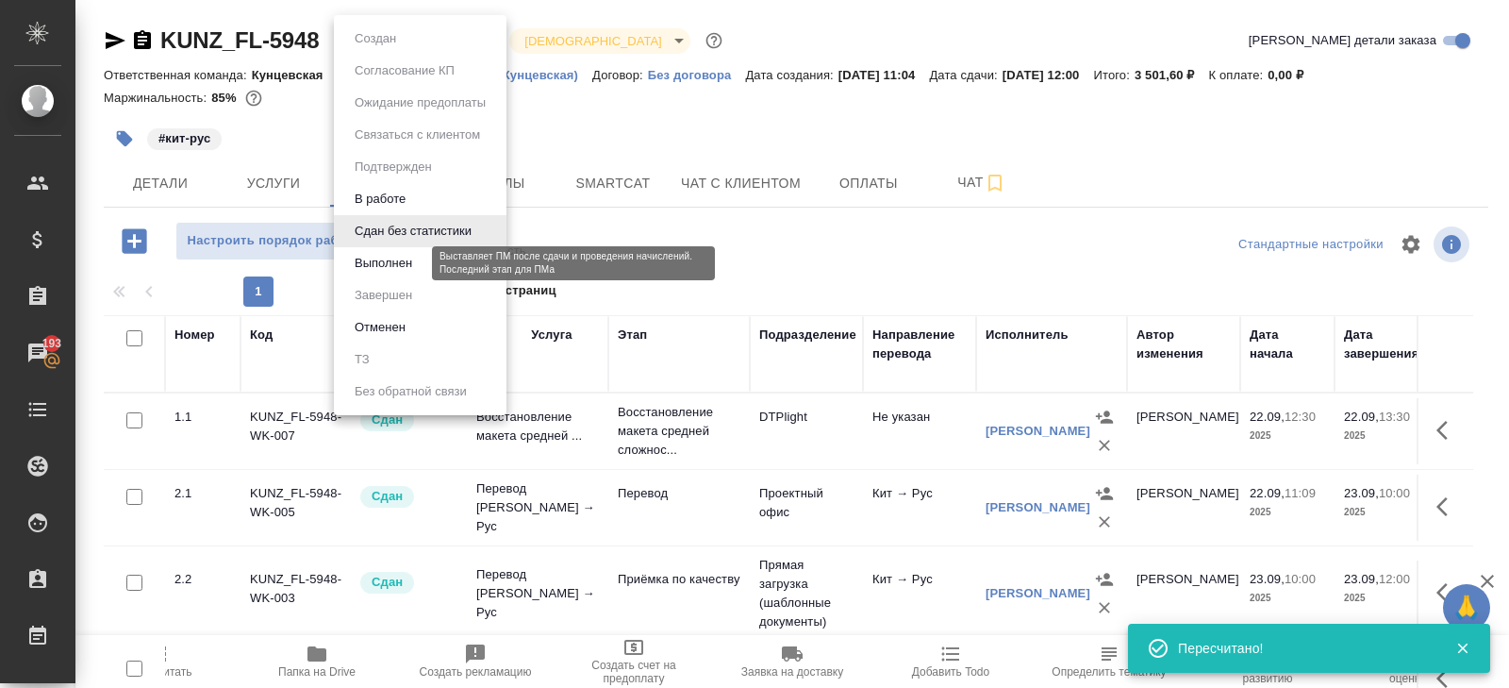
click at [380, 257] on button "Выполнен" at bounding box center [383, 263] width 69 height 21
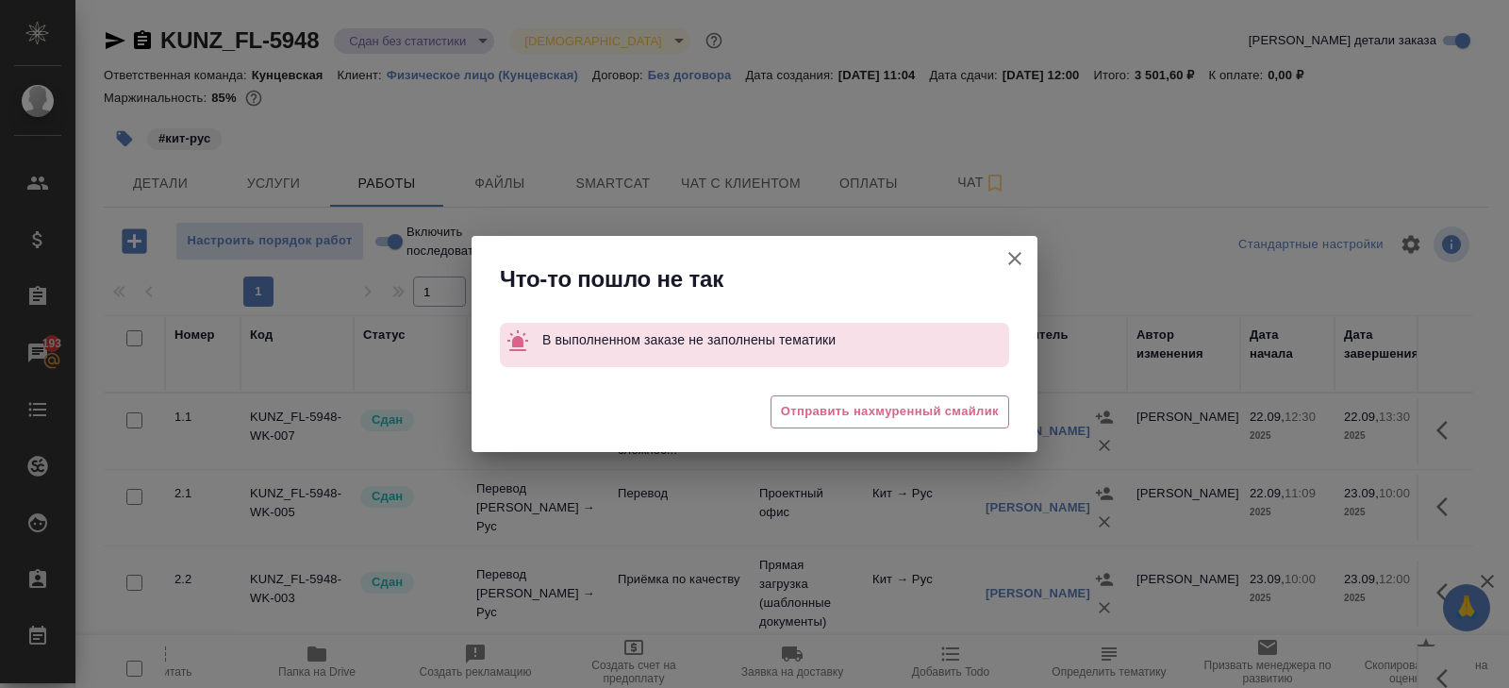
click at [1019, 250] on icon "button" at bounding box center [1015, 258] width 23 height 23
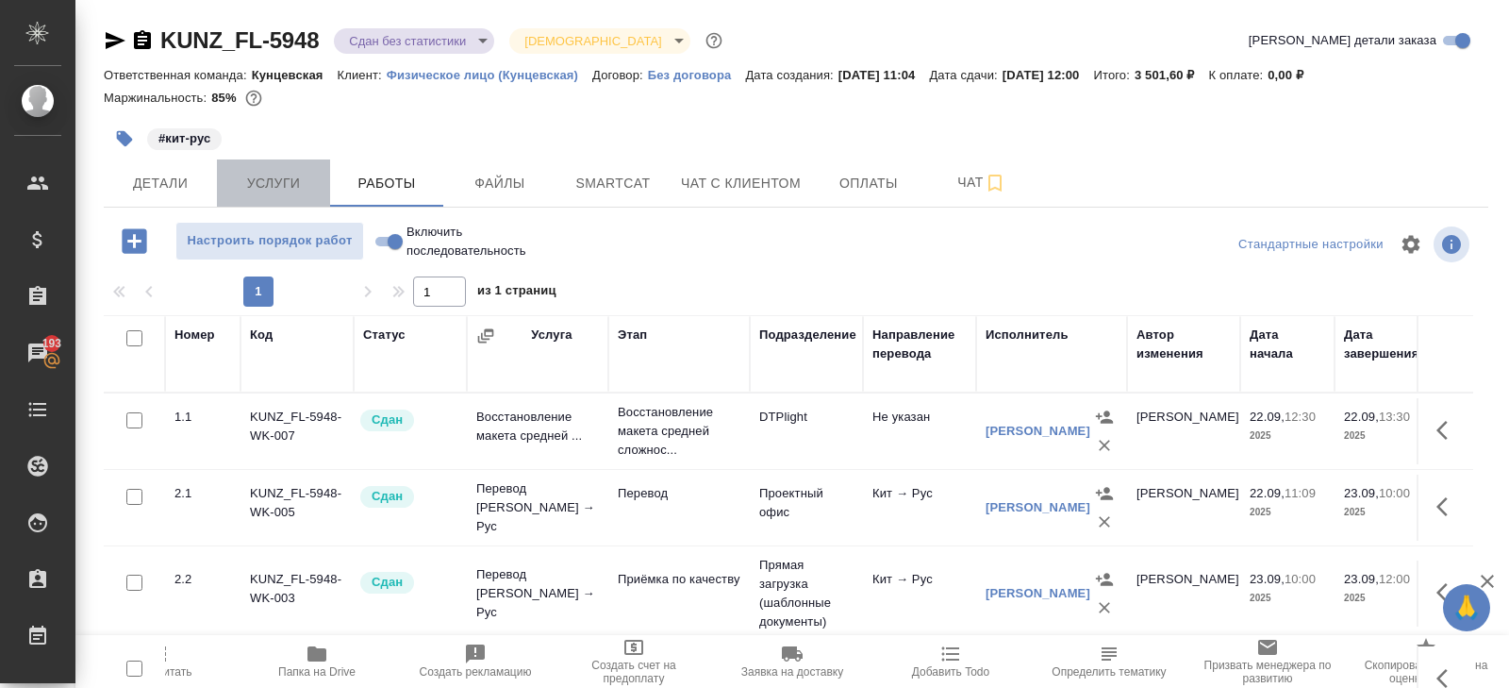
click at [217, 191] on button "Услуги" at bounding box center [273, 182] width 113 height 47
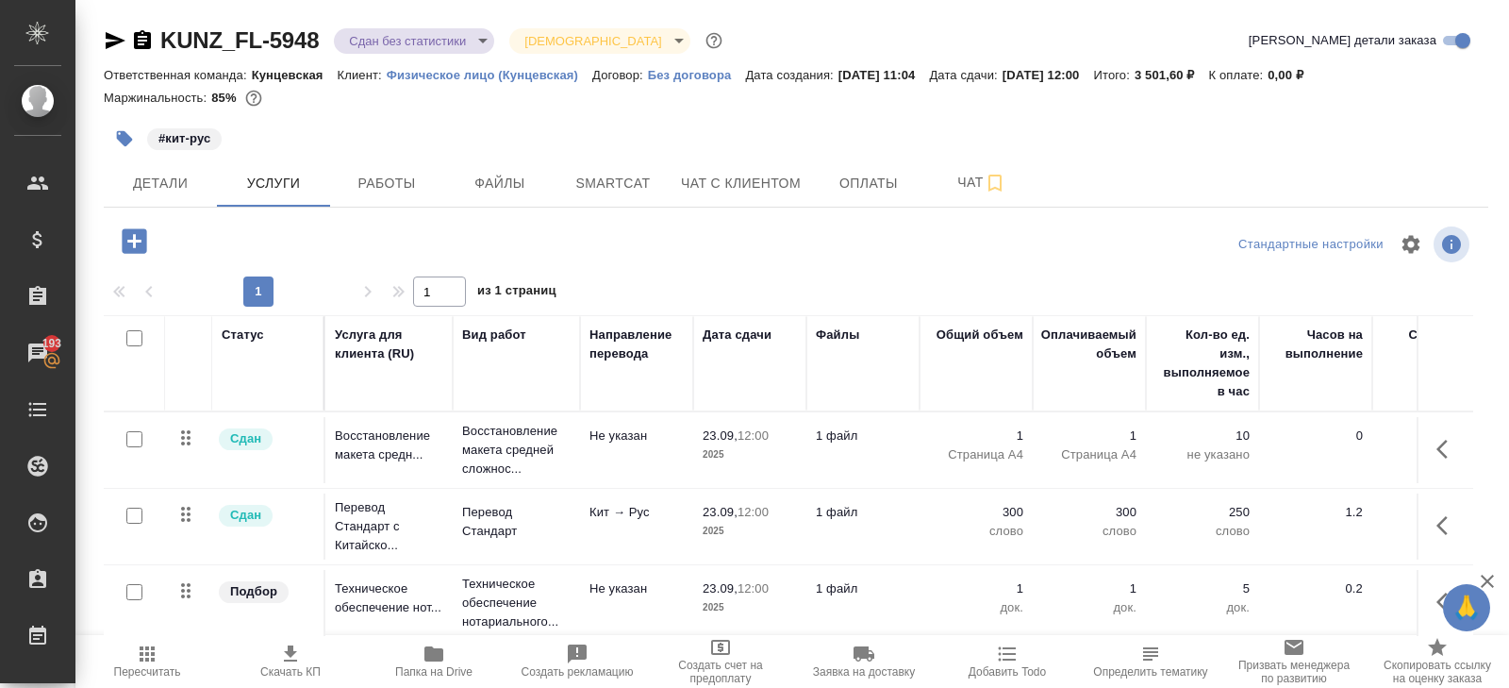
click at [183, 188] on span "Детали" at bounding box center [160, 184] width 91 height 24
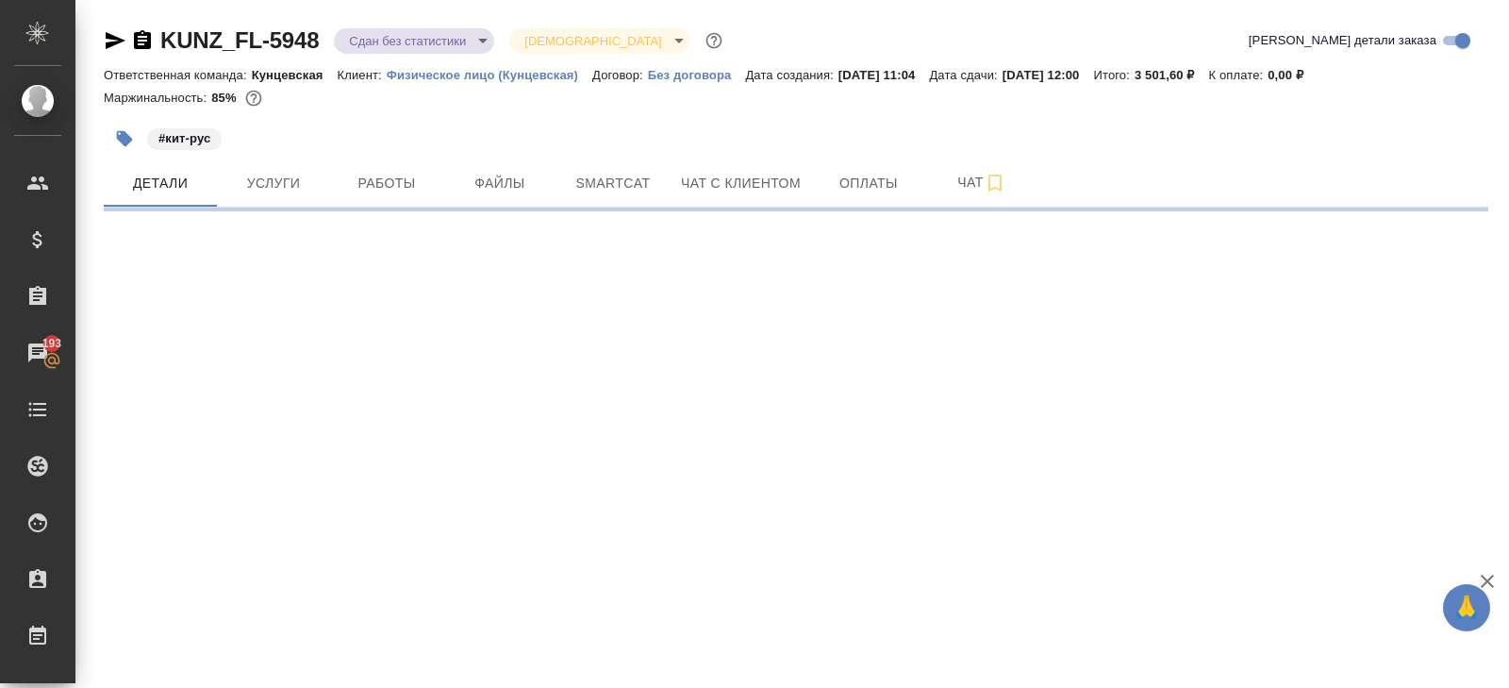
select select "RU"
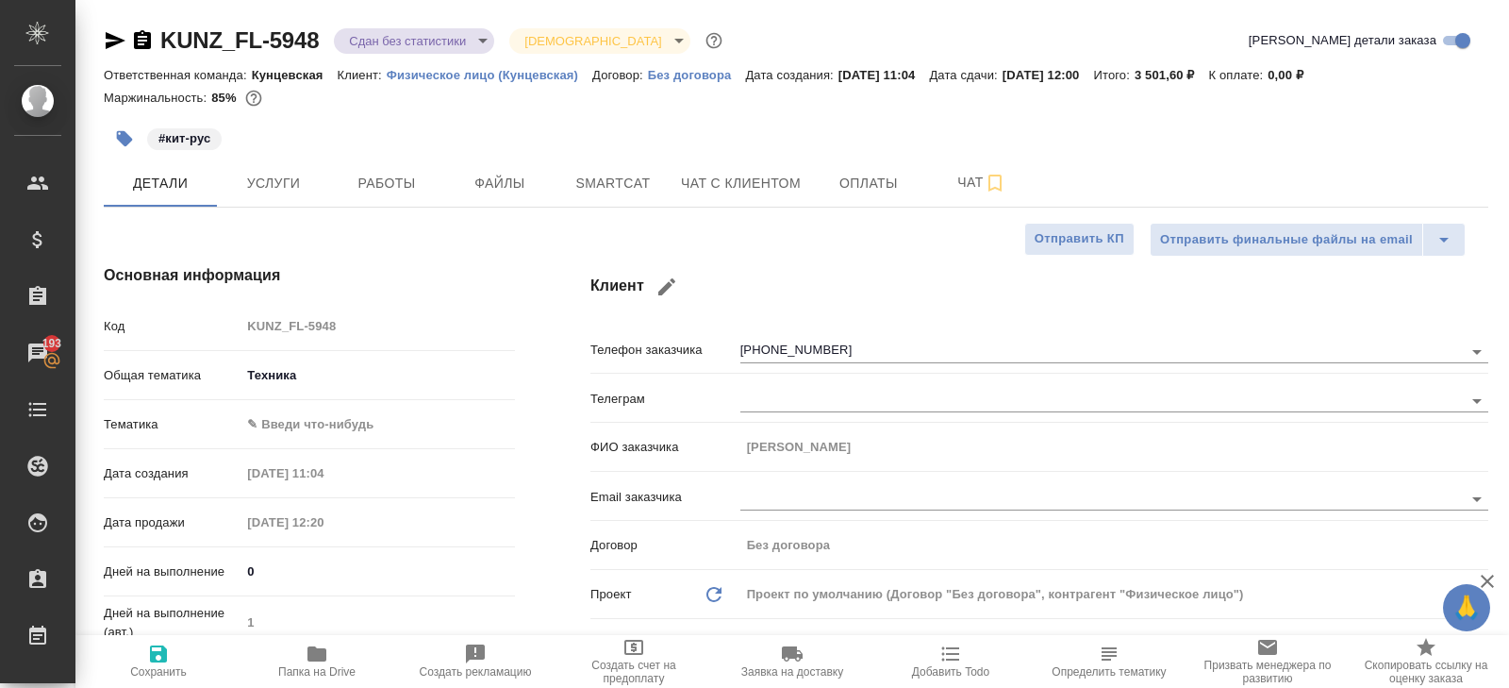
type textarea "x"
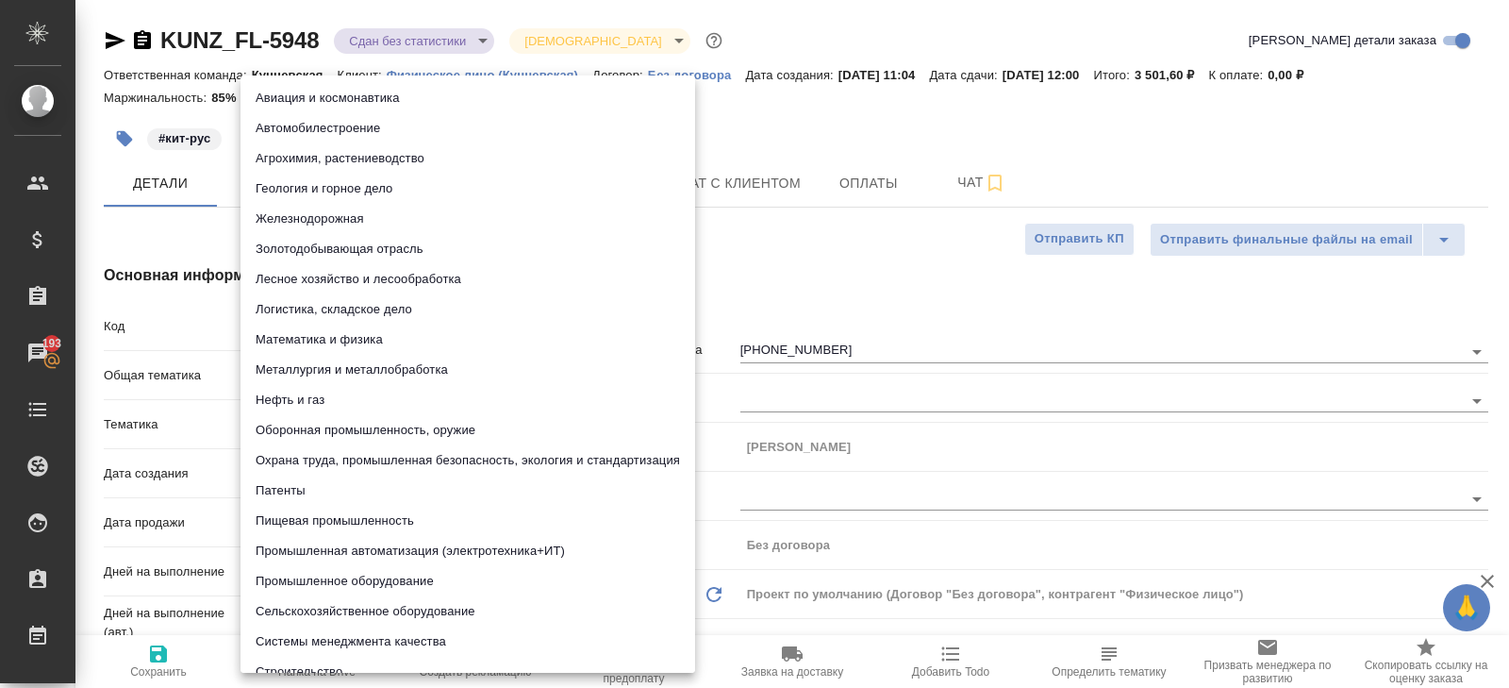
click at [296, 424] on body "🙏 .cls-1 fill:#fff; AWATERA Belyakova Yulia Клиенты Спецификации Заказы 193 Чат…" at bounding box center [754, 344] width 1509 height 688
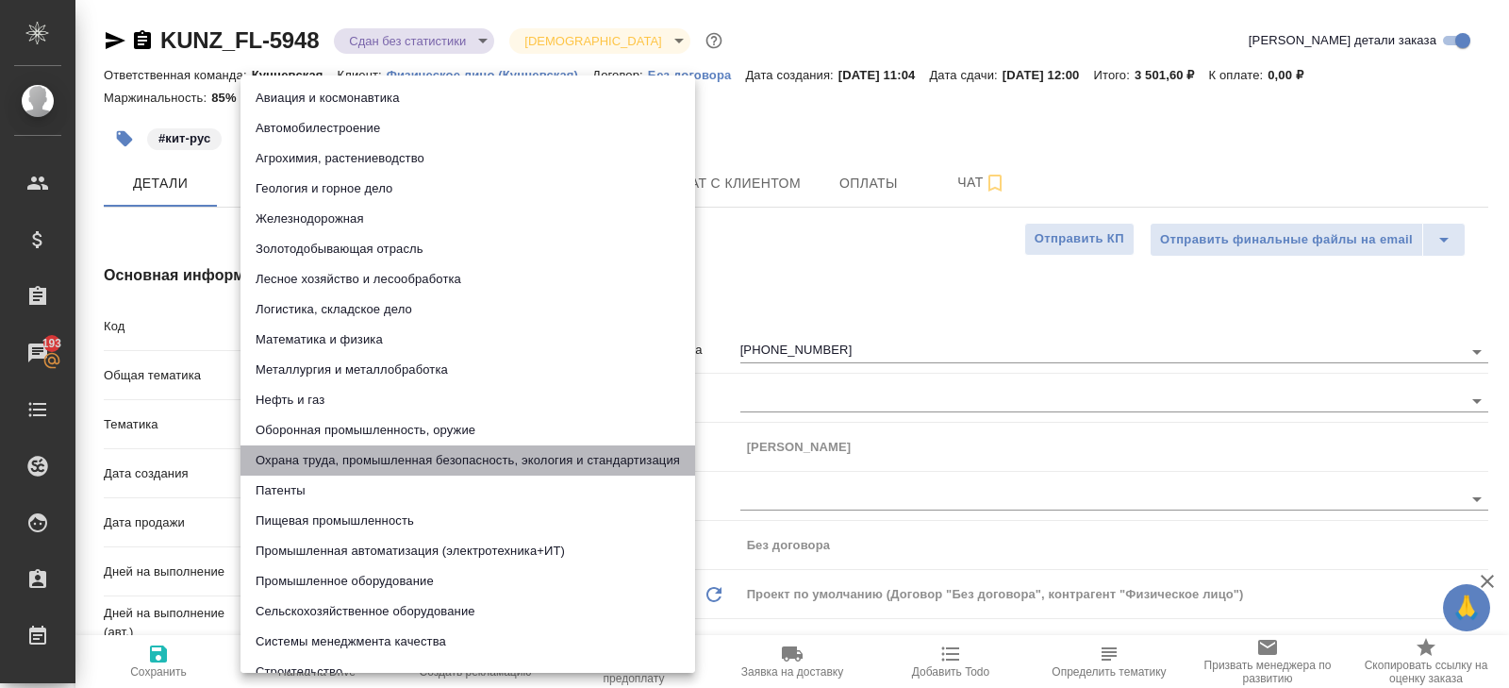
click at [326, 462] on li "Охрана труда, промышленная безопасность, экология и стандартизация" at bounding box center [468, 460] width 455 height 30
type input "5f647205b73bc97568ca66b9"
type textarea "x"
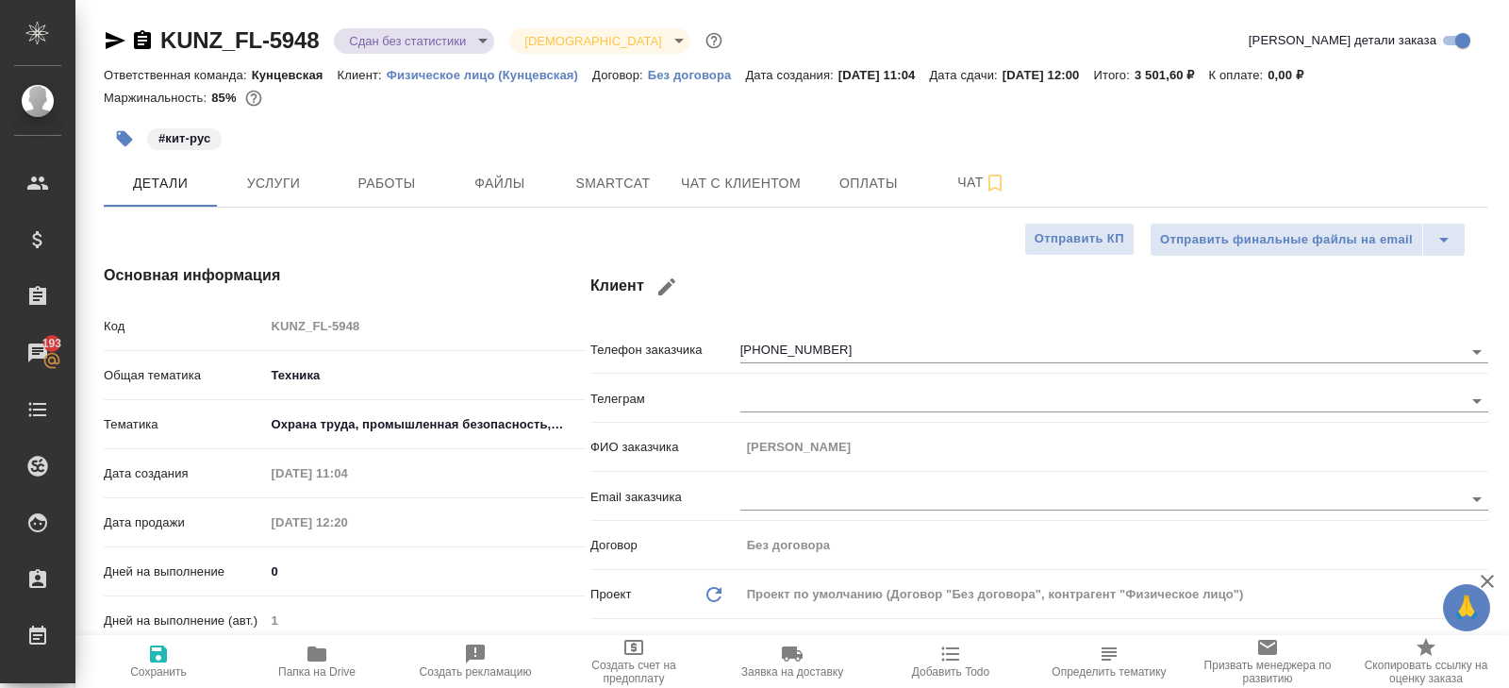
click at [157, 656] on icon "button" at bounding box center [158, 653] width 23 height 23
type textarea "x"
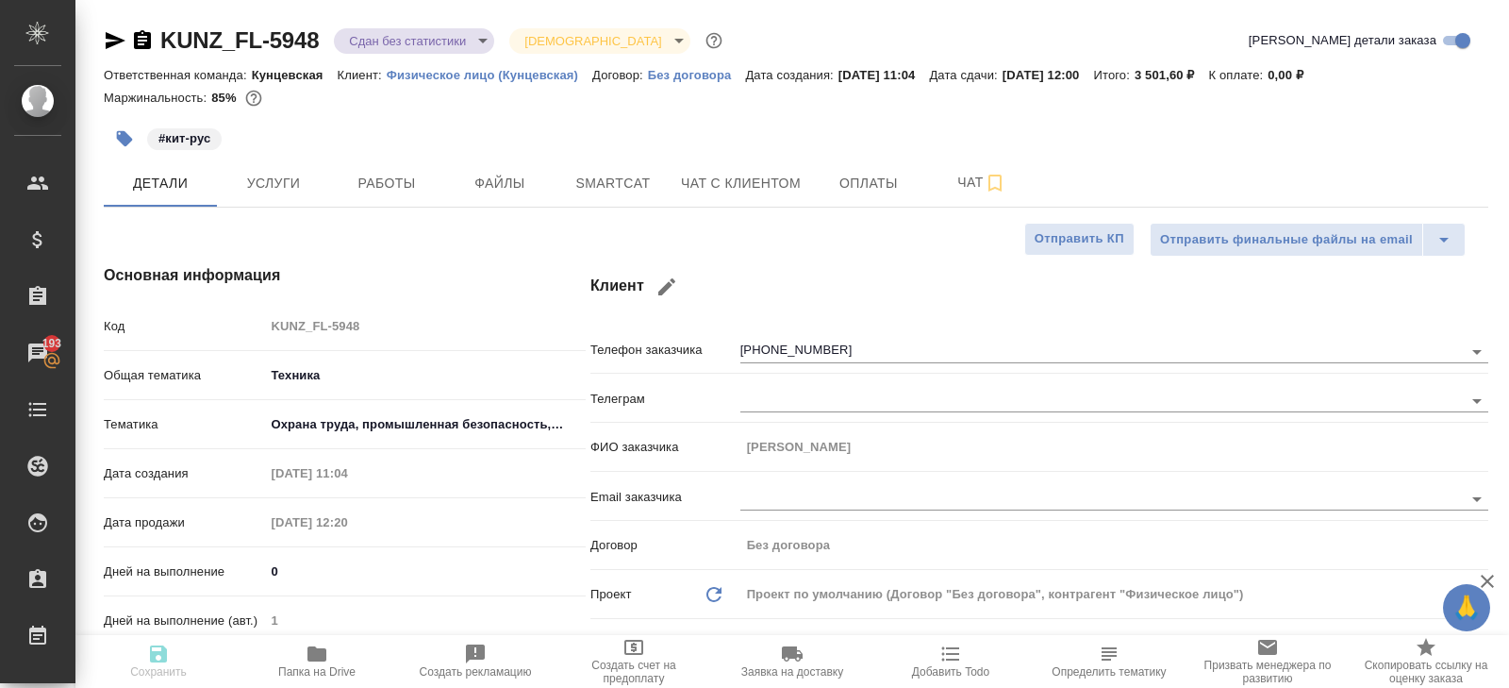
type textarea "x"
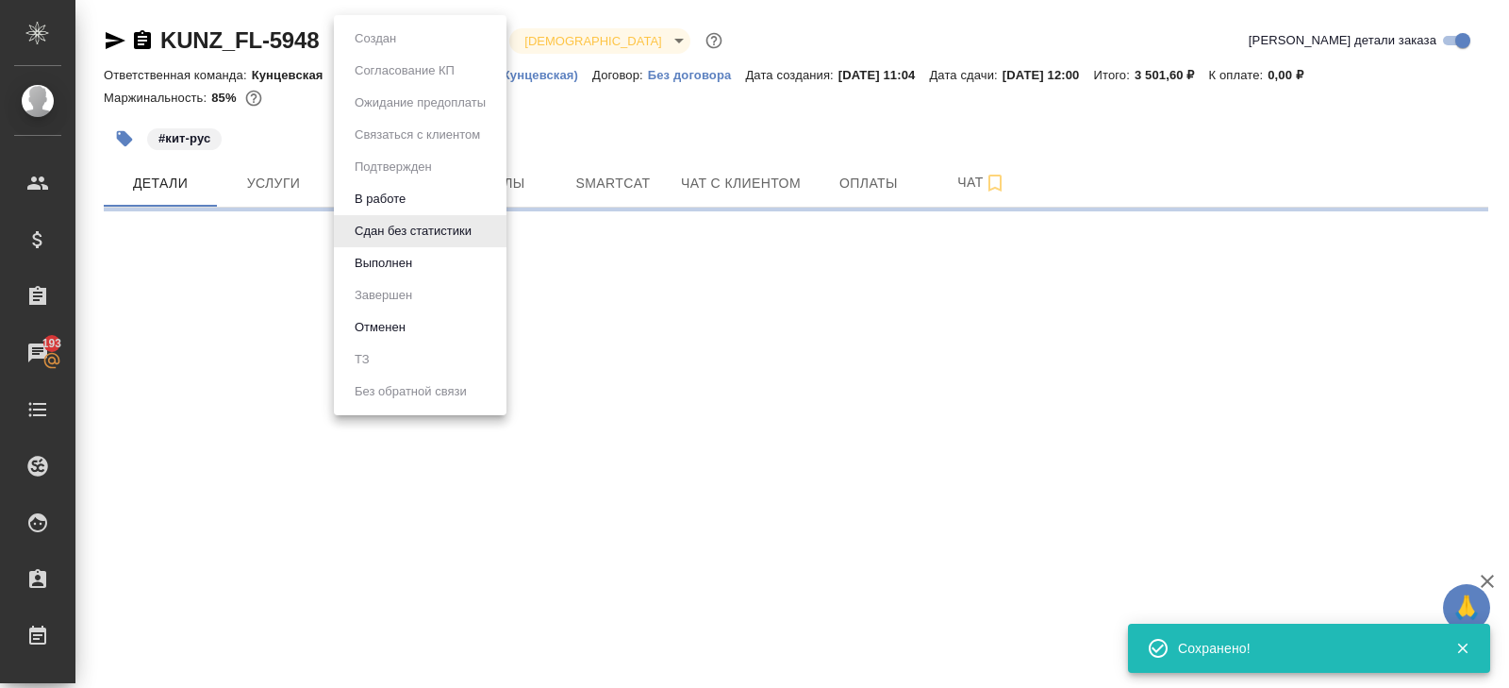
click at [366, 50] on body "🙏 .cls-1 fill:#fff; AWATERA Belyakova Yulia Клиенты Спецификации Заказы 193 Чат…" at bounding box center [754, 344] width 1509 height 688
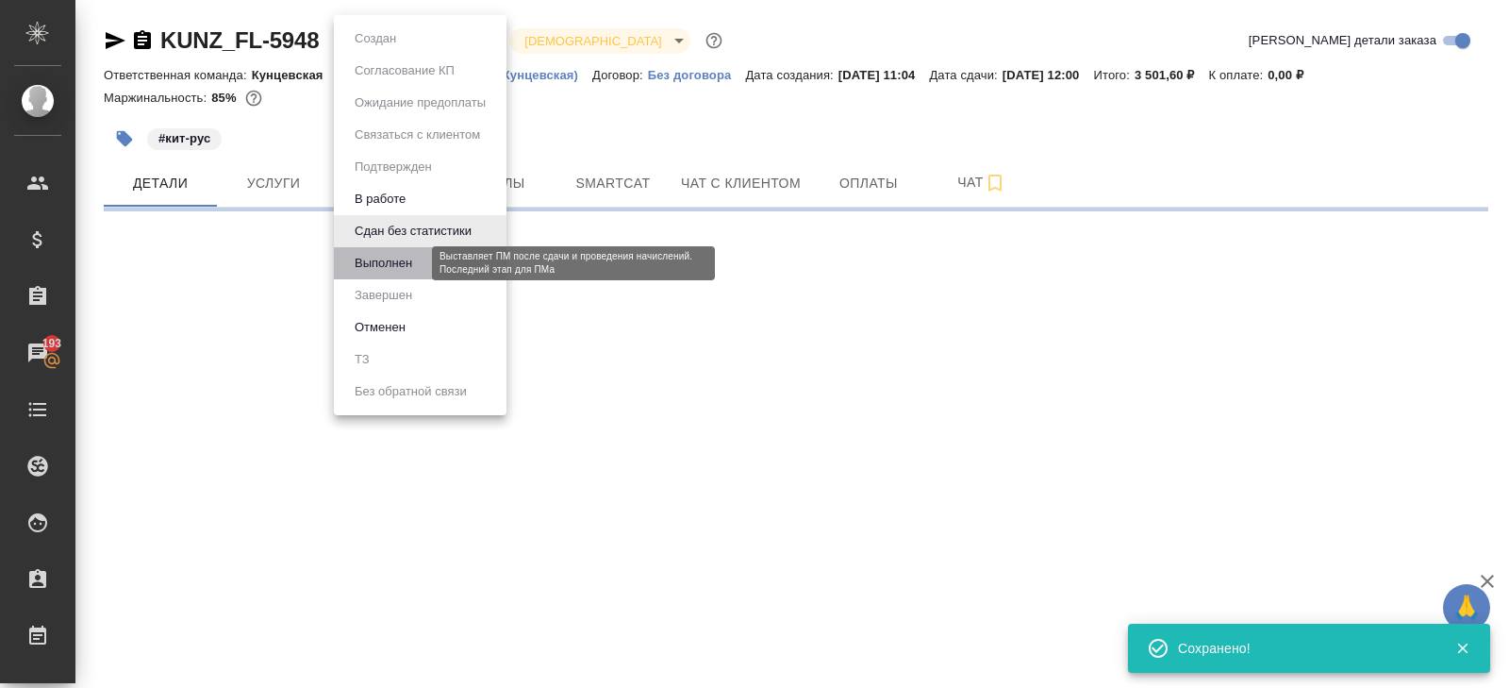
click at [383, 260] on button "Выполнен" at bounding box center [383, 263] width 69 height 21
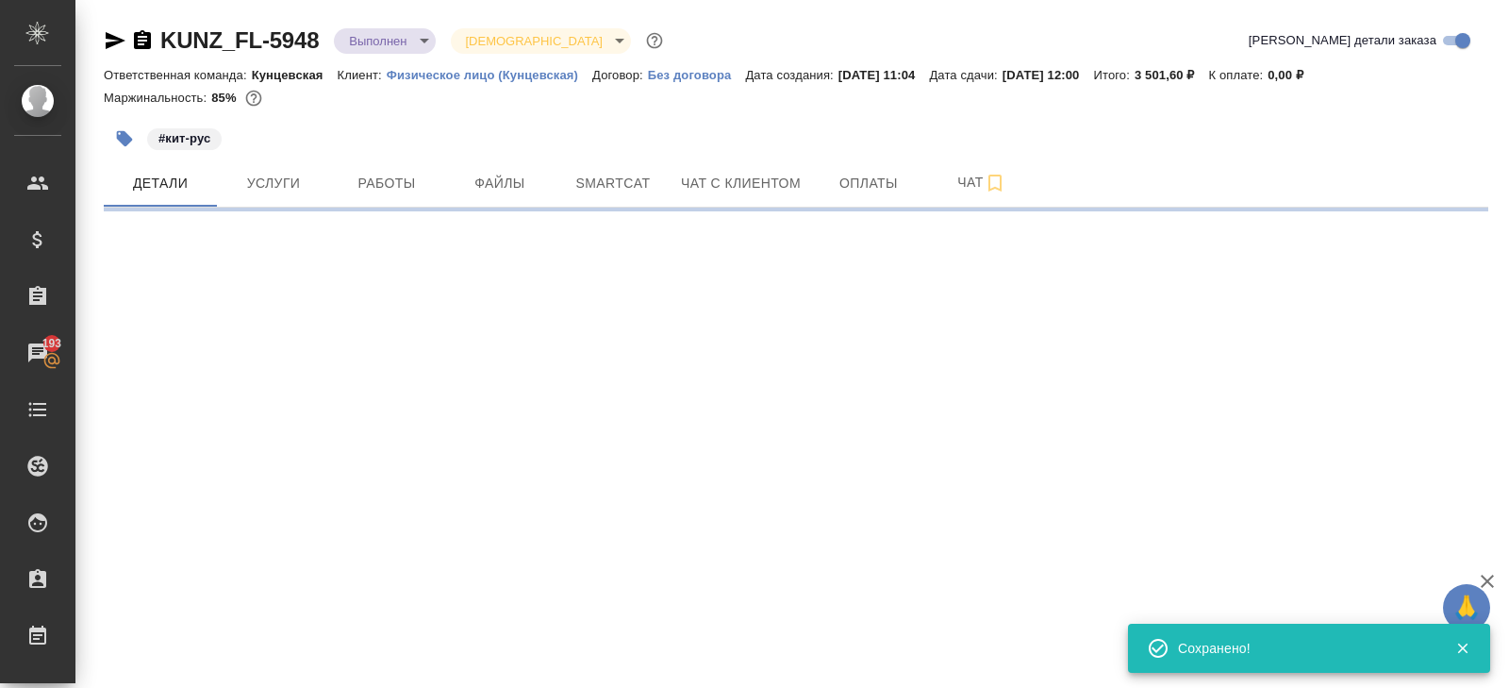
select select "RU"
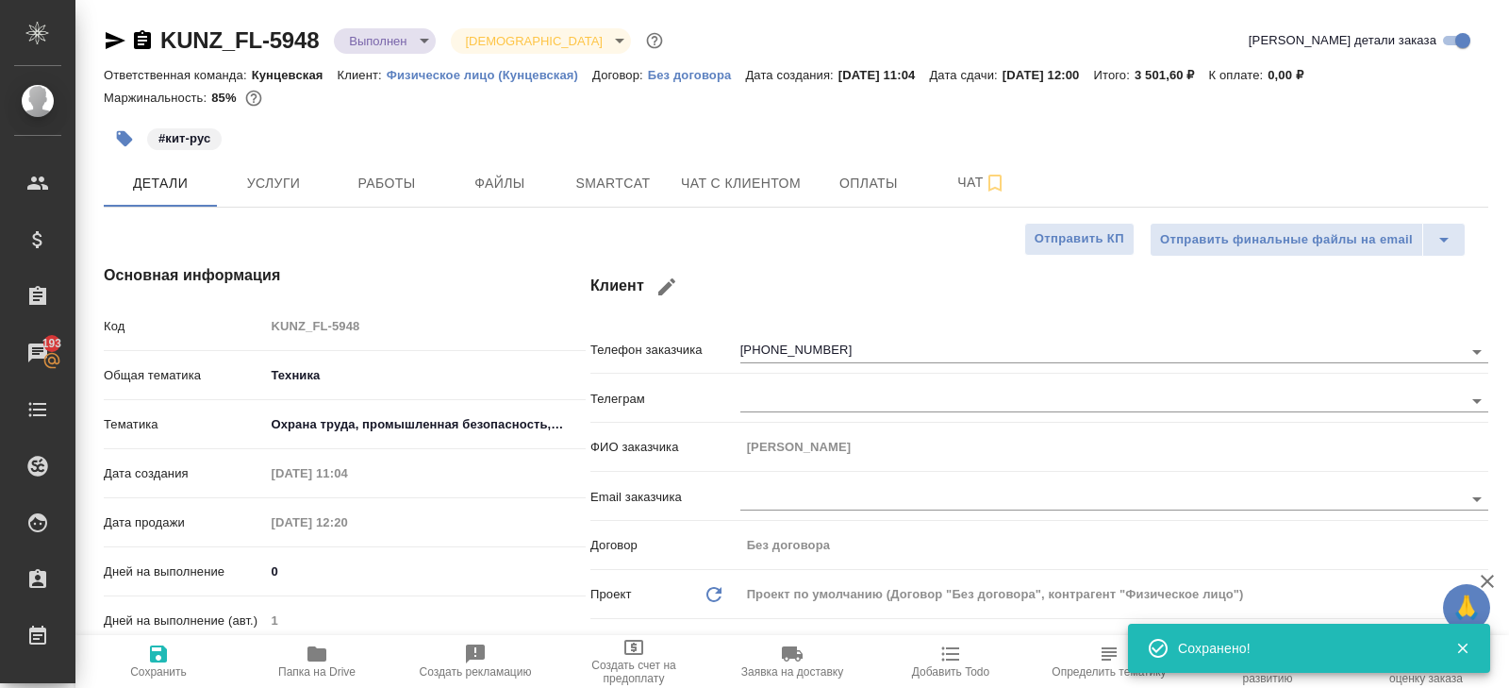
type textarea "x"
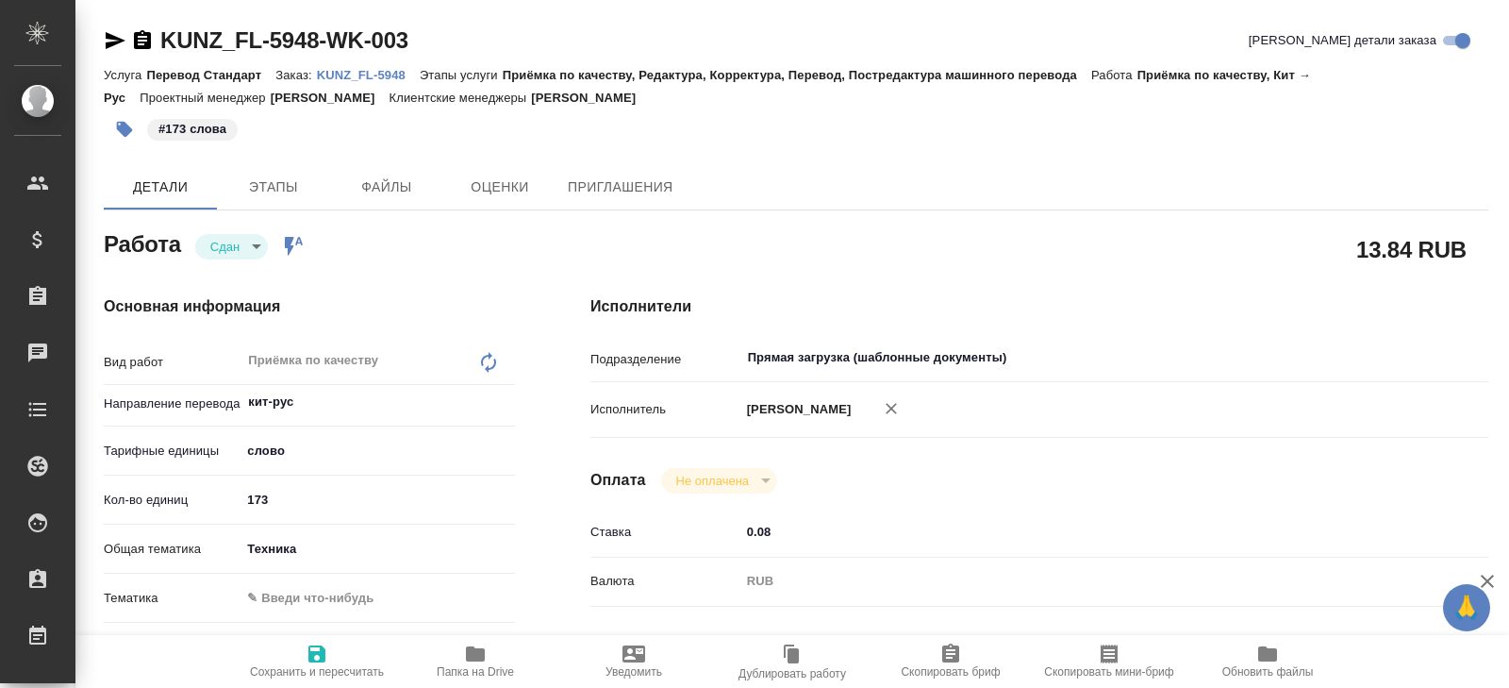
type textarea "x"
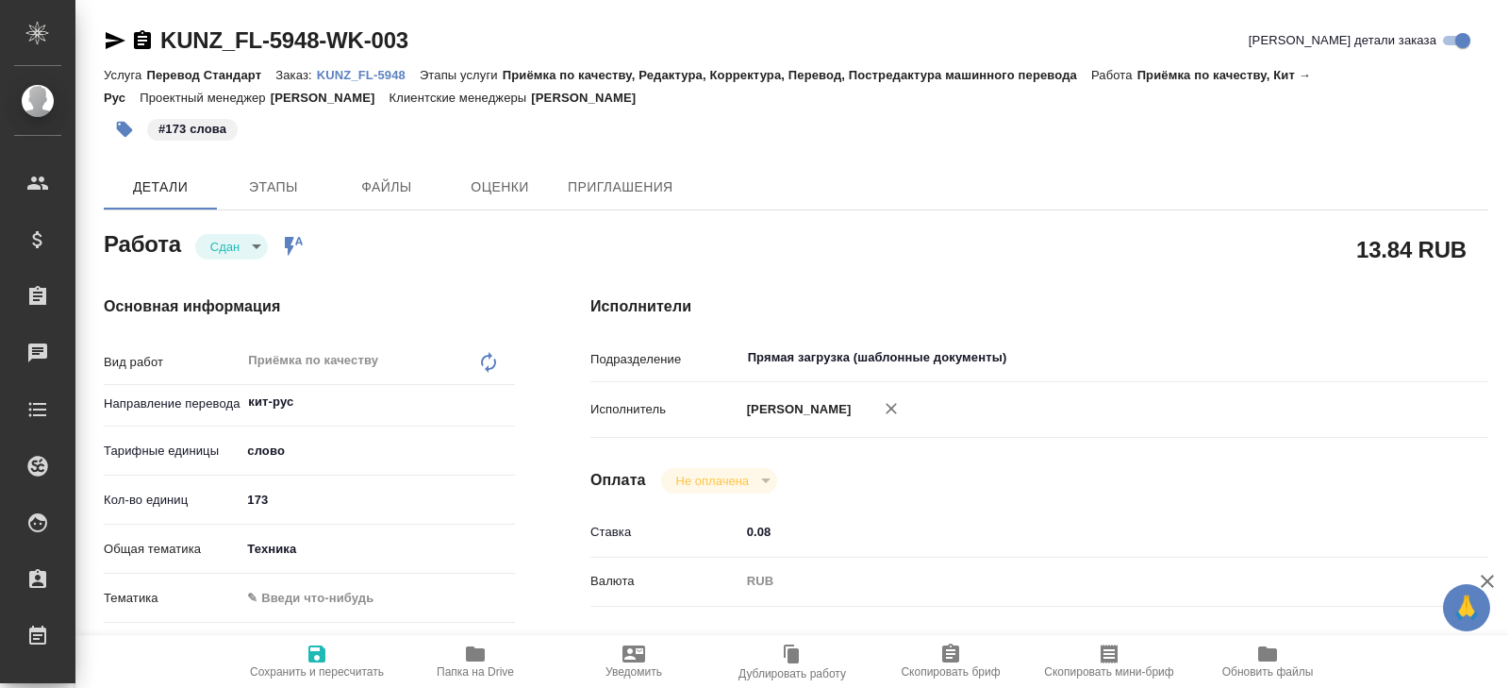
type textarea "x"
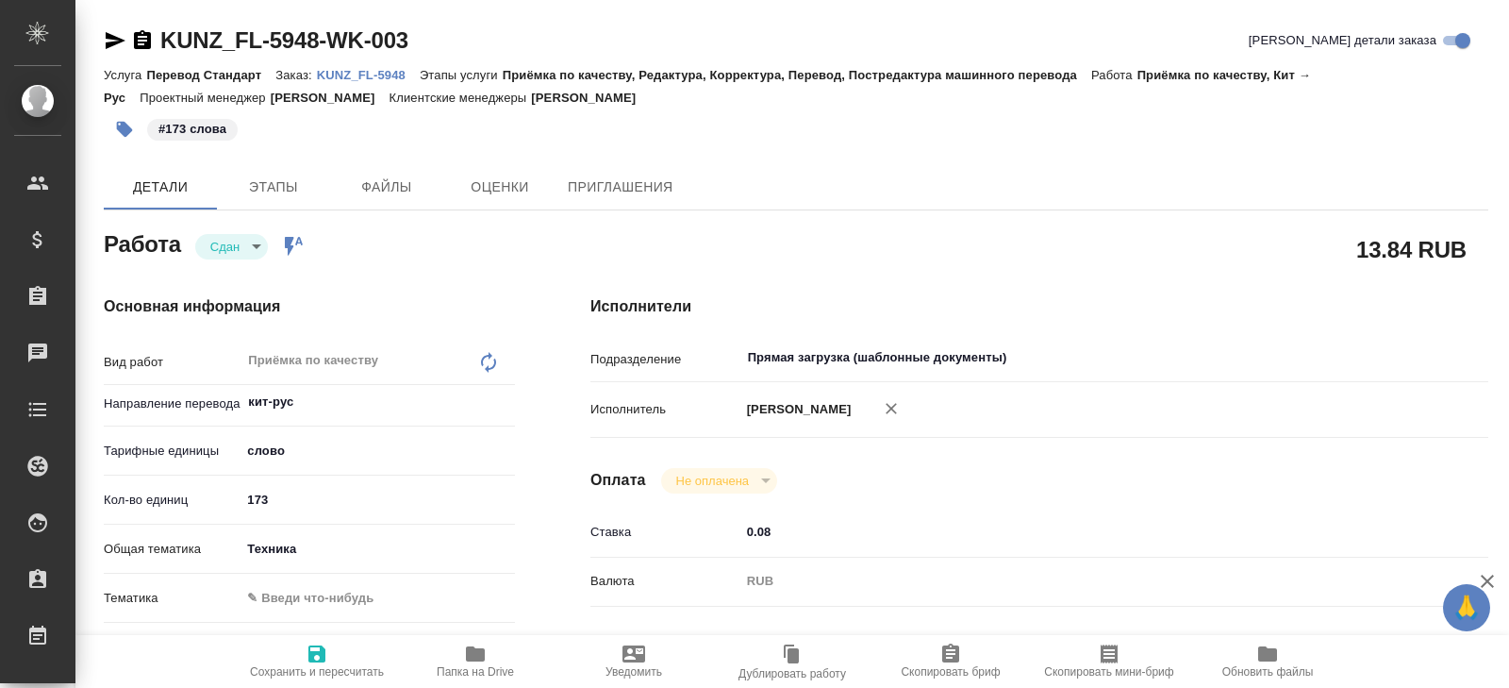
type textarea "x"
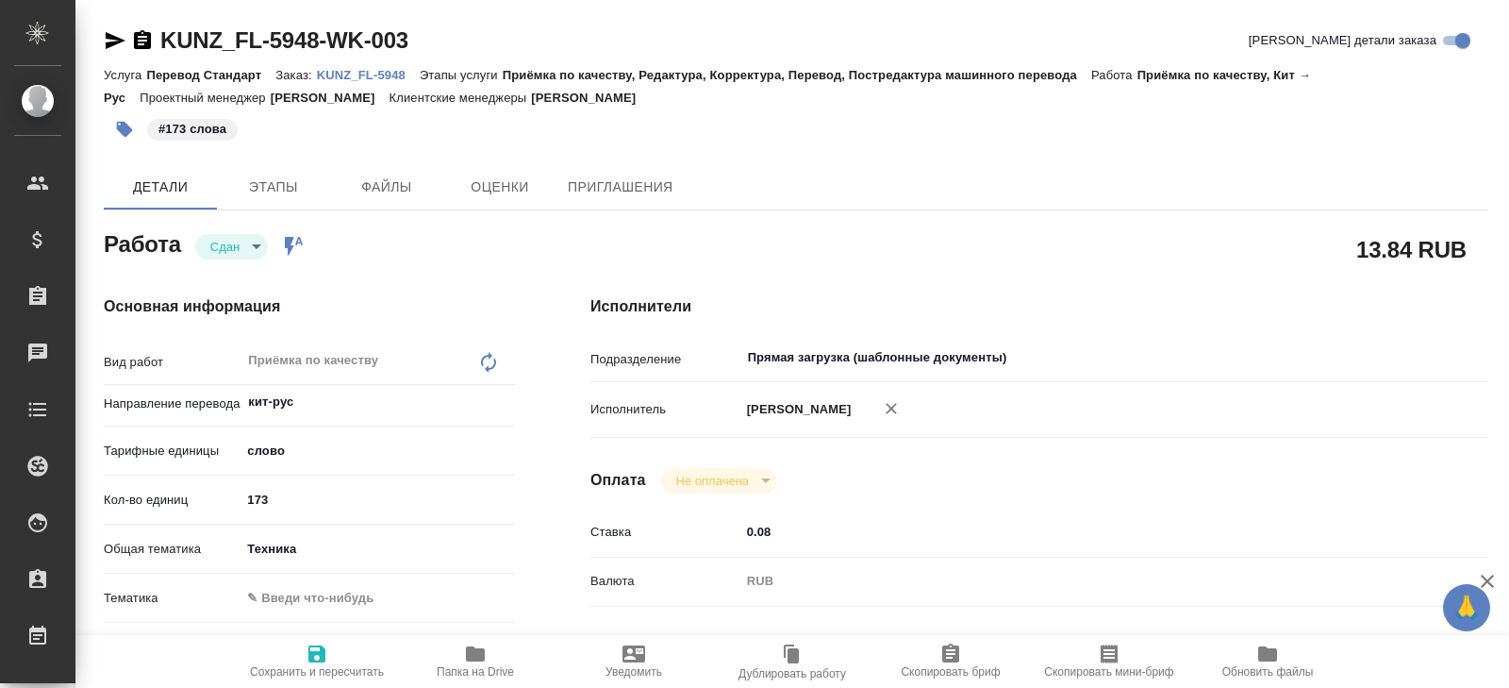
click at [469, 656] on icon "button" at bounding box center [475, 653] width 19 height 15
type textarea "x"
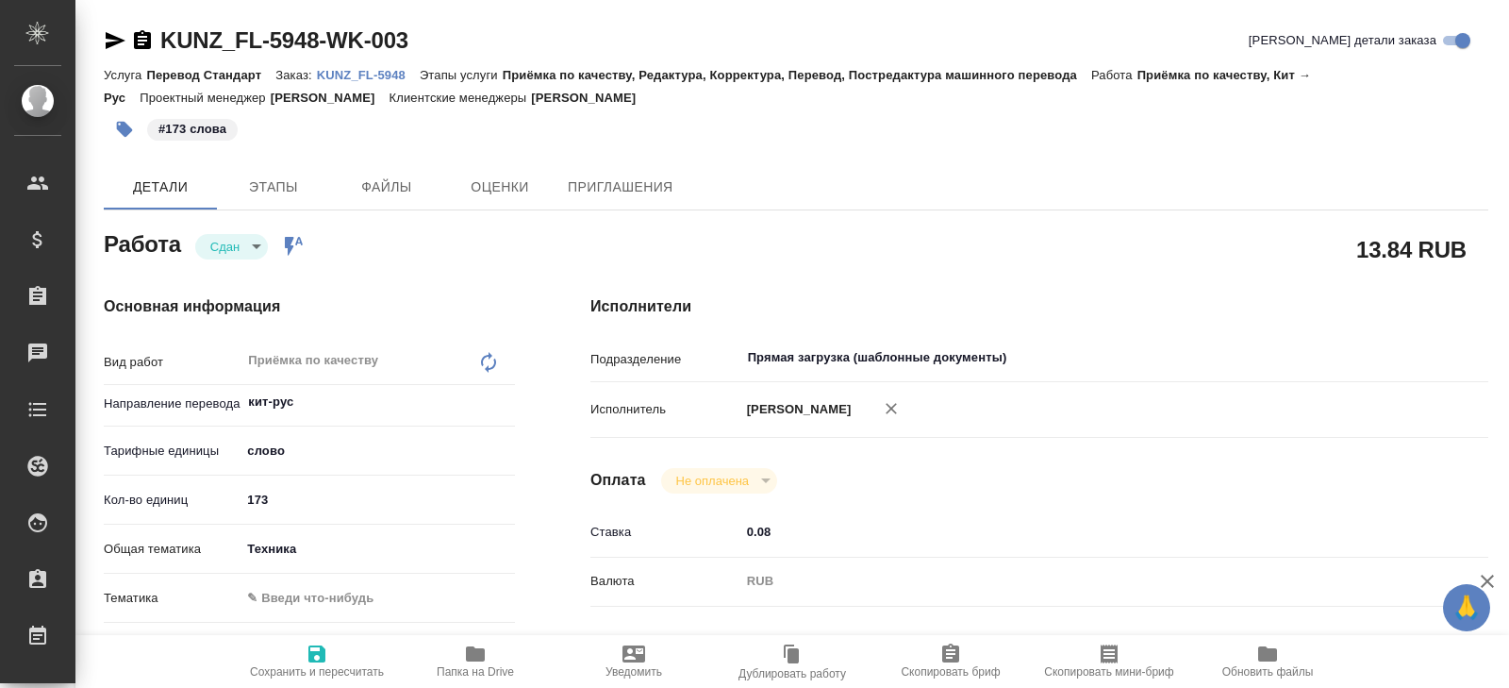
type textarea "x"
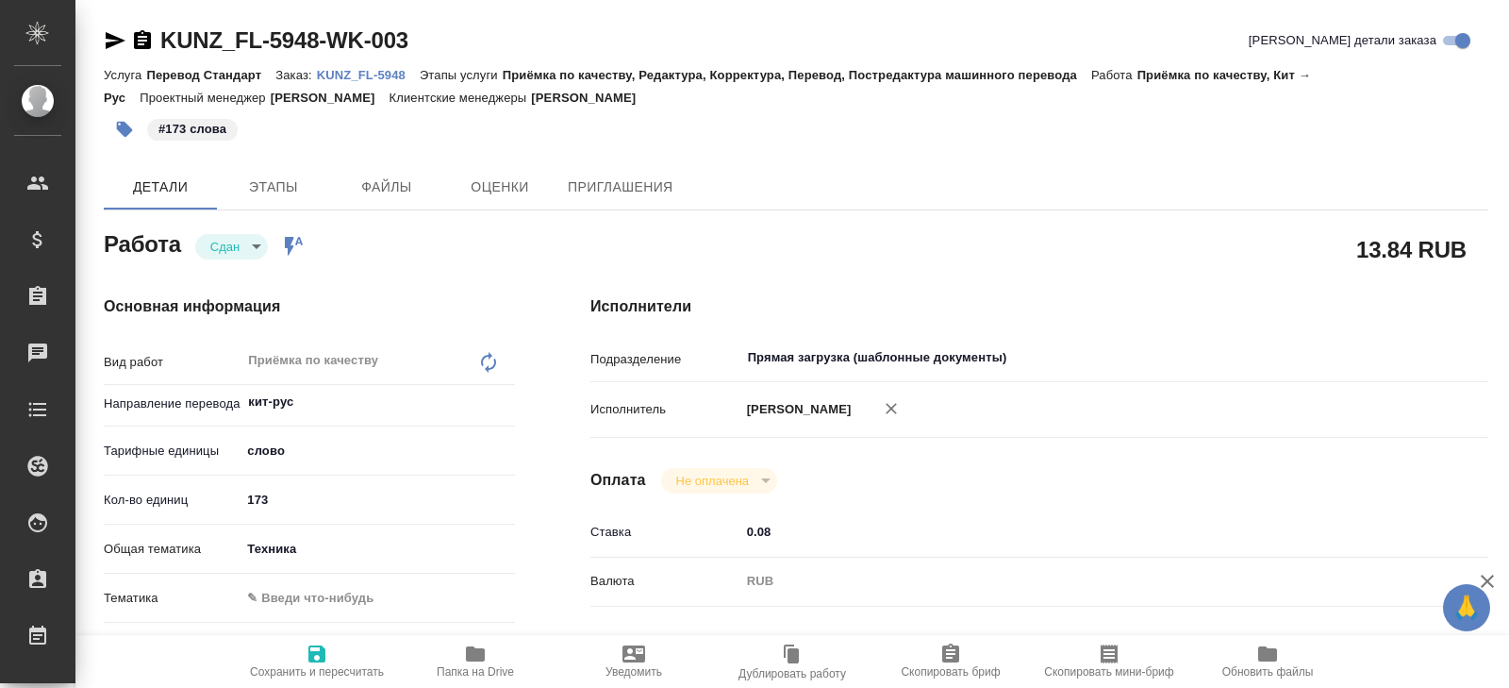
type textarea "x"
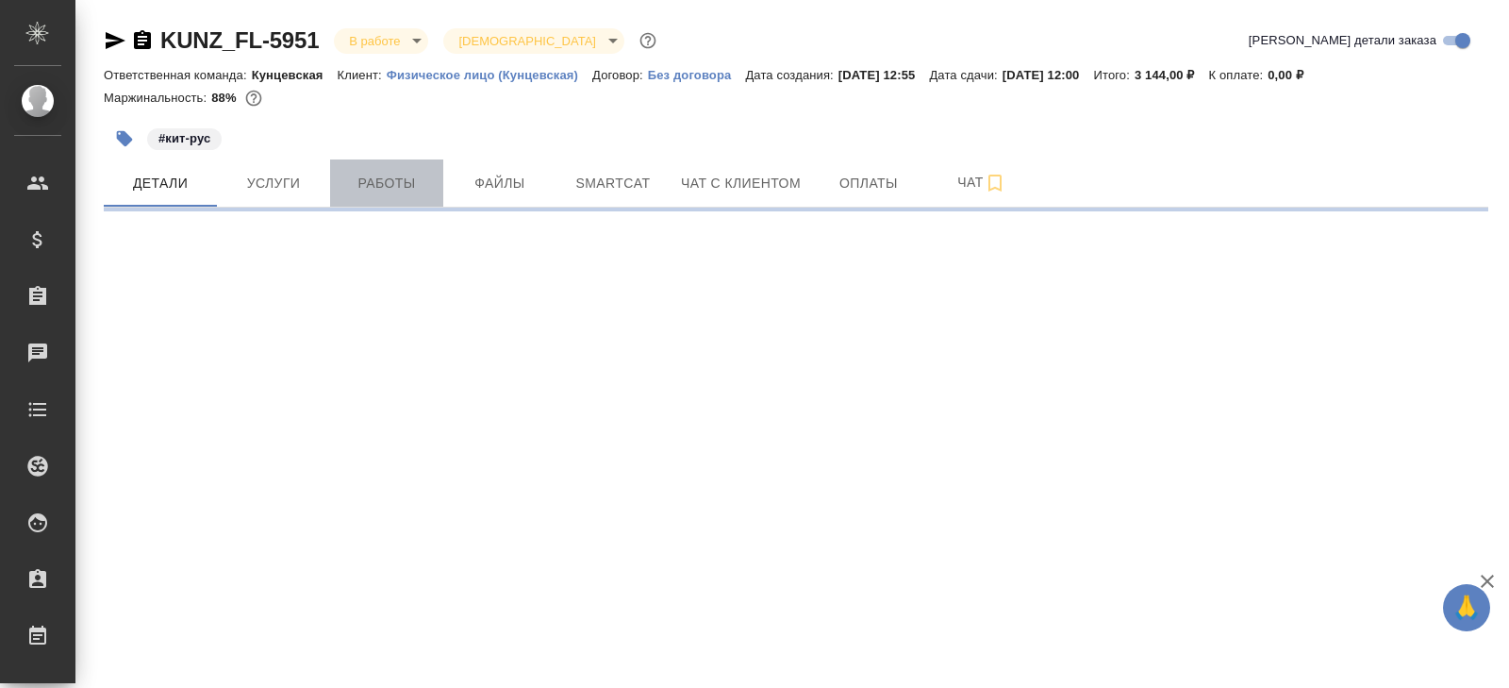
click at [368, 189] on span "Работы" at bounding box center [386, 184] width 91 height 24
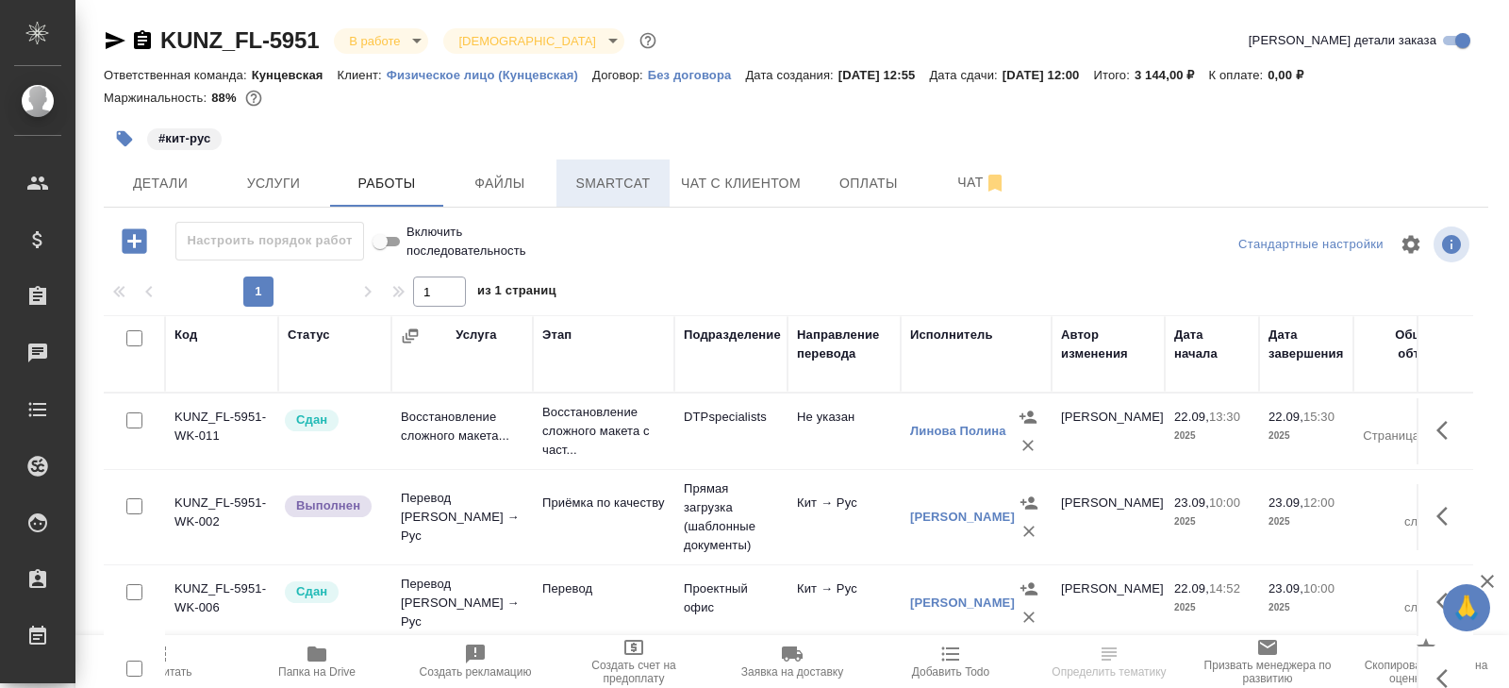
scroll to position [100, 0]
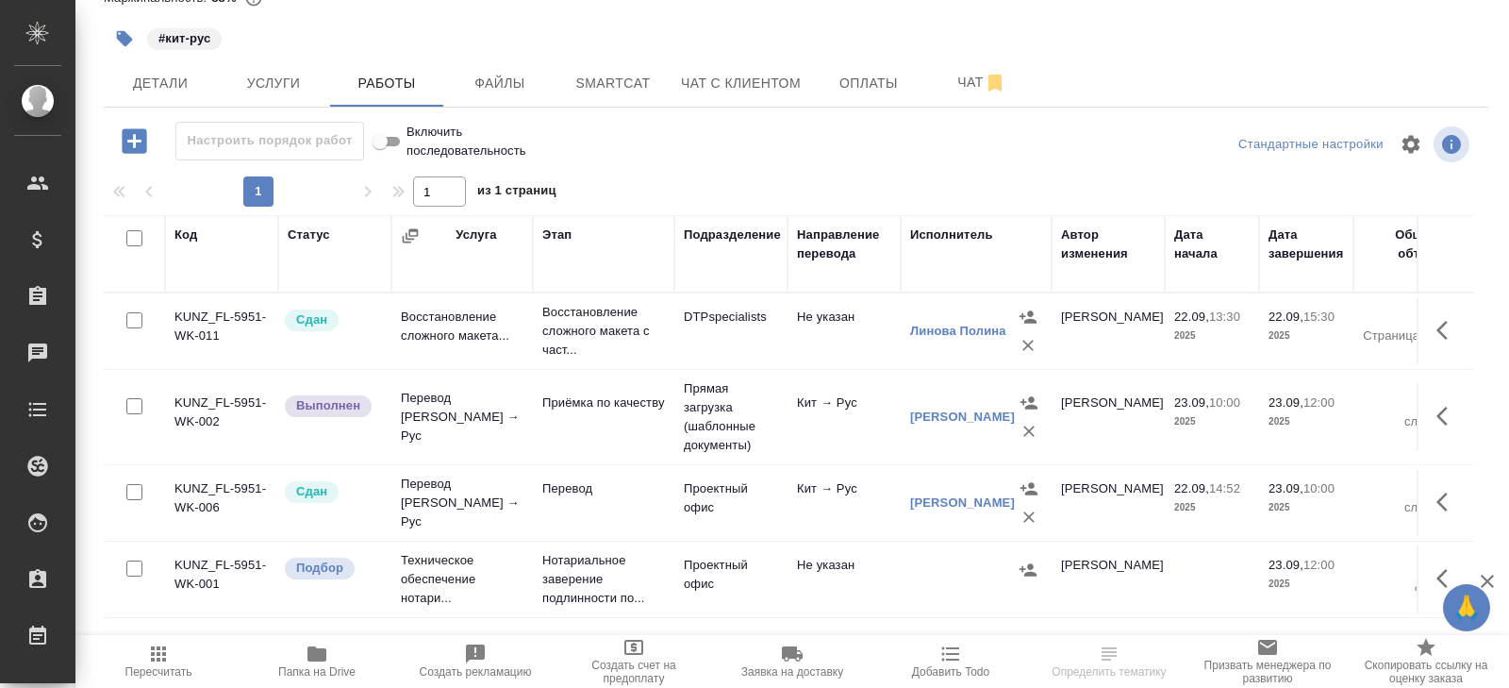
click at [1447, 421] on icon "button" at bounding box center [1448, 416] width 23 height 23
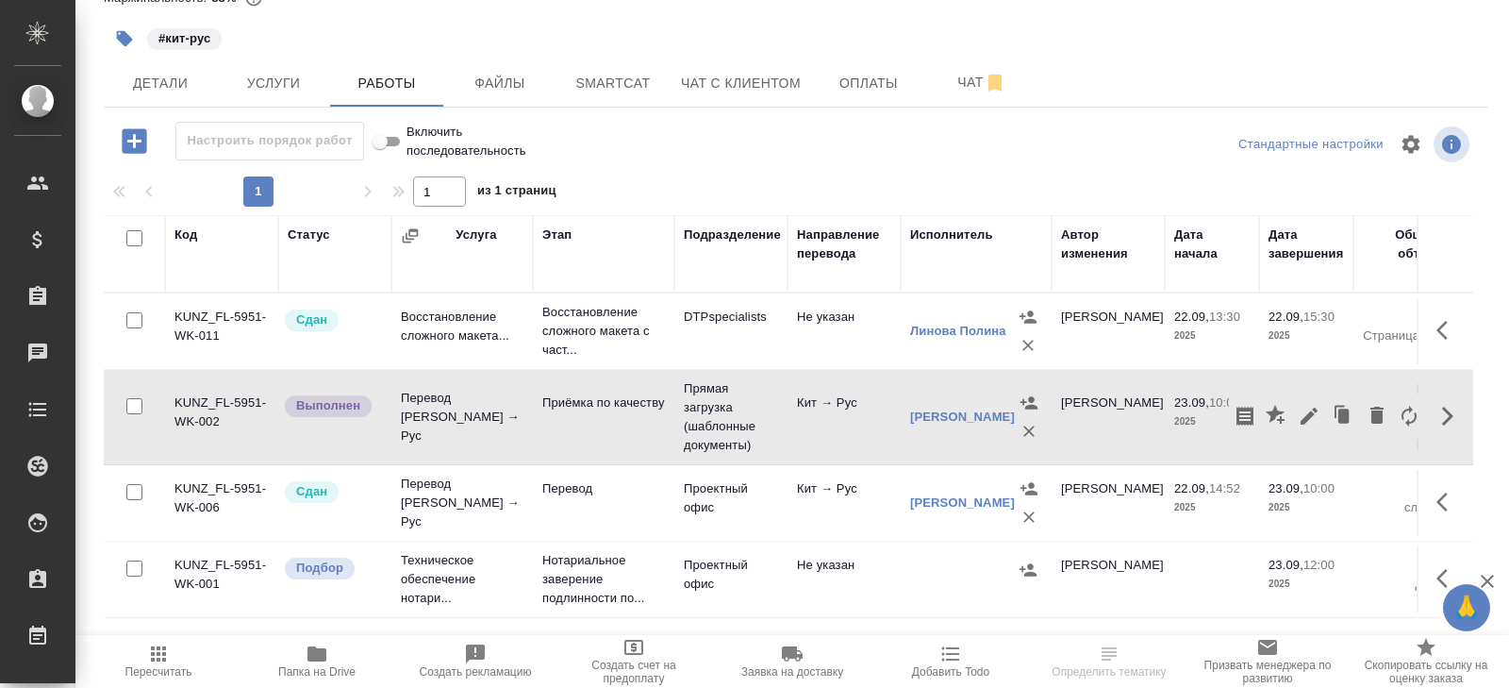
click at [1311, 412] on icon "button" at bounding box center [1309, 415] width 17 height 17
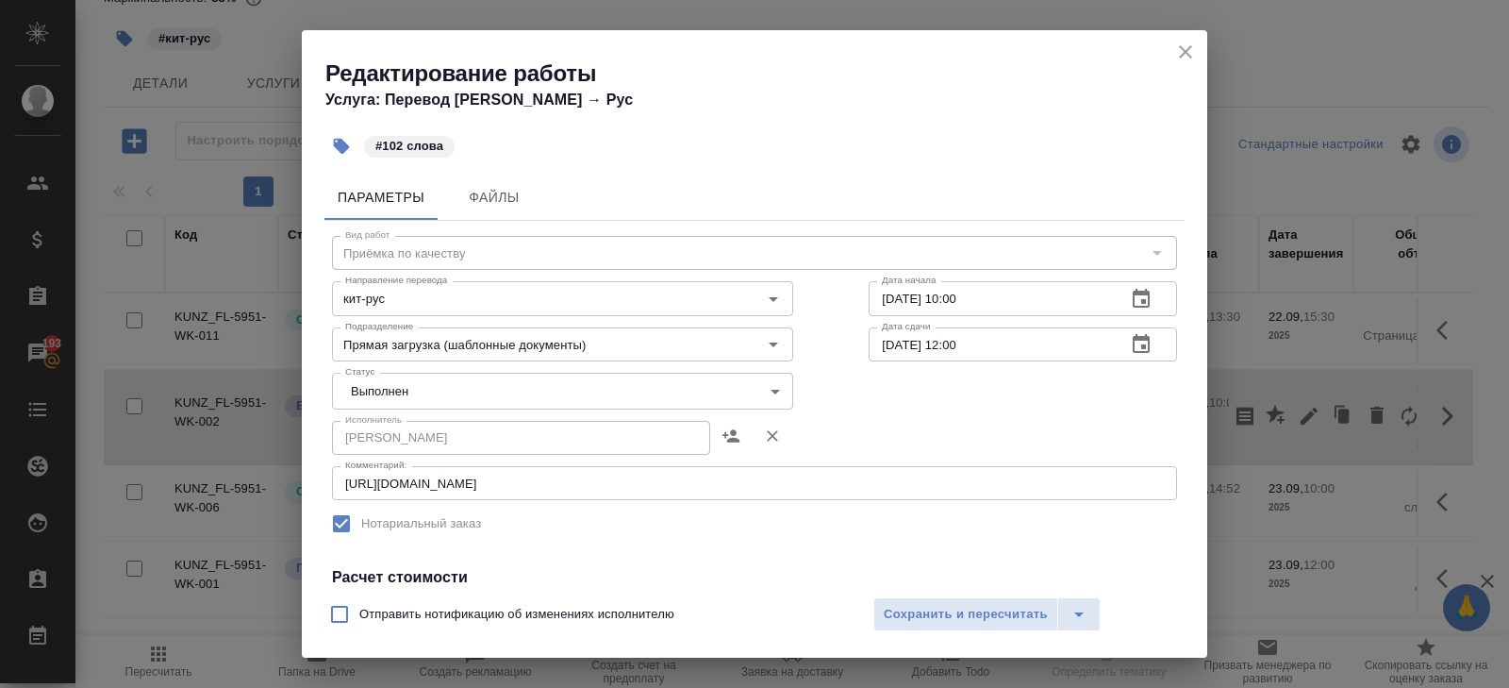
scroll to position [358, 0]
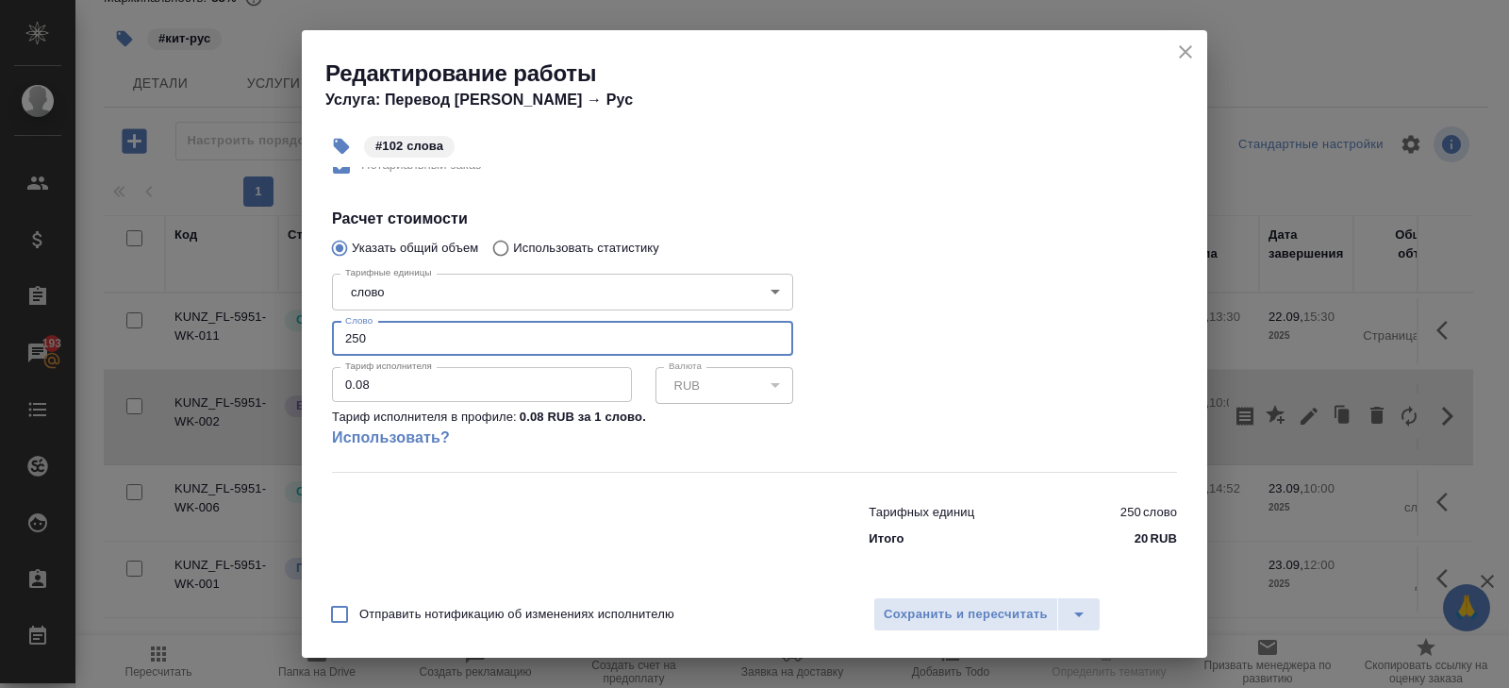
drag, startPoint x: 391, startPoint y: 339, endPoint x: 266, endPoint y: 334, distance: 125.5
click at [266, 334] on div "Редактирование работы Услуга: Перевод Стандарт Кит → Рус #102 слова Параметры Ф…" at bounding box center [754, 344] width 1509 height 688
type input "10"
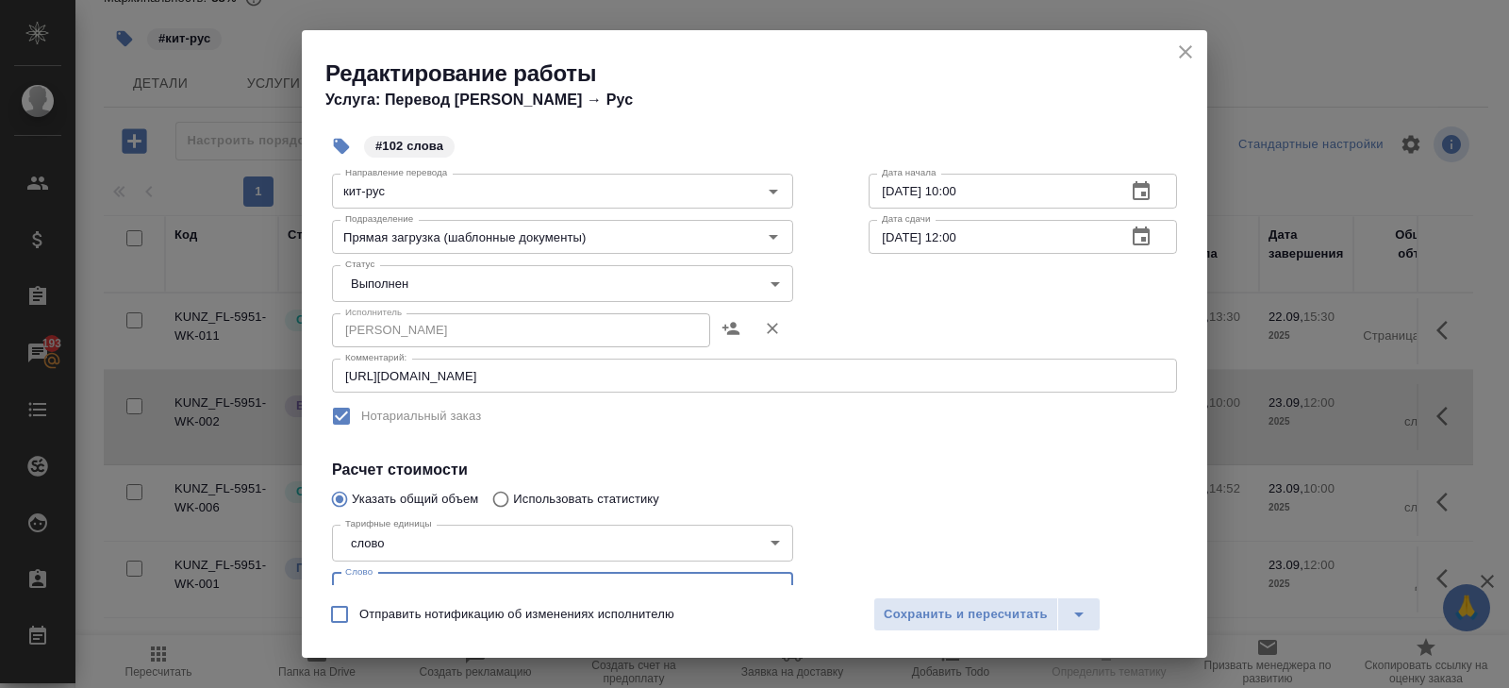
scroll to position [0, 0]
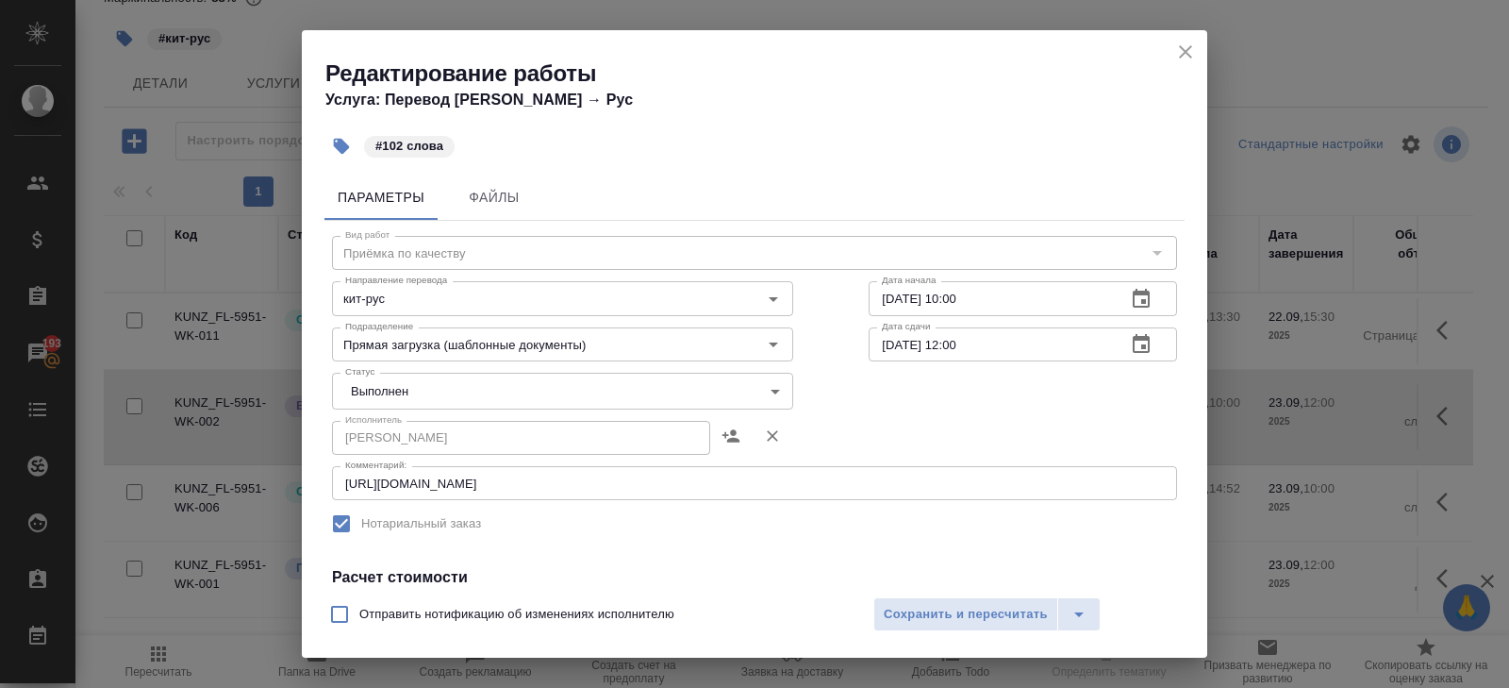
type input "102"
click at [378, 382] on body "🙏 .cls-1 fill:#fff; AWATERA Belyakova Yulia Клиенты Спецификации Заказы 193 Чат…" at bounding box center [754, 344] width 1509 height 688
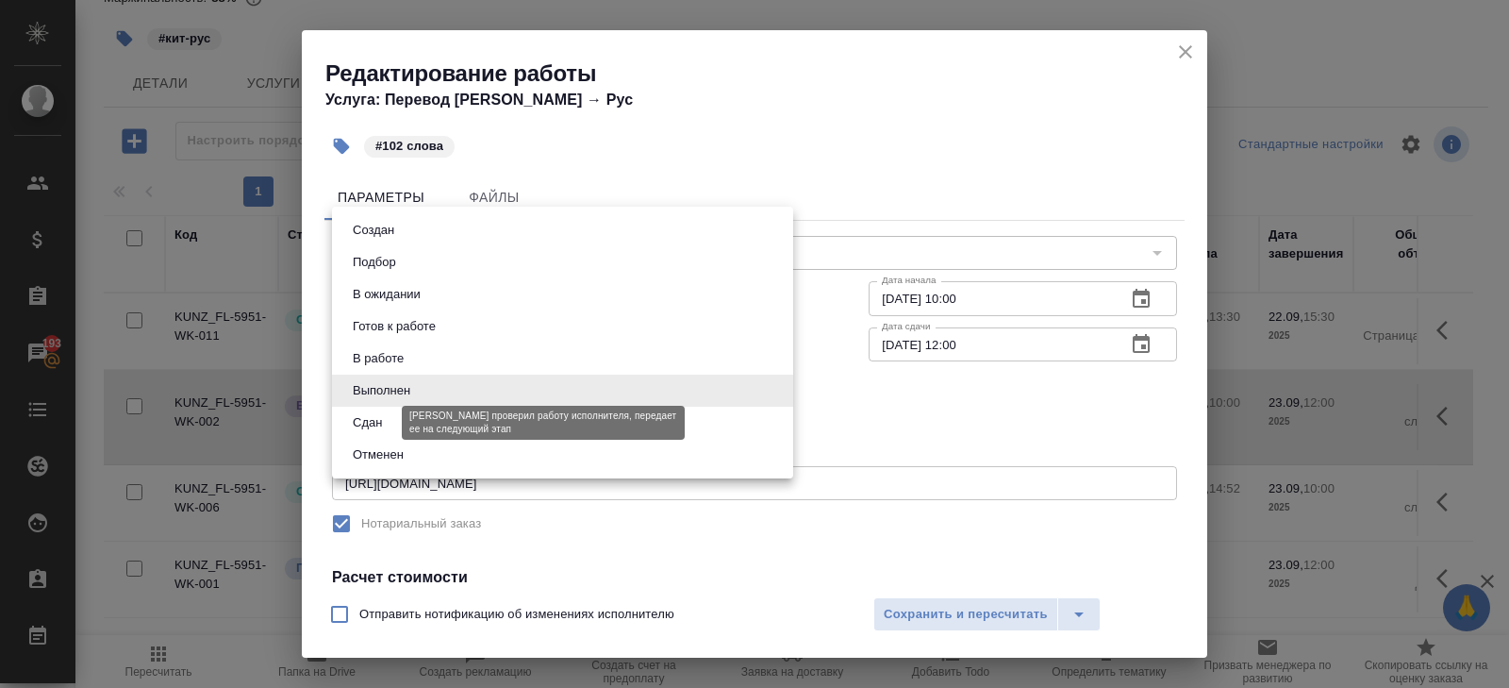
click at [378, 424] on button "Сдан" at bounding box center [367, 422] width 41 height 21
type input "closed"
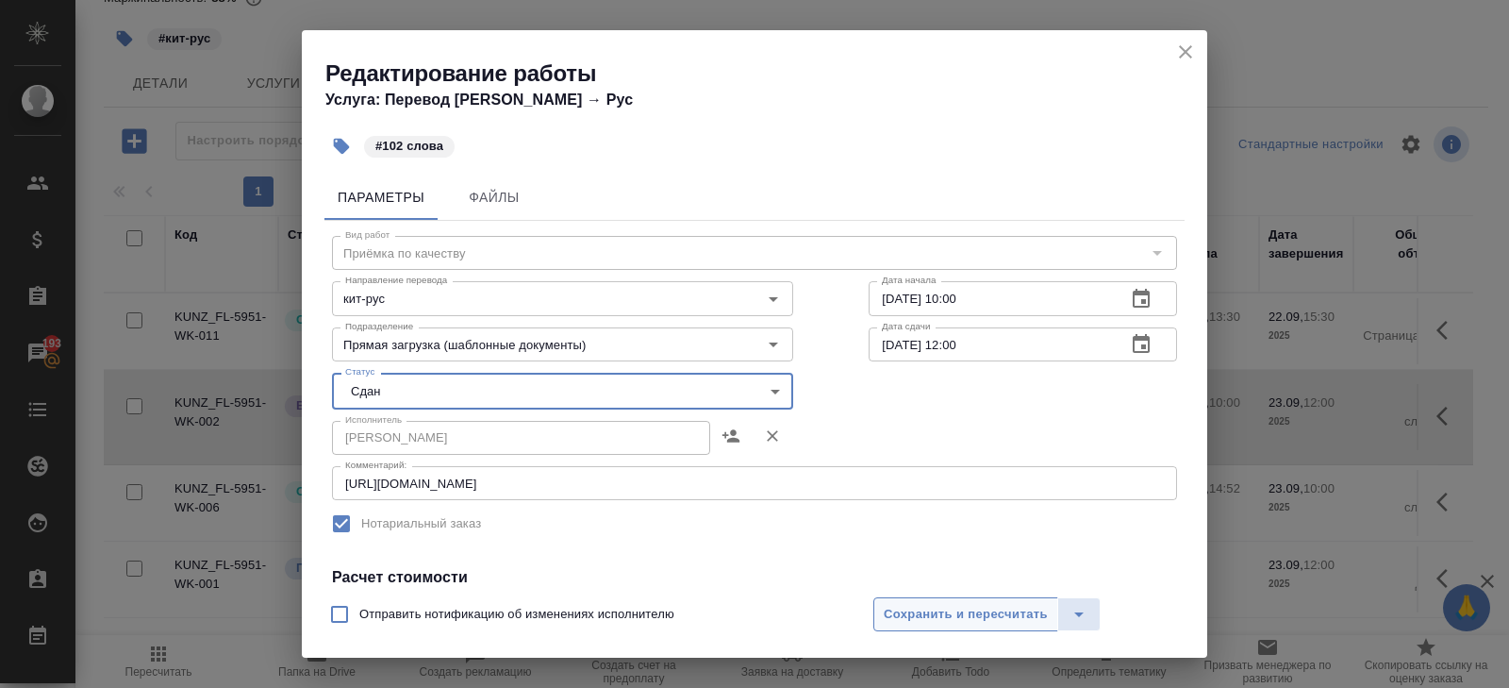
click at [933, 621] on span "Сохранить и пересчитать" at bounding box center [966, 615] width 164 height 22
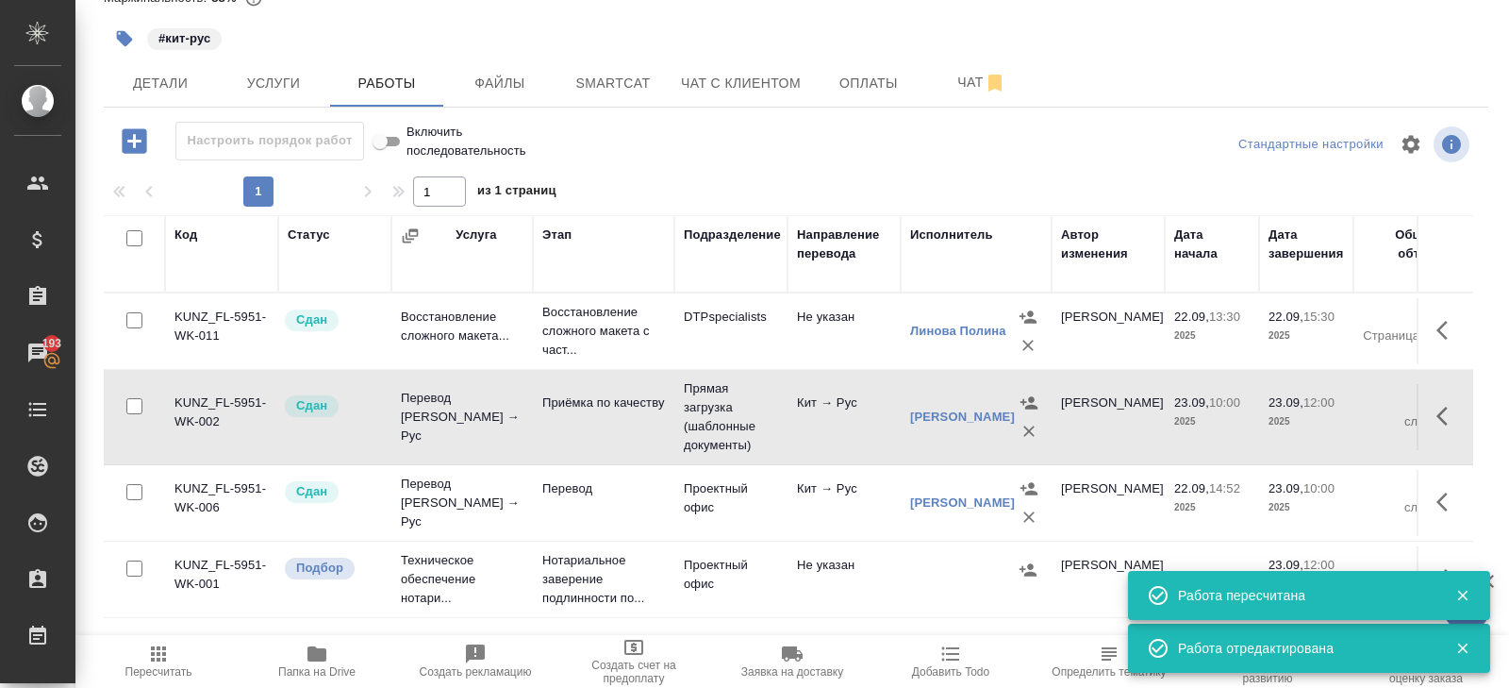
click at [315, 657] on icon "button" at bounding box center [316, 653] width 19 height 15
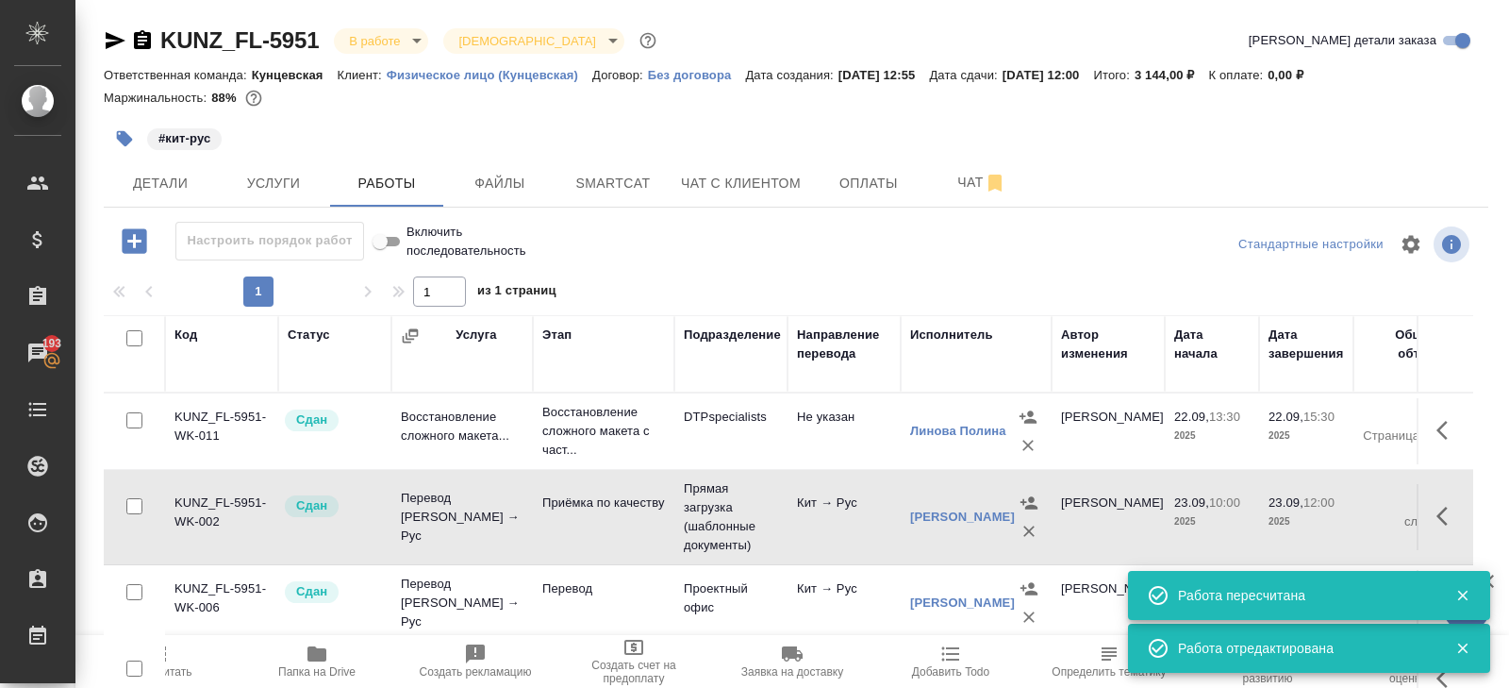
click at [174, 665] on span "Пересчитать" at bounding box center [158, 671] width 67 height 13
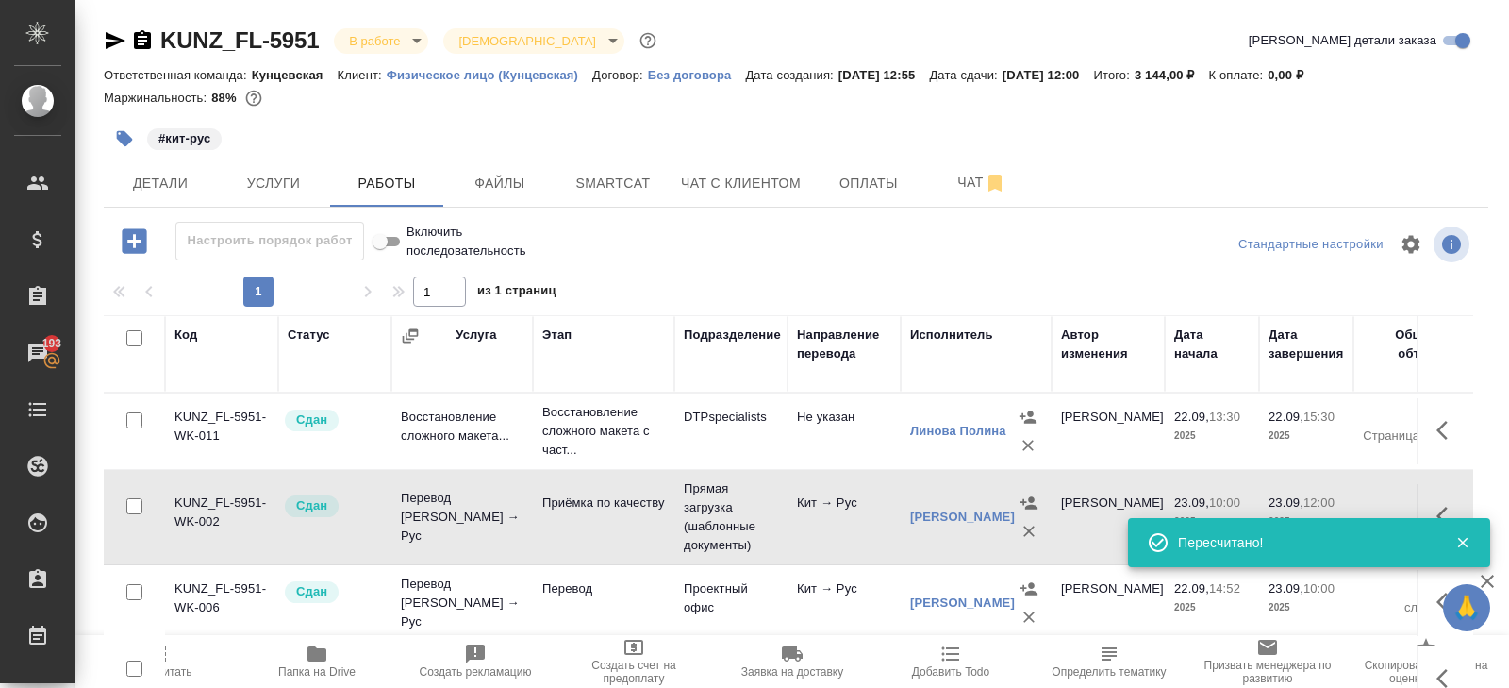
click at [371, 37] on body "🙏 .cls-1 fill:#fff; AWATERA Belyakova Yulia Клиенты Спецификации Заказы 193 Чат…" at bounding box center [754, 344] width 1509 height 688
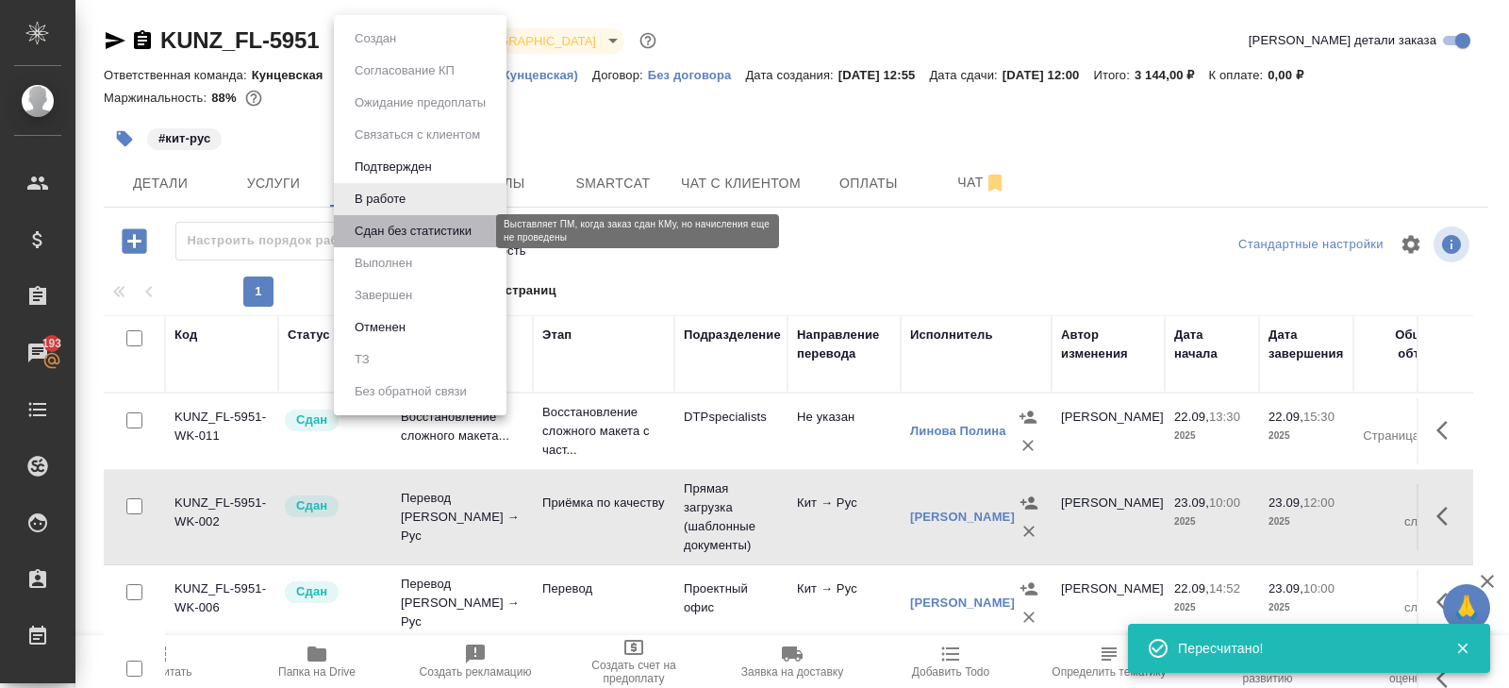
click at [378, 234] on button "Сдан без статистики" at bounding box center [413, 231] width 128 height 21
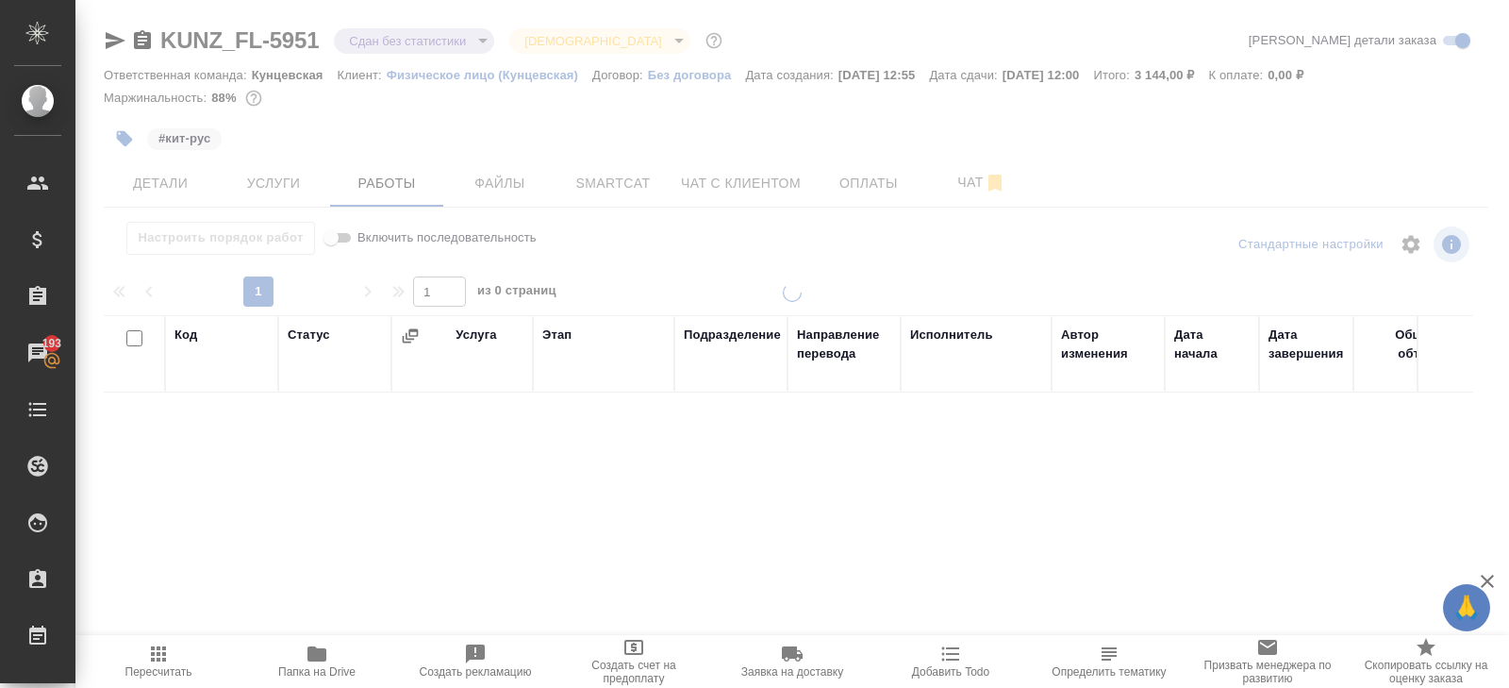
click at [373, 43] on div at bounding box center [792, 344] width 1434 height 688
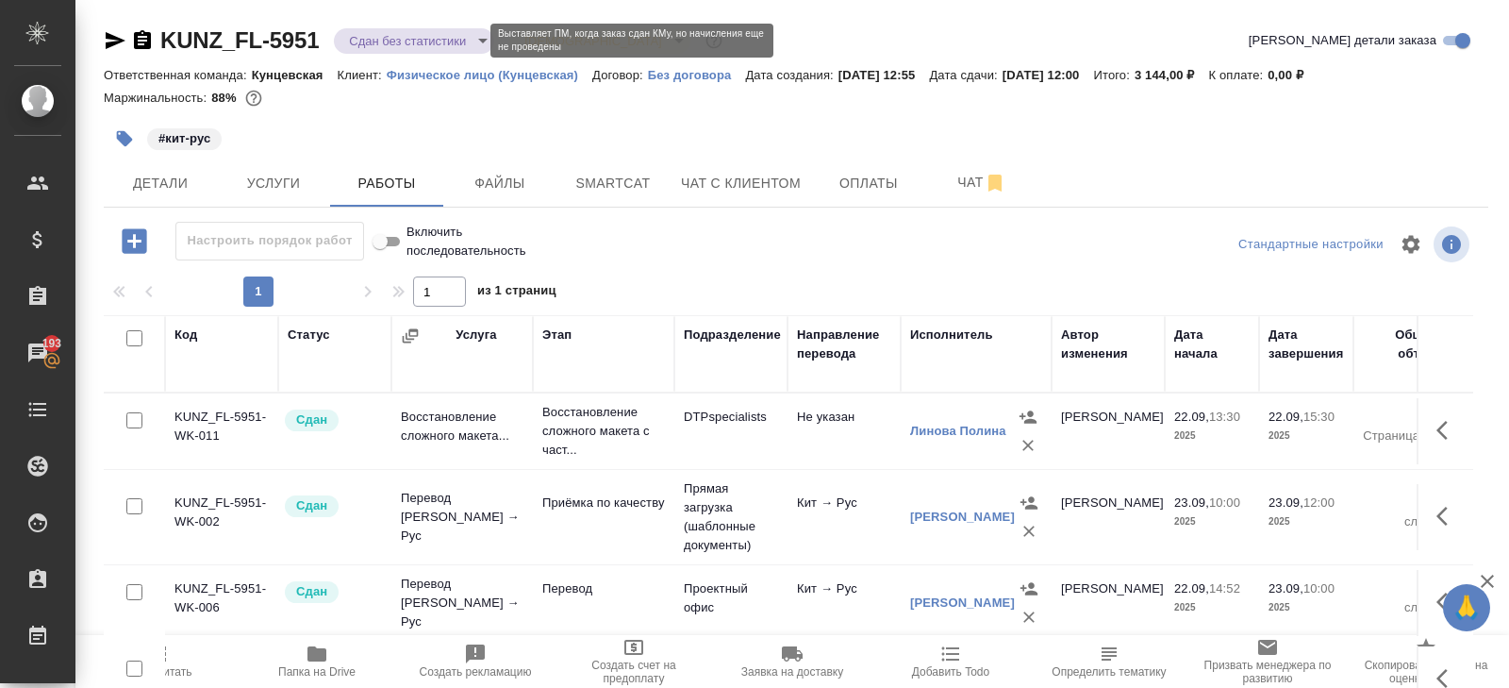
click at [383, 42] on body "🙏 .cls-1 fill:#fff; AWATERA Belyakova Yulia Клиенты Спецификации Заказы 193 Чат…" at bounding box center [754, 344] width 1509 height 688
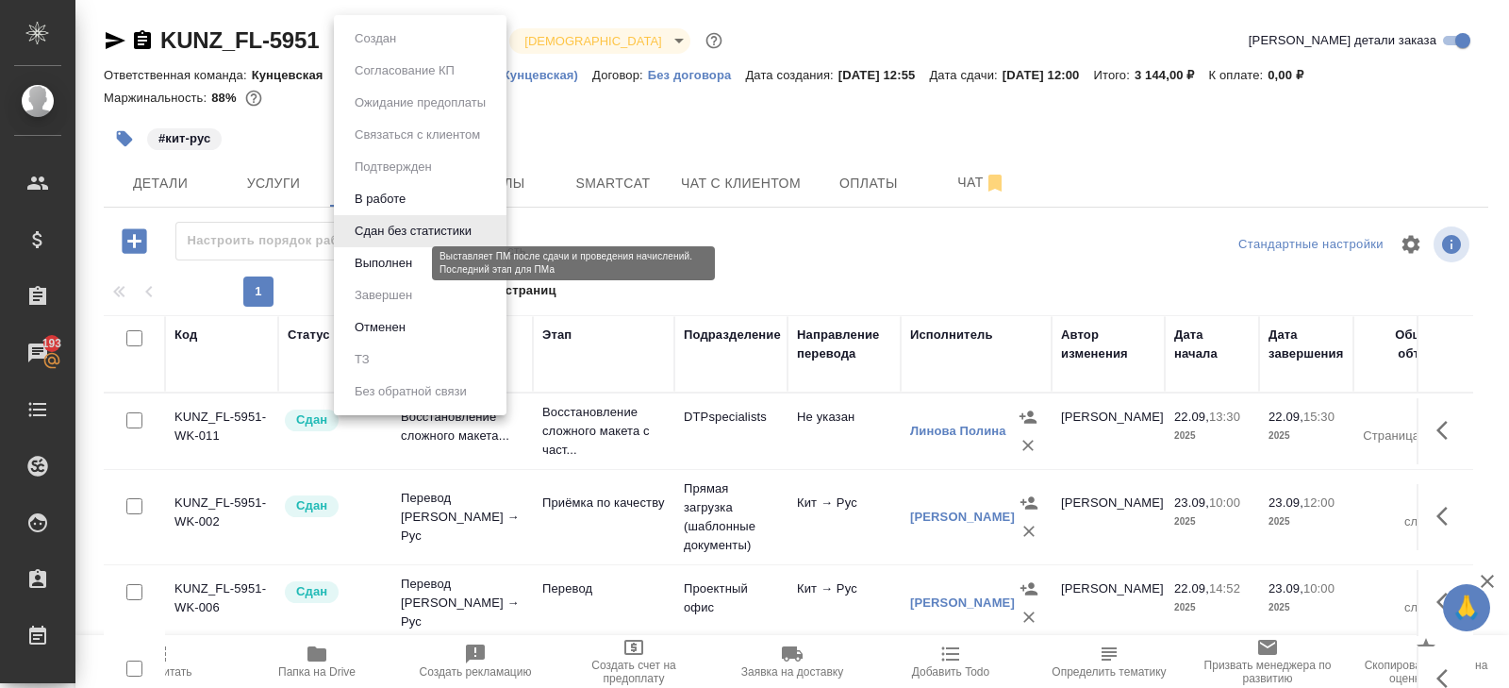
click at [385, 260] on button "Выполнен" at bounding box center [383, 263] width 69 height 21
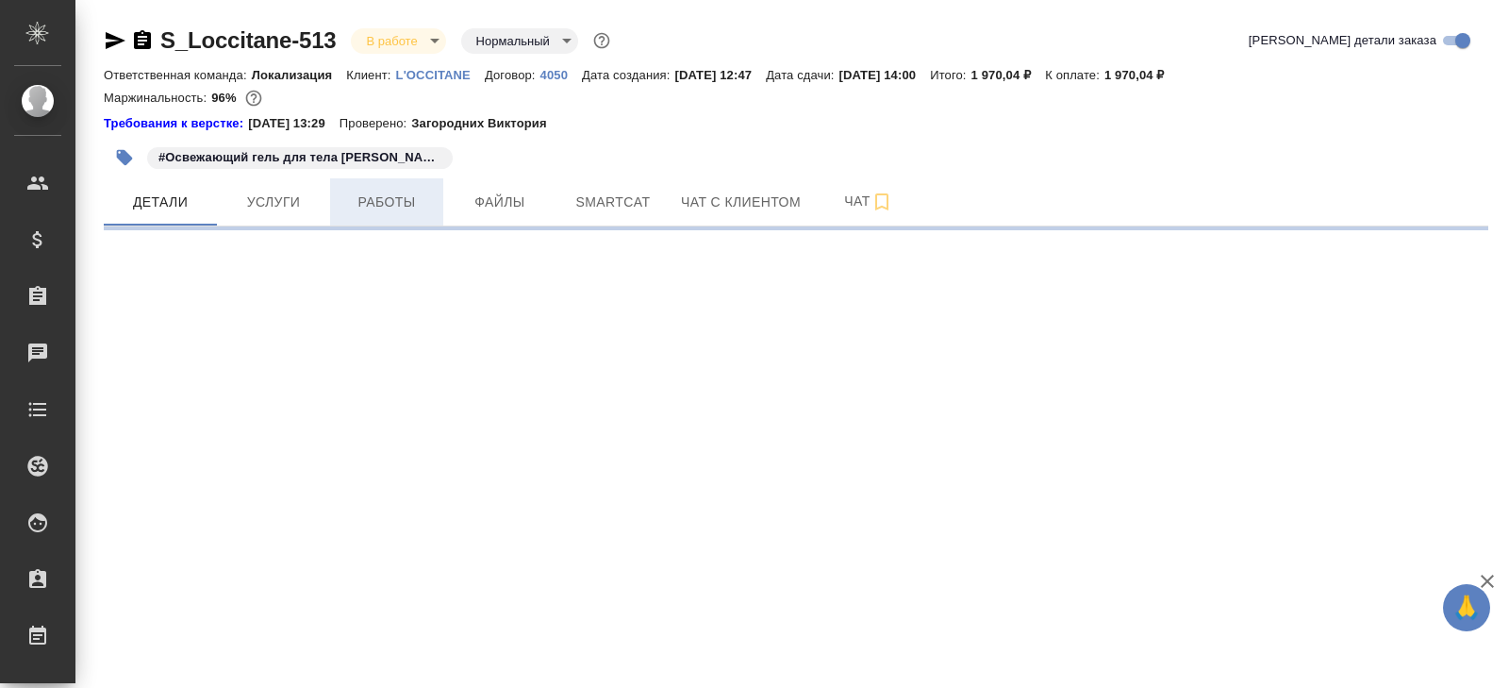
click at [369, 186] on button "Работы" at bounding box center [386, 201] width 113 height 47
select select "RU"
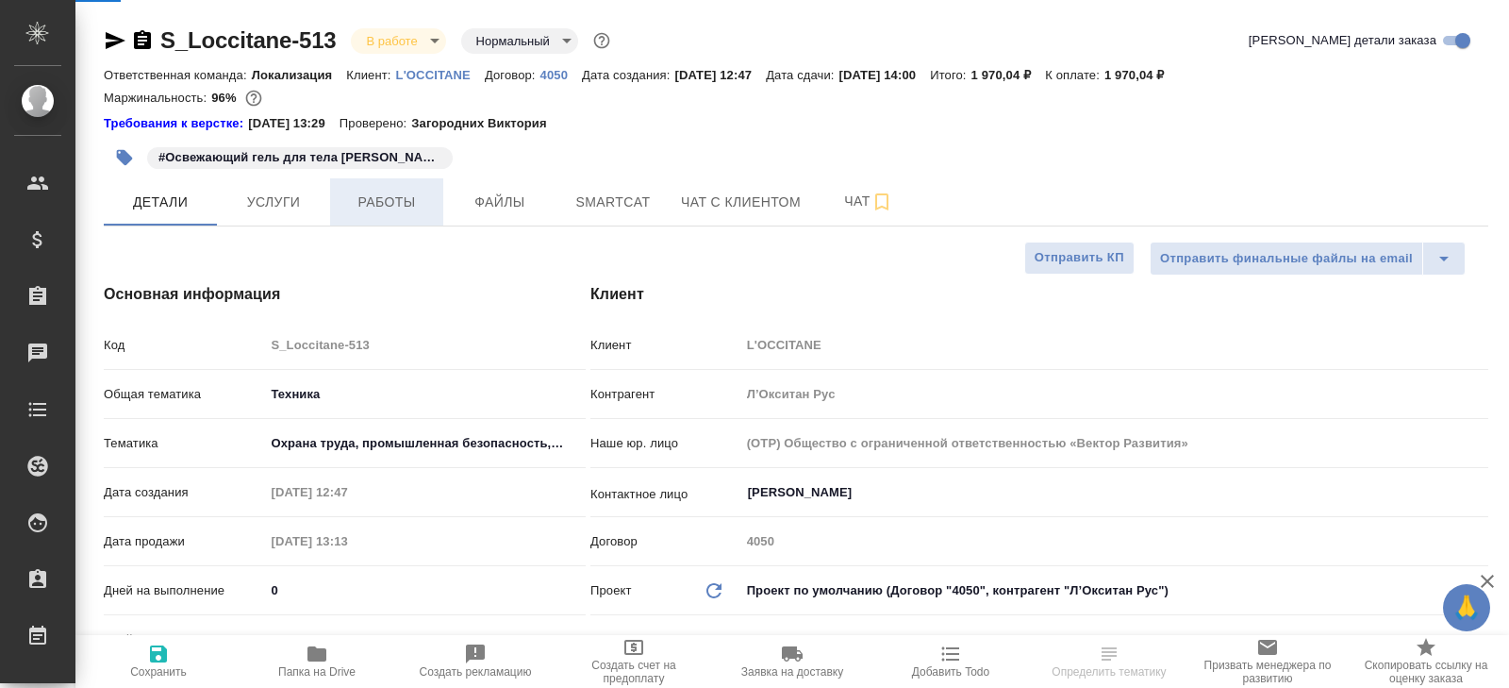
type textarea "x"
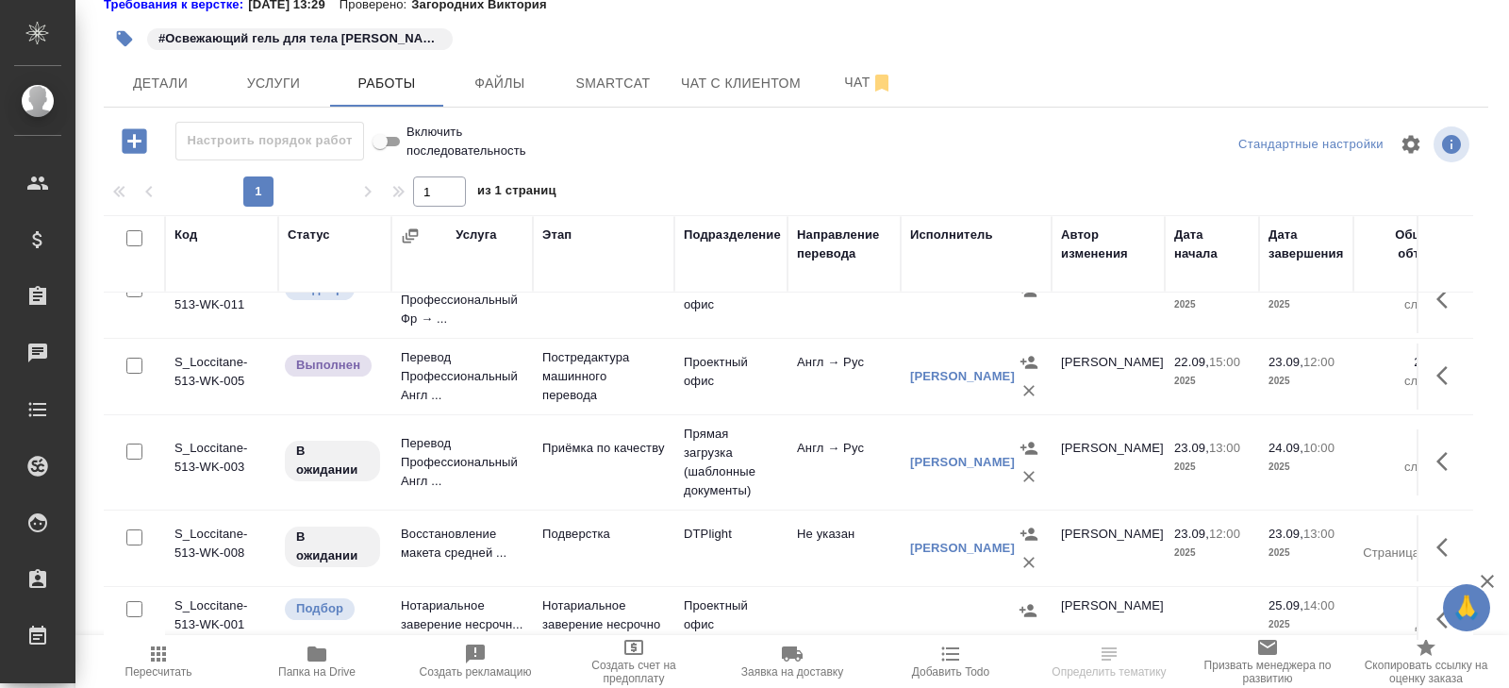
scroll to position [127, 0]
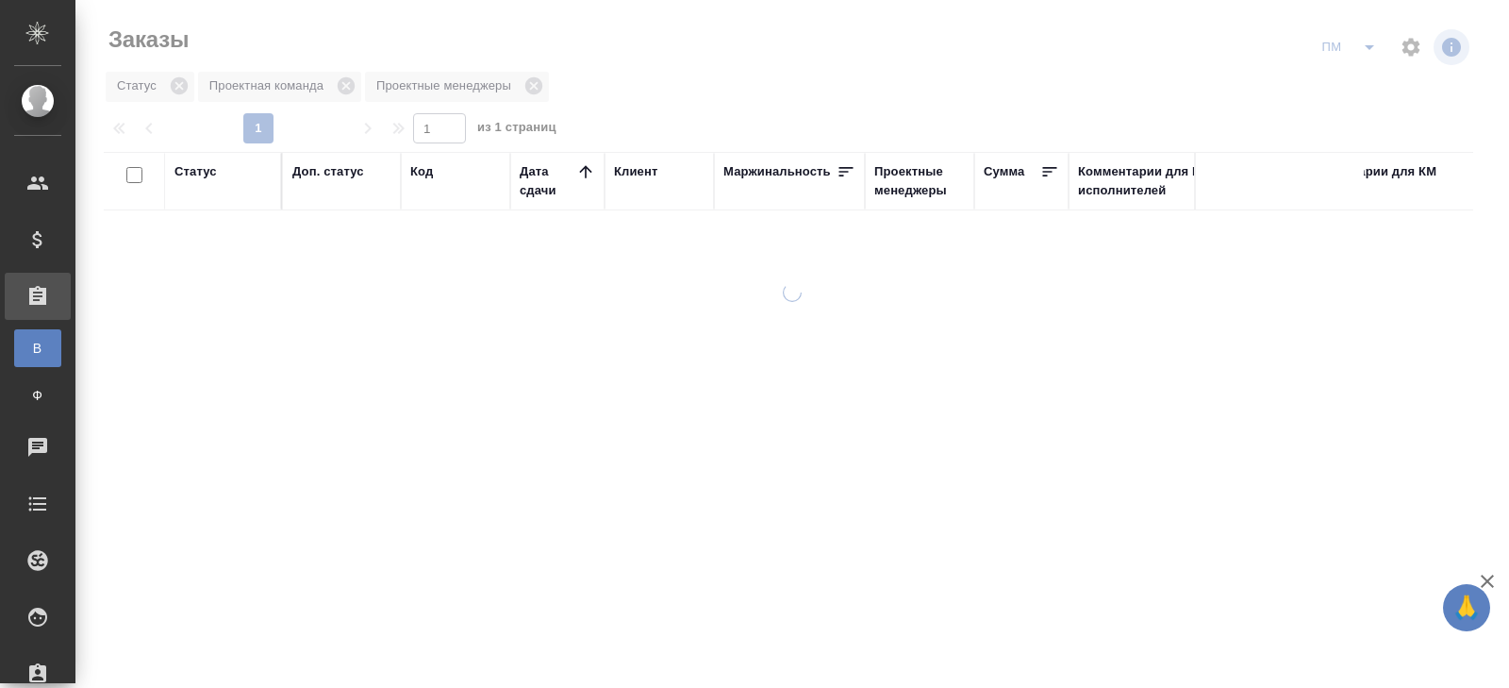
click at [1369, 49] on icon "split button" at bounding box center [1369, 47] width 23 height 23
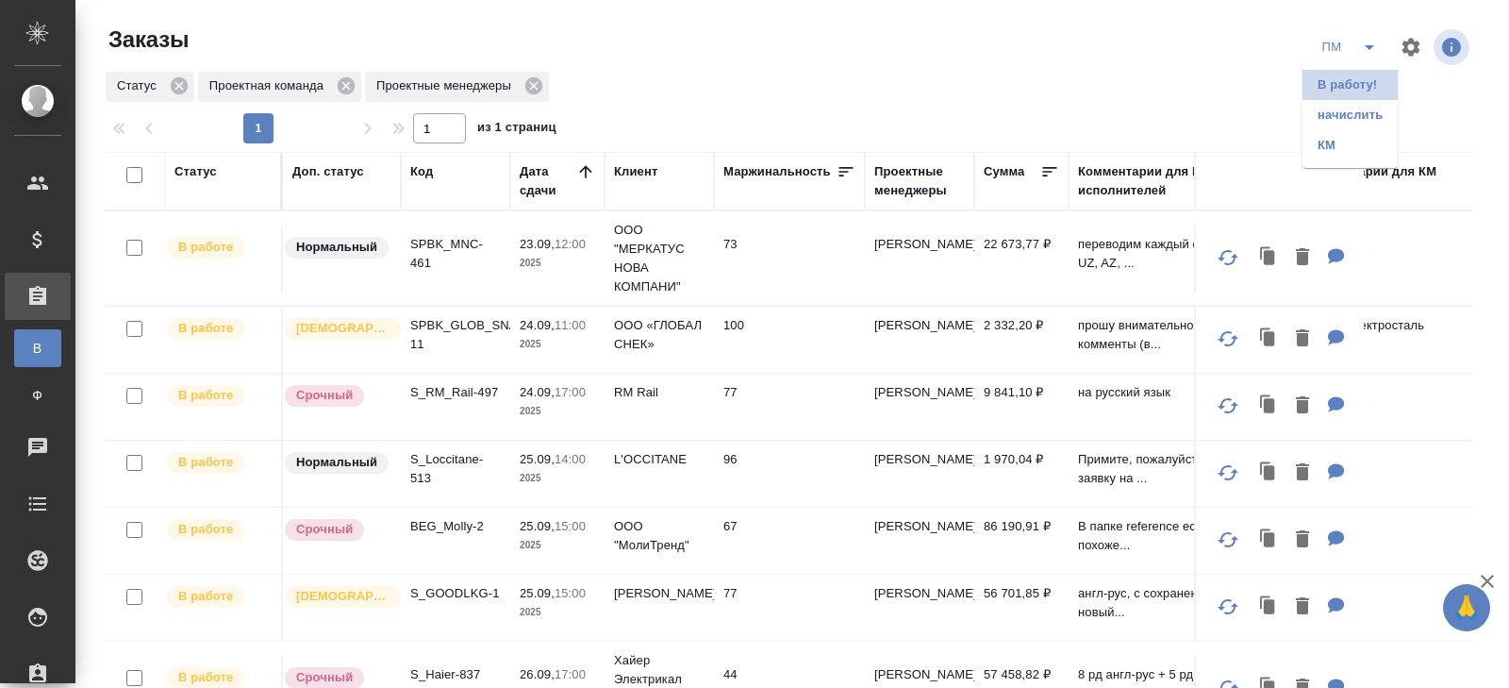
click at [1369, 76] on li "В работу!" at bounding box center [1350, 85] width 95 height 30
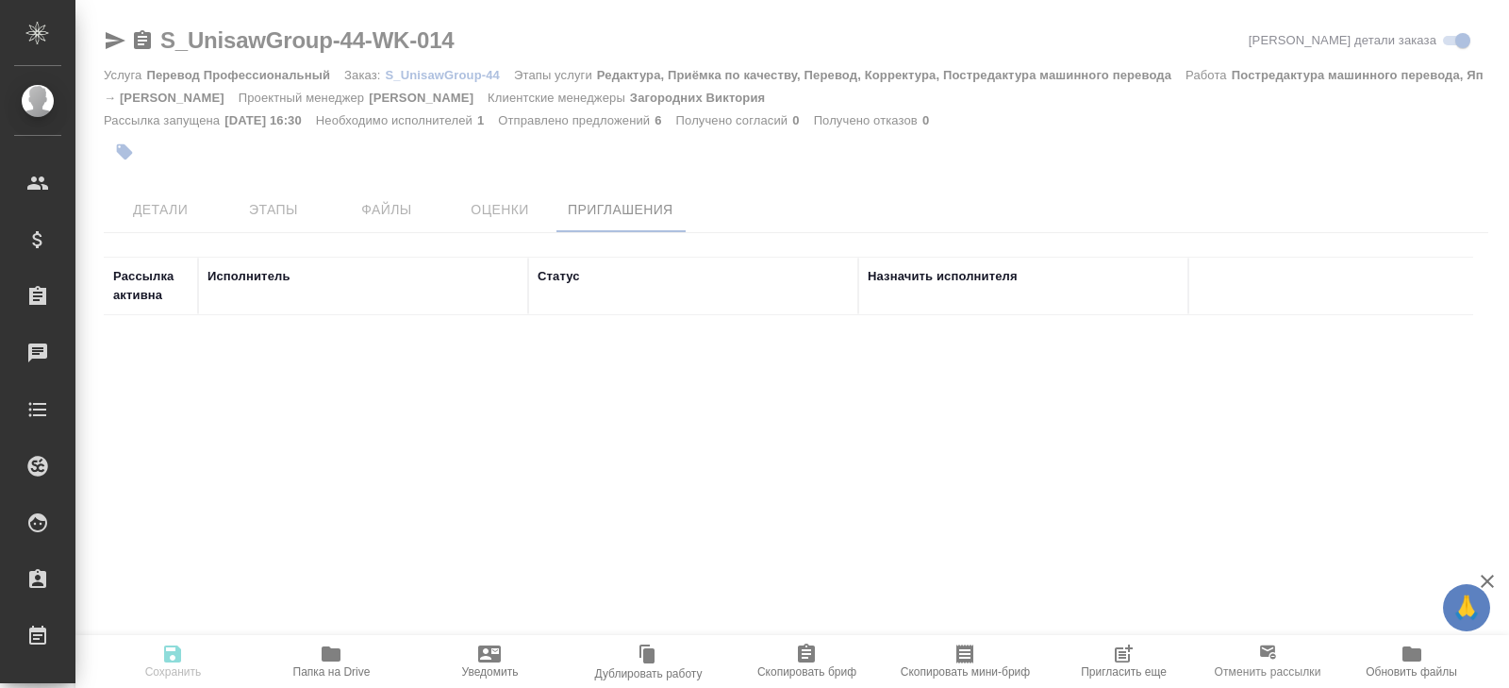
click at [1122, 664] on icon "button" at bounding box center [1123, 653] width 23 height 23
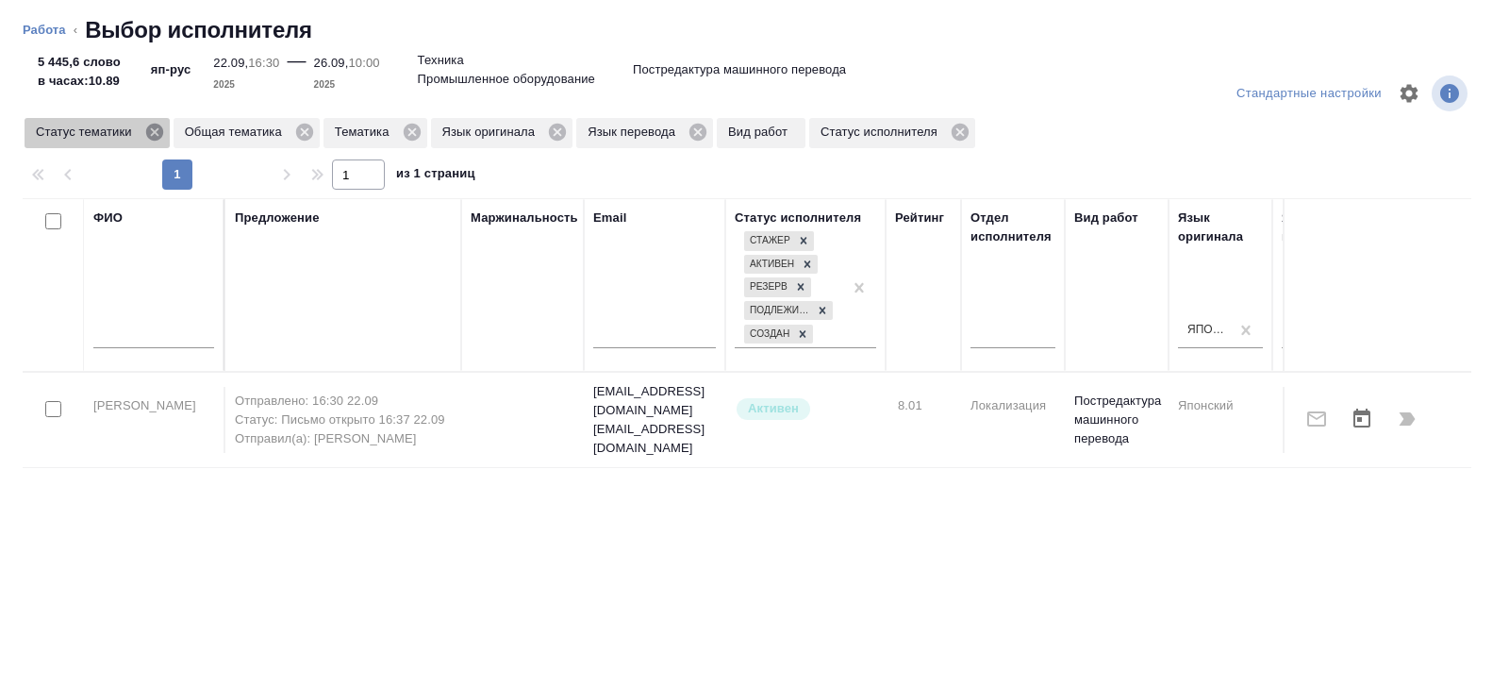
click at [153, 128] on icon at bounding box center [153, 132] width 17 height 17
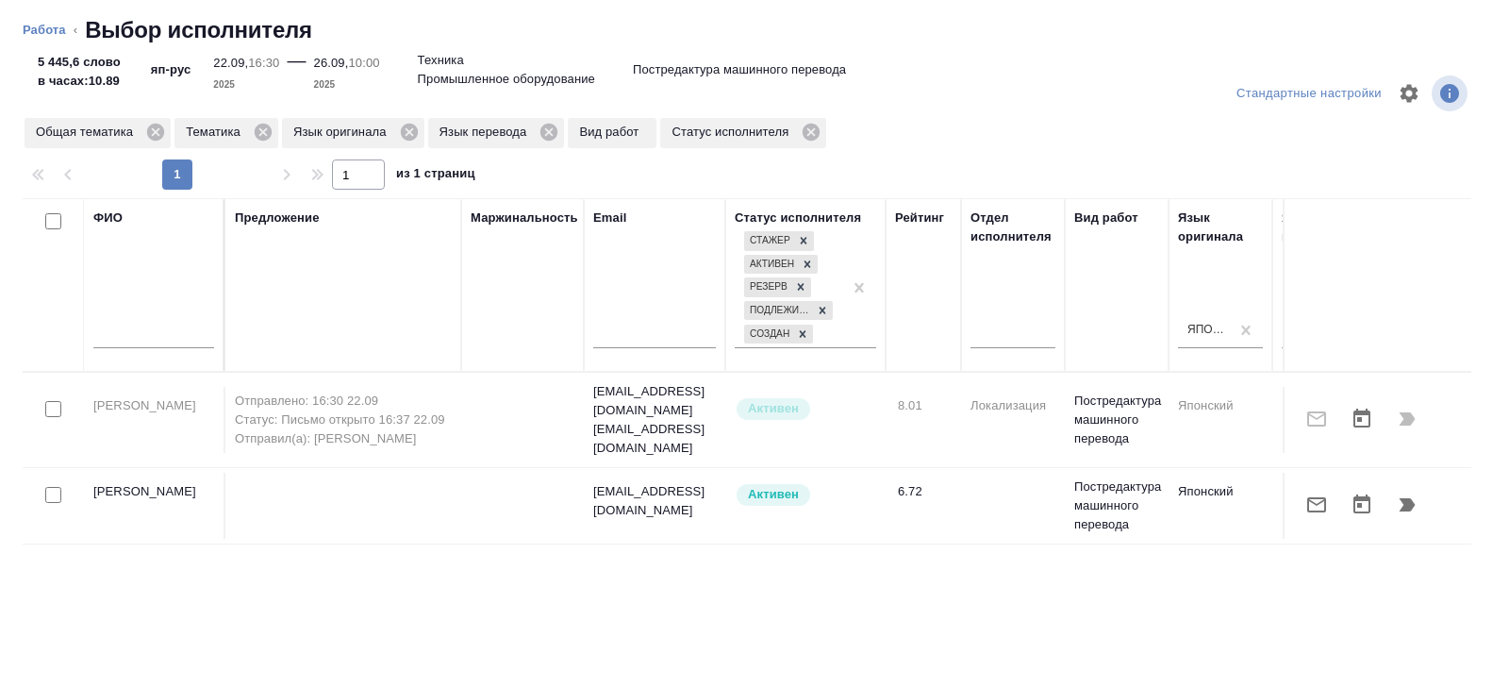
click at [1322, 493] on icon "button" at bounding box center [1316, 504] width 23 height 23
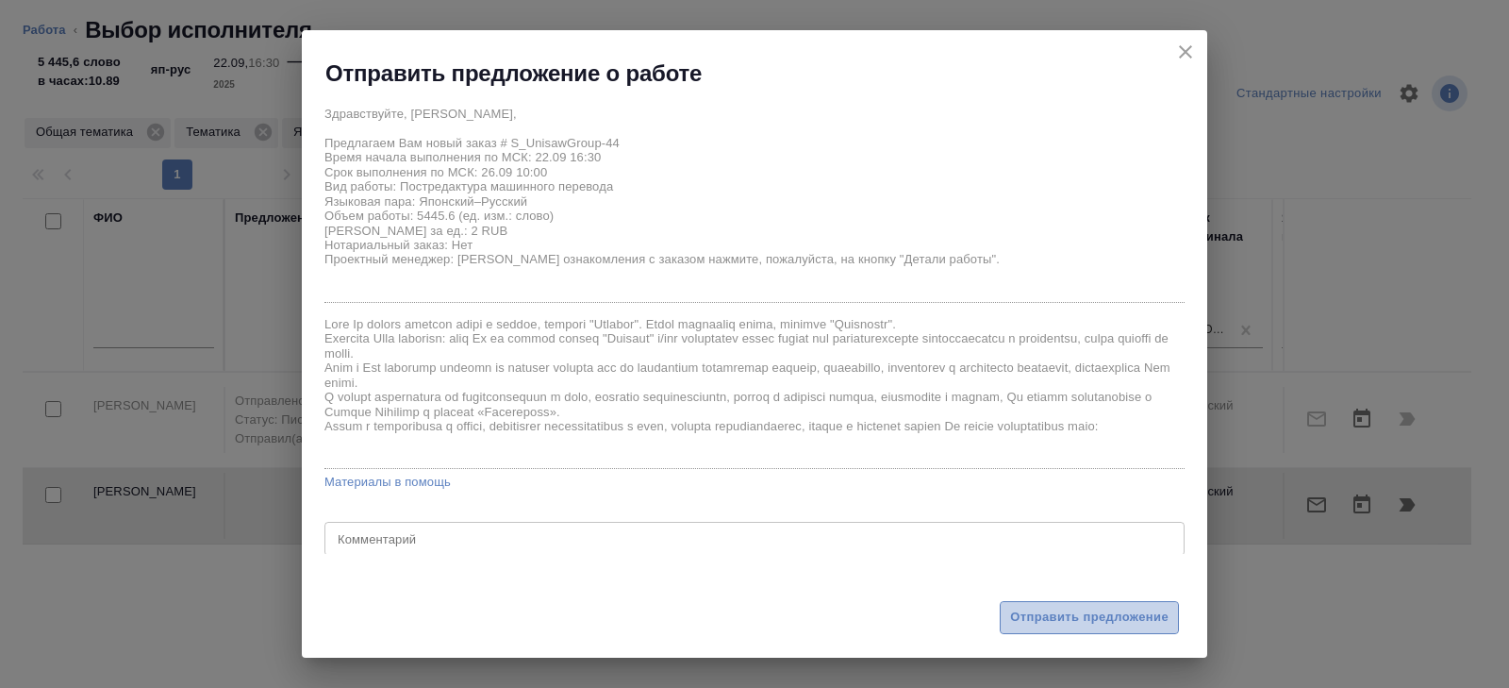
click at [1059, 607] on span "Отправить предложение" at bounding box center [1089, 618] width 158 height 22
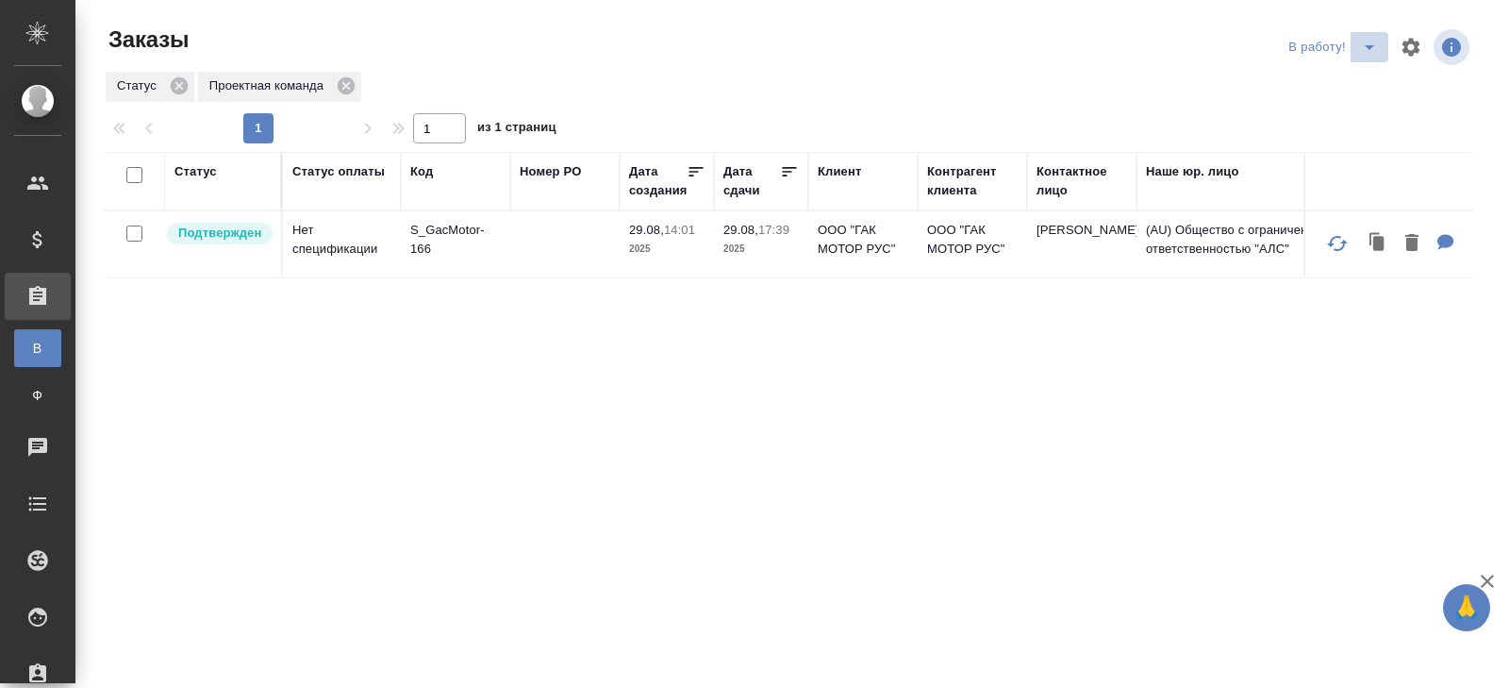
click at [1371, 47] on icon "split button" at bounding box center [1369, 47] width 9 height 5
click at [1349, 115] on li "начислить" at bounding box center [1335, 115] width 105 height 30
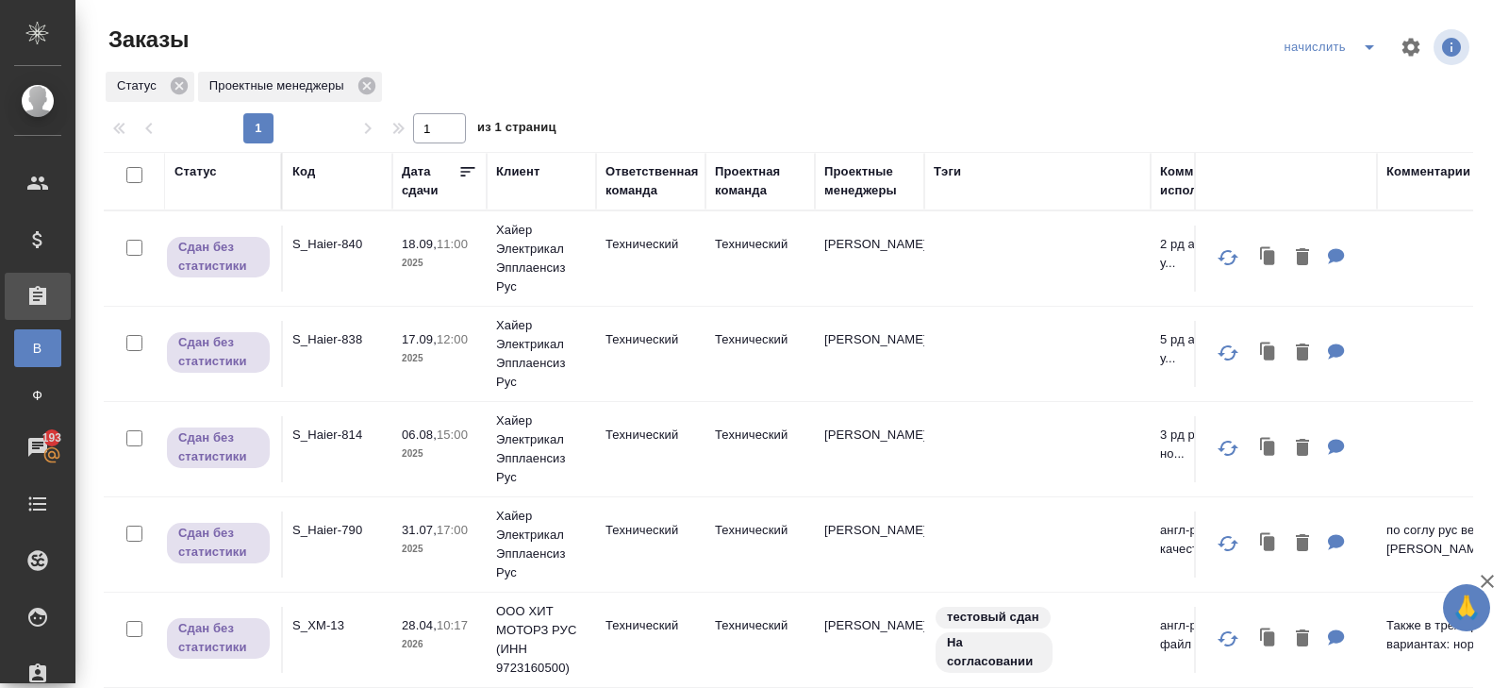
click at [1365, 54] on icon "split button" at bounding box center [1369, 47] width 23 height 23
click at [1327, 96] on li "В работу!" at bounding box center [1332, 85] width 110 height 30
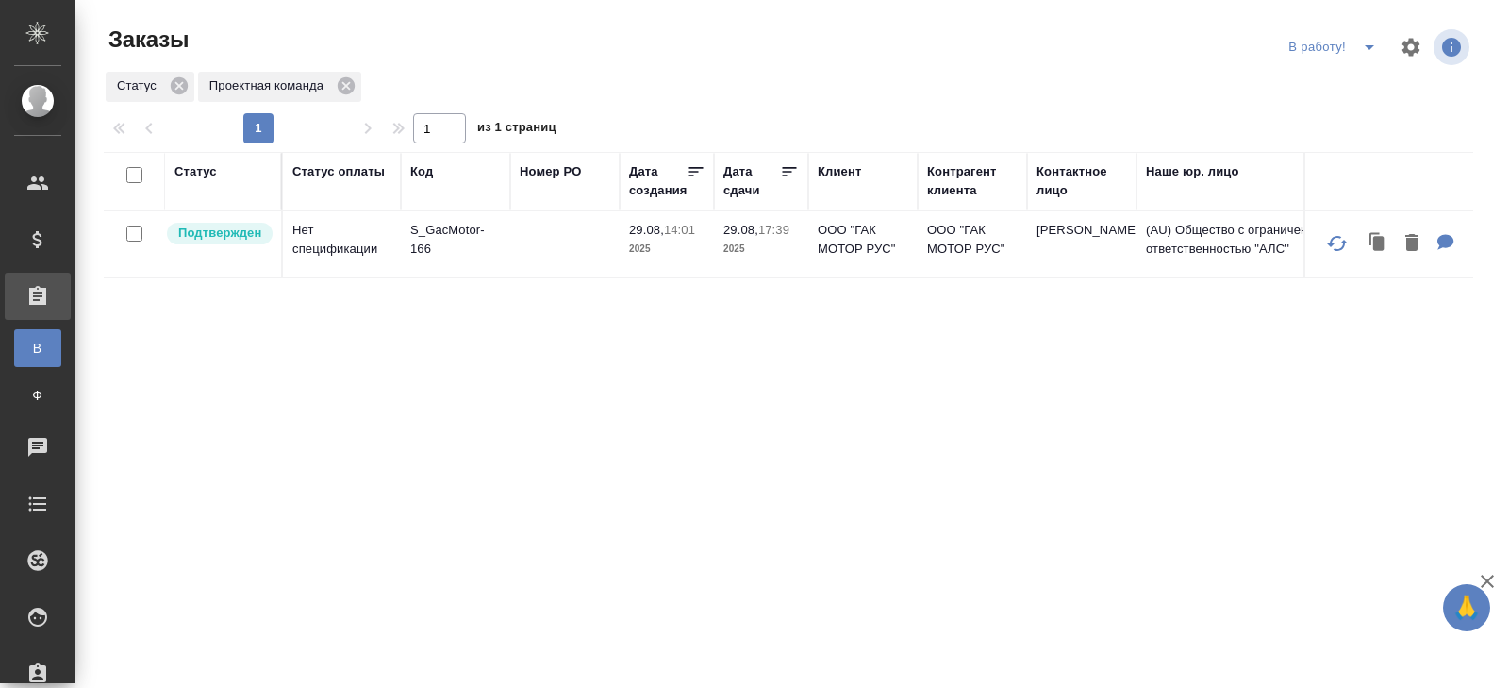
click at [1367, 50] on icon "split button" at bounding box center [1369, 47] width 23 height 23
click at [1351, 76] on li "ПМ" at bounding box center [1335, 85] width 105 height 30
